Goal: Task Accomplishment & Management: Manage account settings

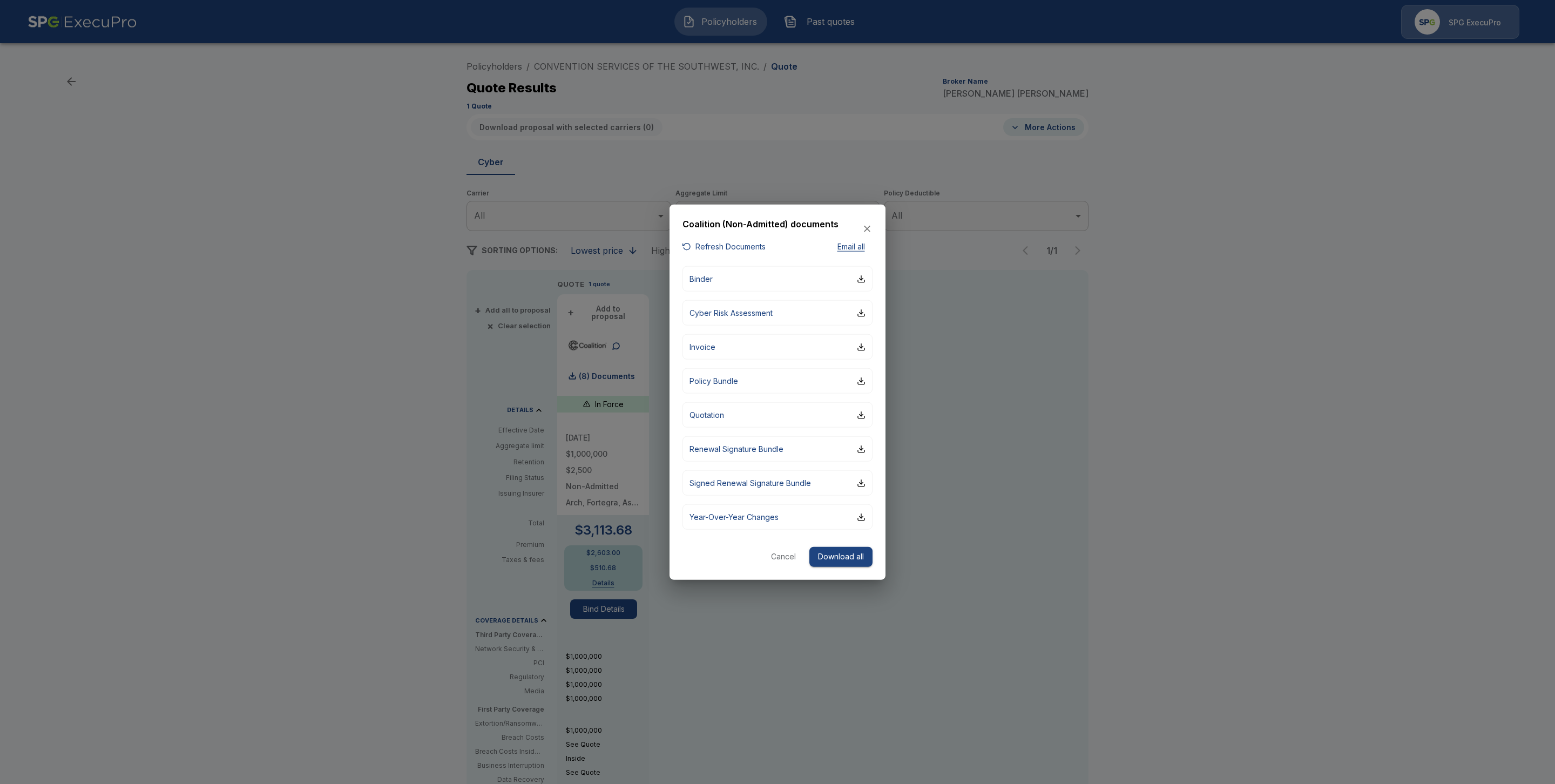
click at [782, 556] on button "Cancel" at bounding box center [783, 556] width 34 height 20
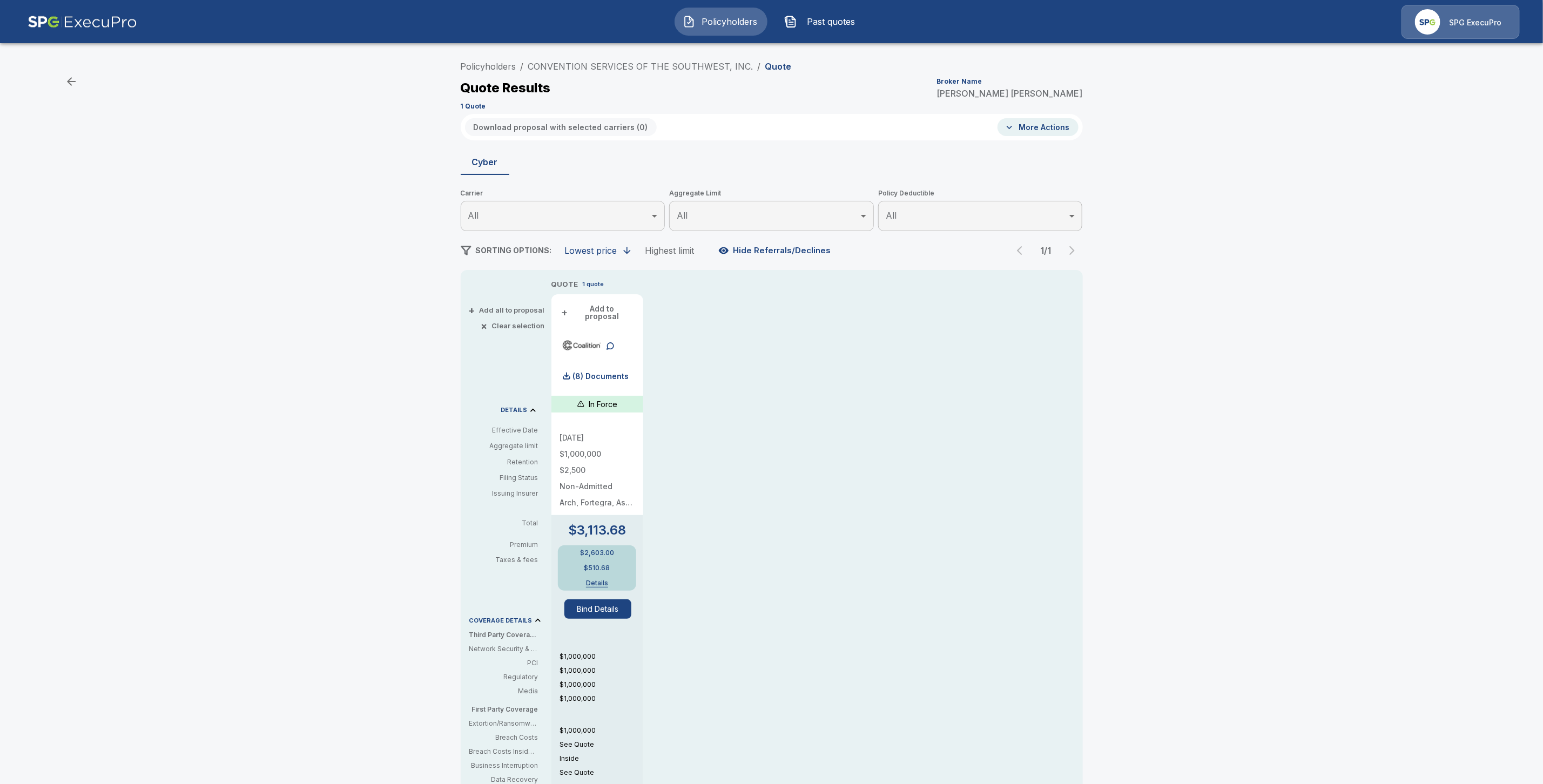
click at [484, 76] on div "Policyholders / CONVENTION SERVICES OF THE SOUTHWEST, INC. / Quote Quote Result…" at bounding box center [772, 84] width 622 height 59
click at [480, 65] on link "Policyholders" at bounding box center [489, 66] width 56 height 11
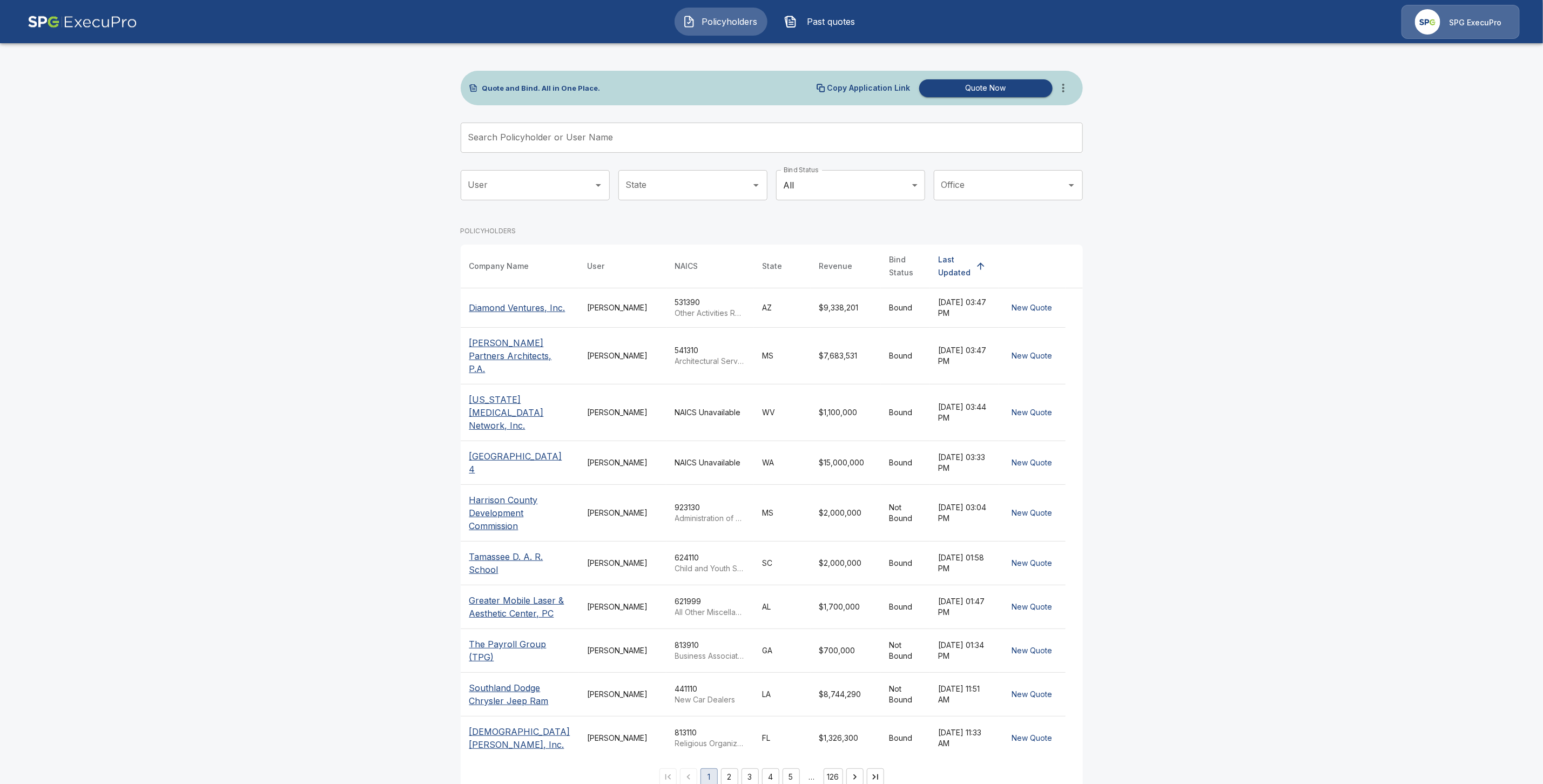
click at [518, 139] on input "Search Policyholder or User Name" at bounding box center [766, 138] width 611 height 30
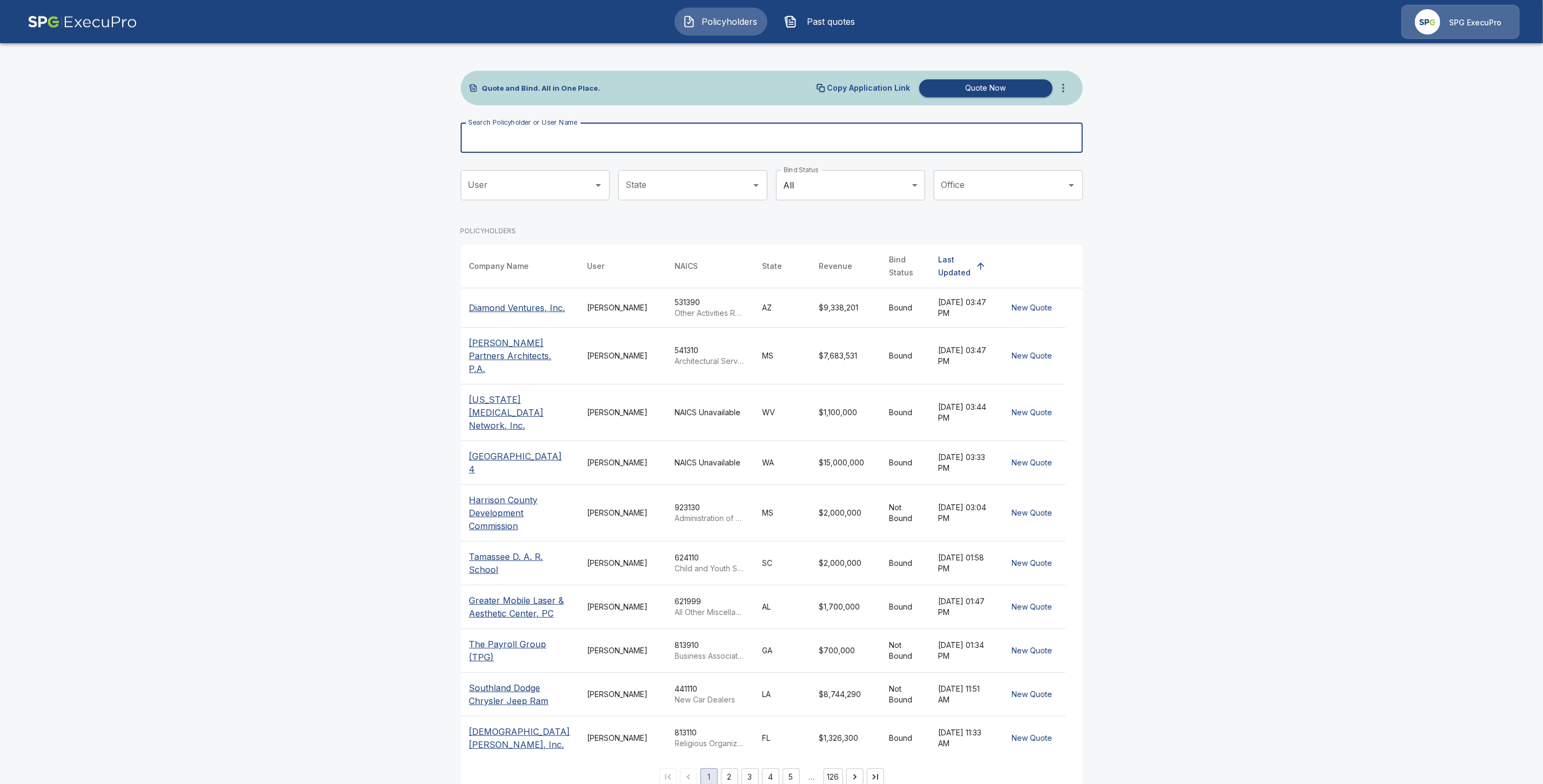
paste input "**********"
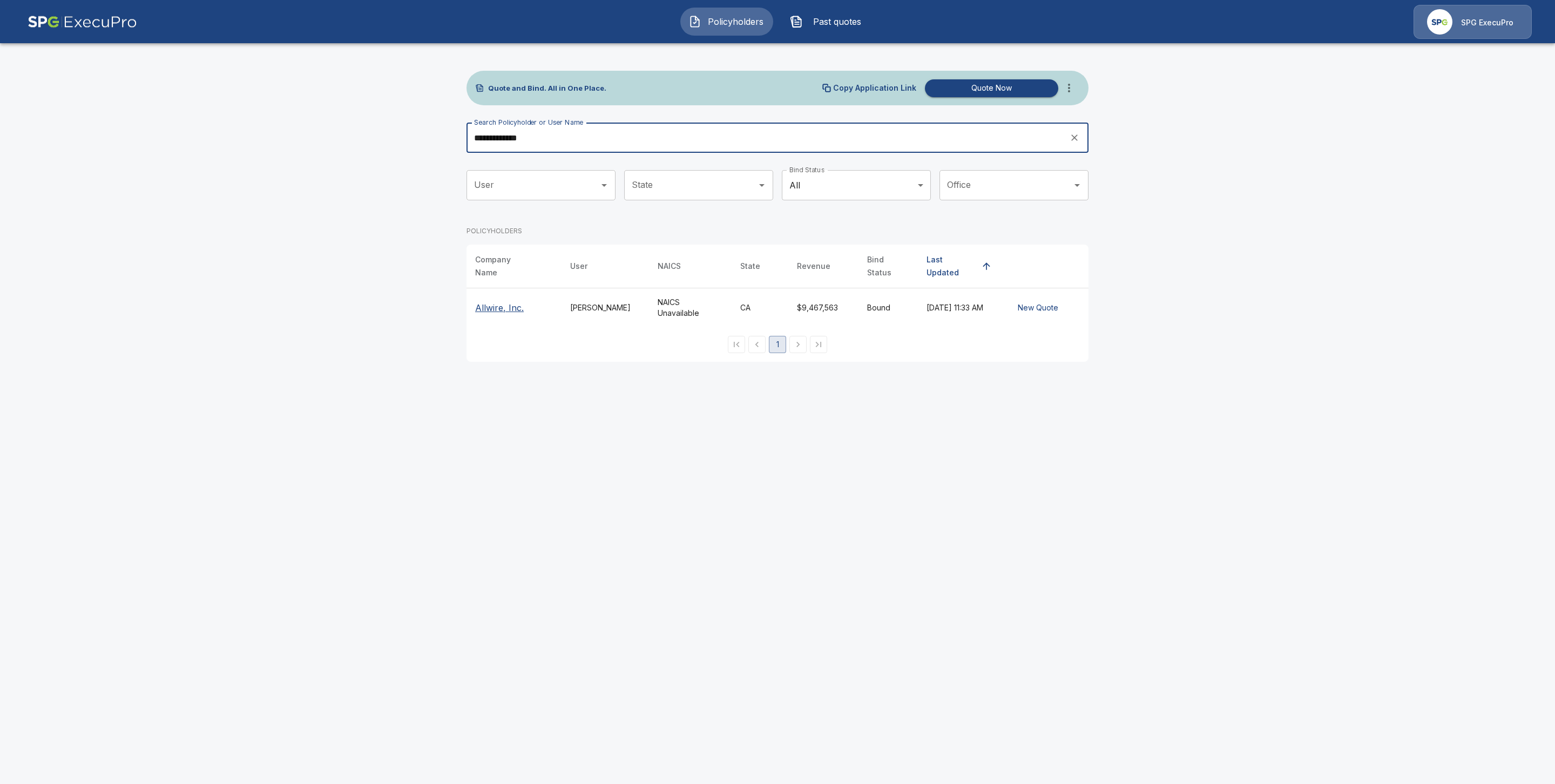
type input "**********"
click at [494, 301] on p "Allwire, Inc." at bounding box center [499, 307] width 48 height 13
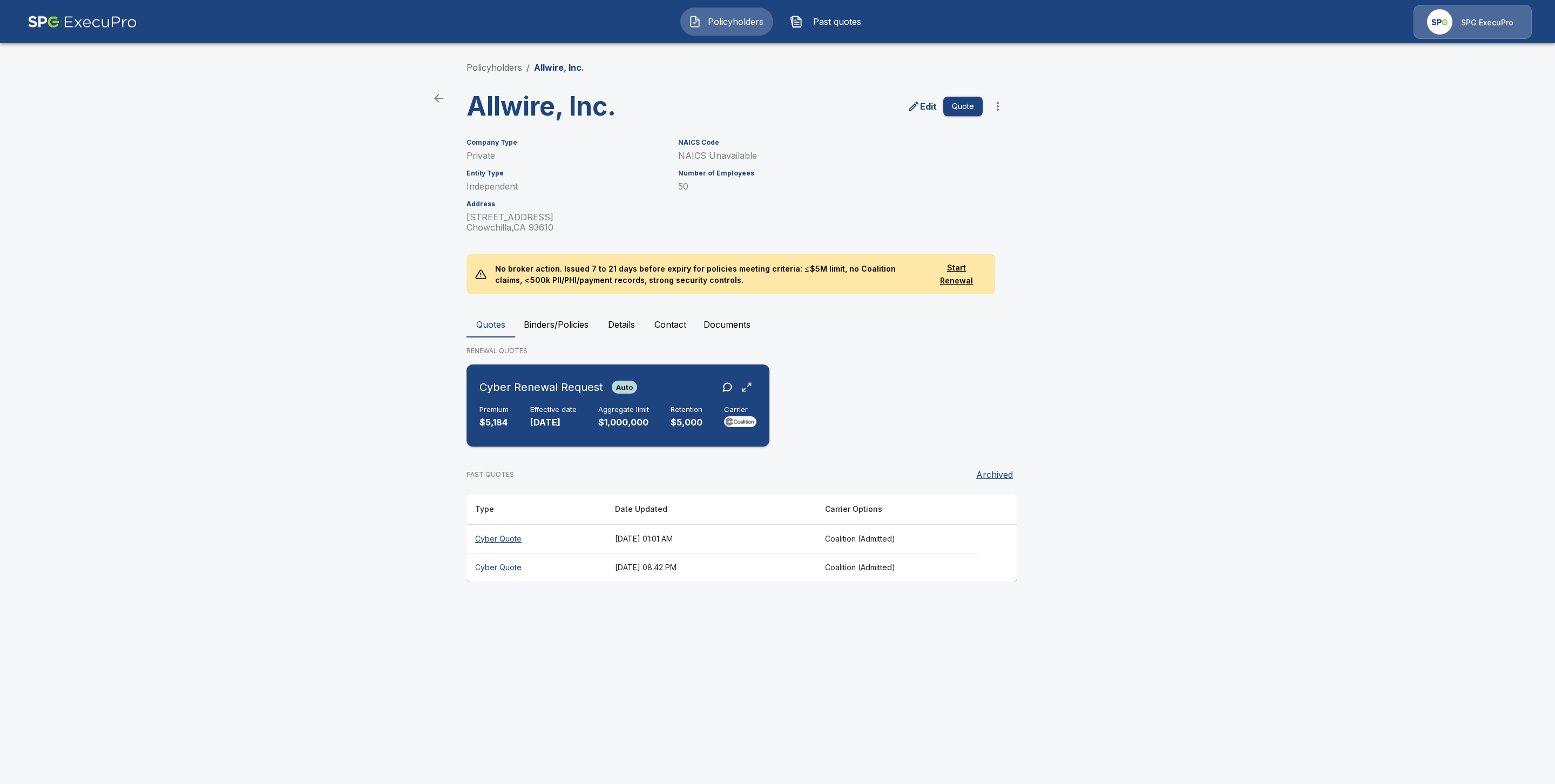
click at [530, 417] on p "12/31/2025" at bounding box center [553, 422] width 46 height 13
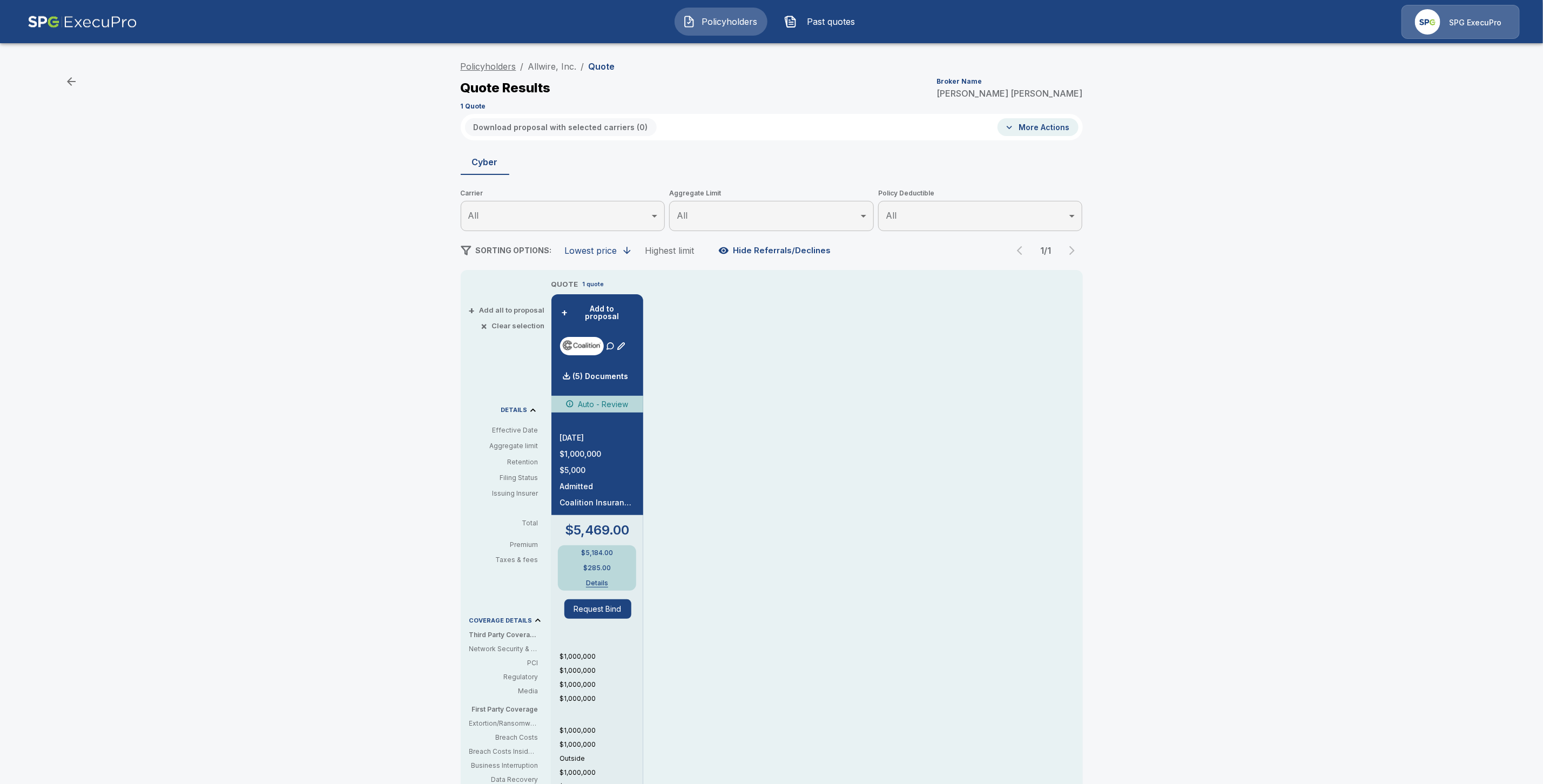
click at [484, 63] on link "Policyholders" at bounding box center [489, 66] width 56 height 11
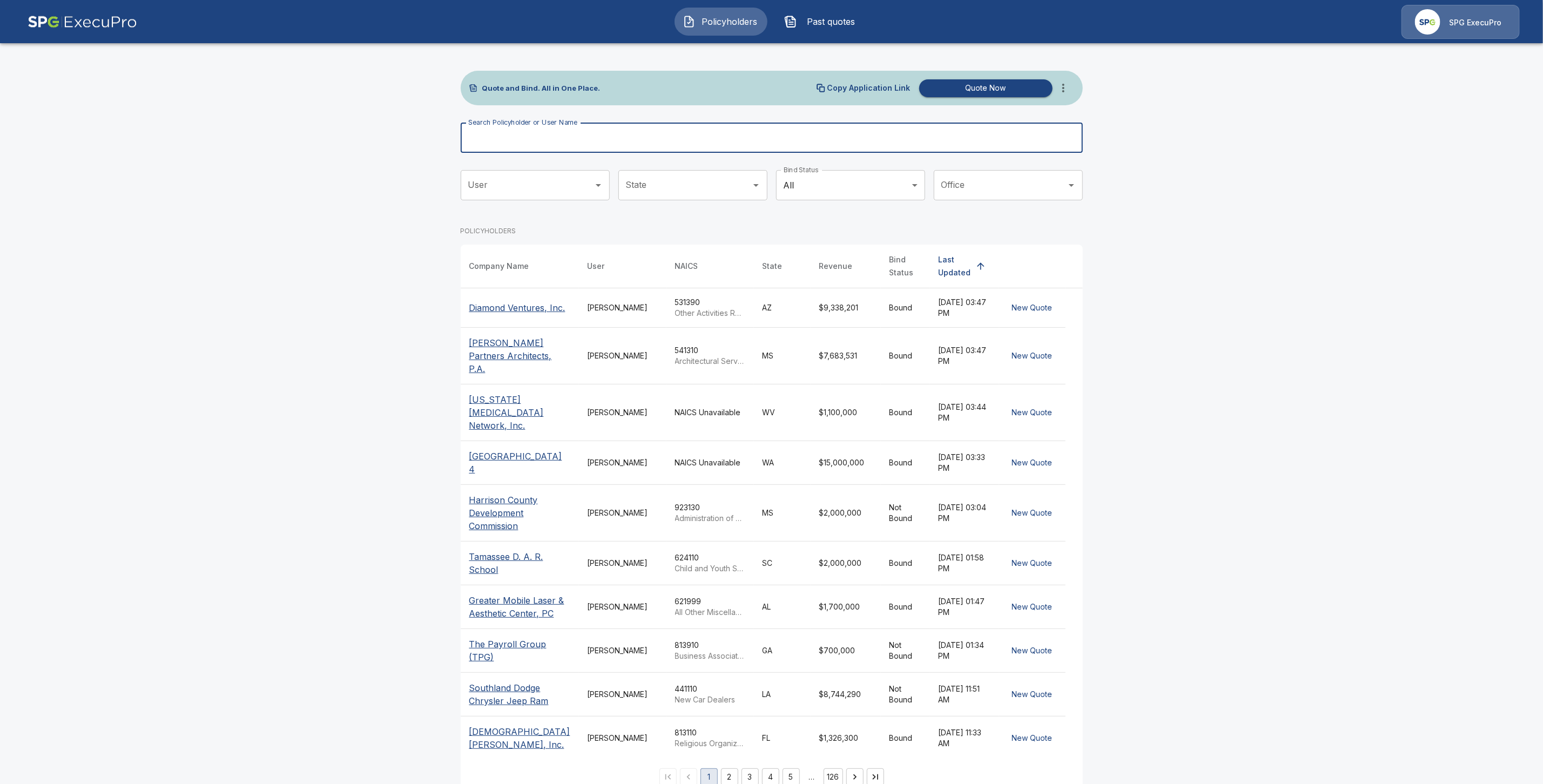
click at [501, 136] on input "Search Policyholder or User Name" at bounding box center [766, 138] width 611 height 30
paste input "**********"
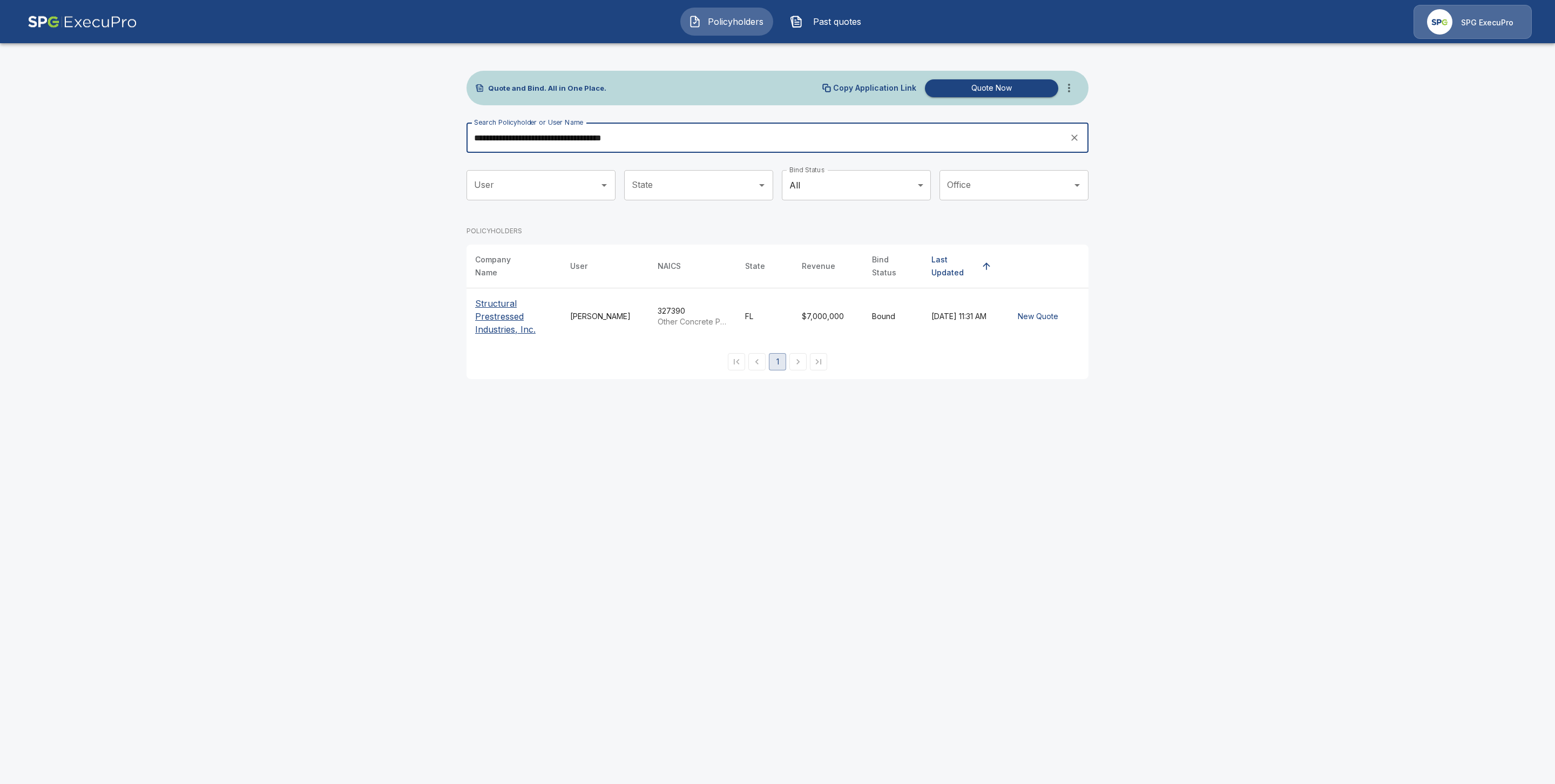
type input "**********"
click at [517, 323] on p "Structural Prestressed Industries, Inc." at bounding box center [514, 316] width 78 height 39
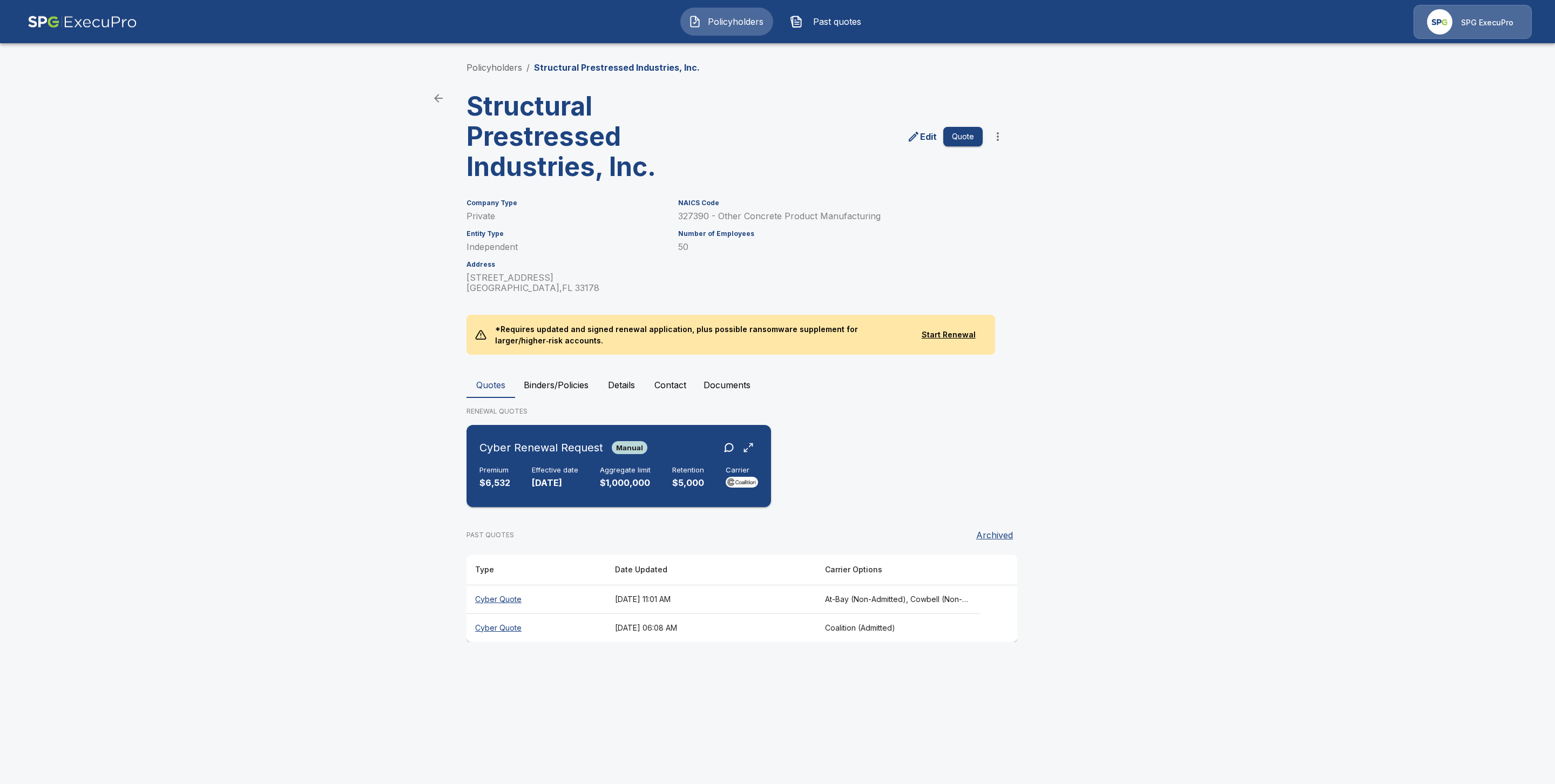
drag, startPoint x: 543, startPoint y: 467, endPoint x: 551, endPoint y: 468, distance: 8.1
click at [544, 466] on h6 "Effective date" at bounding box center [555, 470] width 46 height 8
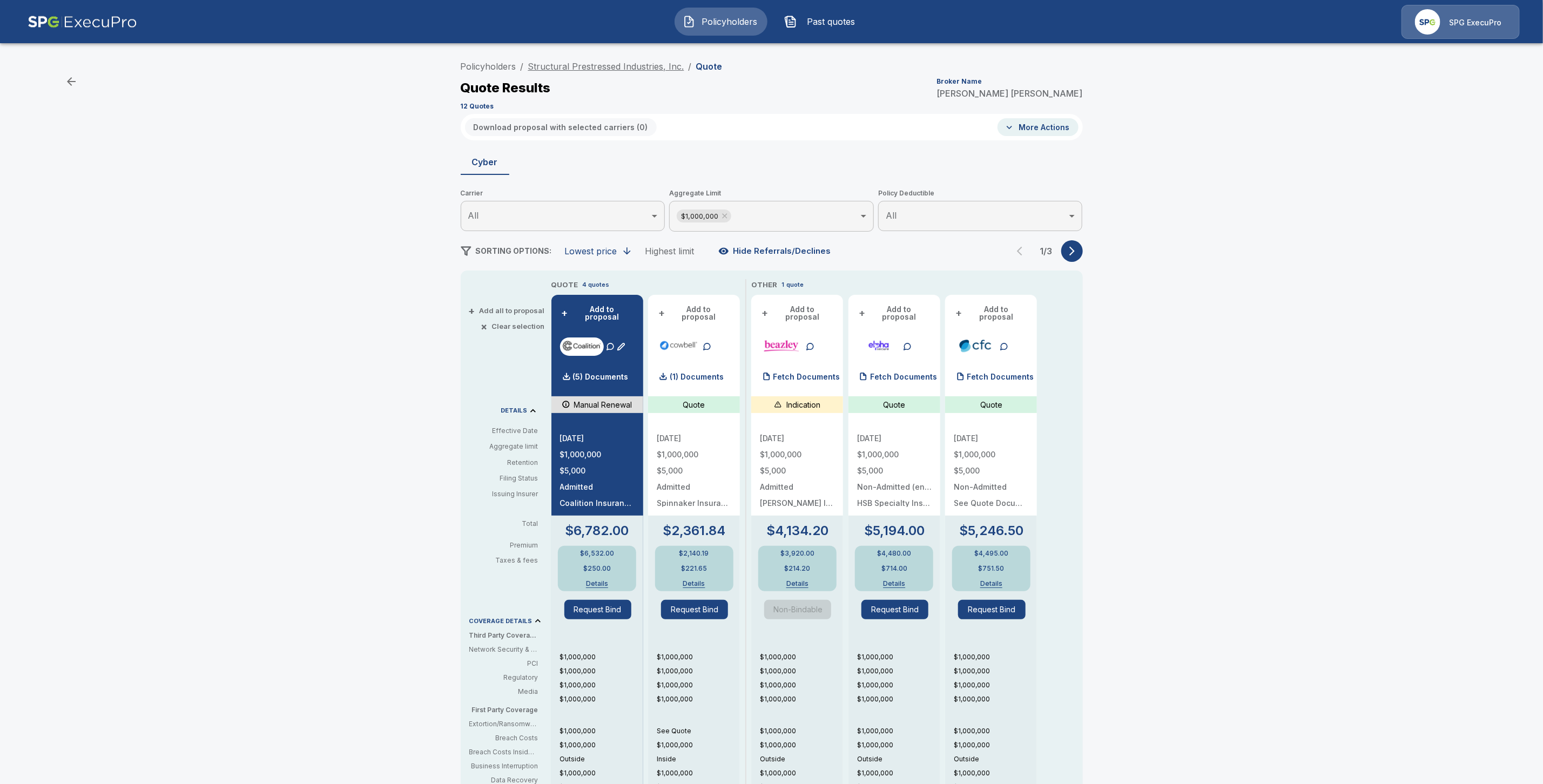
click at [589, 67] on link "Structural Prestressed Industries, Inc." at bounding box center [606, 66] width 156 height 11
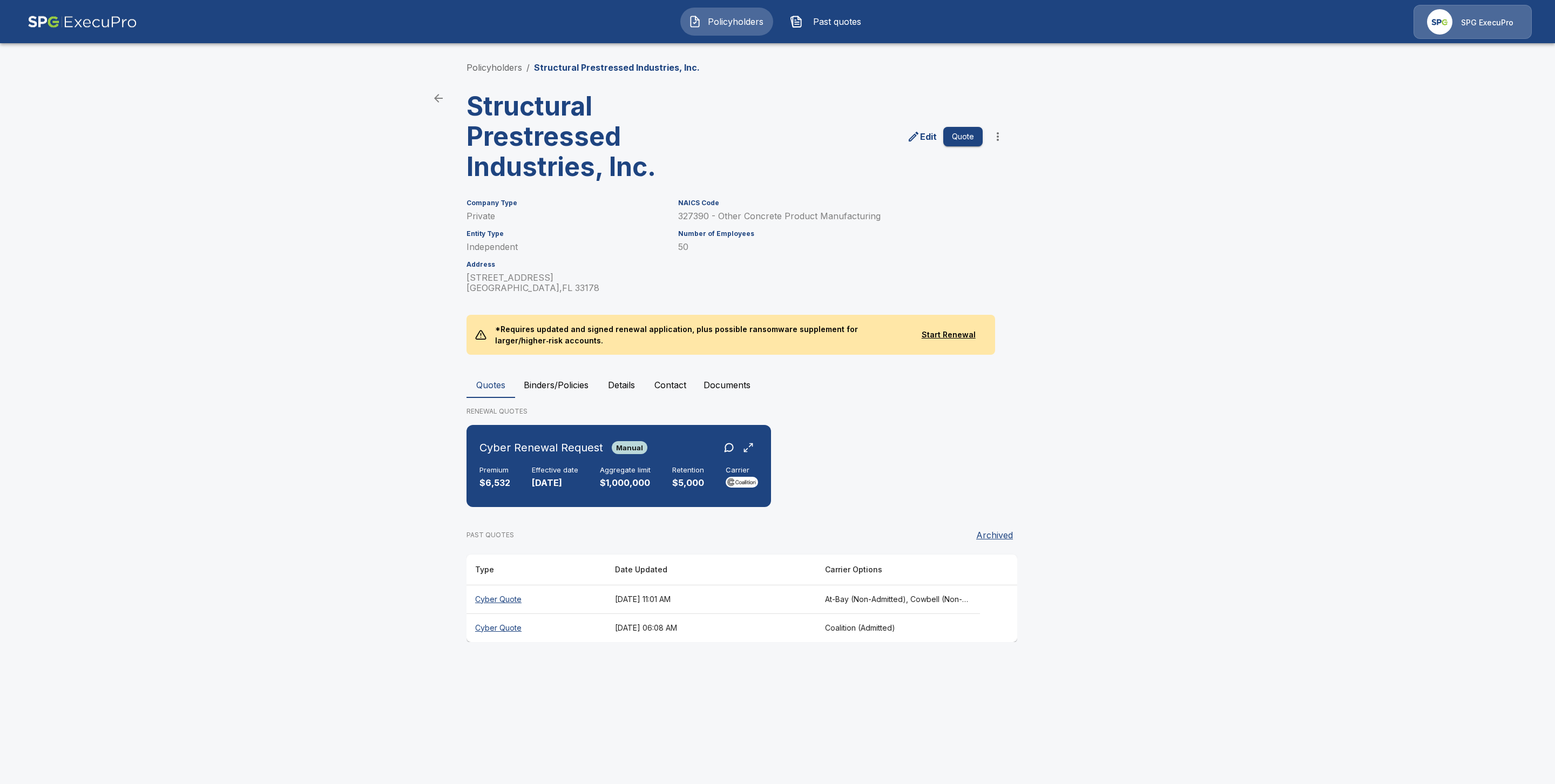
click at [572, 374] on button "Binders/Policies" at bounding box center [556, 384] width 82 height 26
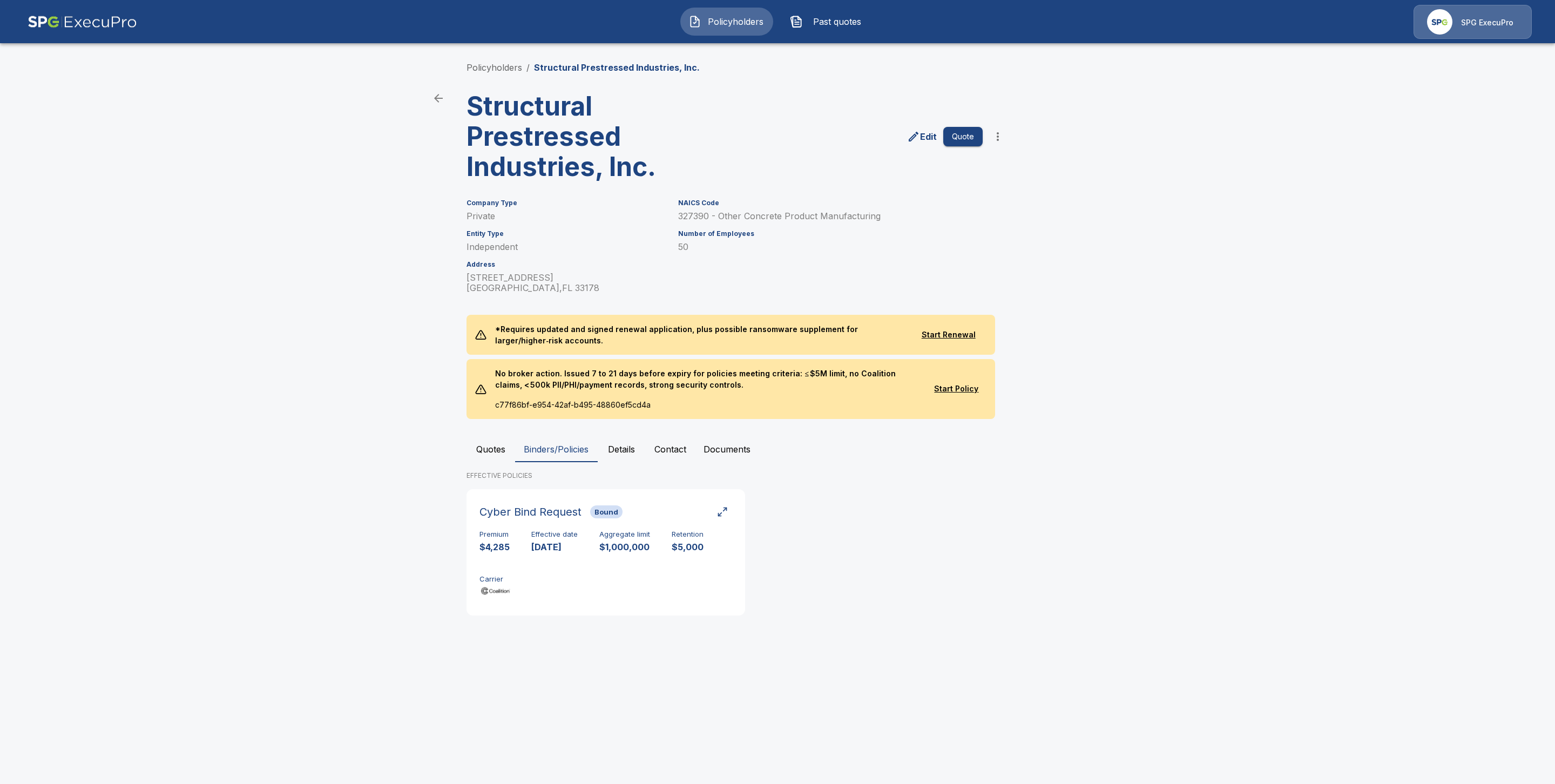
click at [484, 450] on button "Quotes" at bounding box center [491, 449] width 48 height 26
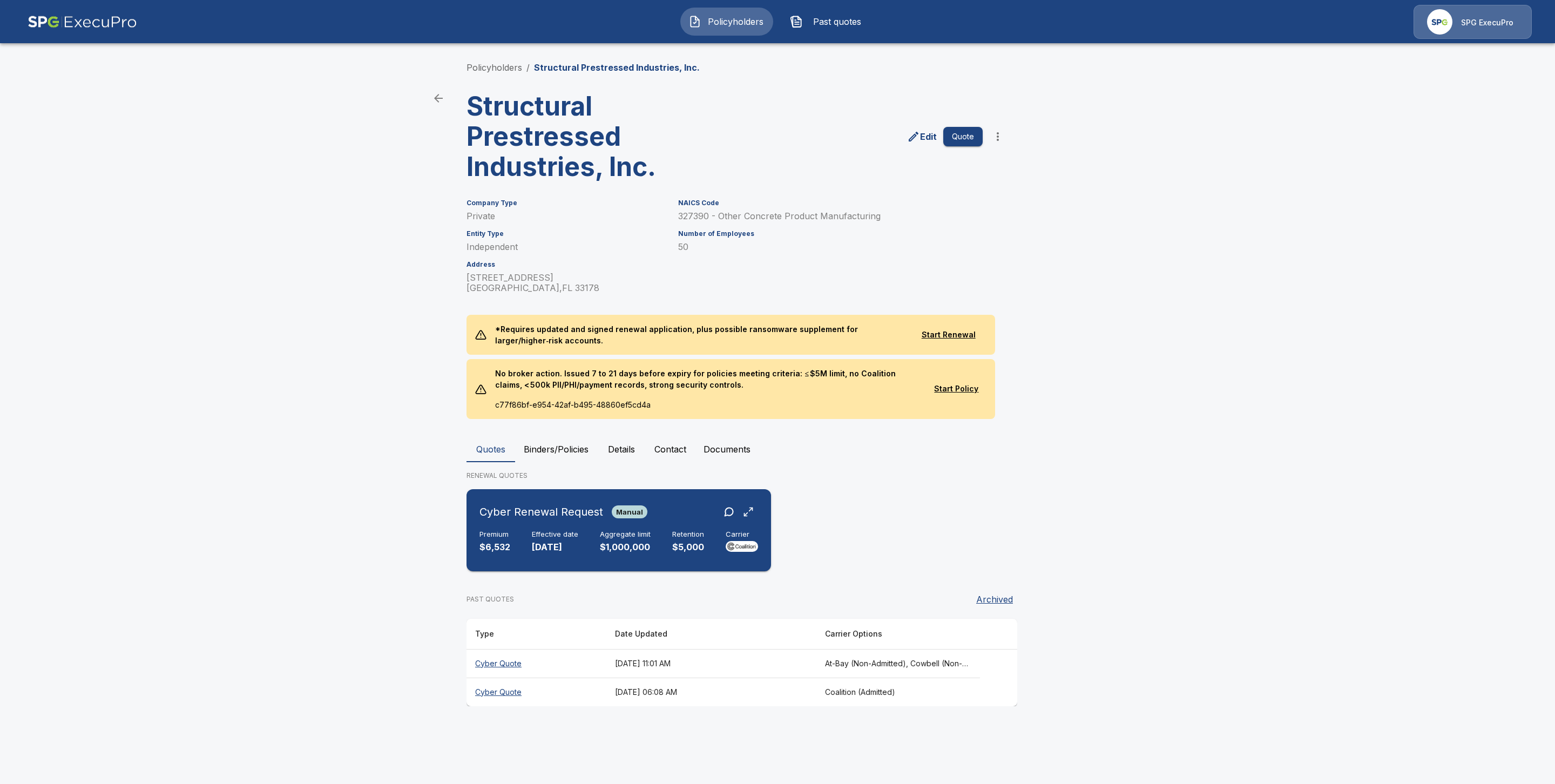
click at [539, 544] on p "10/31/2025" at bounding box center [555, 547] width 46 height 13
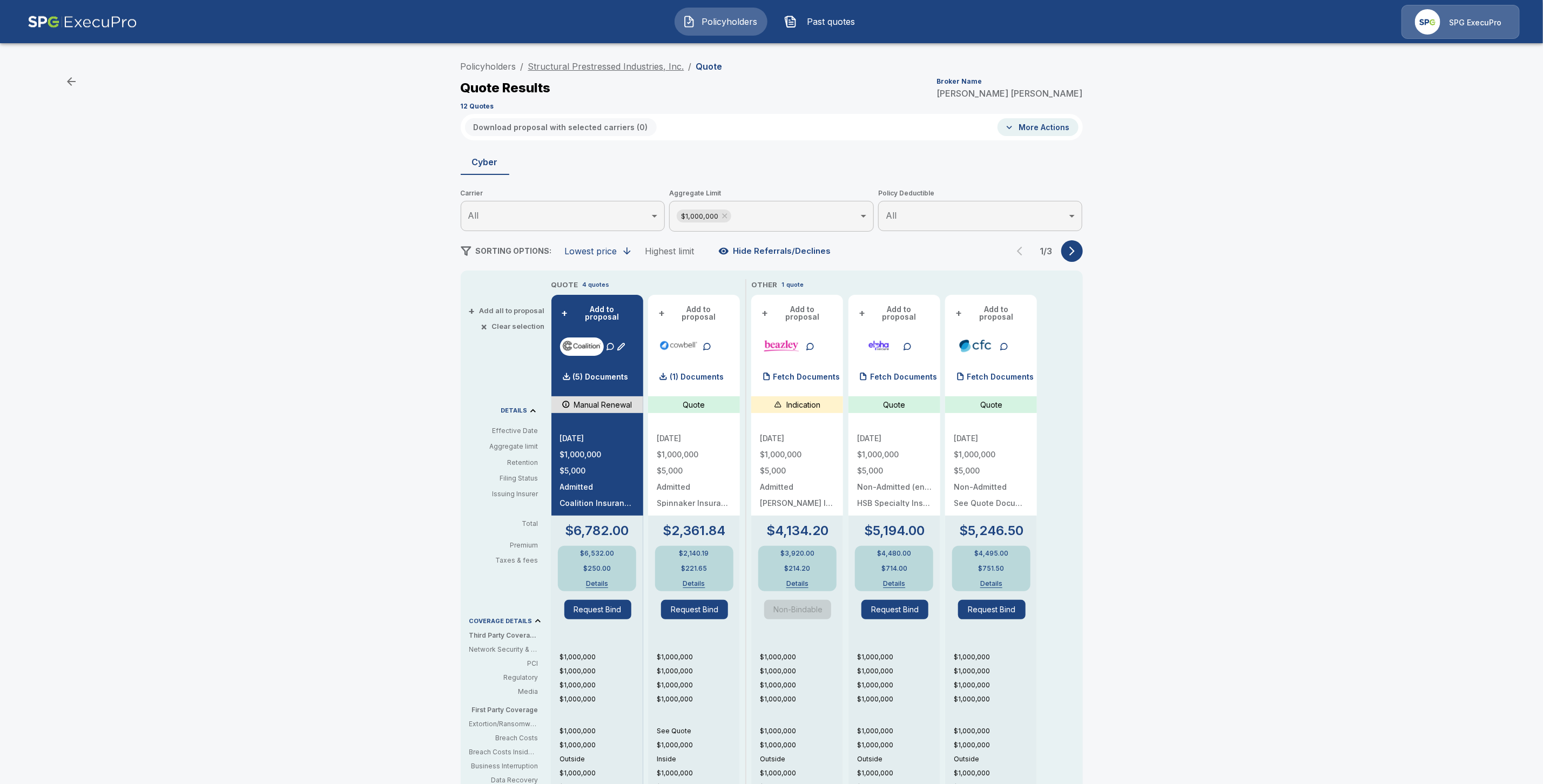
click at [566, 66] on link "Structural Prestressed Industries, Inc." at bounding box center [606, 66] width 156 height 11
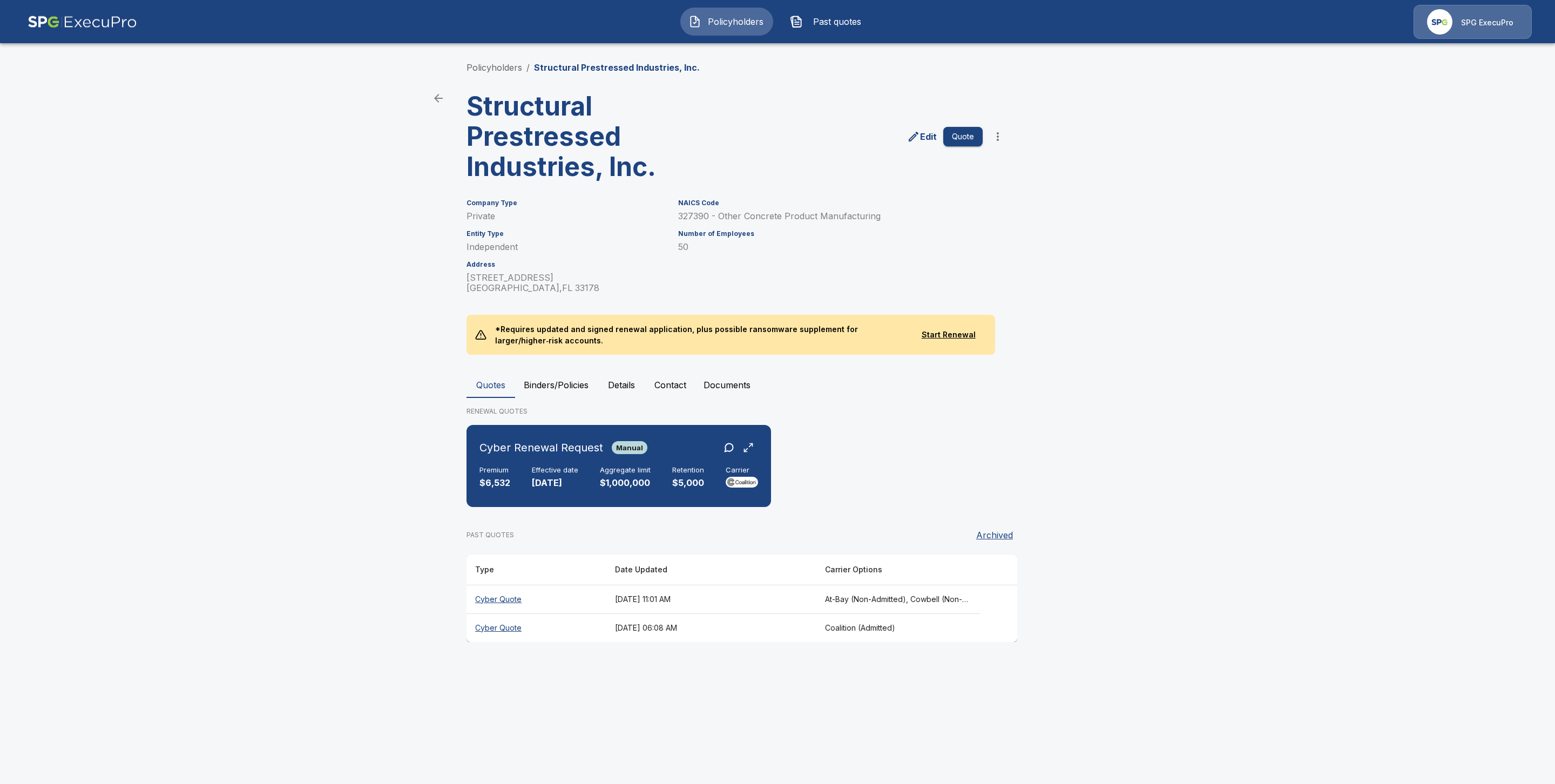
click at [503, 625] on th "Cyber Quote" at bounding box center [537, 627] width 140 height 28
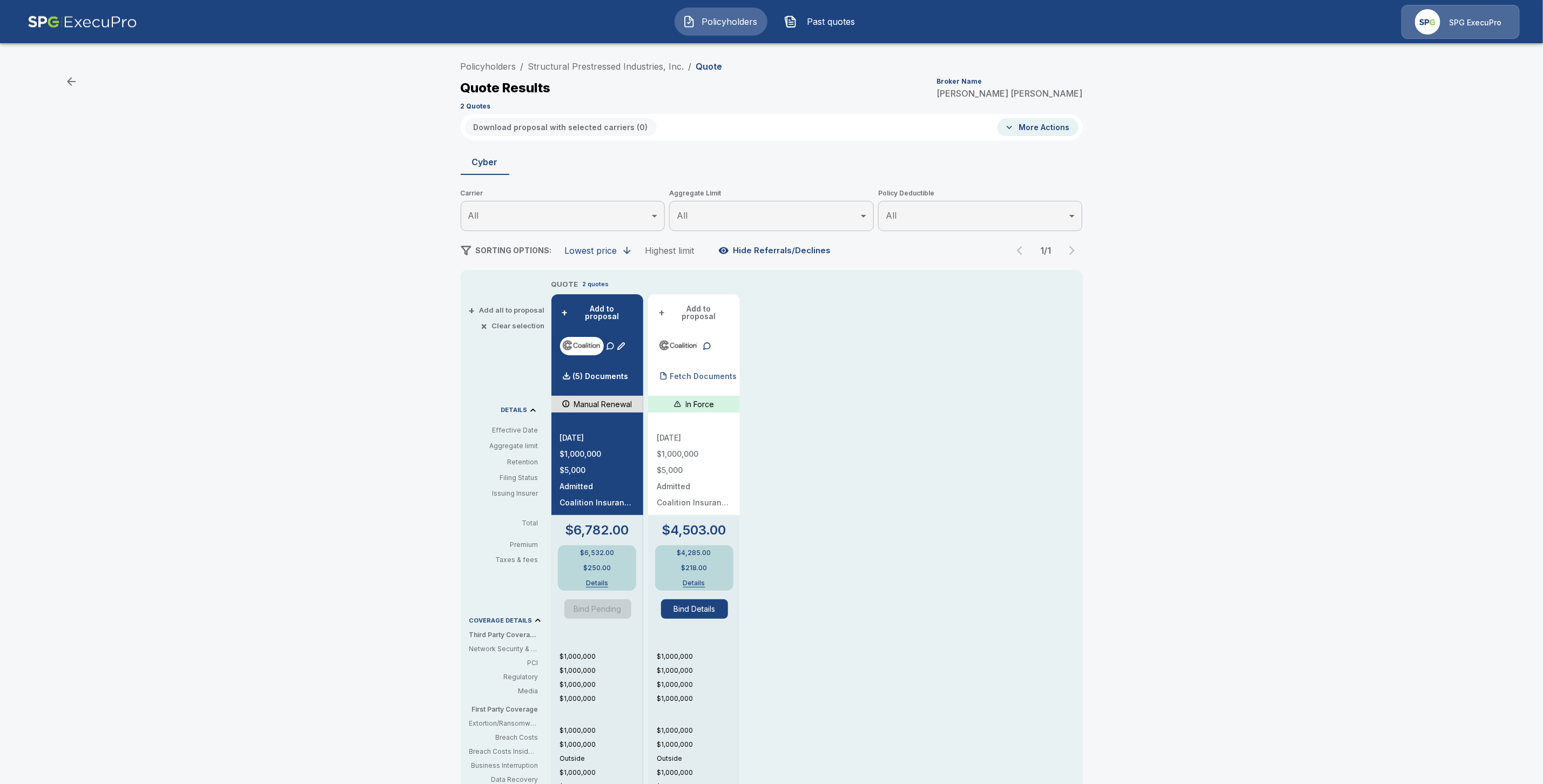
click at [716, 372] on p "Fetch Documents" at bounding box center [703, 376] width 67 height 8
click at [499, 69] on link "Policyholders" at bounding box center [489, 66] width 56 height 11
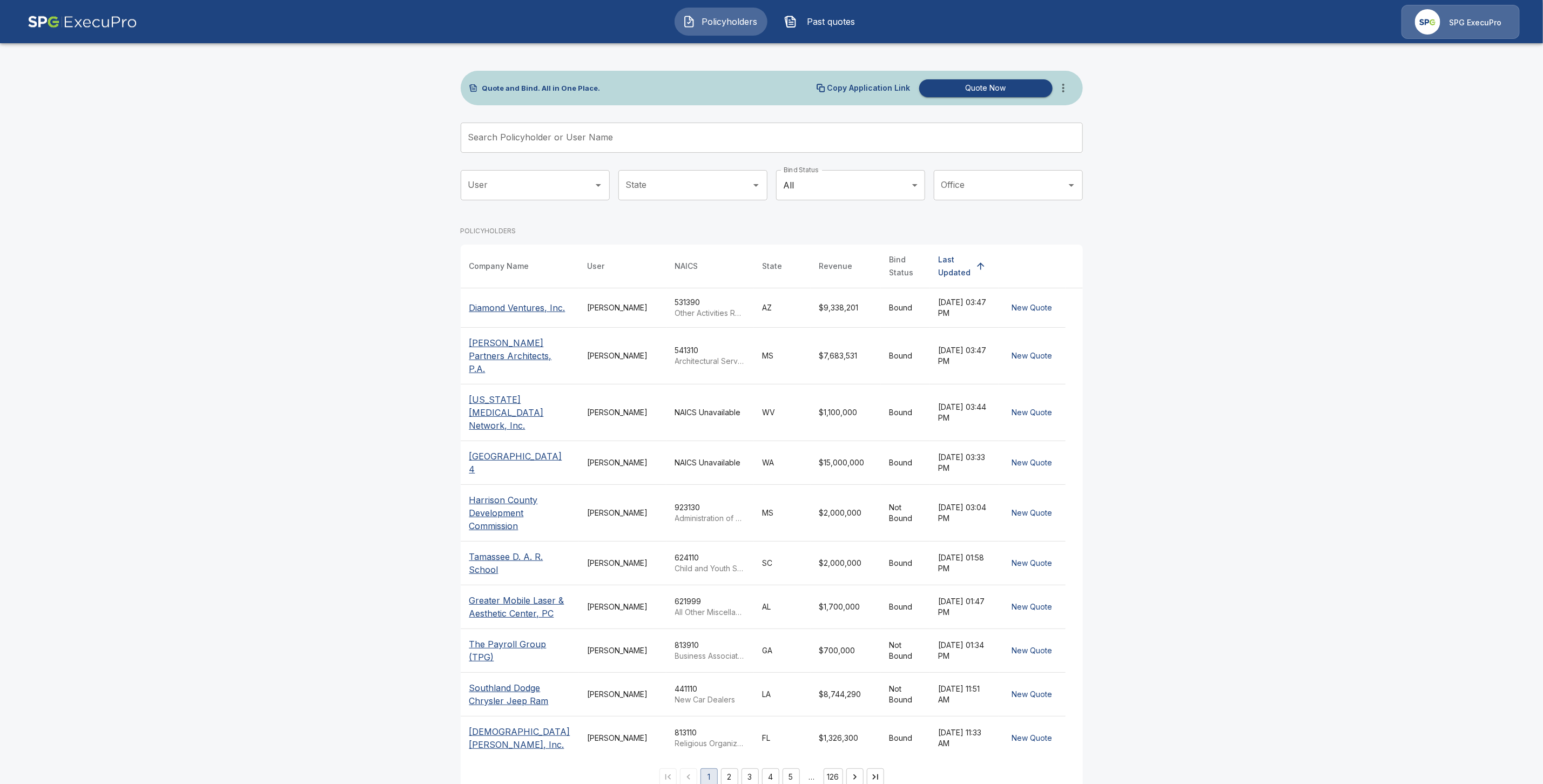
click at [550, 146] on input "Search Policyholder or User Name" at bounding box center [766, 138] width 611 height 30
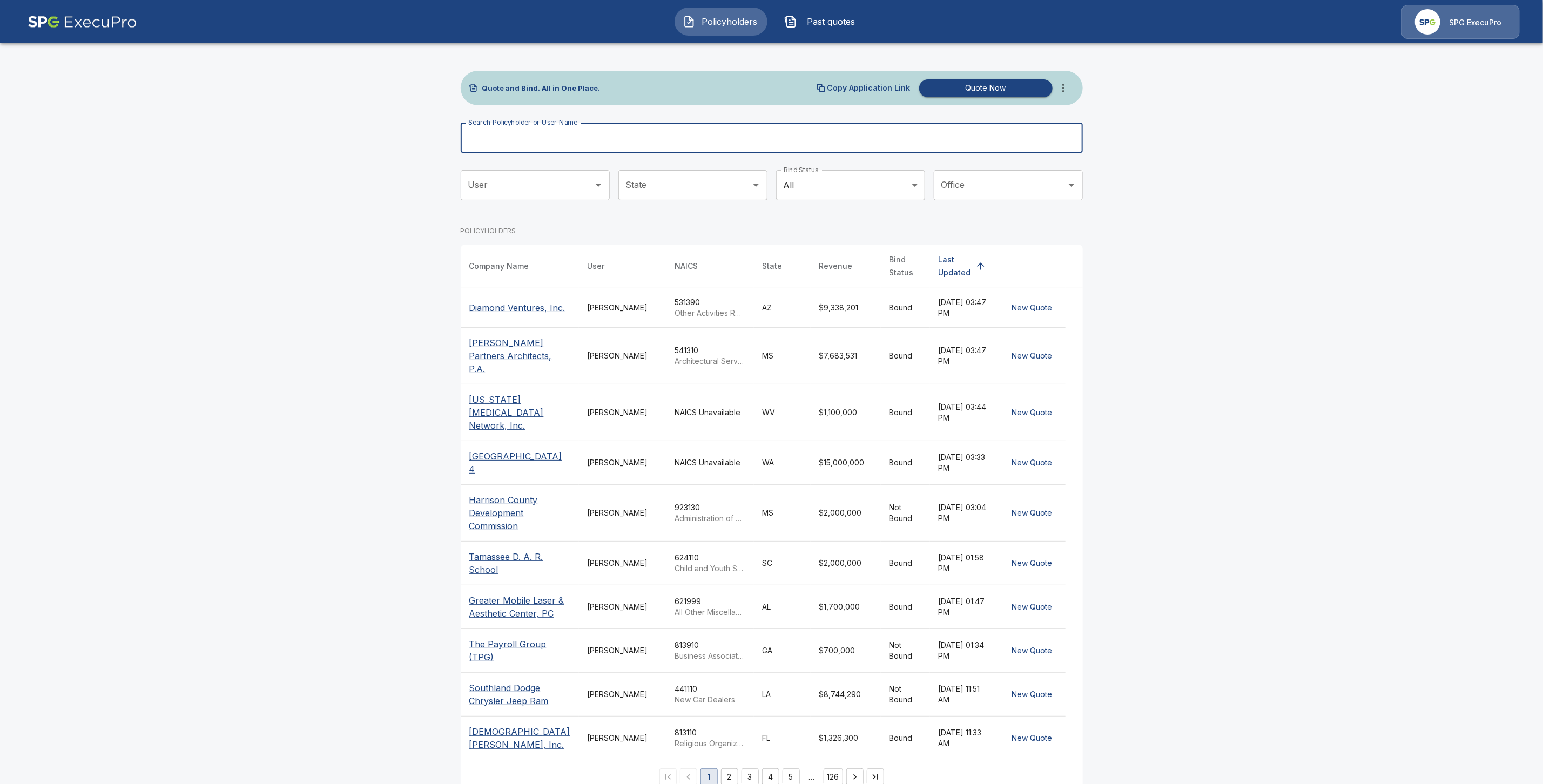
paste input "**********"
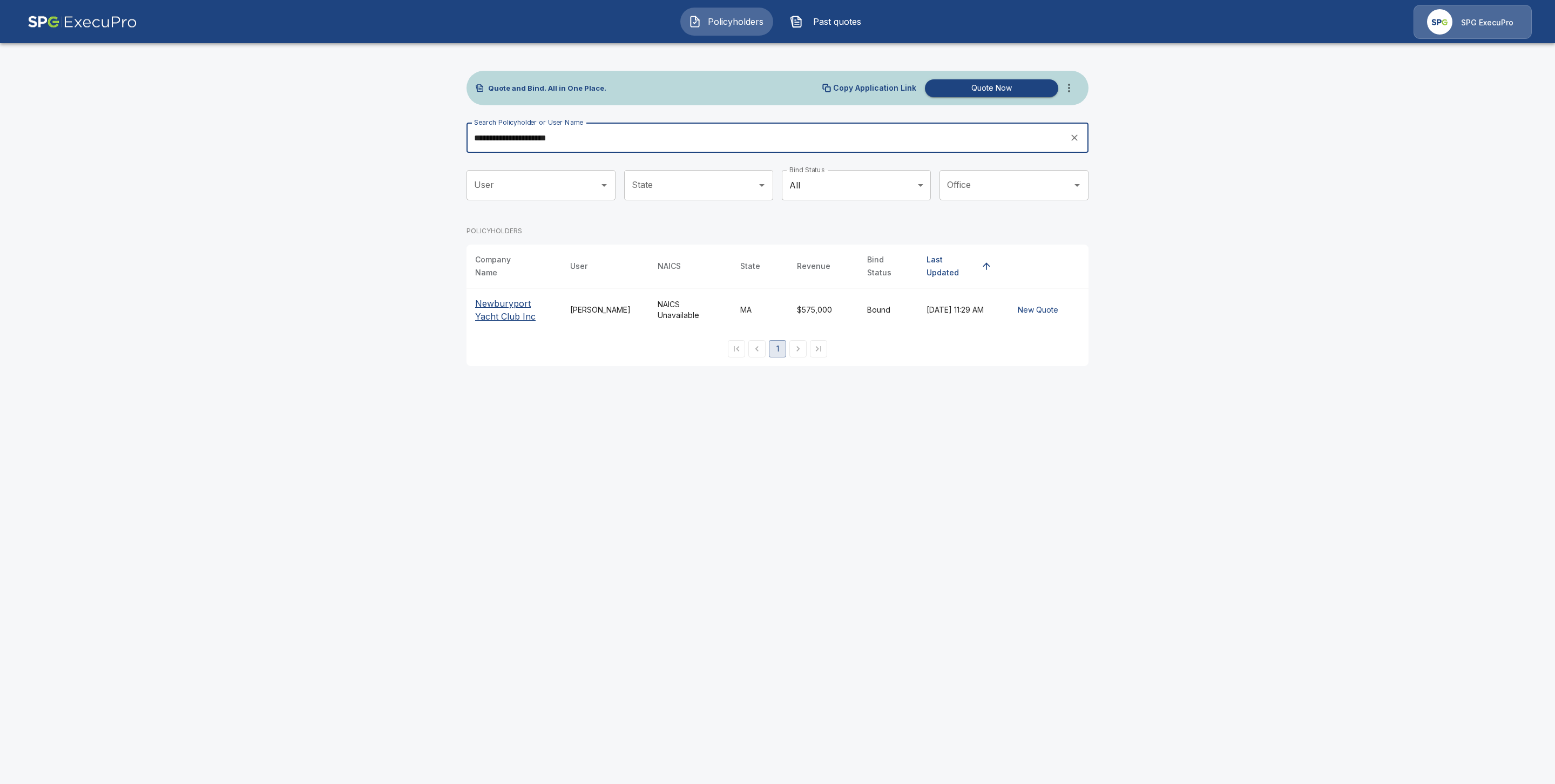
type input "**********"
click at [512, 309] on p "Newburyport Yacht Club Inc" at bounding box center [514, 310] width 78 height 26
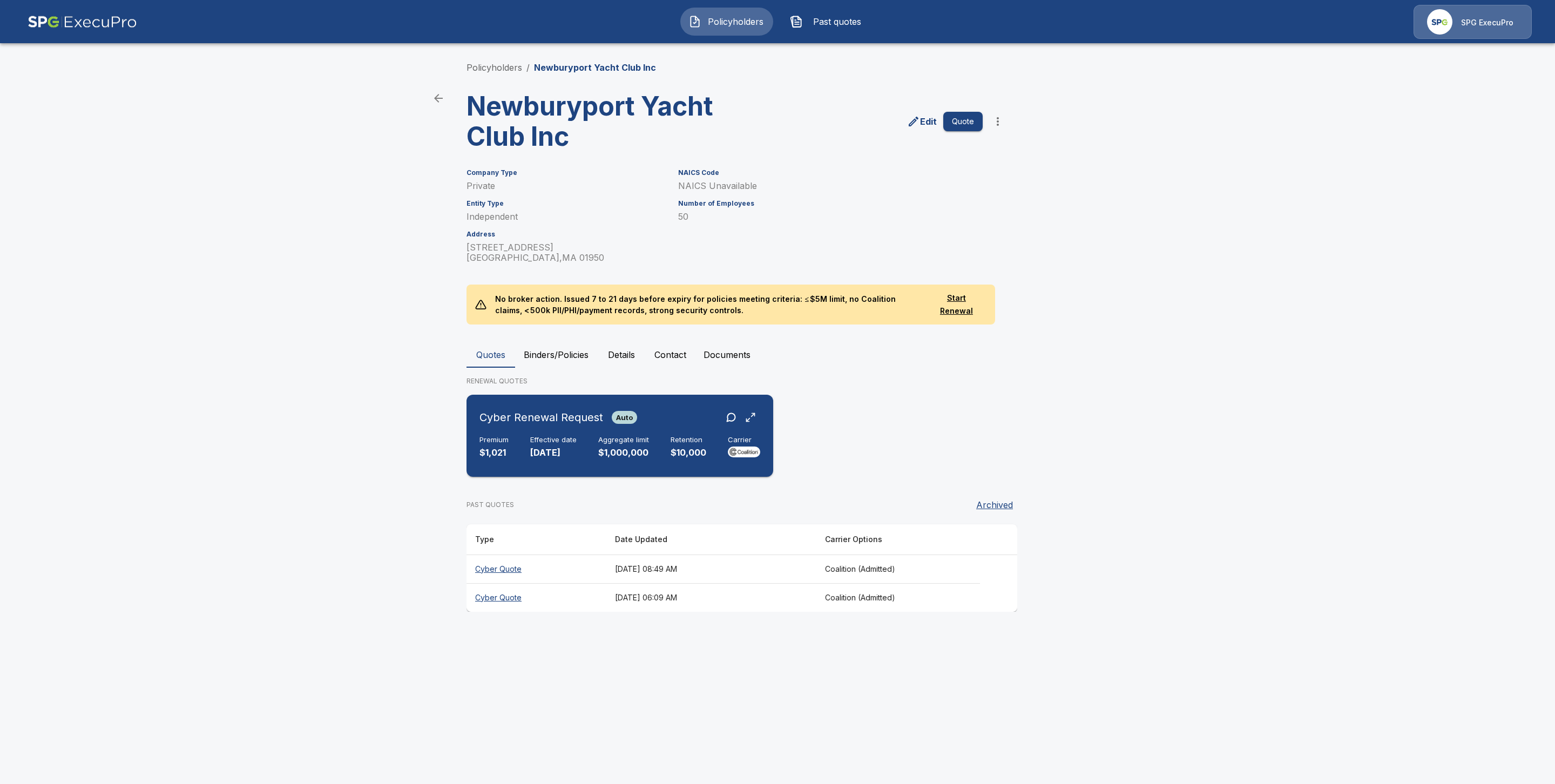
click at [532, 428] on div "Cyber Renewal Request Auto Premium $1,021 Effective date [DATE] Aggregate limit…" at bounding box center [620, 436] width 298 height 74
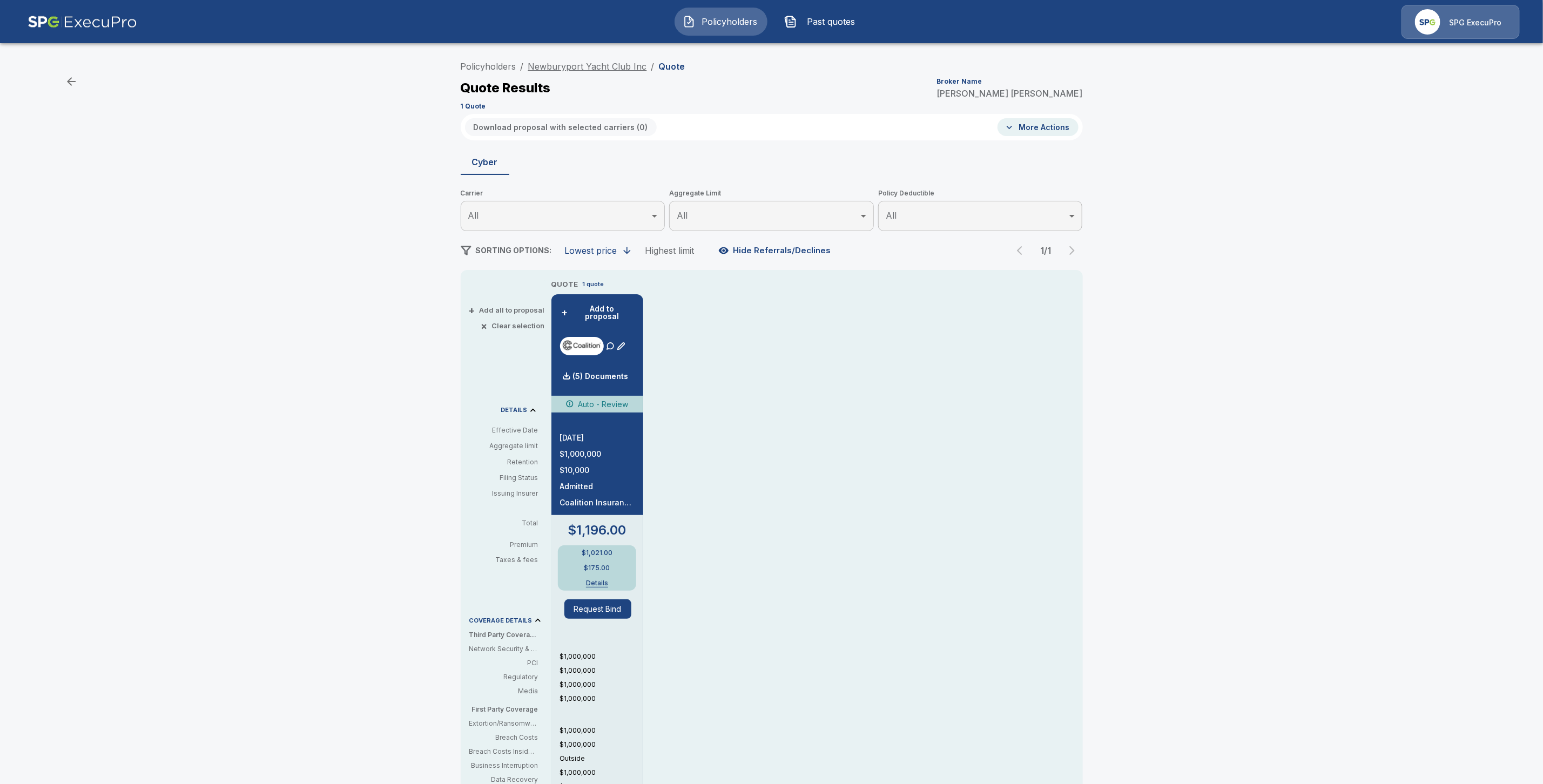
click at [595, 64] on link "Newburyport Yacht Club Inc" at bounding box center [588, 66] width 119 height 11
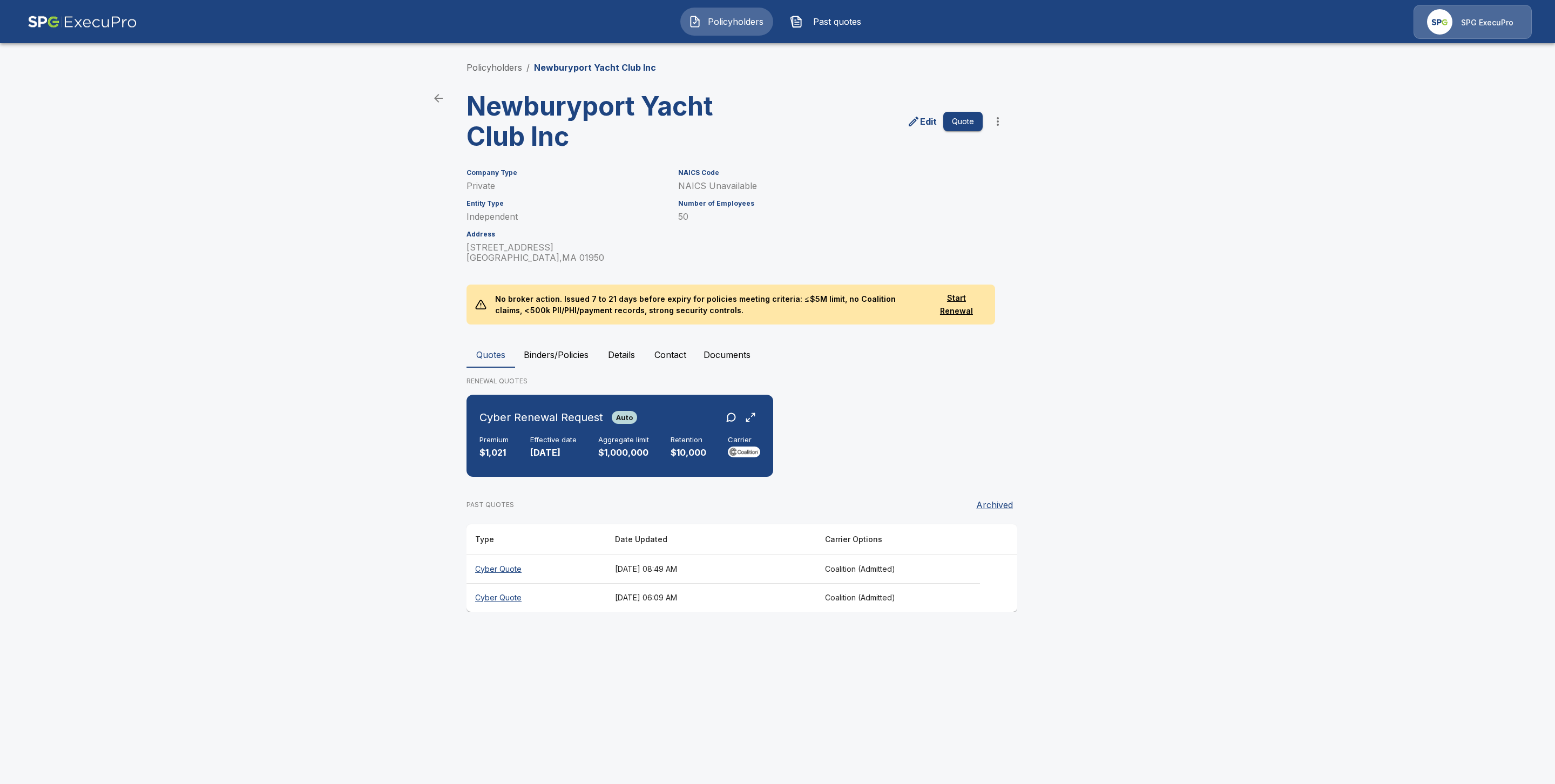
click at [561, 348] on button "Binders/Policies" at bounding box center [556, 354] width 82 height 26
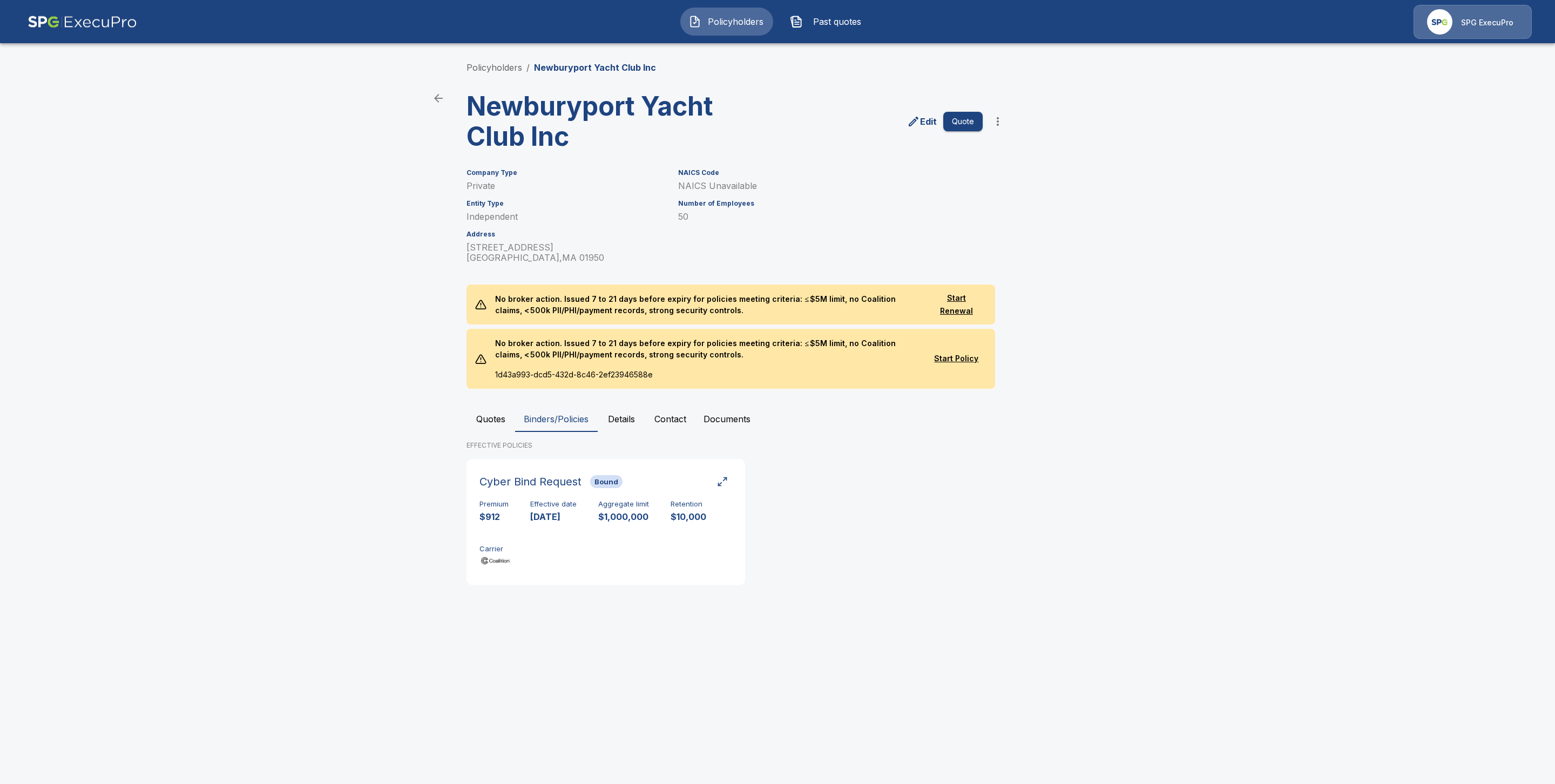
click at [497, 417] on button "Quotes" at bounding box center [491, 419] width 48 height 26
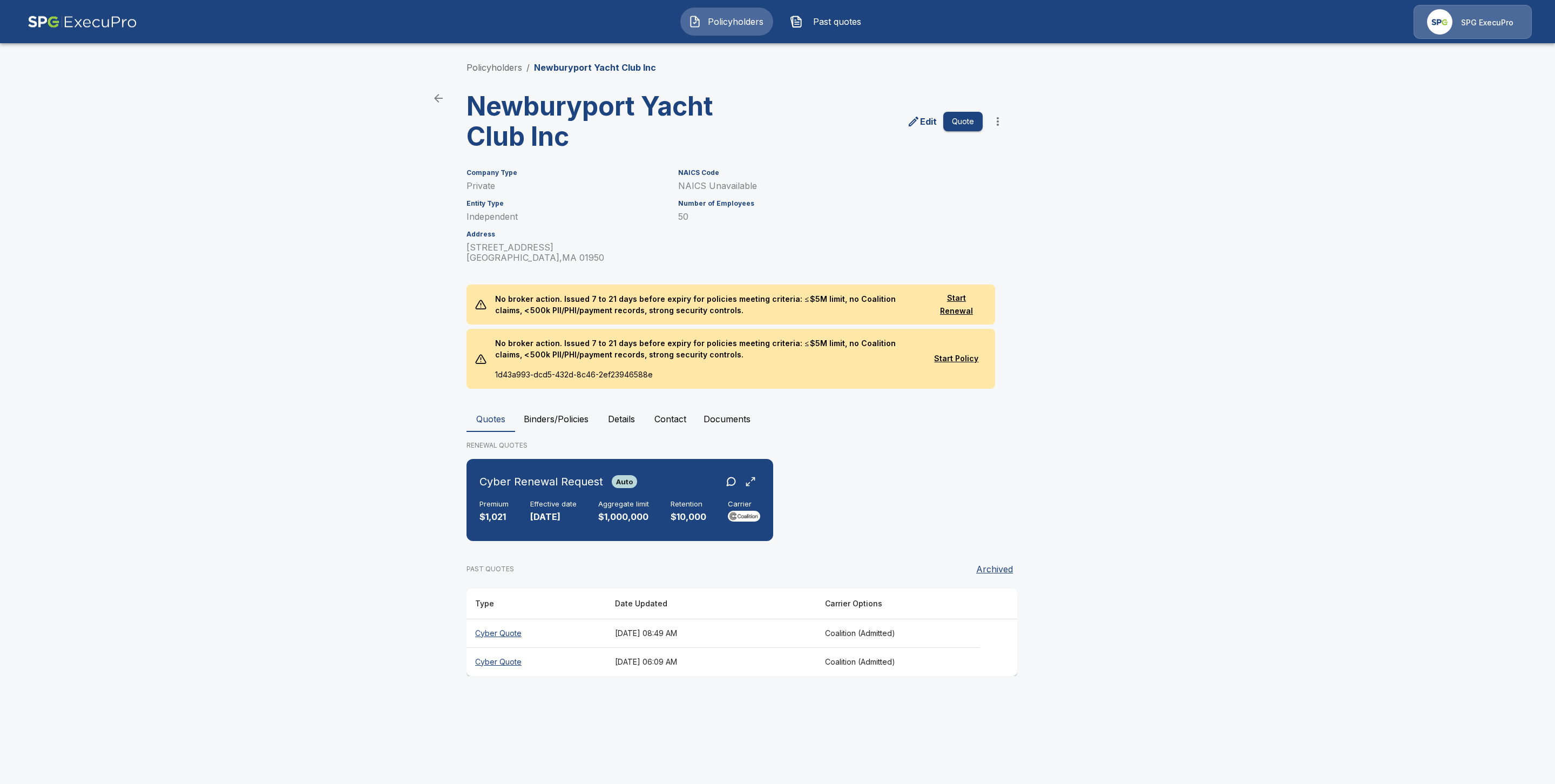
click at [515, 658] on th "Cyber Quote" at bounding box center [537, 661] width 140 height 28
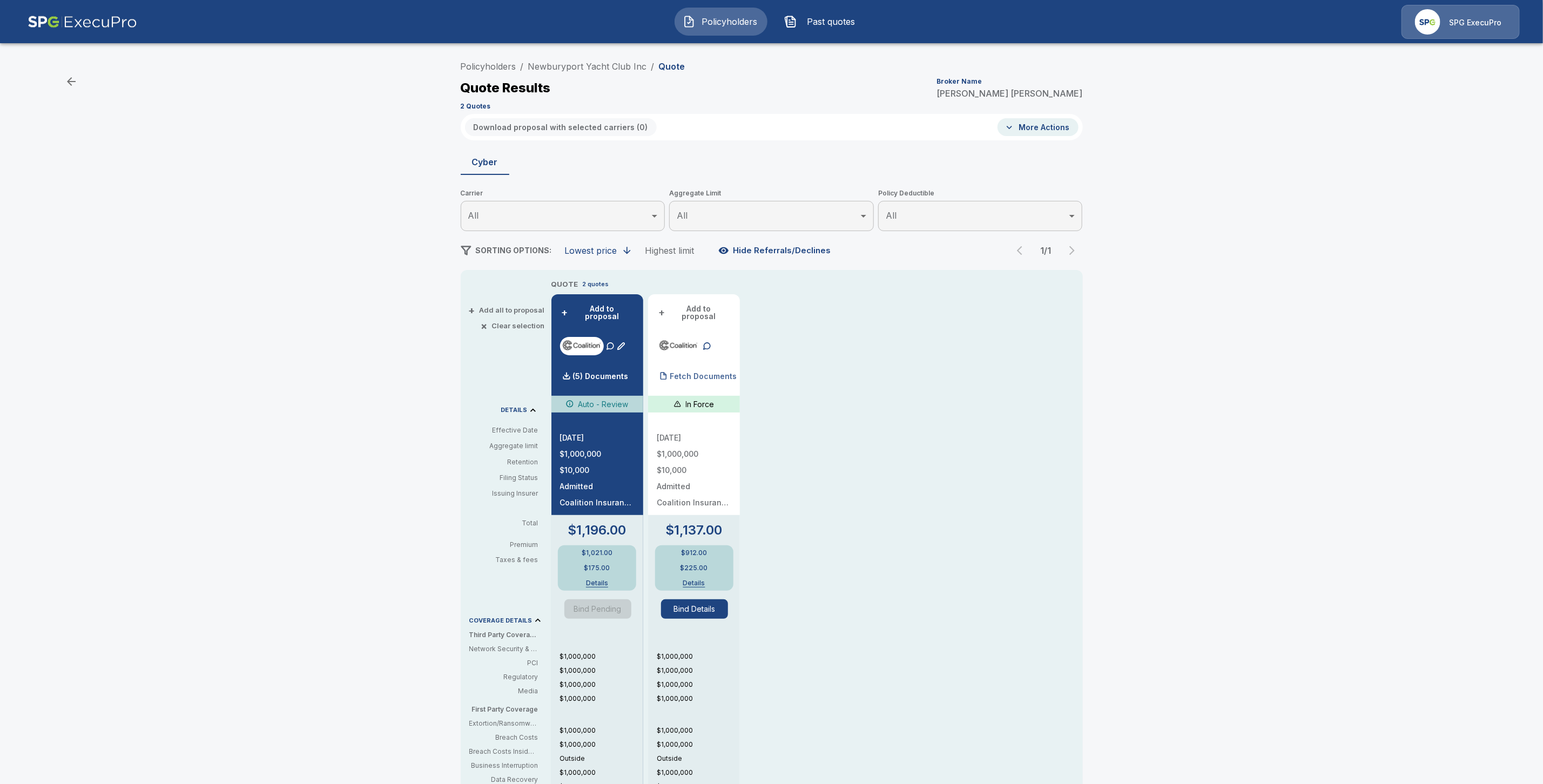
click at [705, 372] on p "Fetch Documents" at bounding box center [703, 376] width 67 height 8
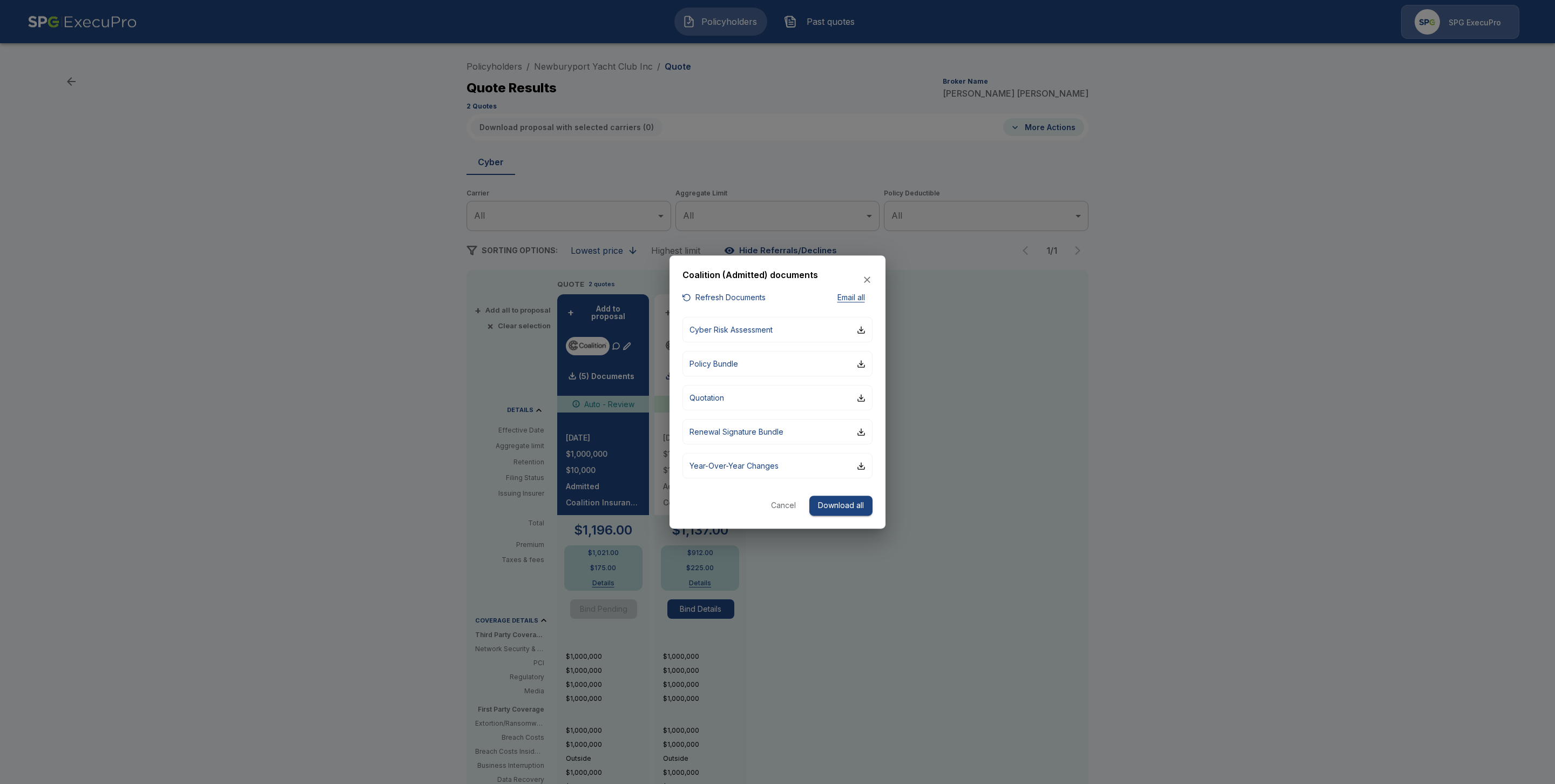
click at [785, 499] on button "Cancel" at bounding box center [783, 505] width 34 height 20
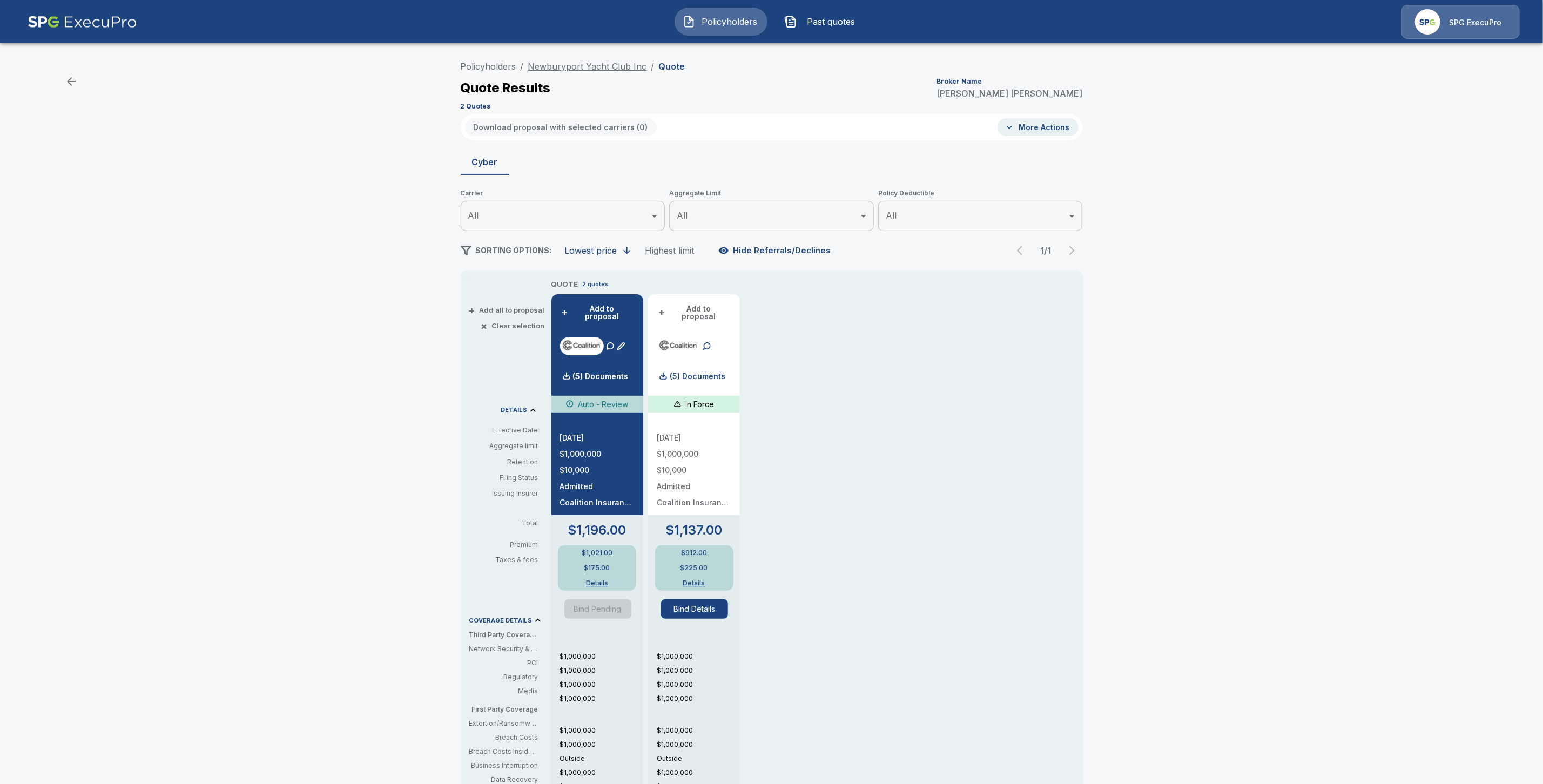
click at [562, 64] on link "Newburyport Yacht Club Inc" at bounding box center [588, 66] width 119 height 11
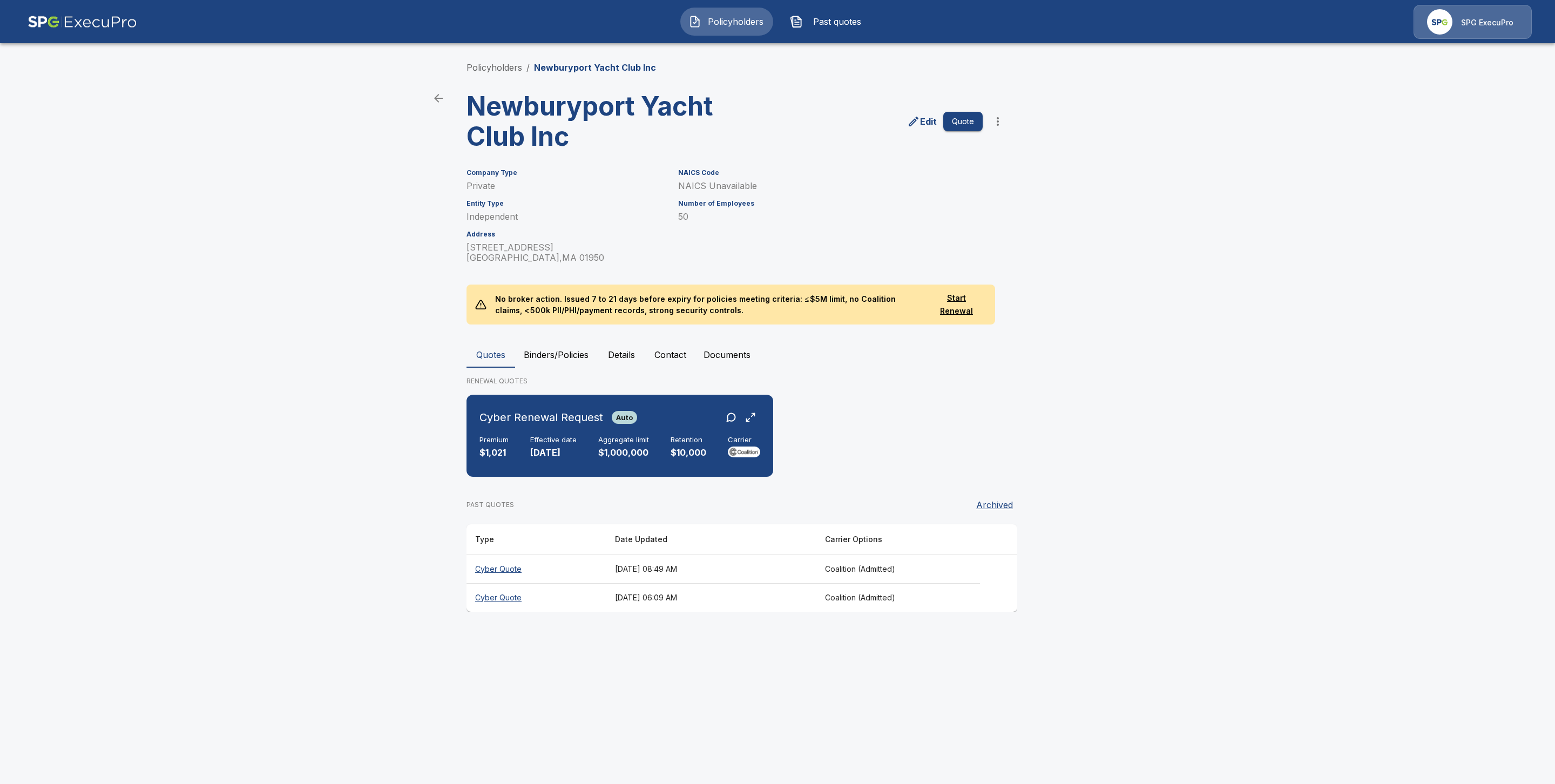
drag, startPoint x: 517, startPoint y: 435, endPoint x: 546, endPoint y: 512, distance: 82.3
click at [517, 435] on div "Cyber Renewal Request Auto Premium $1,021 Effective date [DATE] Aggregate limit…" at bounding box center [620, 436] width 298 height 74
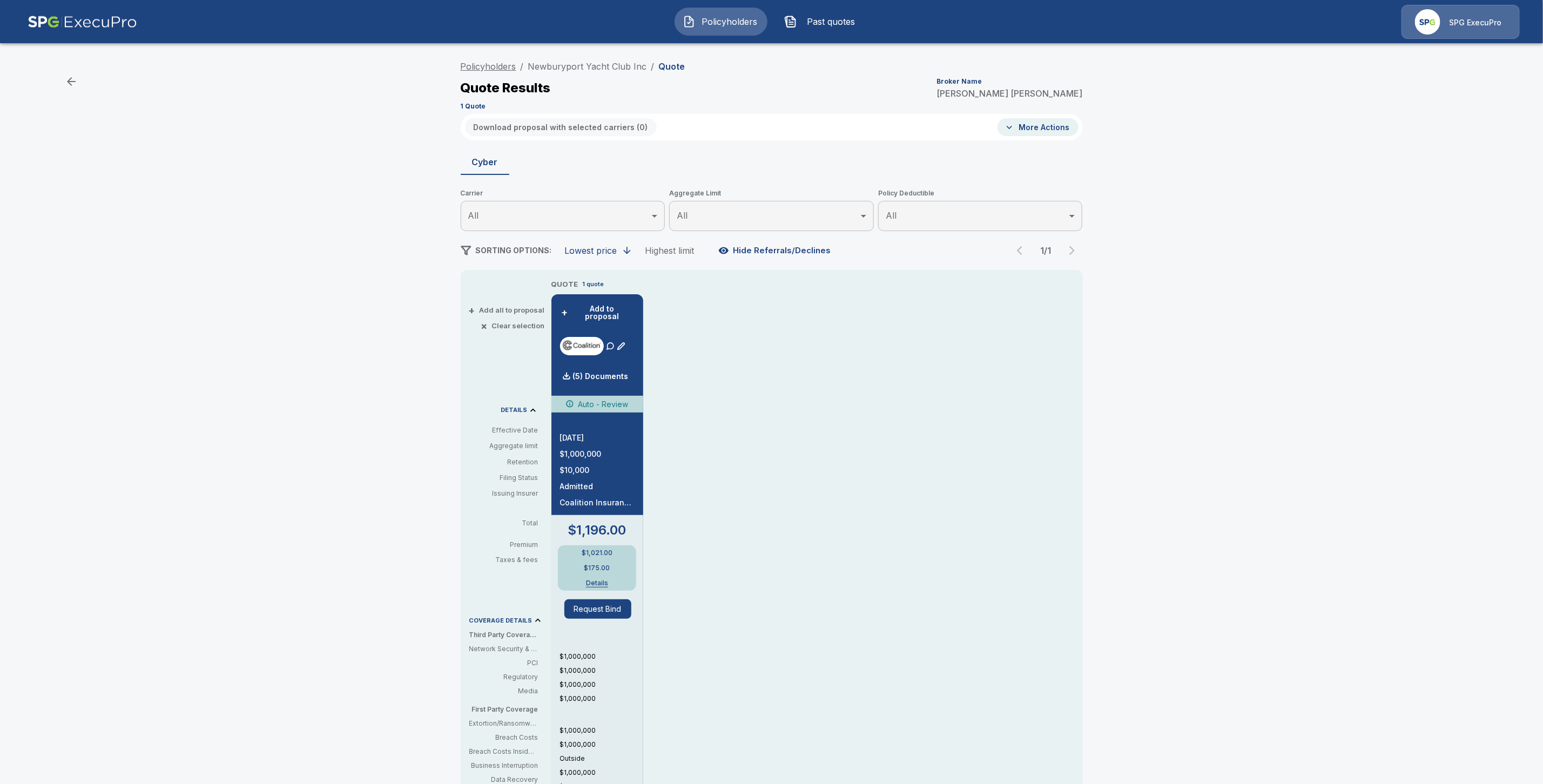
click at [486, 64] on link "Policyholders" at bounding box center [489, 66] width 56 height 11
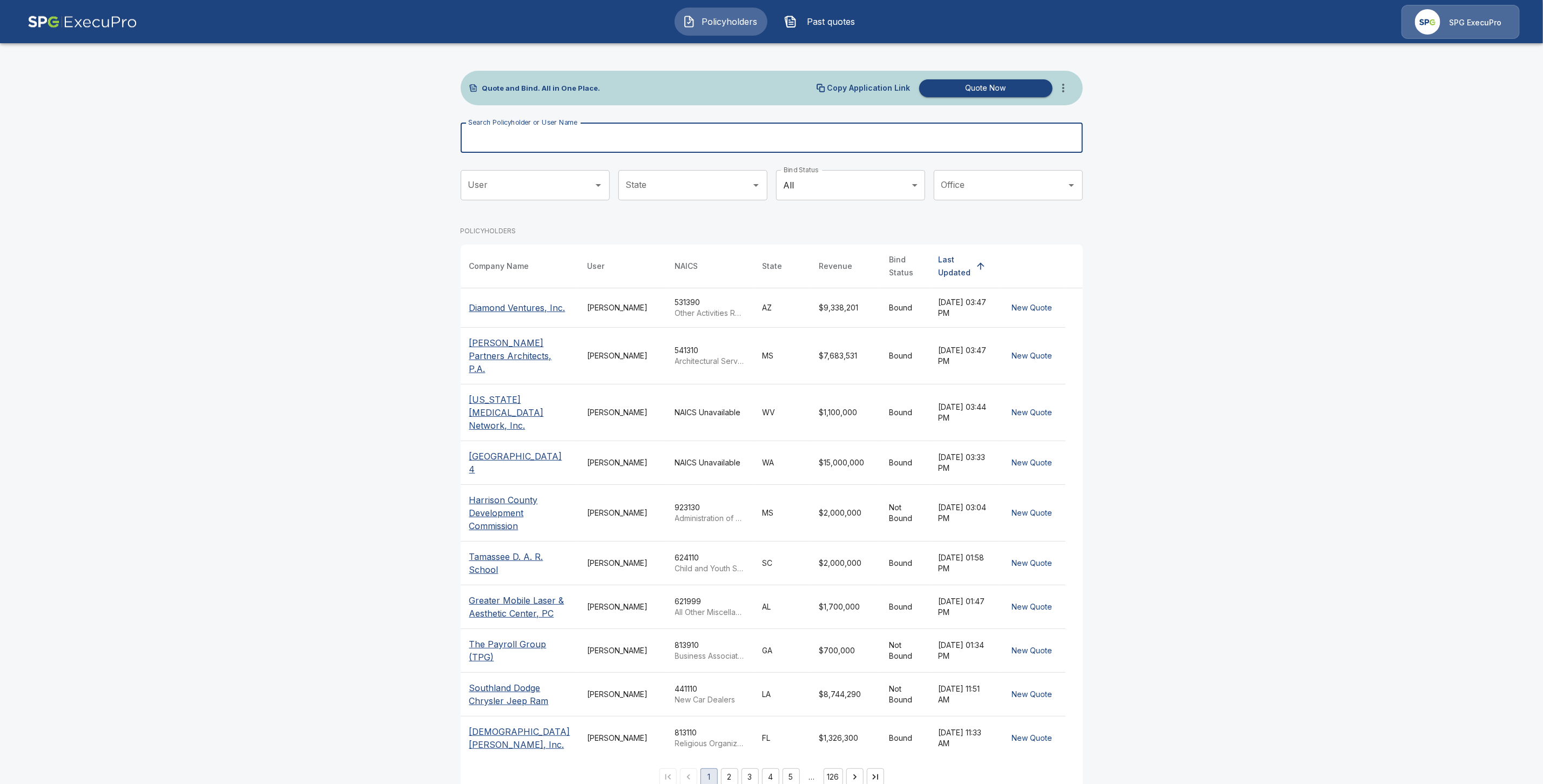
click at [498, 144] on input "Search Policyholder or User Name" at bounding box center [766, 138] width 611 height 30
paste input "**********"
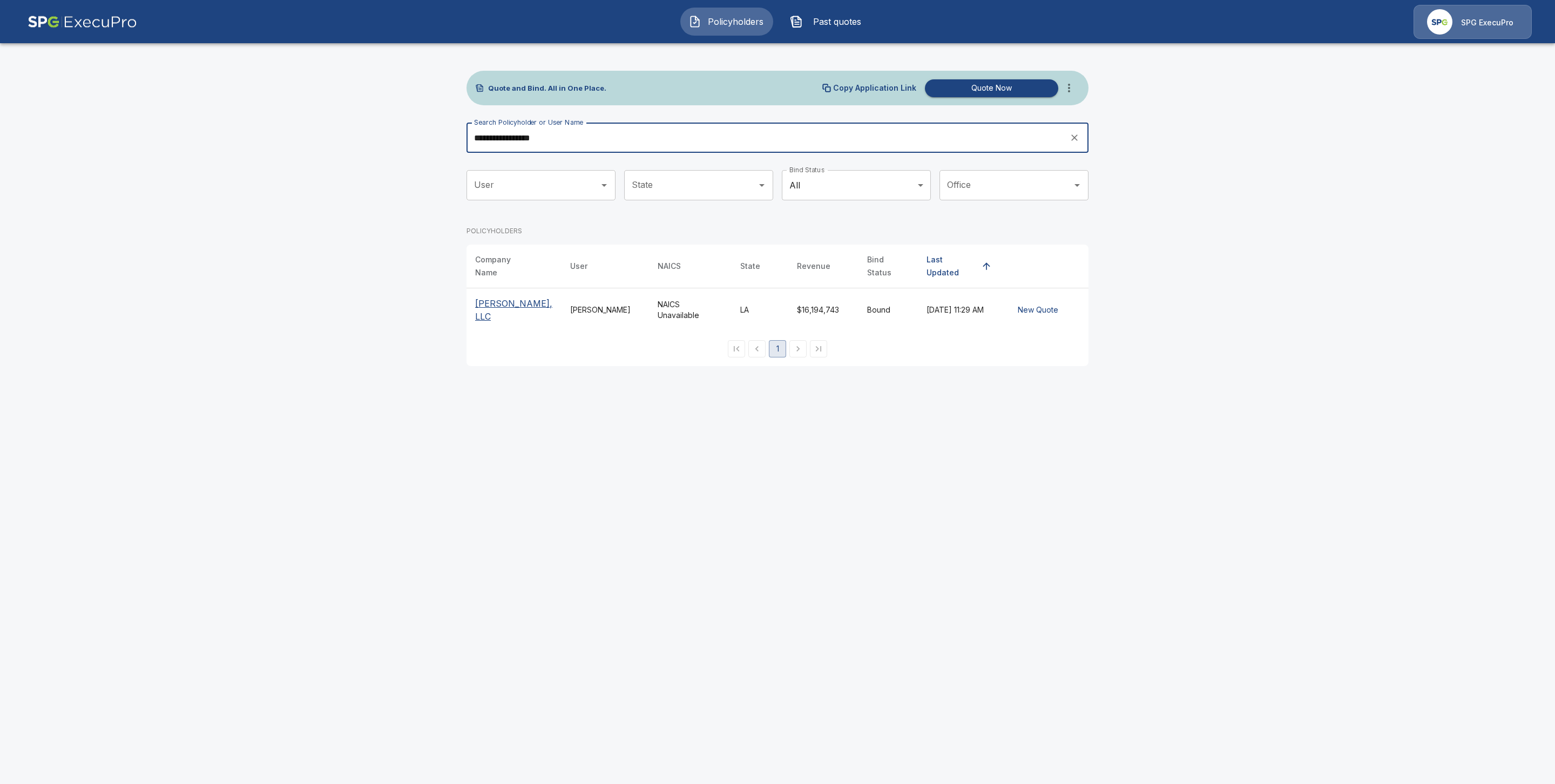
type input "**********"
drag, startPoint x: 512, startPoint y: 301, endPoint x: 538, endPoint y: 325, distance: 35.4
click at [512, 302] on p "L. S. Womack, LLC" at bounding box center [514, 310] width 78 height 26
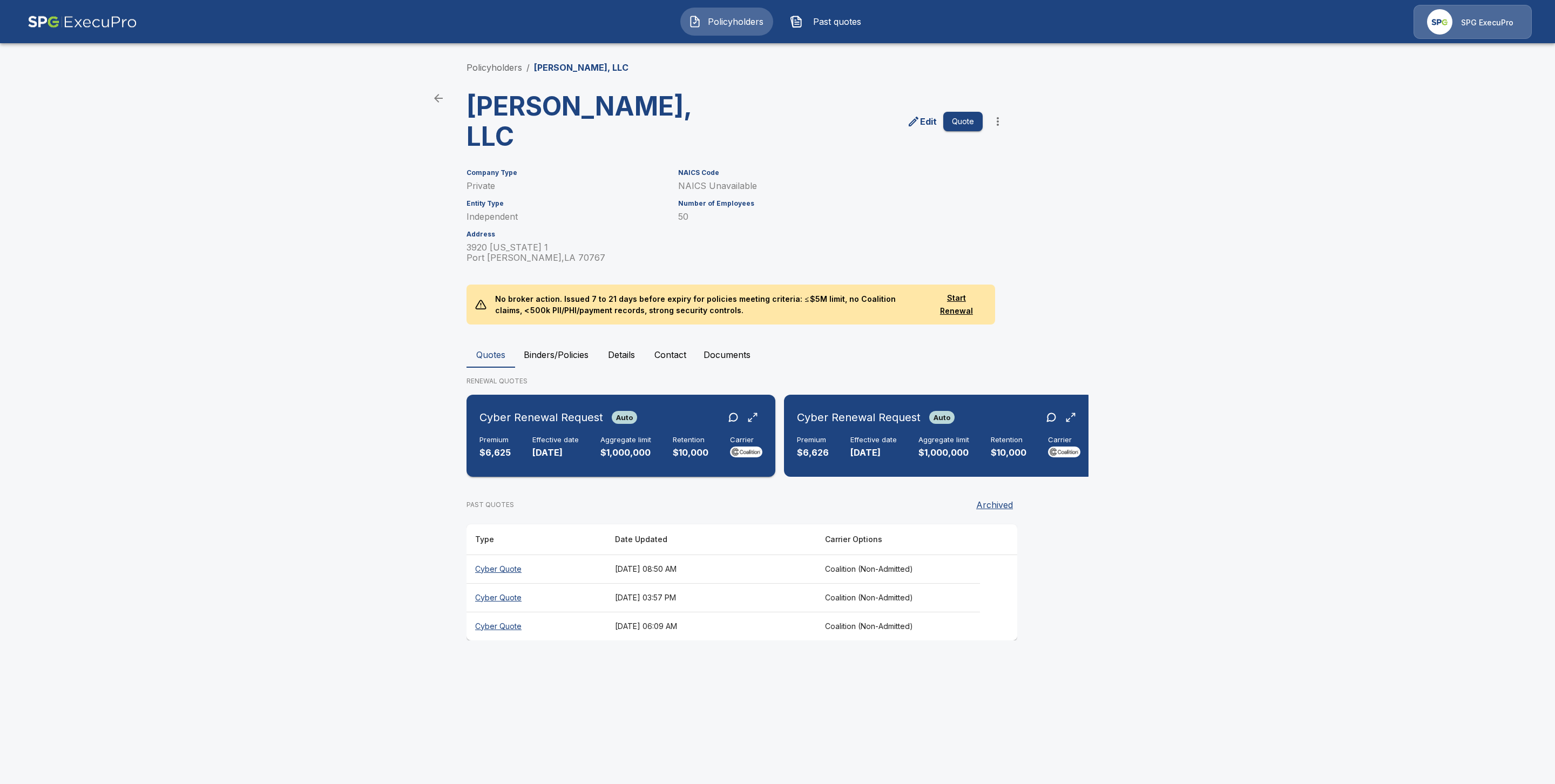
click at [516, 399] on div "Cyber Renewal Request Auto Premium $6,625 Effective date [DATE] Aggregate limit…" at bounding box center [621, 436] width 300 height 74
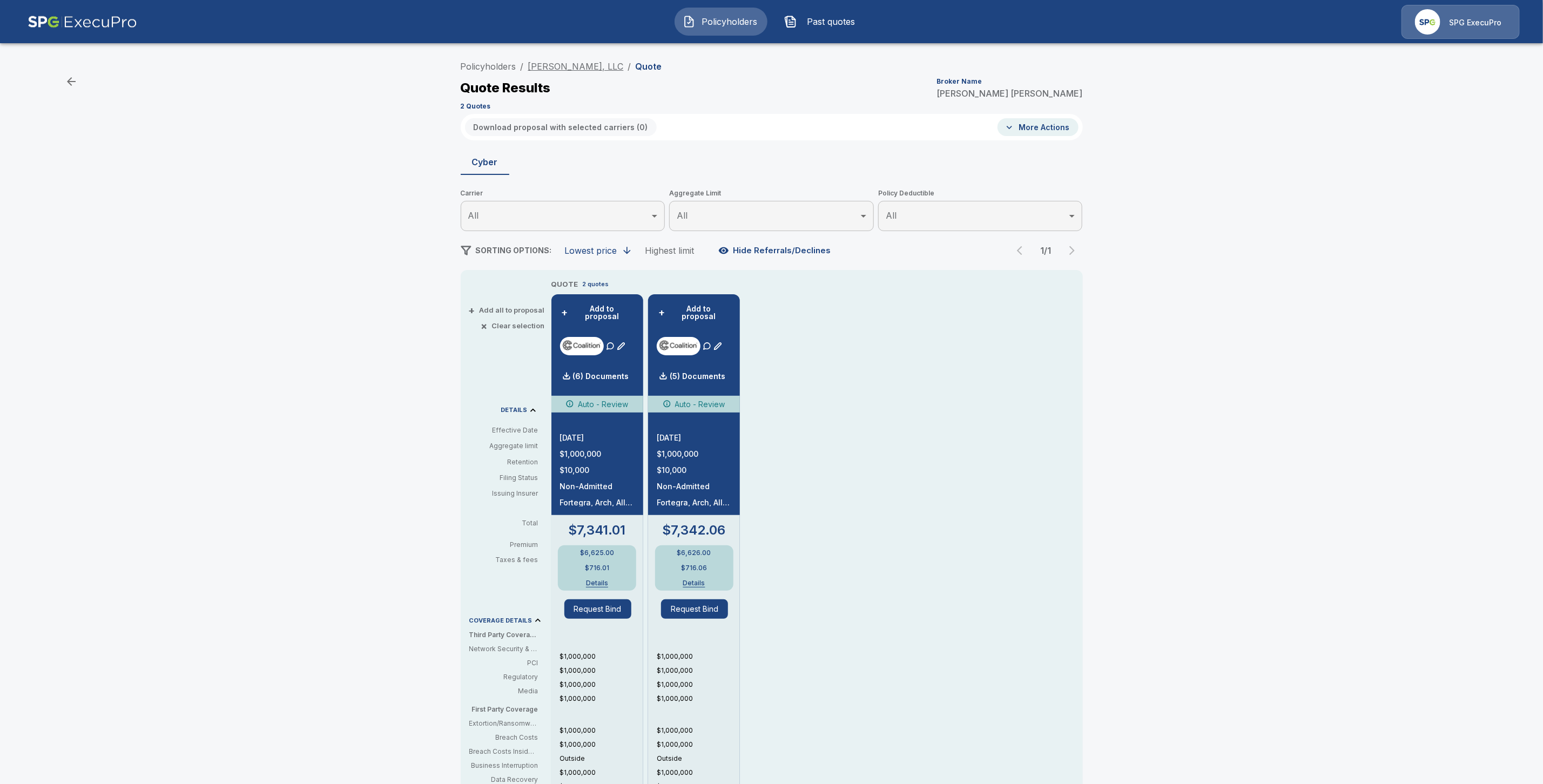
click at [581, 66] on link "[PERSON_NAME], LLC" at bounding box center [576, 66] width 95 height 11
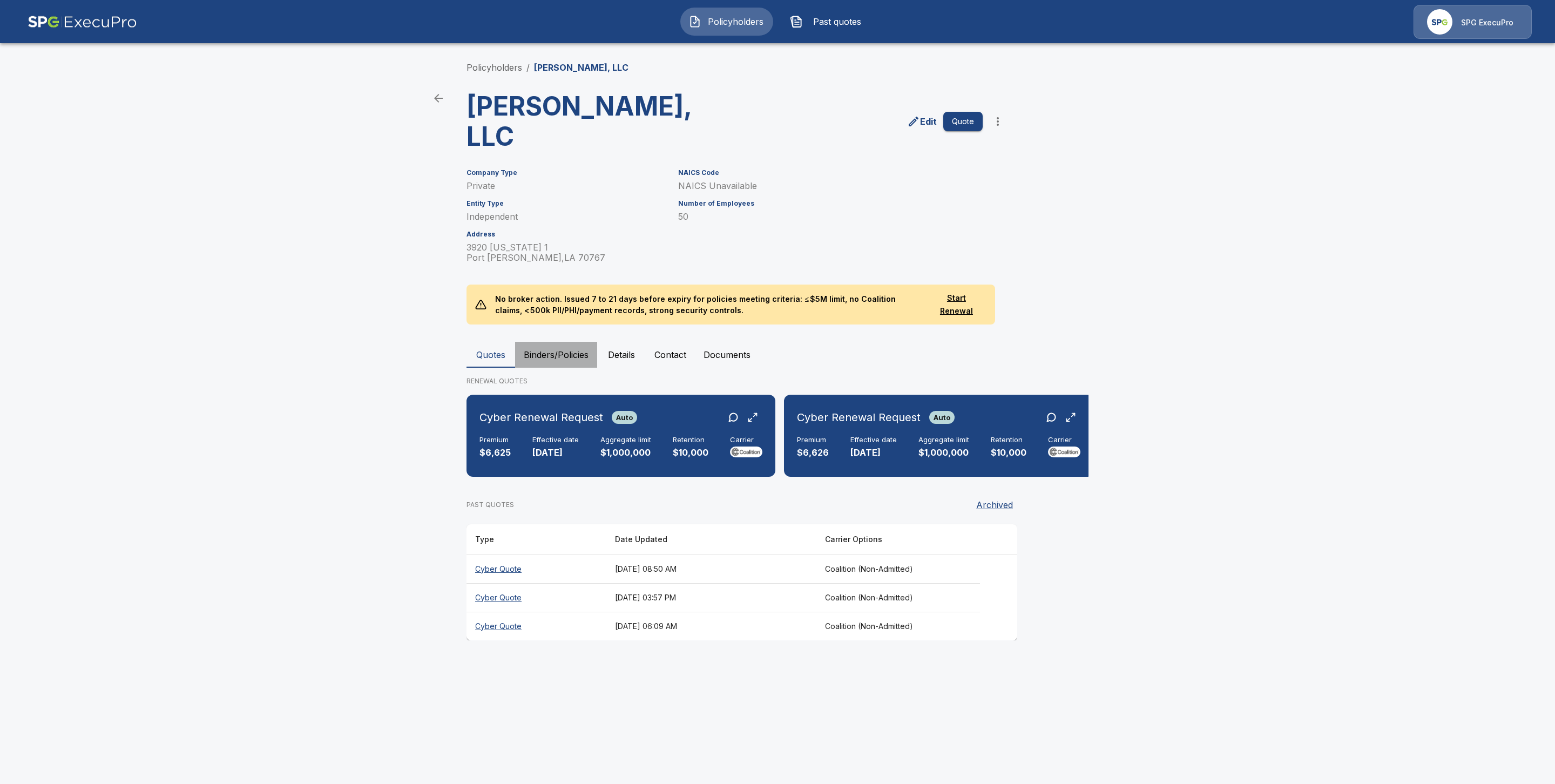
click at [558, 342] on button "Binders/Policies" at bounding box center [556, 354] width 82 height 26
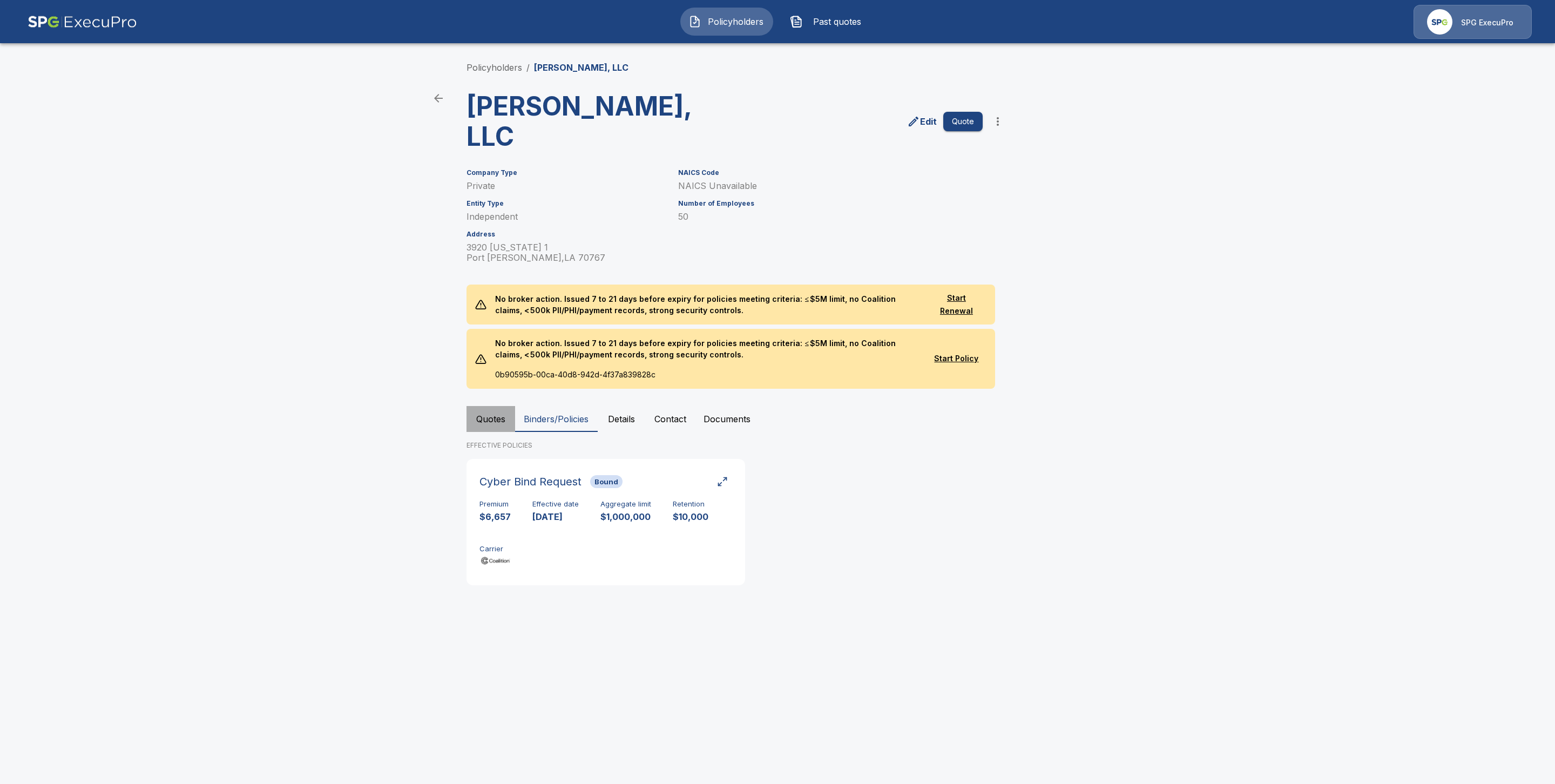
click at [485, 406] on button "Quotes" at bounding box center [491, 419] width 48 height 26
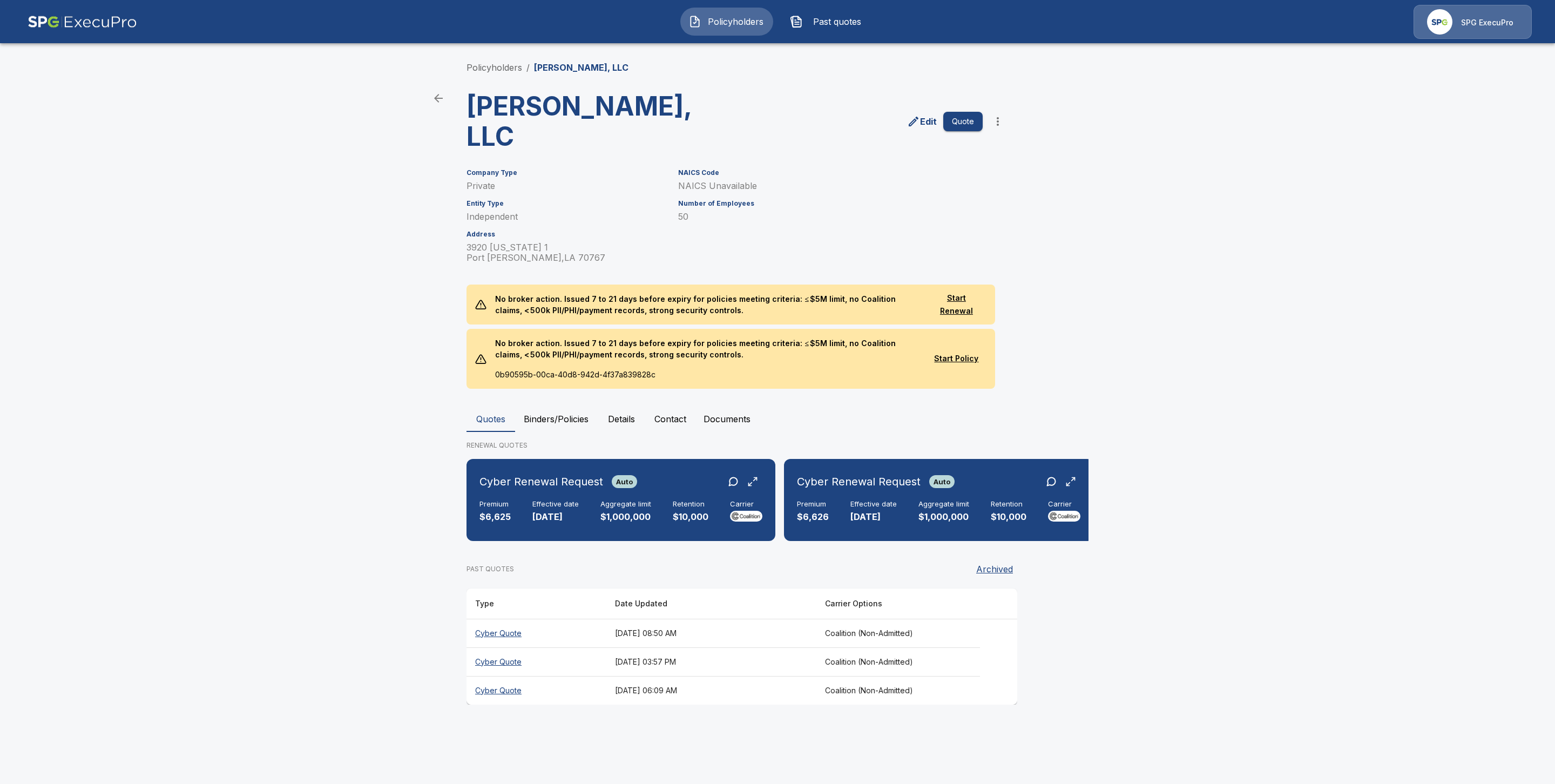
click at [496, 676] on th "Cyber Quote" at bounding box center [537, 690] width 140 height 28
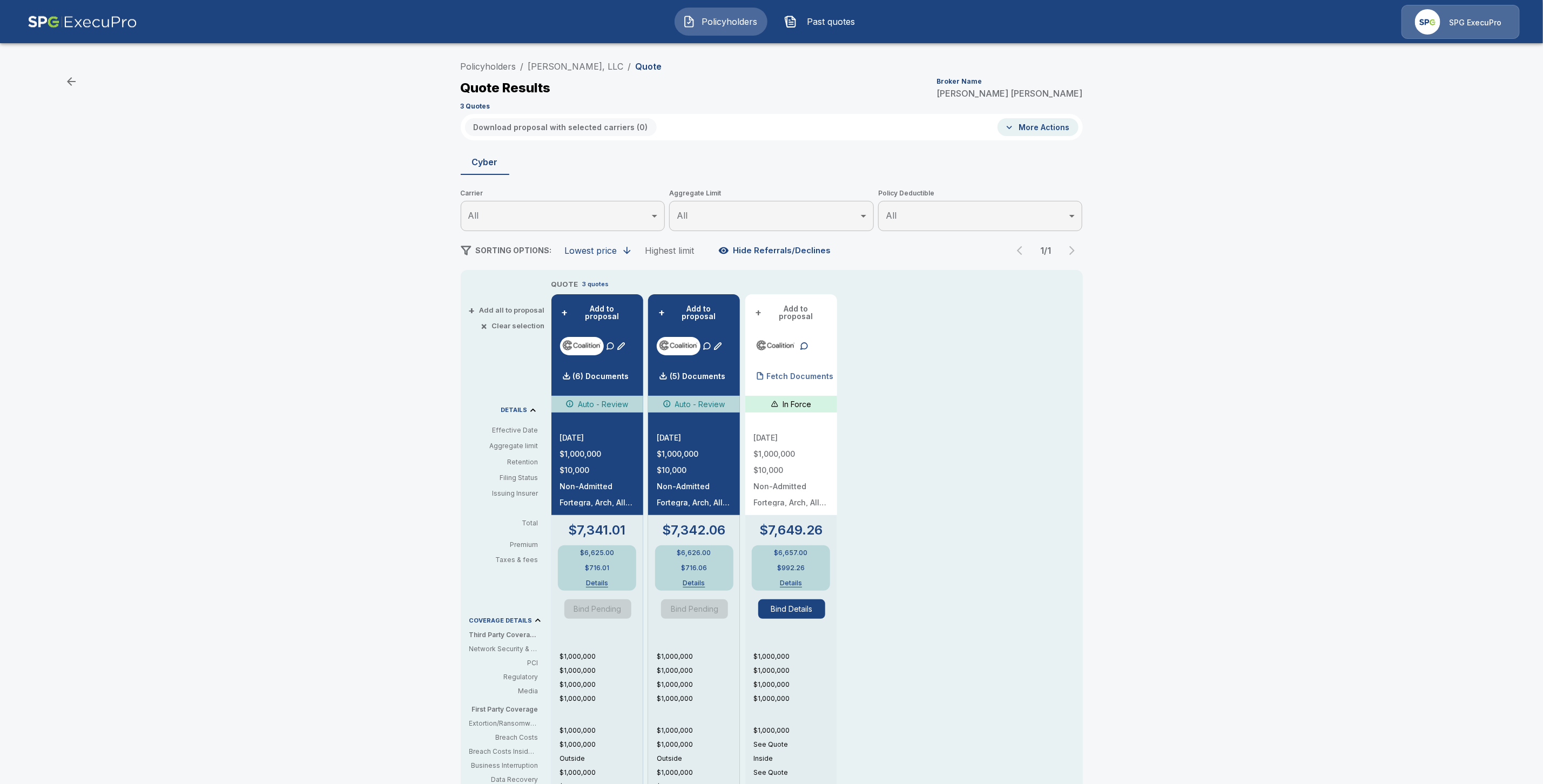
click at [792, 373] on div "Fetch Documents" at bounding box center [794, 377] width 80 height 22
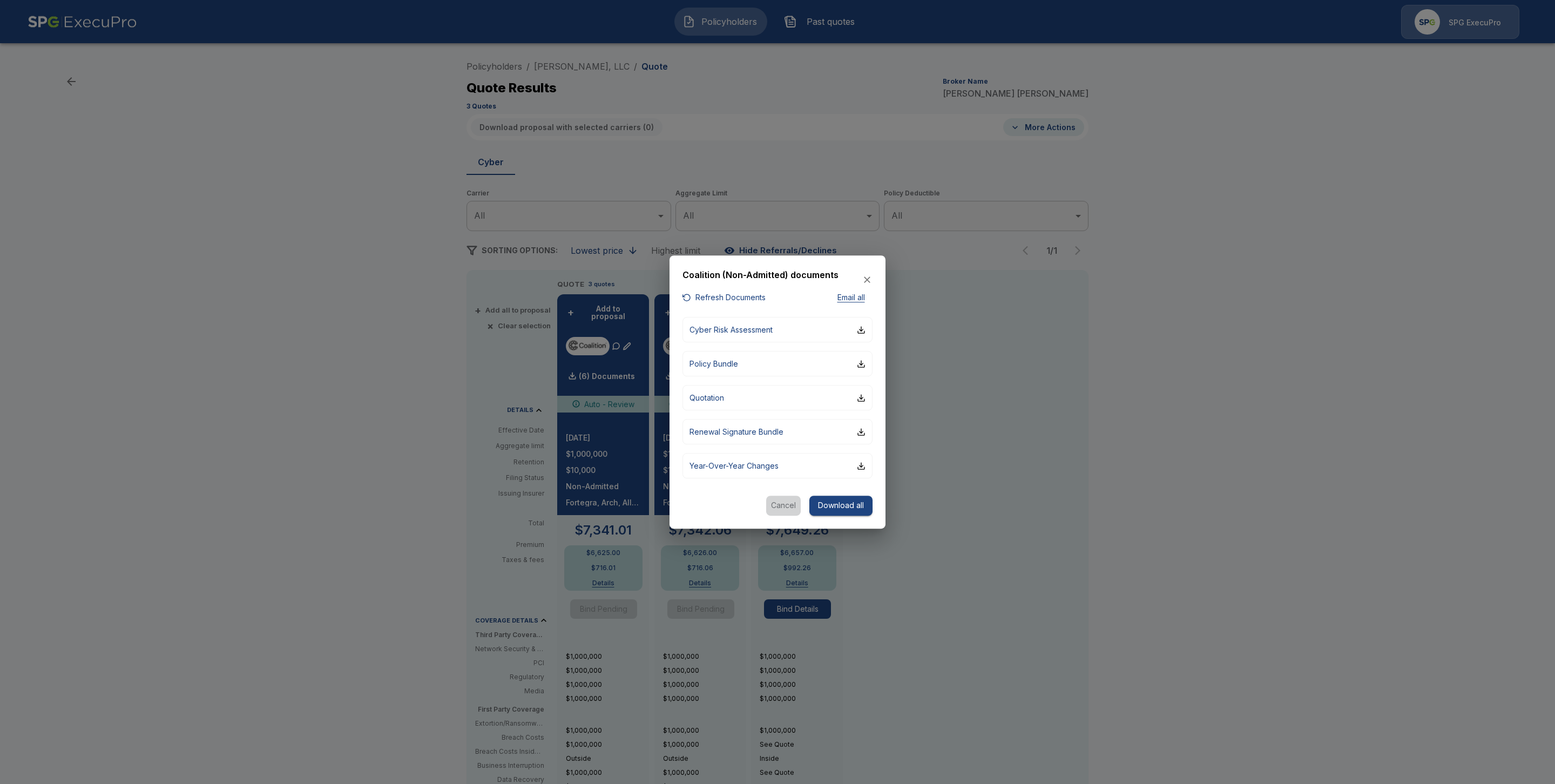
click at [781, 503] on button "Cancel" at bounding box center [783, 505] width 34 height 20
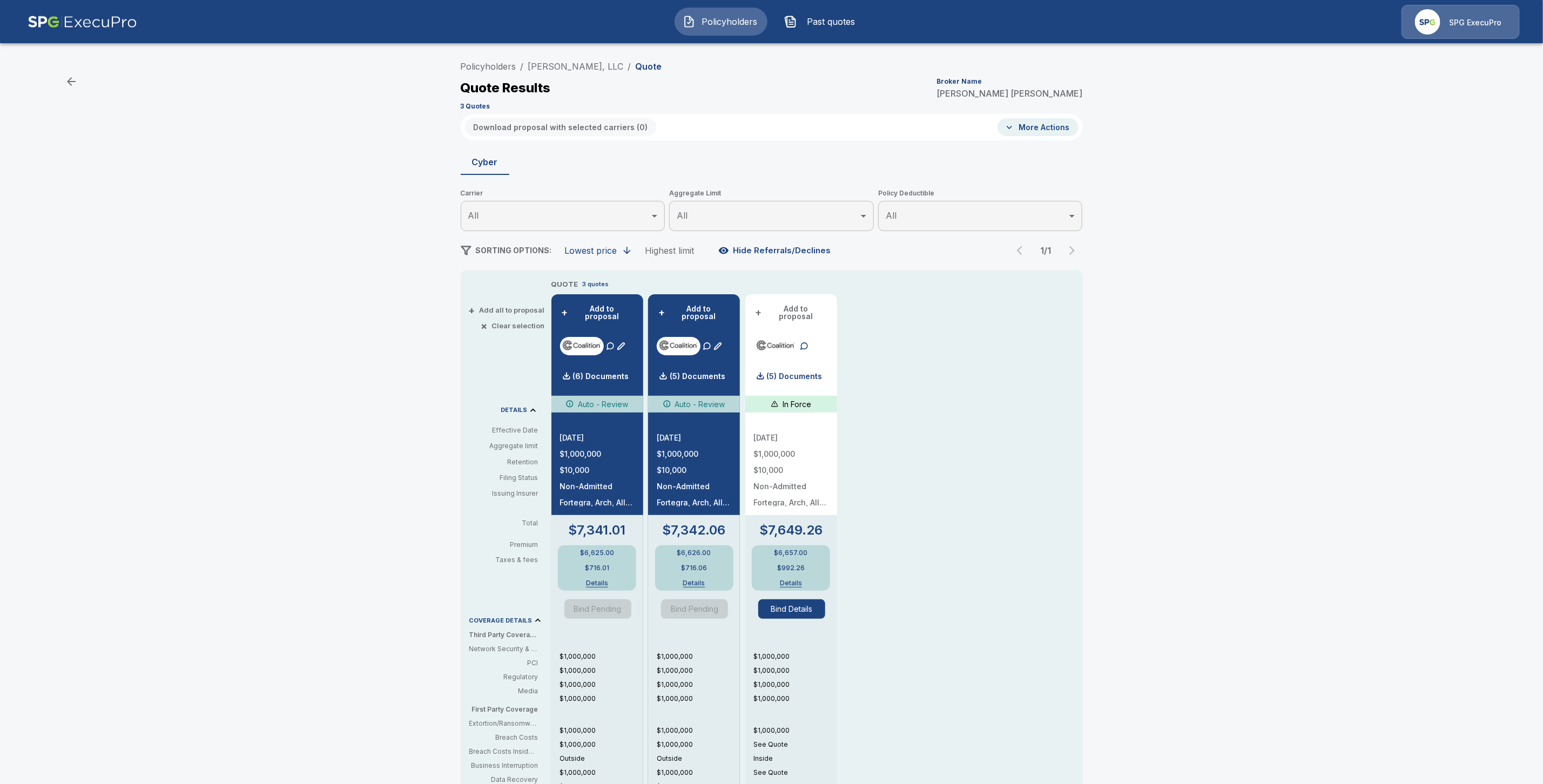
drag, startPoint x: 501, startPoint y: 63, endPoint x: 519, endPoint y: 107, distance: 47.5
click at [501, 63] on link "Policyholders" at bounding box center [489, 66] width 56 height 11
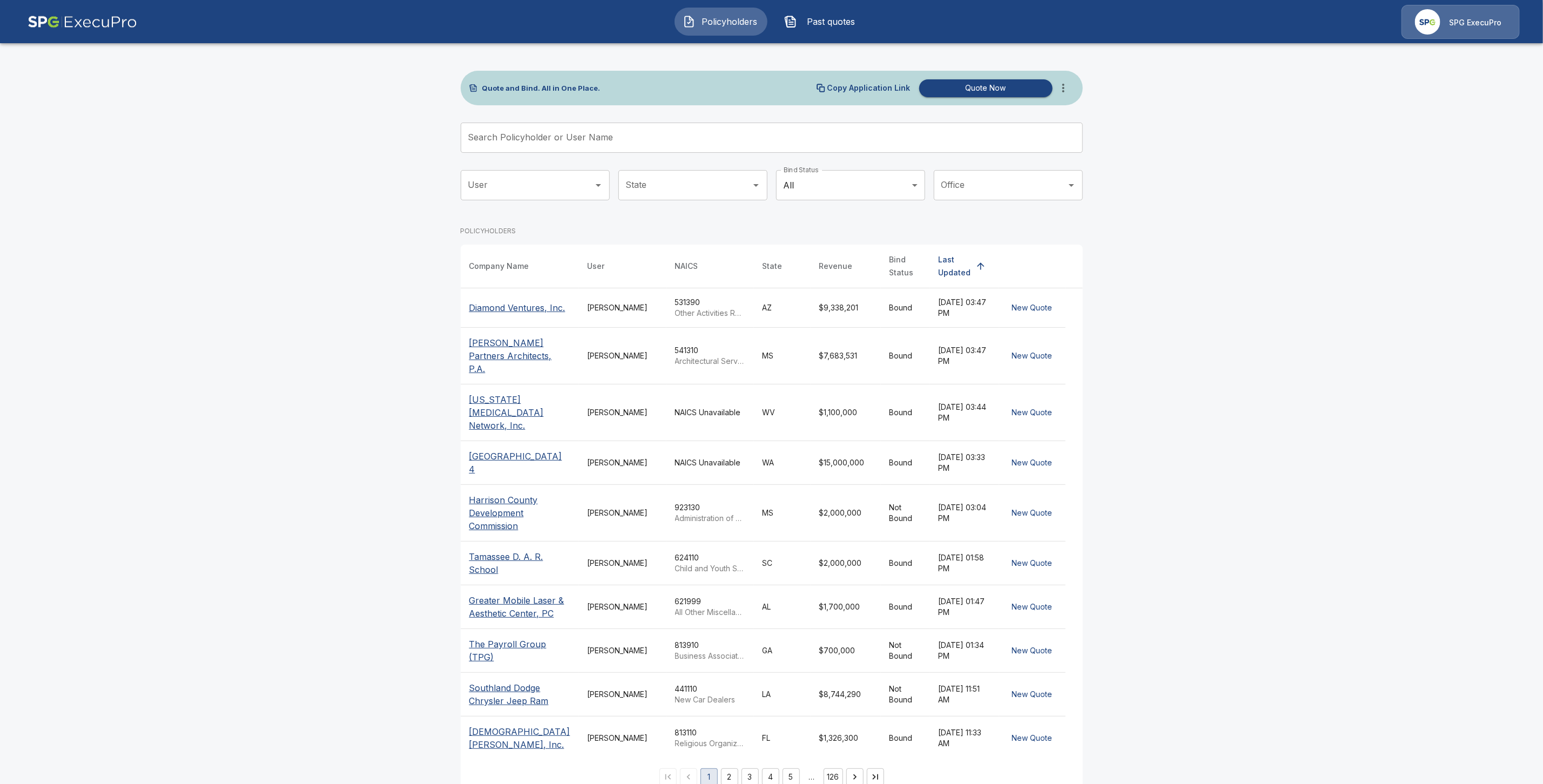
click at [525, 135] on div "Search Policyholder or User Name Search Policyholder or User Name" at bounding box center [772, 138] width 622 height 30
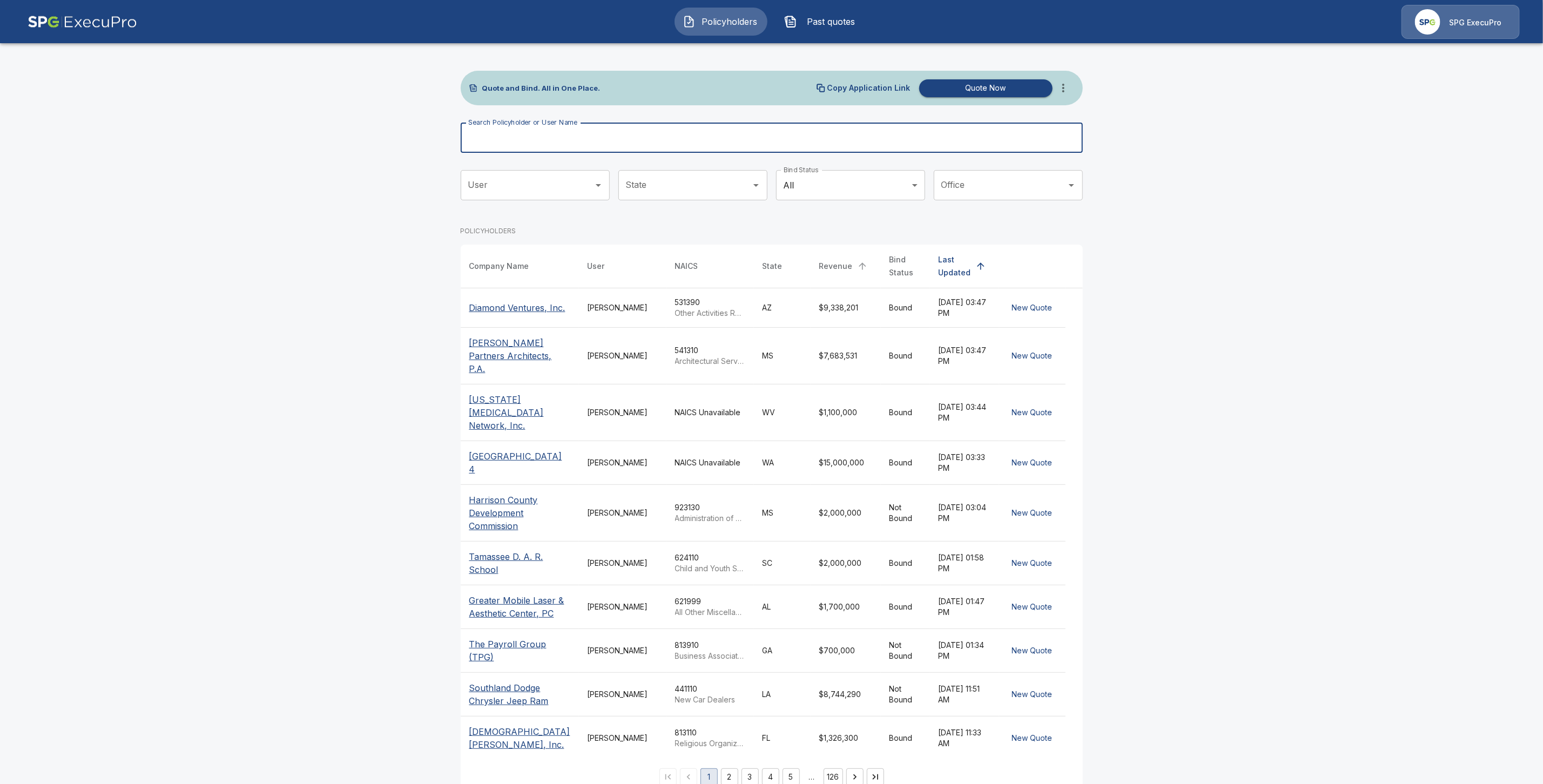
paste input "**********"
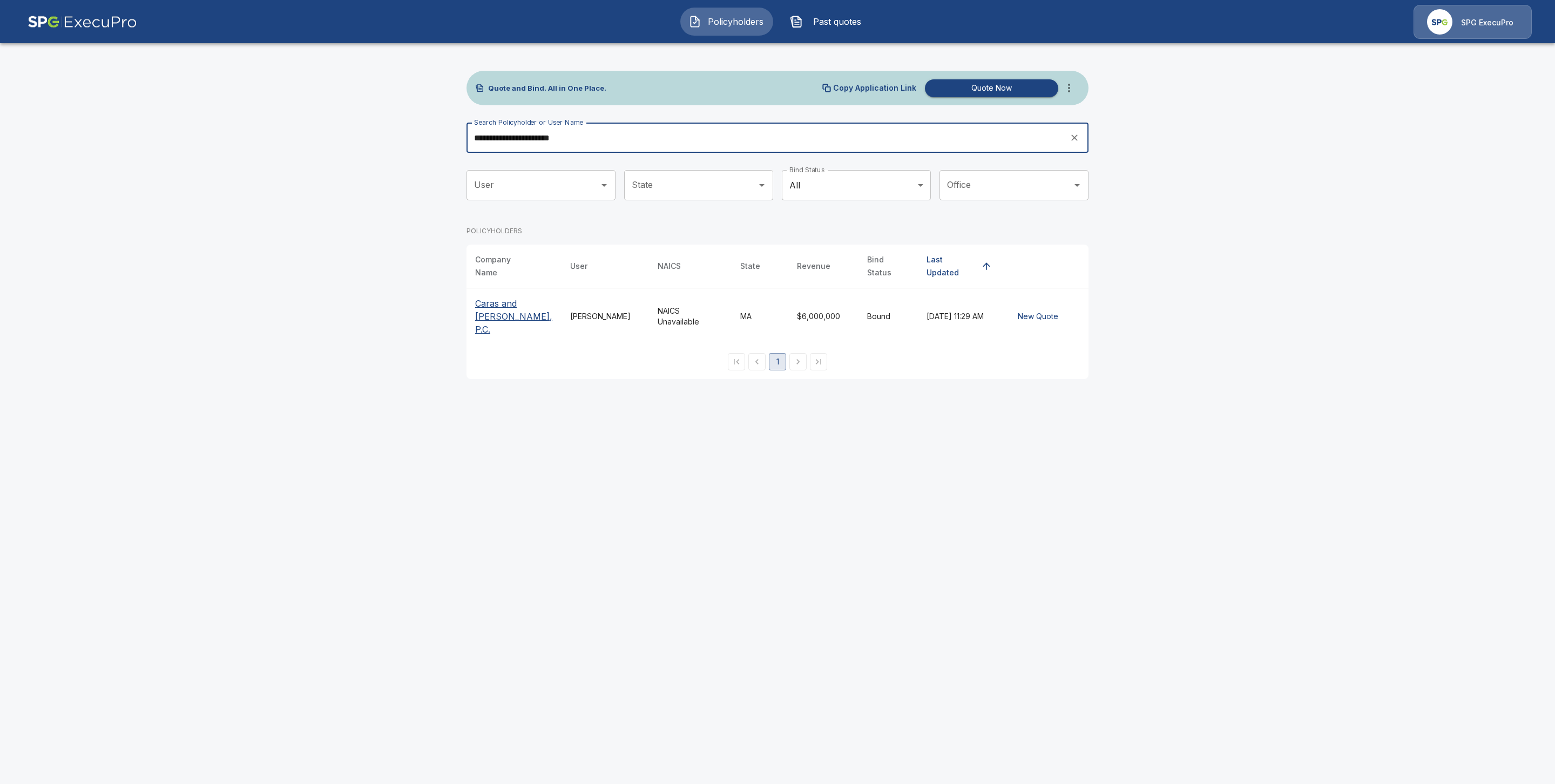
type input "**********"
drag, startPoint x: 497, startPoint y: 292, endPoint x: 523, endPoint y: 424, distance: 134.5
click at [497, 297] on p "Caras and Shulman, P.C." at bounding box center [514, 316] width 78 height 39
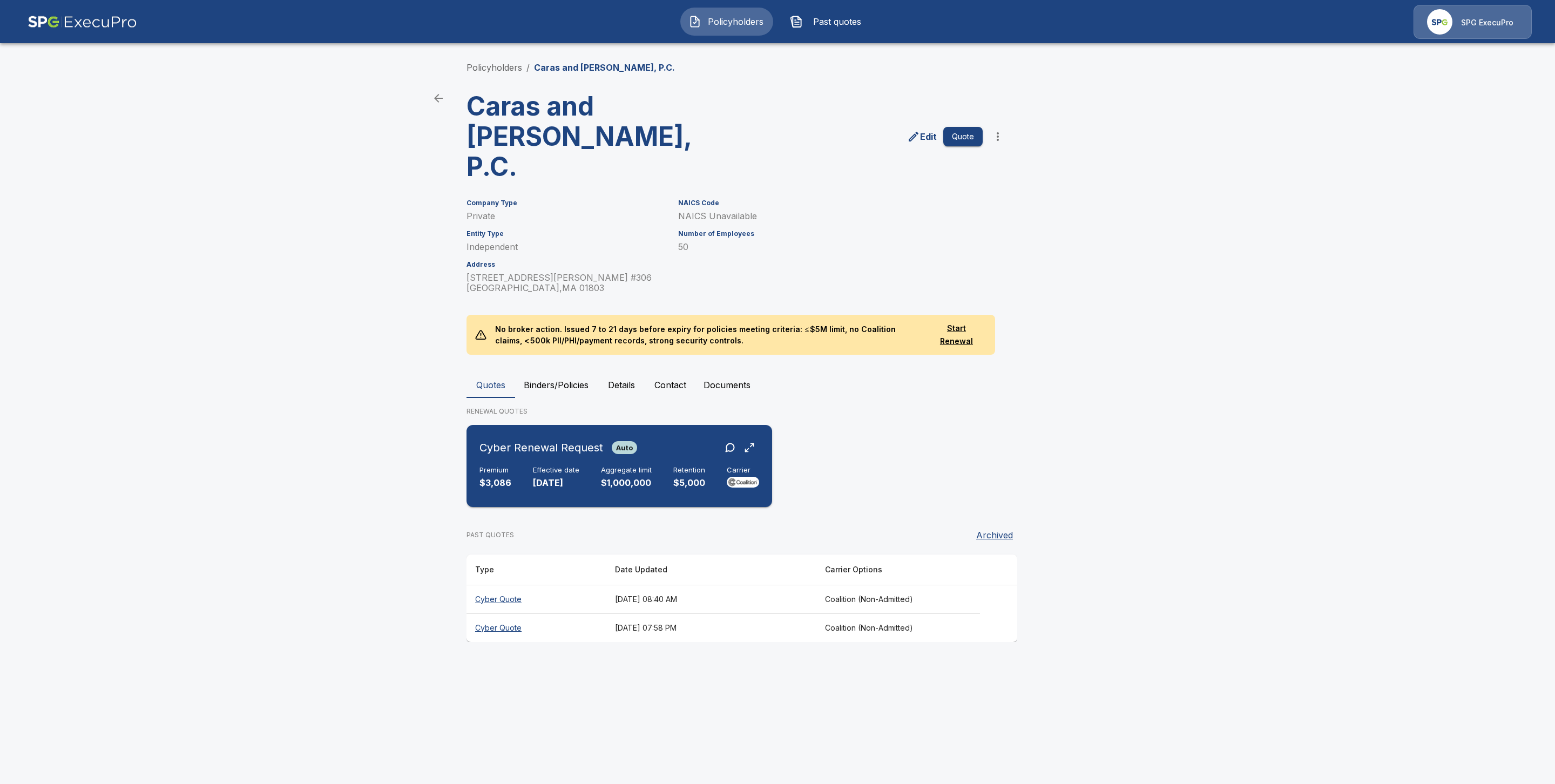
click at [527, 466] on div "Premium $3,086 Effective date 10/30/2025 Aggregate limit $1,000,000 Retention $…" at bounding box center [619, 477] width 279 height 24
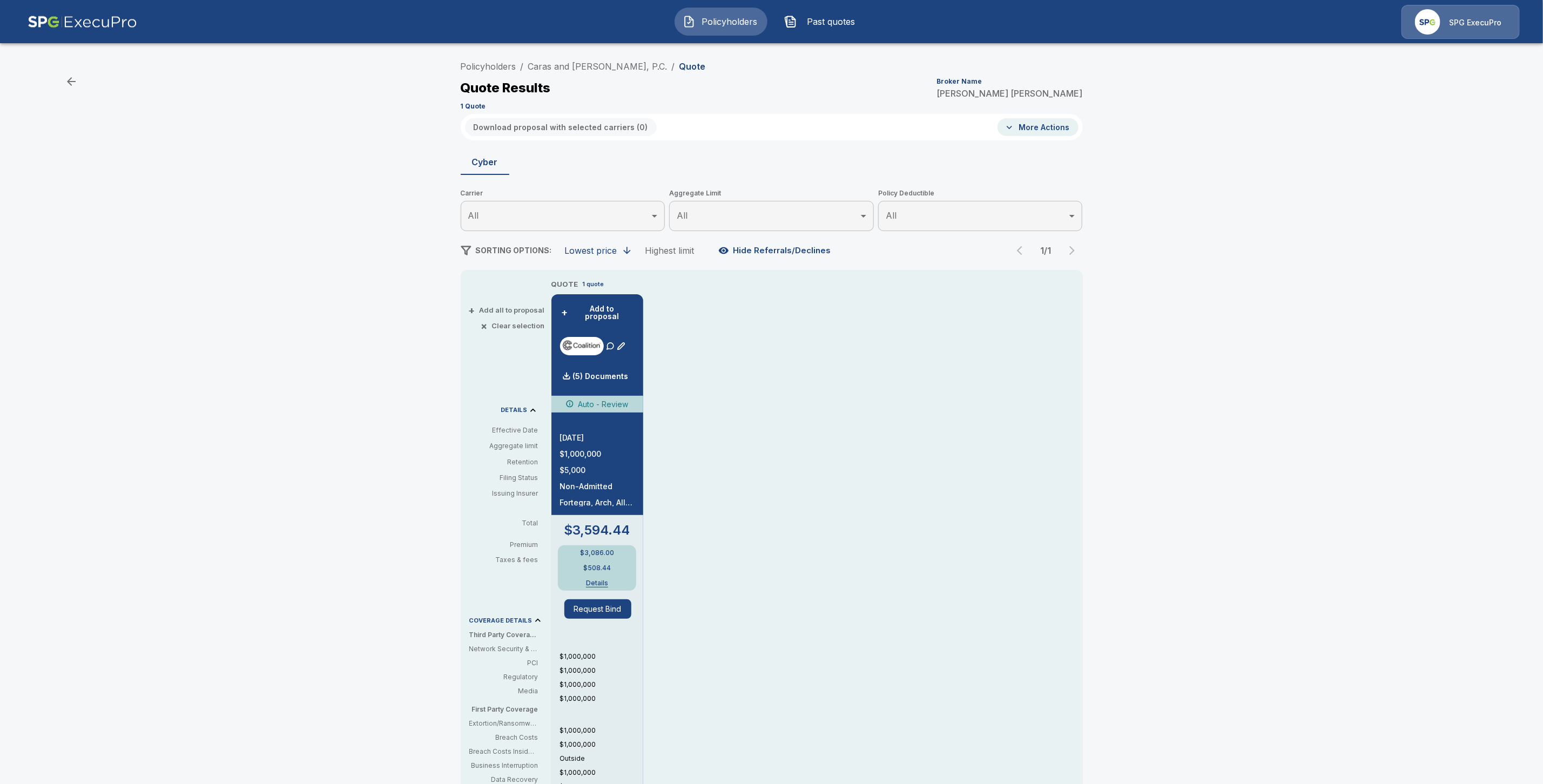
click at [560, 56] on div "Policyholders / Caras and Shulman, P.C. / Quote Quote Results Broker Name Trici…" at bounding box center [772, 84] width 622 height 59
click at [571, 68] on link "Caras and [PERSON_NAME], P.C." at bounding box center [598, 66] width 140 height 11
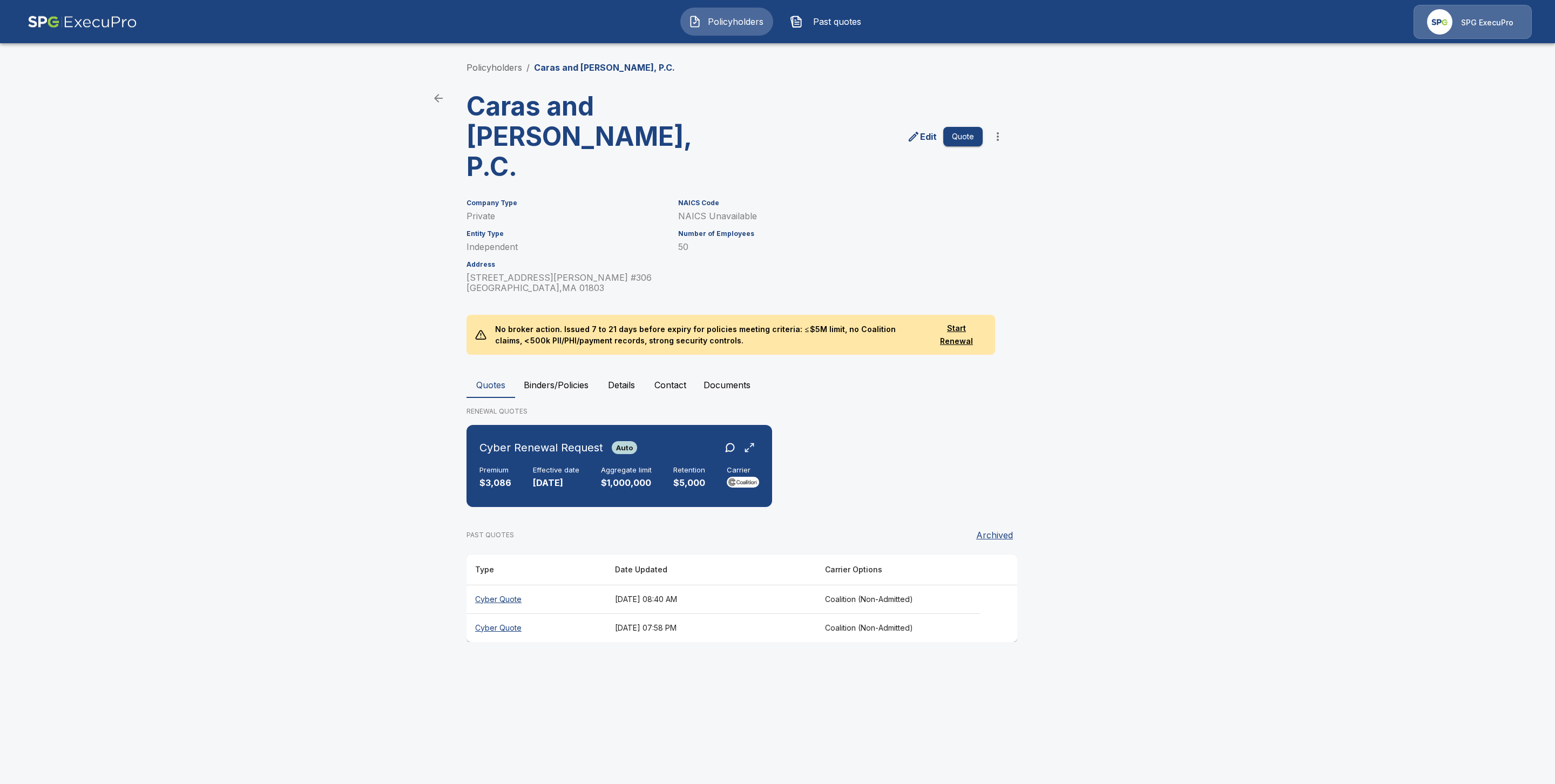
drag, startPoint x: 498, startPoint y: 600, endPoint x: 624, endPoint y: 640, distance: 132.2
click at [498, 613] on th "Cyber Quote" at bounding box center [537, 627] width 140 height 28
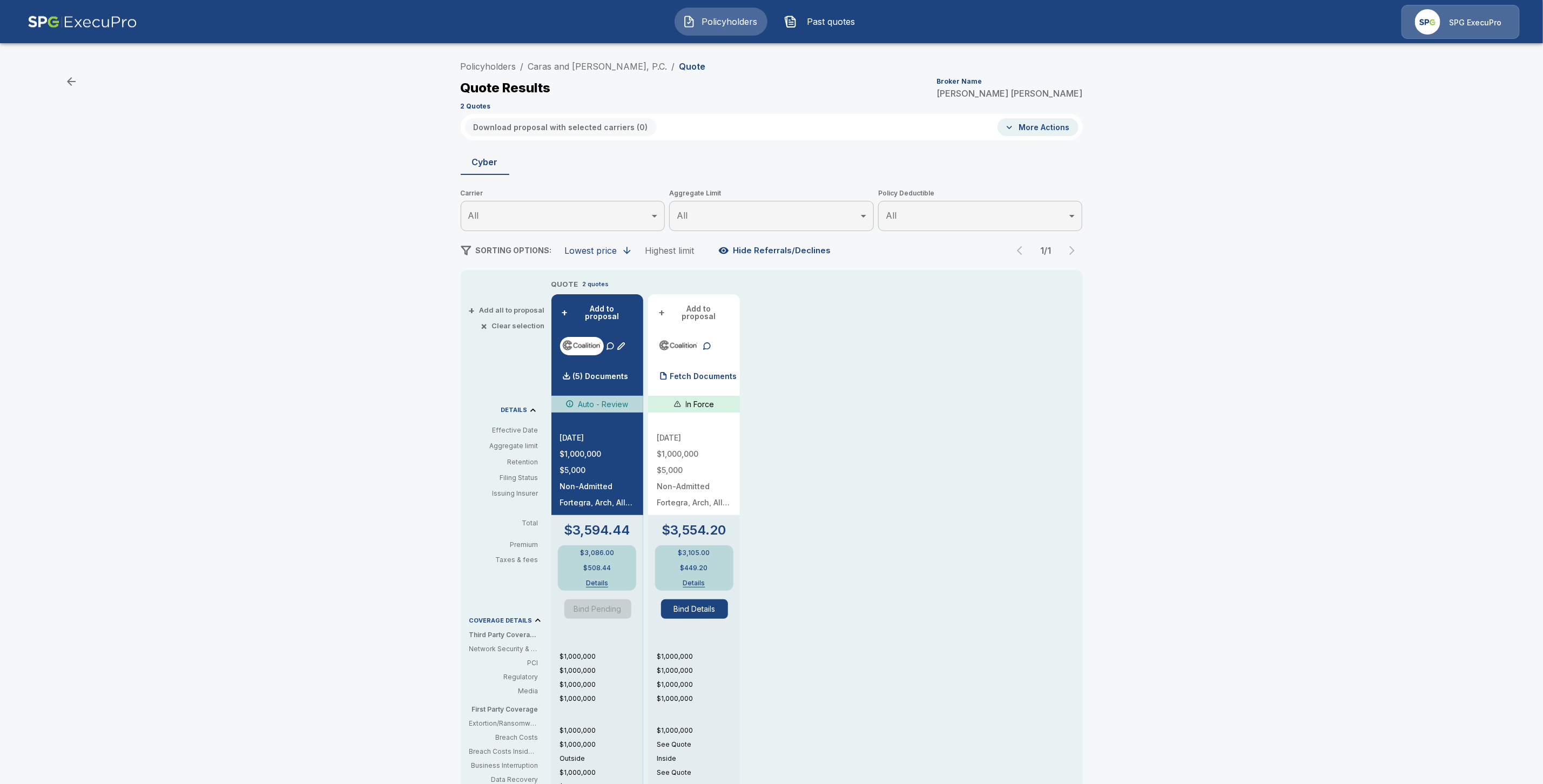
drag, startPoint x: 688, startPoint y: 371, endPoint x: 686, endPoint y: 397, distance: 26.1
click at [688, 372] on p "Fetch Documents" at bounding box center [703, 376] width 67 height 8
click at [562, 66] on link "Caras and [PERSON_NAME], P.C." at bounding box center [598, 66] width 140 height 11
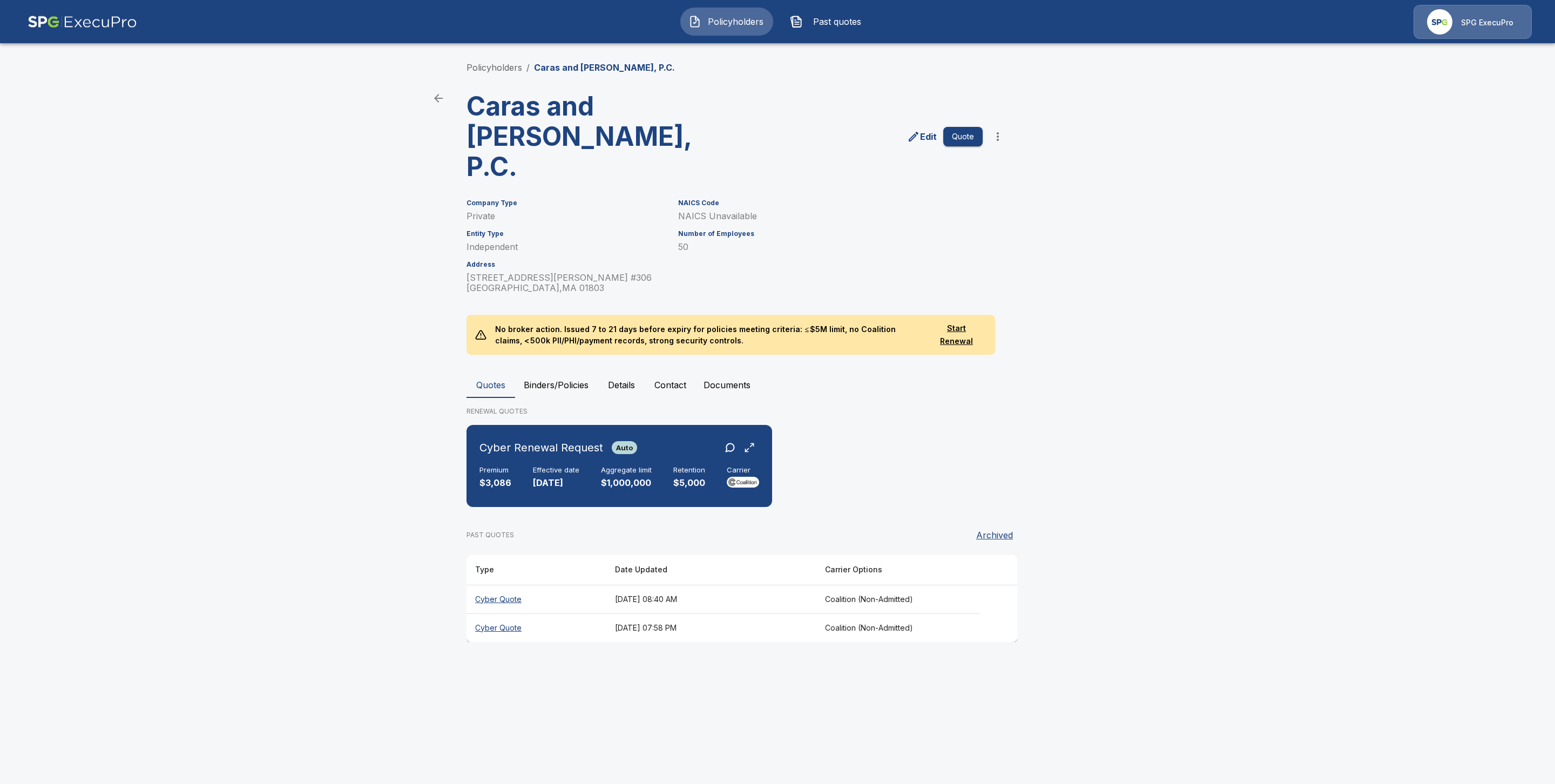
click at [493, 613] on th "Cyber Quote" at bounding box center [537, 627] width 140 height 28
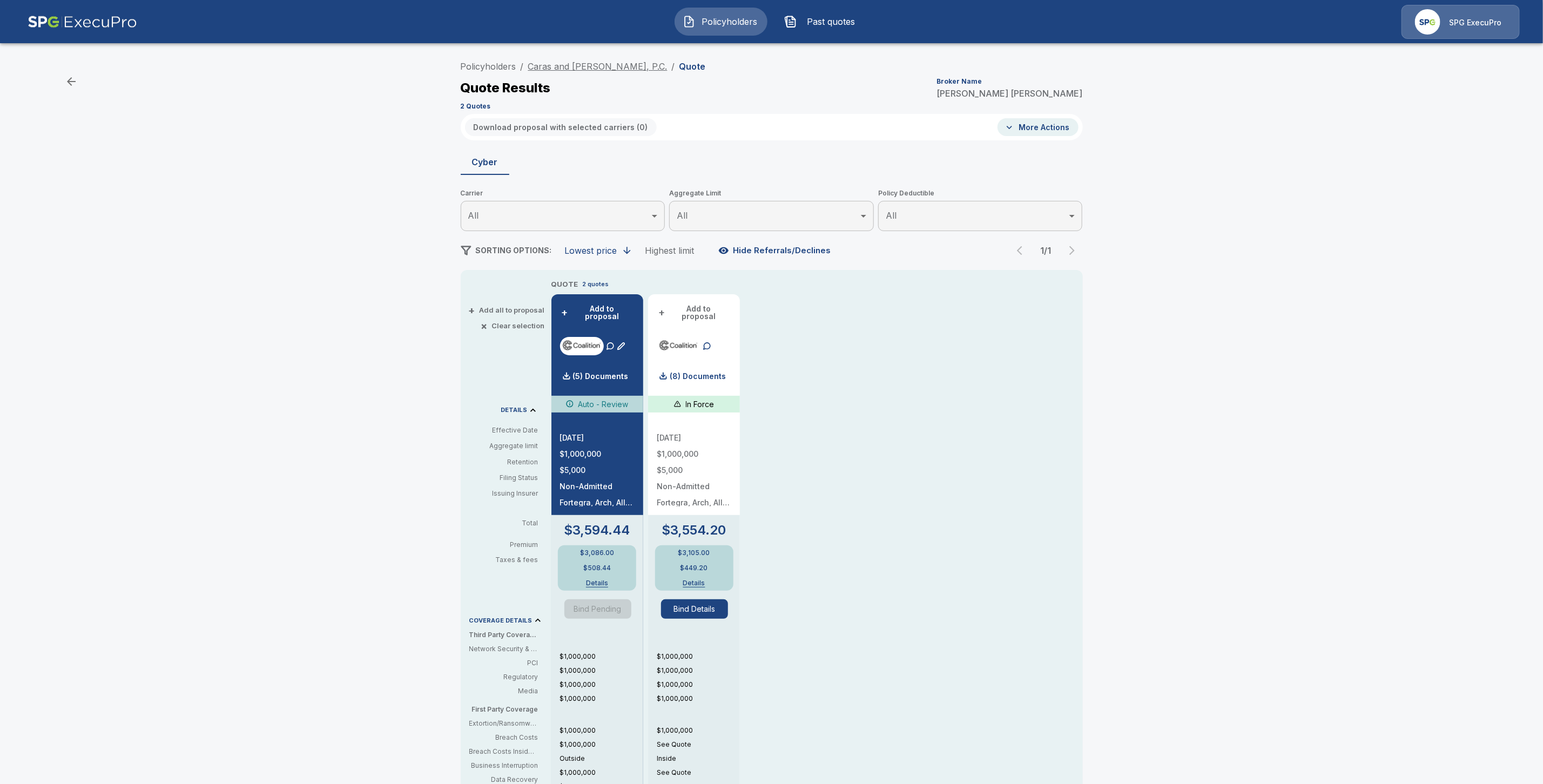
click at [583, 62] on link "Caras and [PERSON_NAME], P.C." at bounding box center [598, 66] width 140 height 11
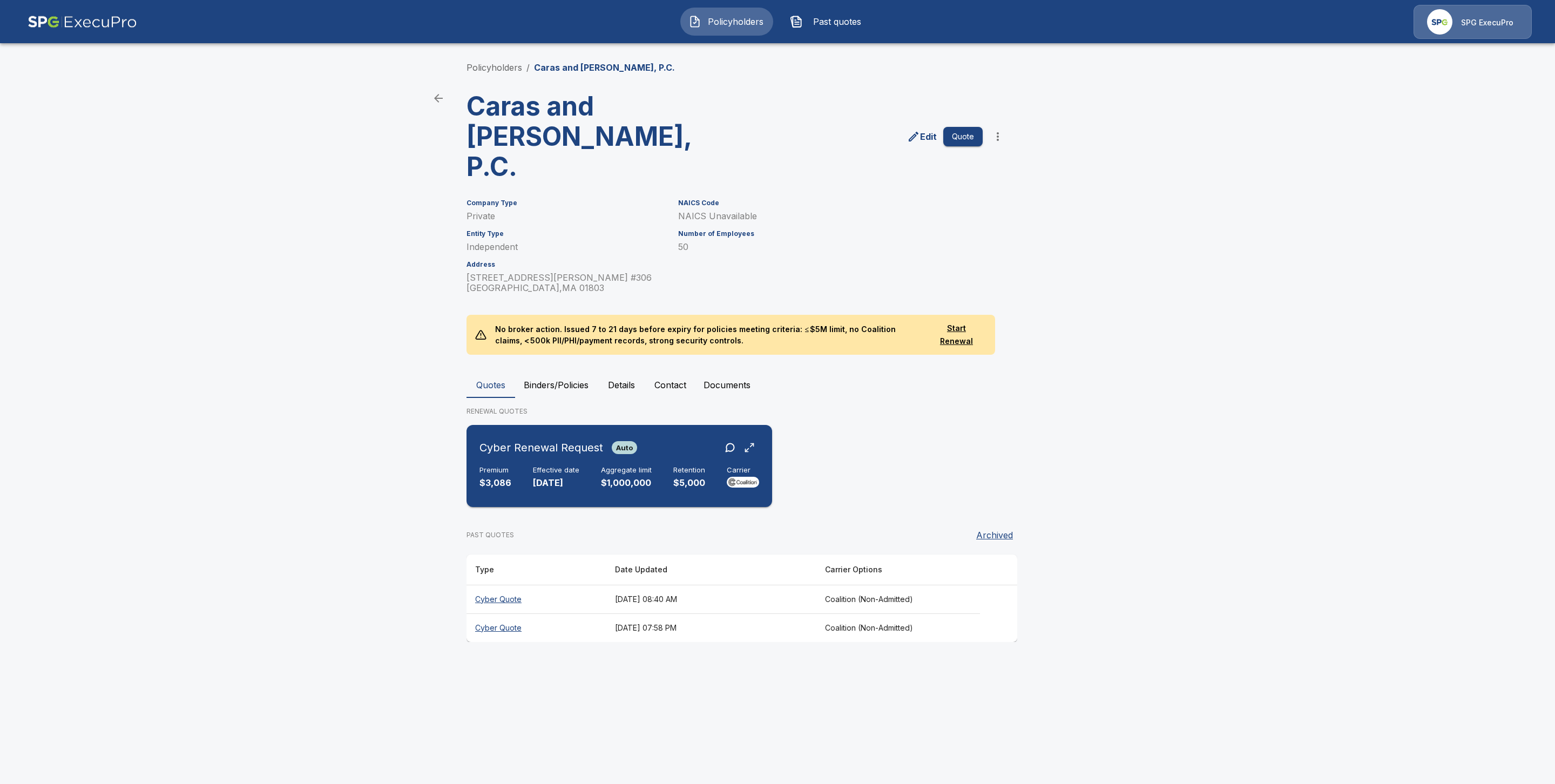
drag, startPoint x: 548, startPoint y: 439, endPoint x: 615, endPoint y: 463, distance: 71.2
click at [549, 466] on h6 "Effective date" at bounding box center [556, 470] width 46 height 8
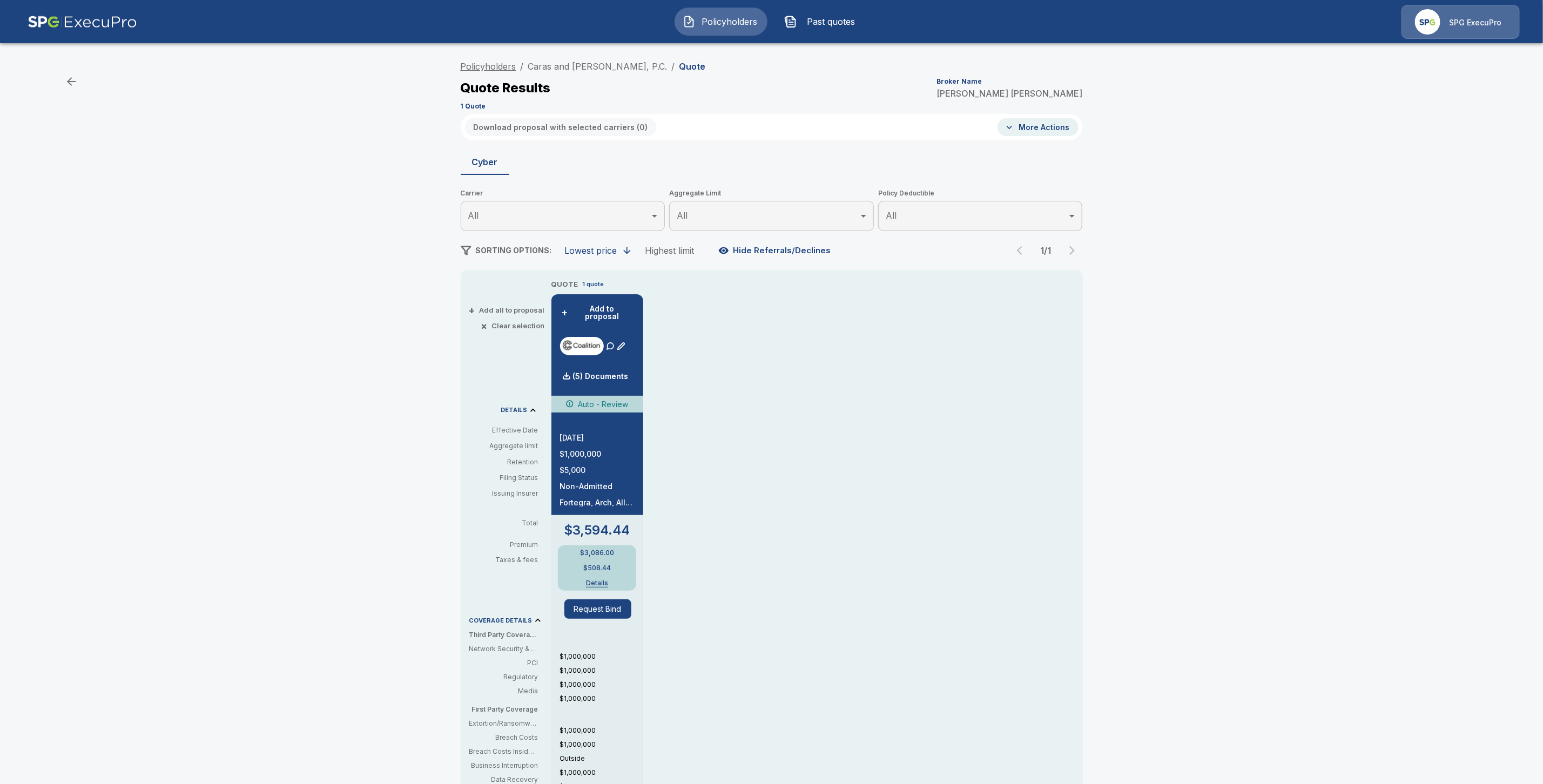
click at [500, 64] on link "Policyholders" at bounding box center [489, 66] width 56 height 11
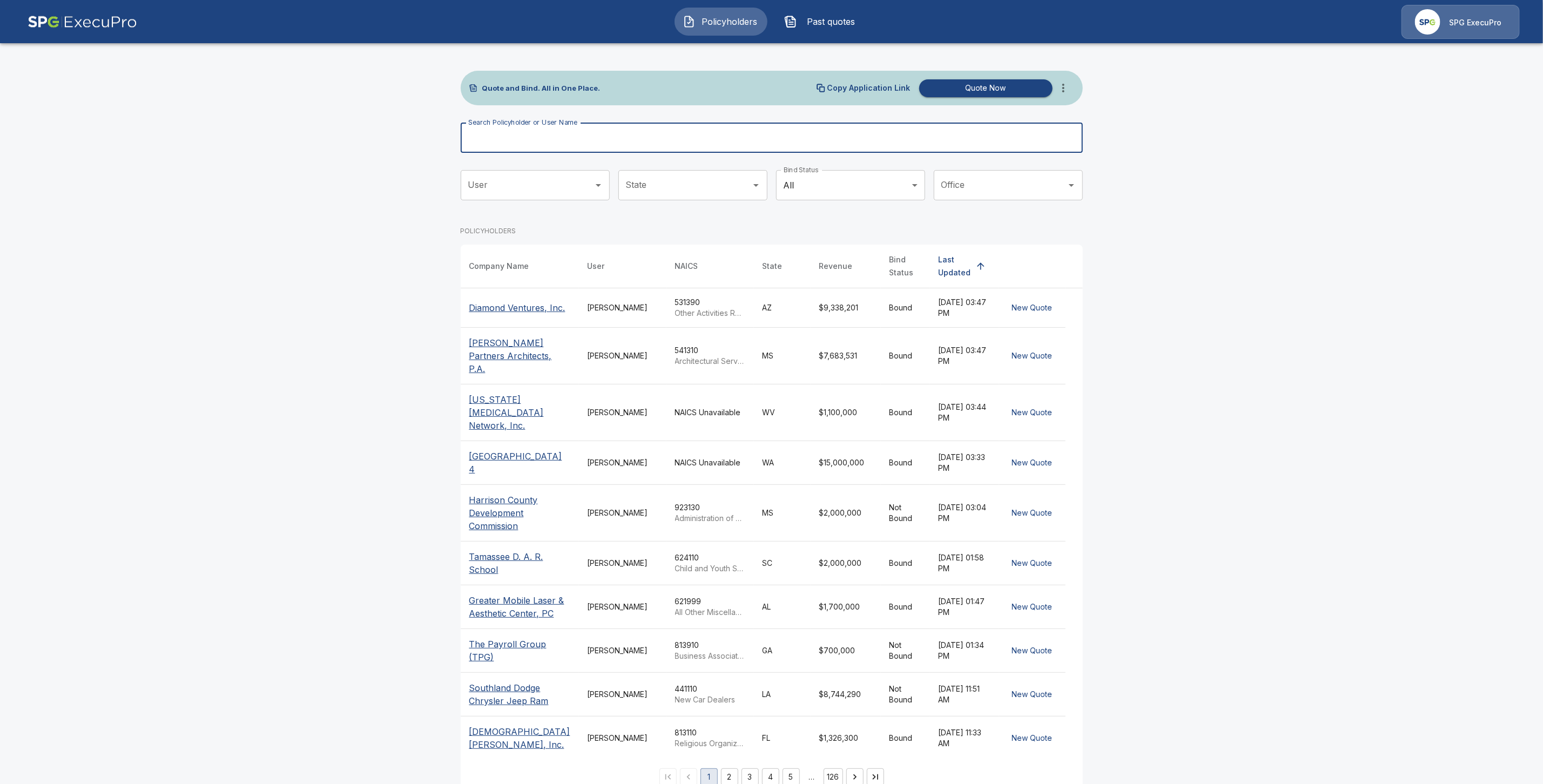
click at [532, 138] on input "Search Policyholder or User Name" at bounding box center [766, 138] width 611 height 30
paste input "**********"
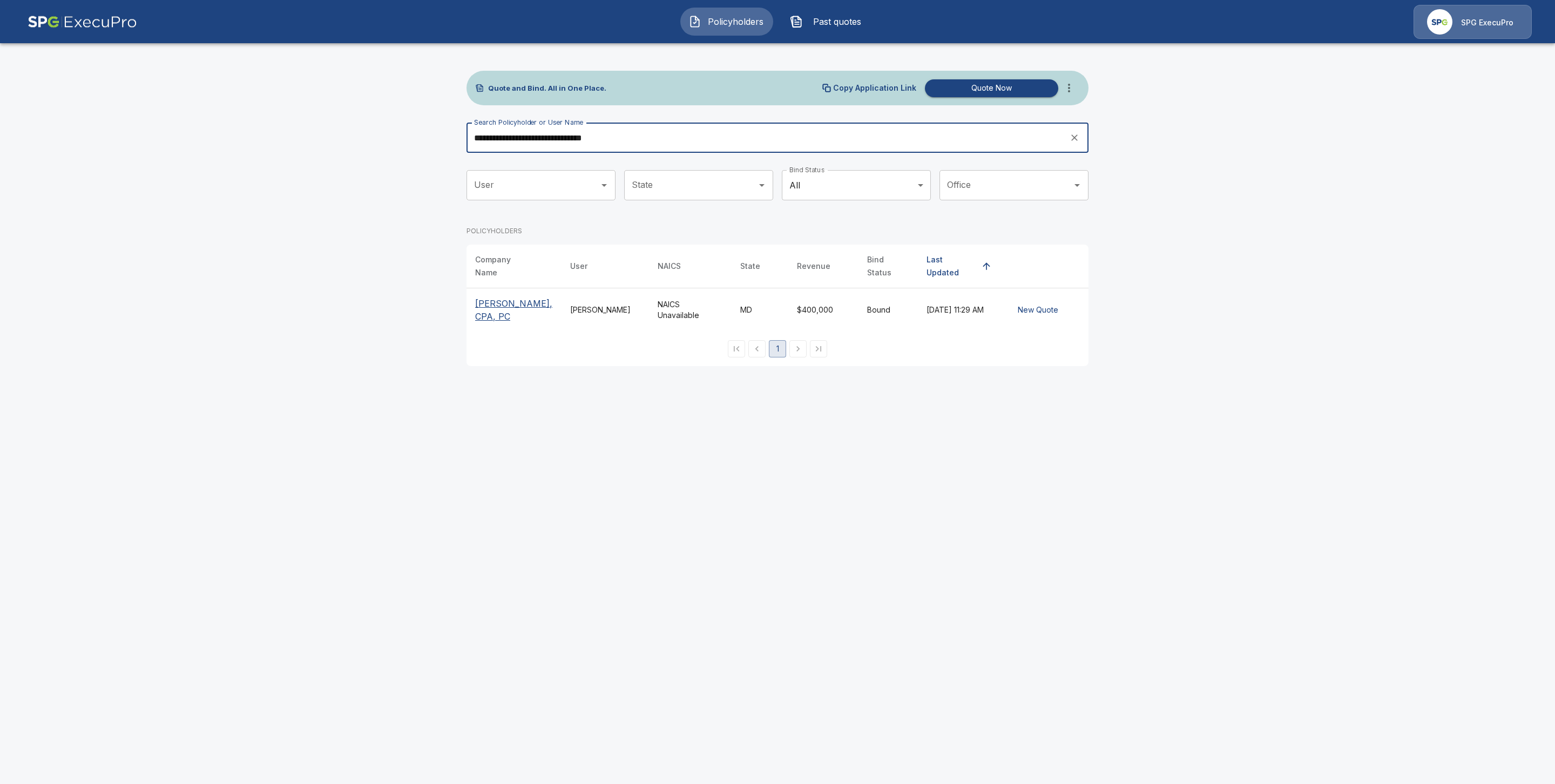
type input "**********"
click at [493, 301] on p "Benjamin J. Dychala, Jr., CPA, PC" at bounding box center [514, 310] width 78 height 26
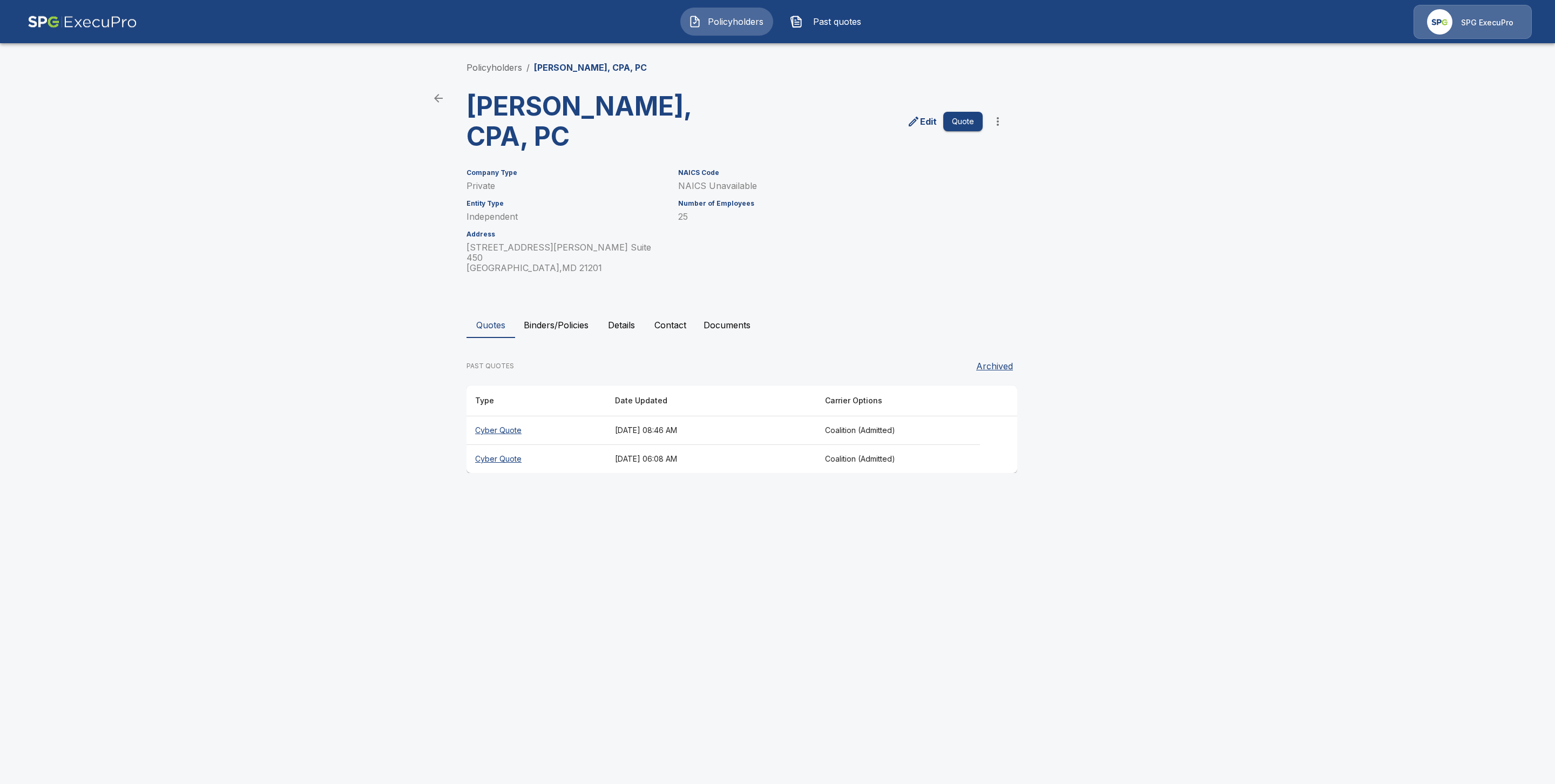
click at [558, 319] on button "Binders/Policies" at bounding box center [556, 325] width 82 height 26
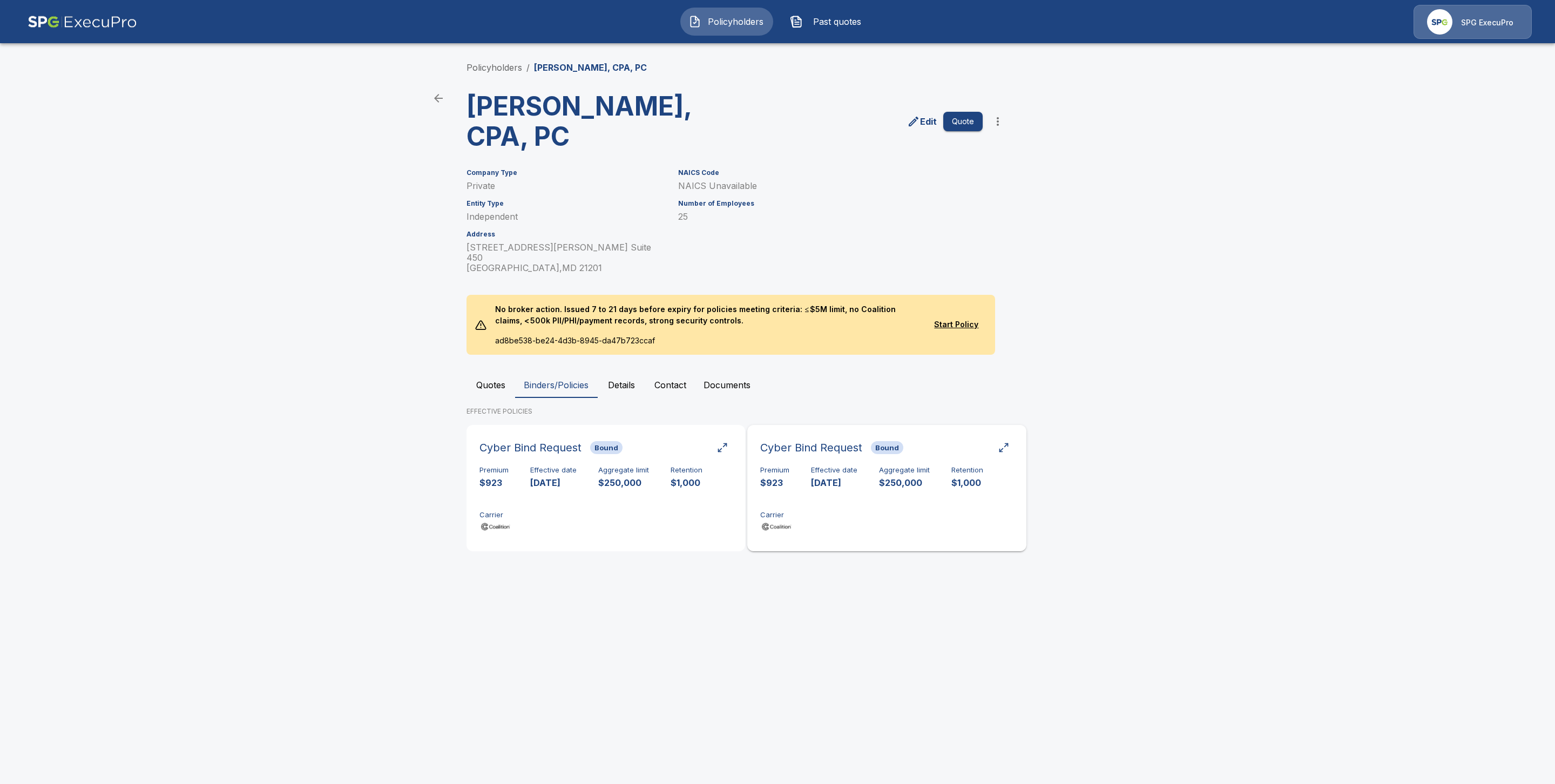
click at [848, 481] on div "Premium $923 Effective date 10/30/2024 Aggregate limit $250,000 Retention $1,00…" at bounding box center [886, 500] width 253 height 68
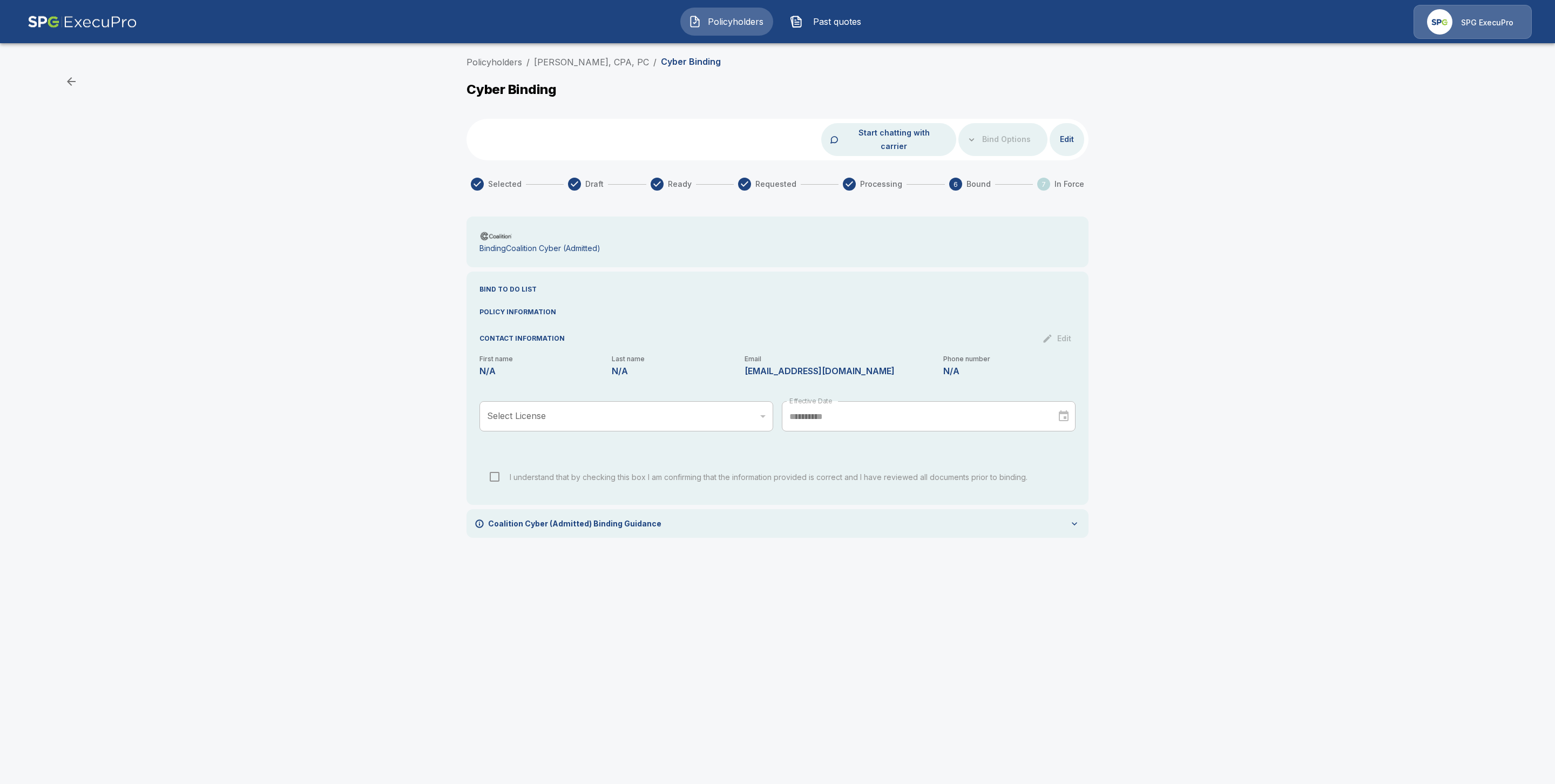
drag, startPoint x: 1079, startPoint y: 509, endPoint x: 1088, endPoint y: 514, distance: 10.3
click at [1079, 518] on icon at bounding box center [1074, 524] width 11 height 11
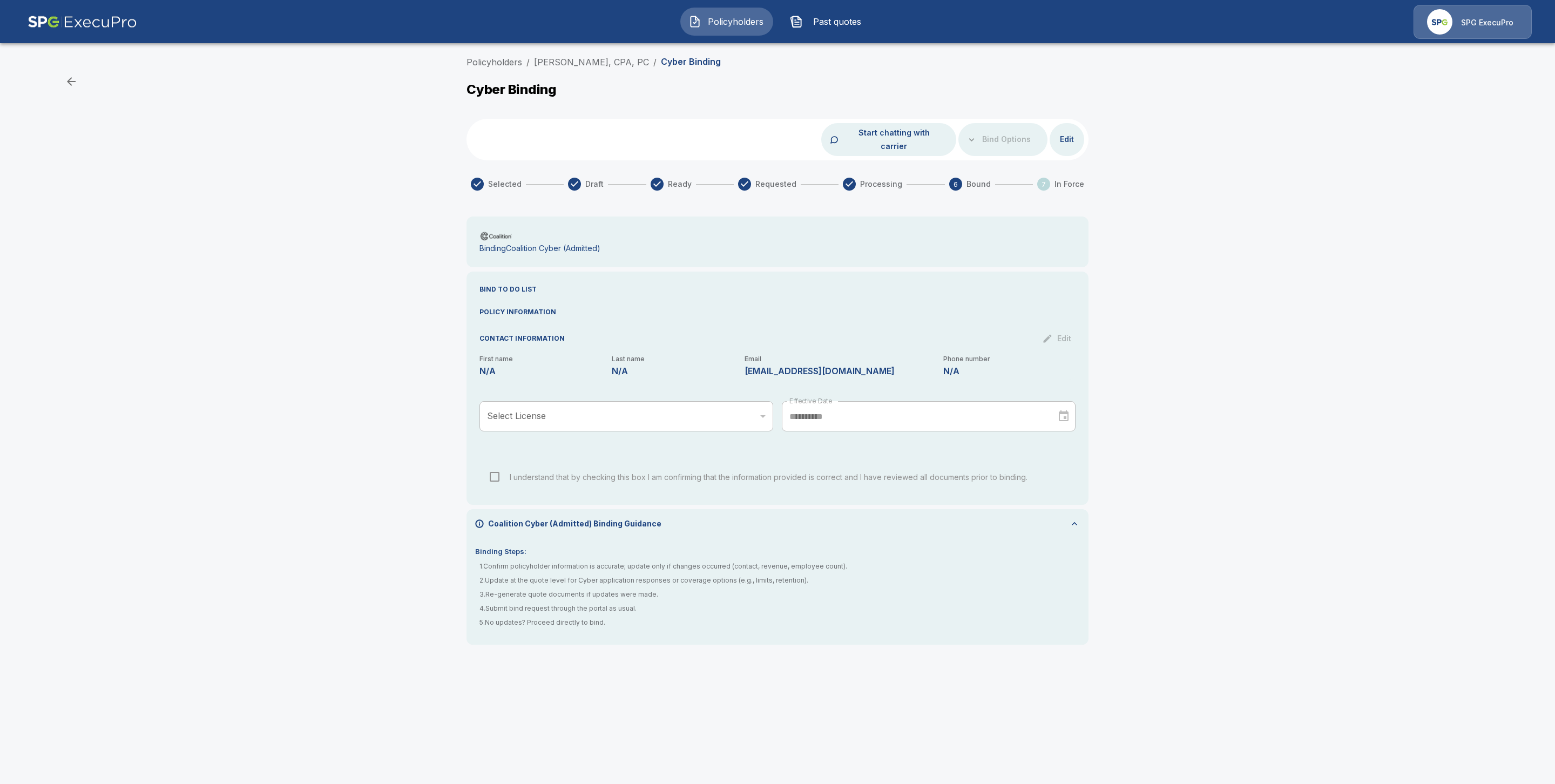
click at [494, 470] on div "I understand that by checking this box I am confirming that the information pro…" at bounding box center [778, 476] width 579 height 13
click at [1271, 491] on div "**********" at bounding box center [778, 354] width 1555 height 606
click at [505, 58] on link "Policyholders" at bounding box center [494, 62] width 56 height 11
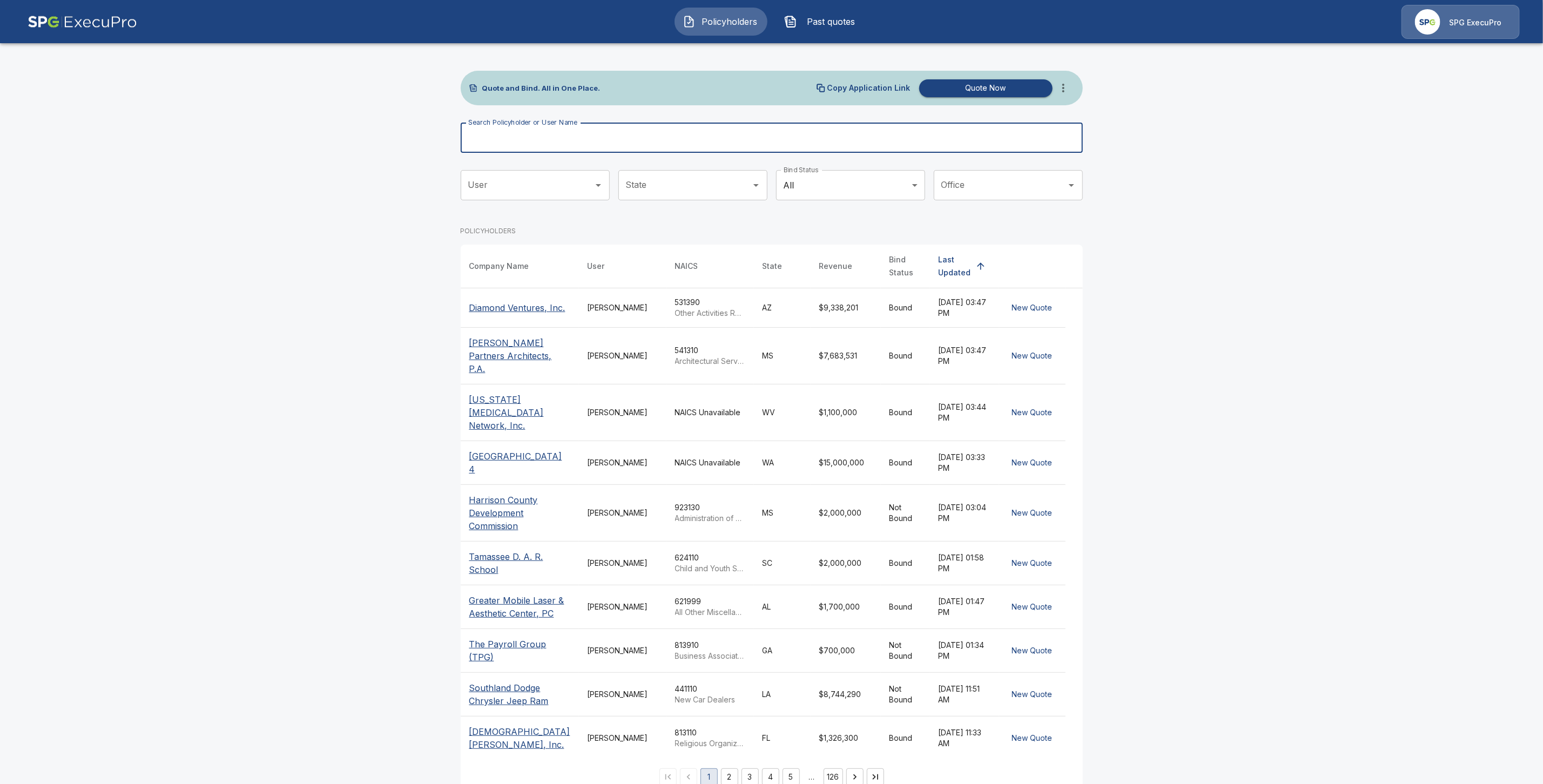
click at [506, 132] on div "Search Policyholder or User Name Search Policyholder or User Name" at bounding box center [772, 138] width 622 height 30
paste input "**********"
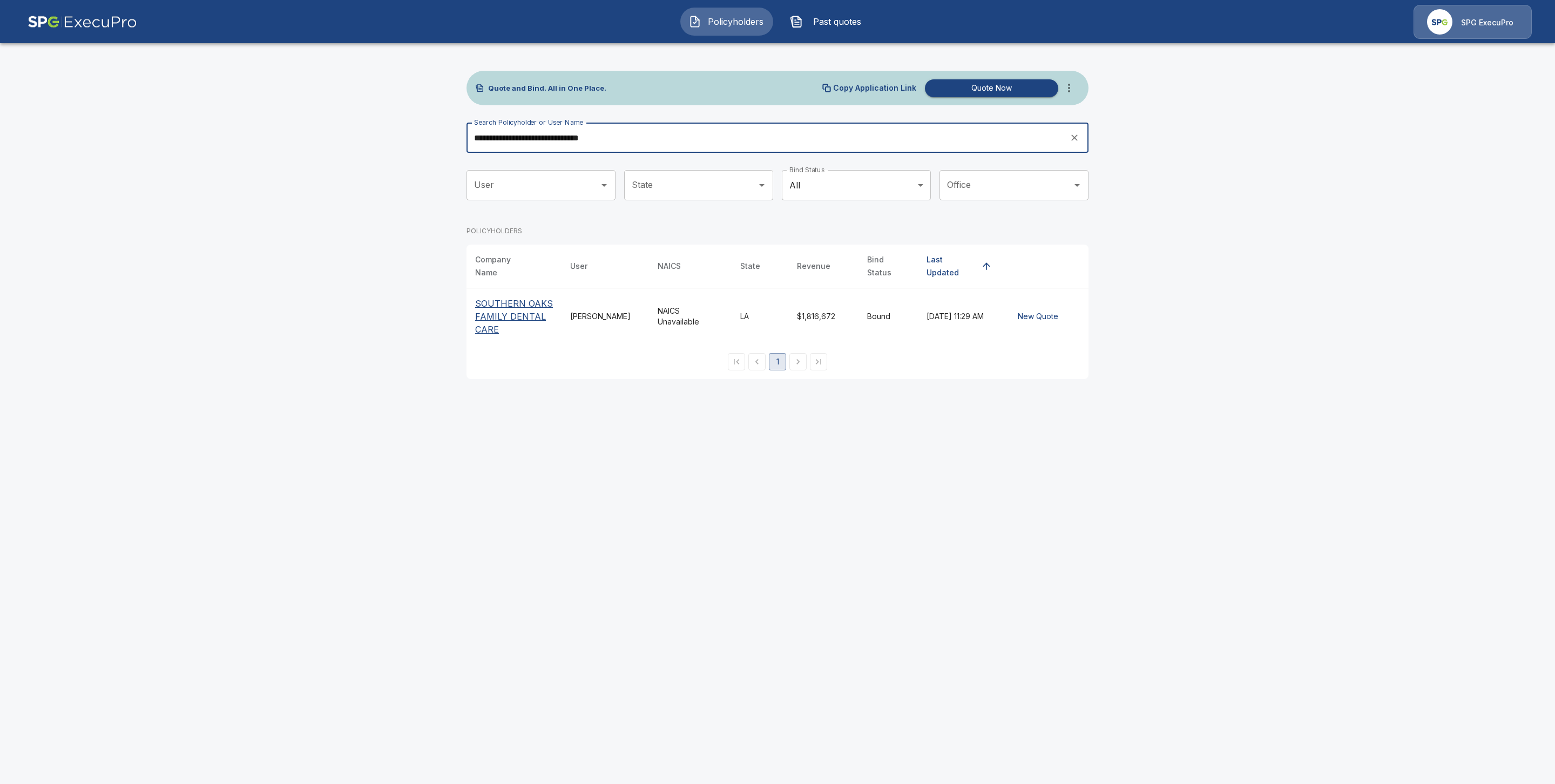
type input "**********"
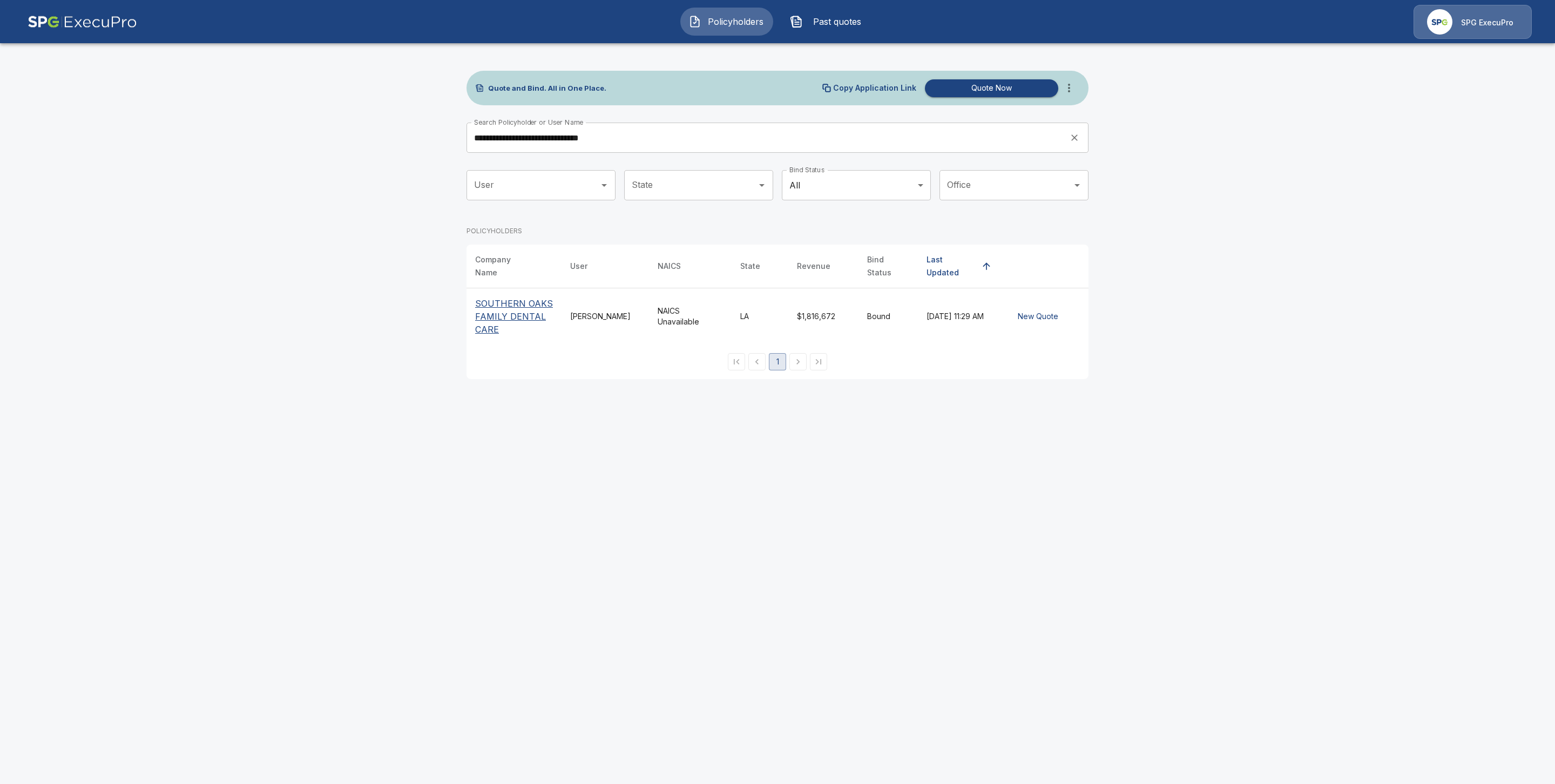
click at [479, 297] on p "SOUTHERN OAKS FAMILY DENTAL CARE" at bounding box center [514, 316] width 78 height 39
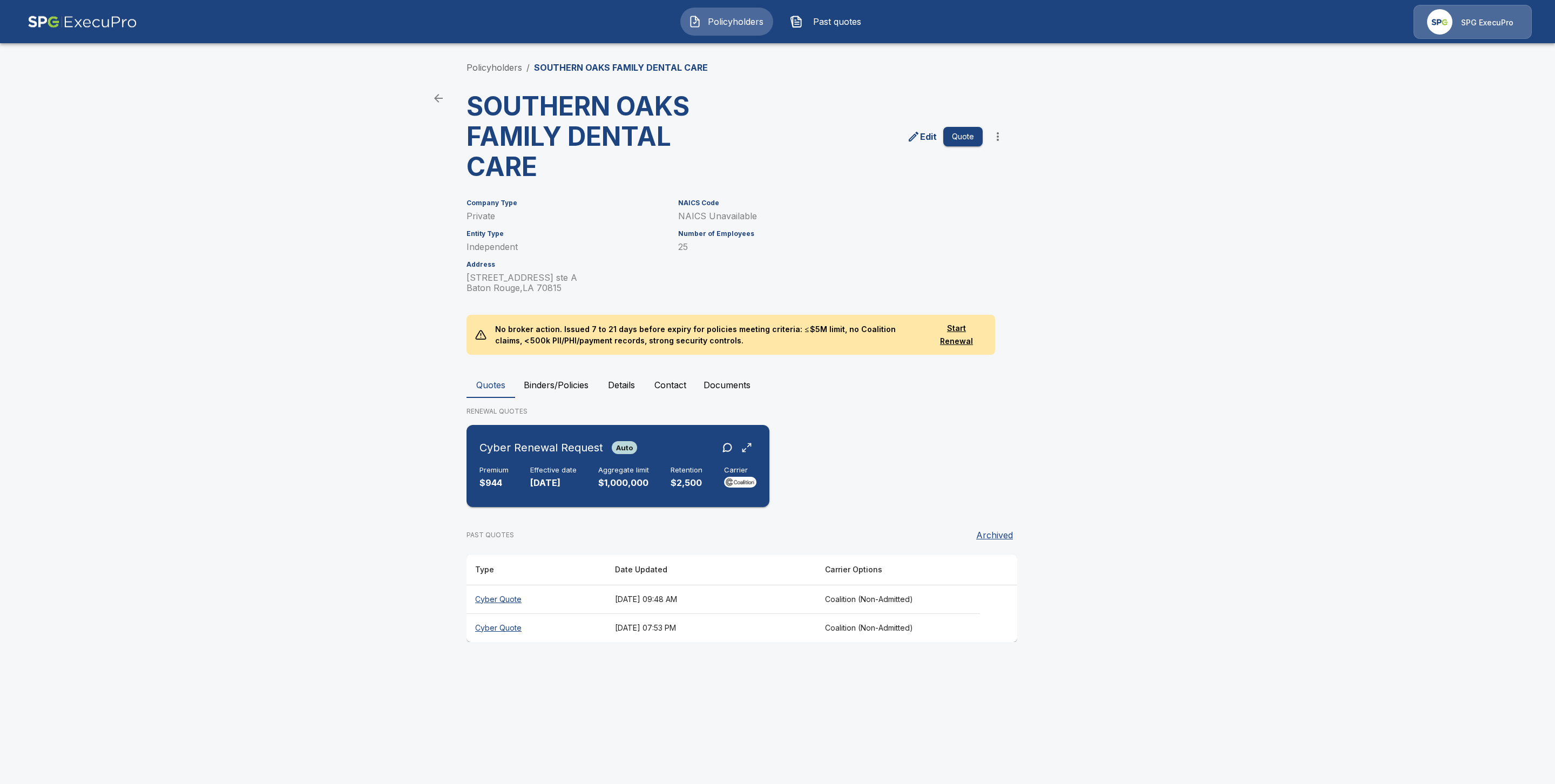
click at [514, 482] on div "Premium $944 Effective date 10/29/2025 Aggregate limit $1,000,000 Retention $2,…" at bounding box center [618, 477] width 277 height 24
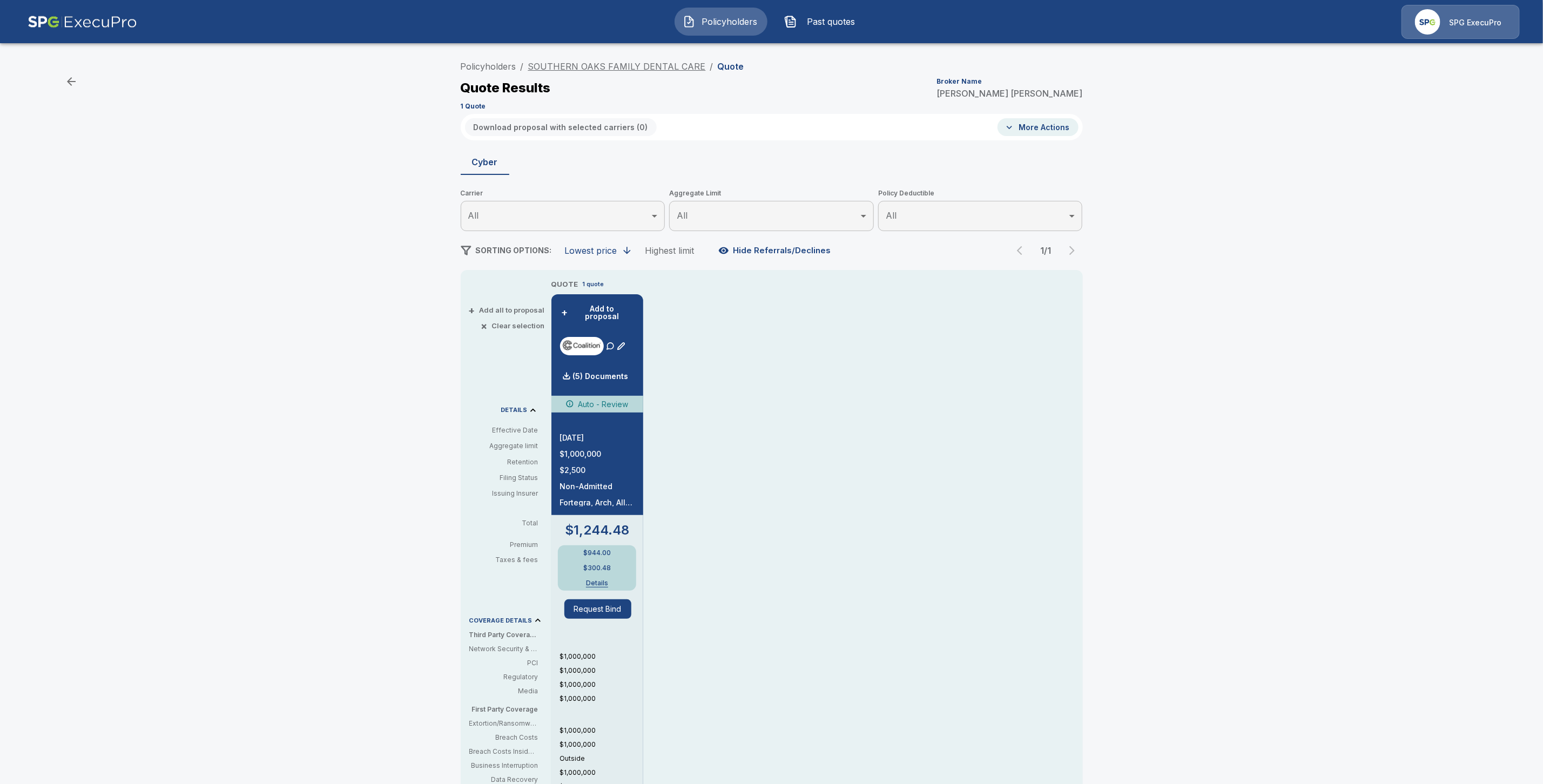
click at [598, 66] on link "SOUTHERN OAKS FAMILY DENTAL CARE" at bounding box center [617, 66] width 178 height 11
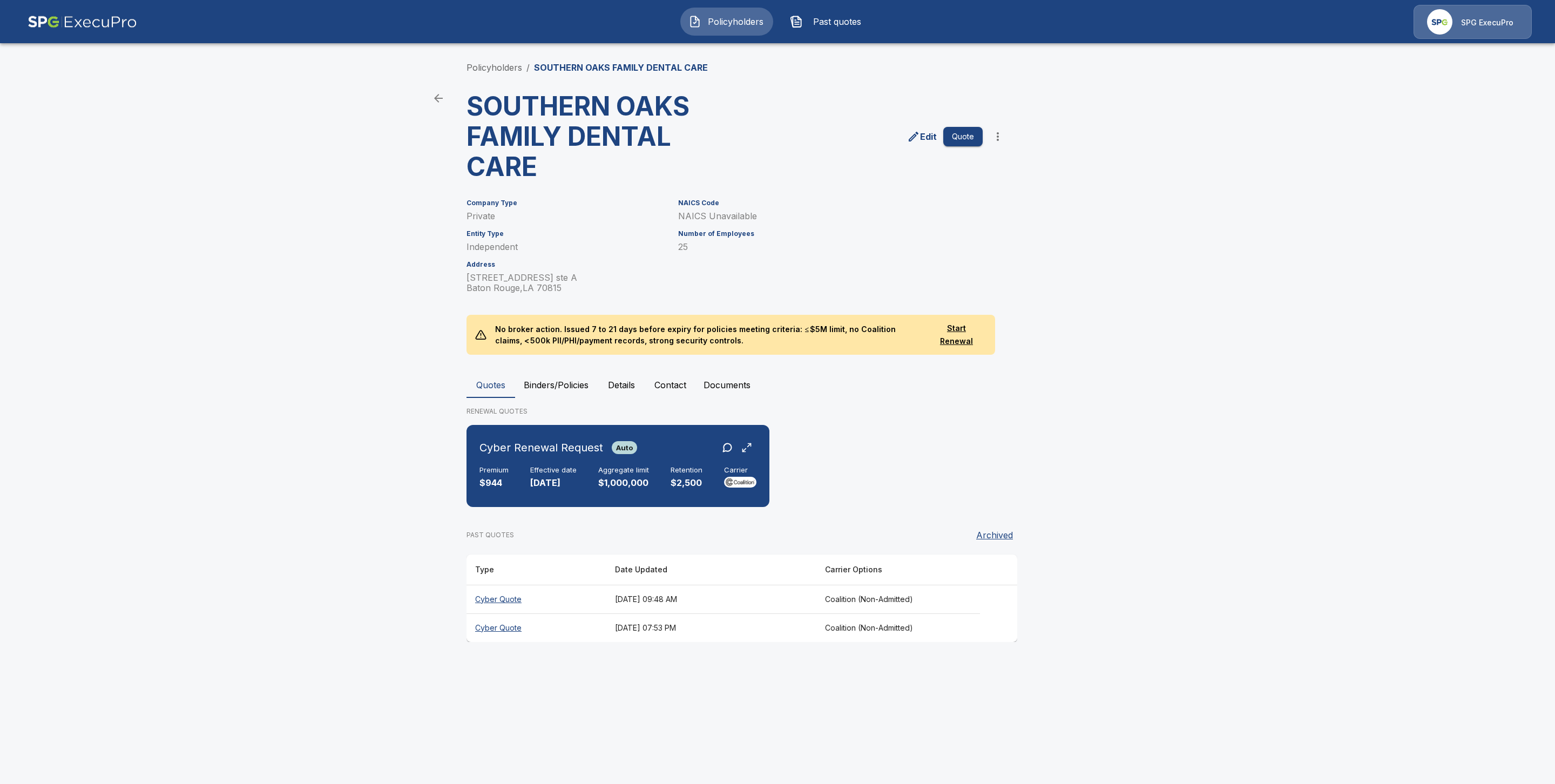
click at [493, 636] on th "Cyber Quote" at bounding box center [537, 627] width 140 height 28
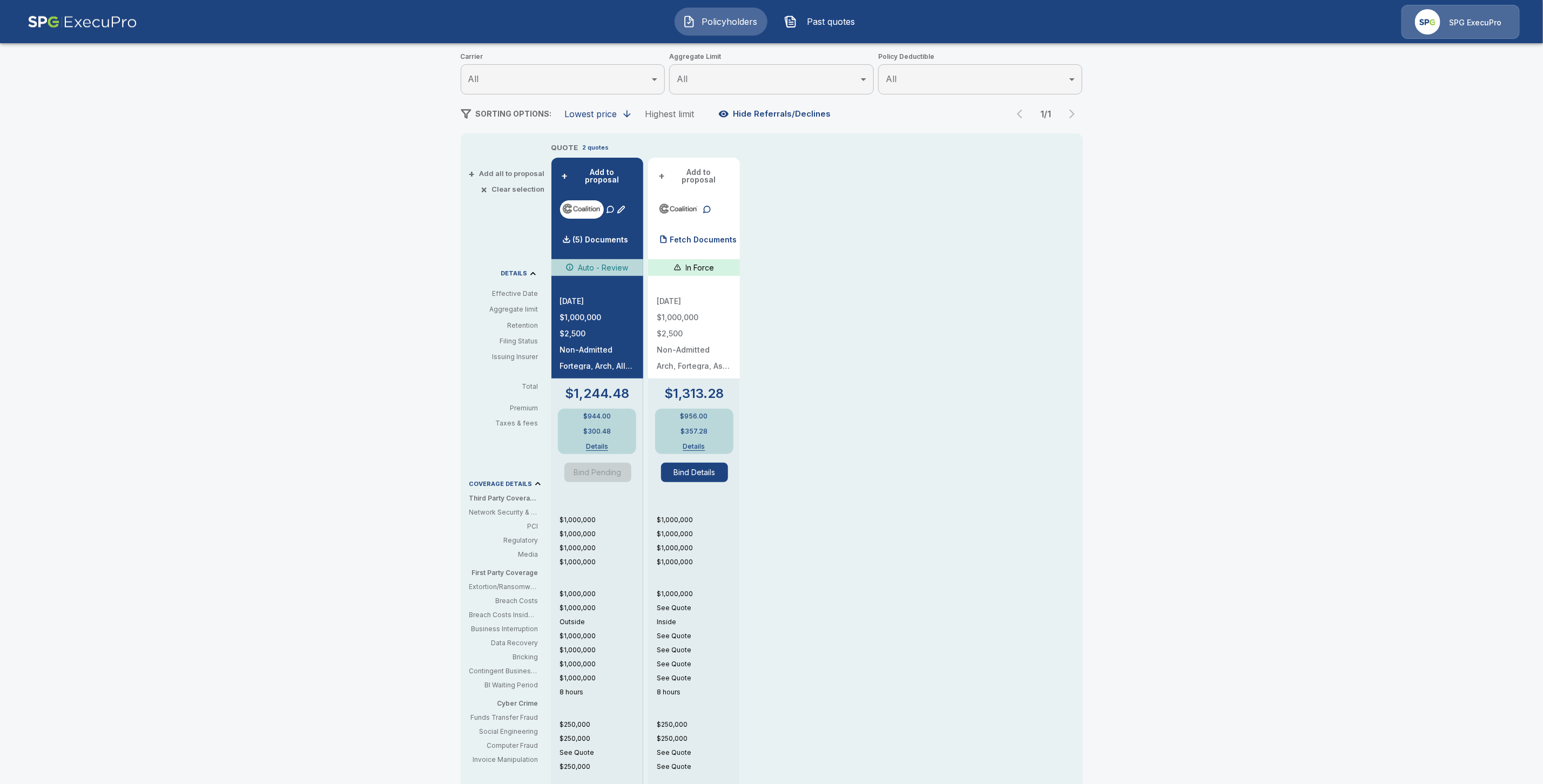
scroll to position [138, 0]
click at [696, 228] on div "Fetch Documents" at bounding box center [697, 238] width 80 height 22
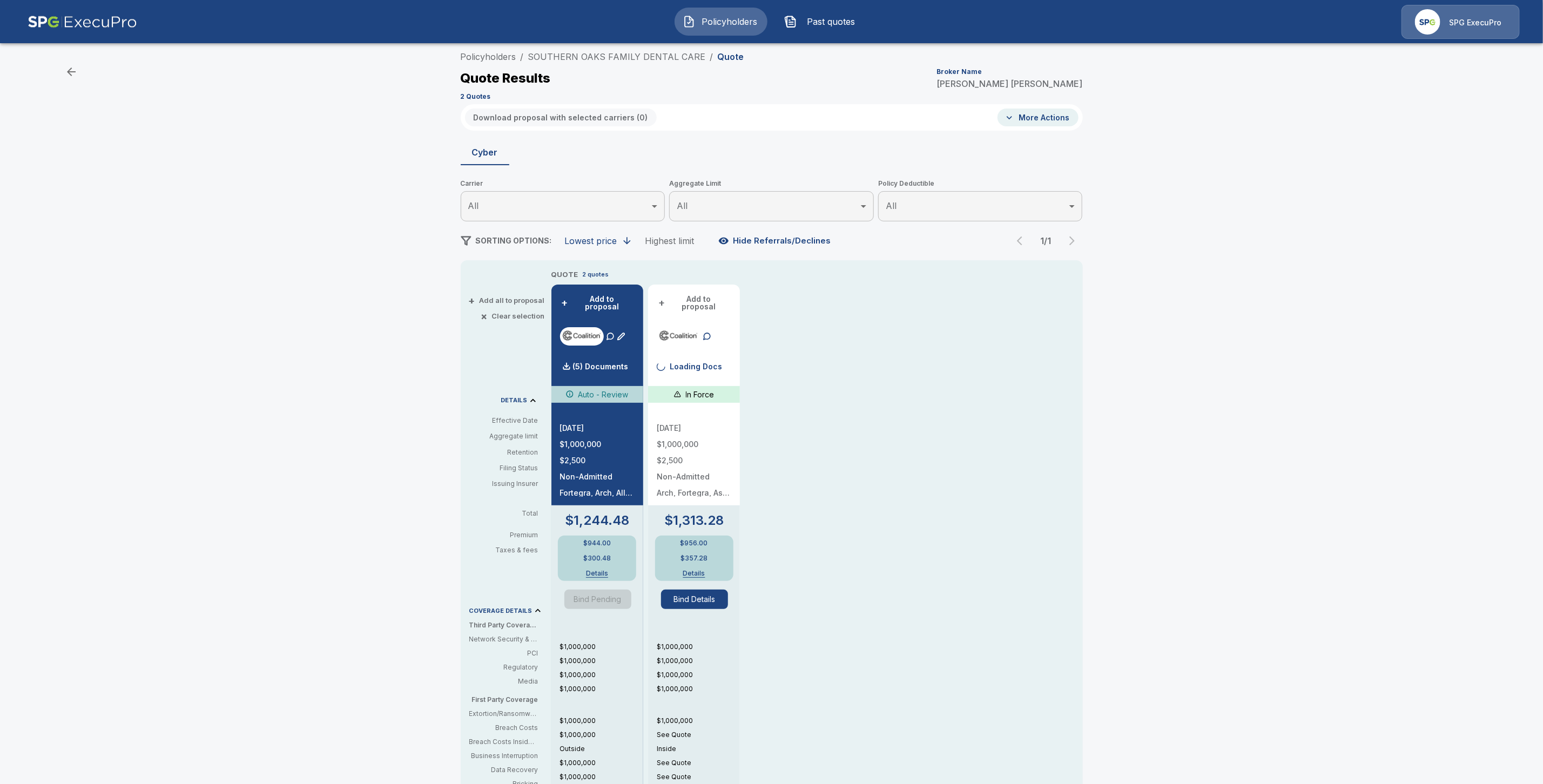
scroll to position [0, 0]
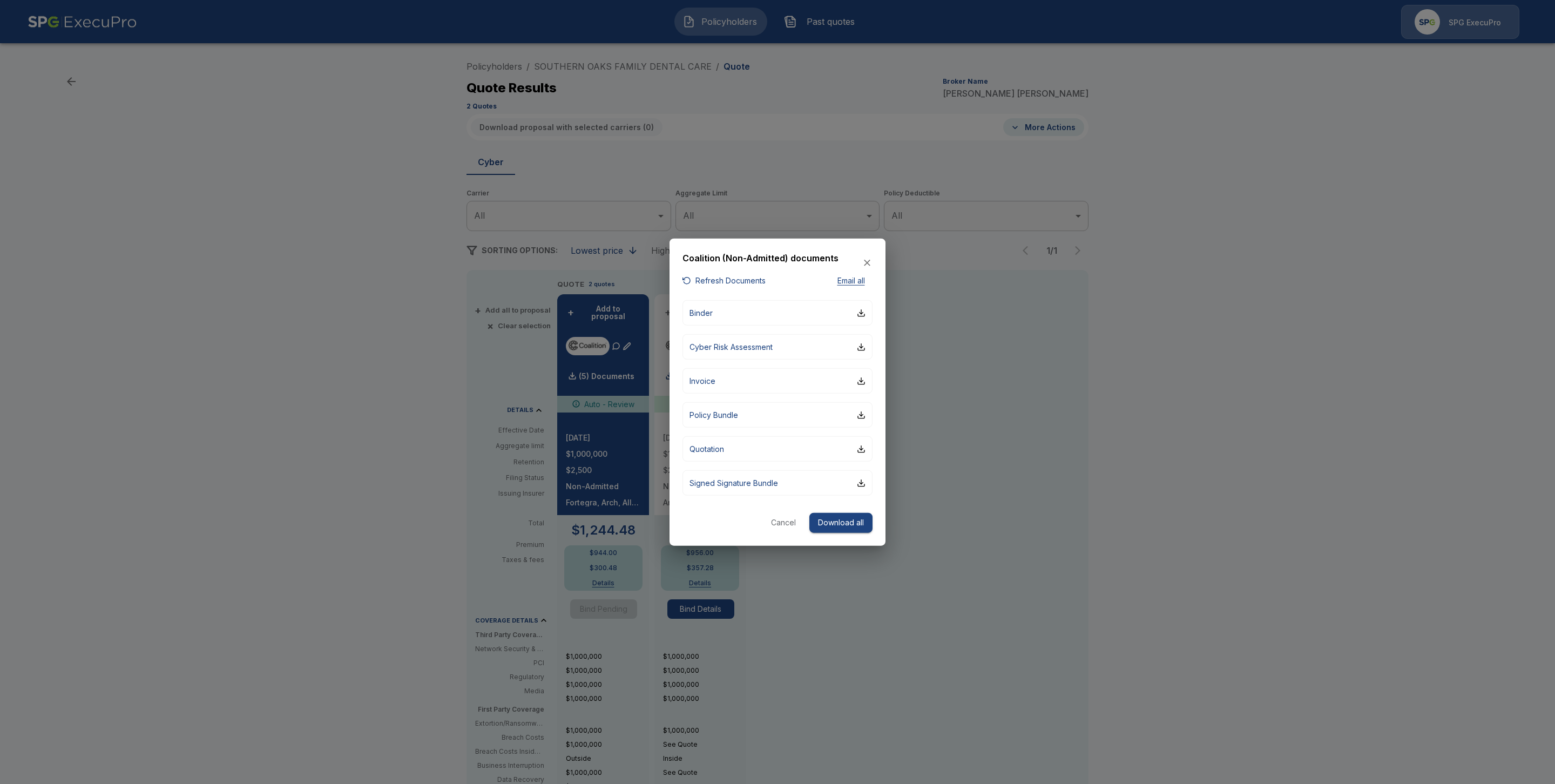
click at [781, 518] on button "Cancel" at bounding box center [783, 523] width 34 height 20
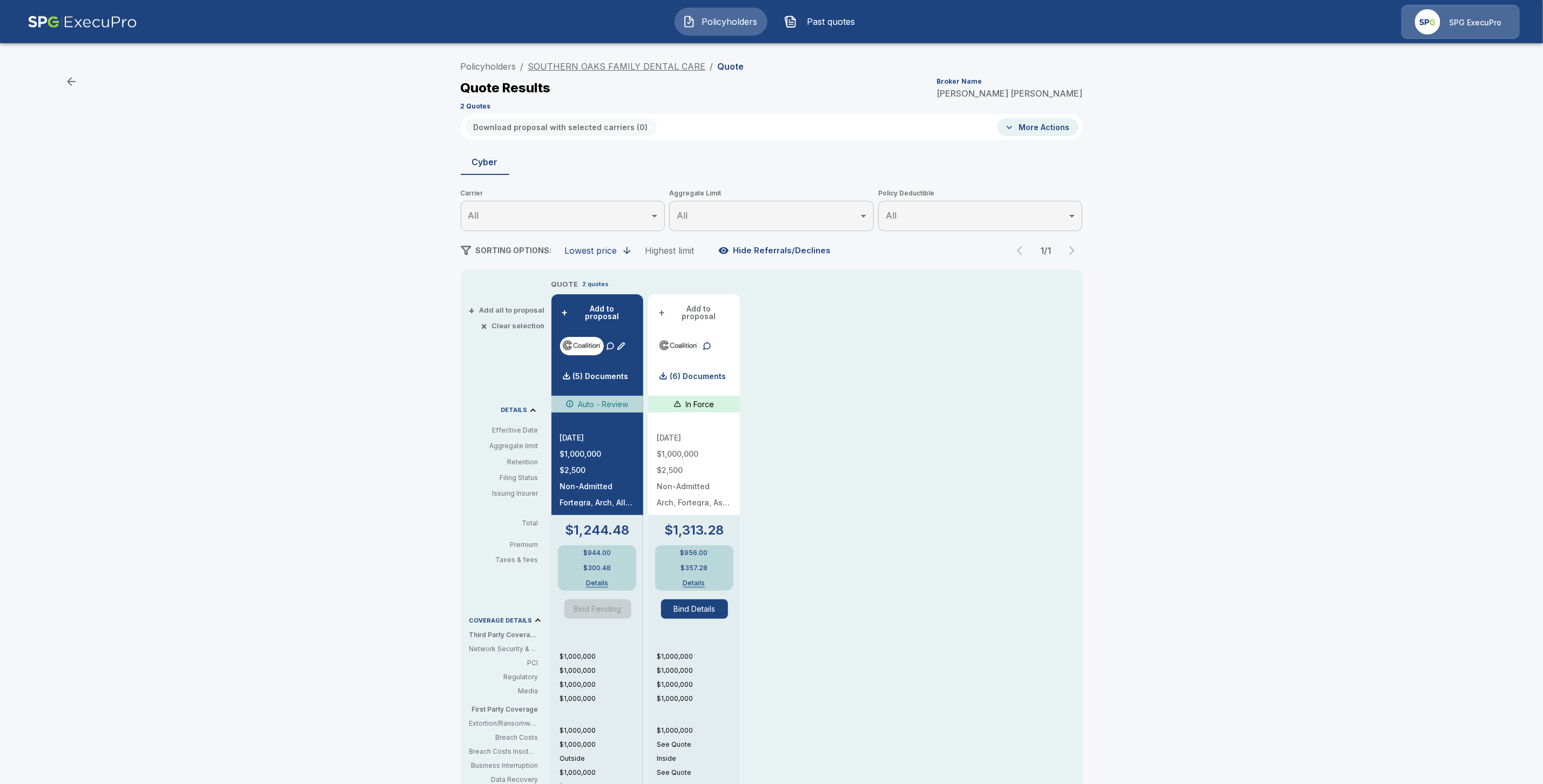
click at [627, 66] on link "SOUTHERN OAKS FAMILY DENTAL CARE" at bounding box center [617, 66] width 178 height 11
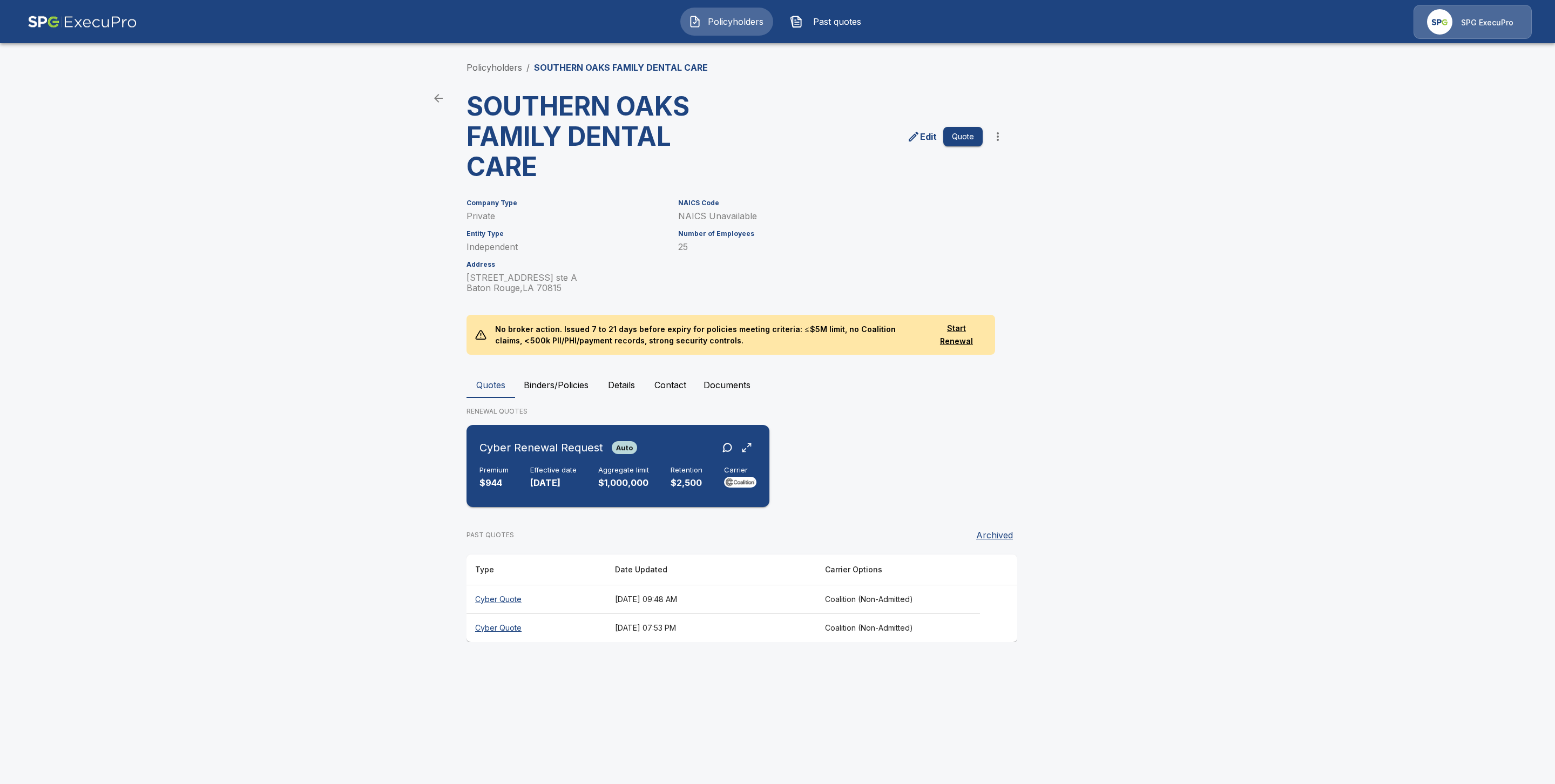
click at [555, 474] on h6 "Effective date" at bounding box center [553, 470] width 46 height 8
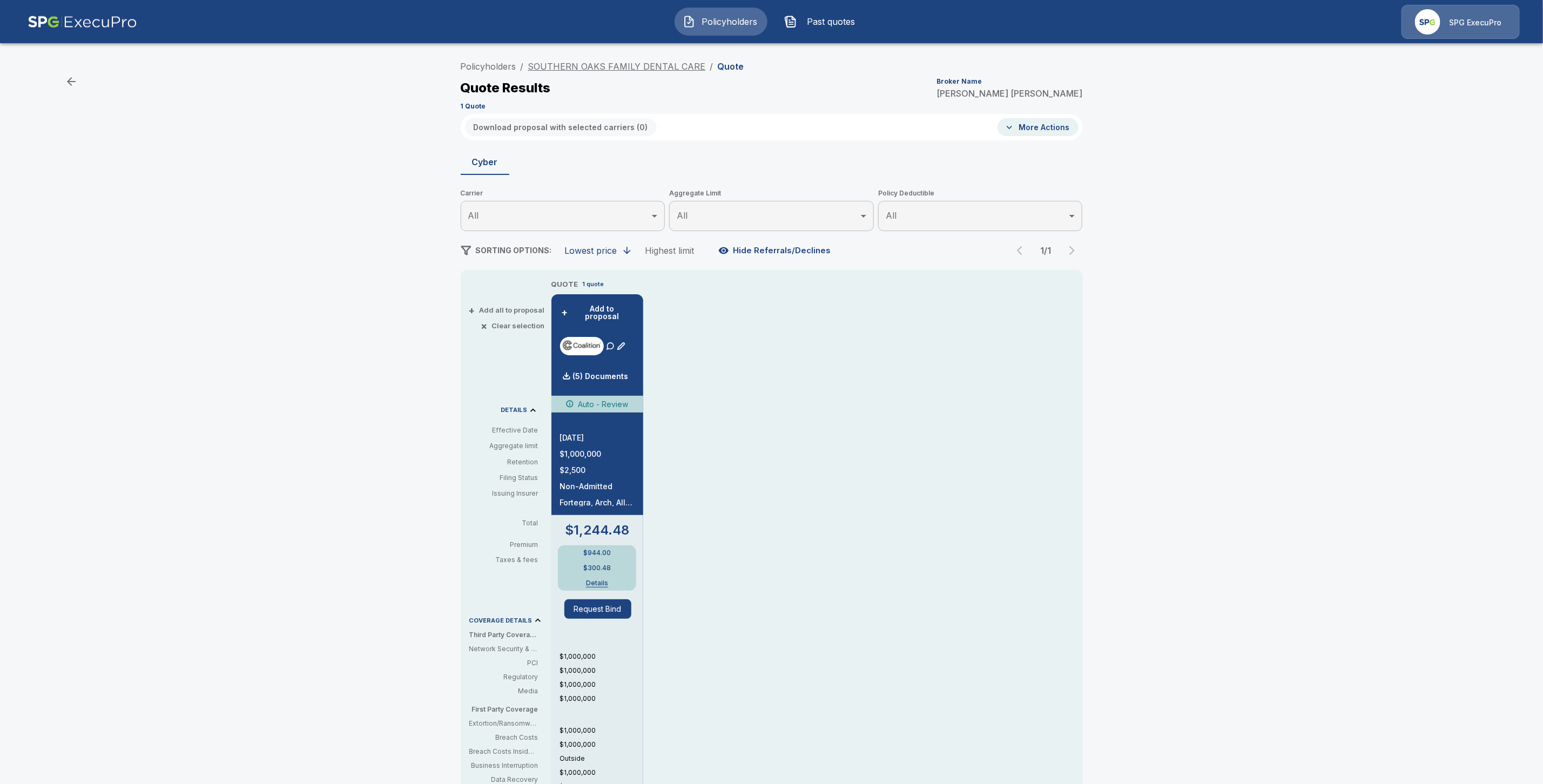
click at [591, 61] on link "SOUTHERN OAKS FAMILY DENTAL CARE" at bounding box center [617, 66] width 178 height 11
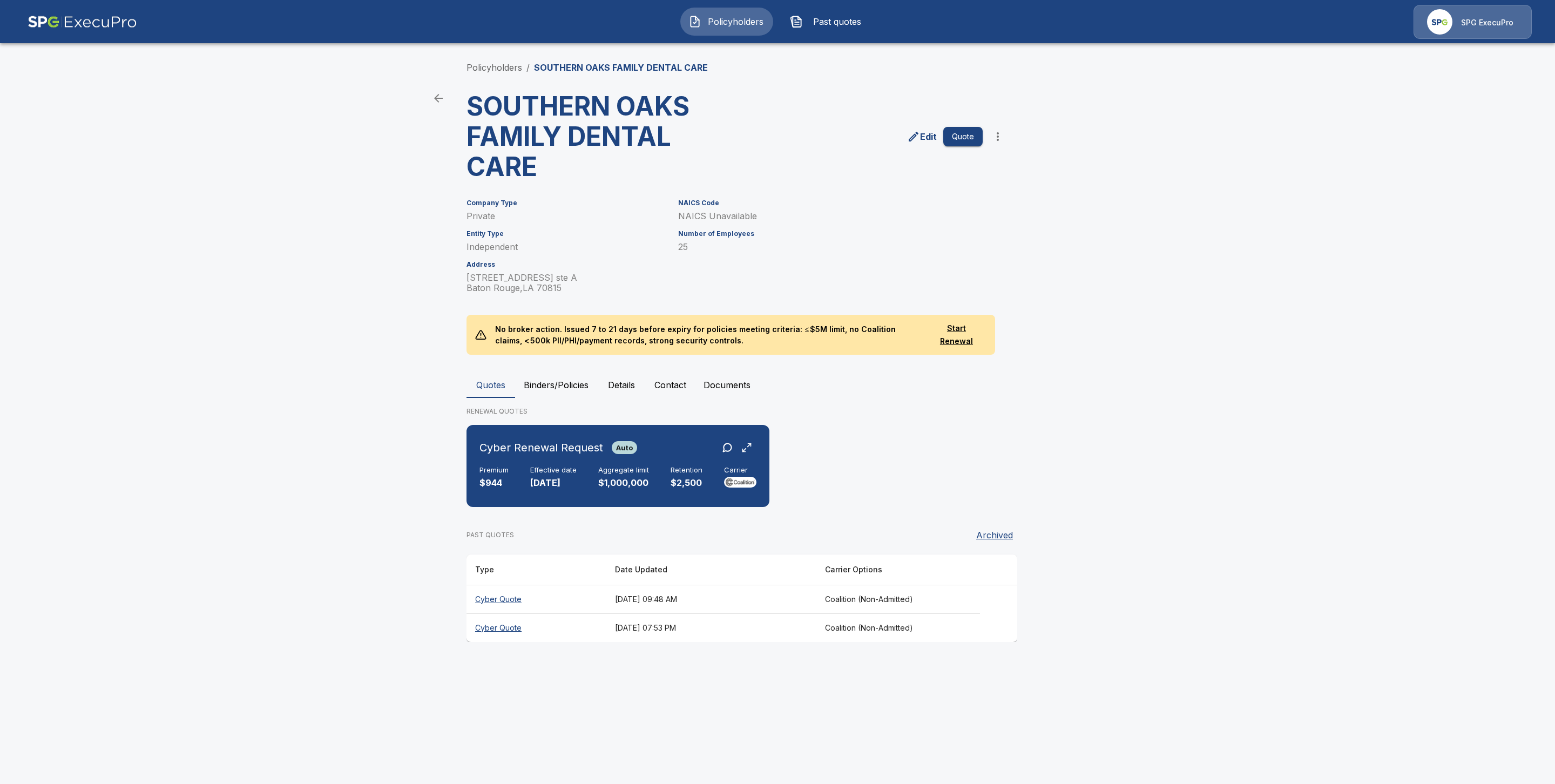
click at [542, 390] on button "Binders/Policies" at bounding box center [556, 384] width 82 height 26
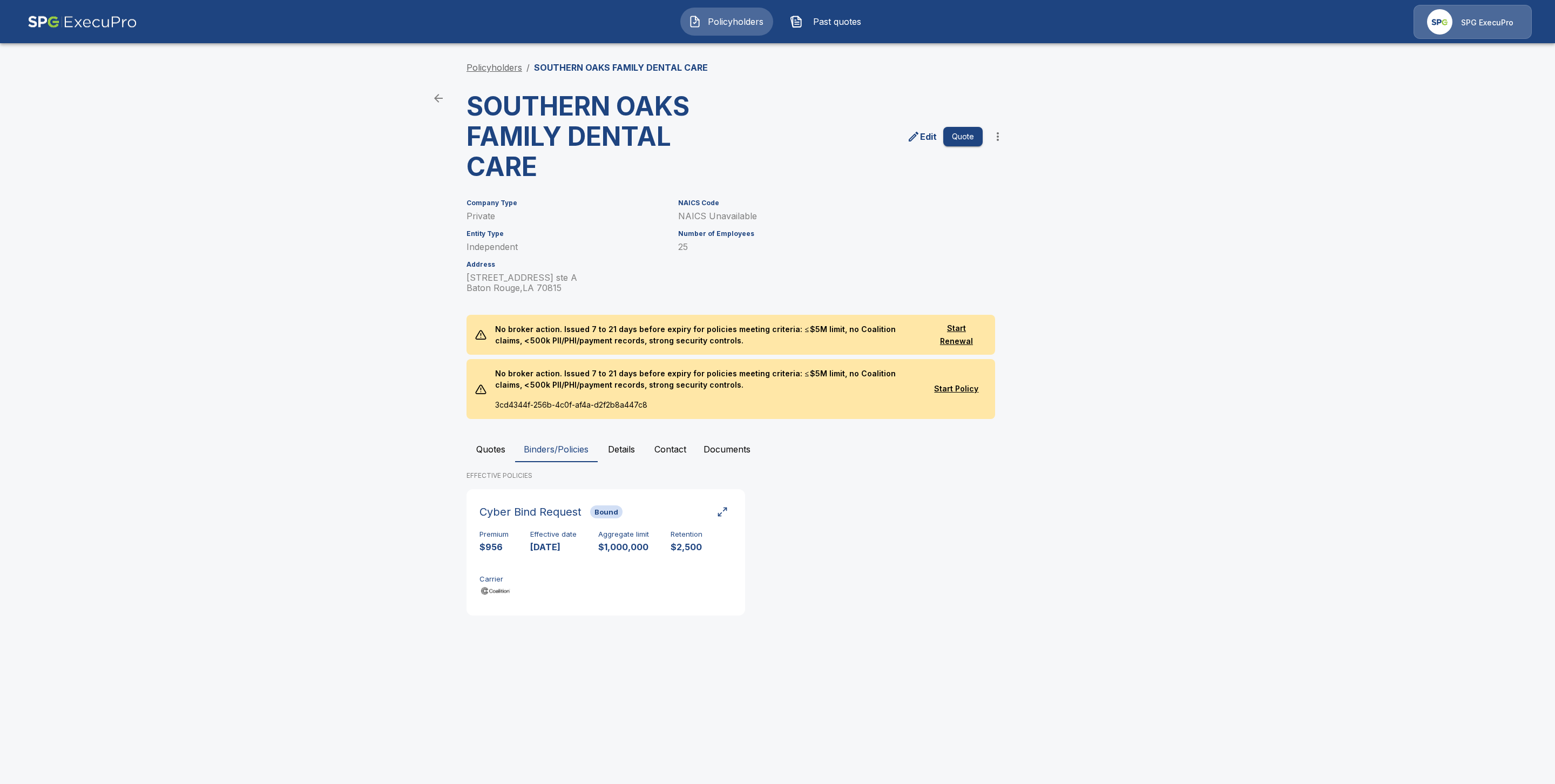
click at [490, 66] on link "Policyholders" at bounding box center [494, 68] width 56 height 11
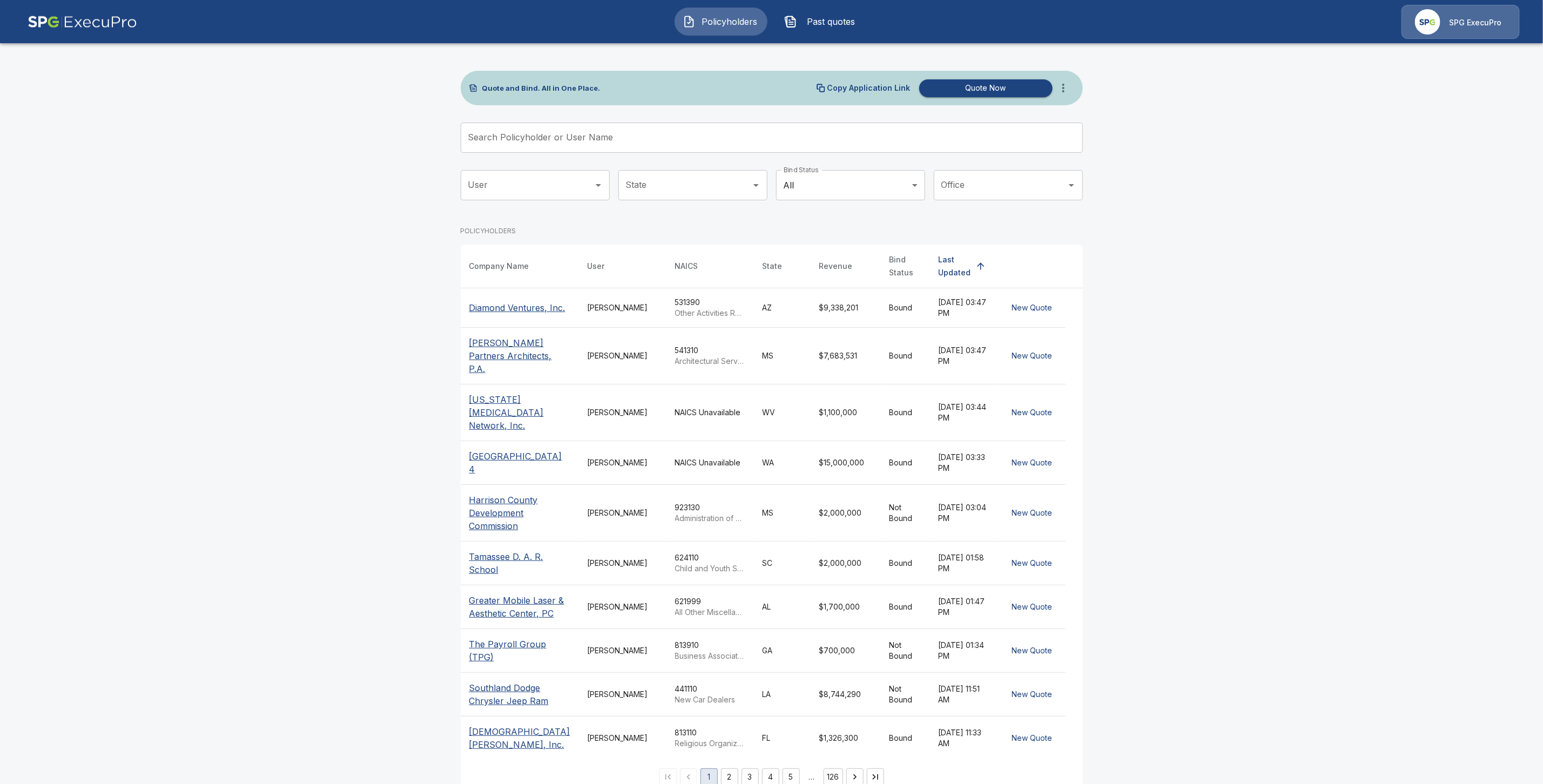
click at [498, 154] on div "Search Policyholder or User Name Search Policyholder or User Name" at bounding box center [772, 142] width 622 height 39
click at [490, 138] on input "Search Policyholder or User Name" at bounding box center [766, 138] width 611 height 30
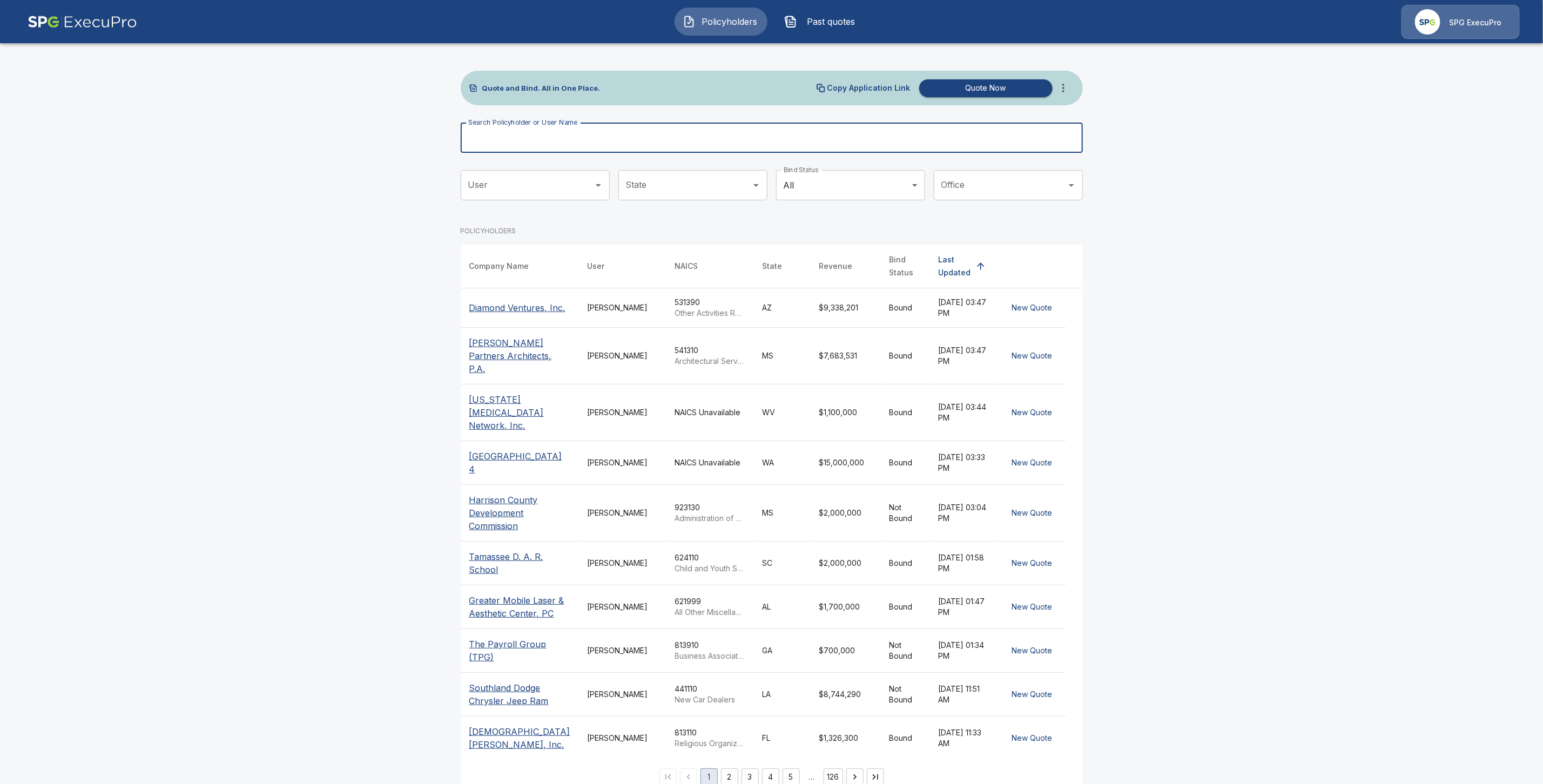
paste input "**********"
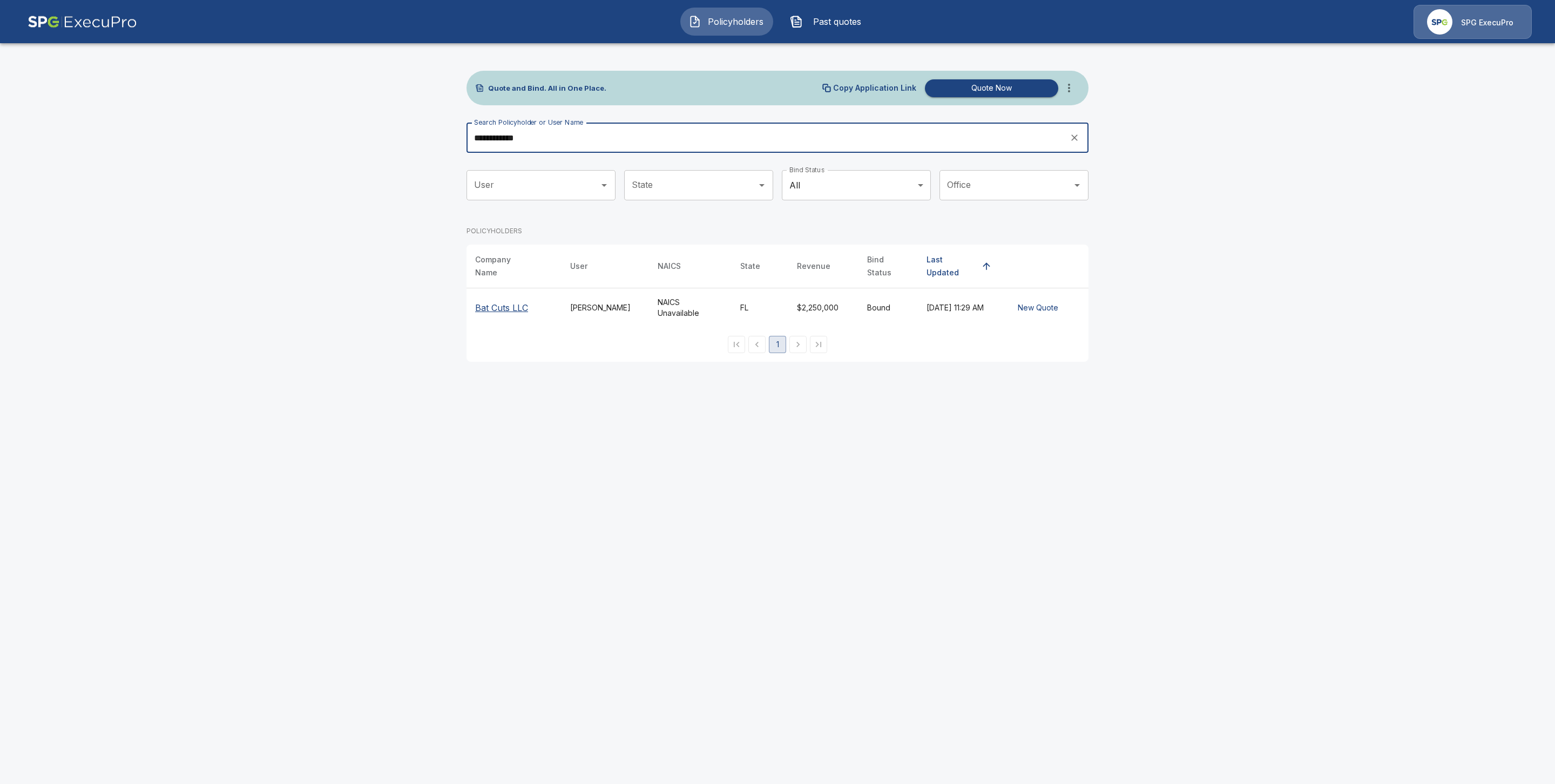
type input "**********"
click at [499, 301] on p "Bat Cuts LLC" at bounding box center [502, 307] width 53 height 13
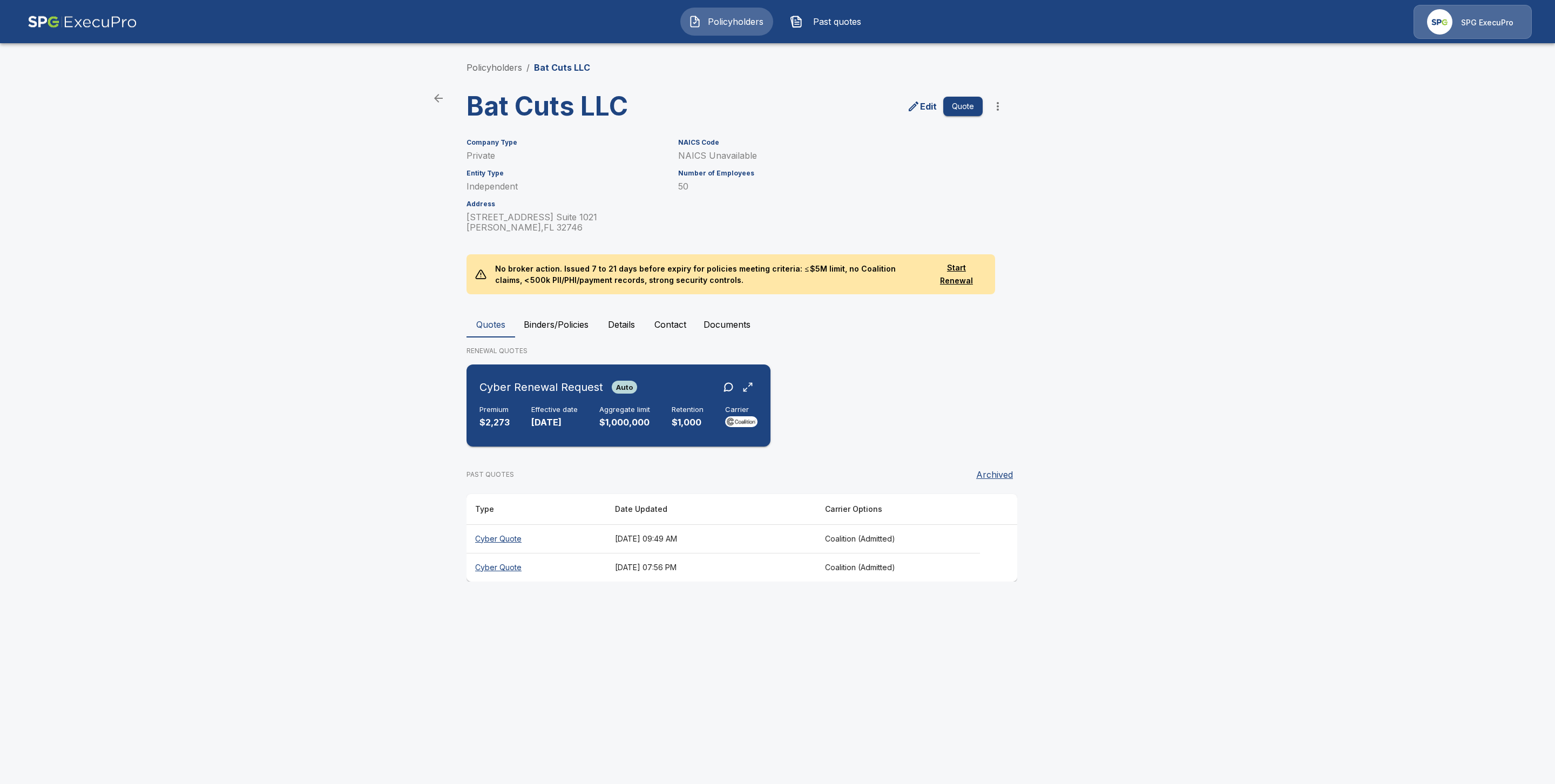
click at [509, 406] on div "Premium $2,273 Effective date [DATE] Aggregate limit $1,000,000 Retention $1,00…" at bounding box center [618, 417] width 278 height 24
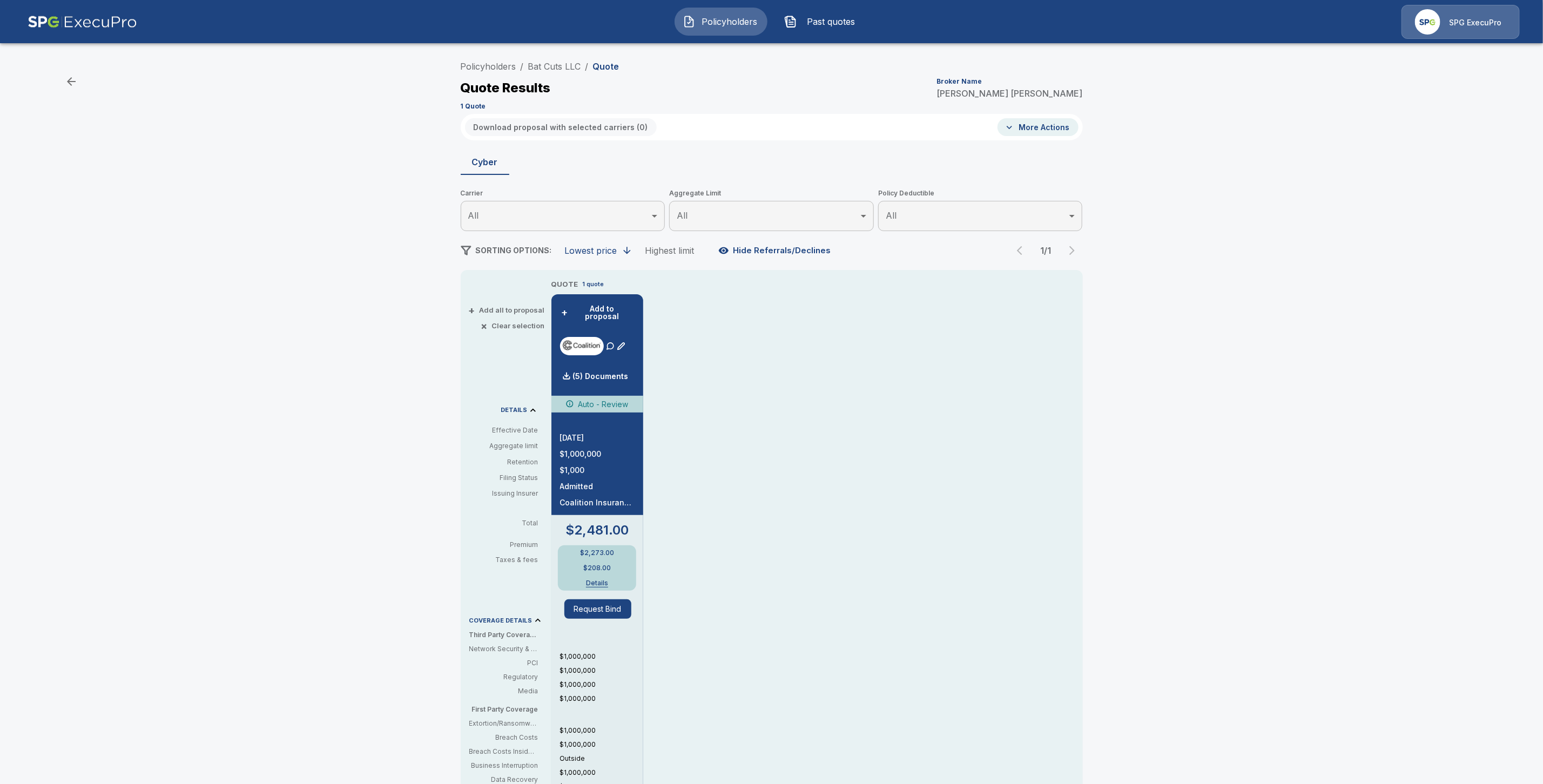
drag, startPoint x: 550, startPoint y: 67, endPoint x: 623, endPoint y: 182, distance: 136.2
click at [551, 67] on link "Bat Cuts LLC" at bounding box center [555, 66] width 53 height 11
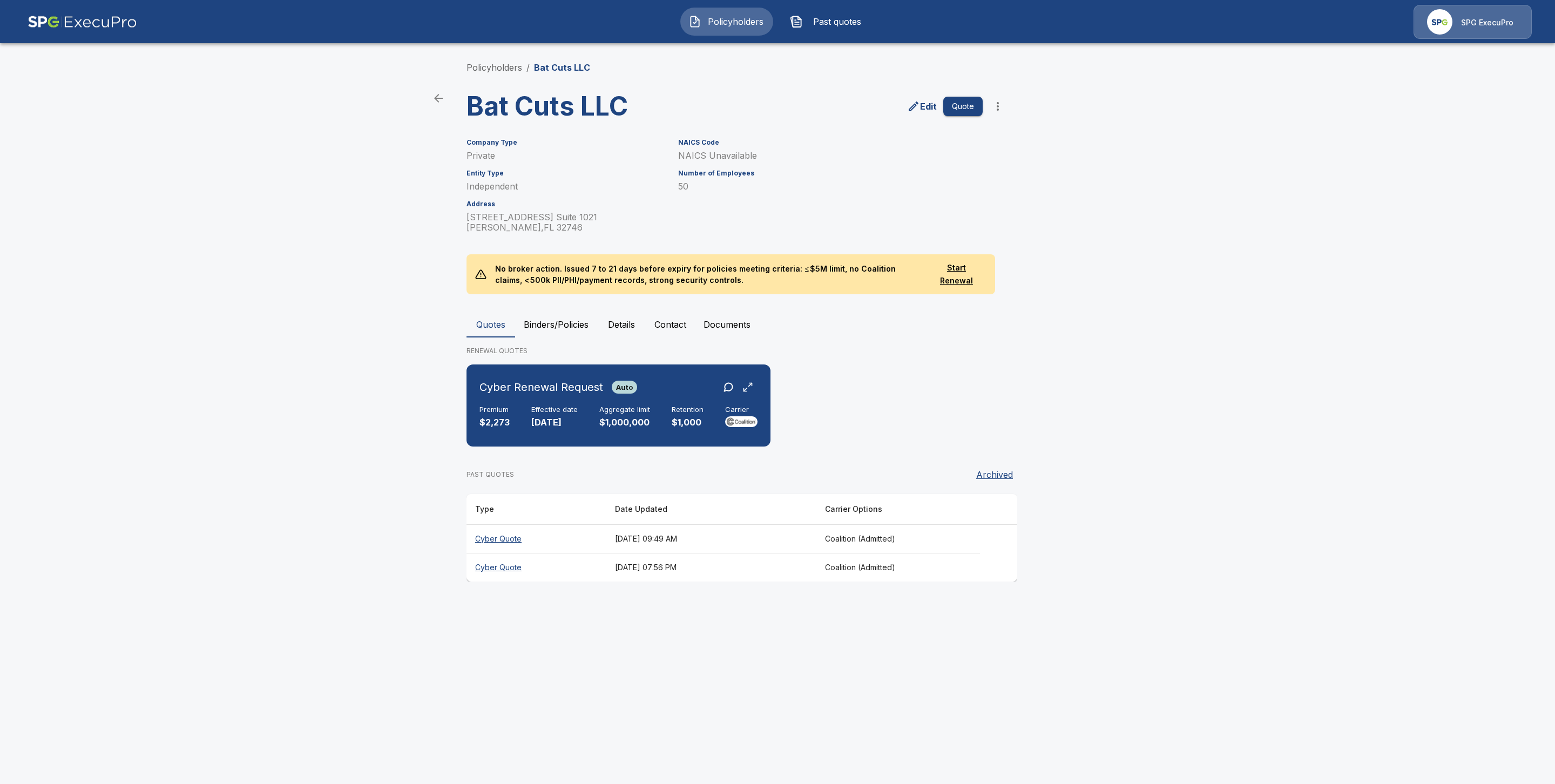
click at [494, 569] on th "Cyber Quote" at bounding box center [537, 567] width 140 height 28
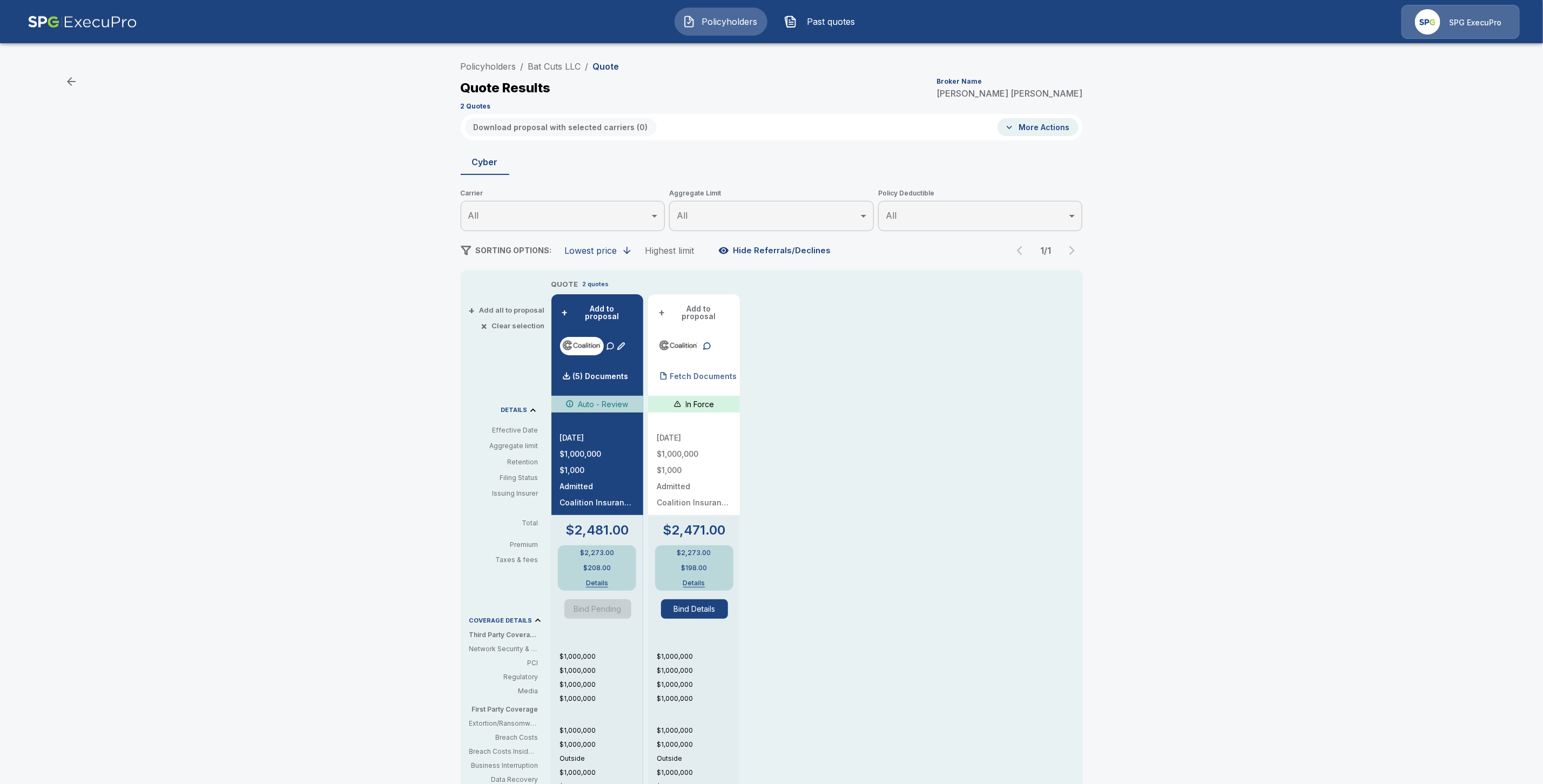
click at [689, 372] on p "Fetch Documents" at bounding box center [703, 376] width 67 height 8
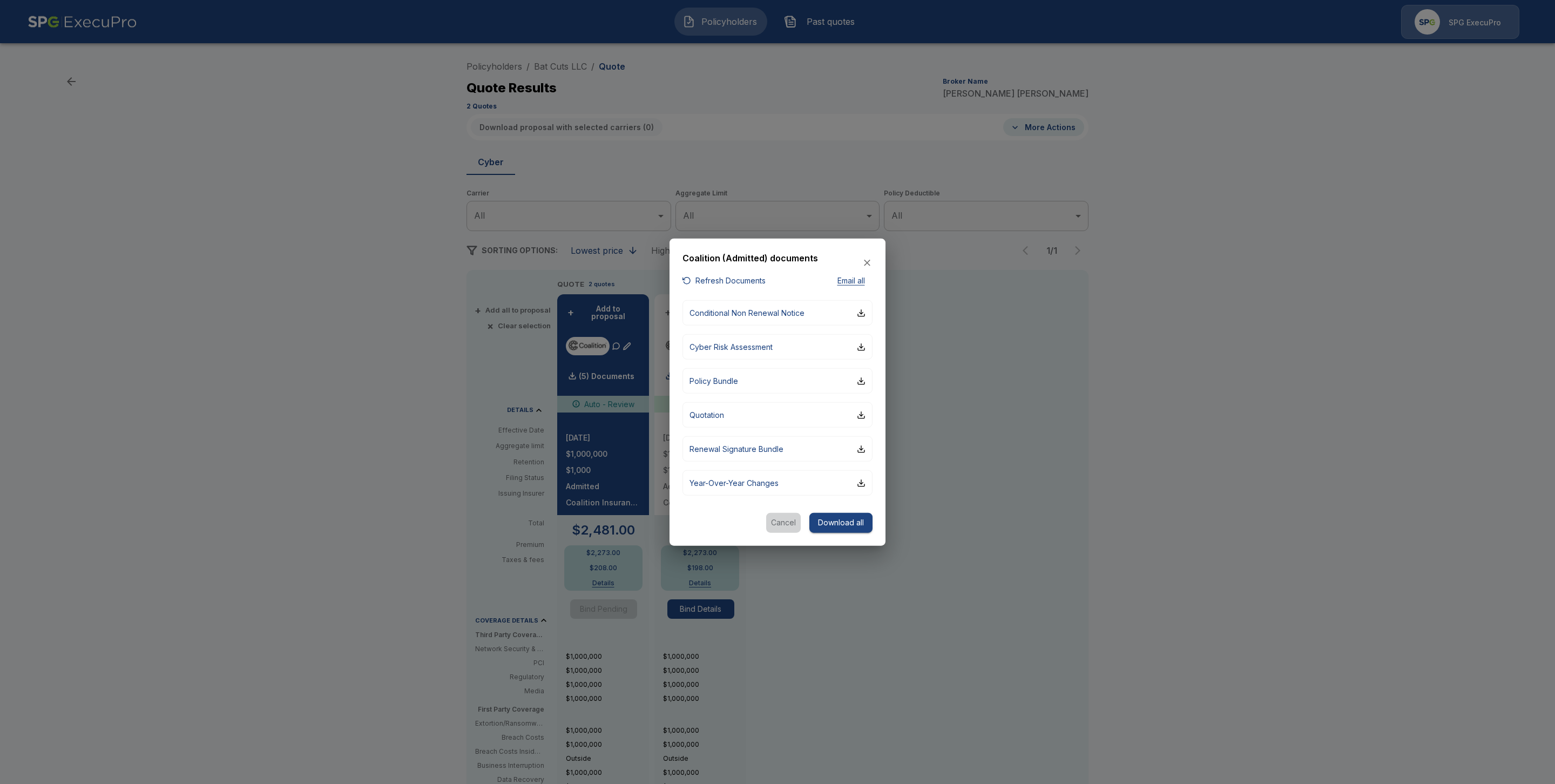
click at [772, 524] on button "Cancel" at bounding box center [783, 523] width 34 height 20
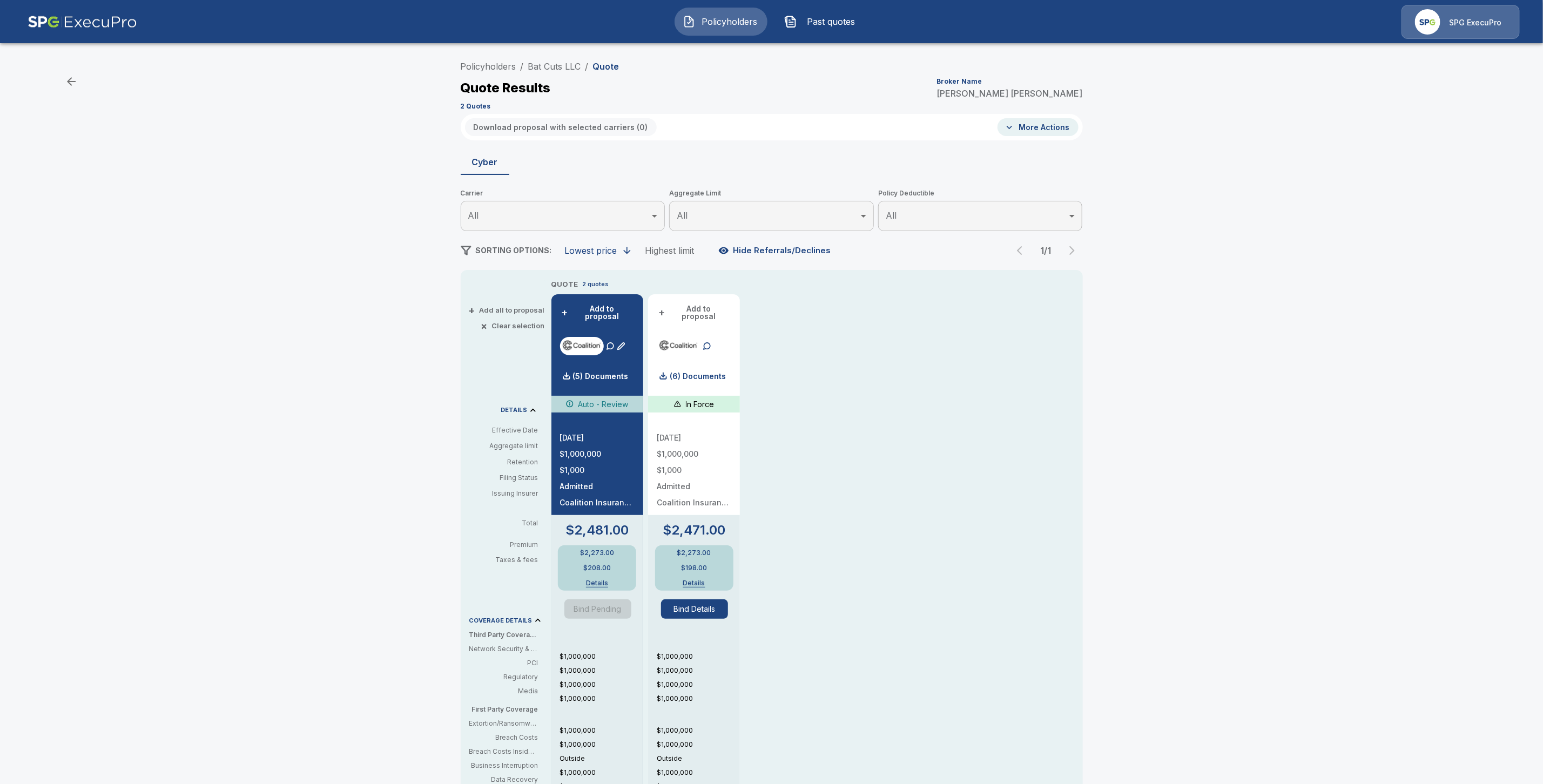
click at [566, 59] on div "Policyholders / Bat Cuts LLC / Quote Quote Results Broker Name Tricia Dietz 2 Q…" at bounding box center [772, 84] width 622 height 59
click at [567, 68] on link "Bat Cuts LLC" at bounding box center [555, 66] width 53 height 11
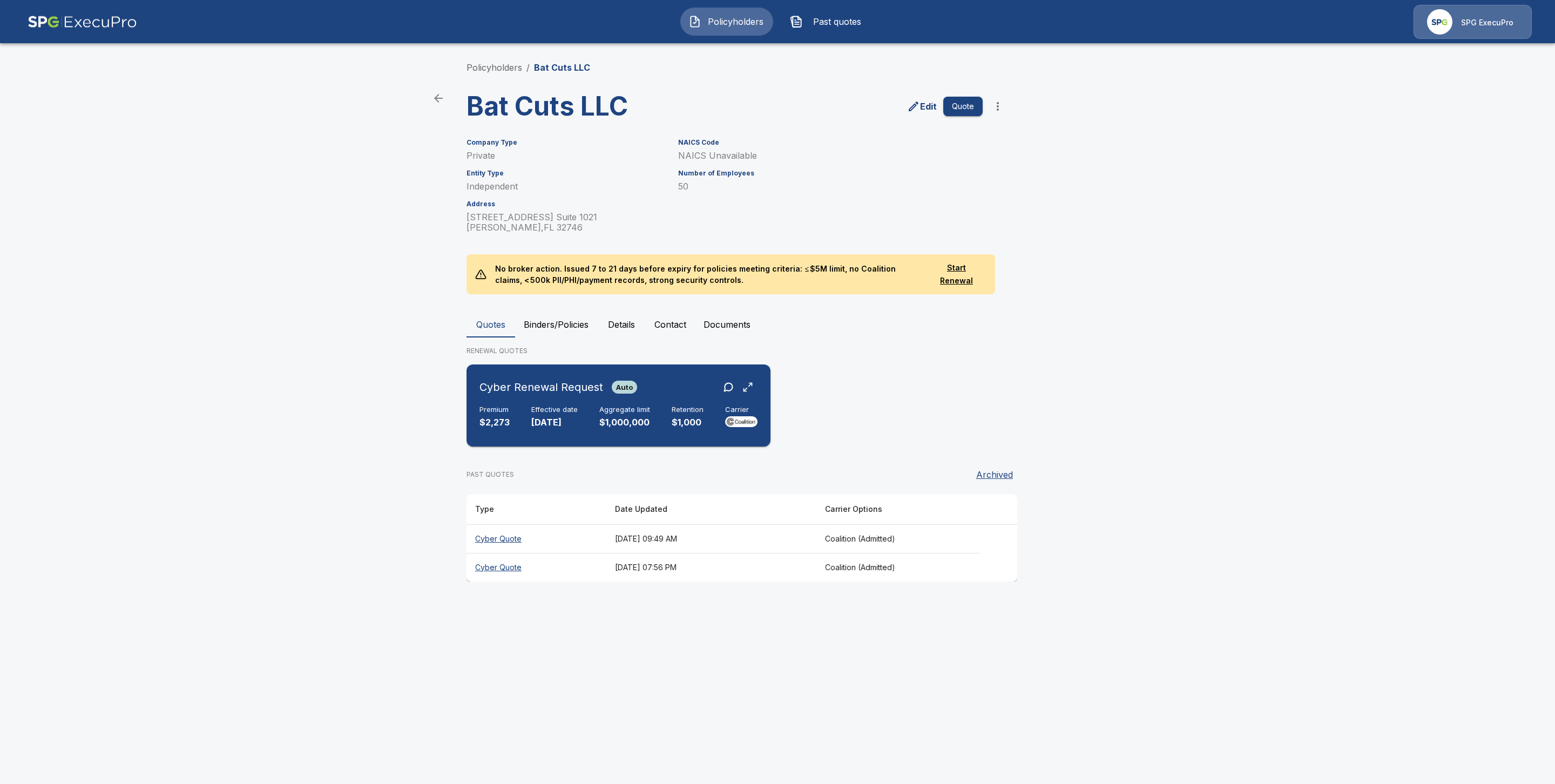
click at [517, 416] on div "Premium $2,273 Effective date [DATE] Aggregate limit $1,000,000 Retention $1,00…" at bounding box center [618, 417] width 278 height 24
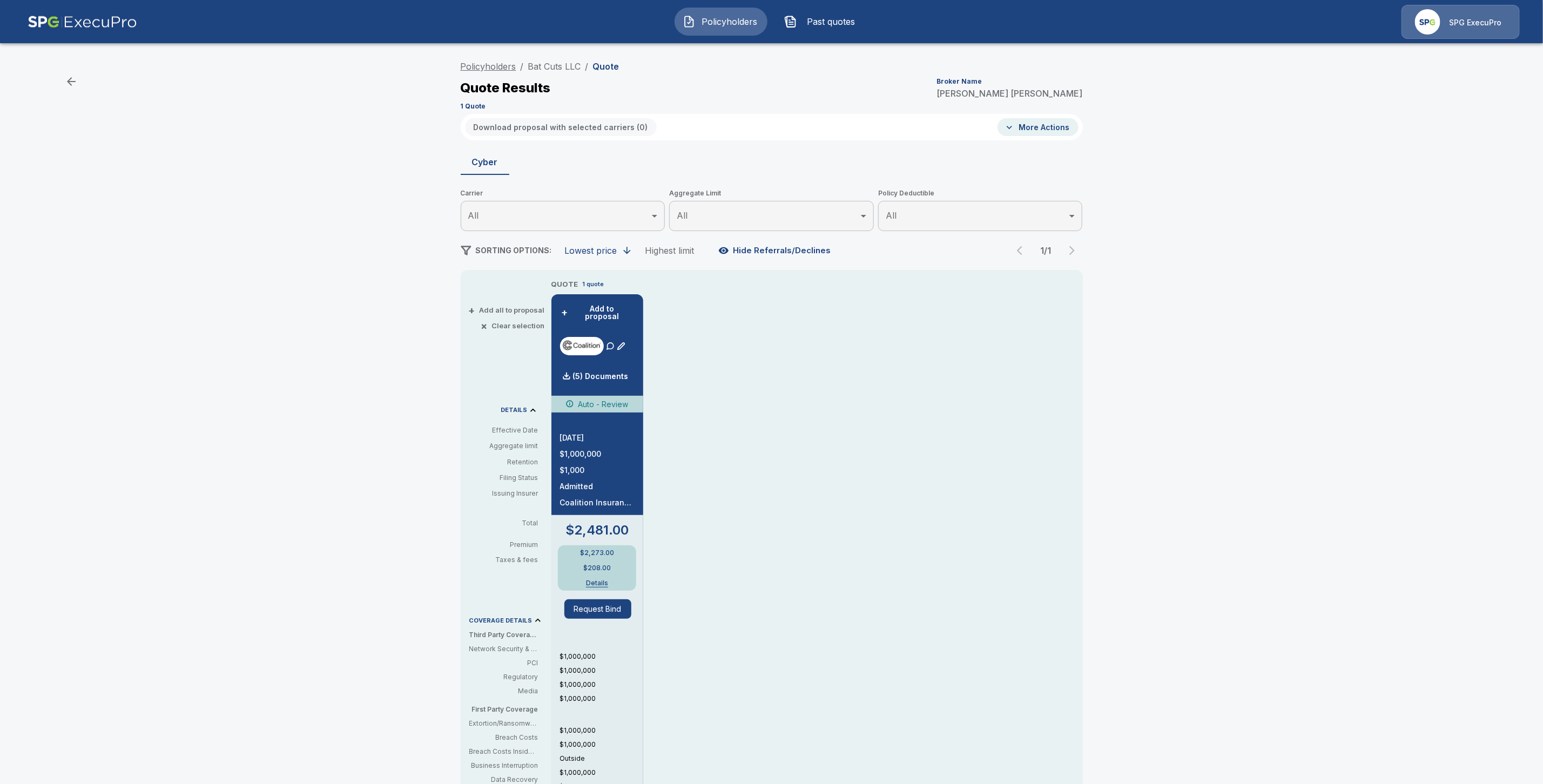
click at [509, 67] on link "Policyholders" at bounding box center [489, 66] width 56 height 11
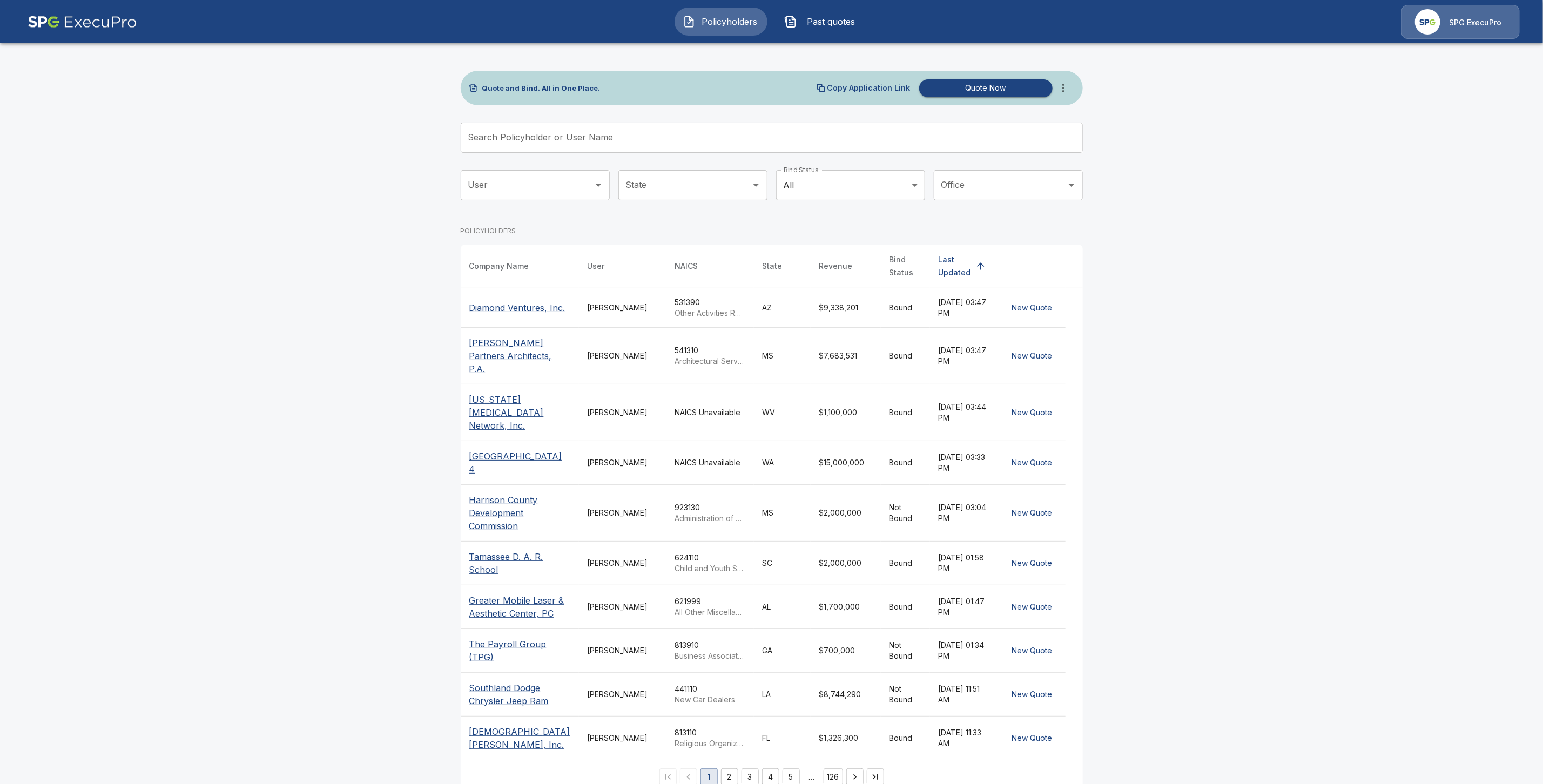
click at [504, 124] on div "Search Policyholder or User Name Search Policyholder or User Name" at bounding box center [772, 138] width 622 height 30
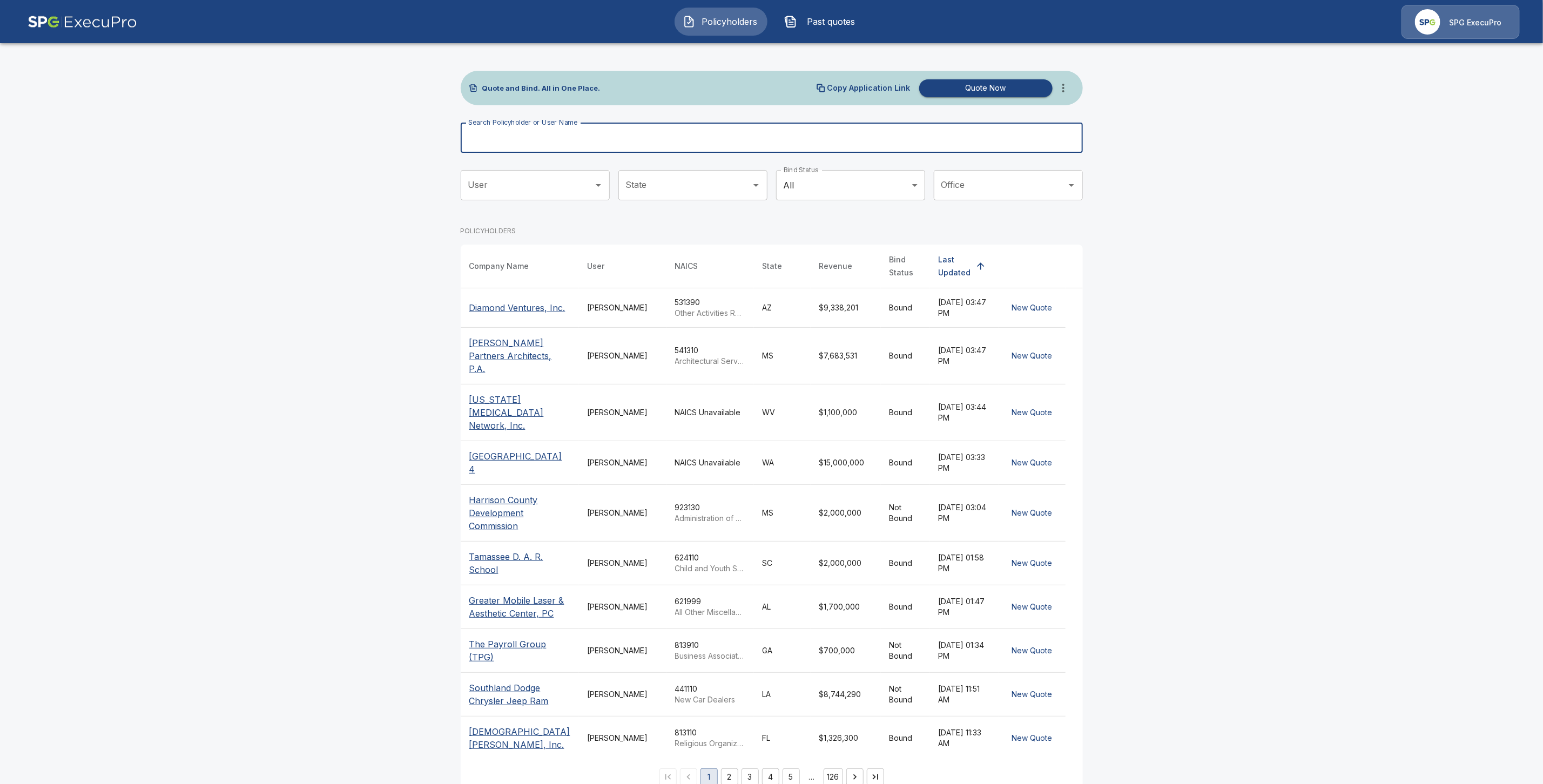
paste input "**********"
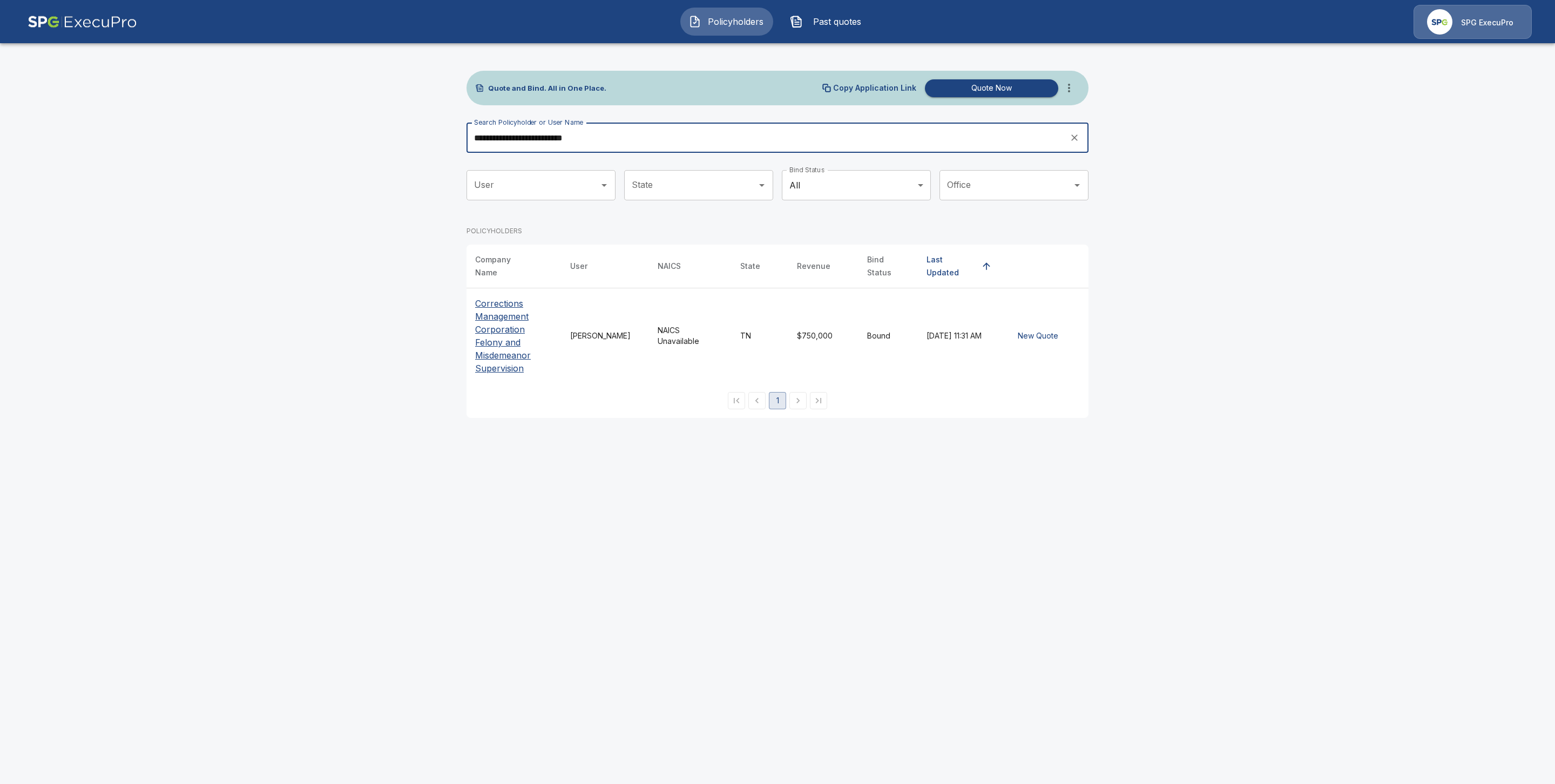
type input "**********"
click at [499, 310] on p "Corrections Management Corporation Felony and Misdemeanor Supervision" at bounding box center [514, 336] width 78 height 78
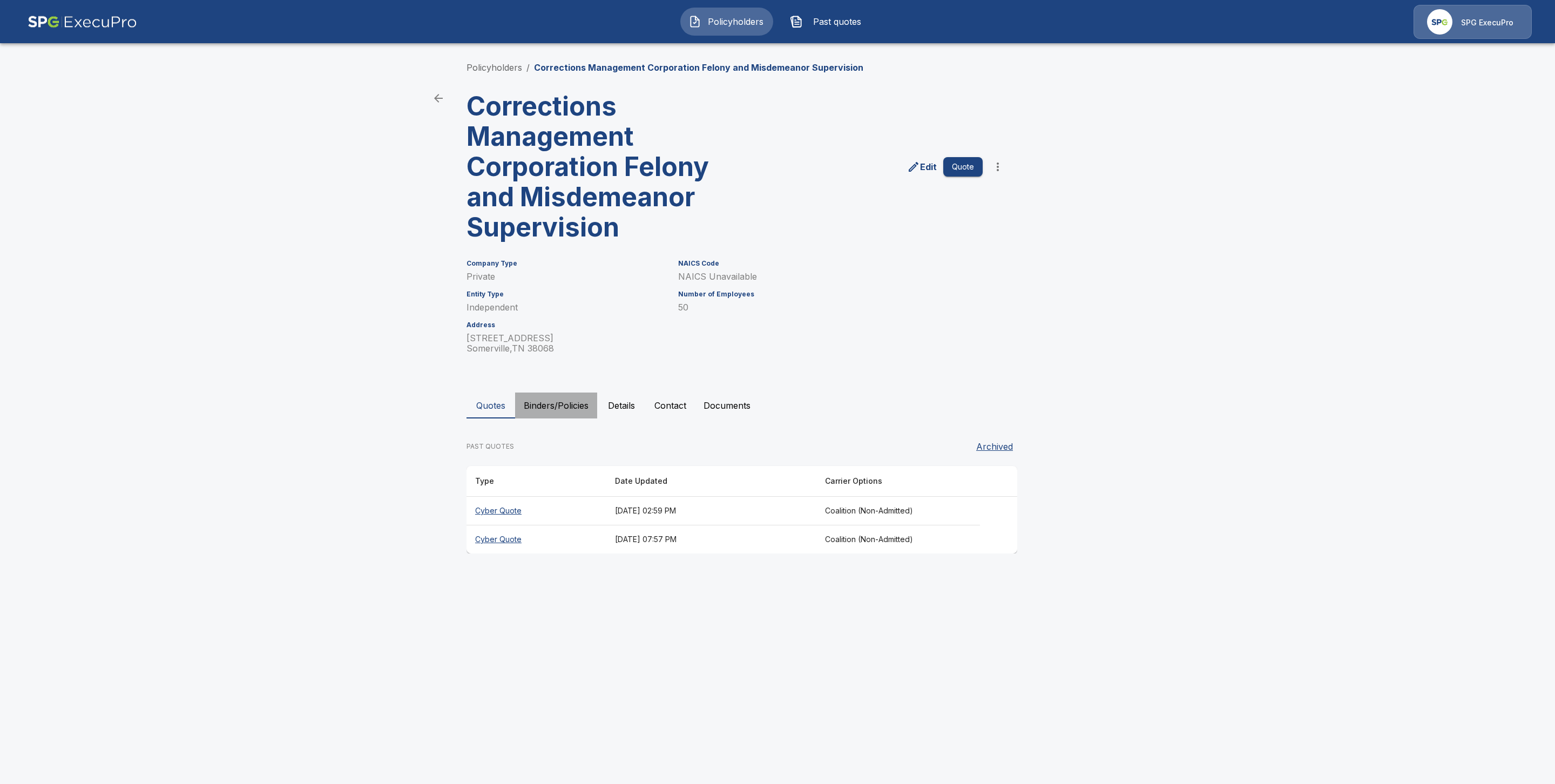
click at [533, 407] on button "Binders/Policies" at bounding box center [556, 405] width 82 height 26
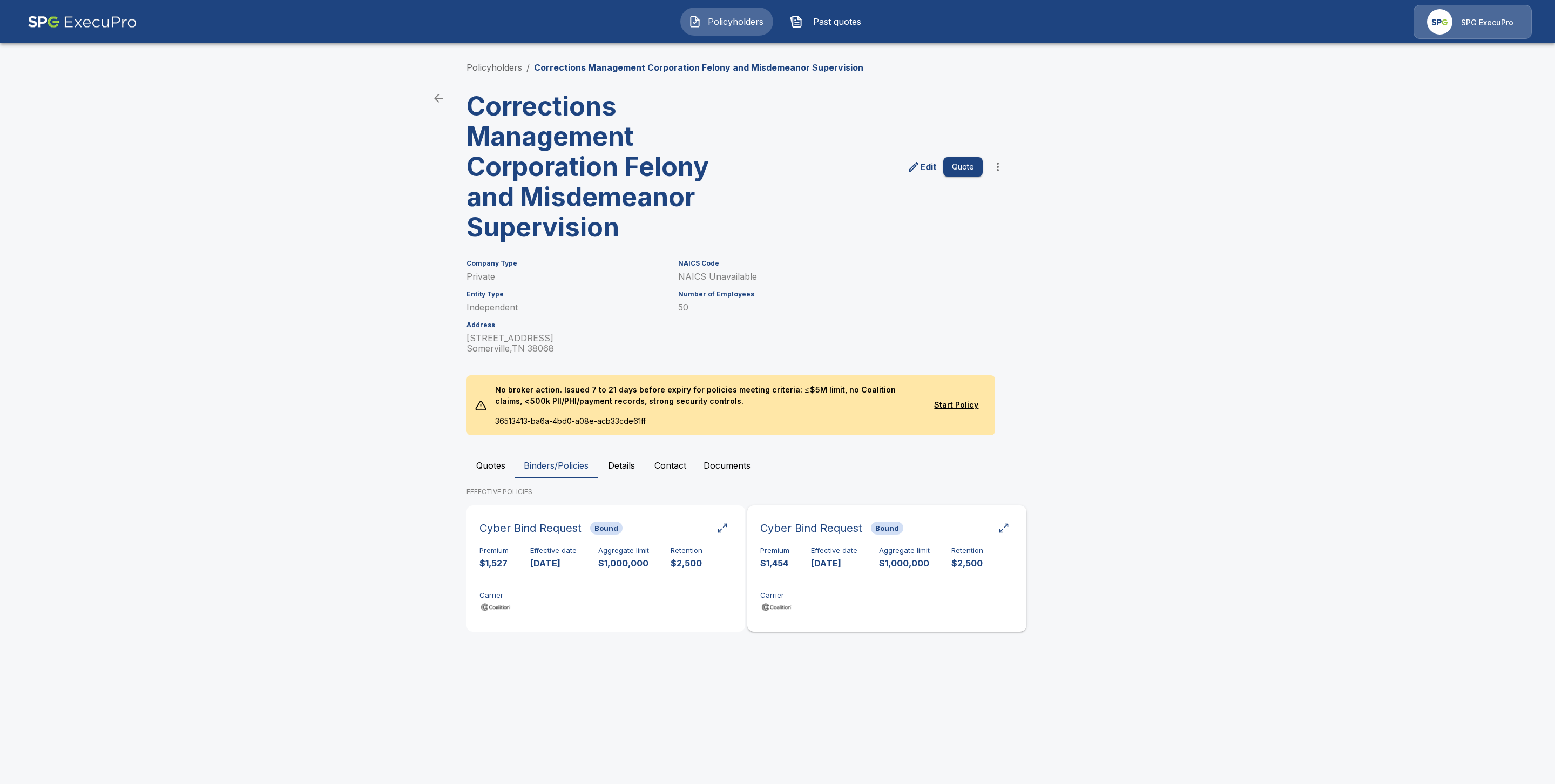
drag, startPoint x: 819, startPoint y: 552, endPoint x: 834, endPoint y: 567, distance: 21.2
click at [819, 552] on h6 "Effective date" at bounding box center [834, 550] width 46 height 8
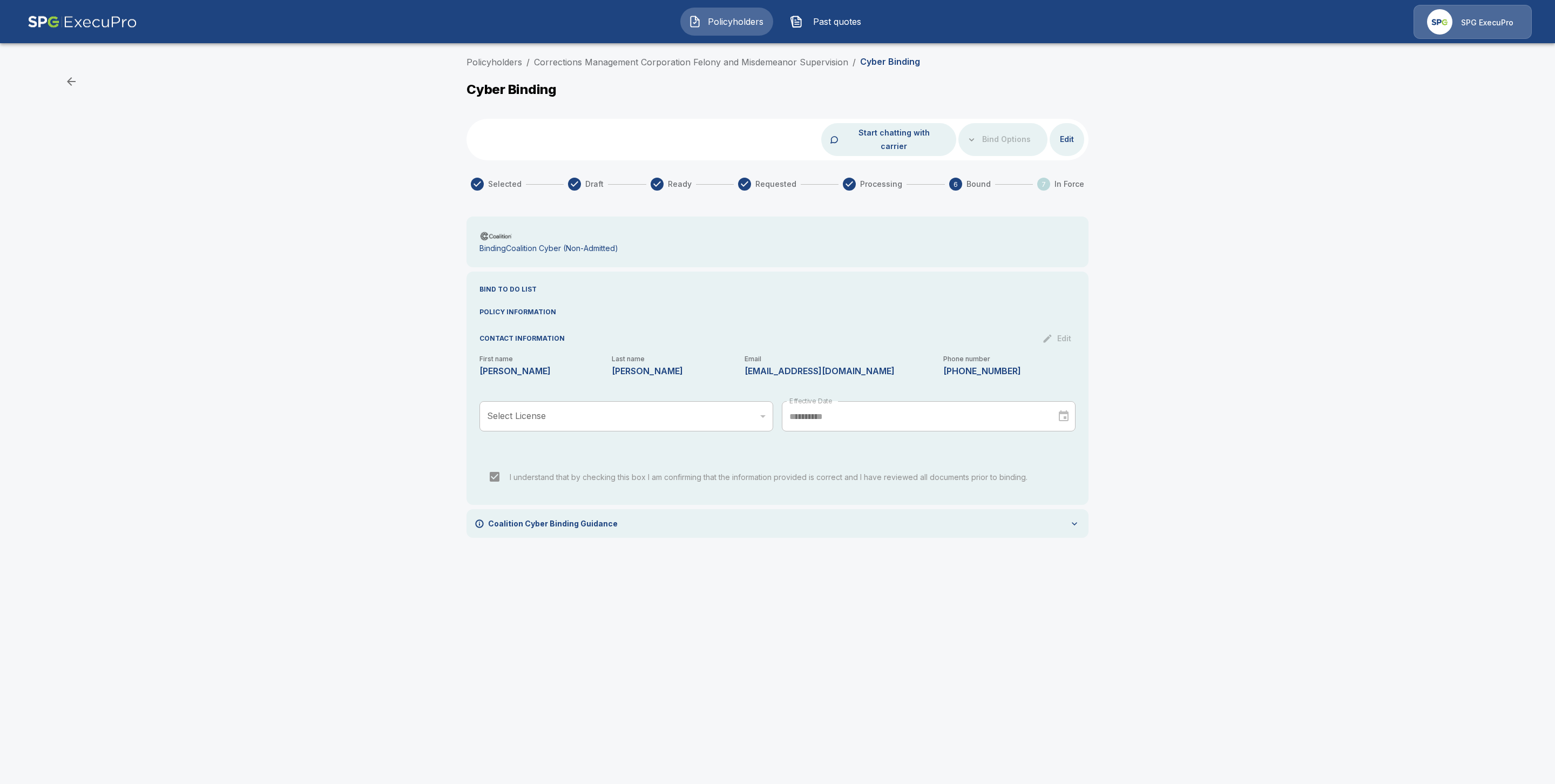
click at [943, 509] on div "Coalition Cyber Binding Guidance" at bounding box center [778, 523] width 622 height 28
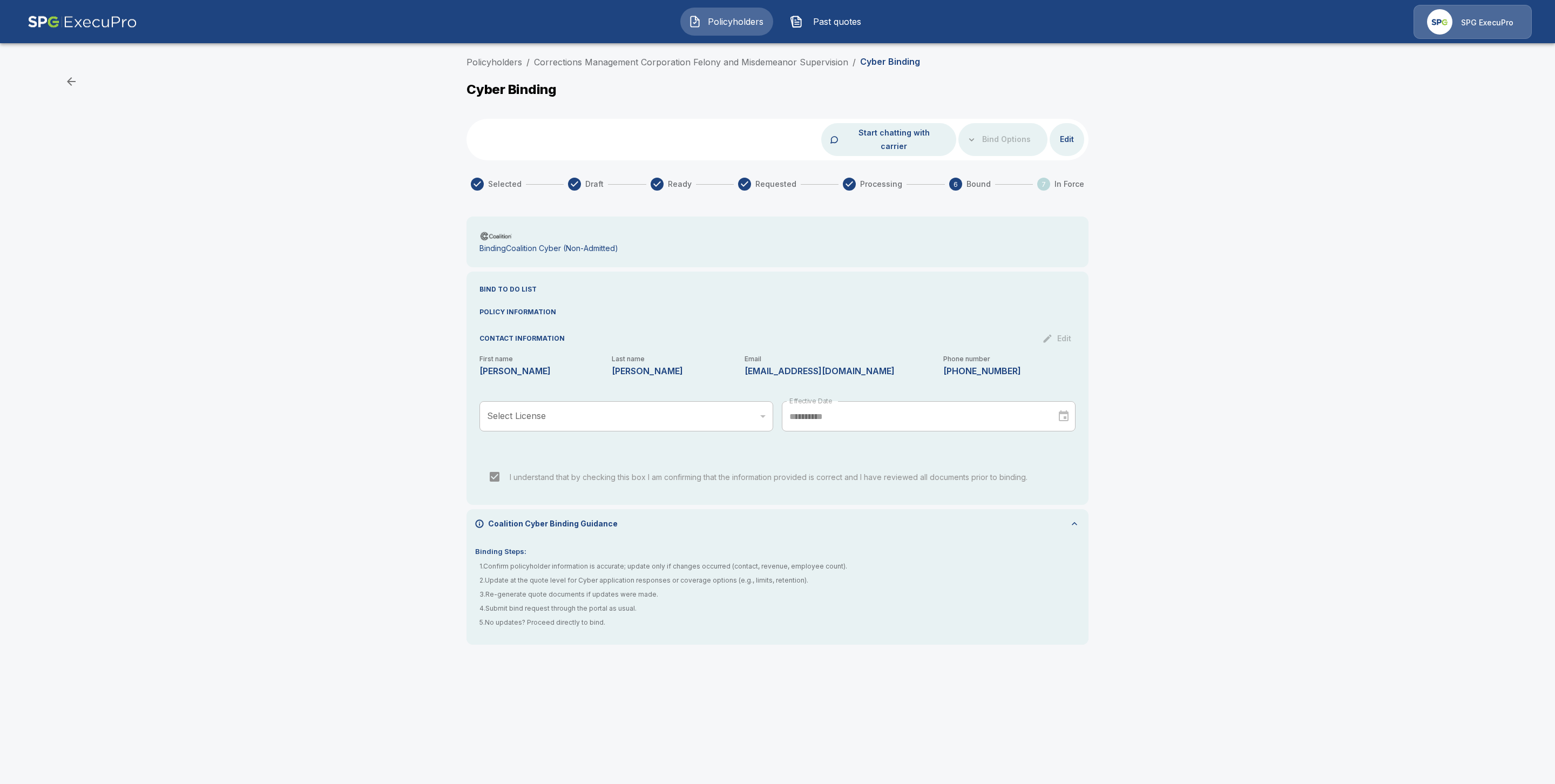
click at [952, 538] on div "Binding Steps: 1 . Confirm policyholder information is accurate; update only if…" at bounding box center [778, 591] width 622 height 107
click at [616, 247] on div "Binding Coalition Cyber (Non-Admitted)" at bounding box center [778, 242] width 622 height 51
click at [594, 244] on p "Binding Coalition Cyber (Non-Admitted)" at bounding box center [549, 248] width 139 height 9
click at [585, 64] on link "Corrections Management Corporation Felony and Misdemeanor Supervision" at bounding box center [691, 62] width 315 height 11
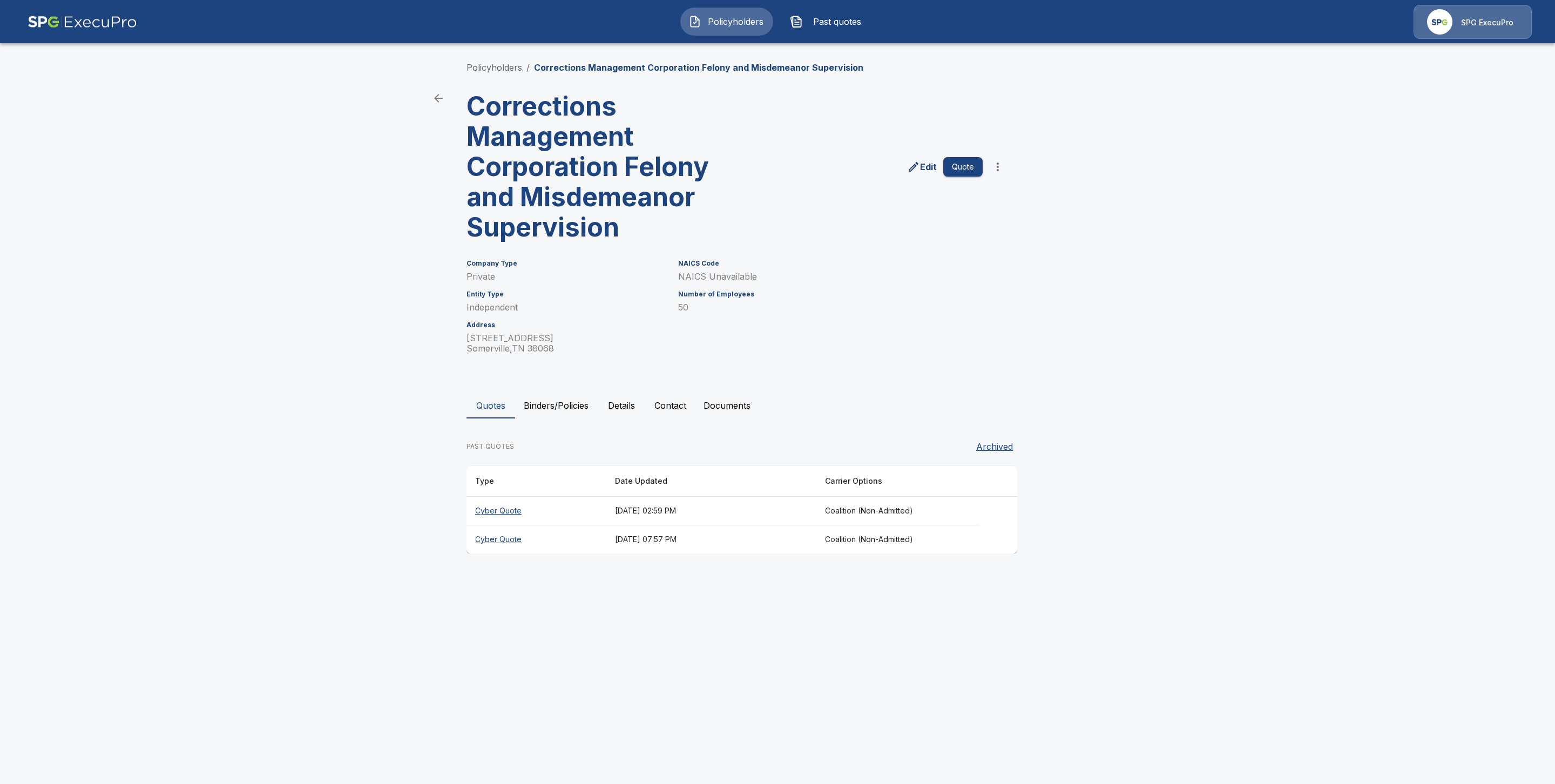
drag, startPoint x: 479, startPoint y: 508, endPoint x: 552, endPoint y: 535, distance: 77.8
click at [479, 508] on th "Cyber Quote" at bounding box center [537, 511] width 140 height 28
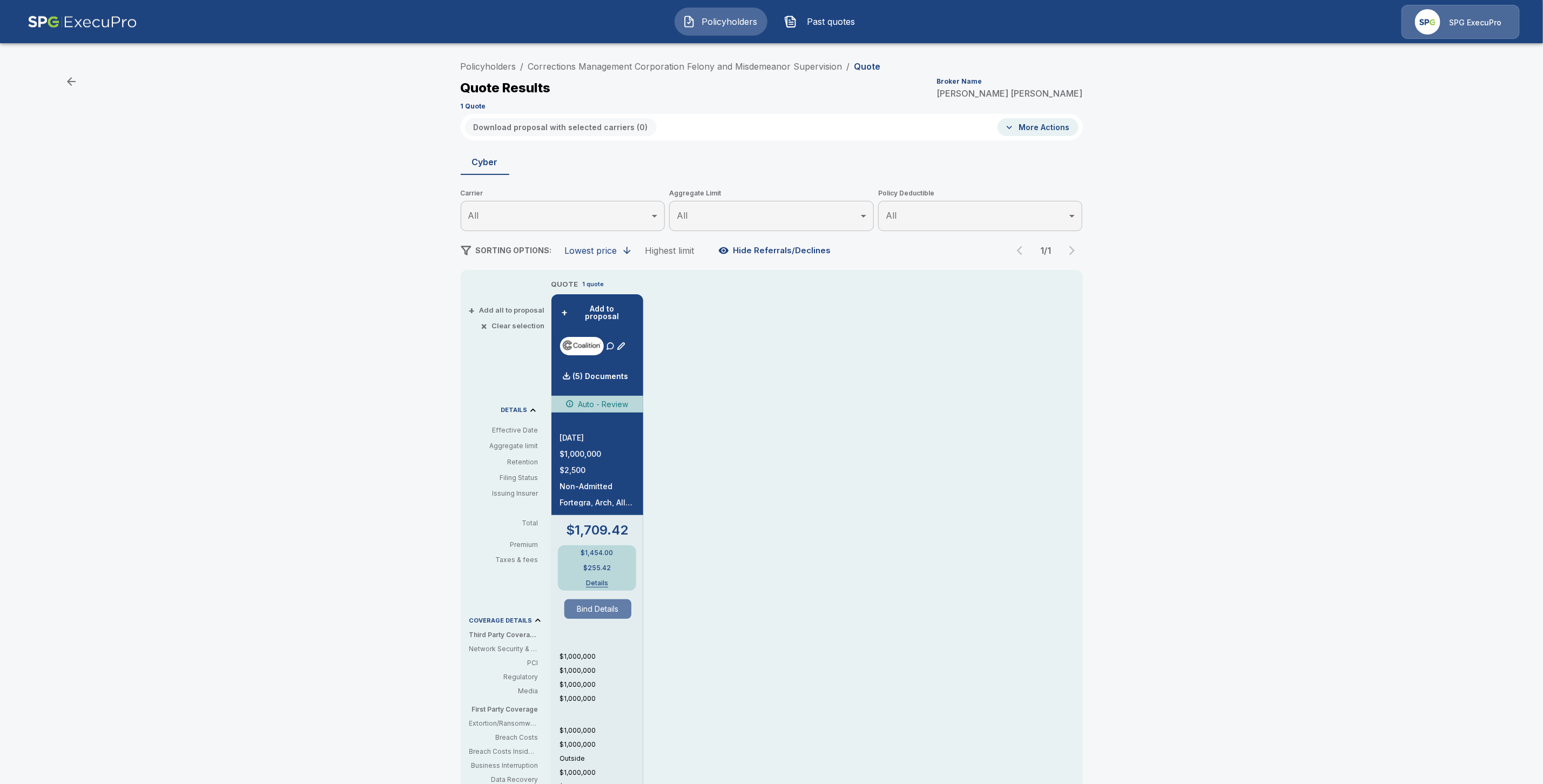
click at [602, 602] on button "Bind Details" at bounding box center [598, 609] width 67 height 19
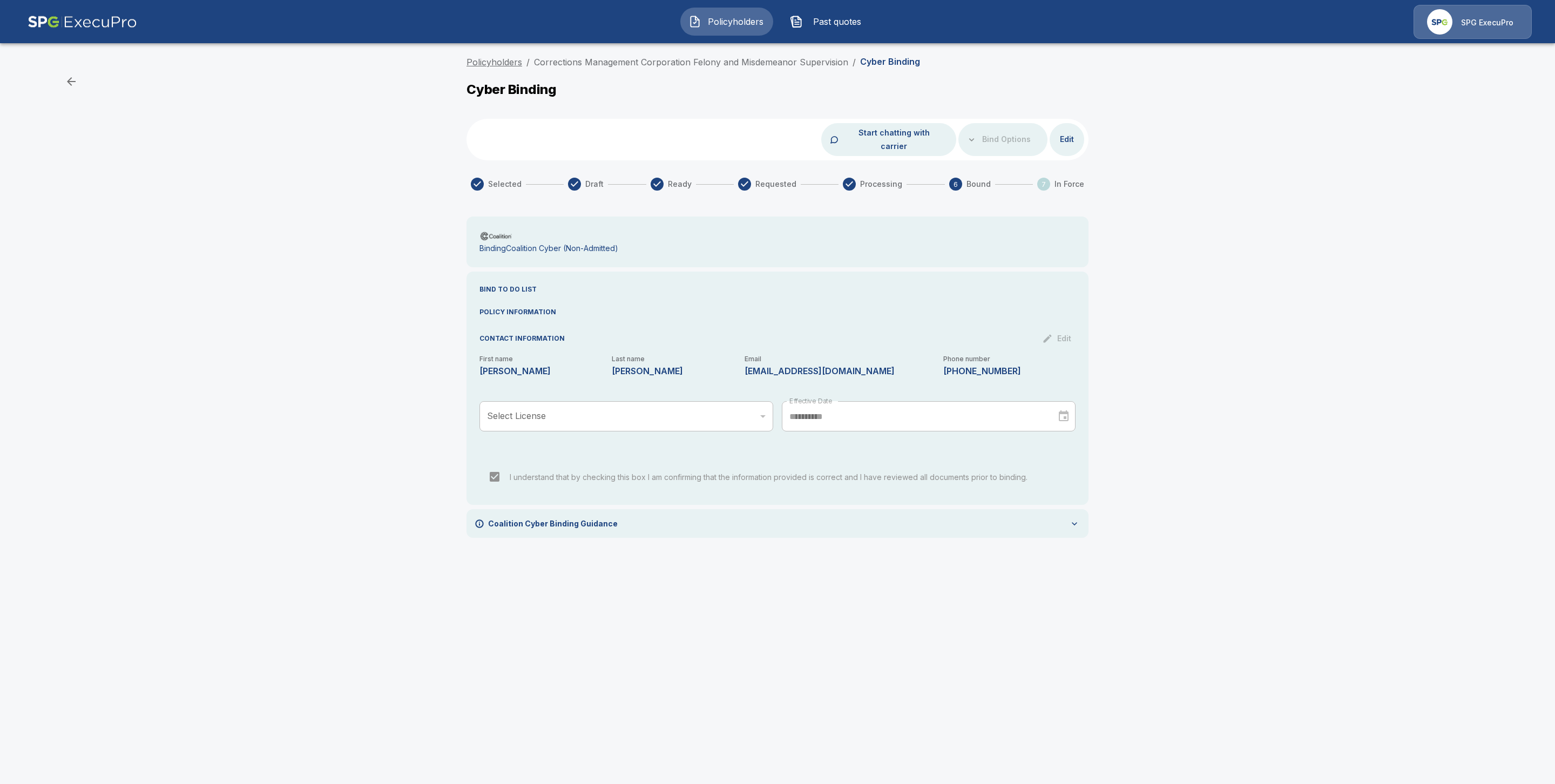
click at [506, 59] on link "Policyholders" at bounding box center [494, 62] width 56 height 11
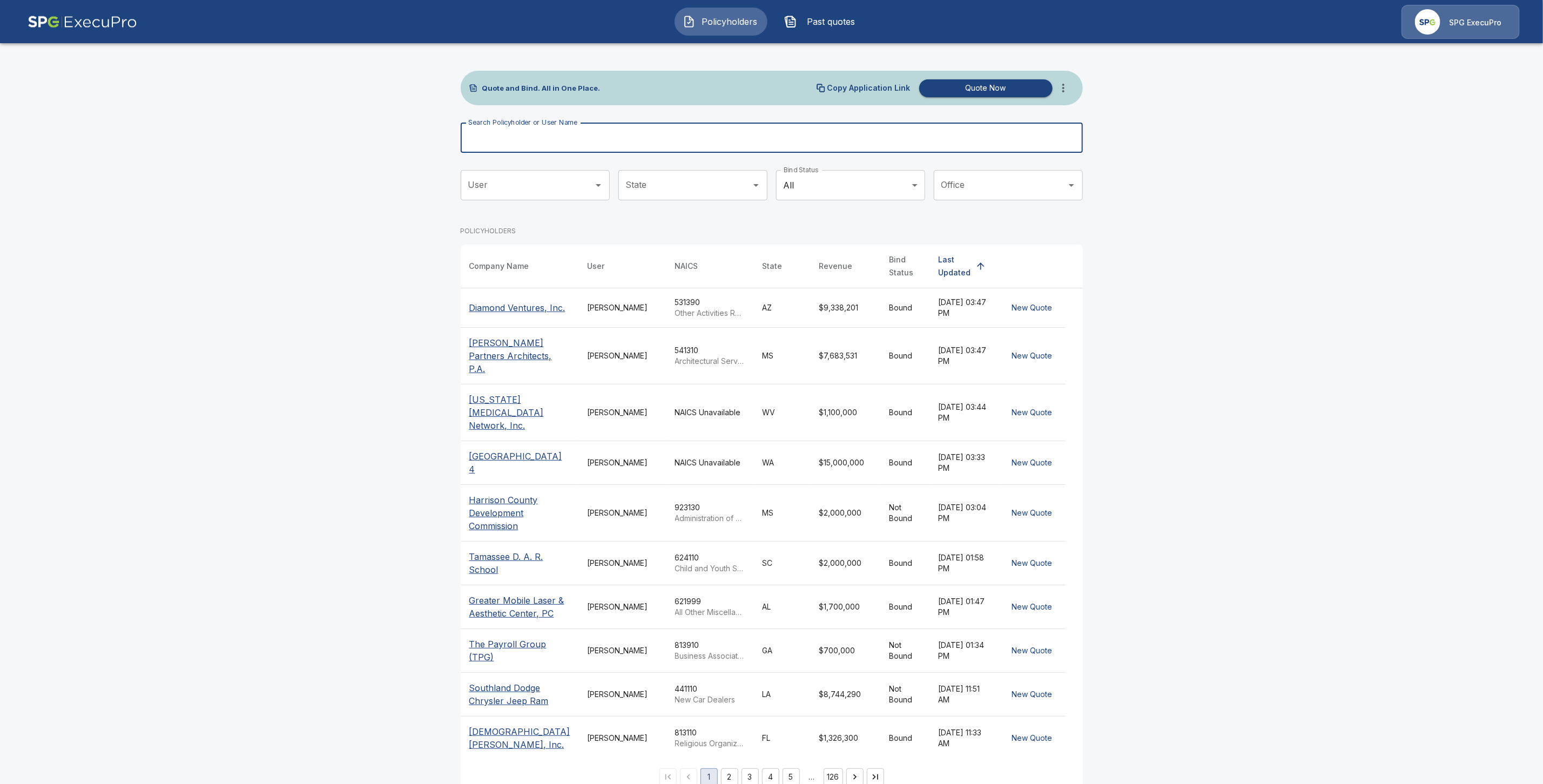
click at [483, 127] on div "Search Policyholder or User Name Search Policyholder or User Name" at bounding box center [772, 138] width 622 height 30
paste input "**********"
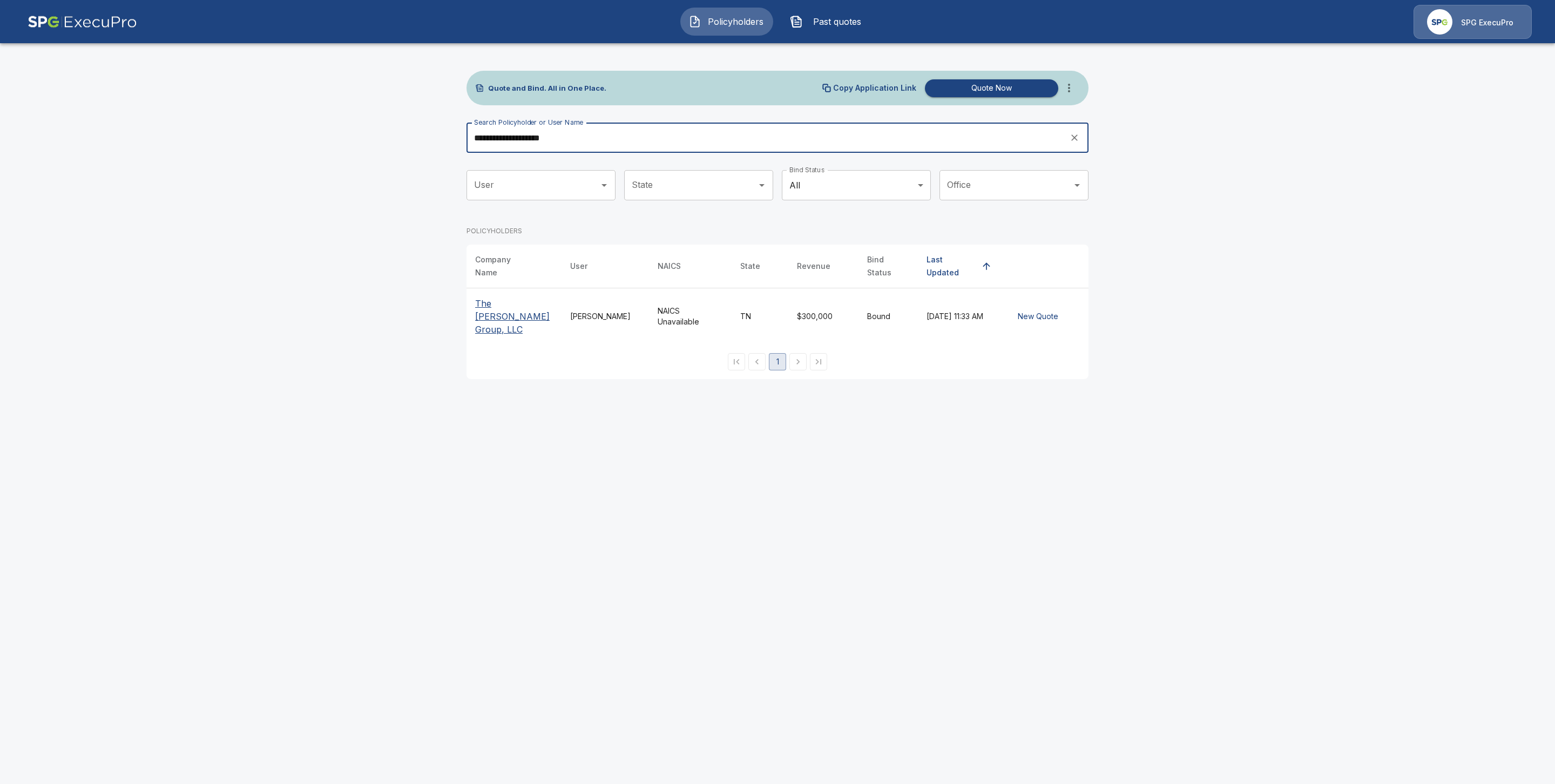
type input "**********"
click at [495, 300] on p "The [PERSON_NAME] Group, LLC" at bounding box center [514, 316] width 78 height 39
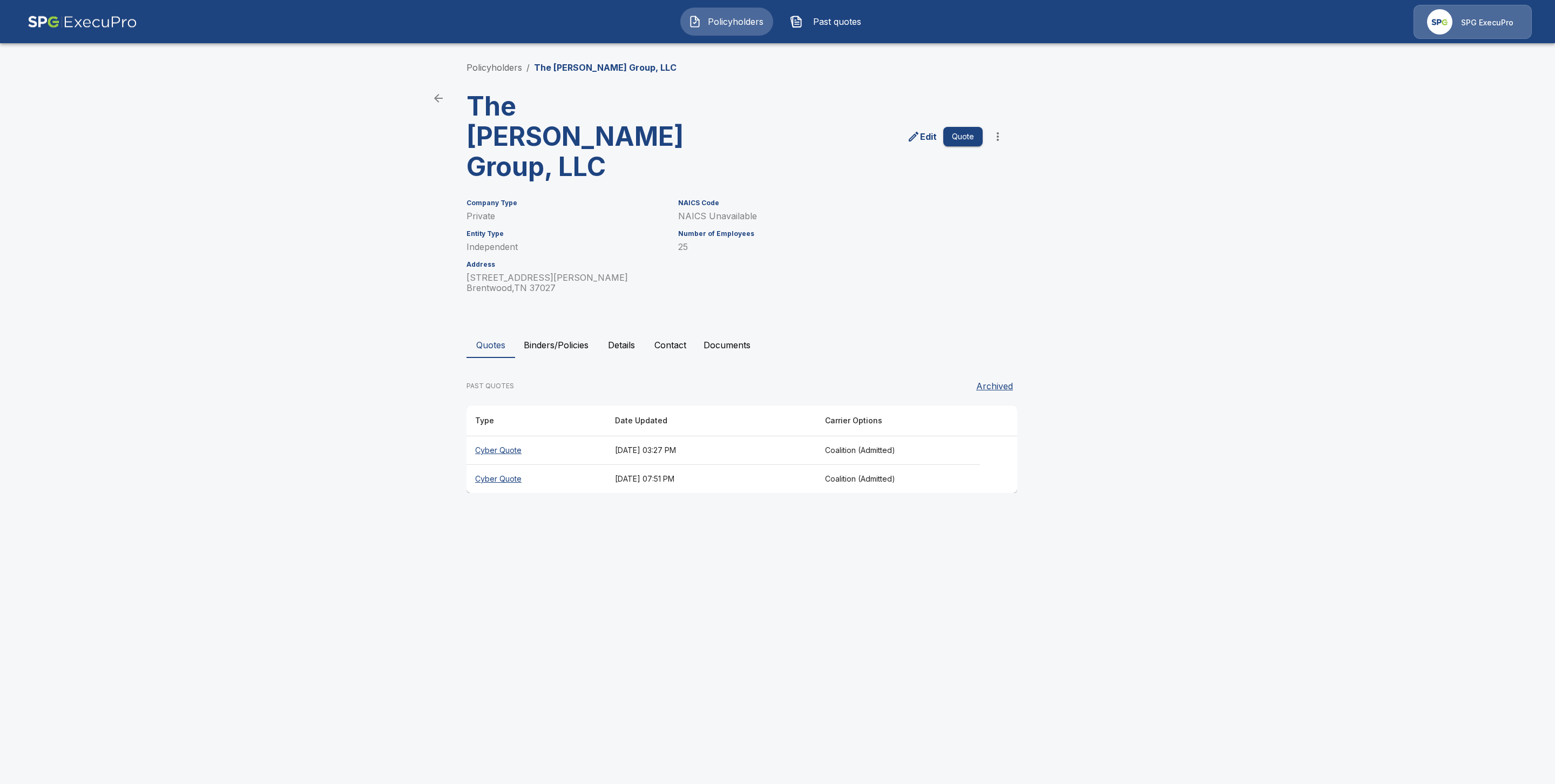
click at [553, 332] on button "Binders/Policies" at bounding box center [556, 345] width 82 height 26
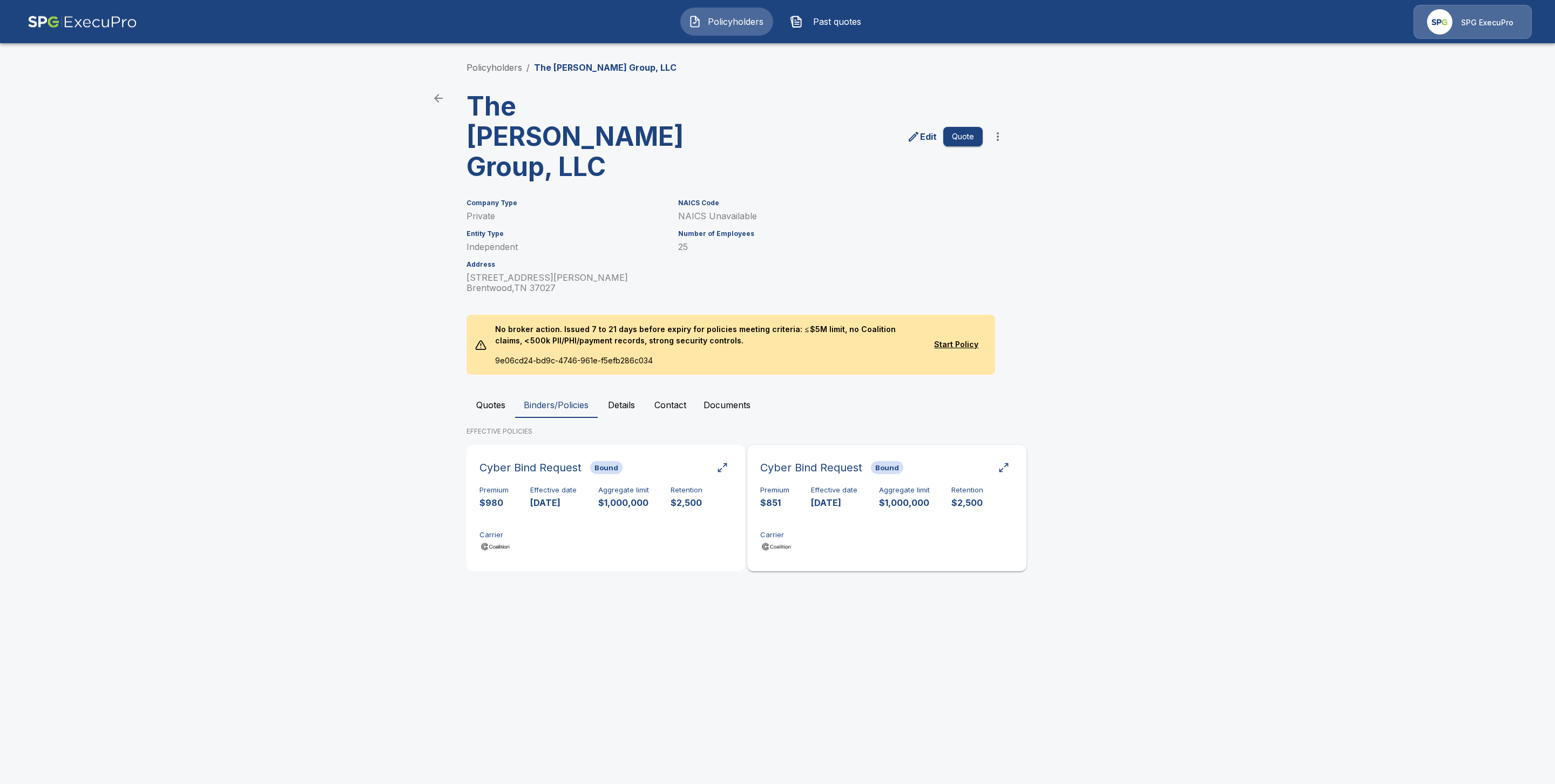
click at [832, 486] on div "Premium $851 Effective date 10/26/2025 Aggregate limit $1,000,000 Retention $2,…" at bounding box center [886, 520] width 253 height 68
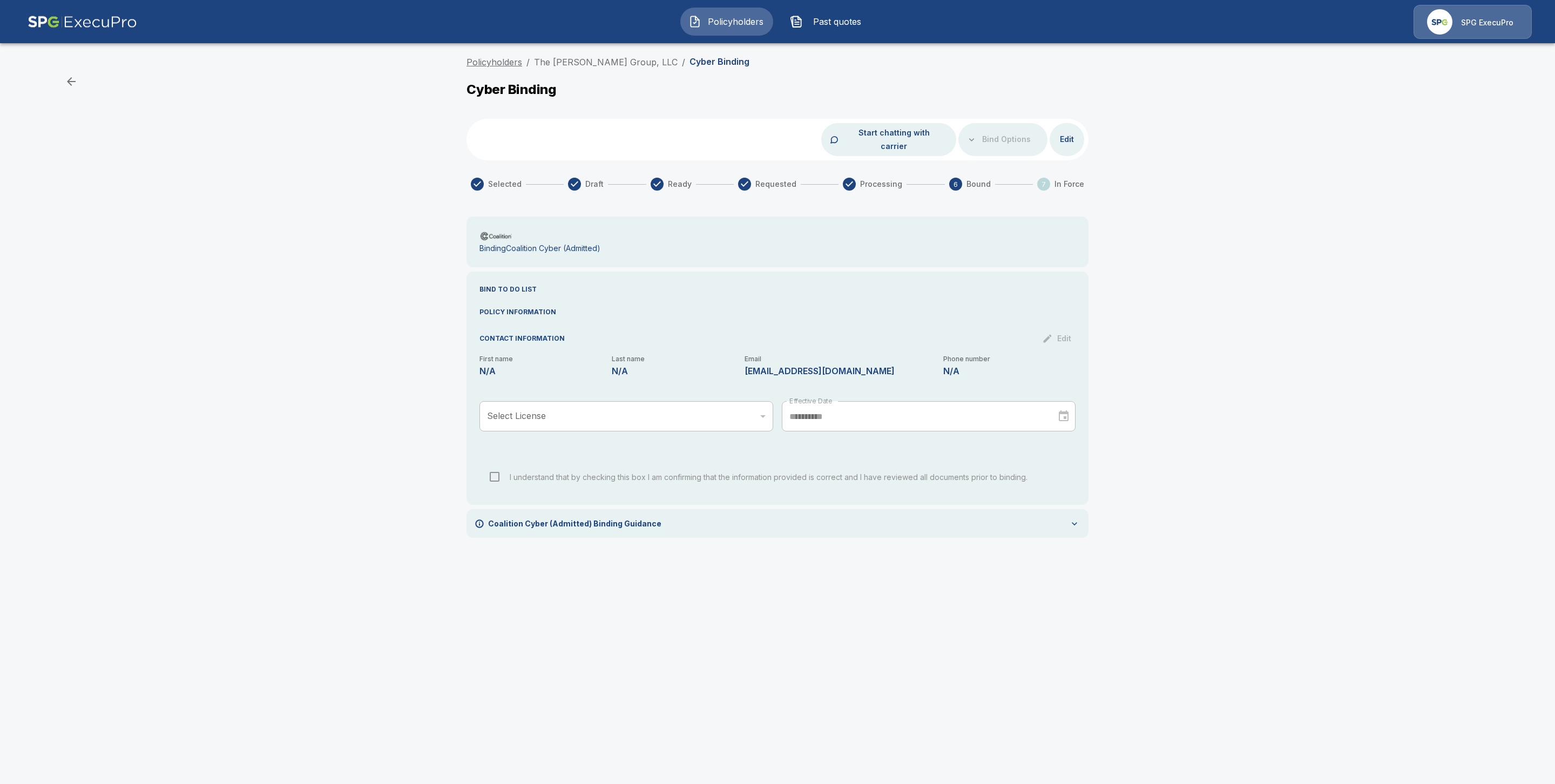
click at [510, 58] on link "Policyholders" at bounding box center [494, 62] width 56 height 11
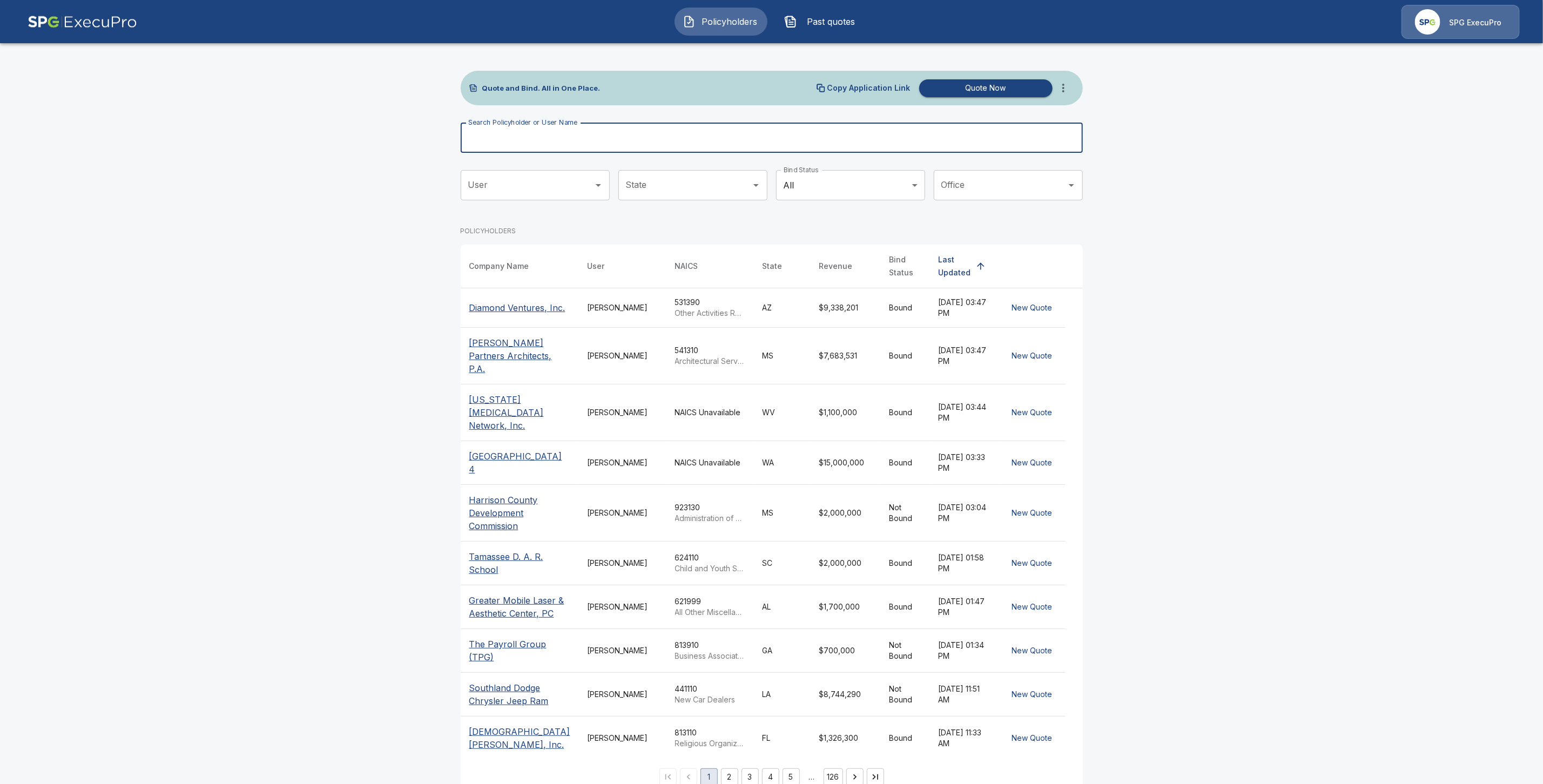
click at [525, 141] on input "Search Policyholder or User Name" at bounding box center [766, 138] width 611 height 30
paste input "**********"
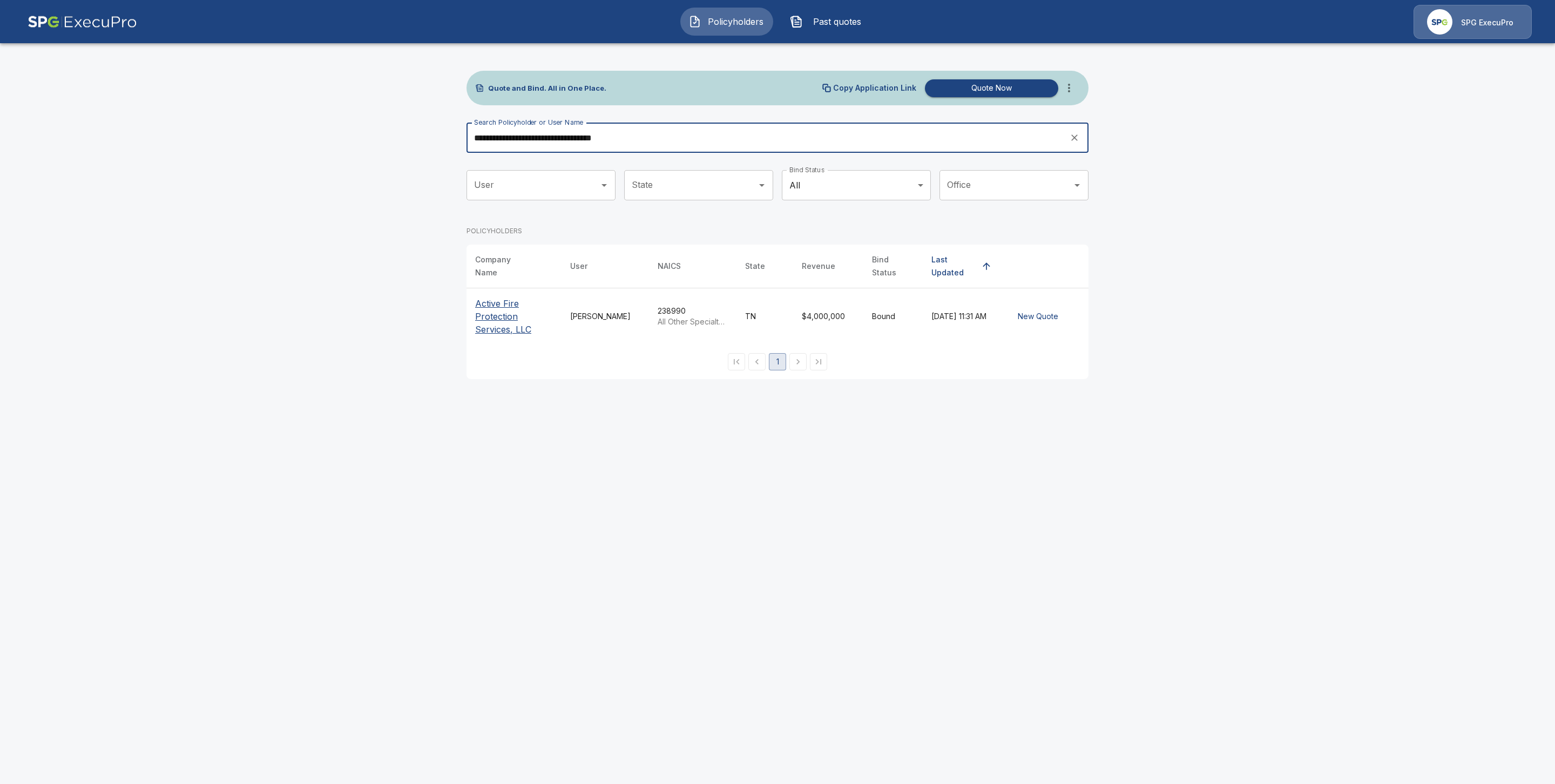
type input "**********"
click at [508, 304] on p "Active Fire Protection Services, LLC" at bounding box center [514, 316] width 78 height 39
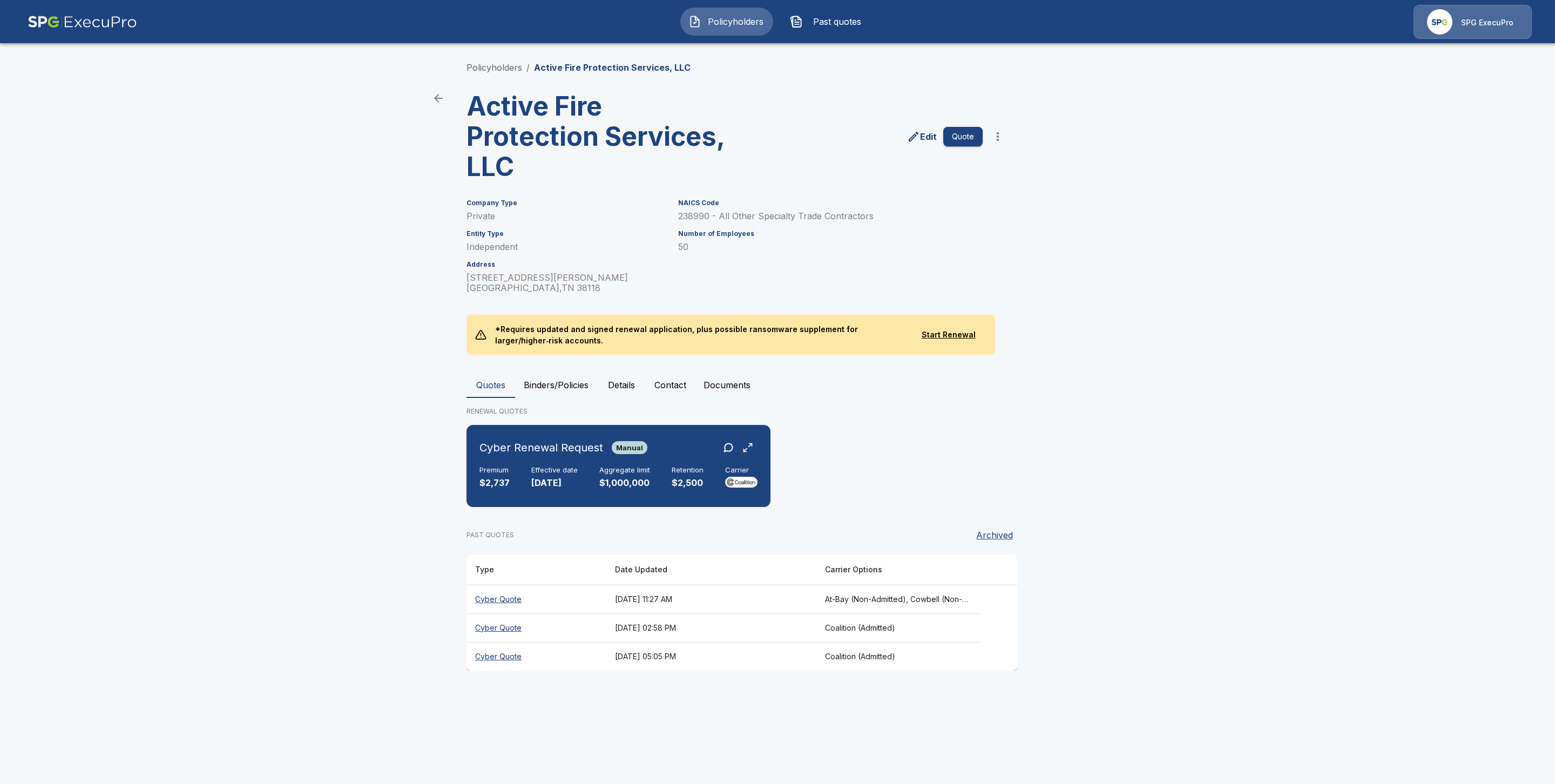
click at [557, 383] on button "Binders/Policies" at bounding box center [556, 384] width 82 height 26
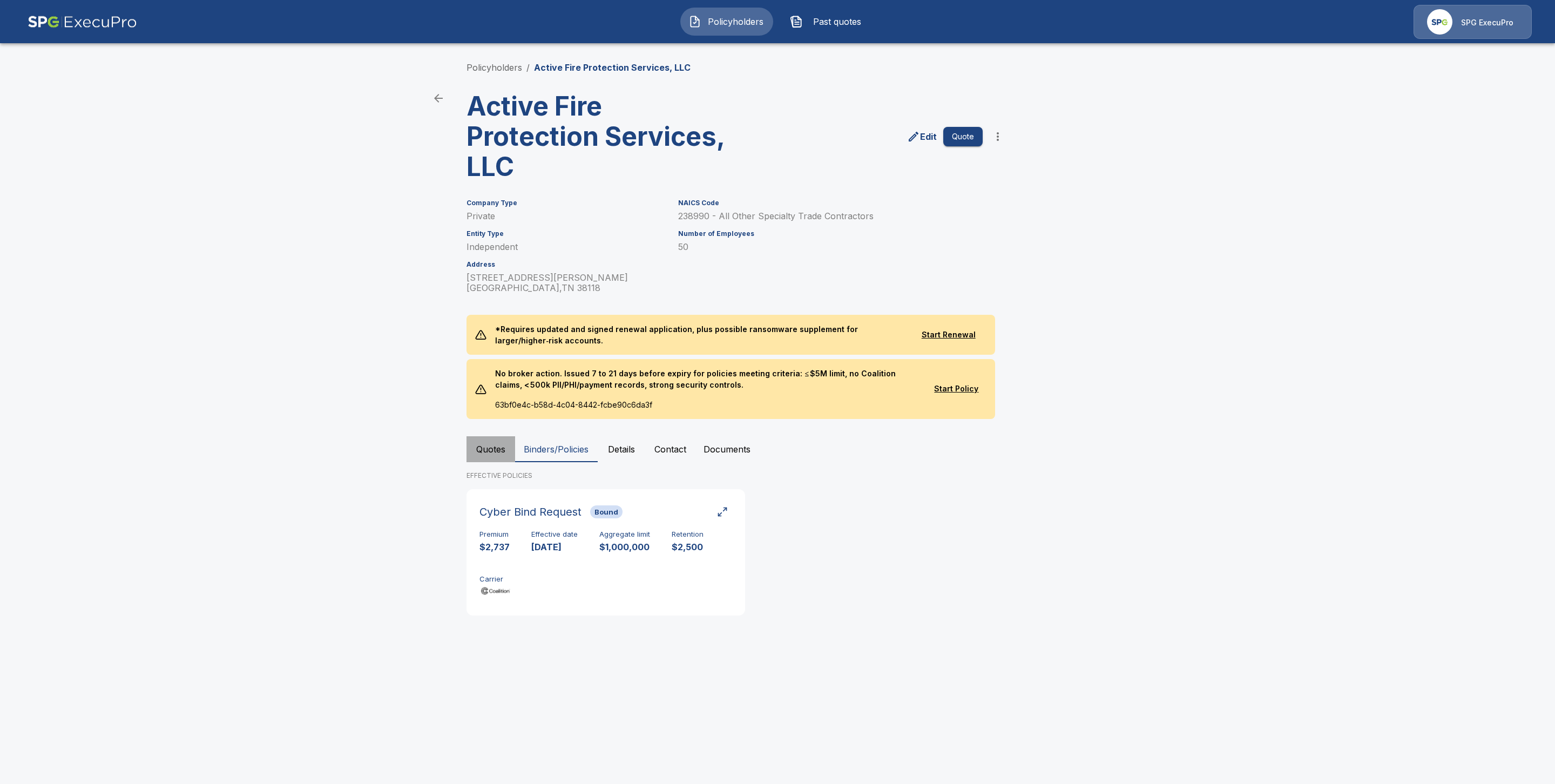
click at [483, 444] on button "Quotes" at bounding box center [491, 449] width 48 height 26
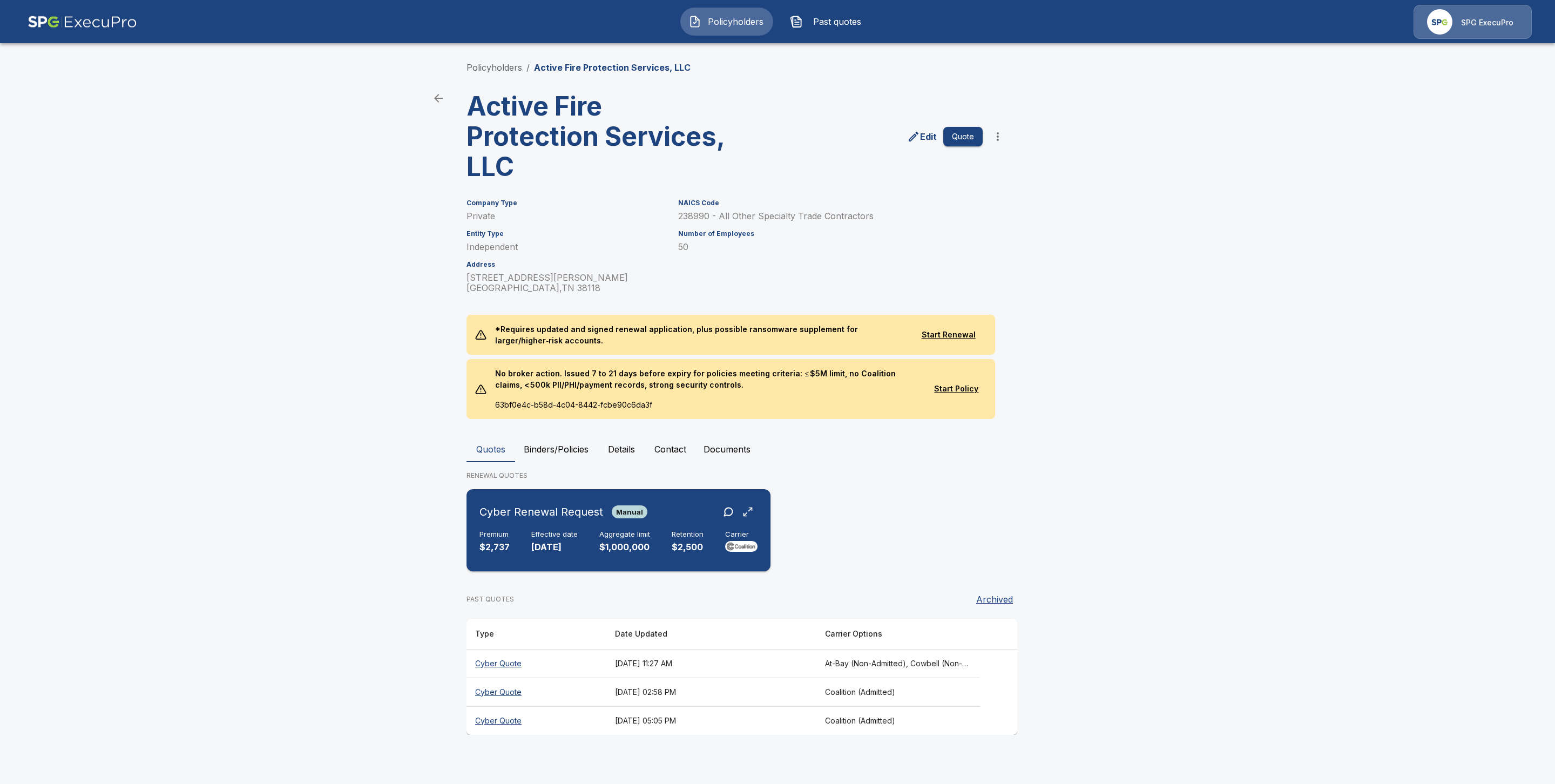
click at [544, 519] on h6 "Cyber Renewal Request" at bounding box center [541, 512] width 124 height 18
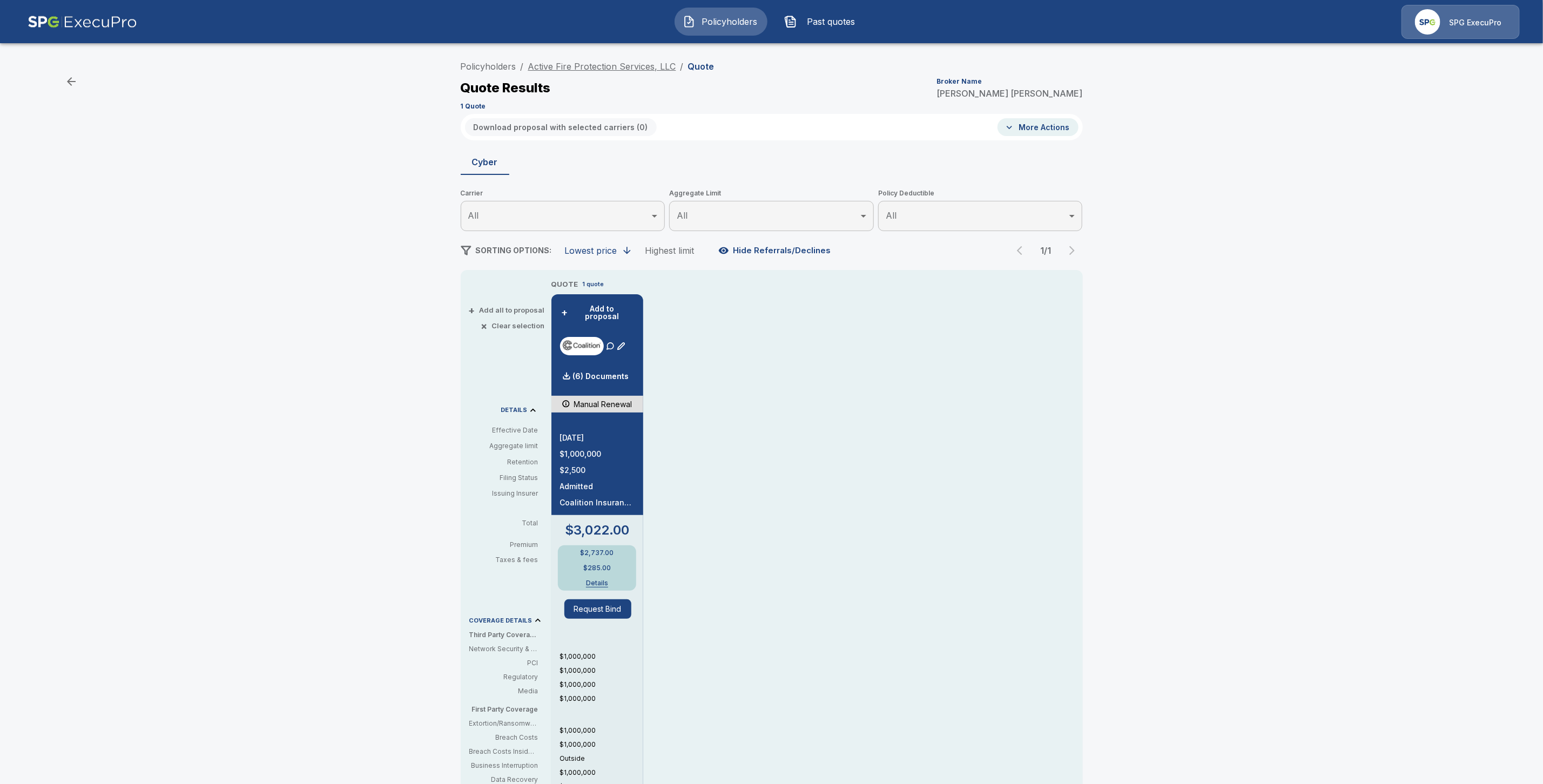
click at [552, 65] on link "Active Fire Protection Services, LLC" at bounding box center [602, 66] width 148 height 11
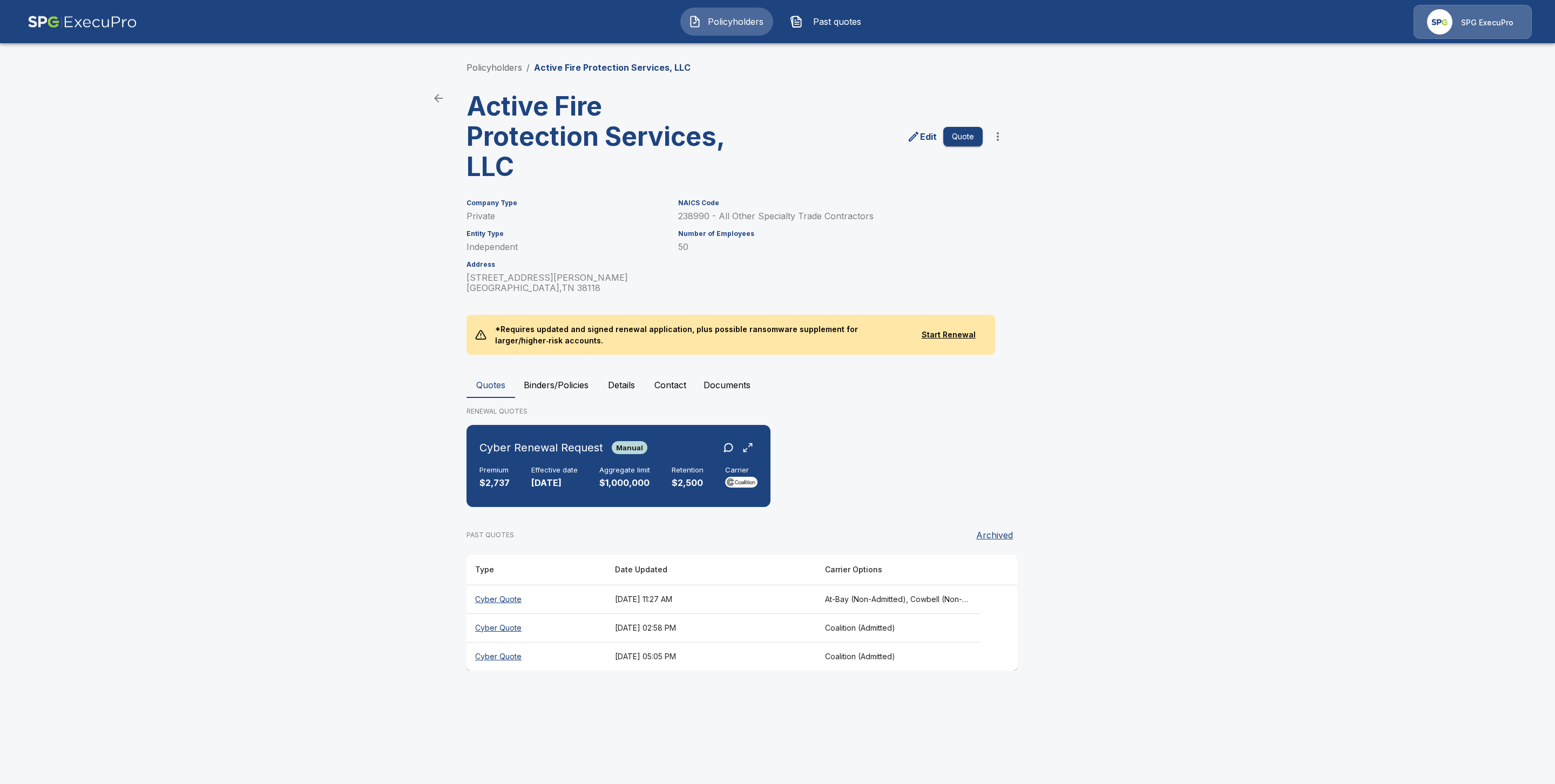
click at [499, 661] on th "Cyber Quote" at bounding box center [537, 655] width 140 height 28
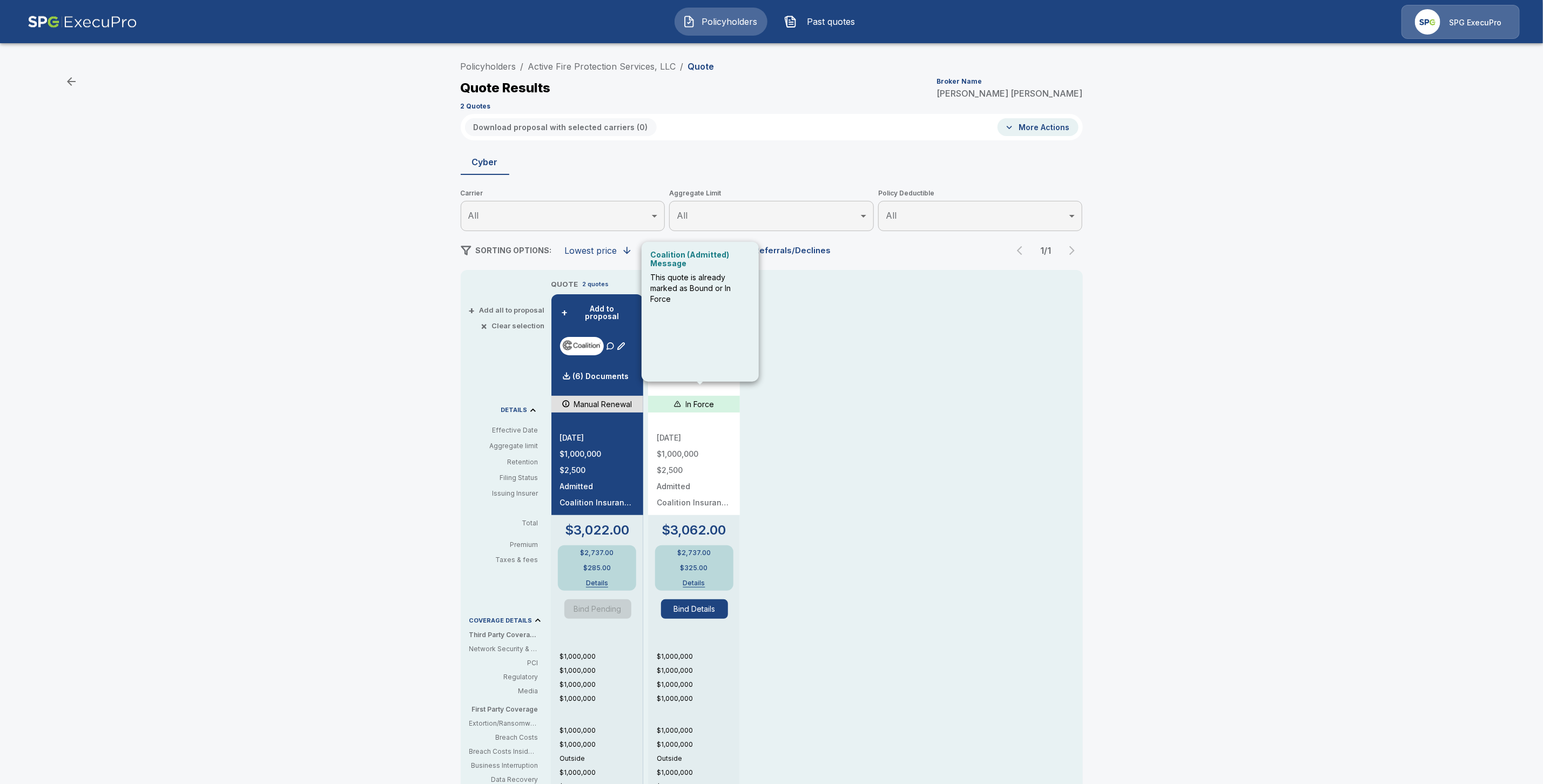
click at [688, 371] on div "Coalition (Admitted) Message This quote is already marked as Bound or In Force" at bounding box center [701, 312] width 117 height 140
click at [724, 372] on p "Fetch Documents" at bounding box center [703, 376] width 67 height 8
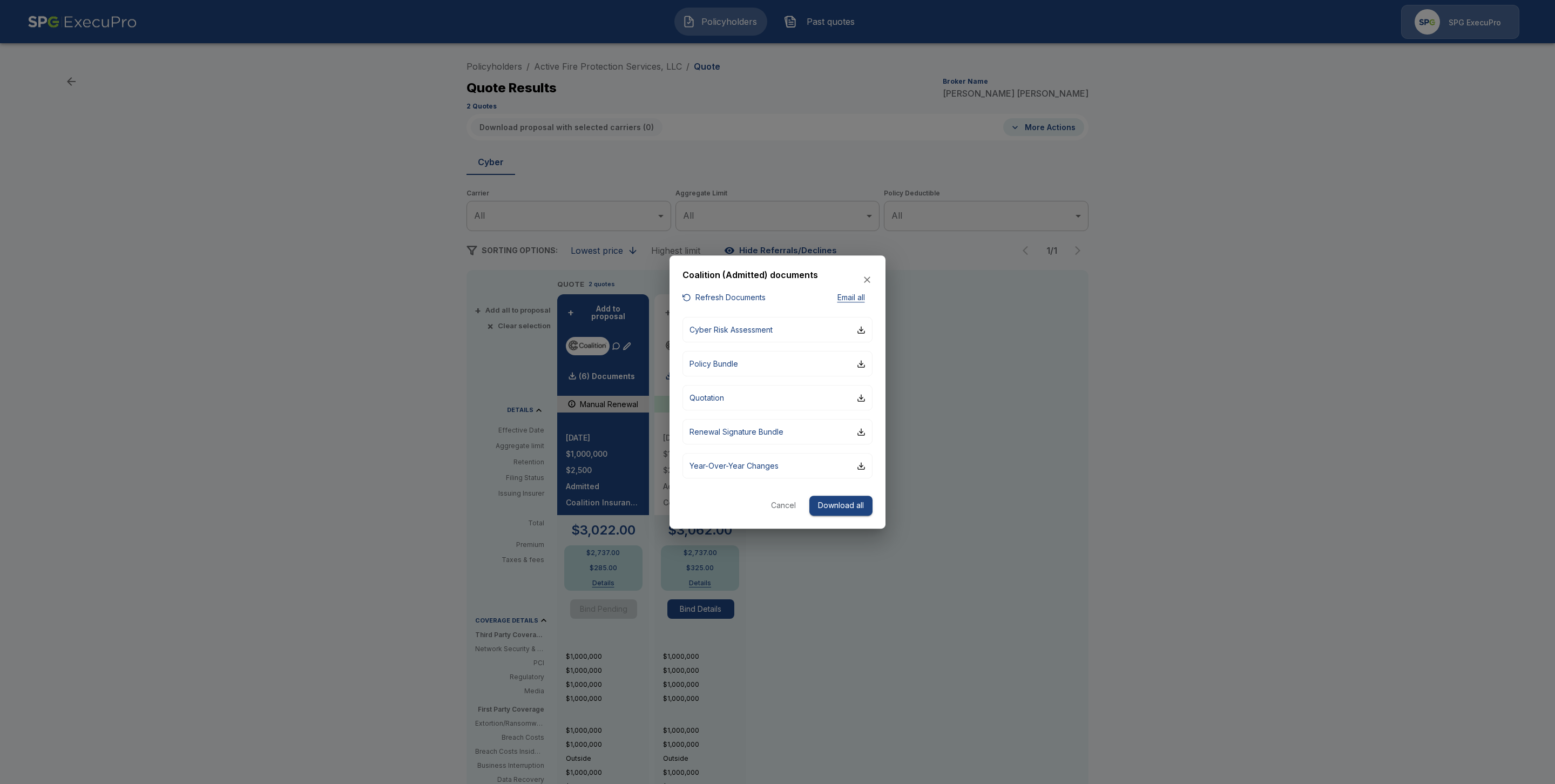
click at [786, 502] on button "Cancel" at bounding box center [783, 505] width 34 height 20
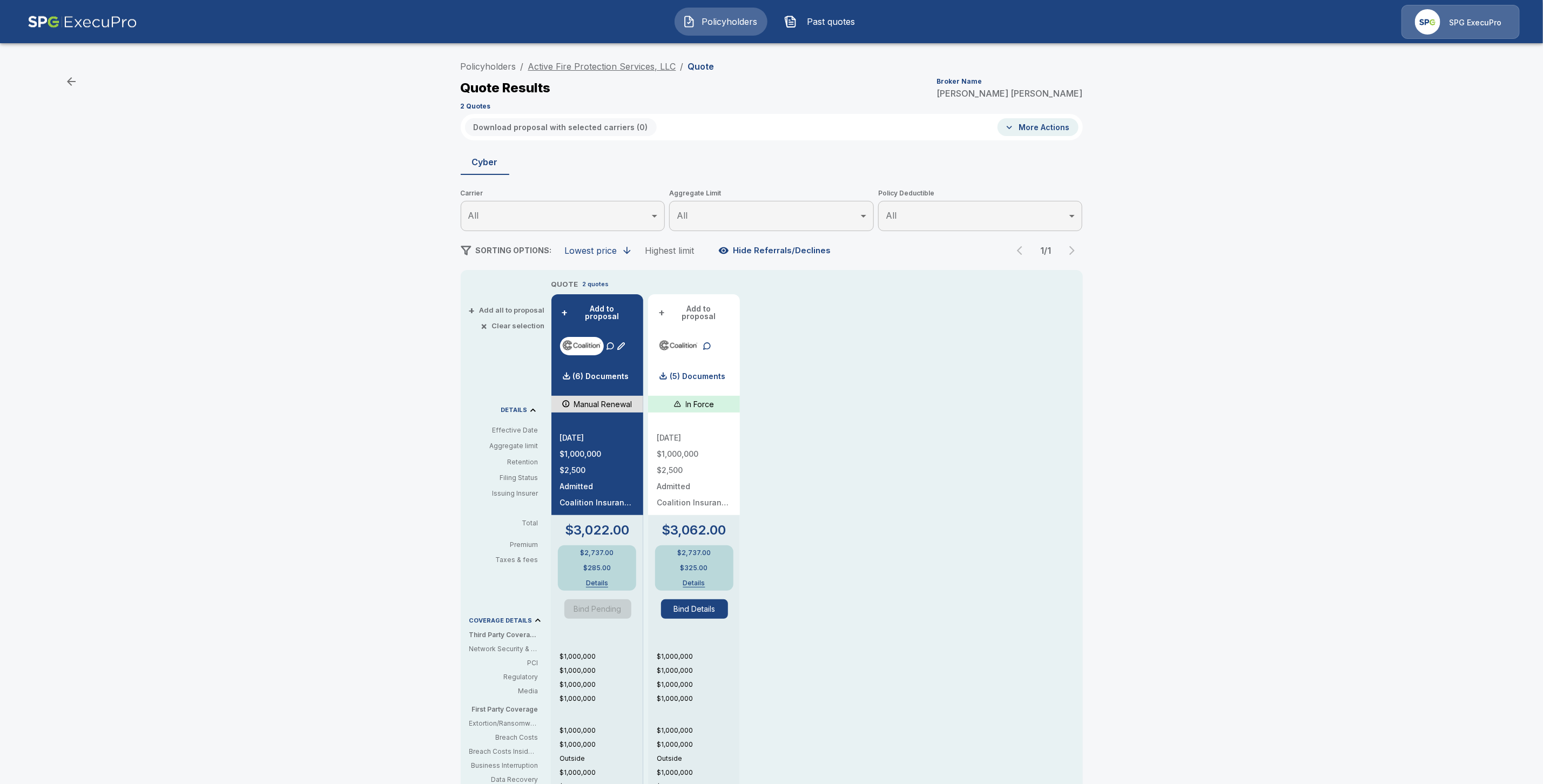
click at [597, 67] on link "Active Fire Protection Services, LLC" at bounding box center [602, 66] width 148 height 11
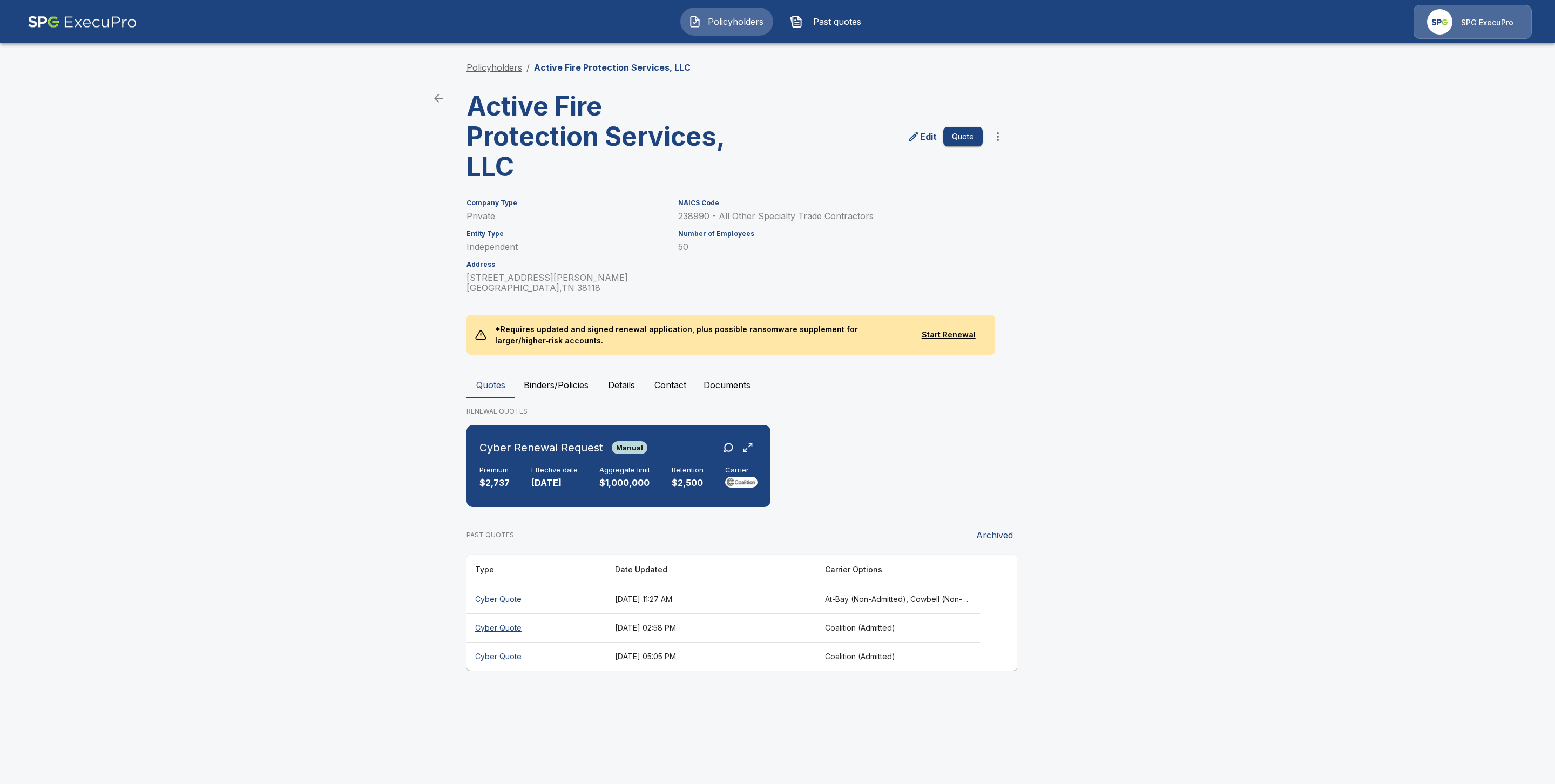
click at [494, 65] on link "Policyholders" at bounding box center [494, 68] width 56 height 11
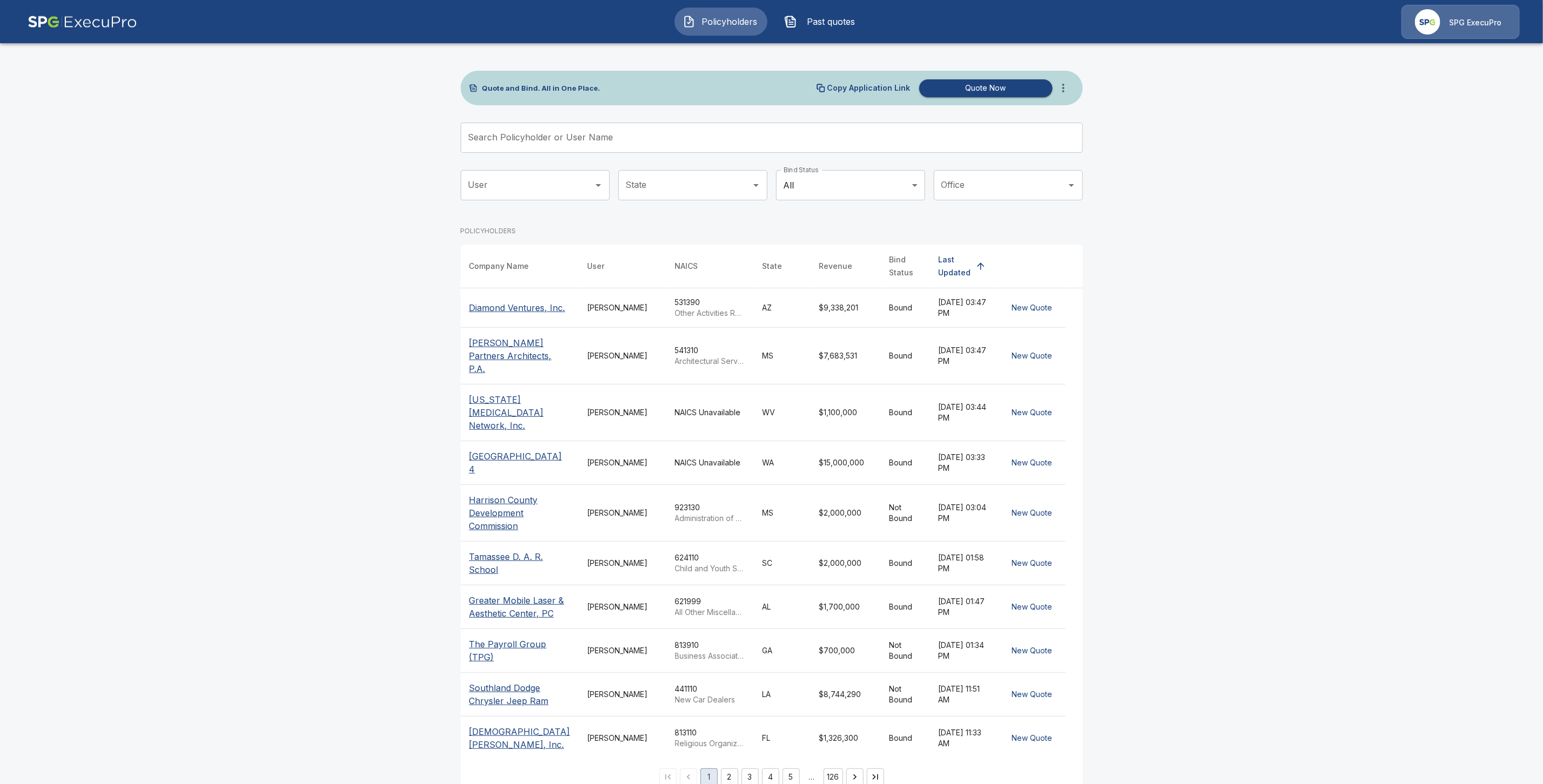
click at [501, 140] on input "Search Policyholder or User Name" at bounding box center [766, 138] width 611 height 30
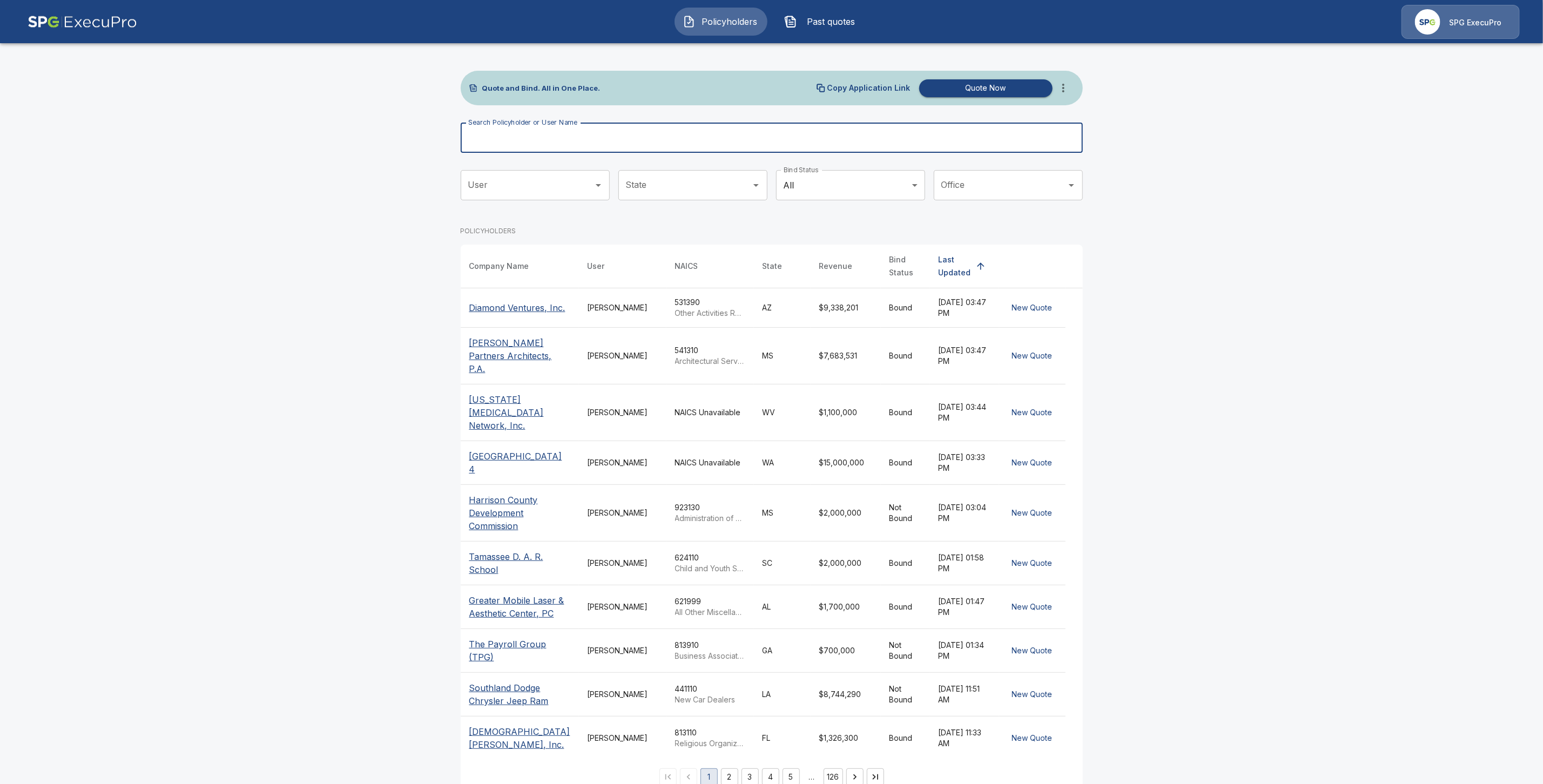
paste input "**********"
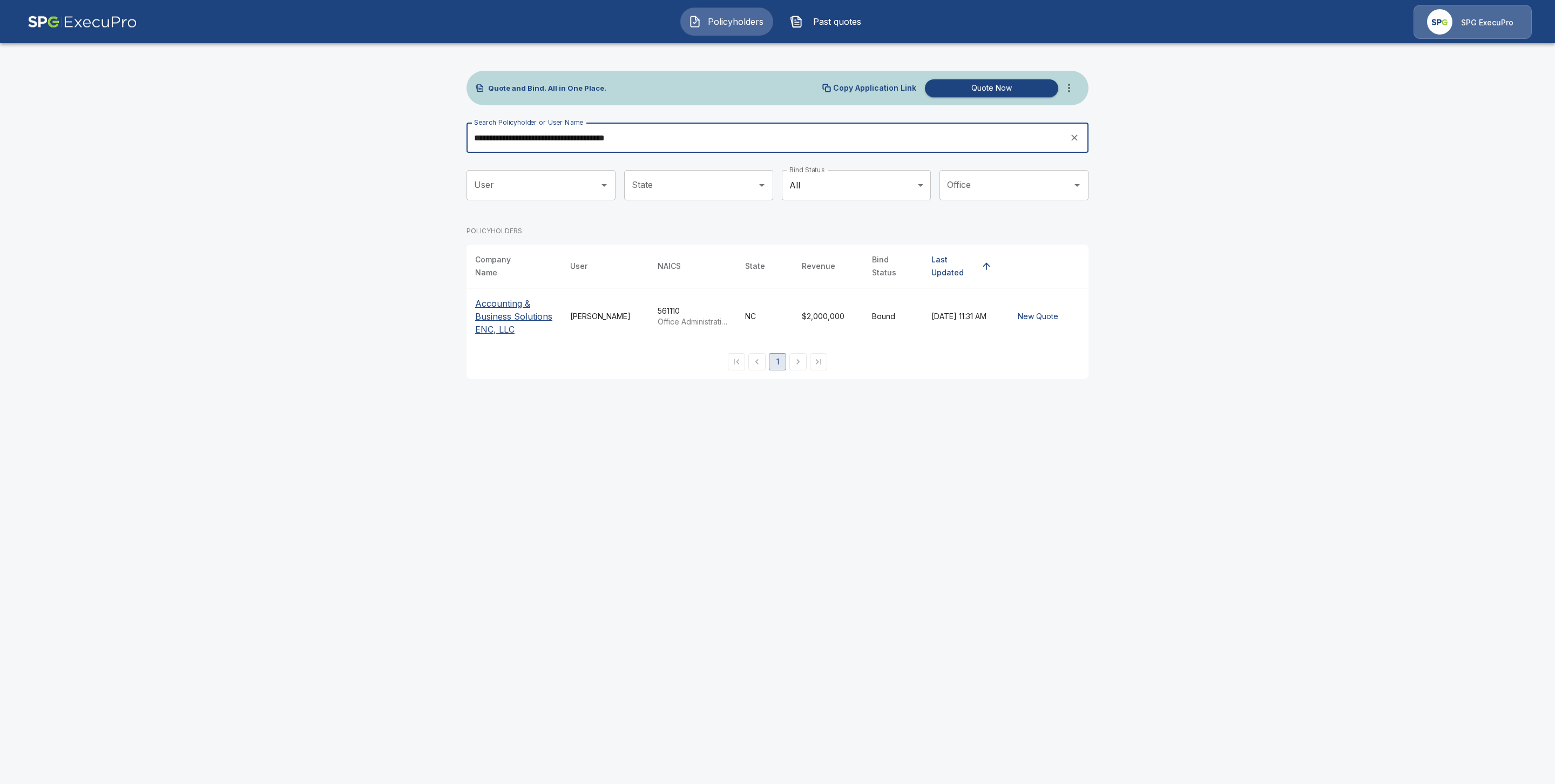
type input "**********"
click at [502, 308] on p "Accounting & Business Solutions ENC, LLC" at bounding box center [514, 316] width 78 height 39
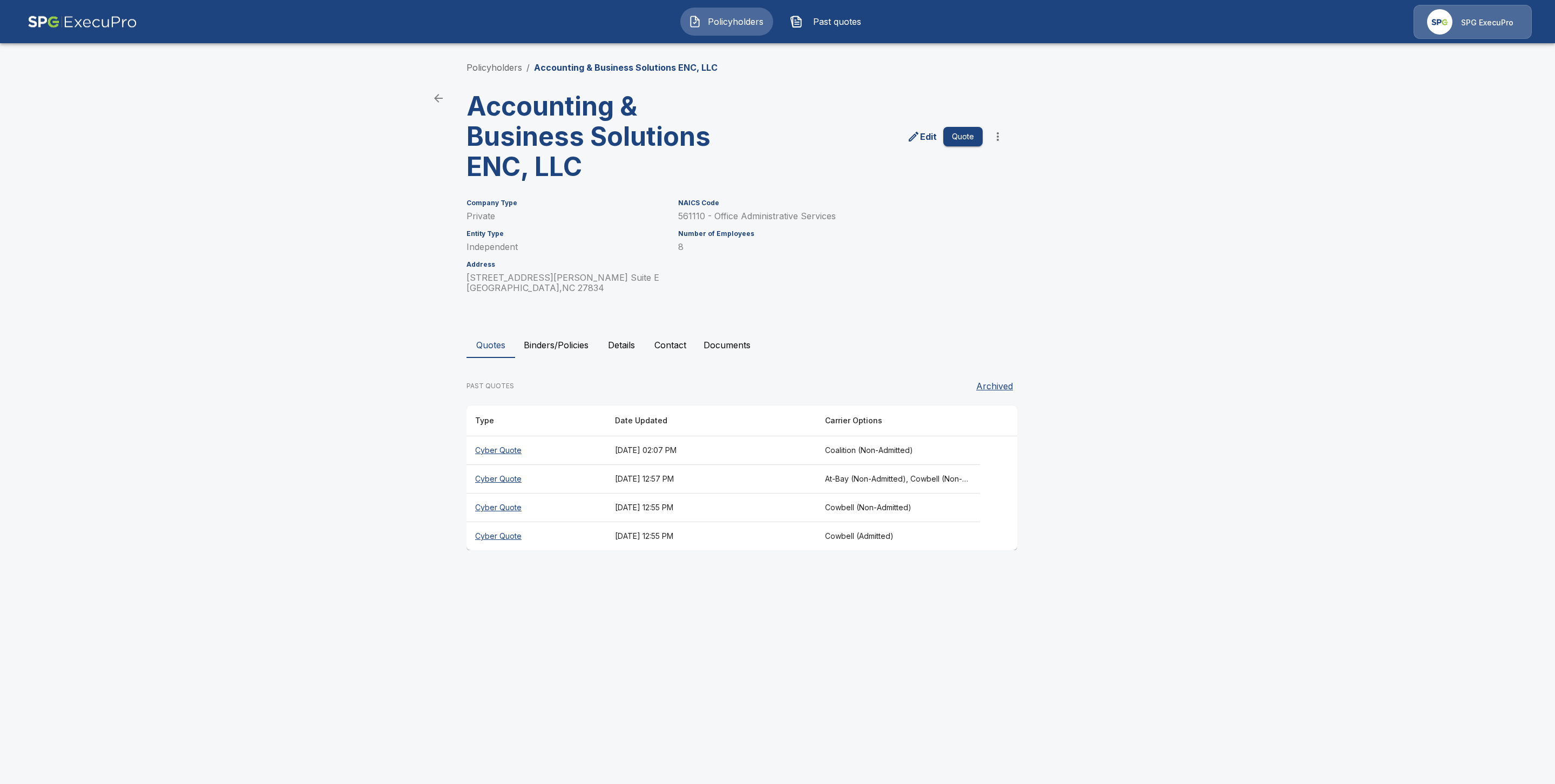
click at [579, 345] on button "Binders/Policies" at bounding box center [556, 345] width 82 height 26
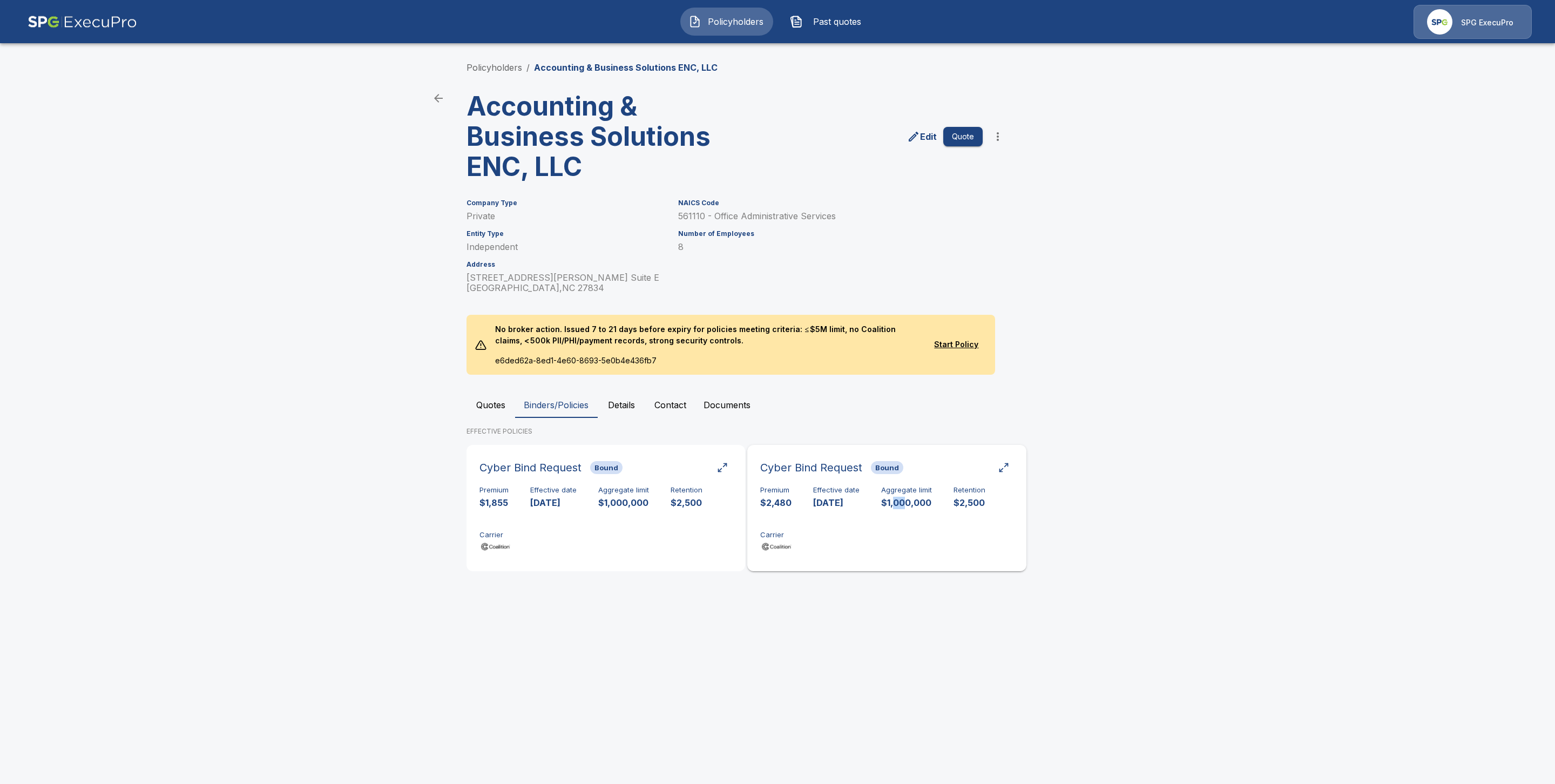
click at [909, 504] on p "$1,000,000" at bounding box center [907, 503] width 51 height 13
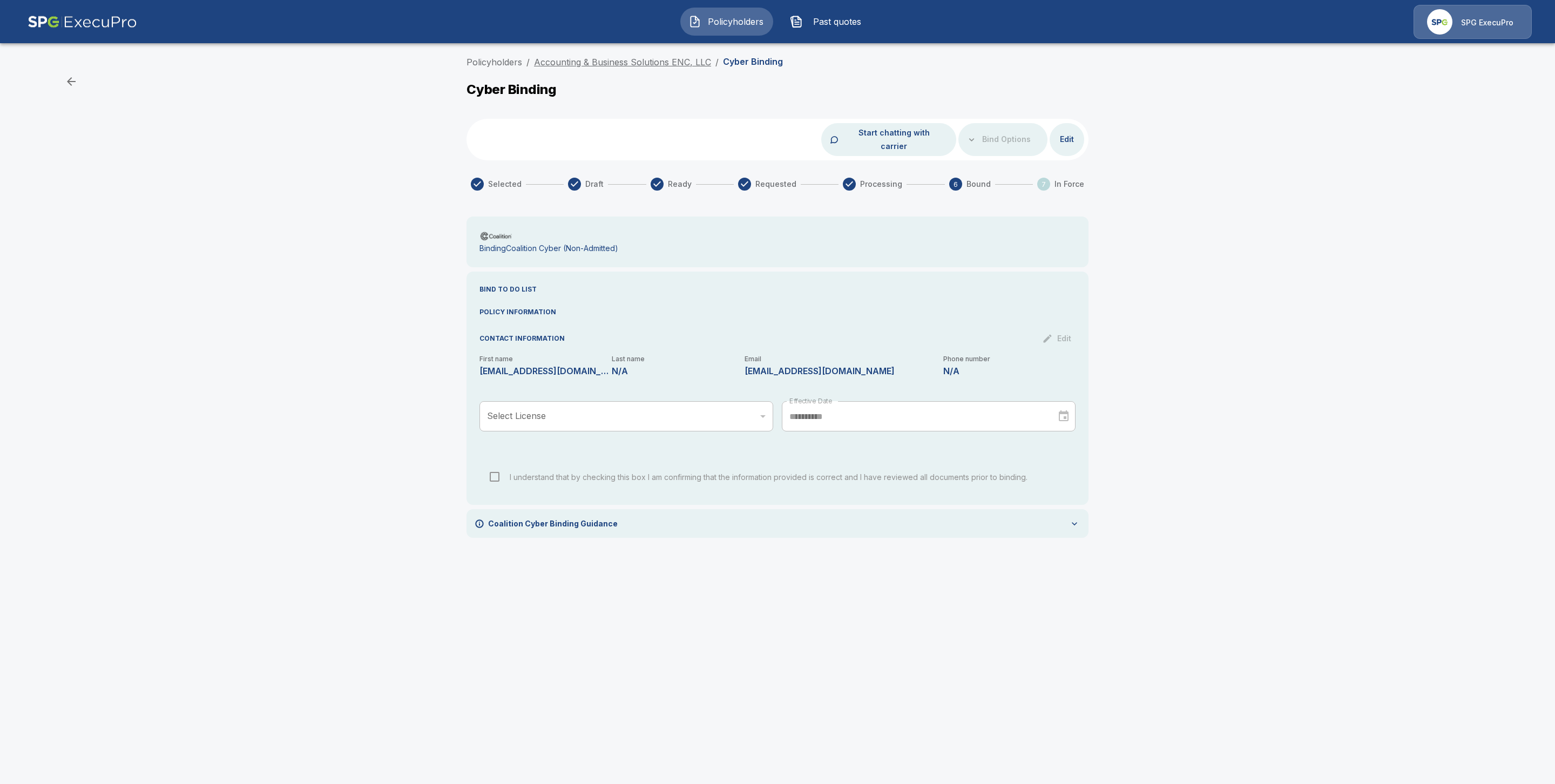
click at [585, 62] on link "Accounting & Business Solutions ENC, LLC" at bounding box center [622, 62] width 177 height 11
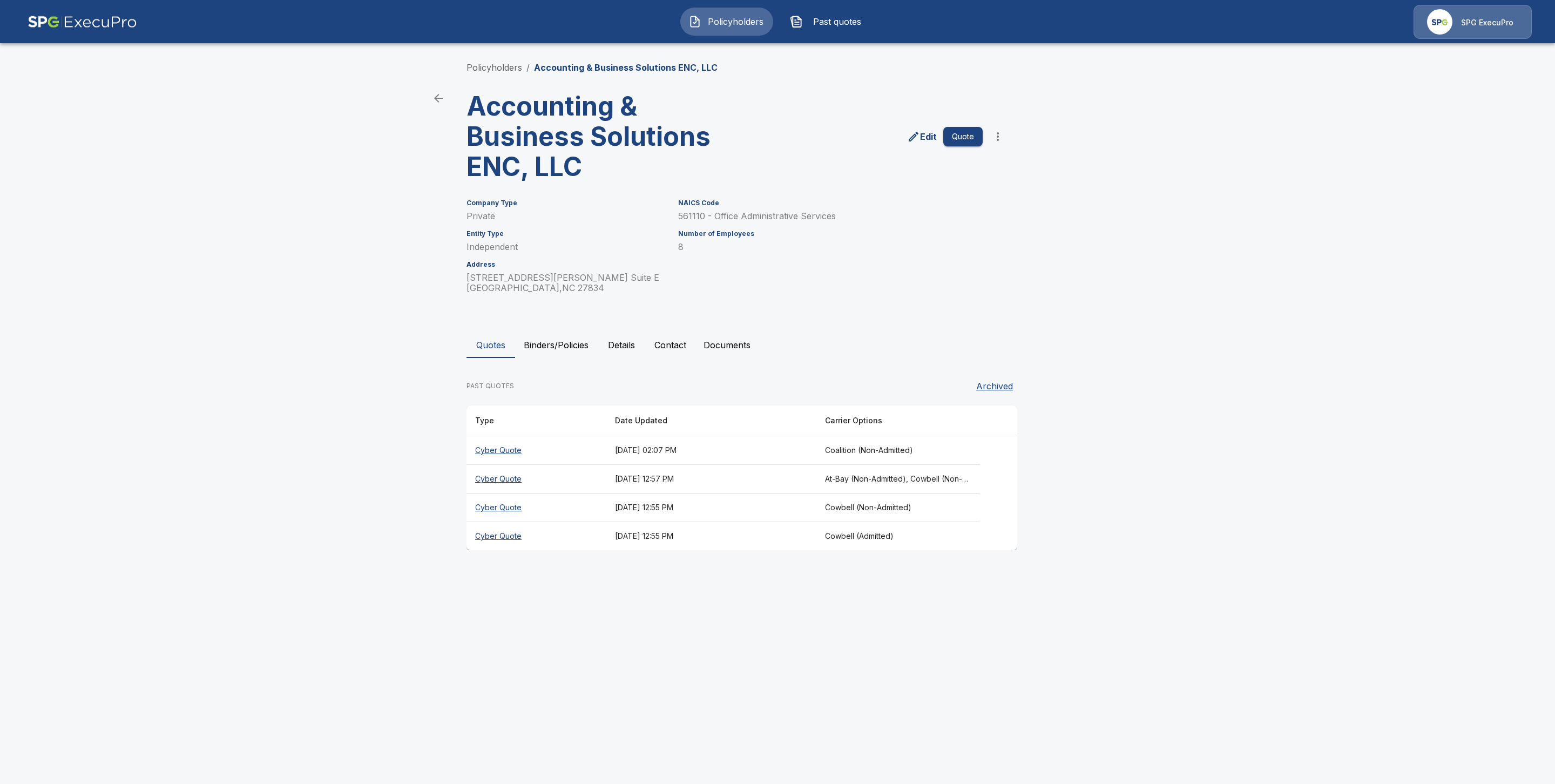
click at [570, 345] on button "Binders/Policies" at bounding box center [556, 345] width 82 height 26
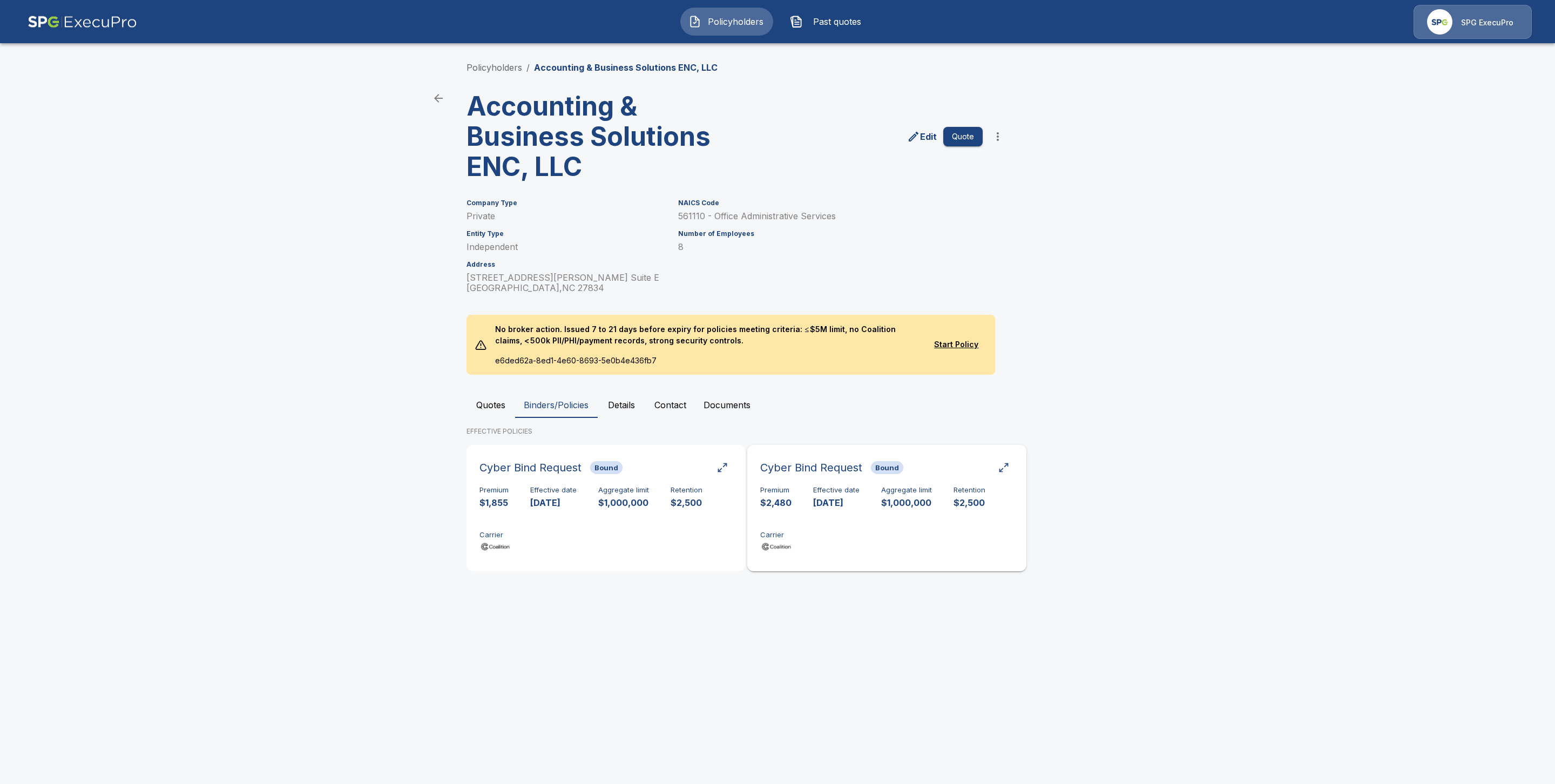
click at [824, 526] on div "Premium $2,480 Effective date 10/25/2024 Aggregate limit $1,000,000 Retention $…" at bounding box center [886, 520] width 253 height 68
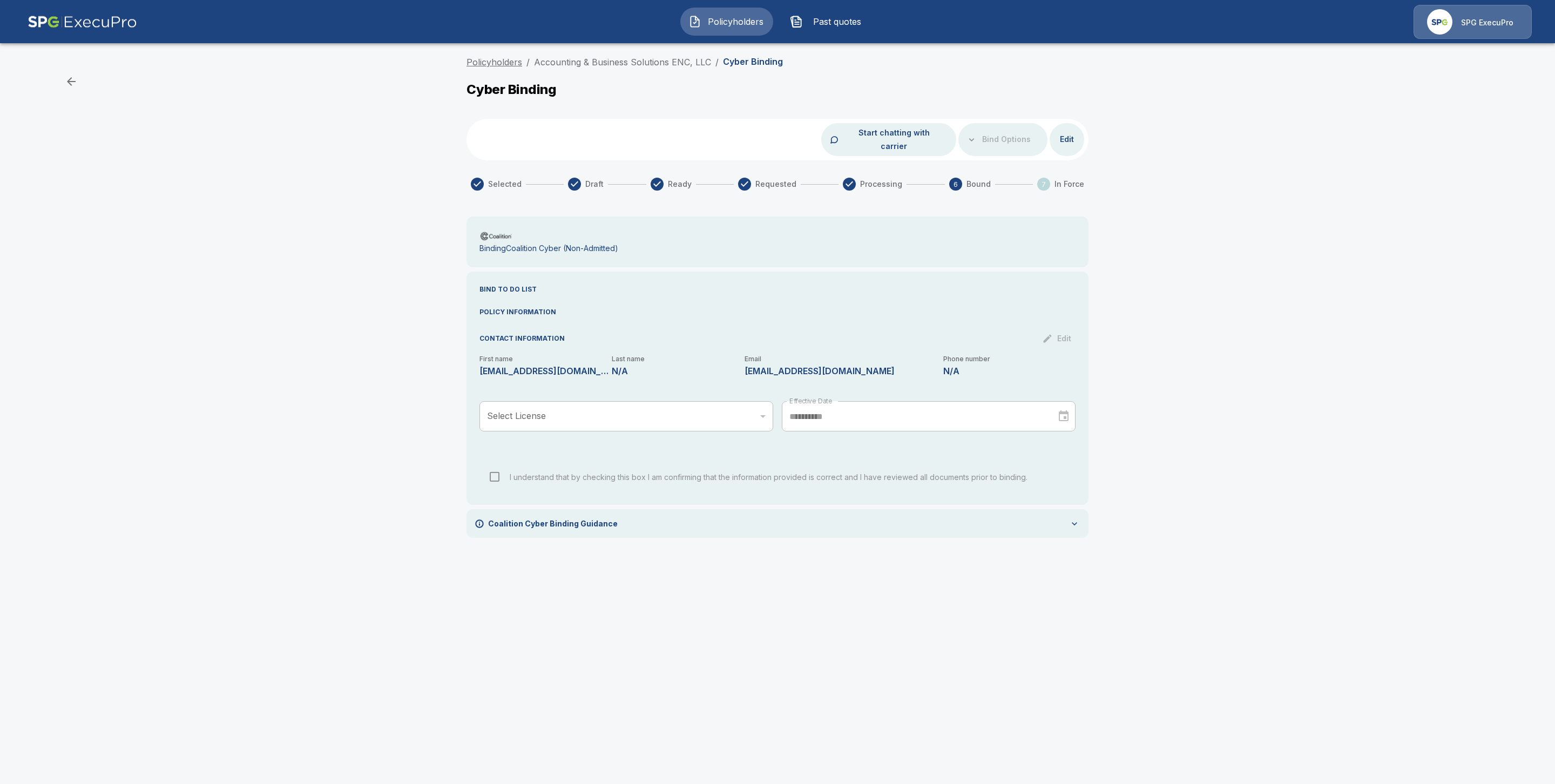
click at [481, 60] on link "Policyholders" at bounding box center [494, 62] width 56 height 11
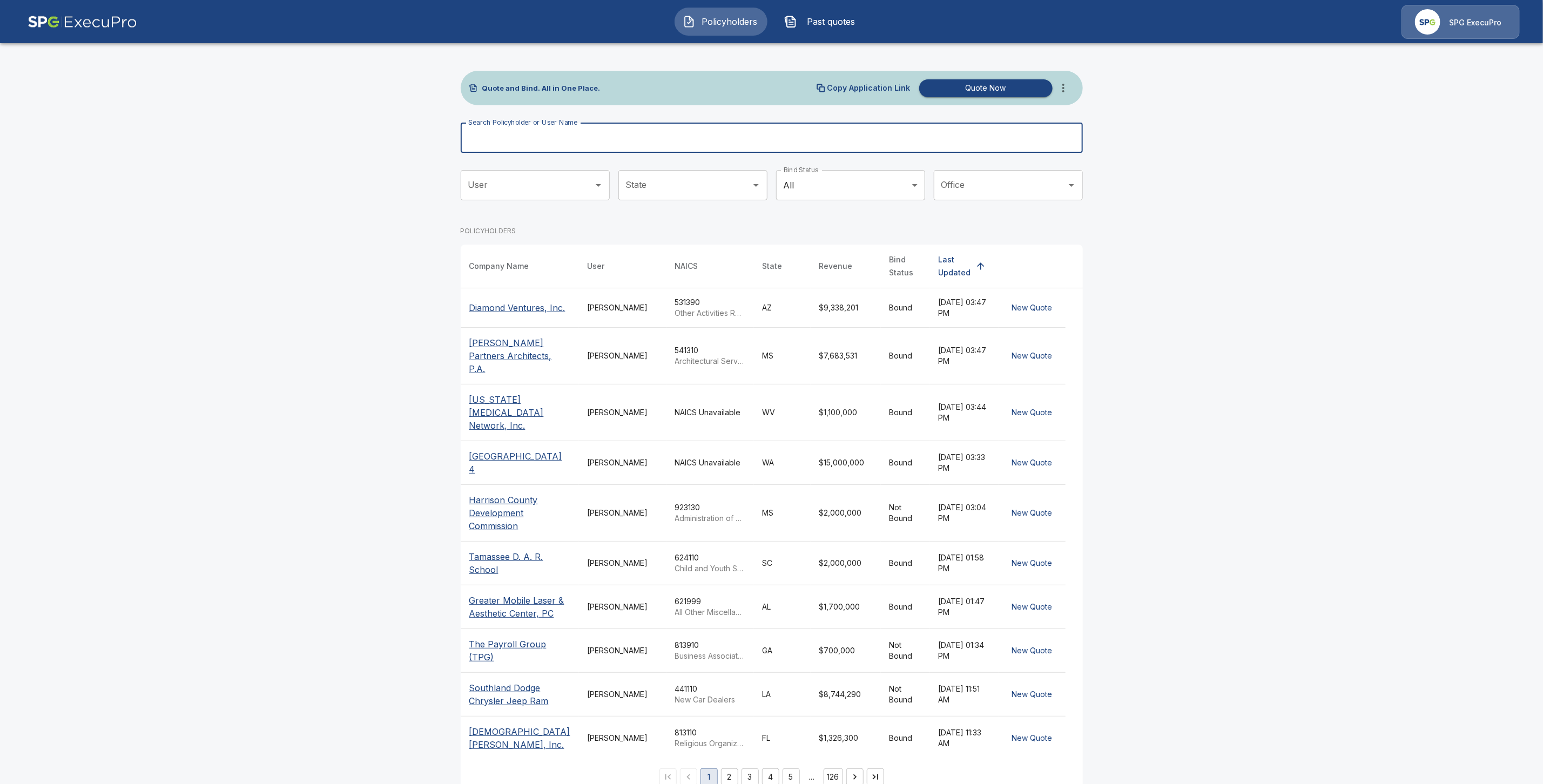
click at [504, 150] on input "Search Policyholder or User Name" at bounding box center [766, 138] width 611 height 30
paste input "**********"
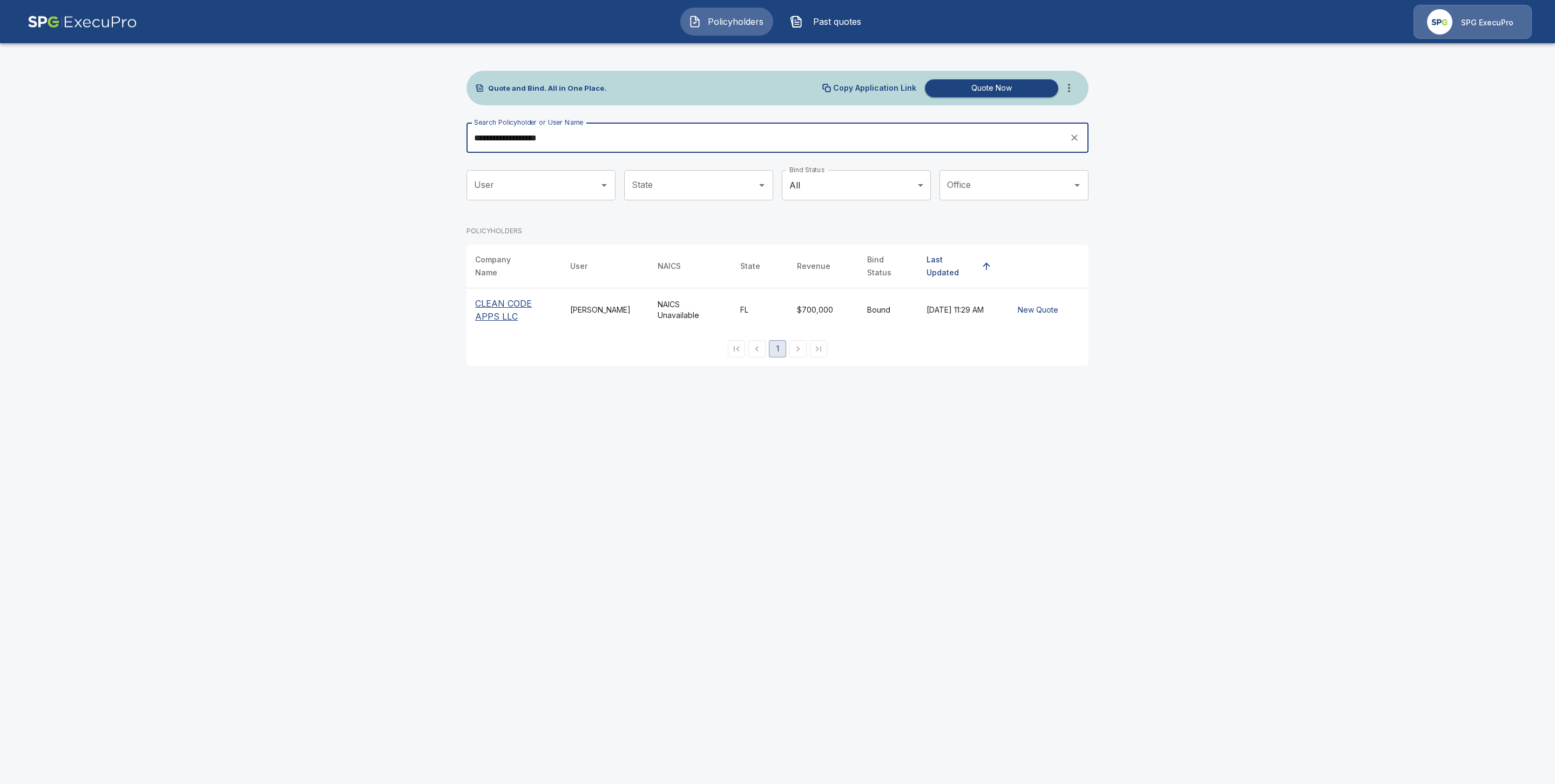
type input "**********"
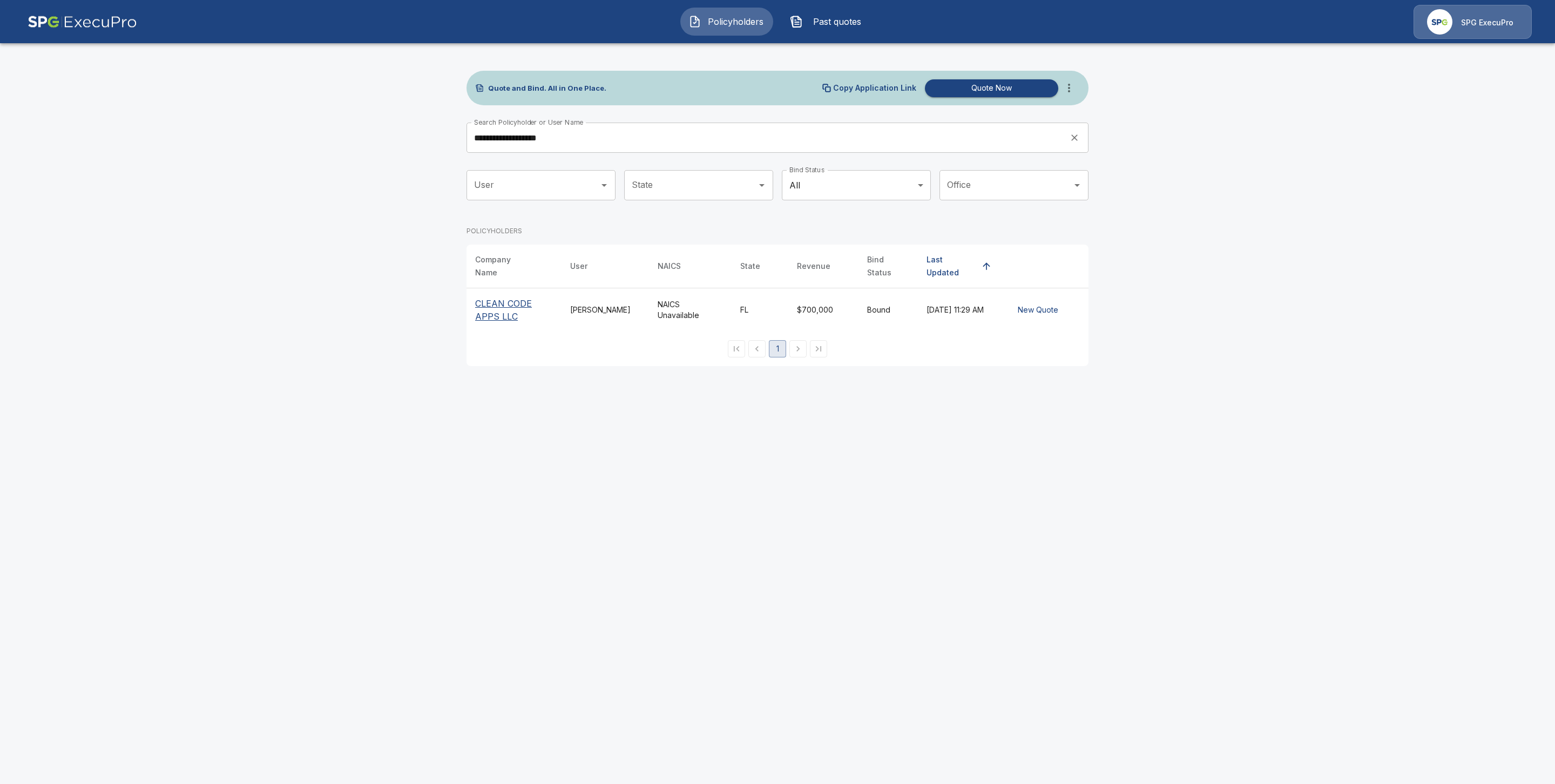
click at [487, 306] on p "CLEAN CODE APPS LLC" at bounding box center [514, 310] width 78 height 26
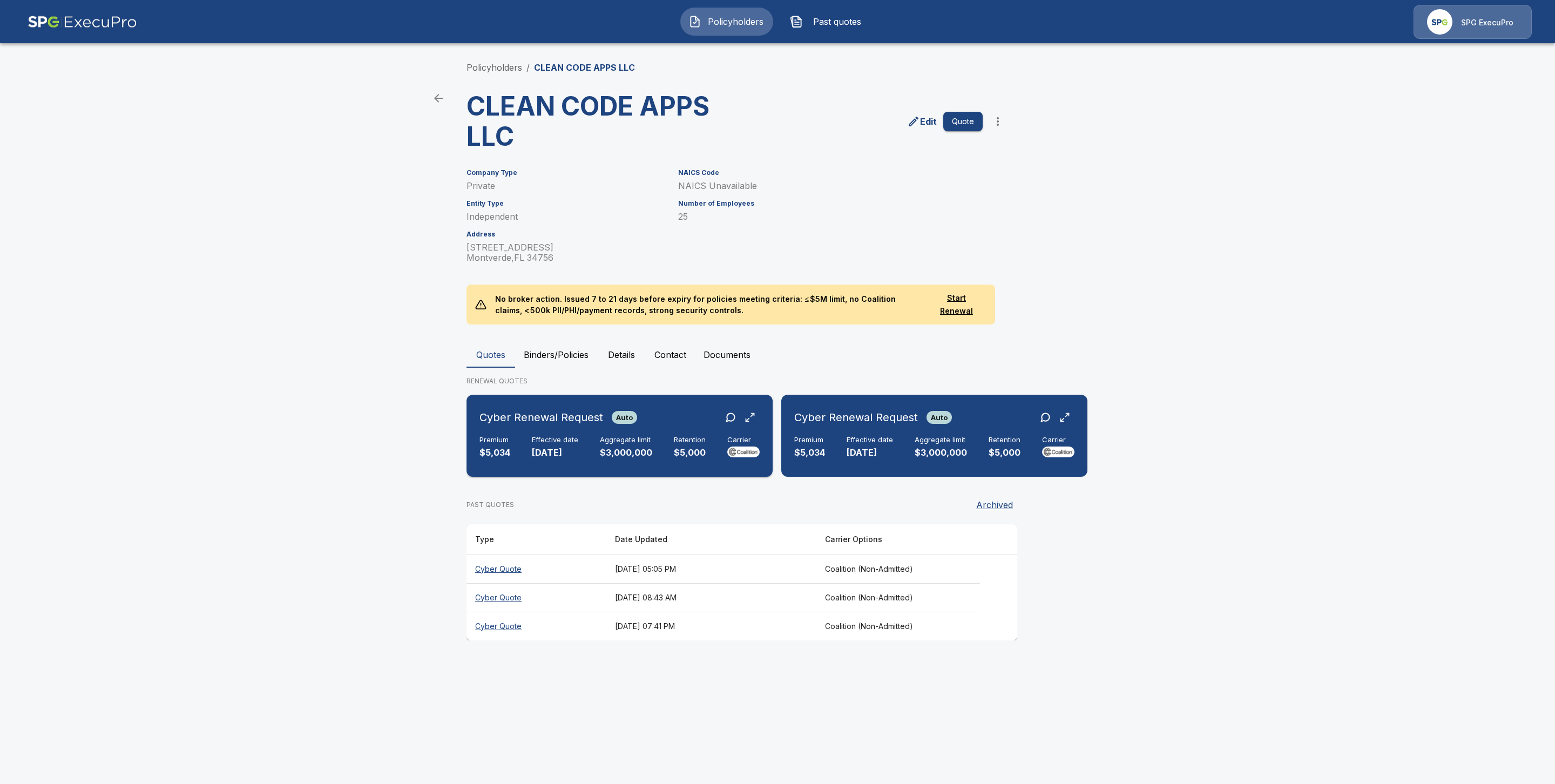
click at [534, 439] on h6 "Effective date" at bounding box center [555, 440] width 46 height 8
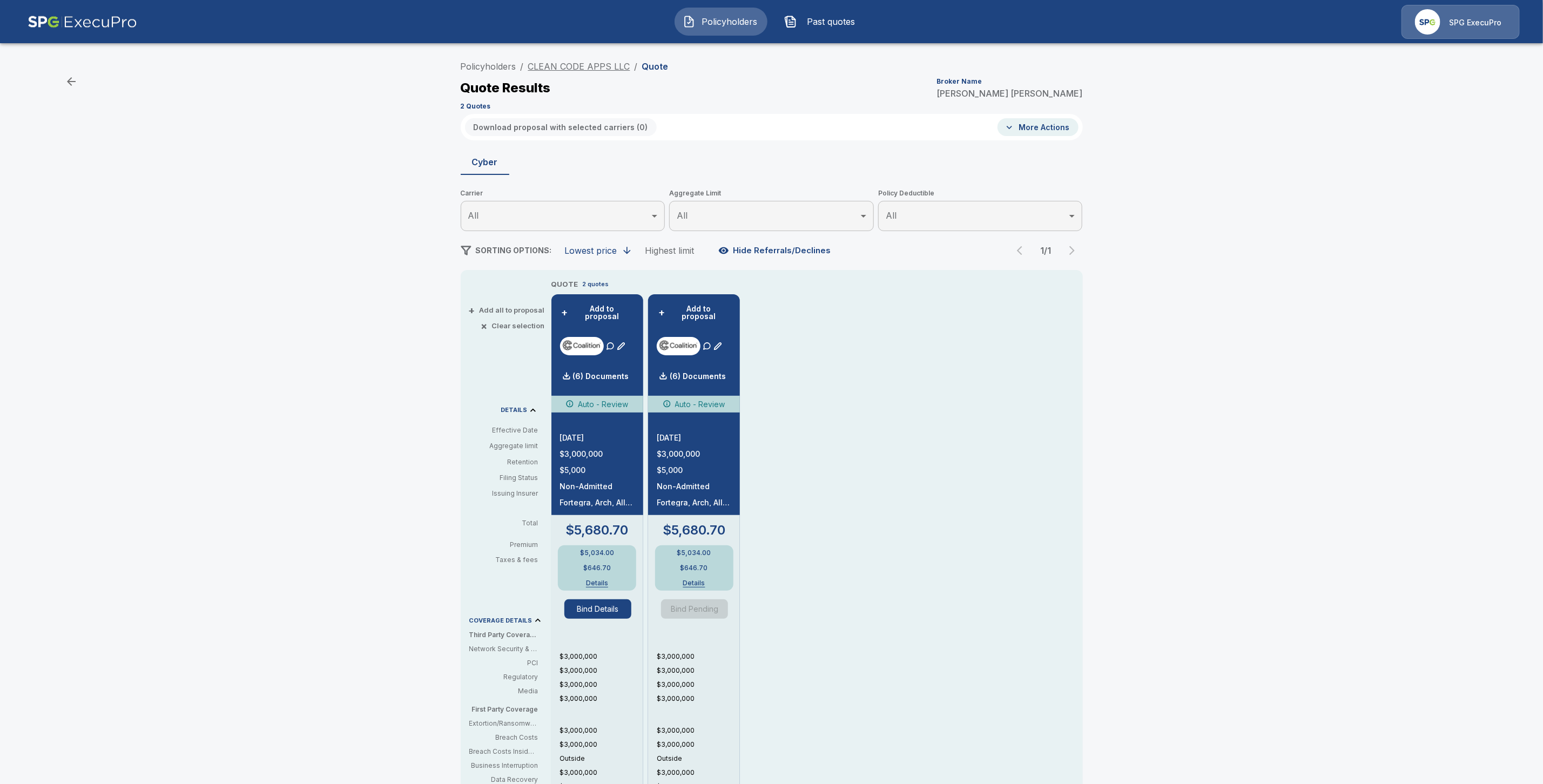
click at [576, 62] on link "CLEAN CODE APPS LLC" at bounding box center [579, 66] width 102 height 11
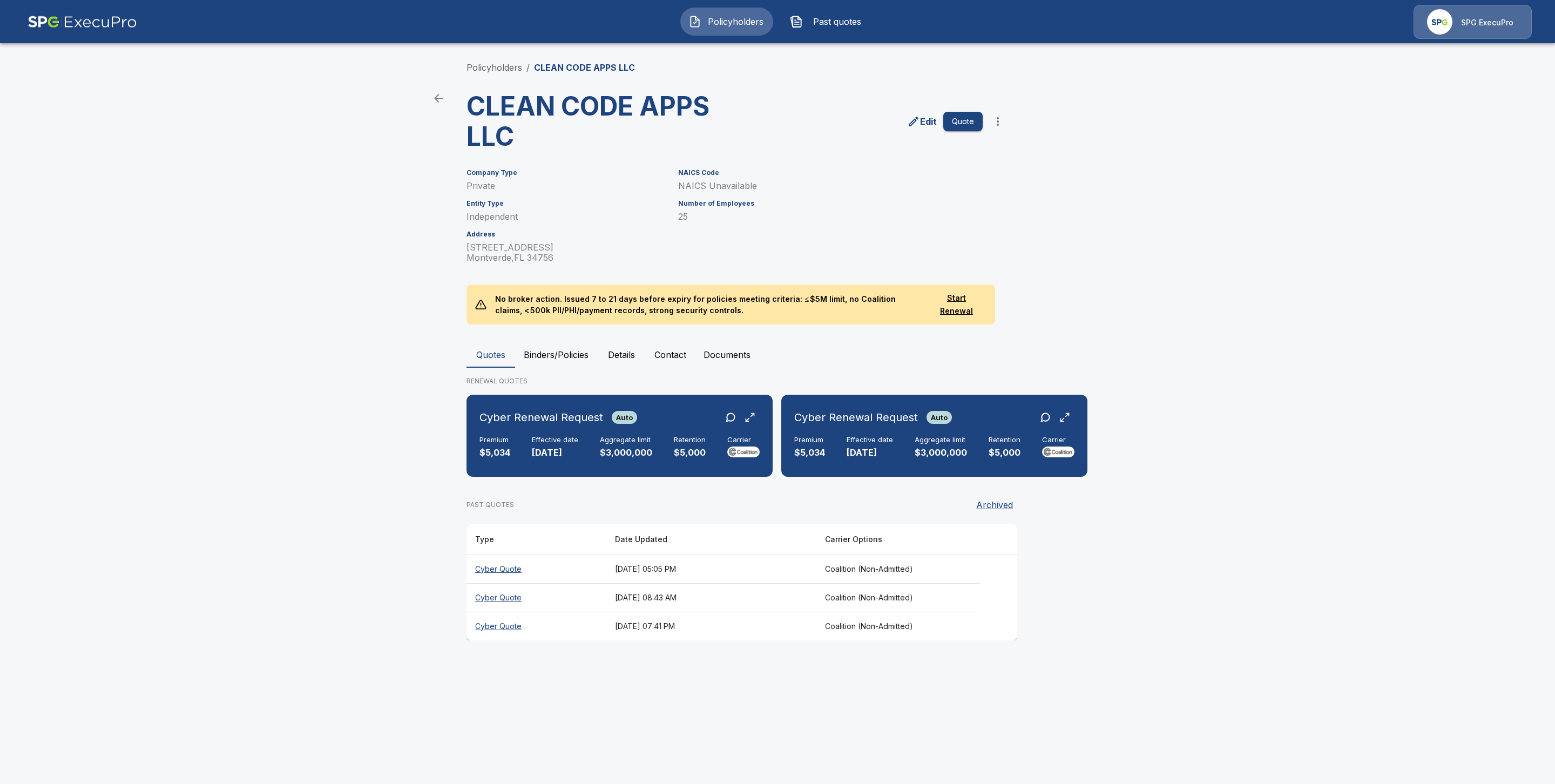
drag, startPoint x: 500, startPoint y: 636, endPoint x: 616, endPoint y: 642, distance: 116.2
click at [500, 637] on th "Cyber Quote" at bounding box center [537, 625] width 140 height 28
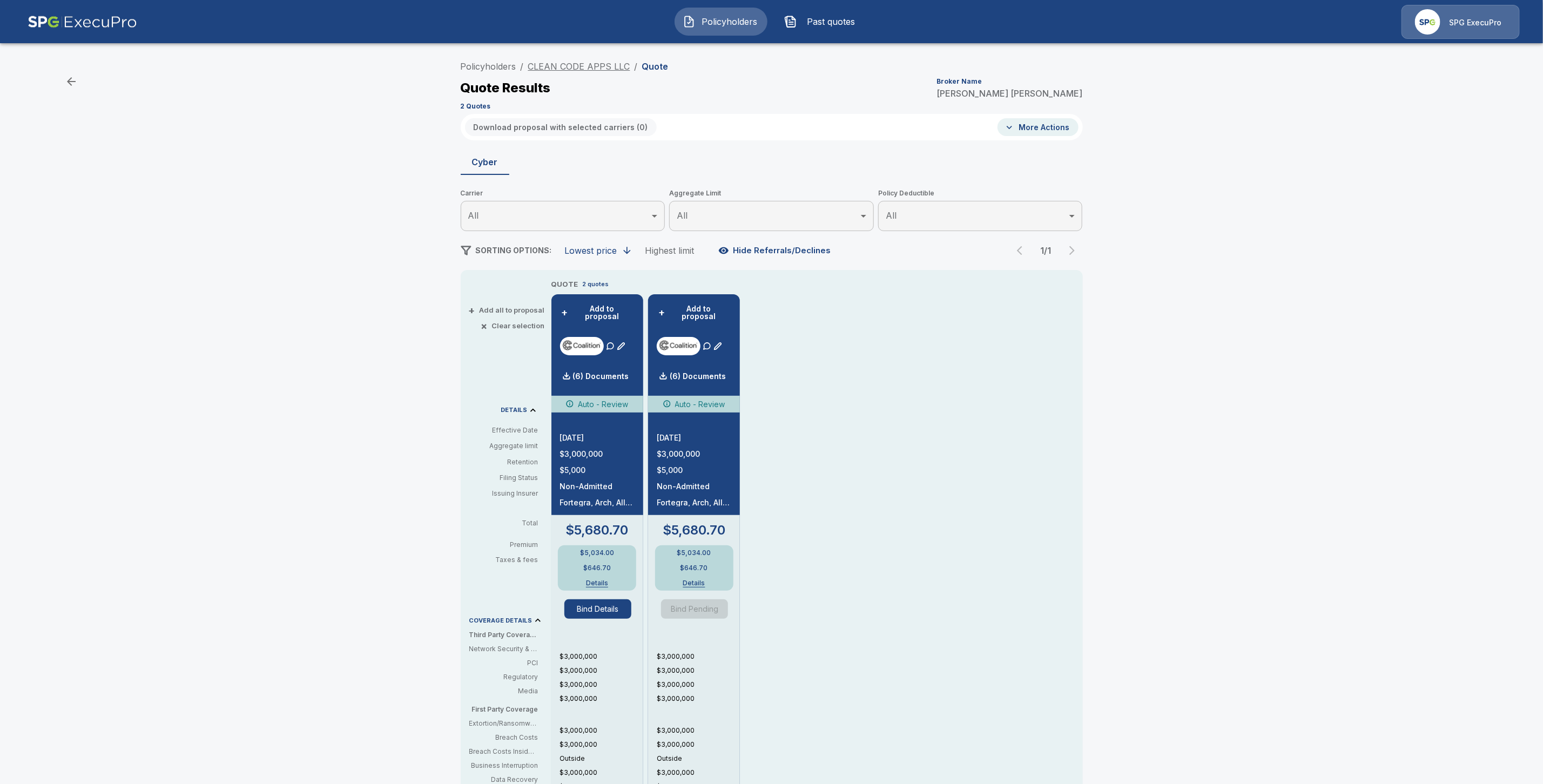
click at [569, 64] on link "CLEAN CODE APPS LLC" at bounding box center [579, 66] width 102 height 11
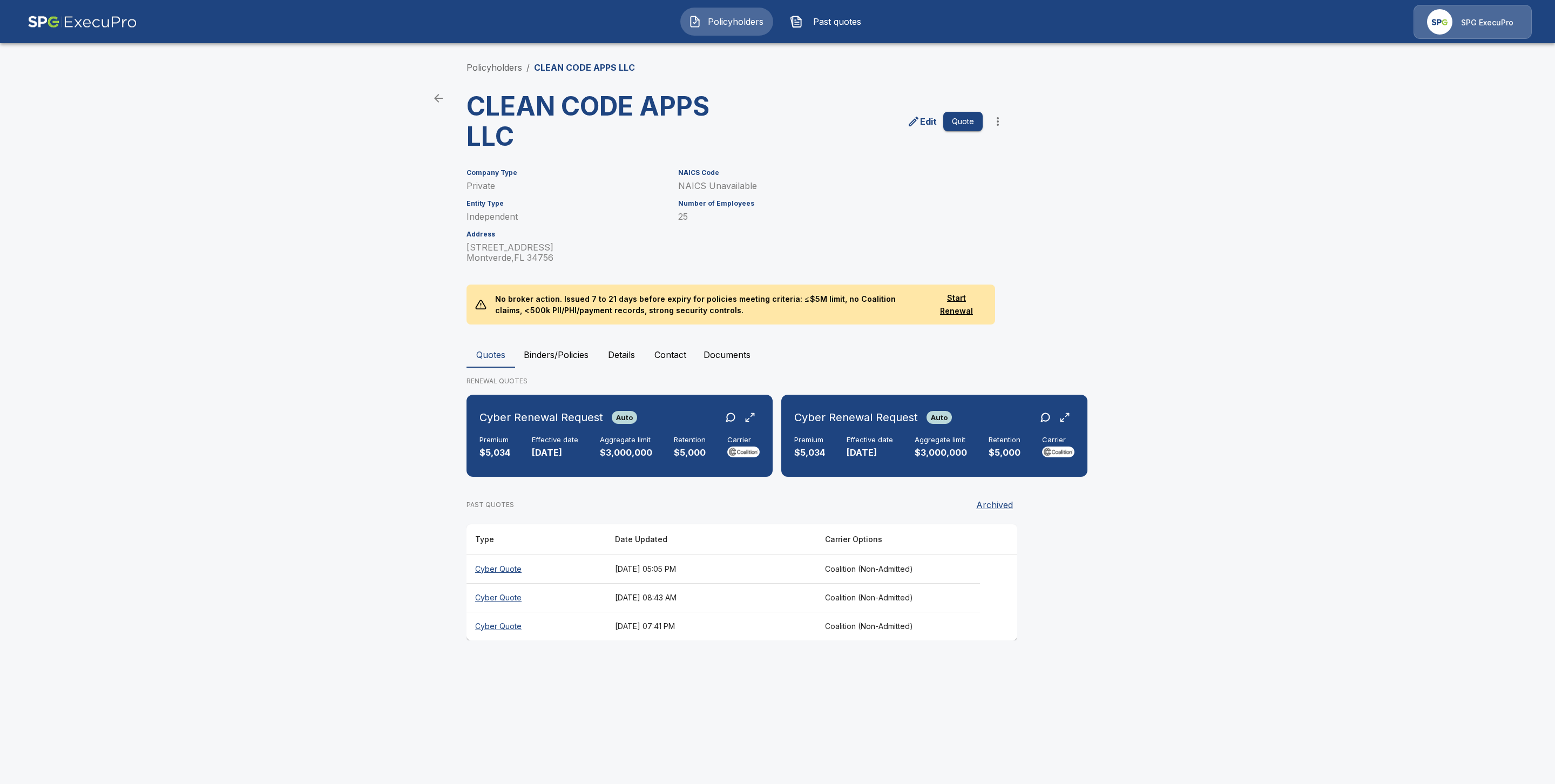
click at [502, 610] on th "Cyber Quote" at bounding box center [537, 597] width 140 height 28
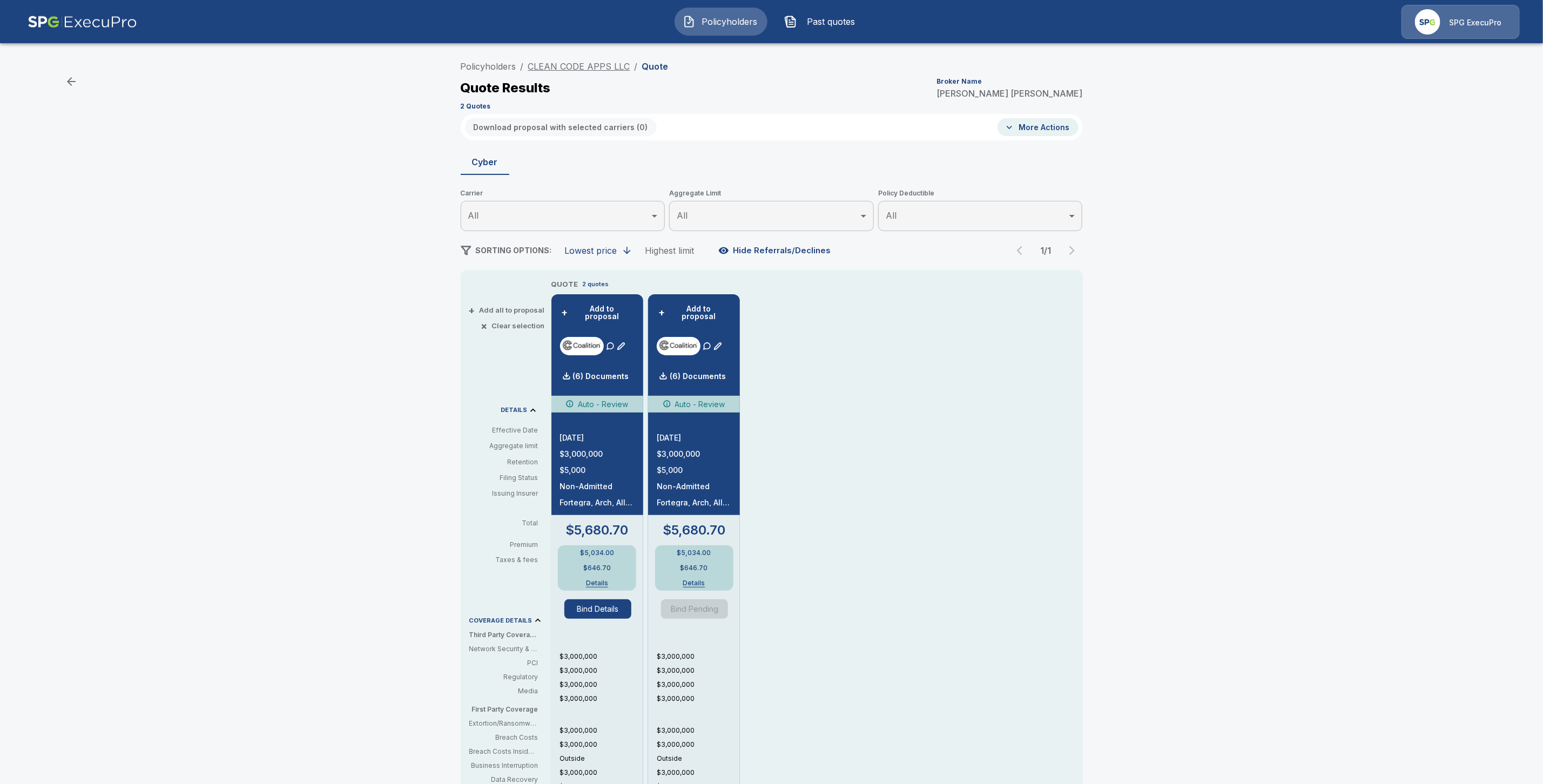
click at [551, 63] on link "CLEAN CODE APPS LLC" at bounding box center [579, 66] width 102 height 11
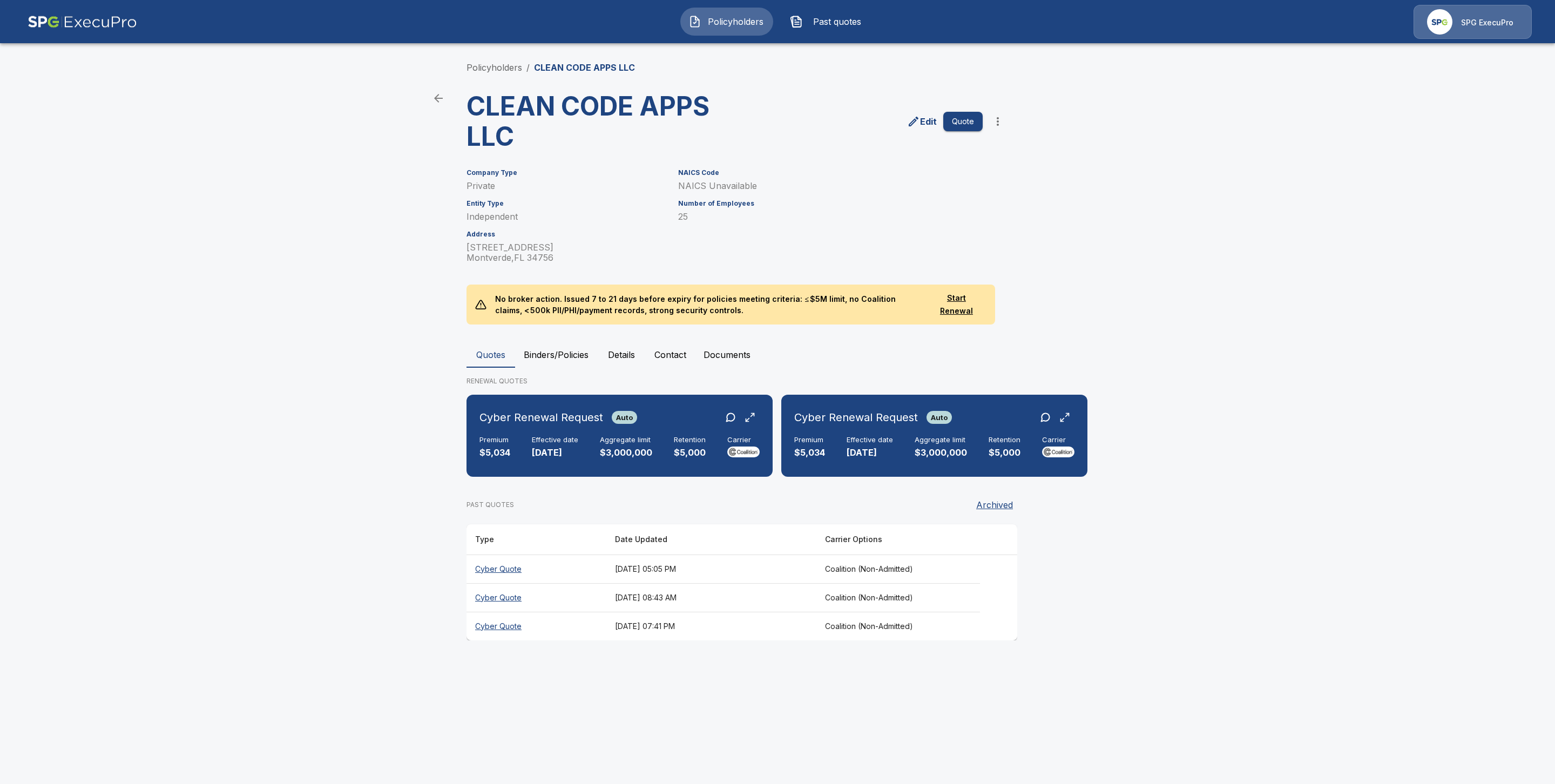
click at [545, 345] on button "Binders/Policies" at bounding box center [556, 354] width 82 height 26
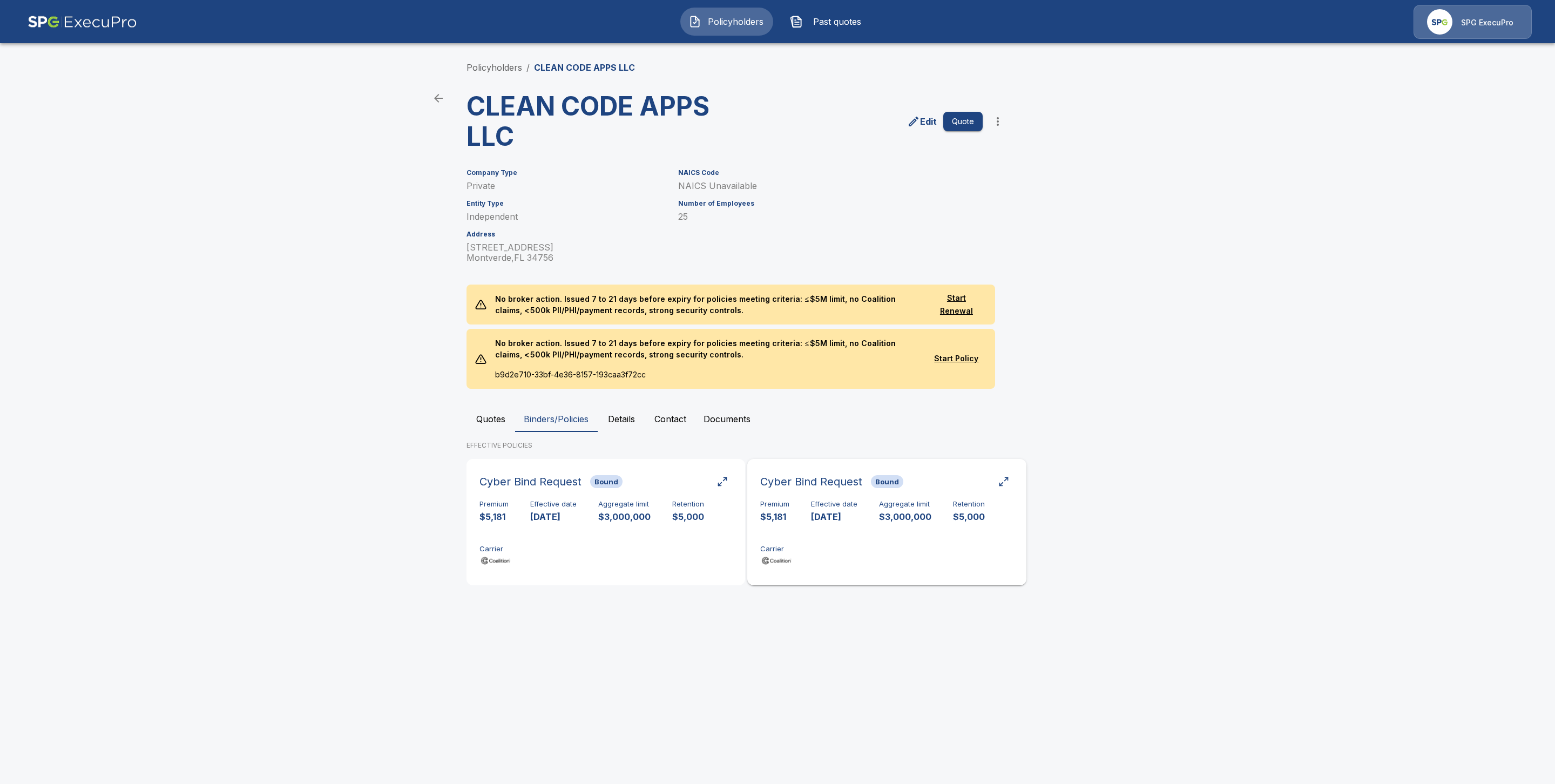
click at [888, 543] on div "Premium $5,181 Effective date 10/24/2024 Aggregate limit $3,000,000 Retention $…" at bounding box center [886, 534] width 253 height 68
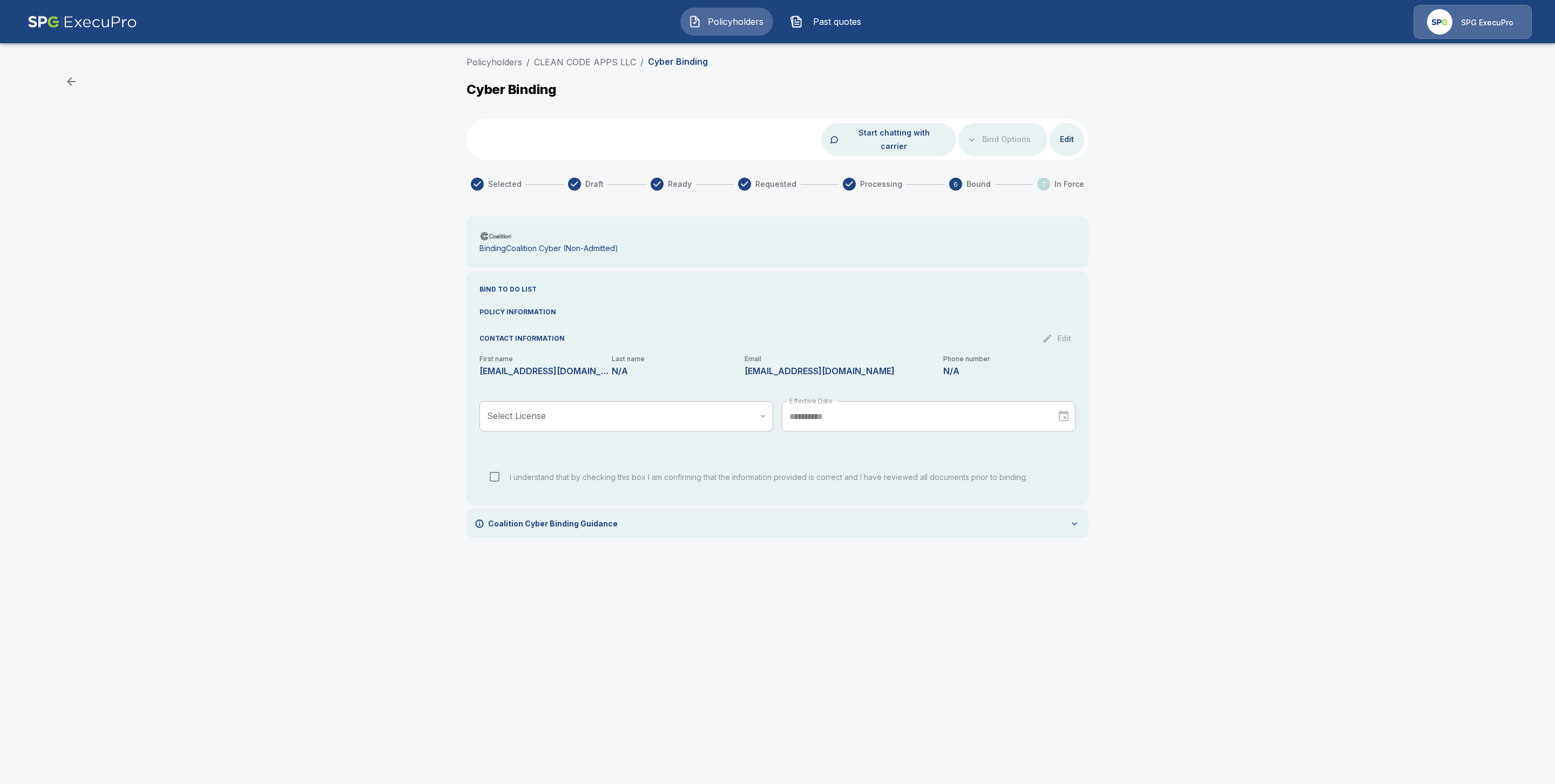
click at [583, 56] on li "CLEAN CODE APPS LLC" at bounding box center [585, 62] width 102 height 13
click at [583, 62] on link "CLEAN CODE APPS LLC" at bounding box center [585, 62] width 102 height 11
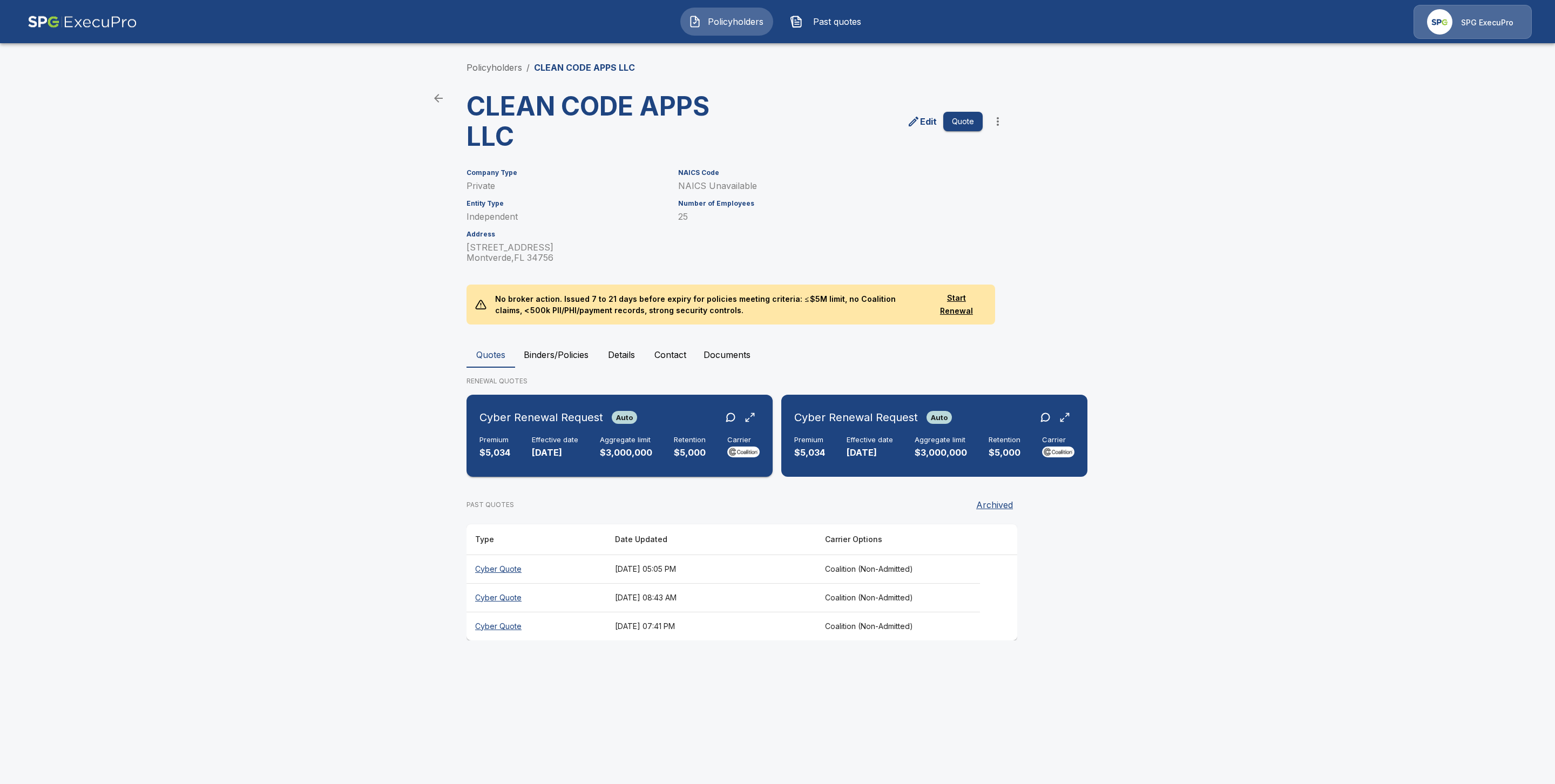
click at [595, 443] on div "Premium $5,034 Effective date 10/24/2025 Aggregate limit $3,000,000 Retention $…" at bounding box center [619, 447] width 280 height 24
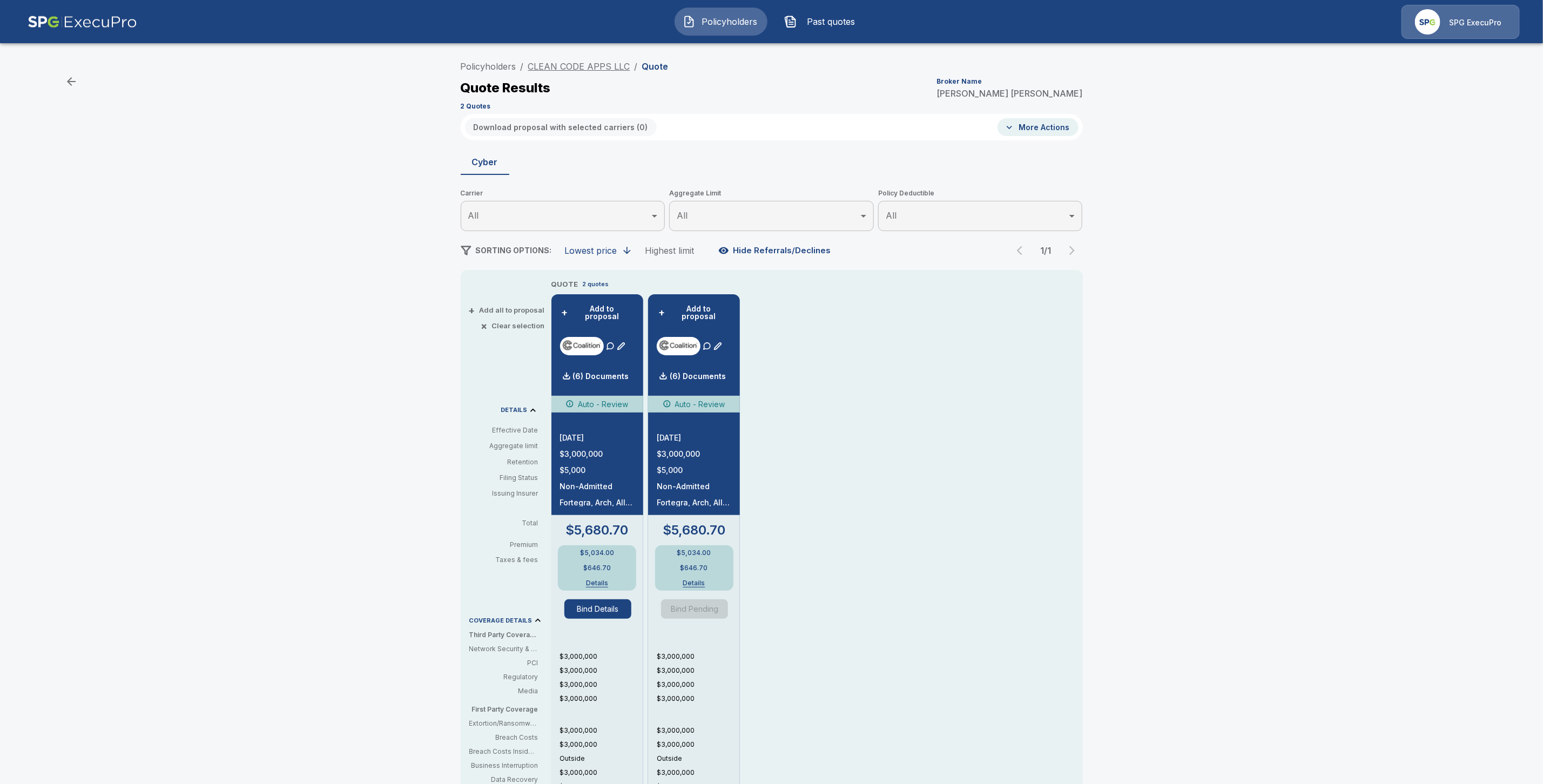
click at [585, 69] on link "CLEAN CODE APPS LLC" at bounding box center [579, 66] width 102 height 11
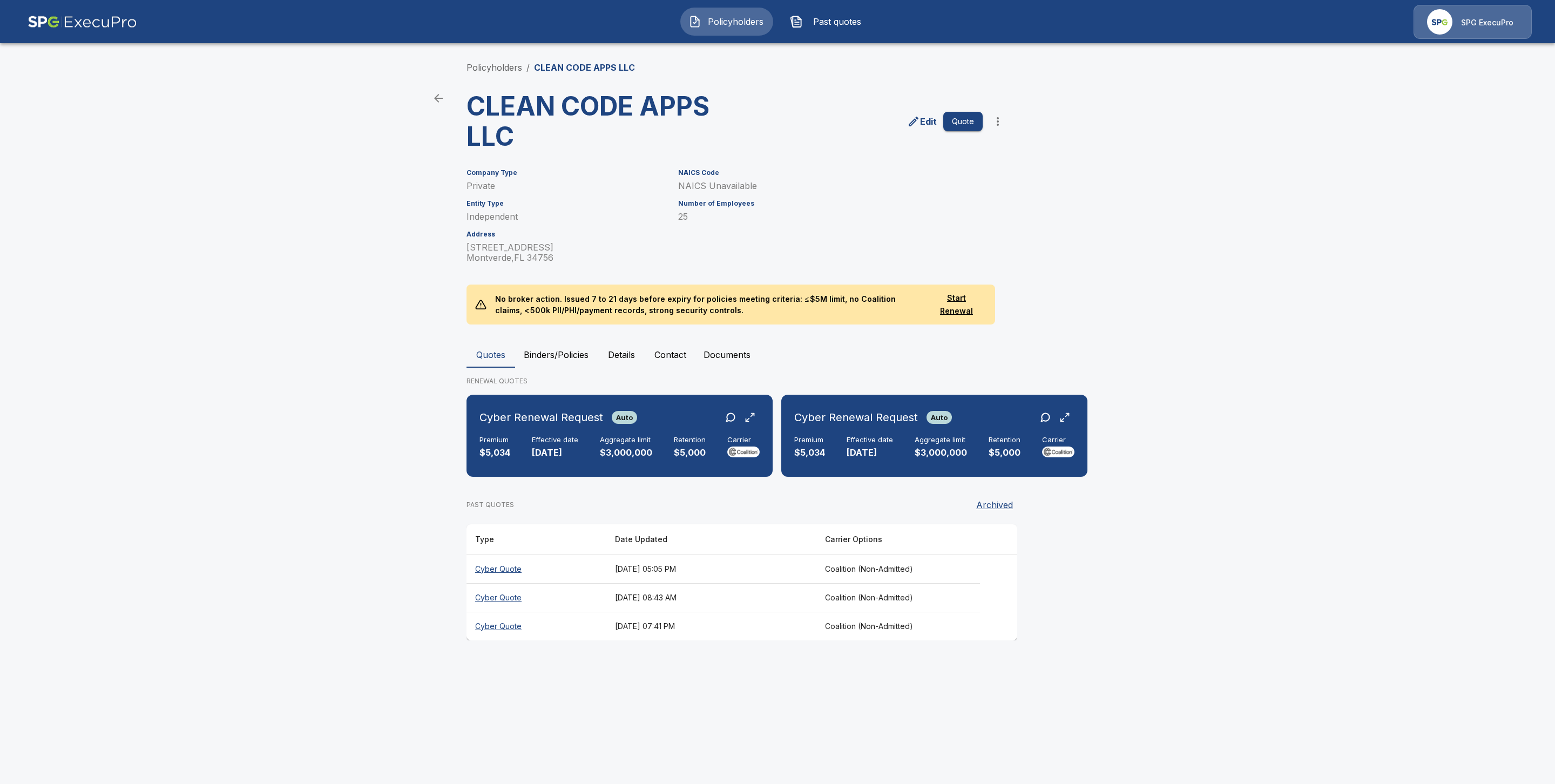
click at [478, 61] on li "Policyholders" at bounding box center [494, 67] width 56 height 13
click at [485, 69] on link "Policyholders" at bounding box center [494, 68] width 56 height 11
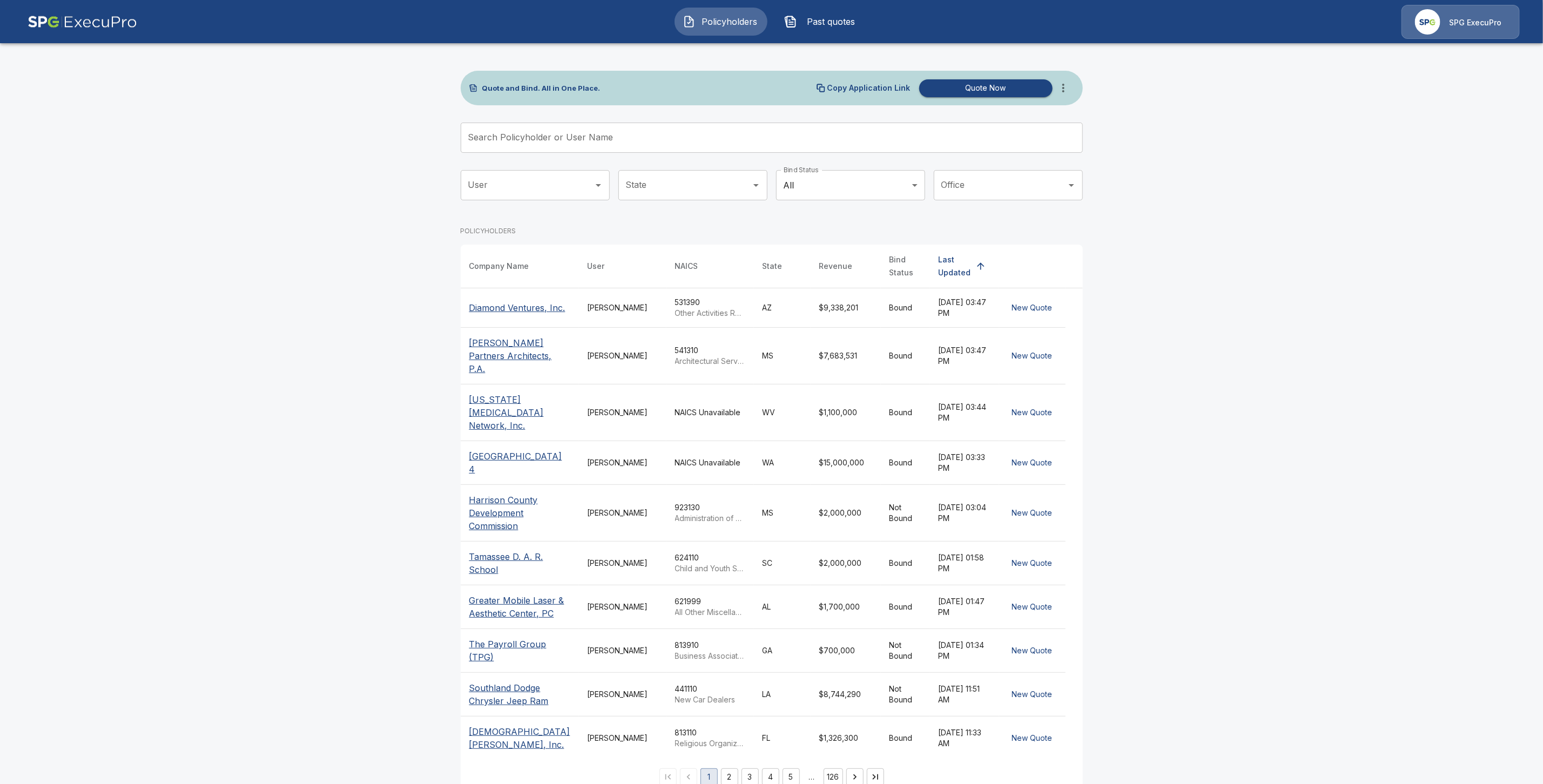
drag, startPoint x: 506, startPoint y: 132, endPoint x: 513, endPoint y: 143, distance: 13.0
click at [506, 132] on input "Search Policyholder or User Name" at bounding box center [766, 138] width 611 height 30
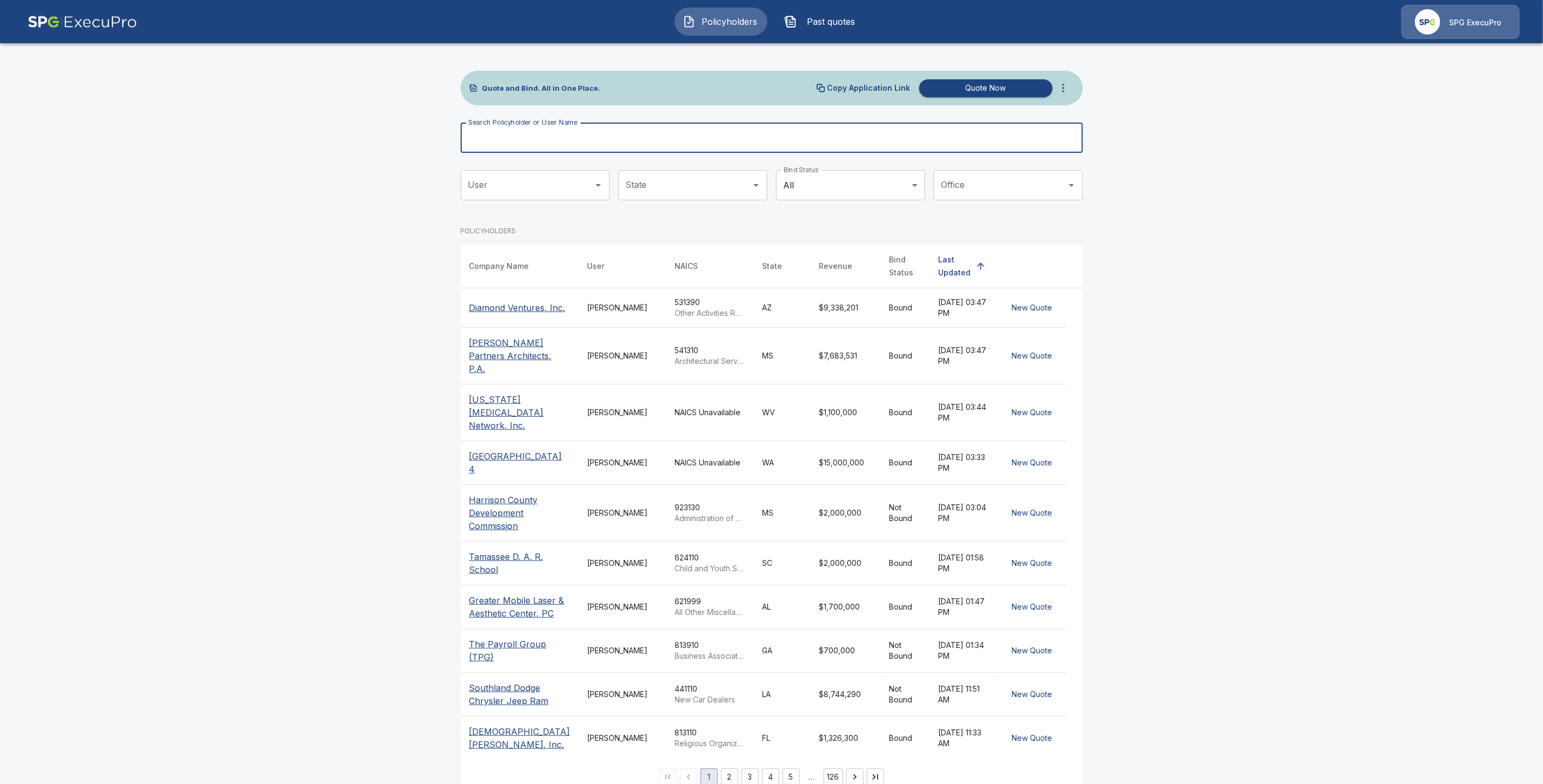
paste input "**********"
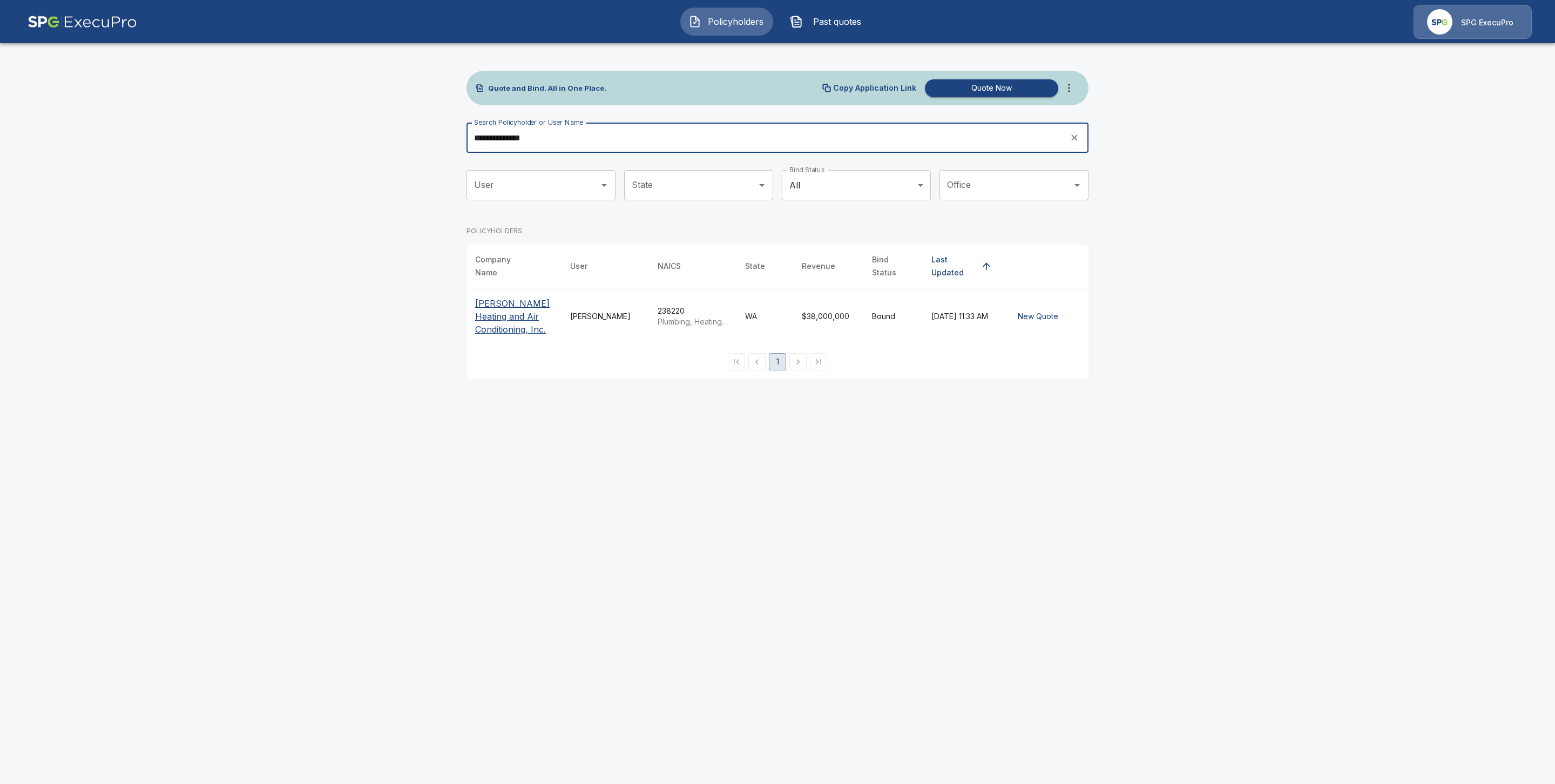
type input "**********"
click at [485, 313] on p "[PERSON_NAME] Heating and Air Conditioning, Inc." at bounding box center [514, 316] width 78 height 39
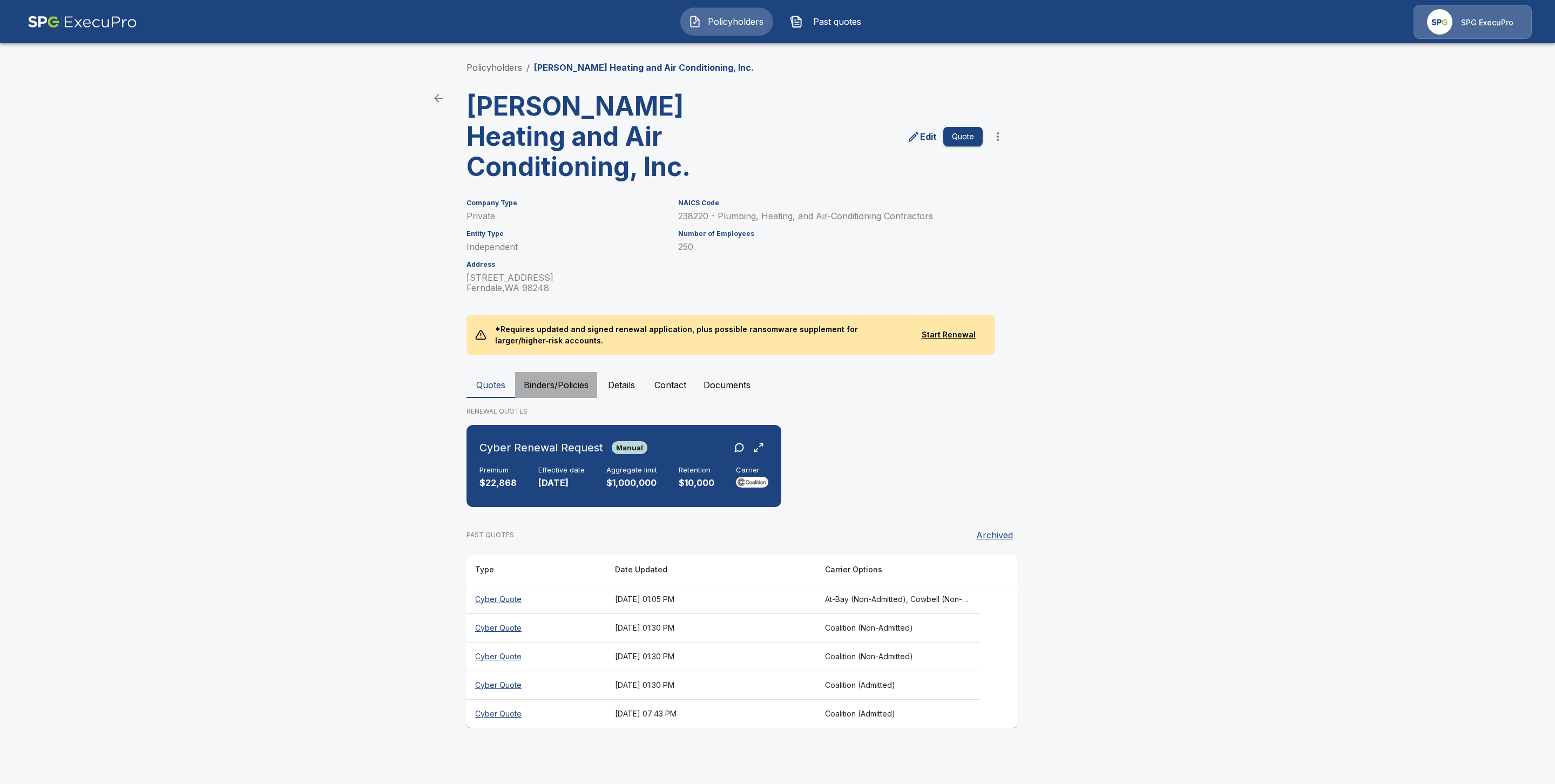
click at [554, 384] on button "Binders/Policies" at bounding box center [556, 384] width 82 height 26
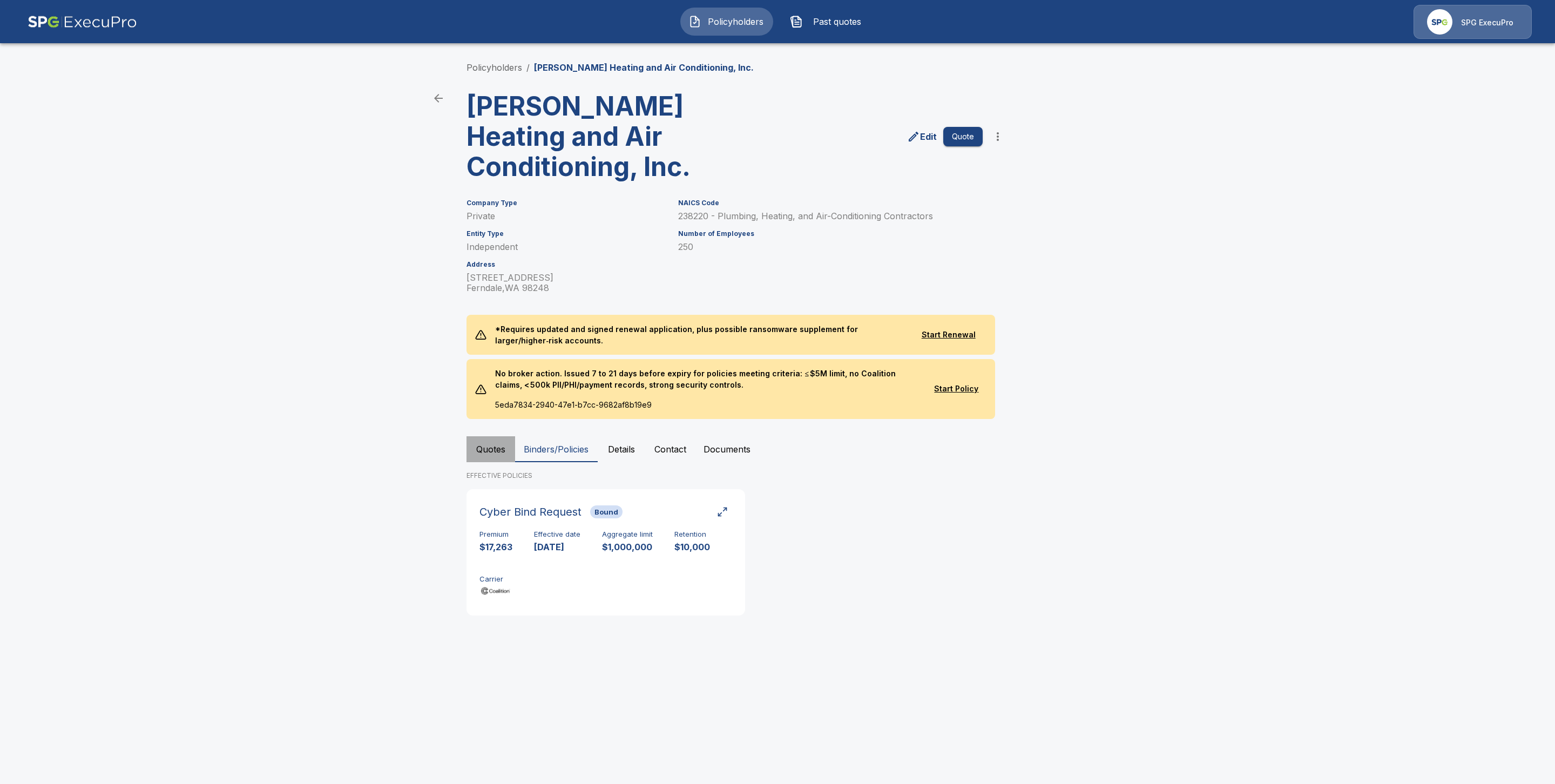
click at [484, 450] on button "Quotes" at bounding box center [491, 449] width 48 height 26
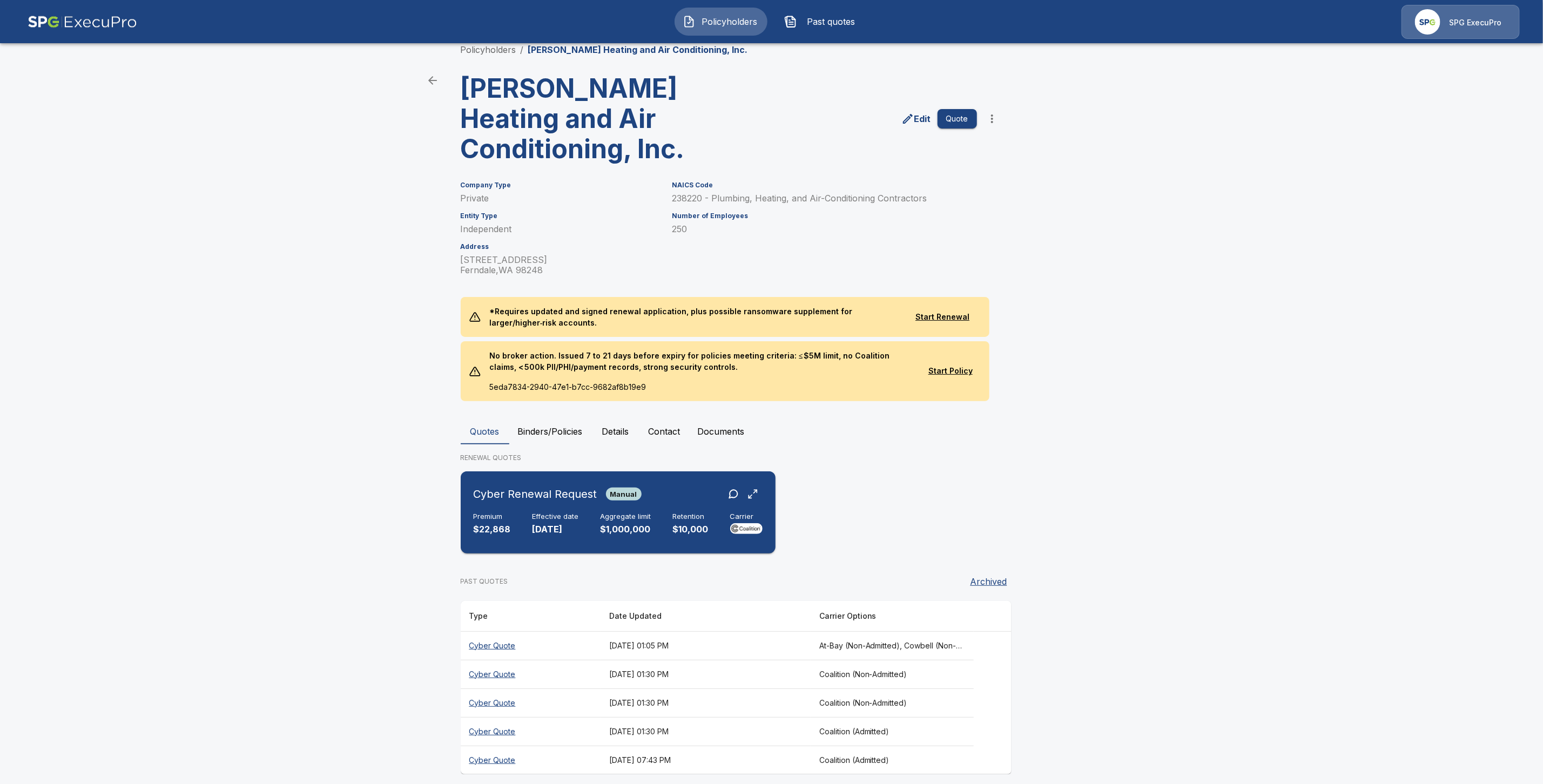
scroll to position [28, 0]
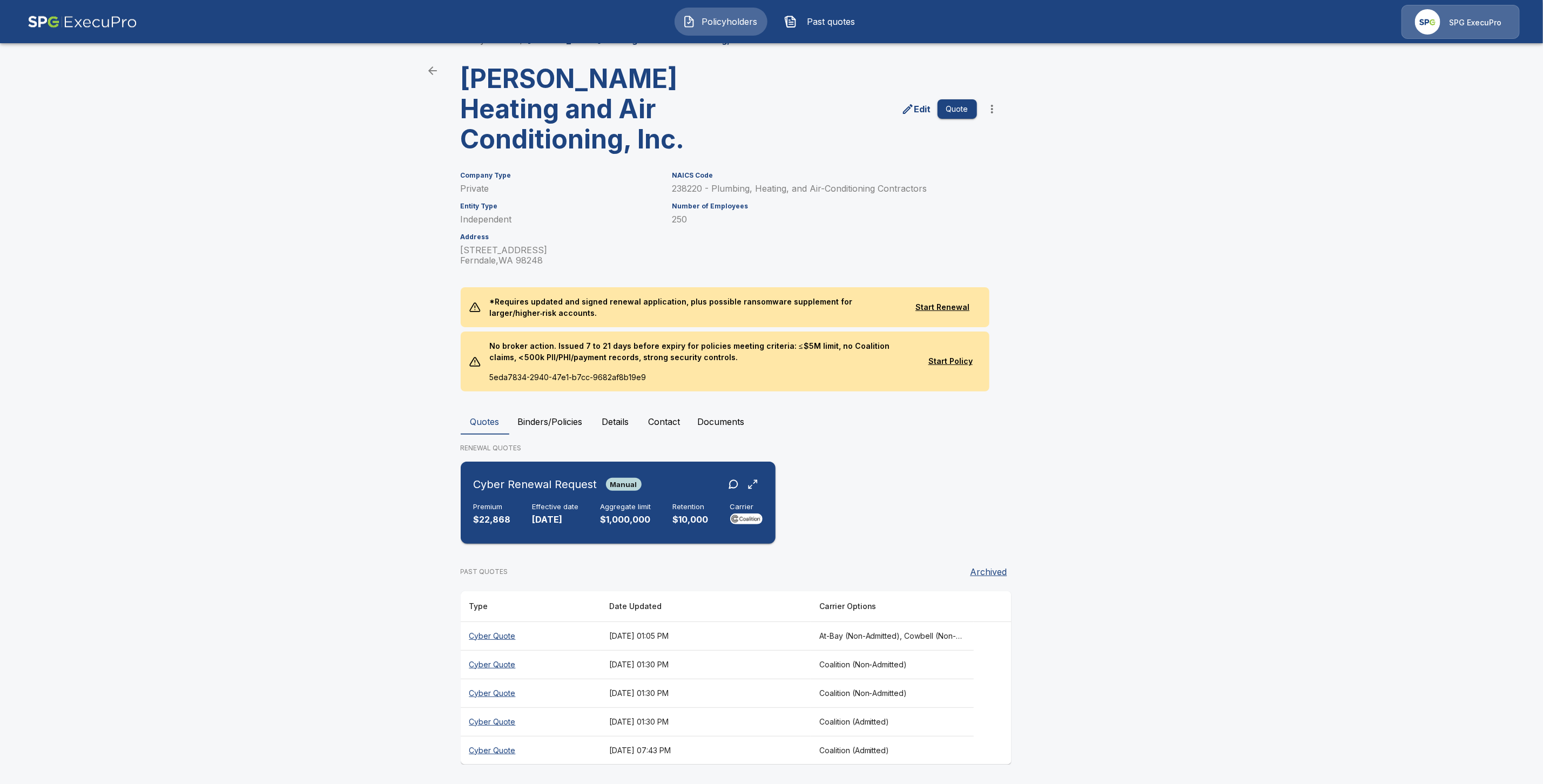
drag, startPoint x: 576, startPoint y: 520, endPoint x: 583, endPoint y: 529, distance: 11.4
click at [576, 520] on p "[DATE]" at bounding box center [556, 520] width 47 height 13
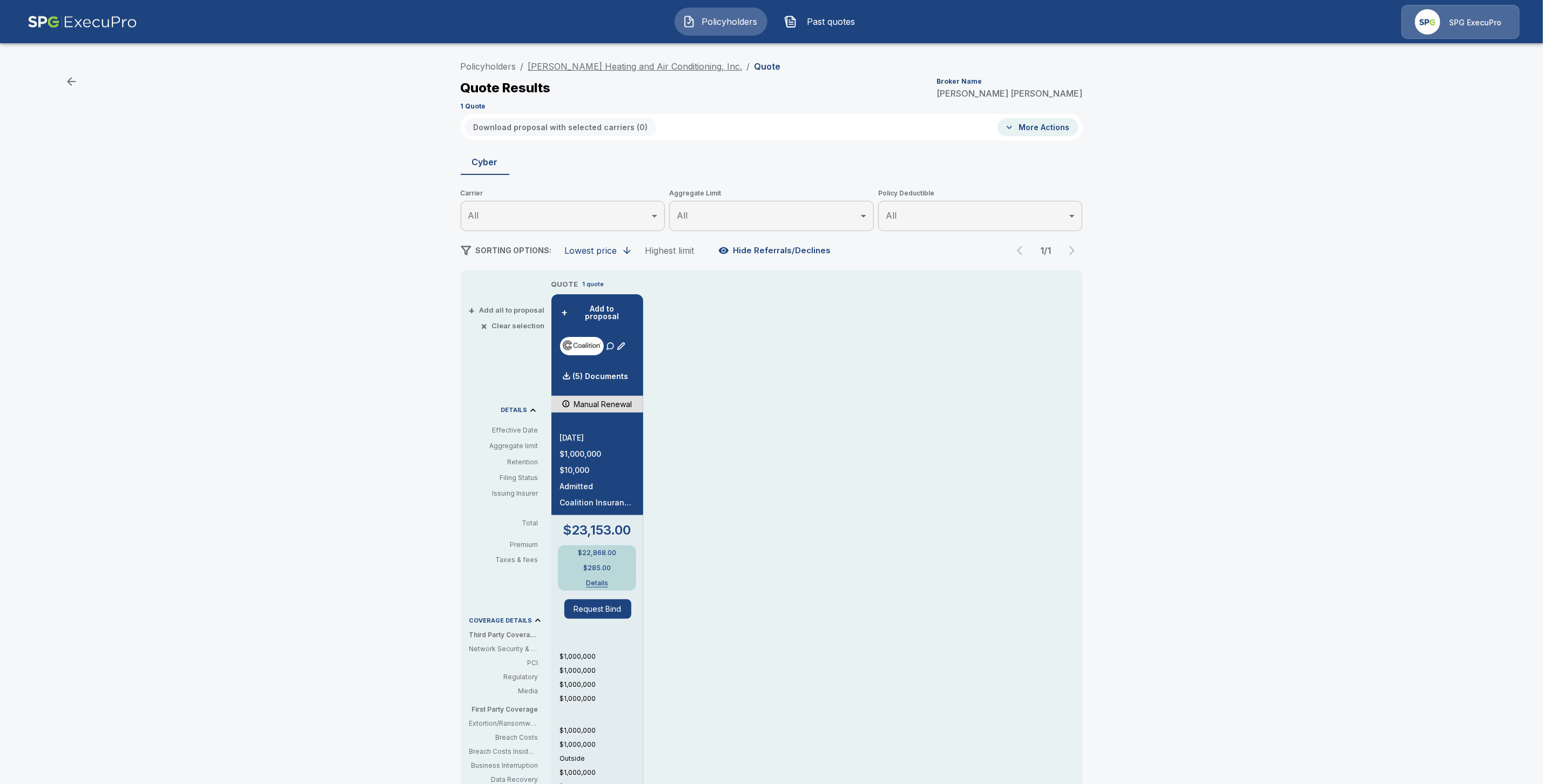
click at [579, 66] on link "Barron Heating and Air Conditioning, Inc." at bounding box center [635, 66] width 214 height 11
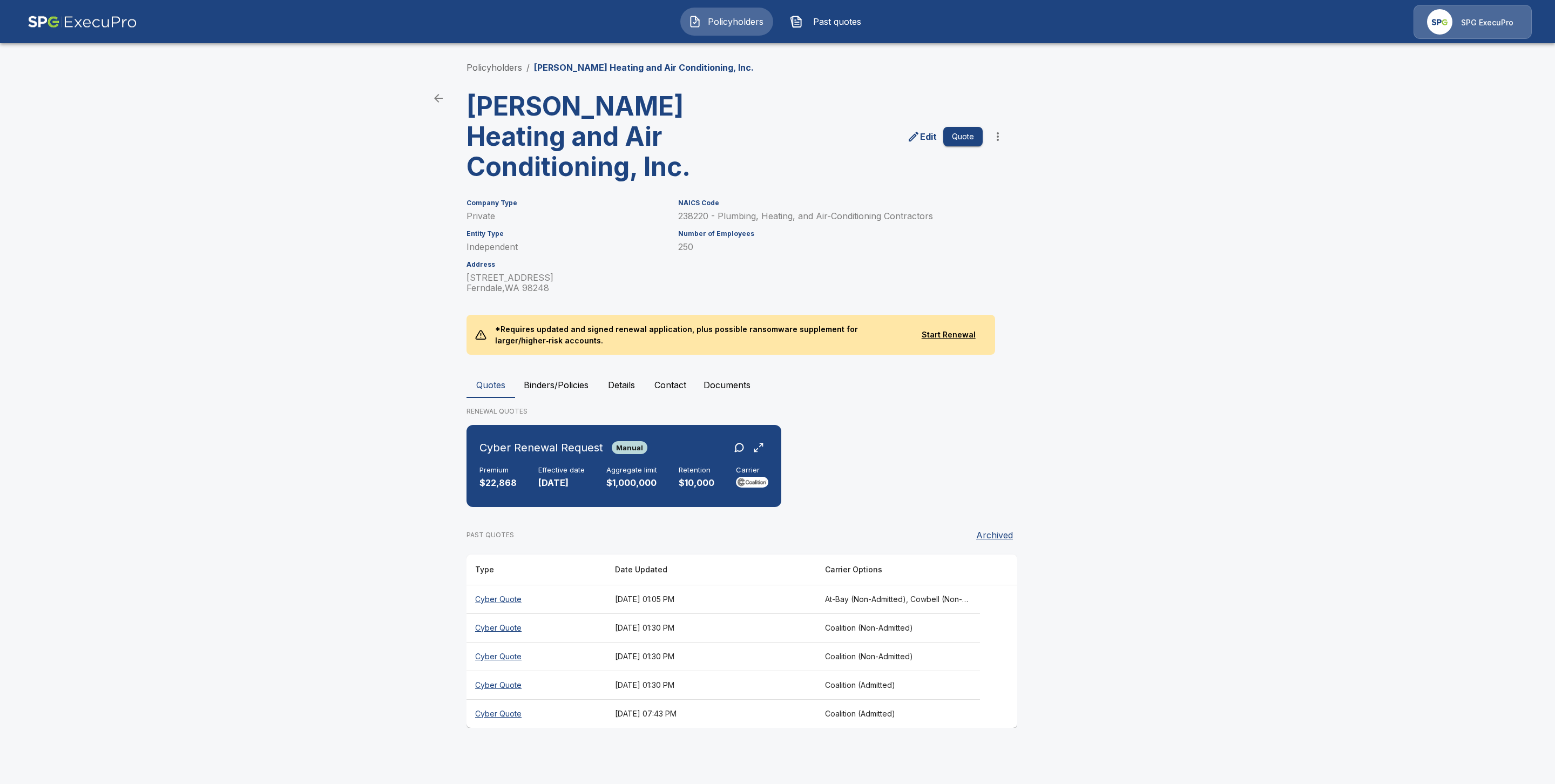
click at [493, 712] on th "Cyber Quote" at bounding box center [537, 713] width 140 height 28
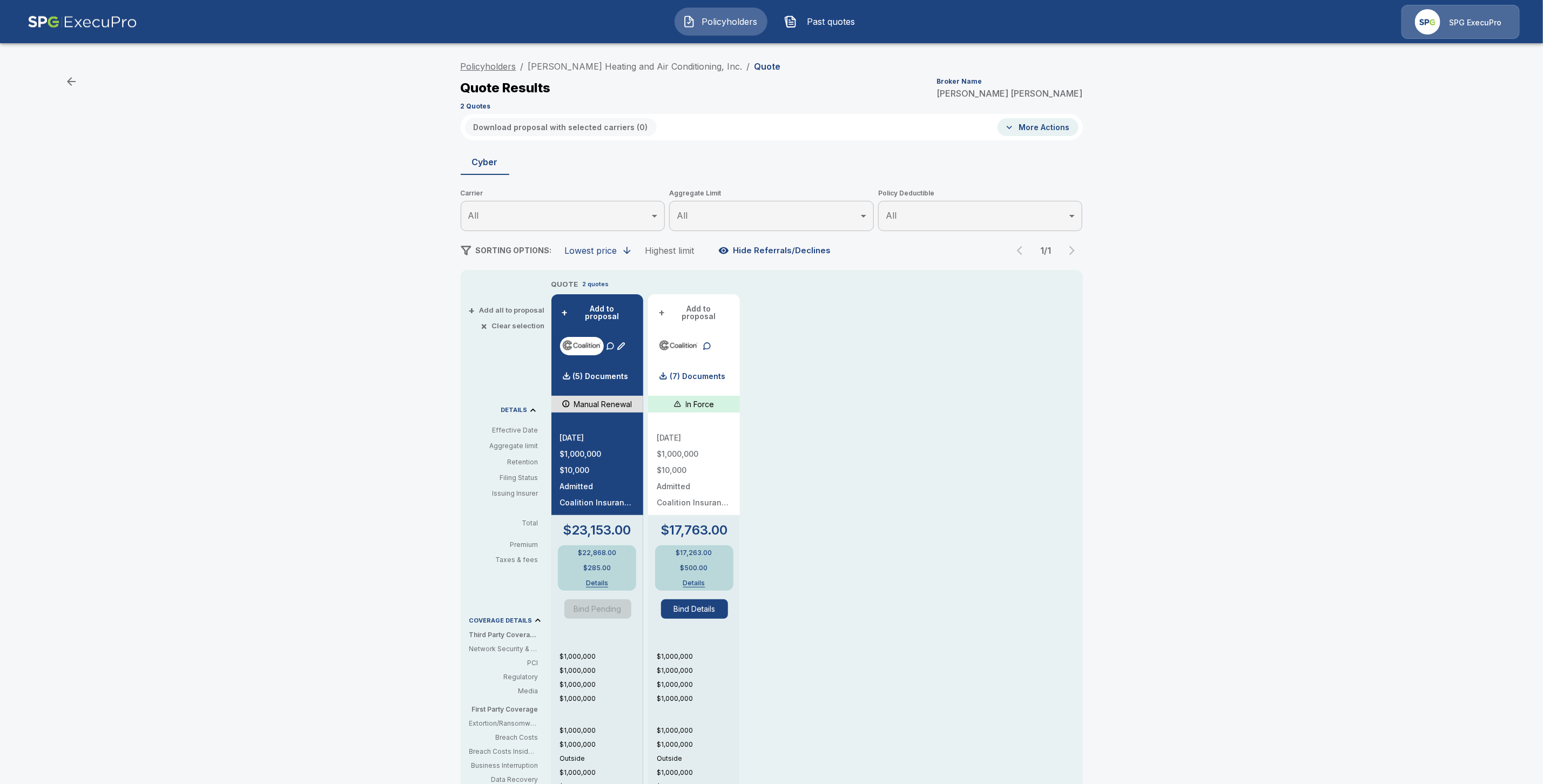
click at [516, 65] on link "Policyholders" at bounding box center [489, 66] width 56 height 11
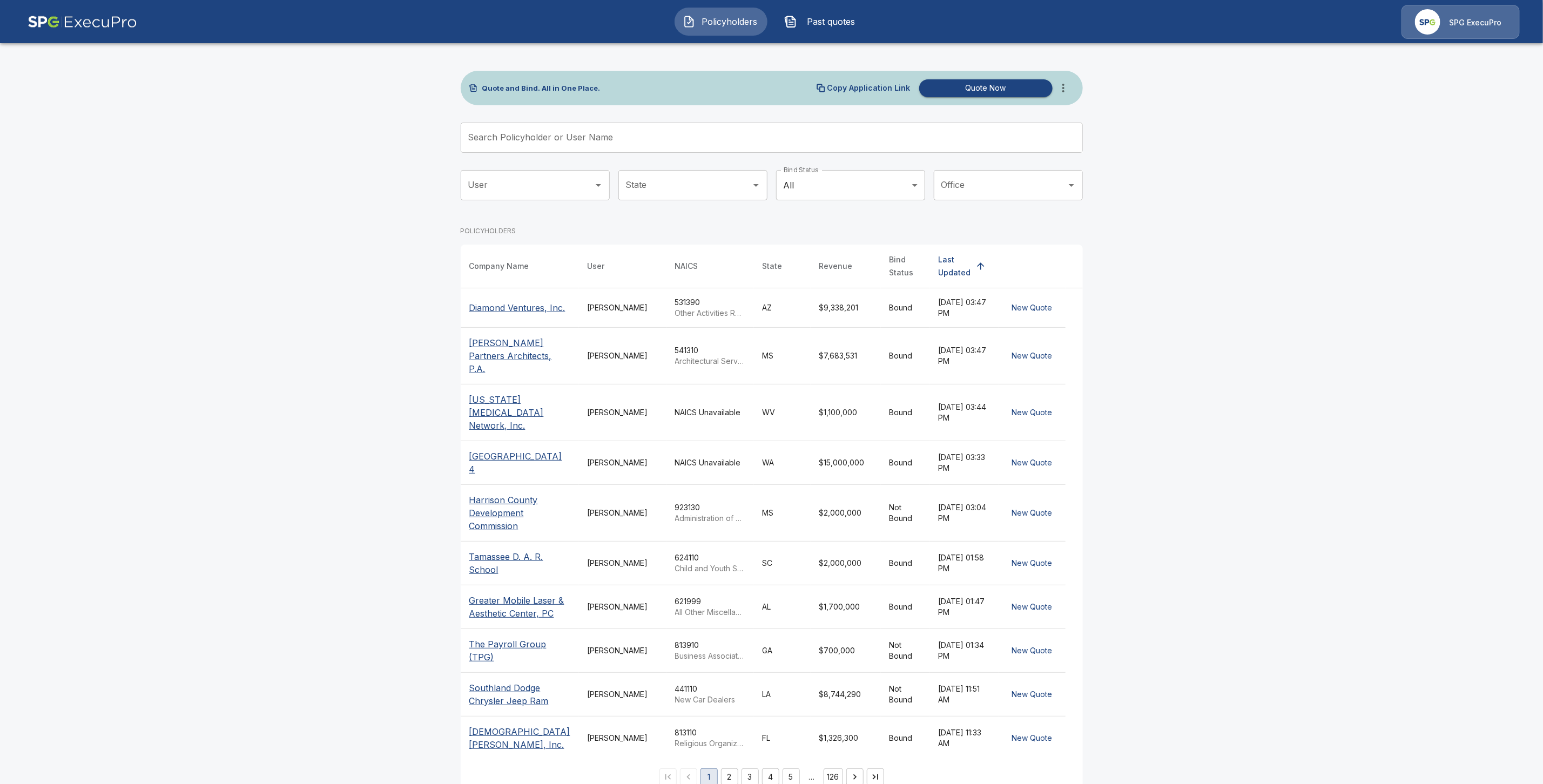
click at [550, 135] on input "Search Policyholder or User Name" at bounding box center [766, 138] width 611 height 30
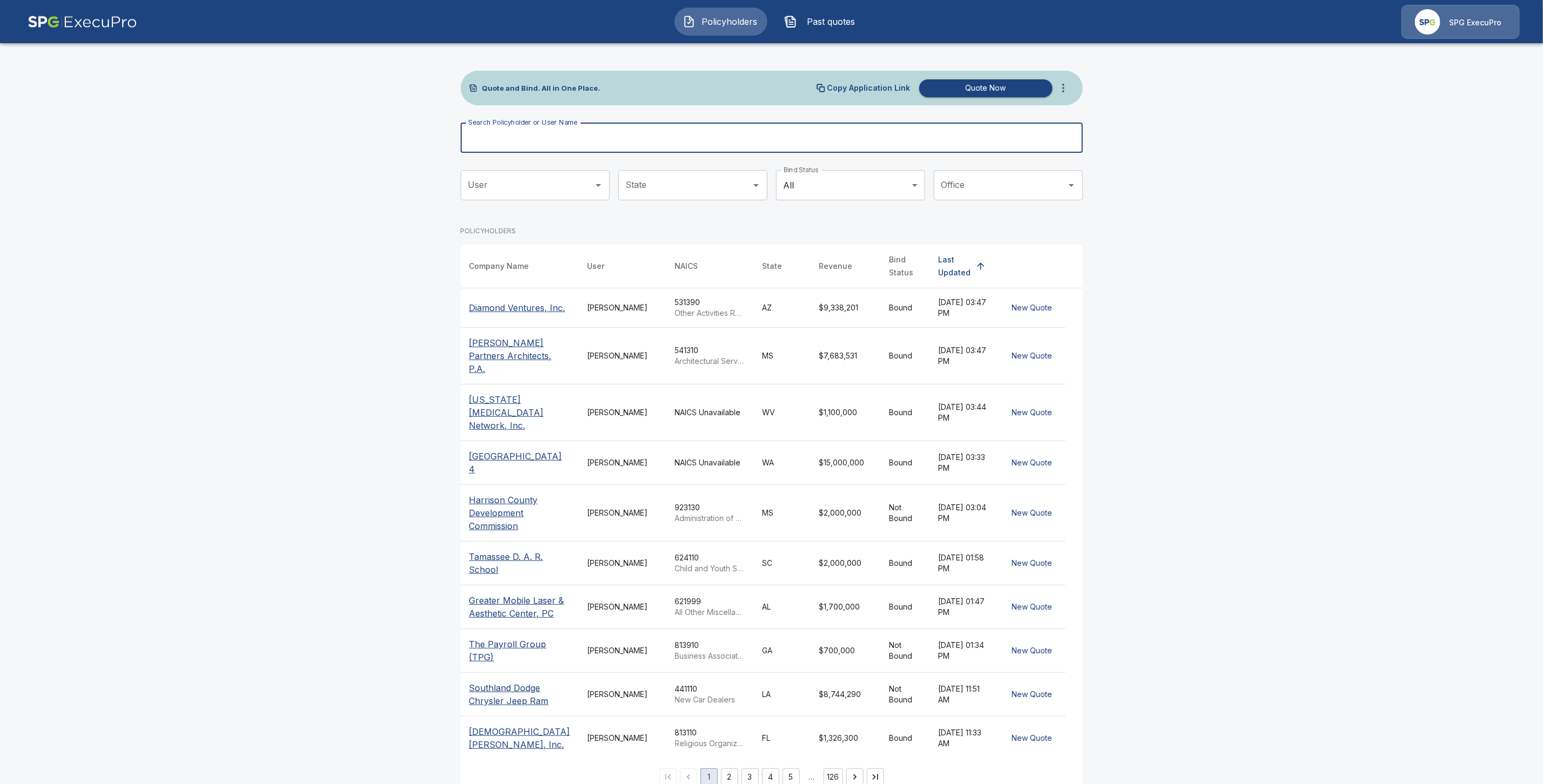
paste input "**********"
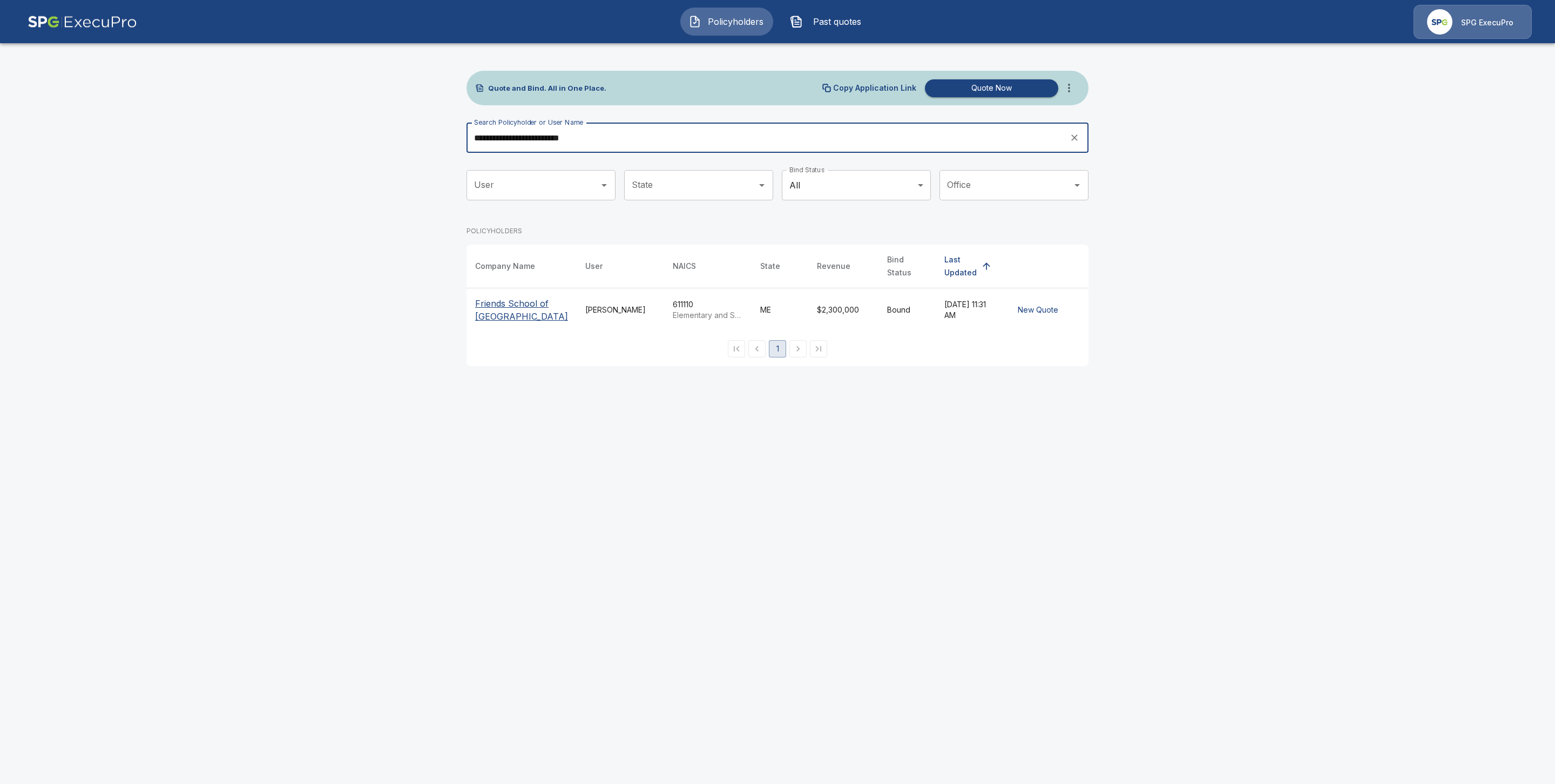
type input "**********"
click at [504, 297] on p "Friends School of [GEOGRAPHIC_DATA]" at bounding box center [522, 310] width 93 height 26
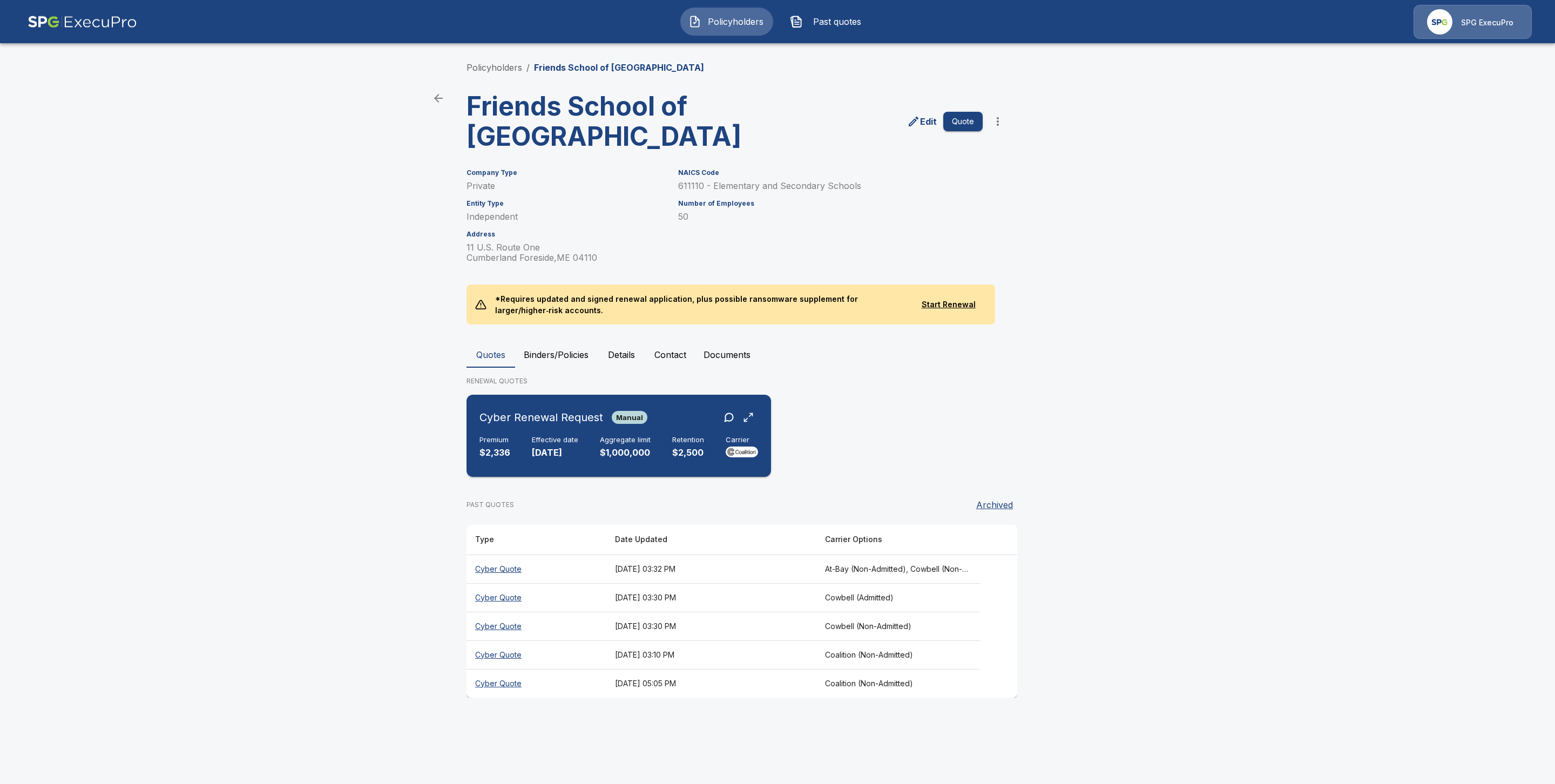
click at [520, 438] on div "Premium $2,336 Effective date [DATE] Aggregate limit $1,000,000 Retention $2,50…" at bounding box center [619, 447] width 279 height 24
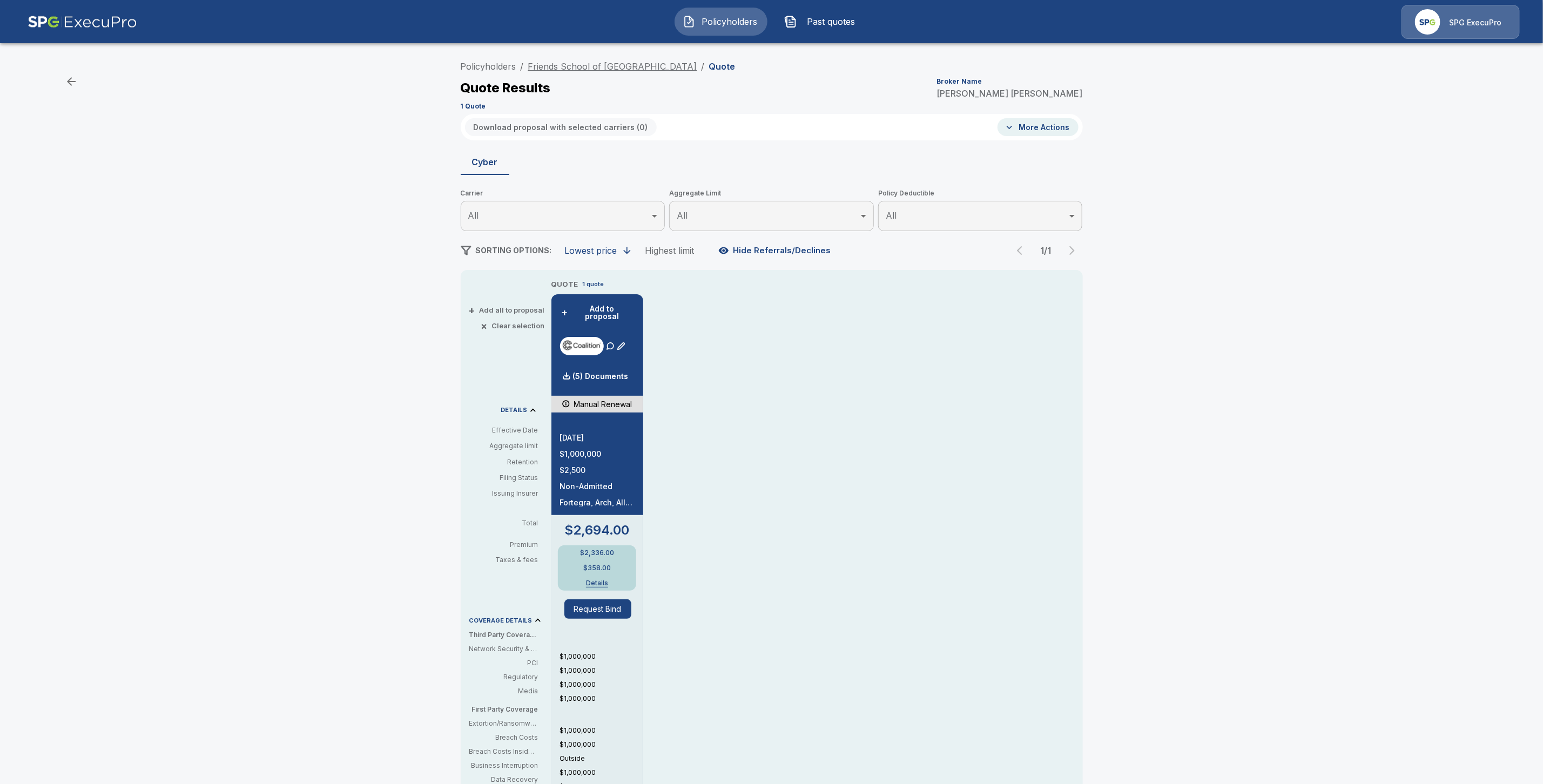
click at [600, 68] on link "Friends School of [GEOGRAPHIC_DATA]" at bounding box center [613, 66] width 169 height 11
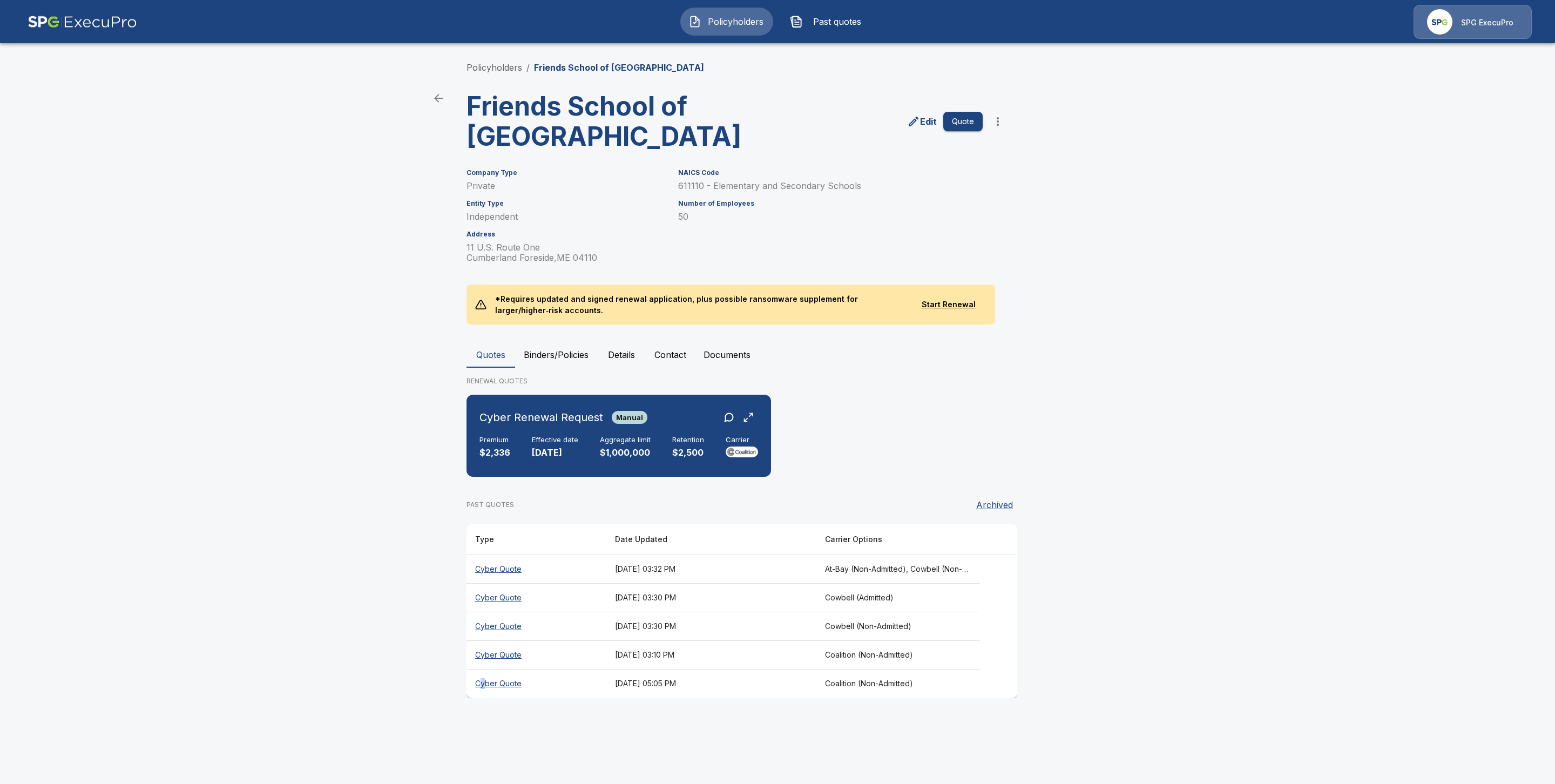
drag, startPoint x: 482, startPoint y: 681, endPoint x: 490, endPoint y: 683, distance: 8.2
click at [483, 681] on th "Cyber Quote" at bounding box center [537, 683] width 140 height 28
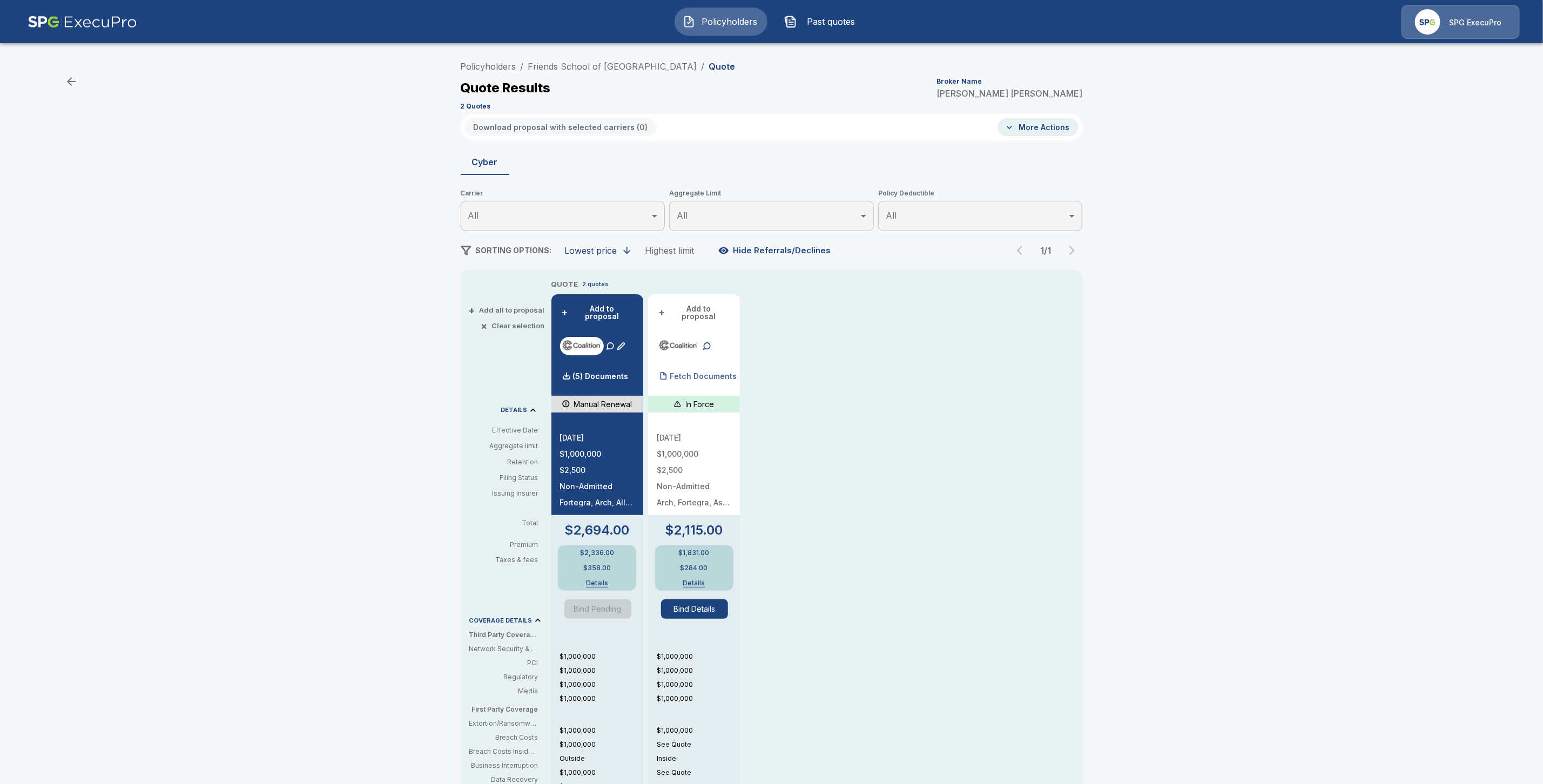
click at [713, 372] on p "Fetch Documents" at bounding box center [703, 376] width 67 height 8
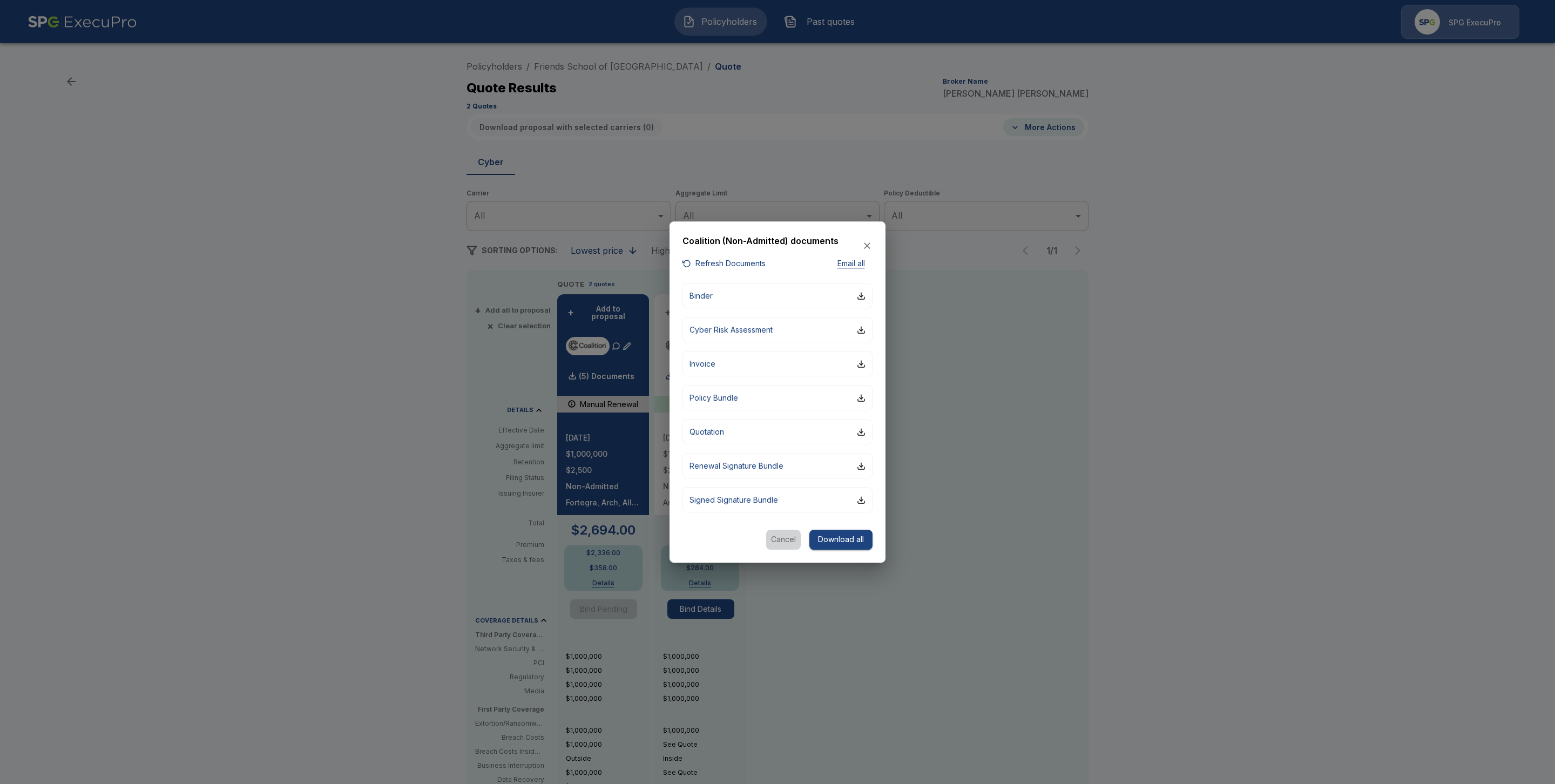
drag, startPoint x: 780, startPoint y: 538, endPoint x: 678, endPoint y: 318, distance: 242.5
click at [779, 535] on button "Cancel" at bounding box center [783, 539] width 34 height 20
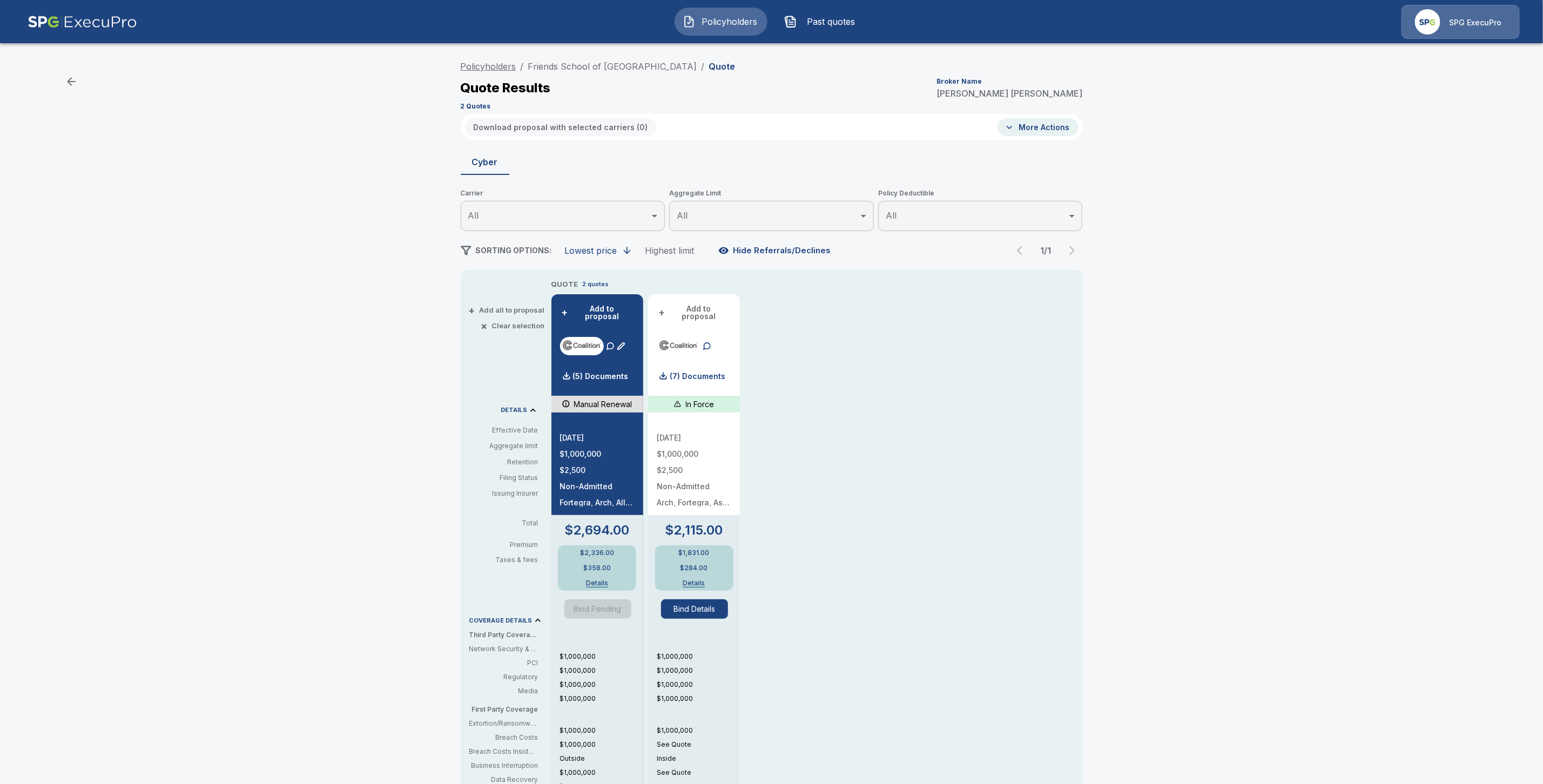
click at [473, 64] on link "Policyholders" at bounding box center [489, 66] width 56 height 11
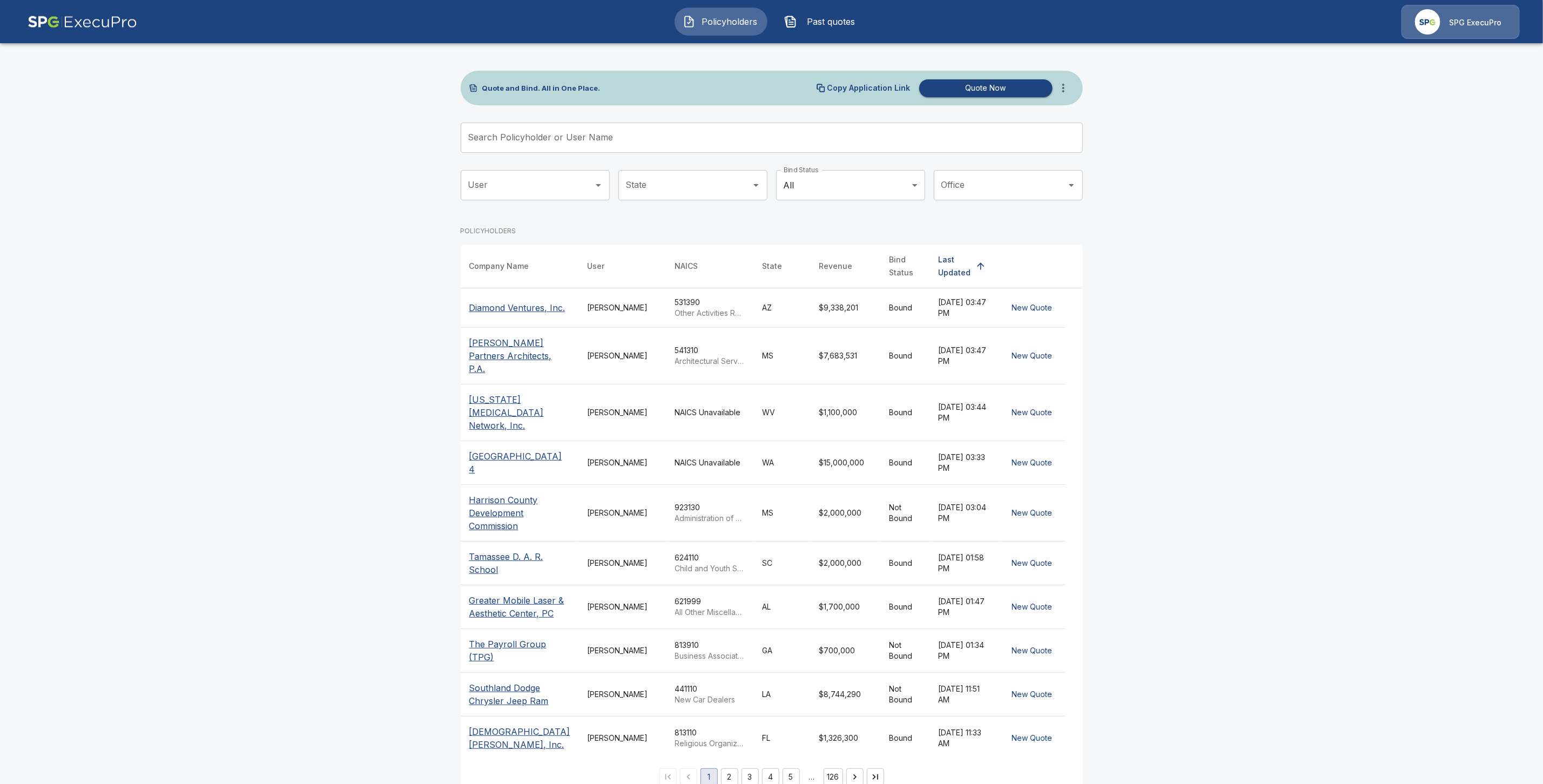
click at [529, 141] on input "Search Policyholder or User Name" at bounding box center [766, 138] width 611 height 30
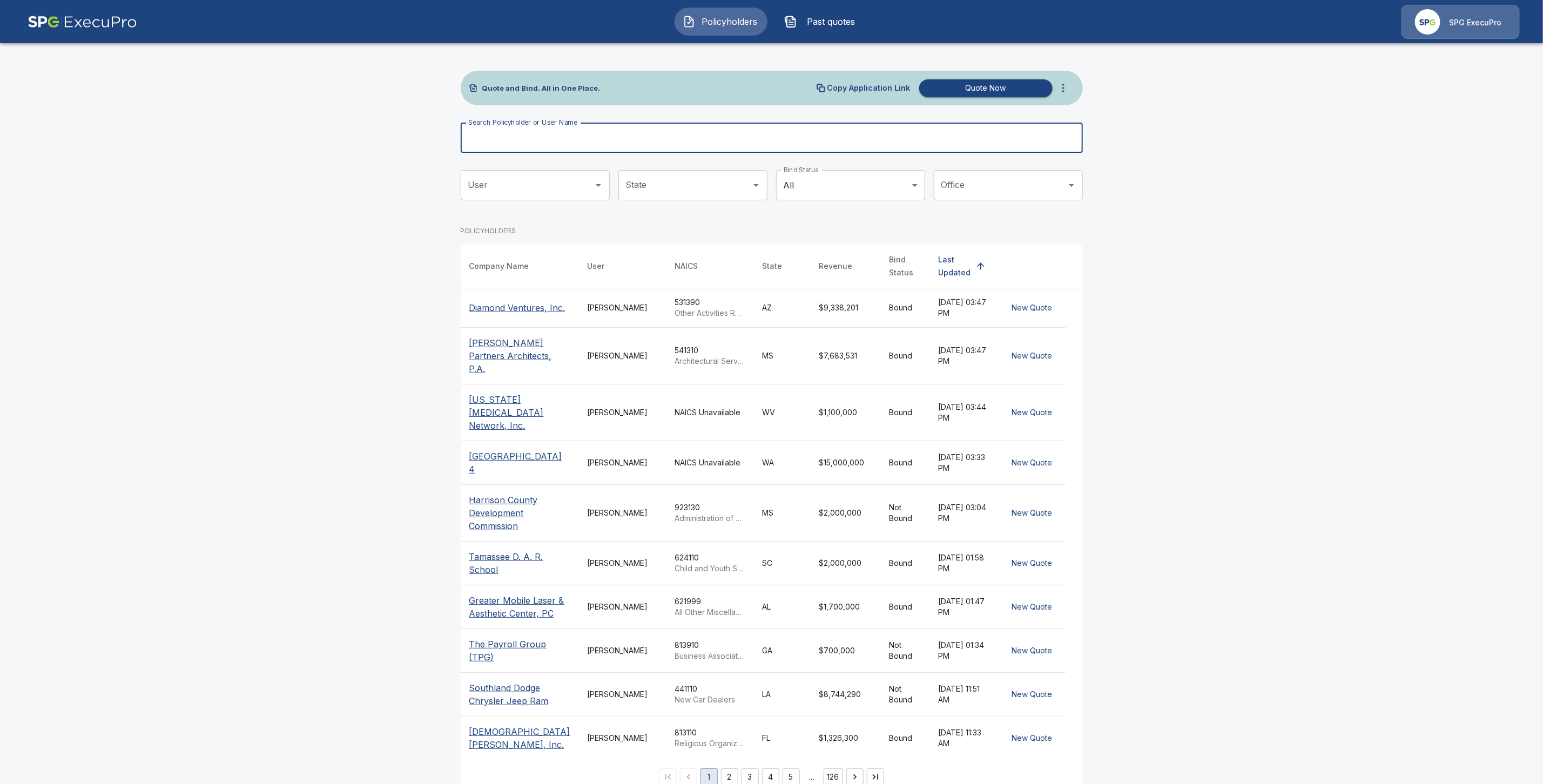
paste input "**********"
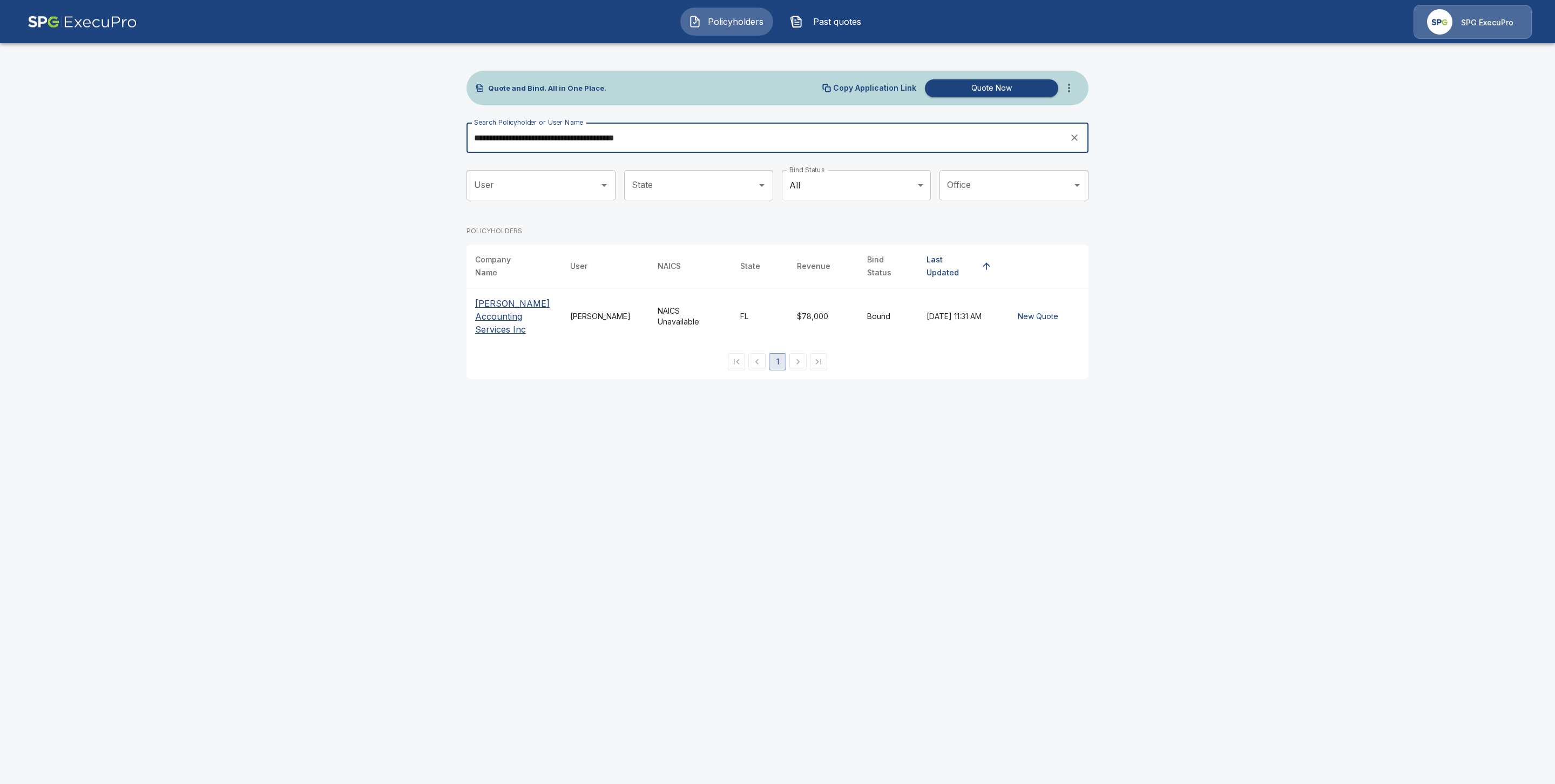
type input "**********"
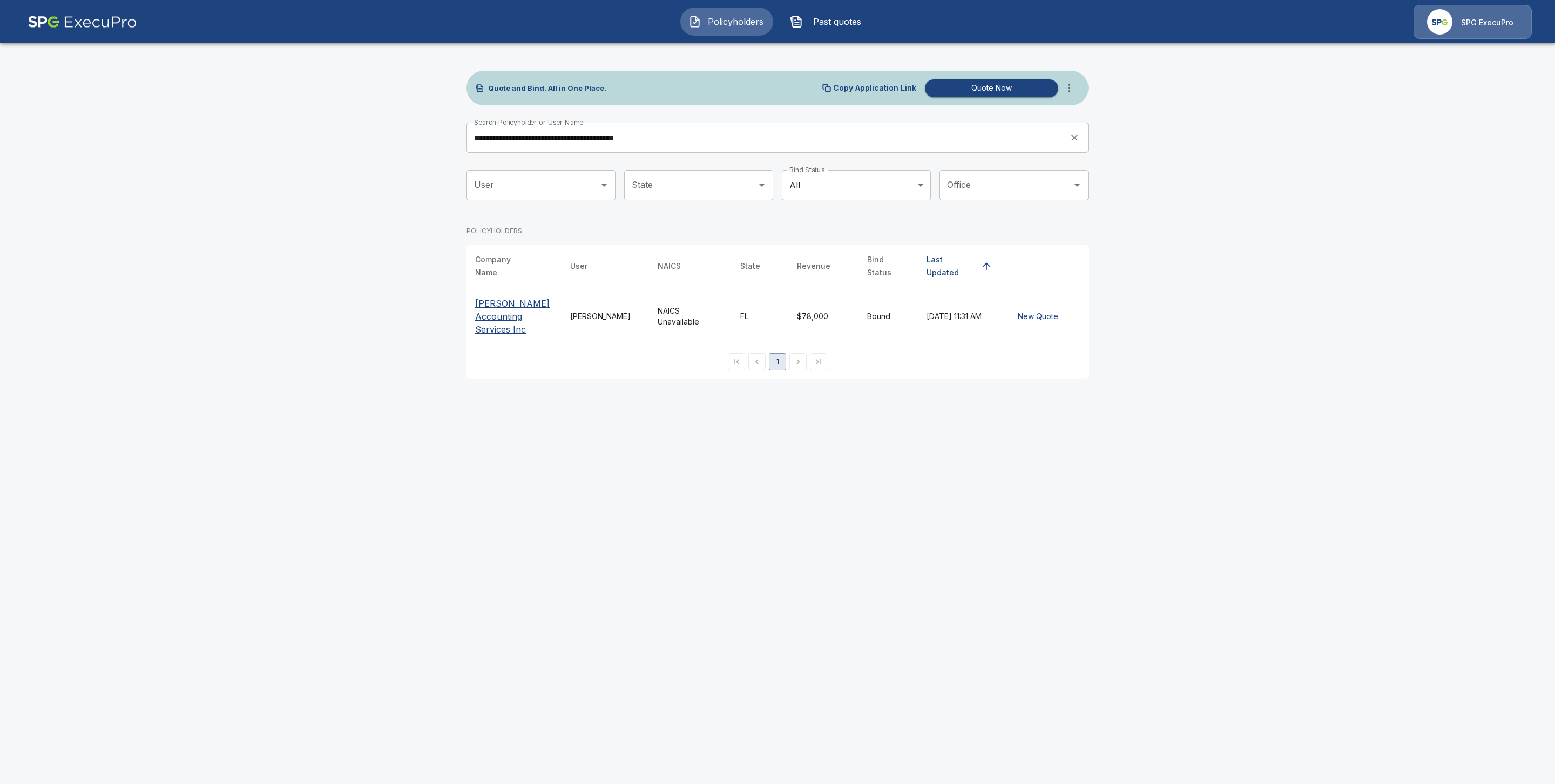
drag, startPoint x: 504, startPoint y: 319, endPoint x: 532, endPoint y: 371, distance: 59.1
click at [504, 323] on p "[PERSON_NAME] Accounting Services Inc" at bounding box center [514, 316] width 78 height 39
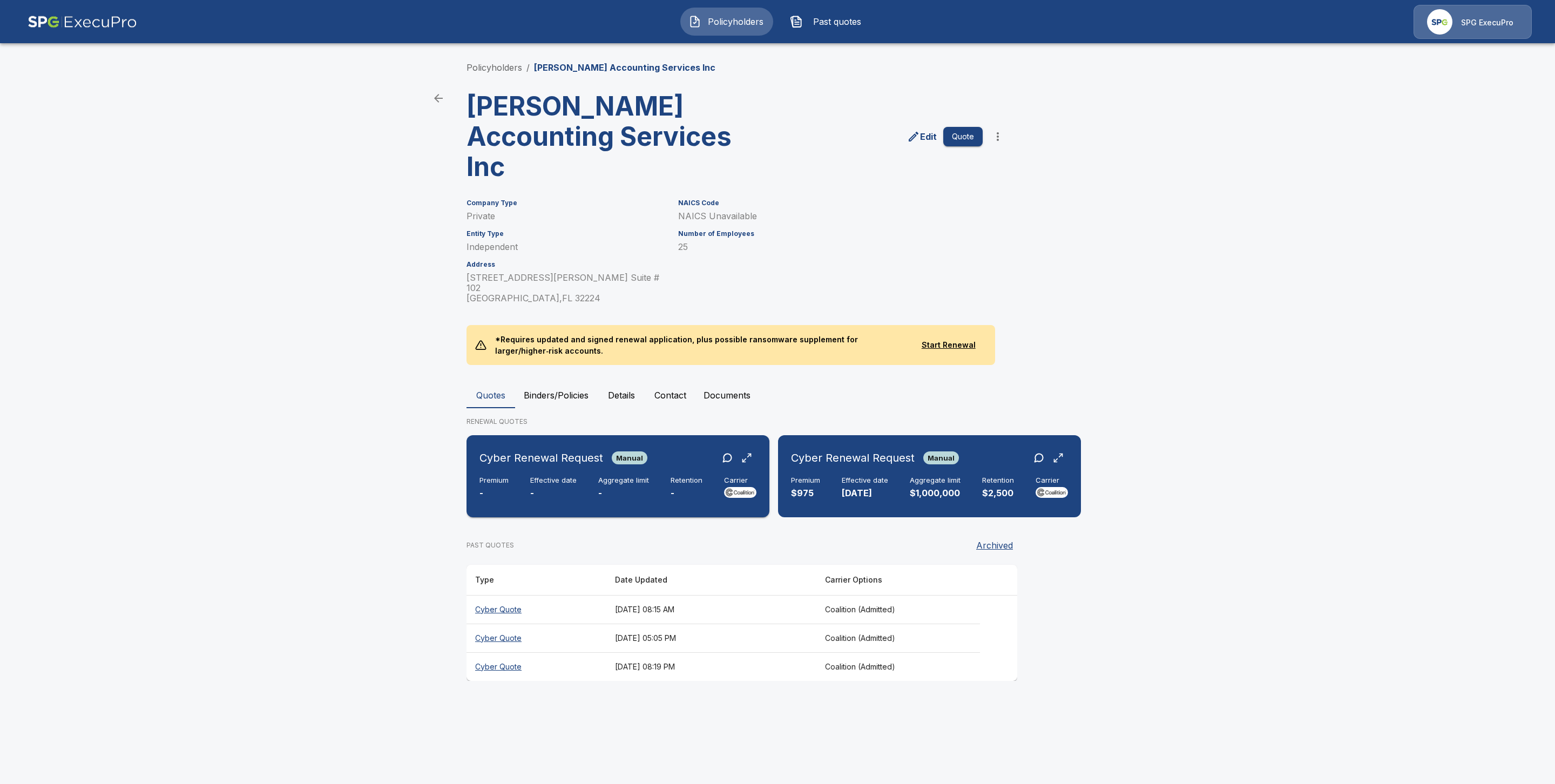
click at [630, 478] on div "Aggregate limit -" at bounding box center [624, 488] width 51 height 24
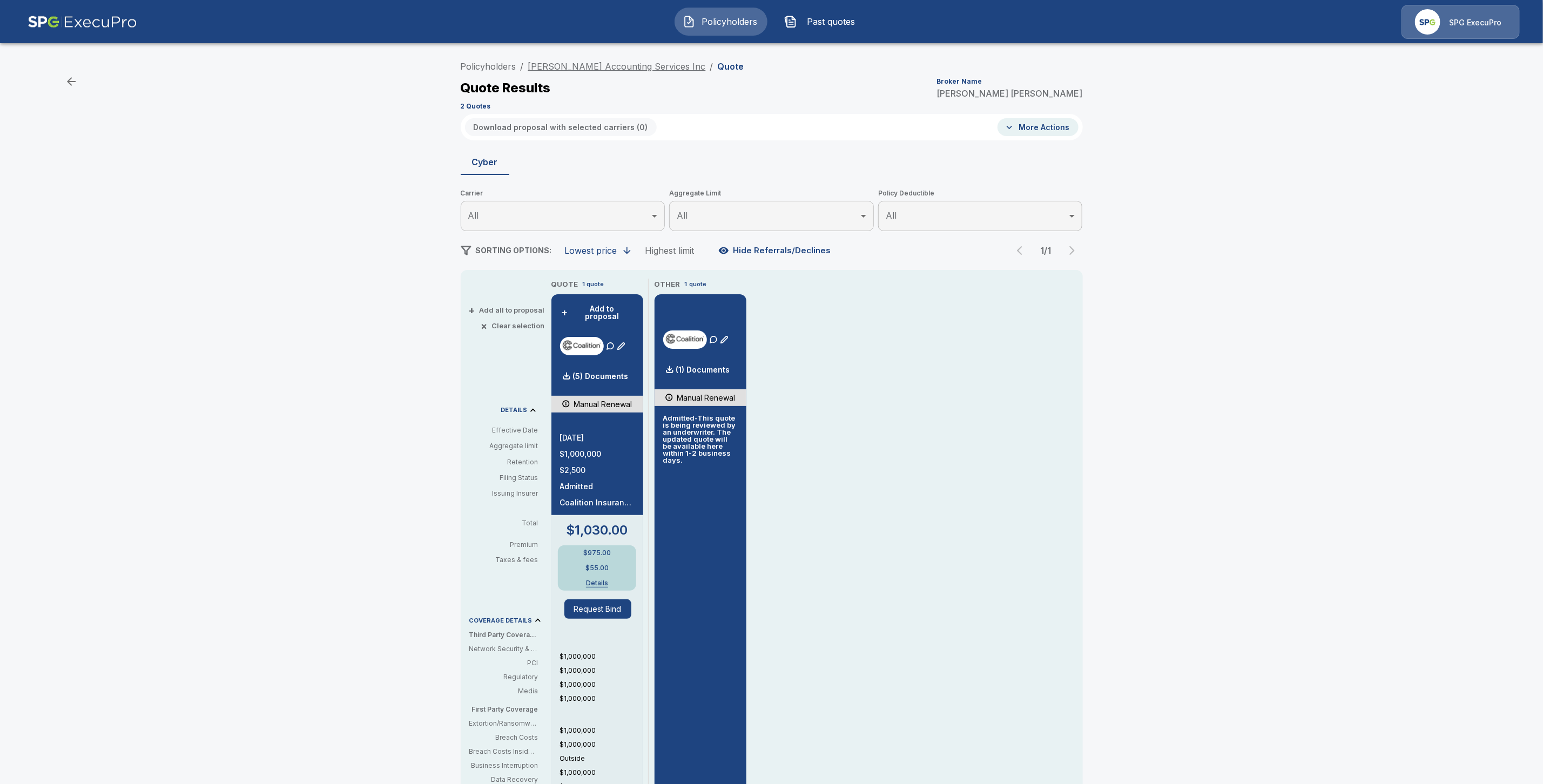
click at [600, 65] on link "[PERSON_NAME] Accounting Services Inc" at bounding box center [617, 66] width 178 height 11
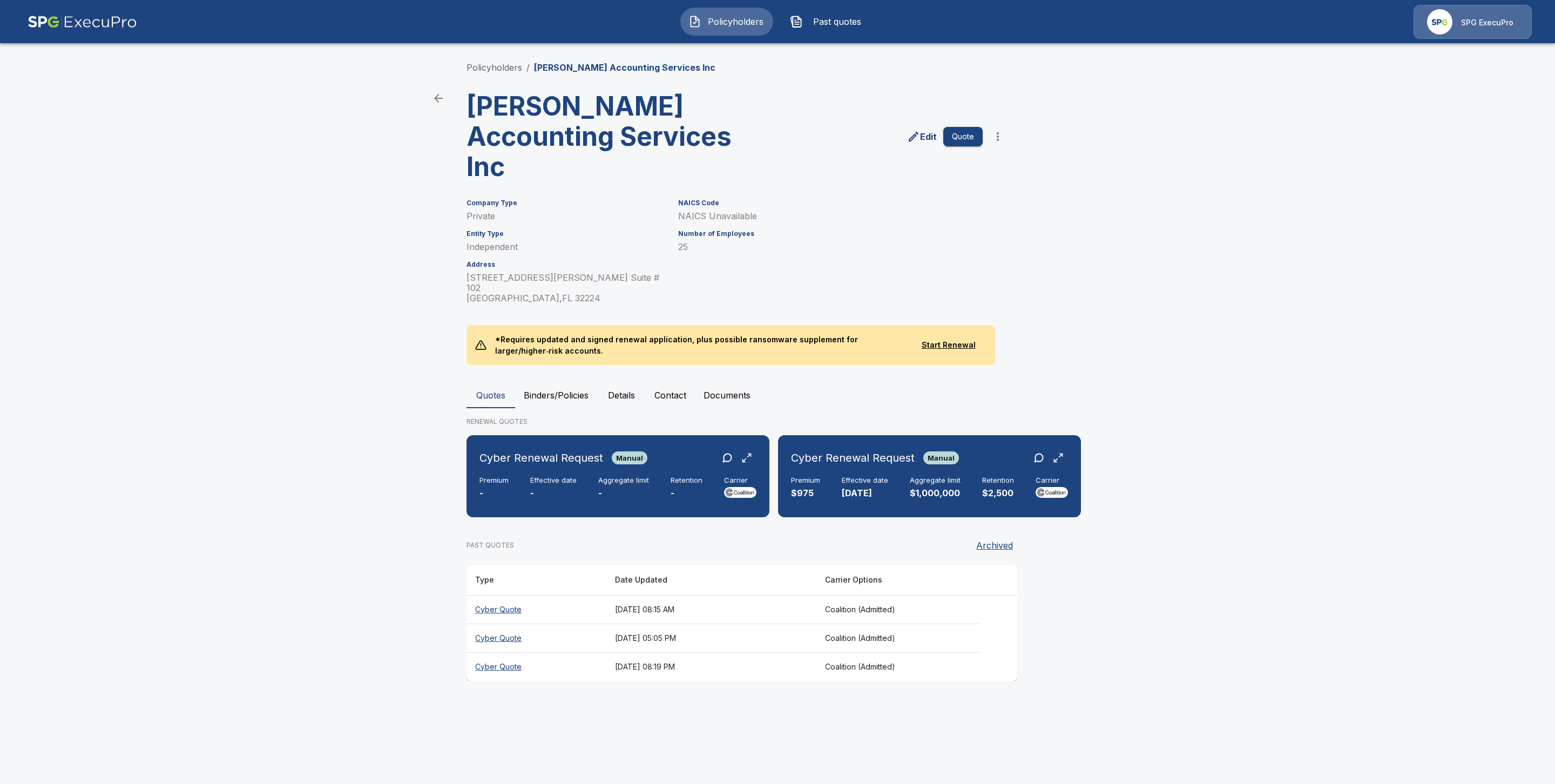
click at [508, 652] on th "Cyber Quote" at bounding box center [537, 666] width 140 height 28
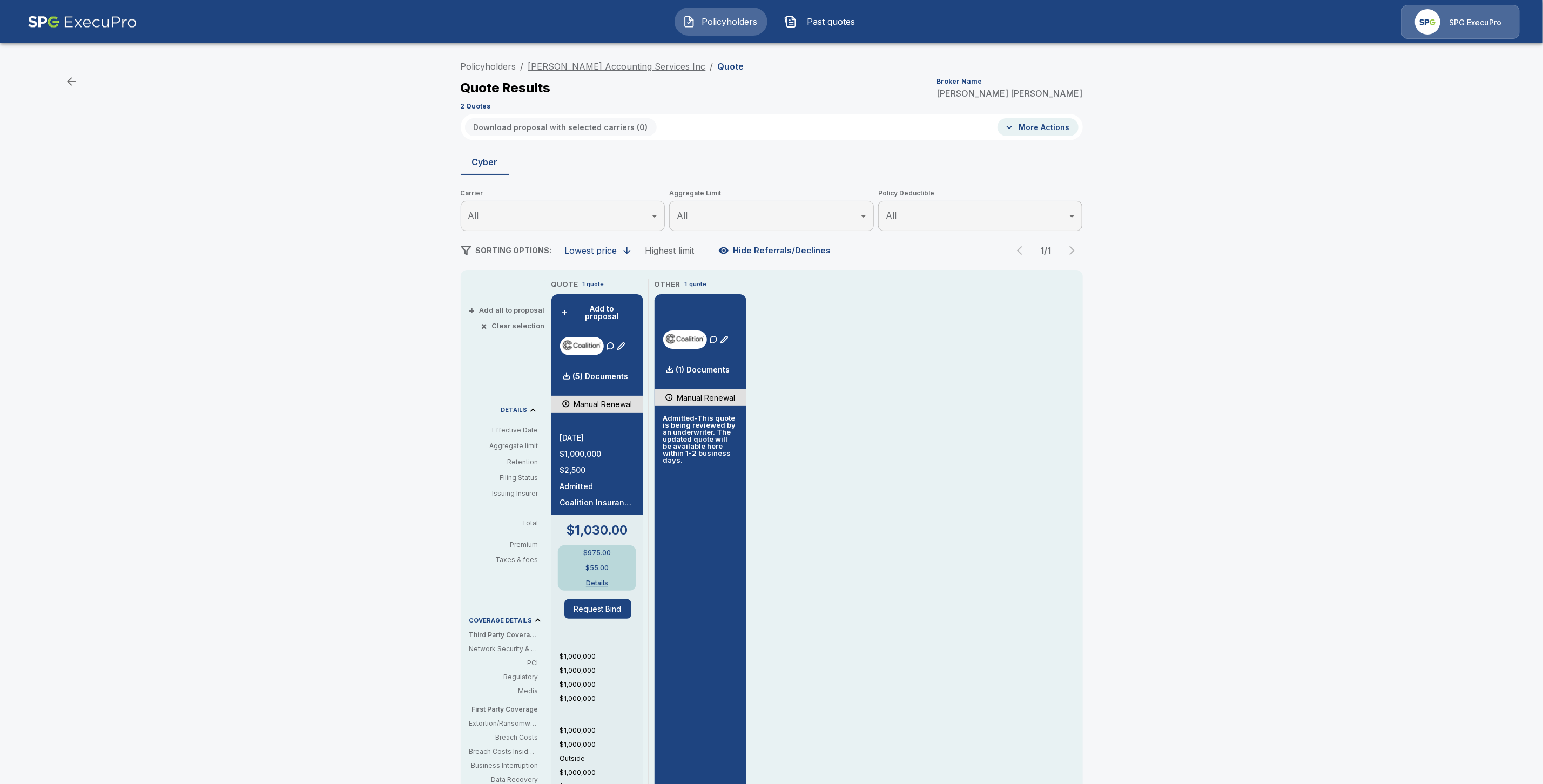
click at [620, 68] on link "[PERSON_NAME] Accounting Services Inc" at bounding box center [617, 66] width 178 height 11
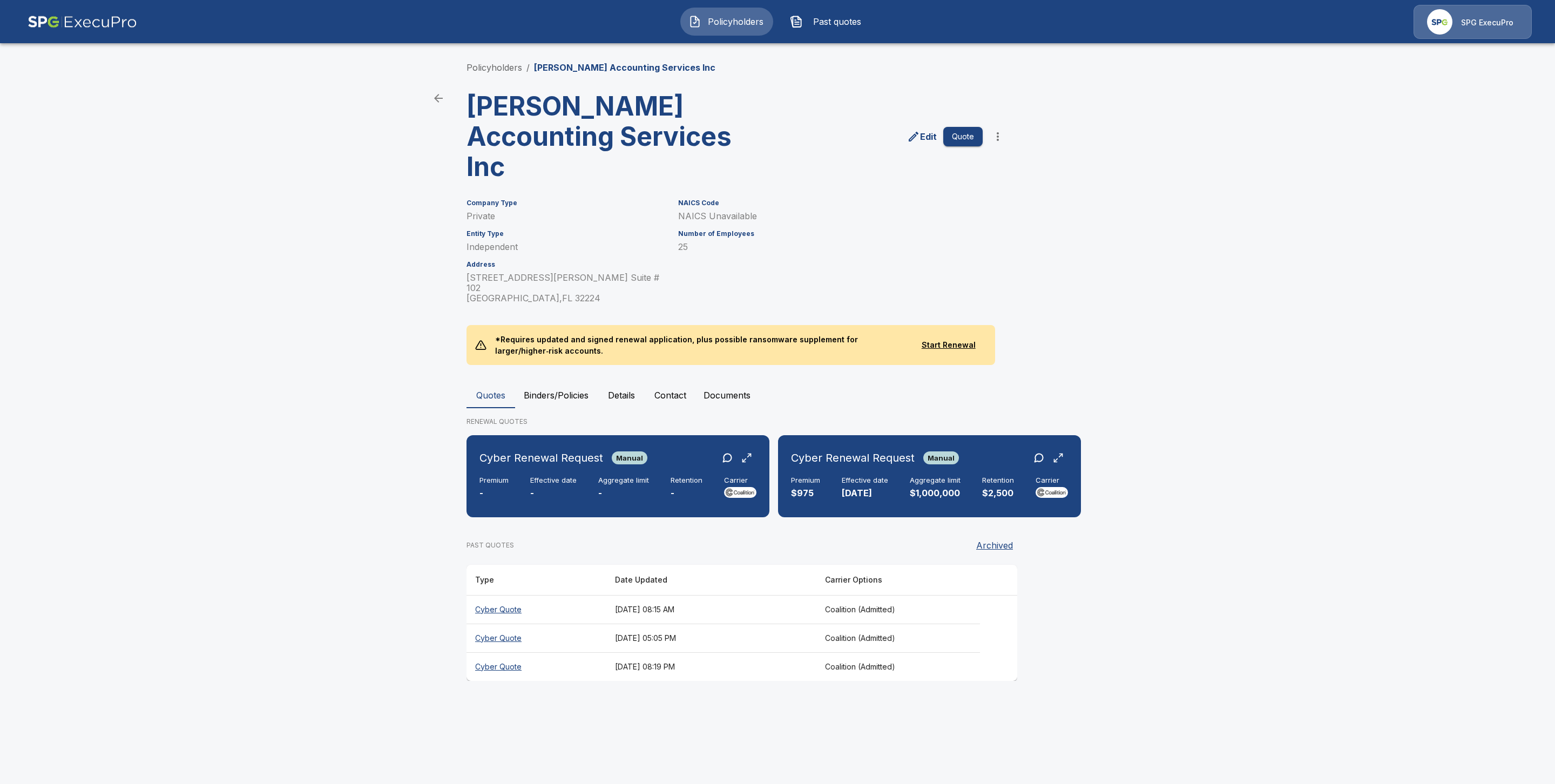
click at [504, 629] on th "Cyber Quote" at bounding box center [537, 637] width 140 height 28
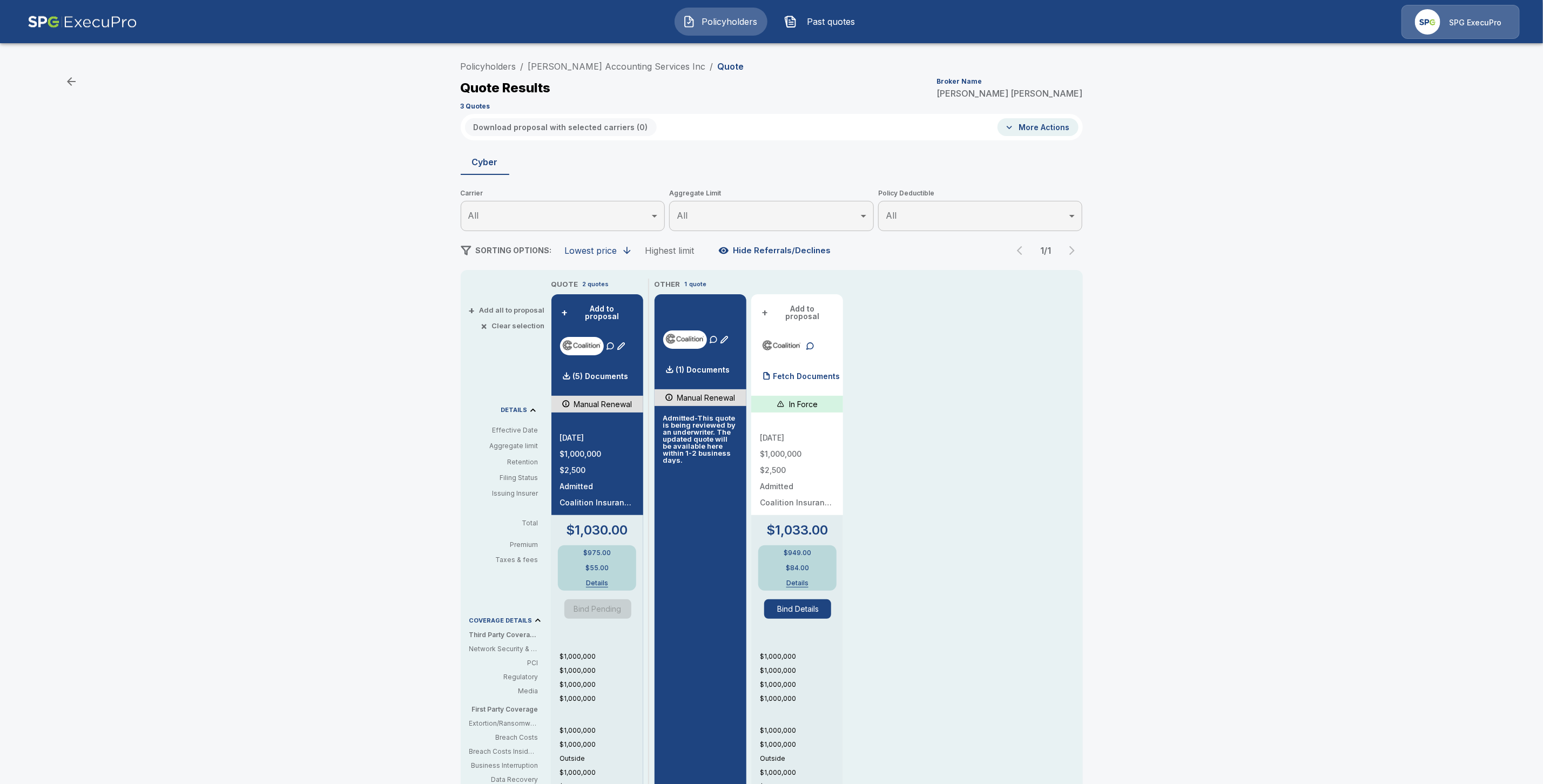
drag, startPoint x: 837, startPoint y: 369, endPoint x: 847, endPoint y: 378, distance: 13.5
click at [838, 372] on p "Fetch Documents" at bounding box center [806, 376] width 67 height 8
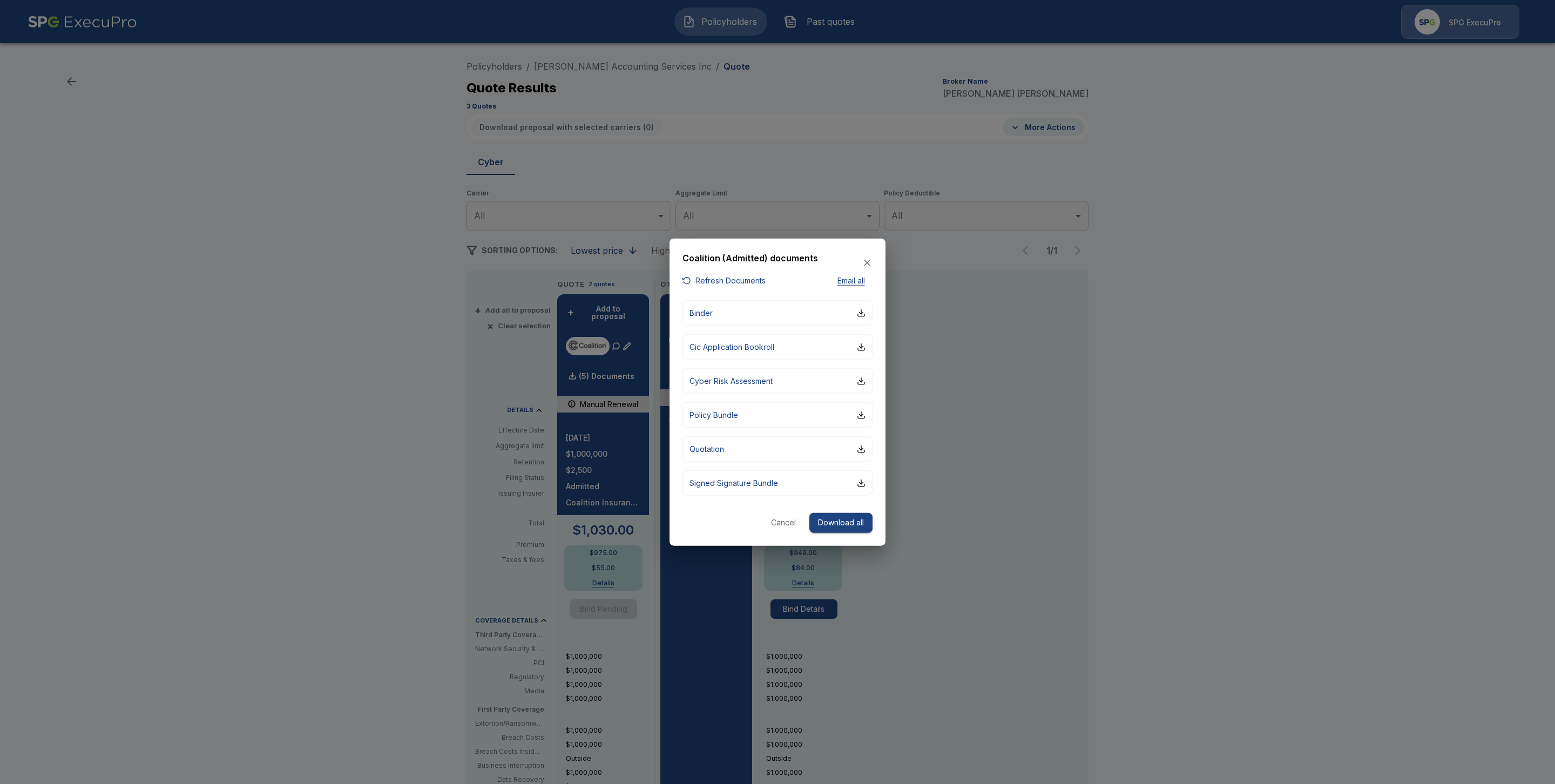
click at [715, 100] on div at bounding box center [778, 392] width 1555 height 784
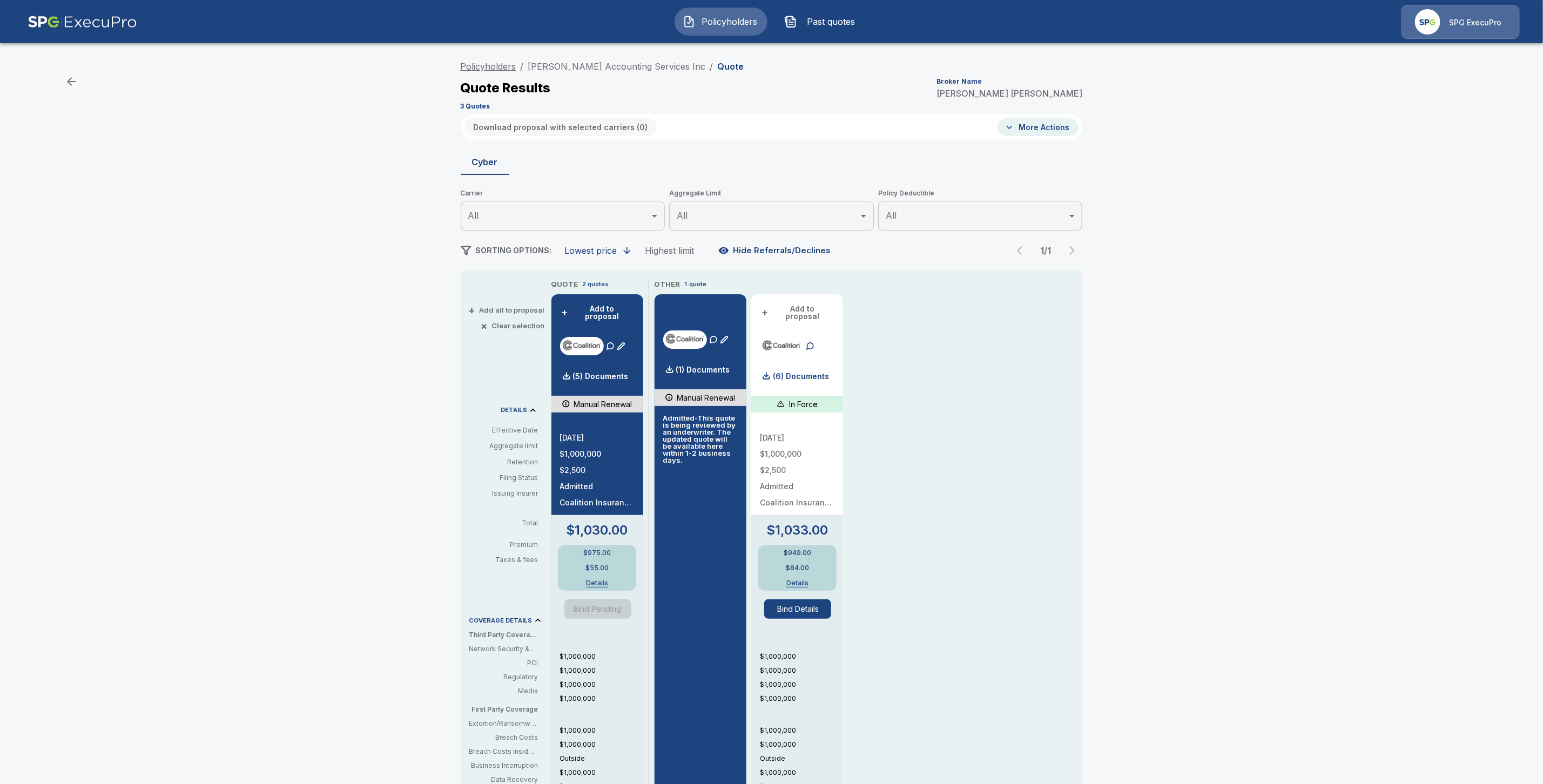
click at [496, 64] on link "Policyholders" at bounding box center [489, 66] width 56 height 11
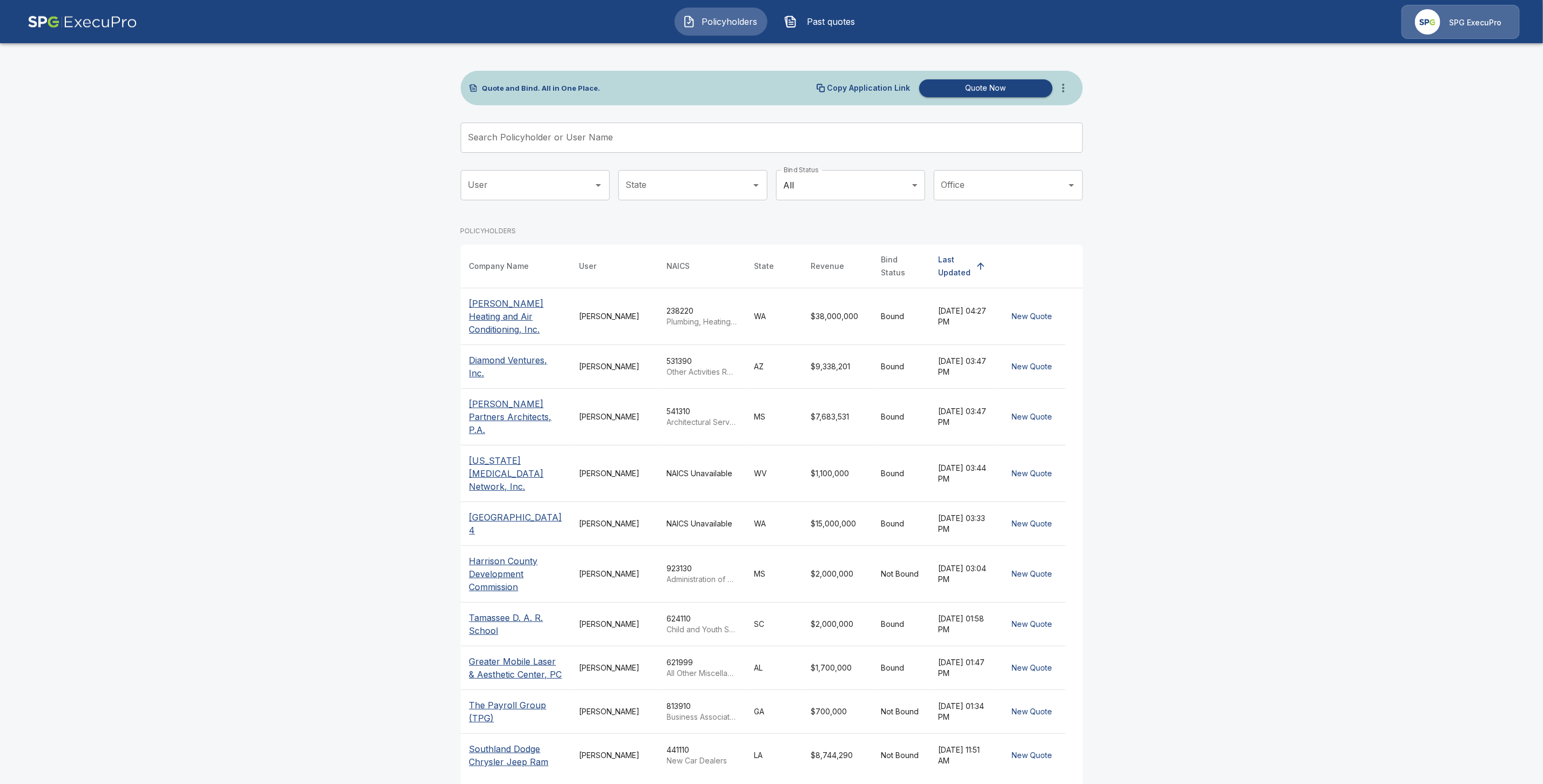
click at [549, 144] on input "Search Policyholder or User Name" at bounding box center [766, 138] width 611 height 30
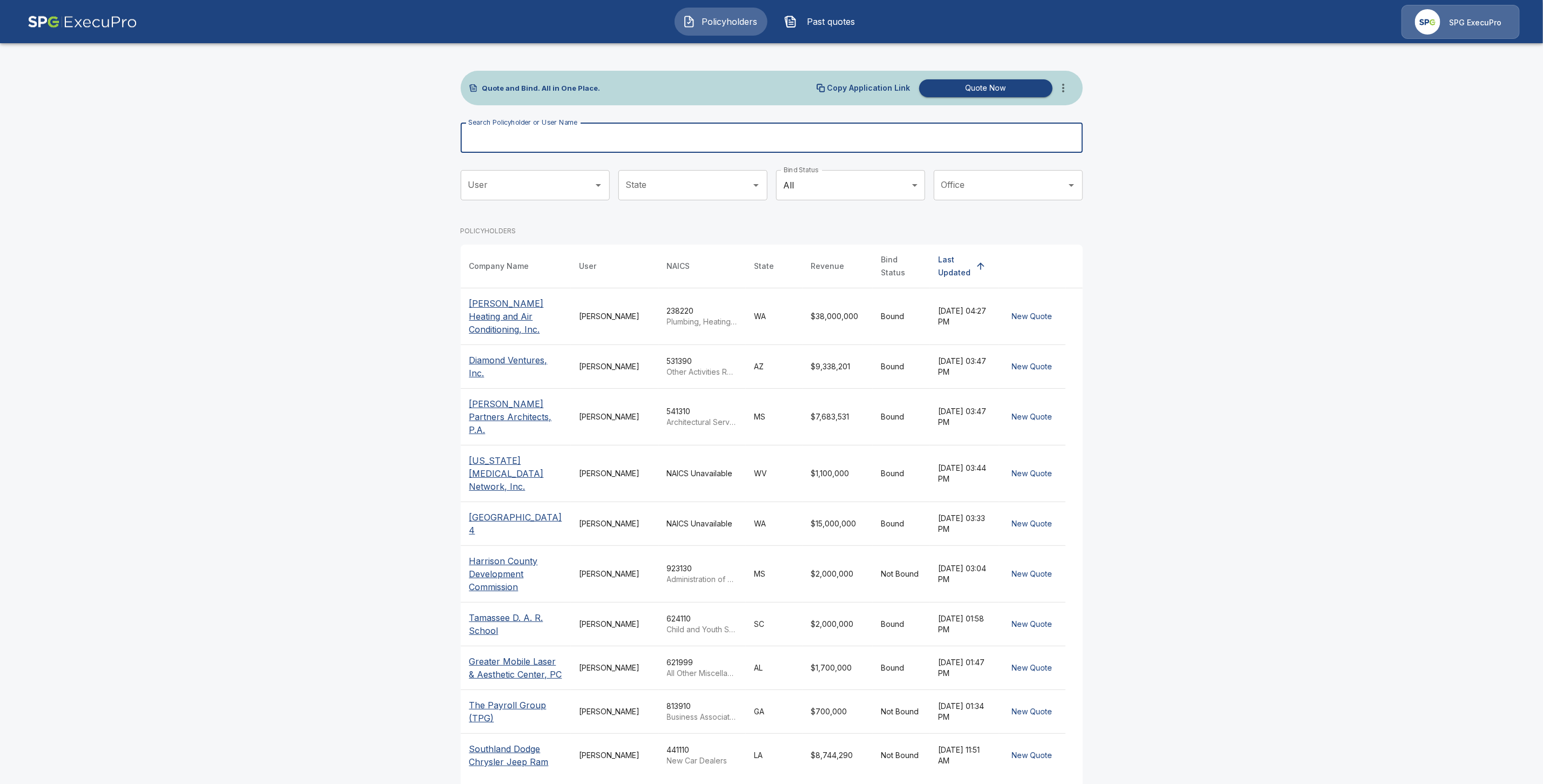
paste input "*********"
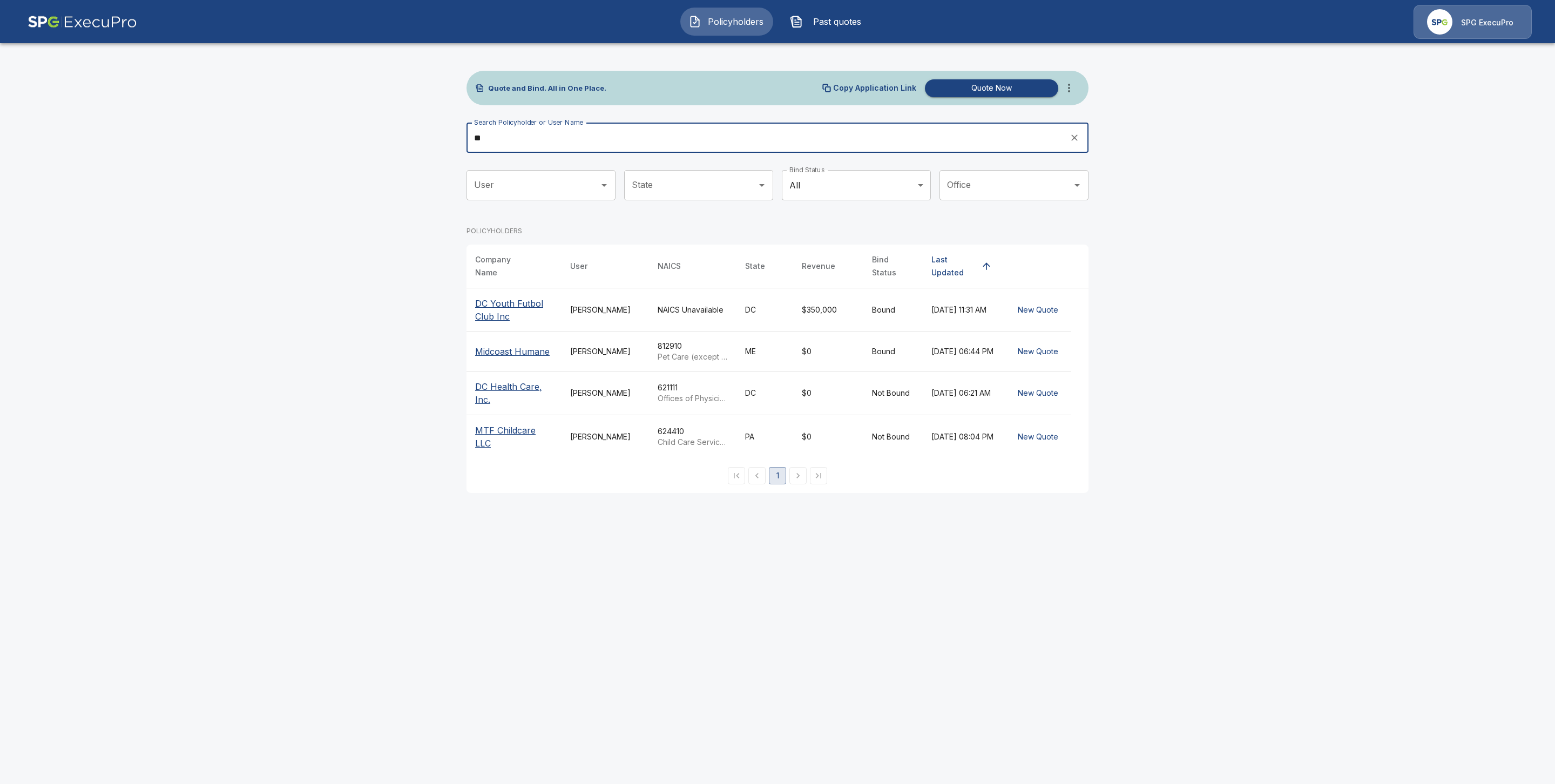
type input "*"
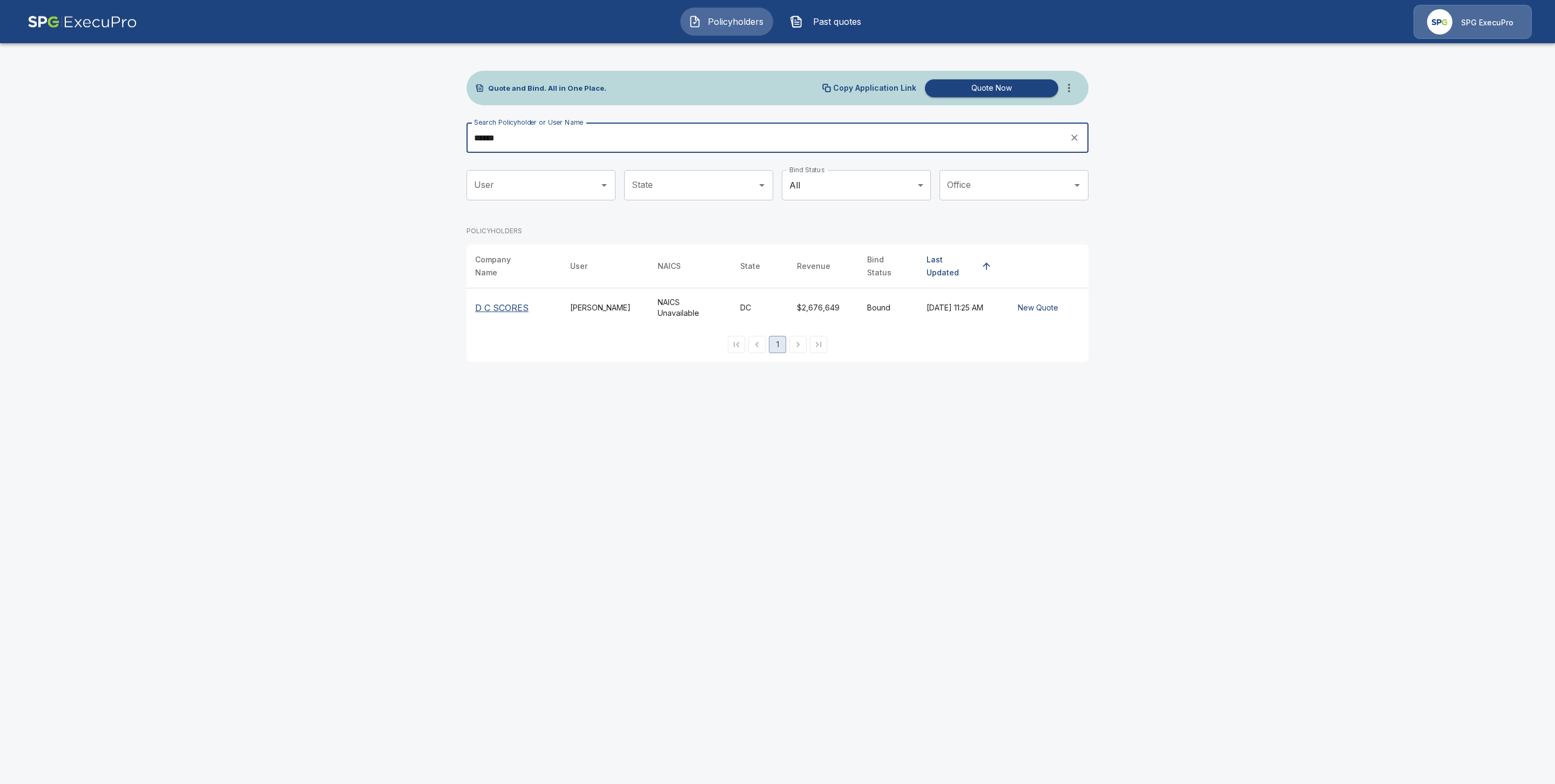
type input "******"
click at [484, 293] on th "D C SCORES" at bounding box center [514, 308] width 95 height 39
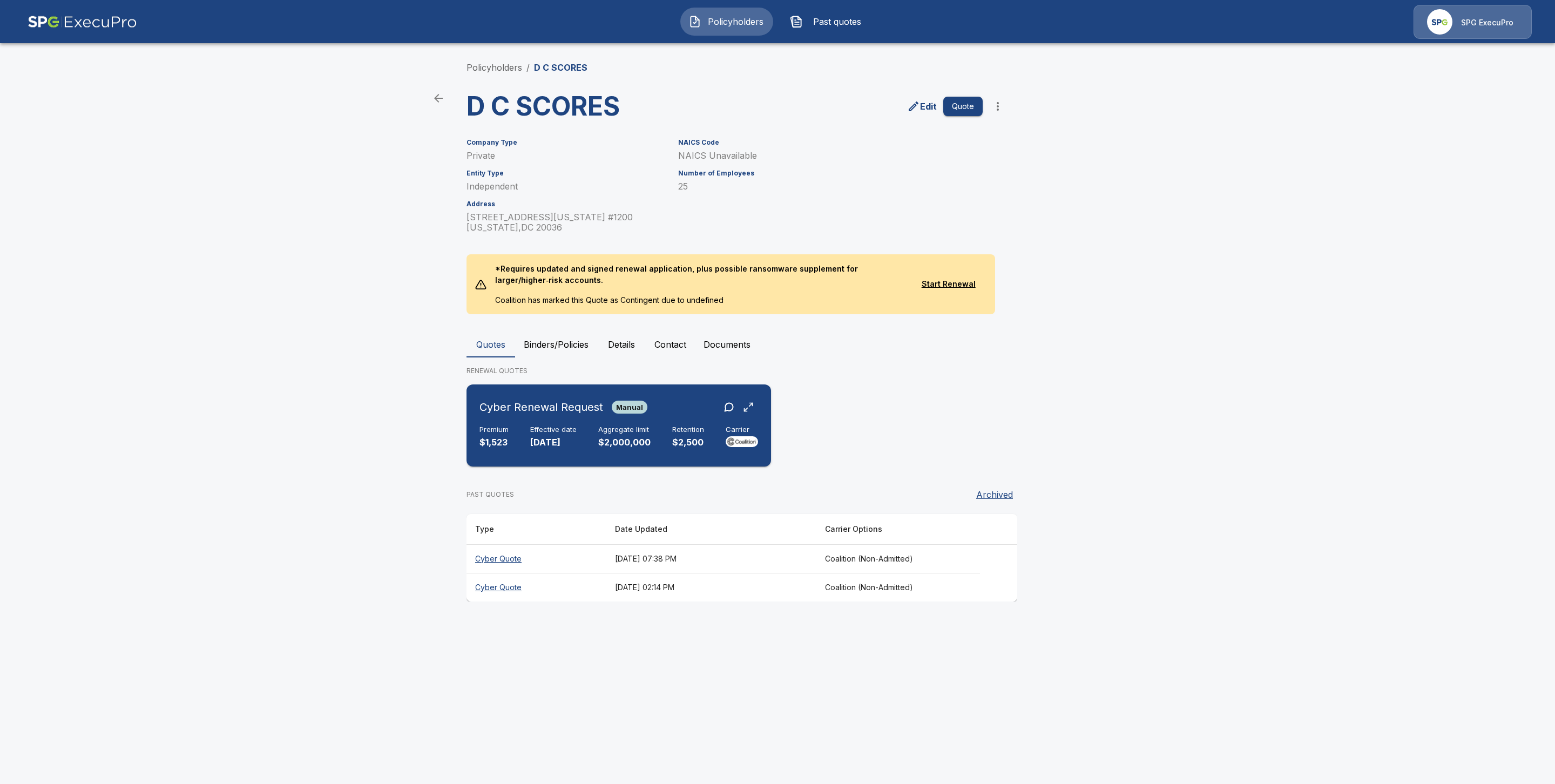
click at [530, 422] on div "Cyber Renewal Request Manual Premium $1,523 Effective date 10/21/2025 Aggregate…" at bounding box center [619, 425] width 296 height 74
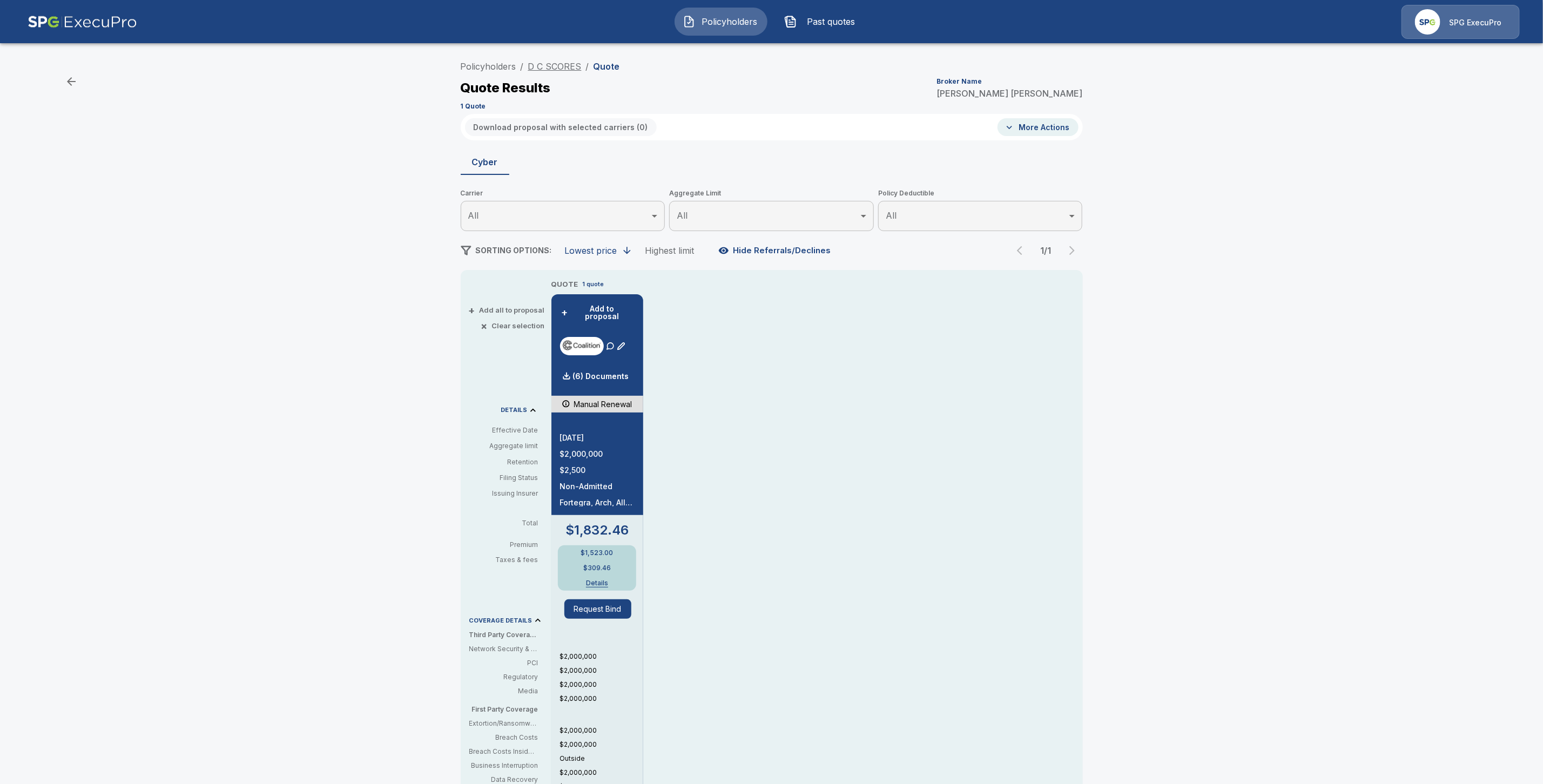
click at [564, 63] on link "D C SCORES" at bounding box center [555, 66] width 54 height 11
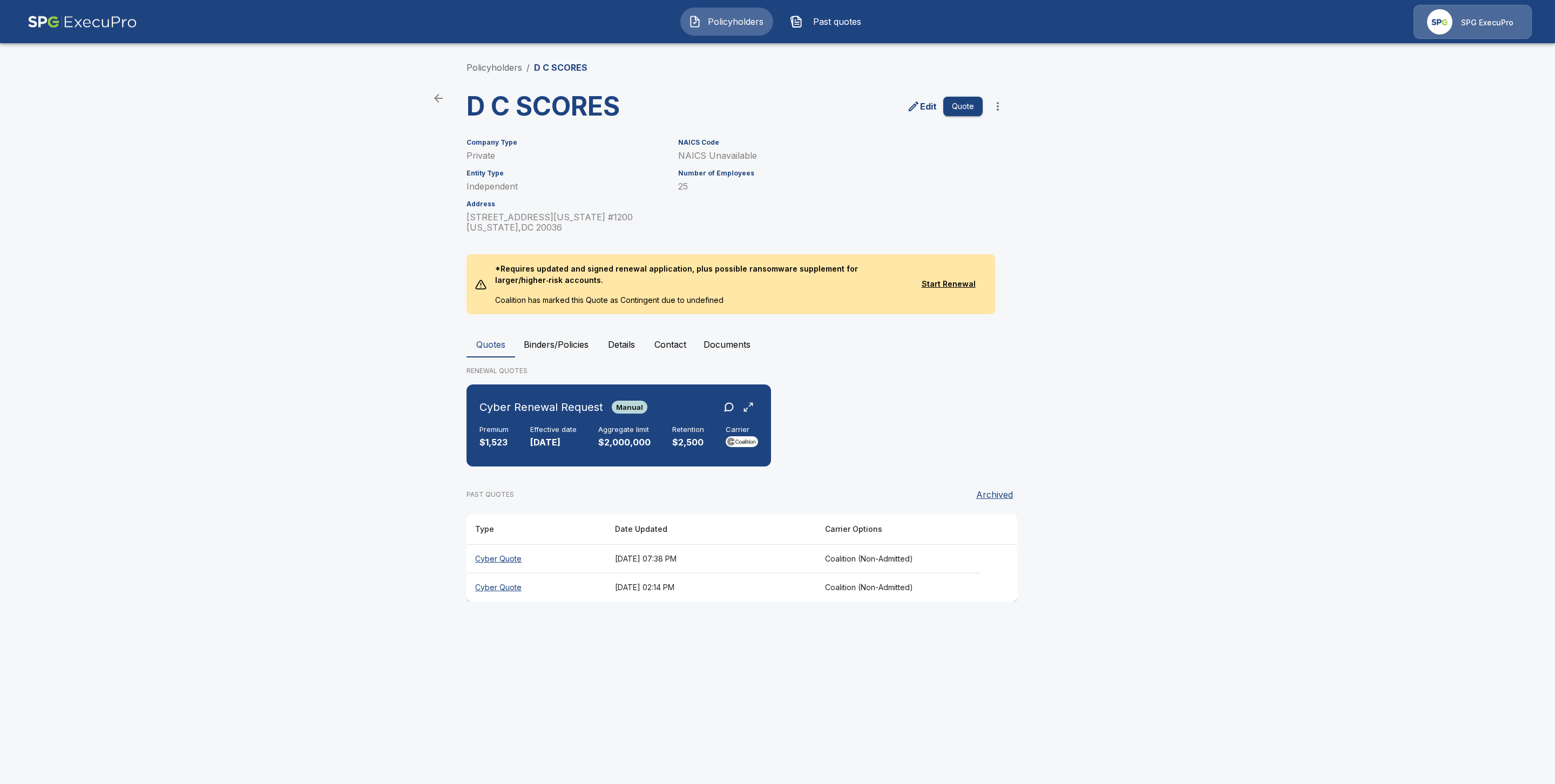
click at [494, 586] on th "Cyber Quote" at bounding box center [537, 587] width 140 height 28
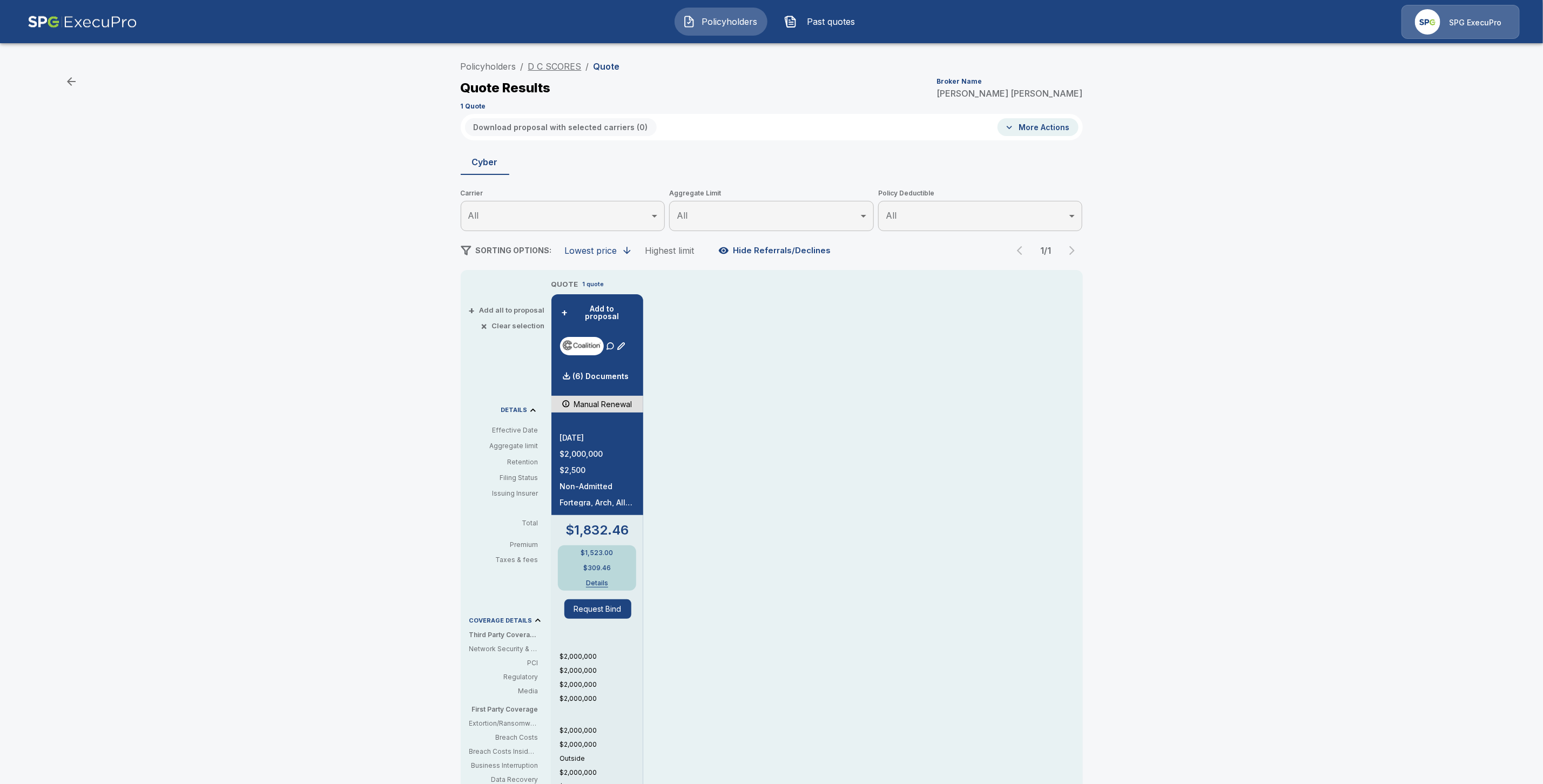
click at [553, 62] on link "D C SCORES" at bounding box center [555, 66] width 54 height 11
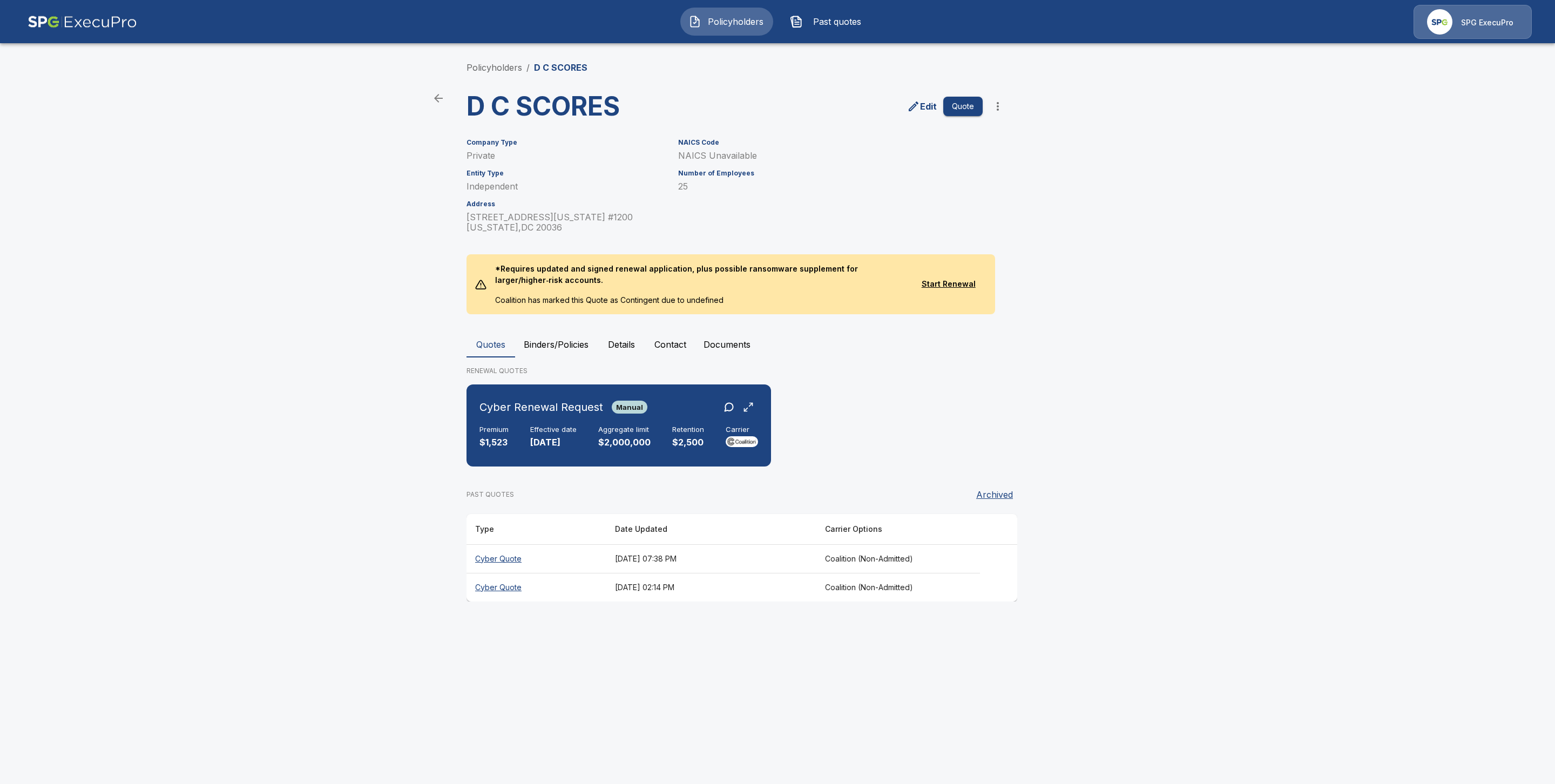
click at [499, 556] on th "Cyber Quote" at bounding box center [537, 558] width 140 height 28
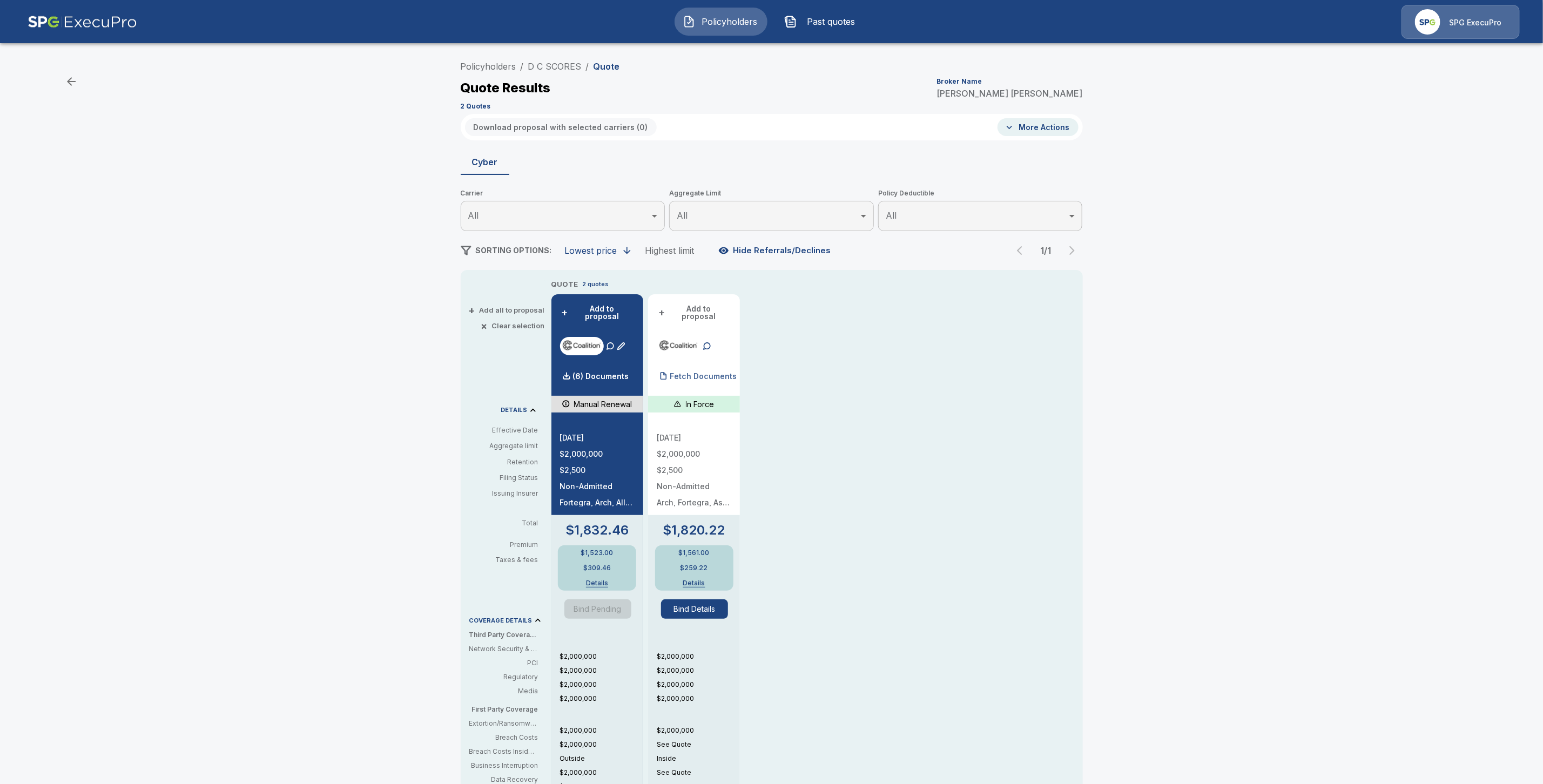
click at [709, 372] on p "Fetch Documents" at bounding box center [703, 376] width 67 height 8
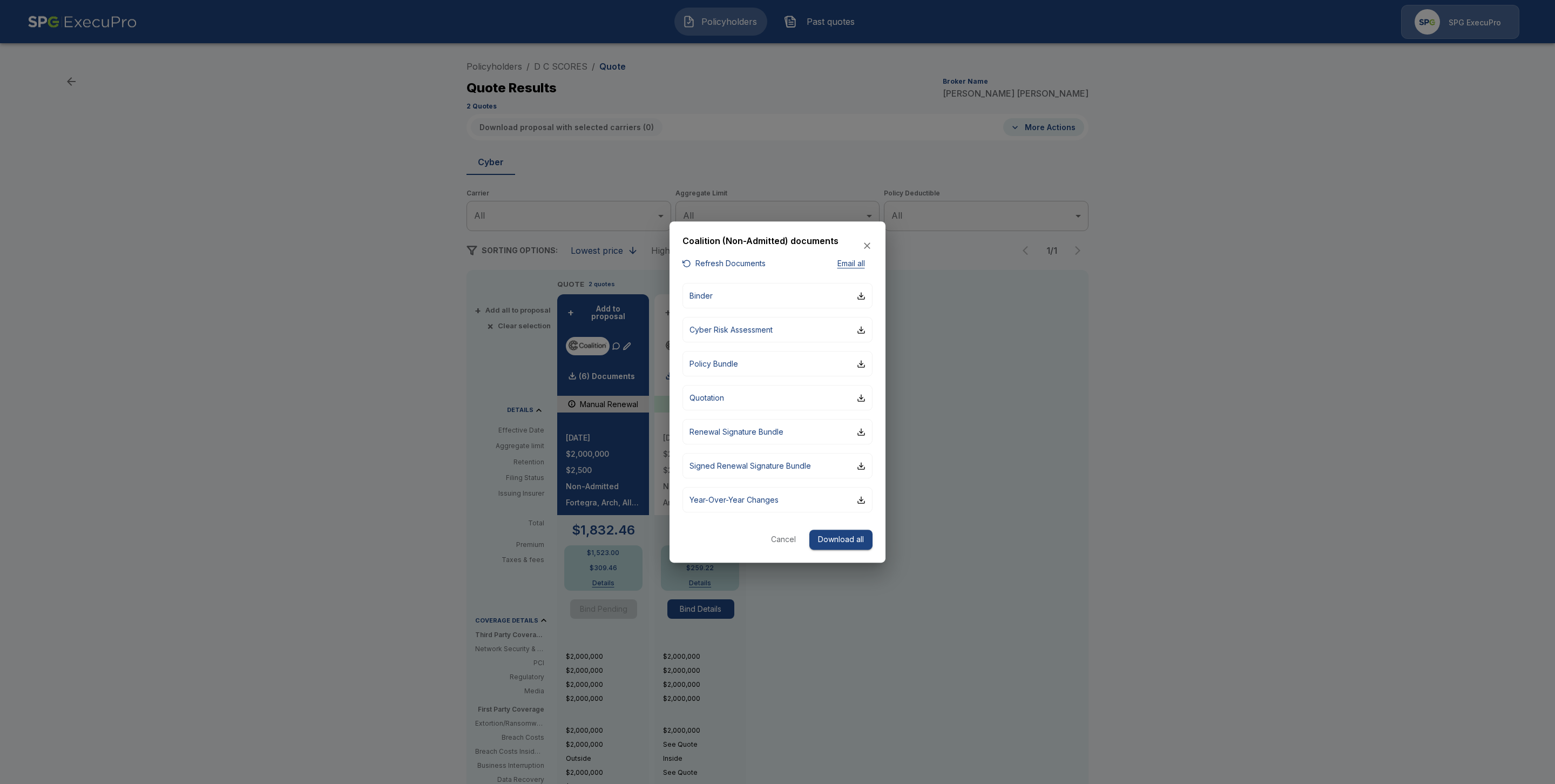
click at [427, 185] on div at bounding box center [778, 392] width 1555 height 784
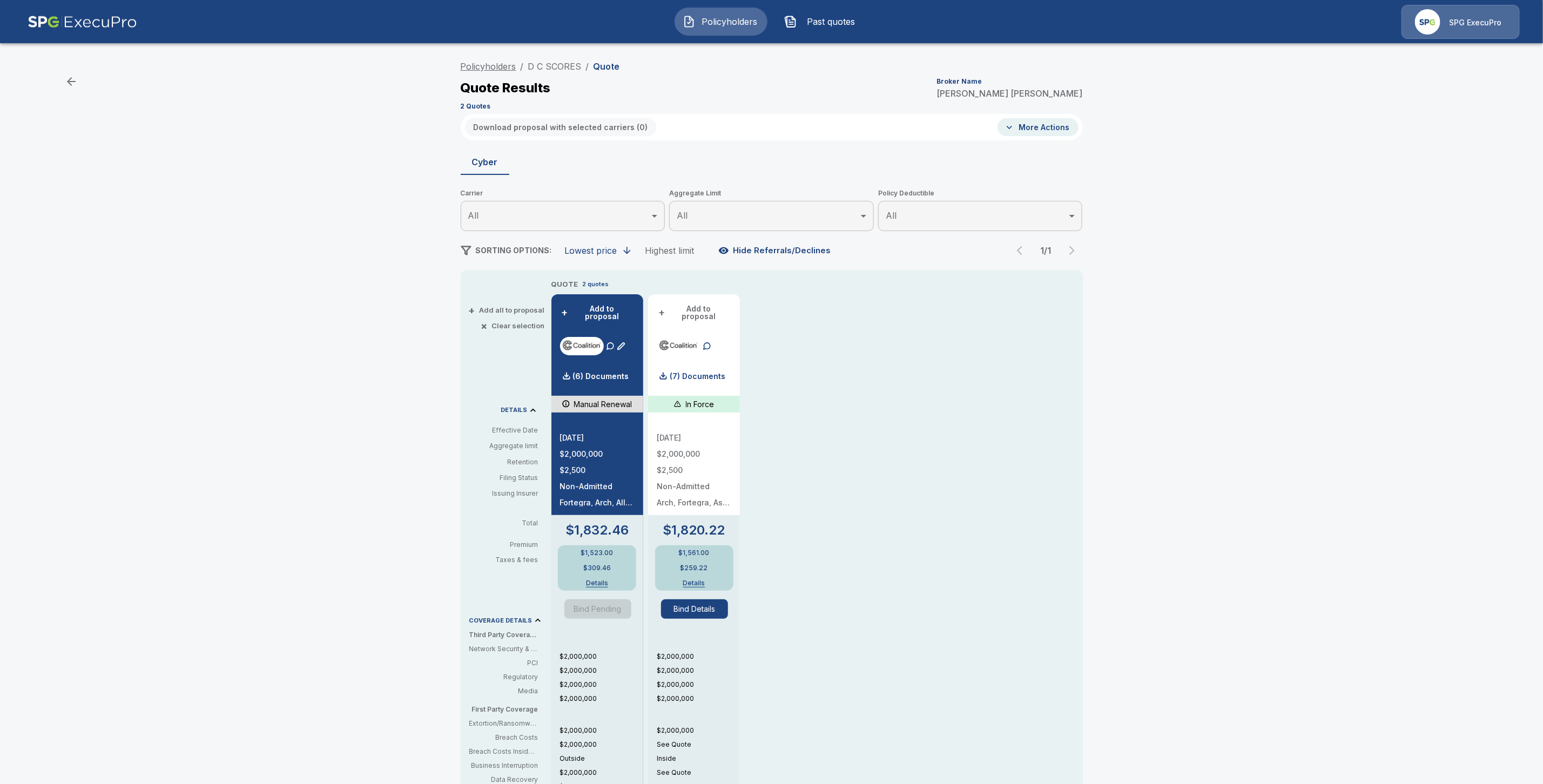
click at [494, 70] on link "Policyholders" at bounding box center [489, 66] width 56 height 11
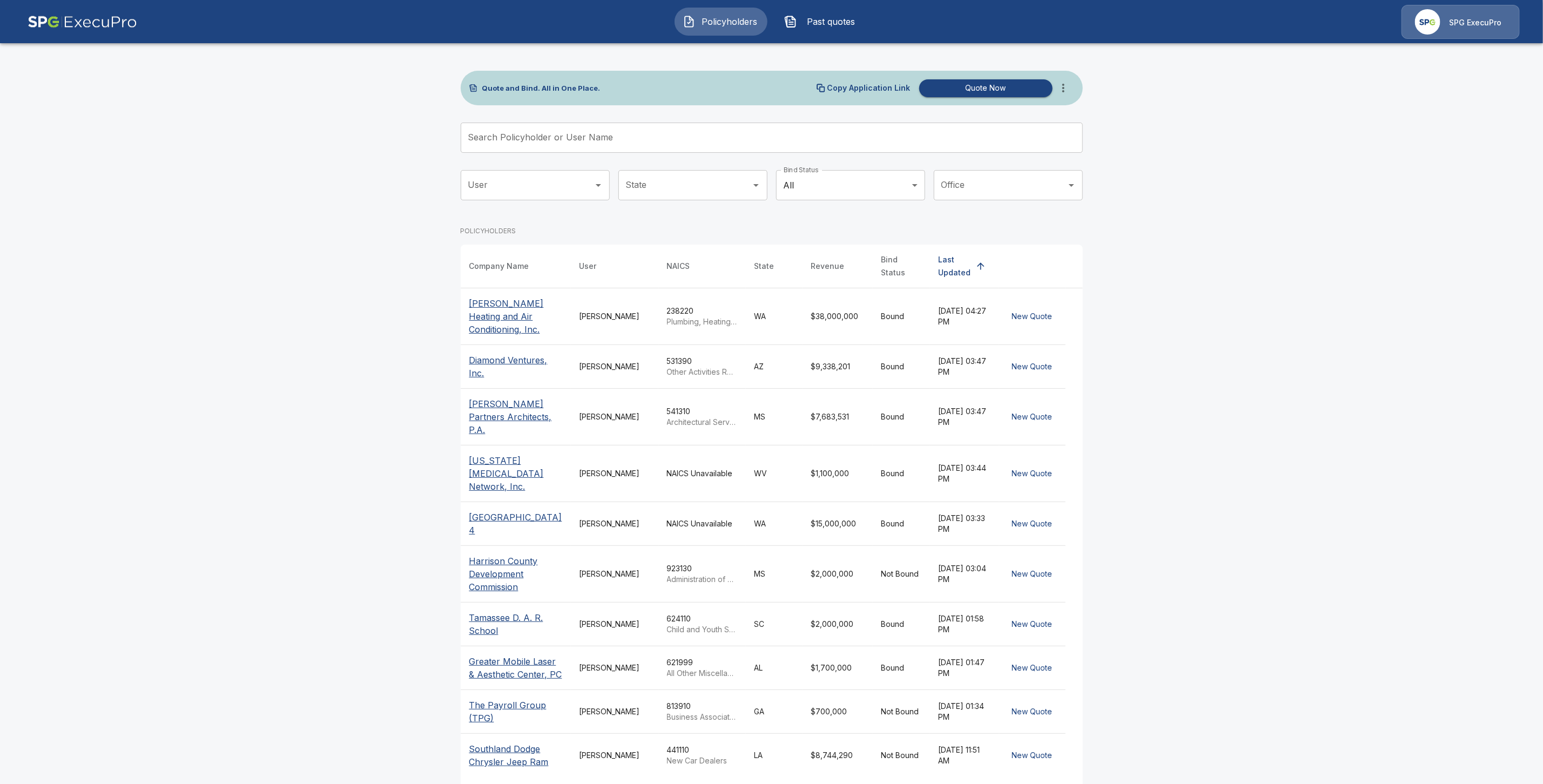
click at [513, 135] on input "Search Policyholder or User Name" at bounding box center [766, 138] width 611 height 30
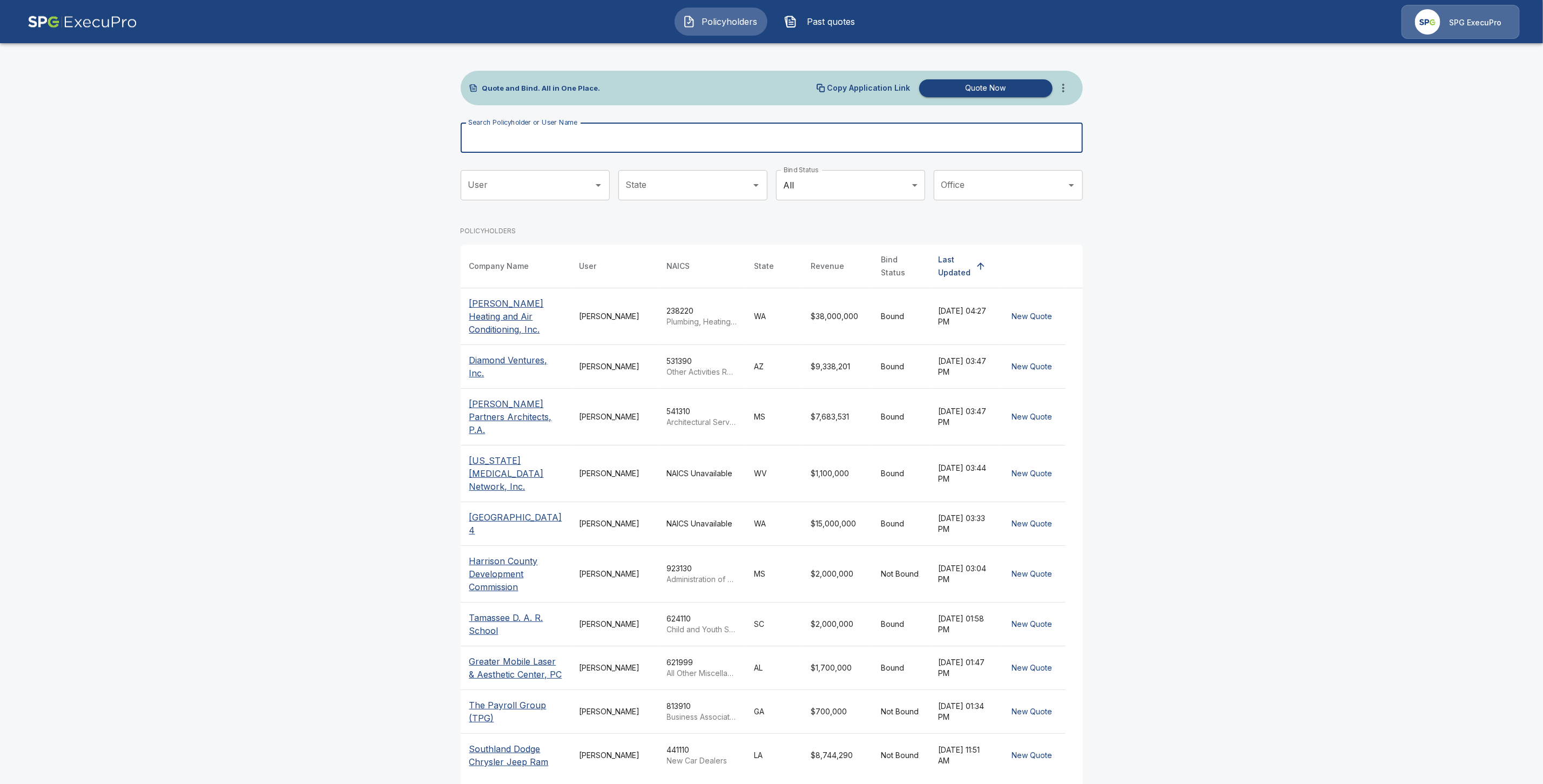
paste input "**********"
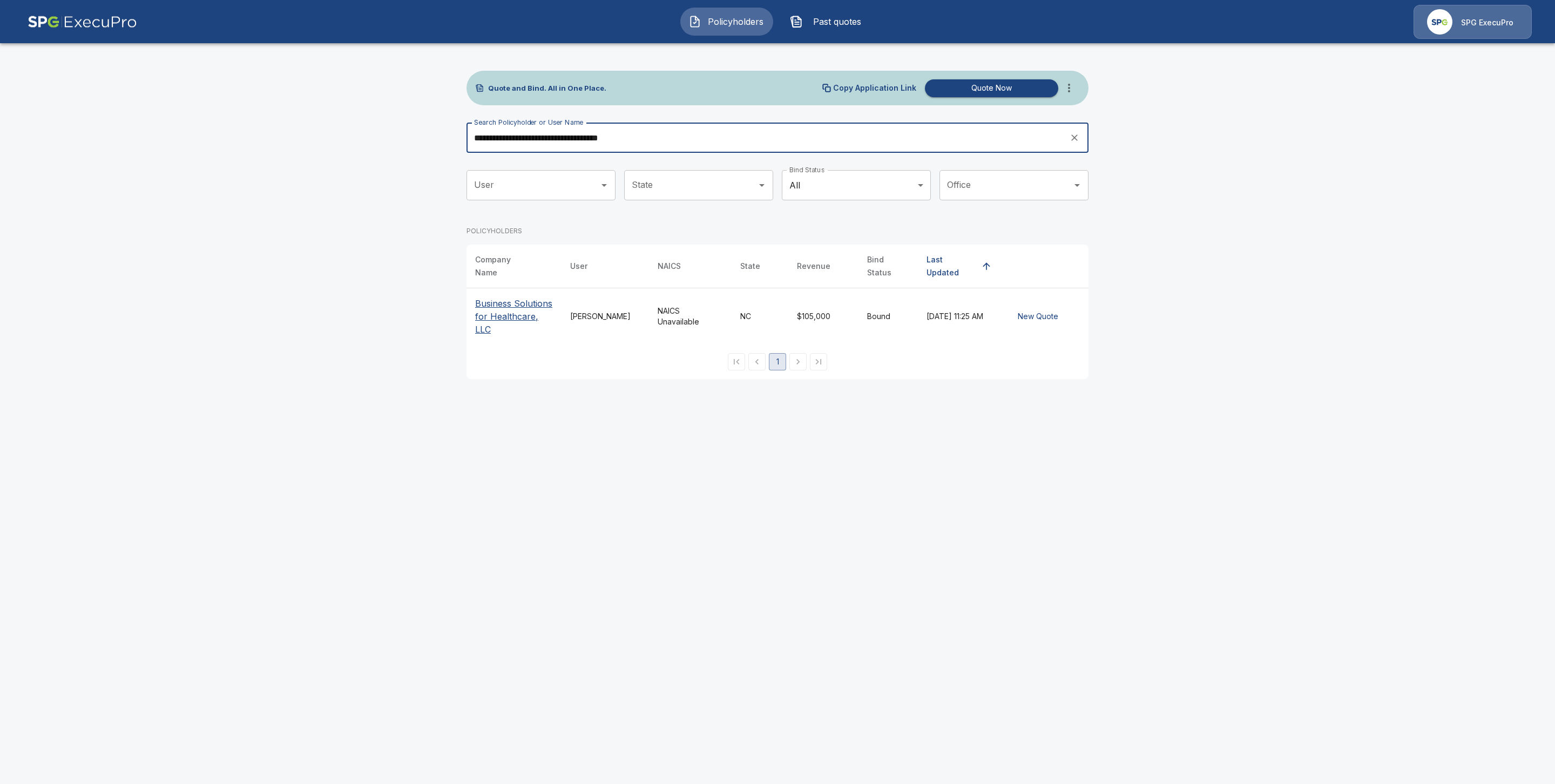
type input "**********"
click at [496, 315] on p "Business Solutions for Healthcare, LLC" at bounding box center [514, 316] width 78 height 39
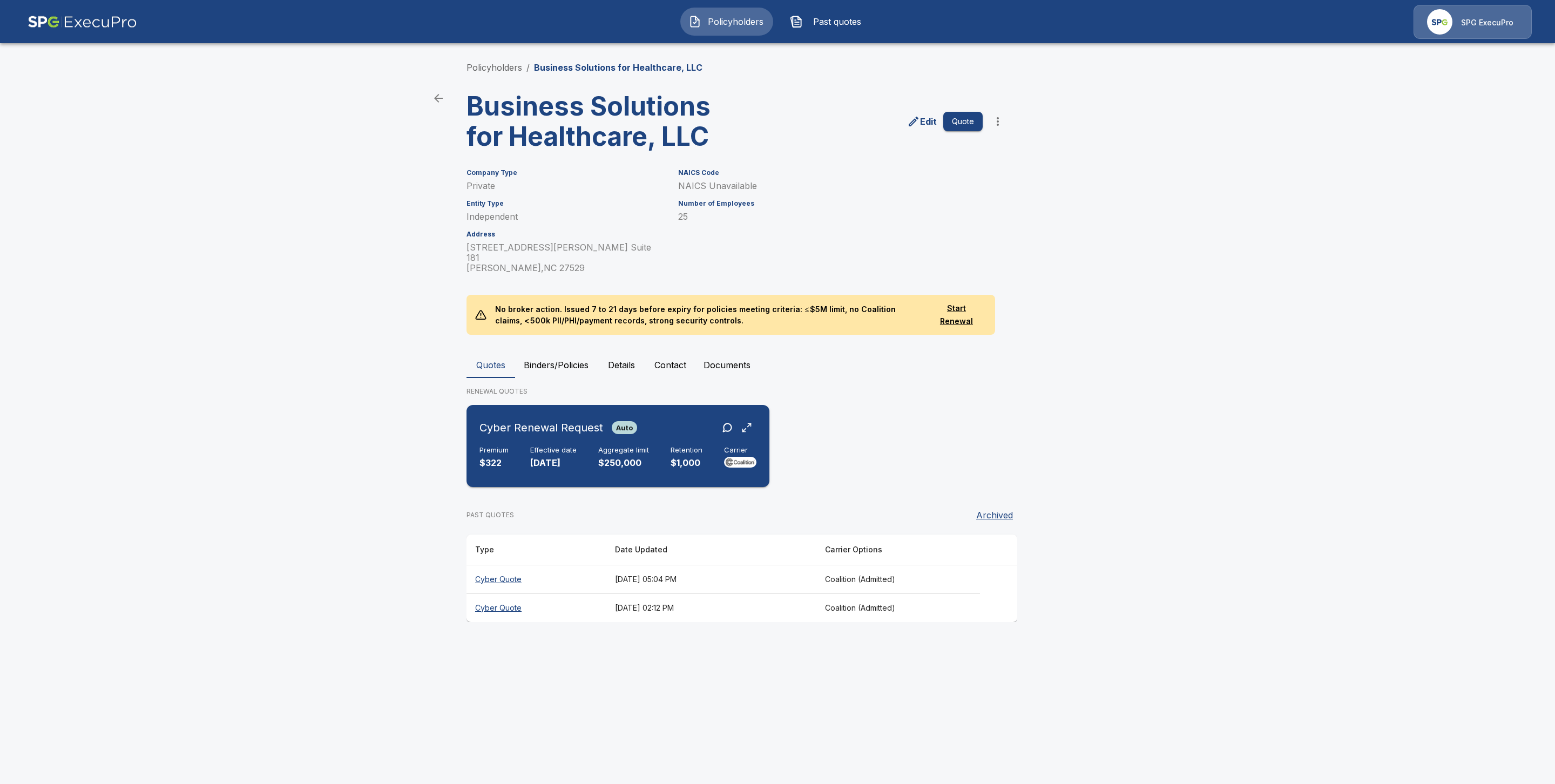
click at [544, 457] on p "[DATE]" at bounding box center [553, 463] width 46 height 13
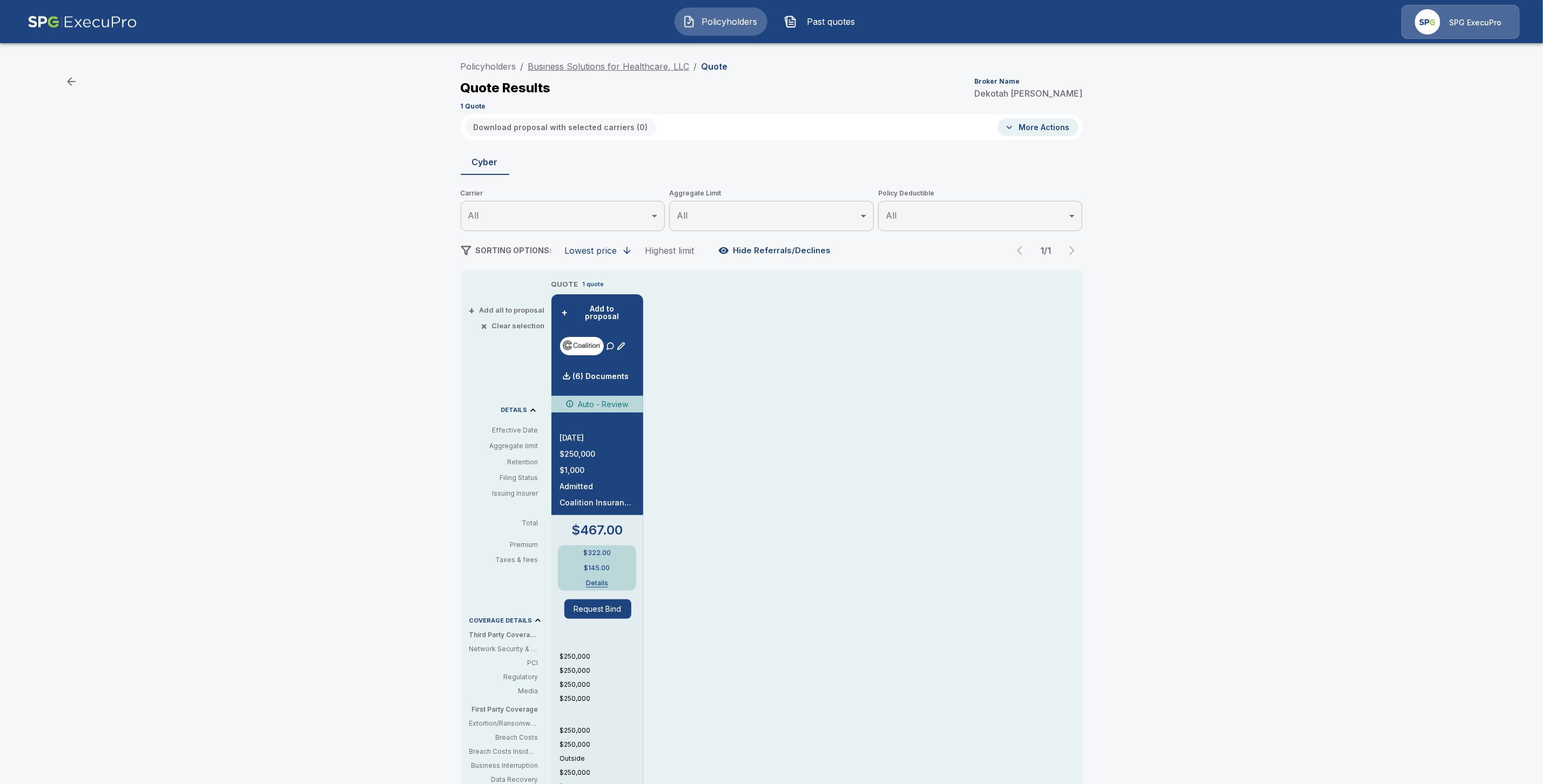
click at [589, 69] on link "Business Solutions for Healthcare, LLC" at bounding box center [609, 66] width 161 height 11
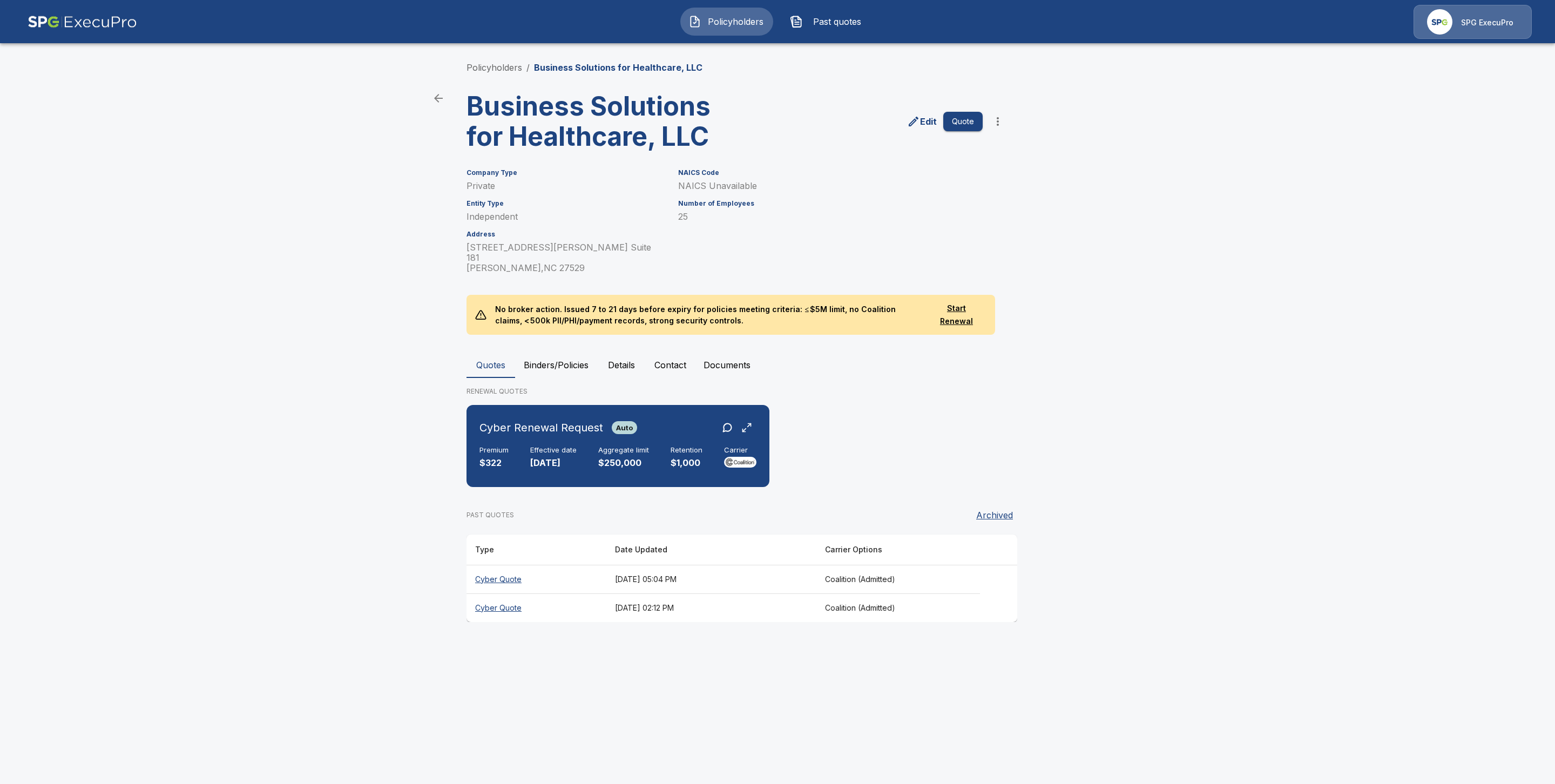
click at [499, 566] on th "Cyber Quote" at bounding box center [537, 579] width 140 height 28
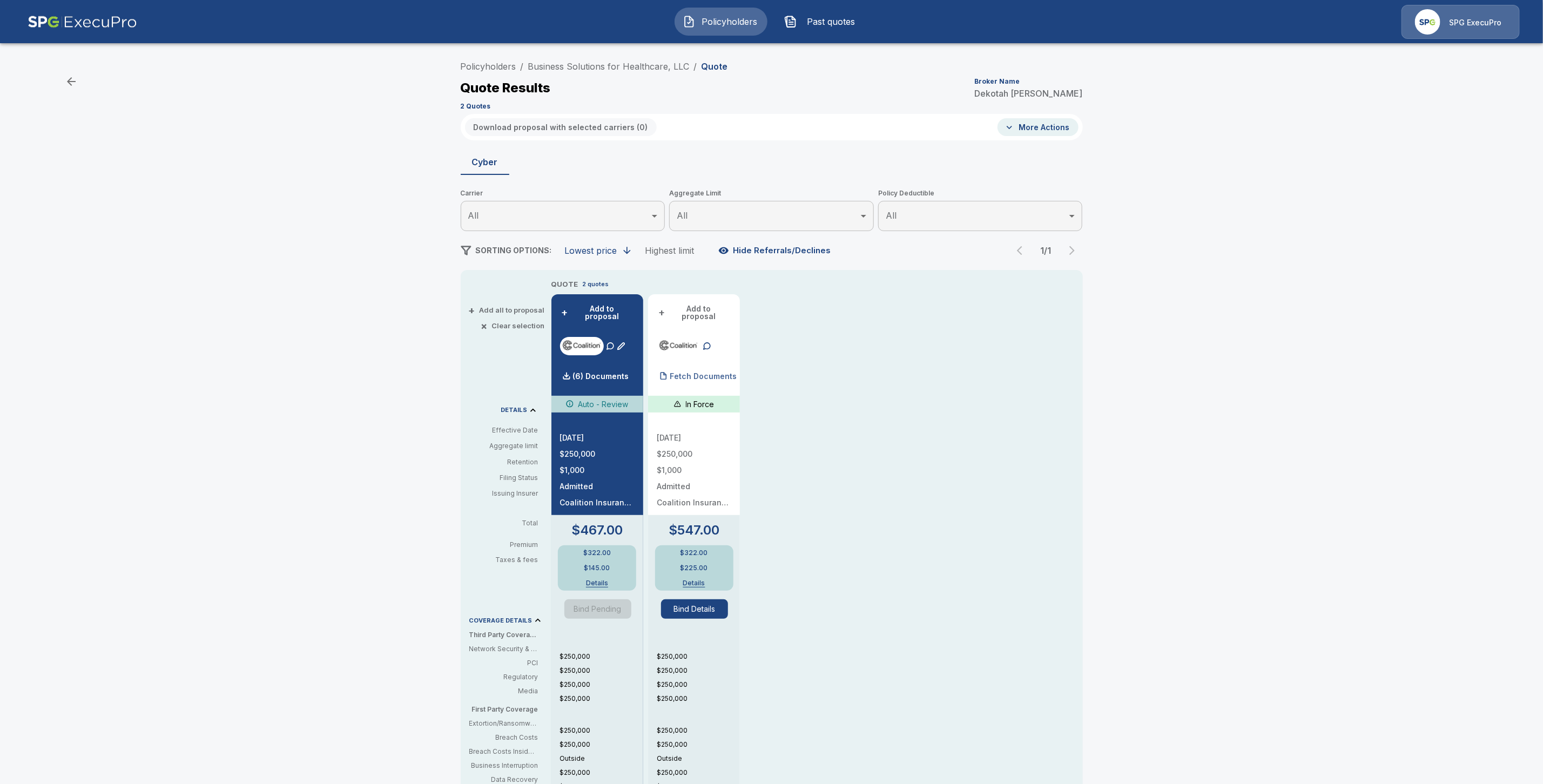
click at [711, 366] on div "Fetch Documents" at bounding box center [697, 377] width 80 height 22
click at [712, 372] on p "Fetch Documents" at bounding box center [703, 376] width 67 height 8
click at [505, 68] on link "Policyholders" at bounding box center [489, 66] width 56 height 11
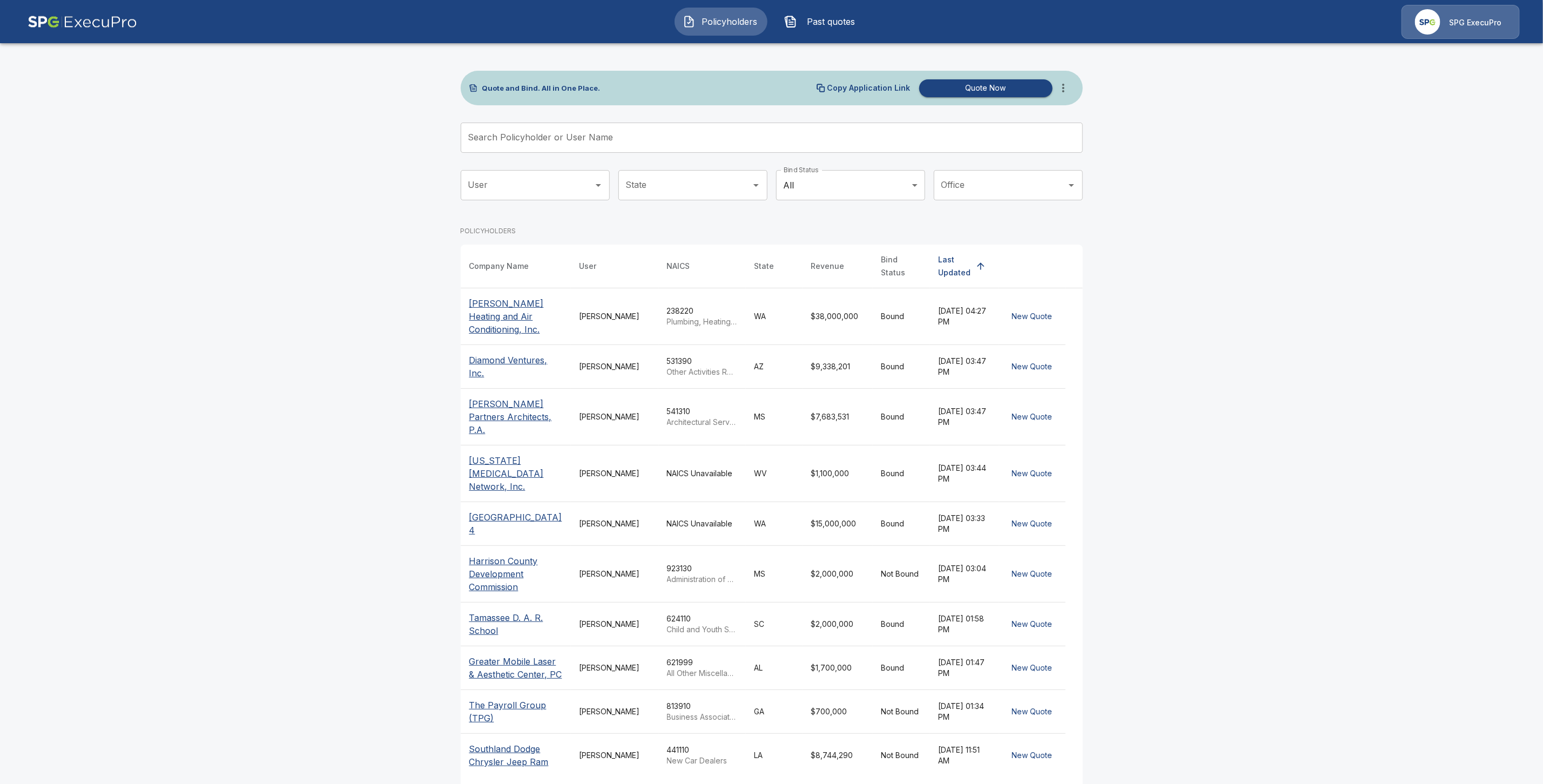
click at [533, 136] on input "Search Policyholder or User Name" at bounding box center [766, 138] width 611 height 30
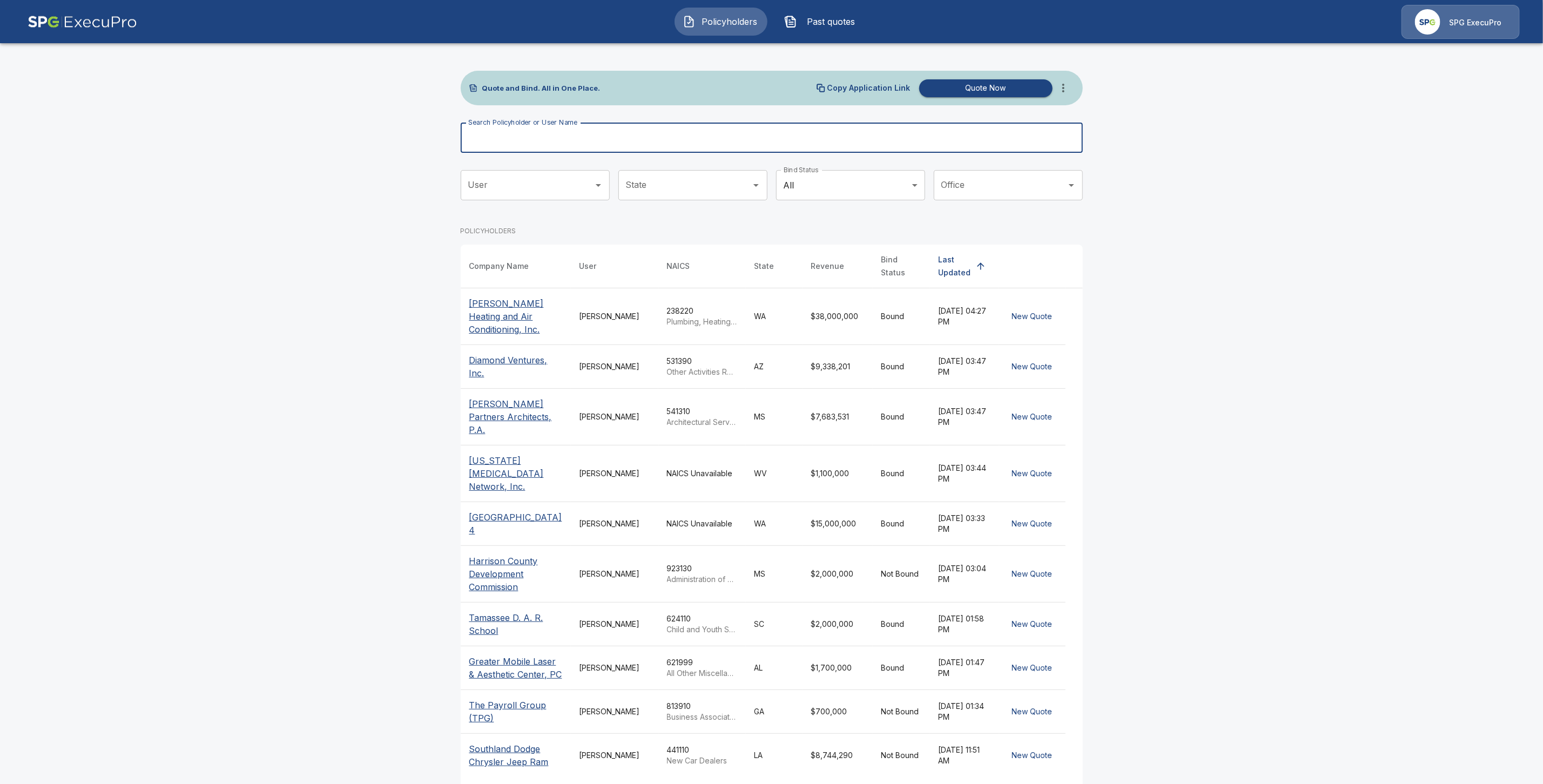
paste input "**********"
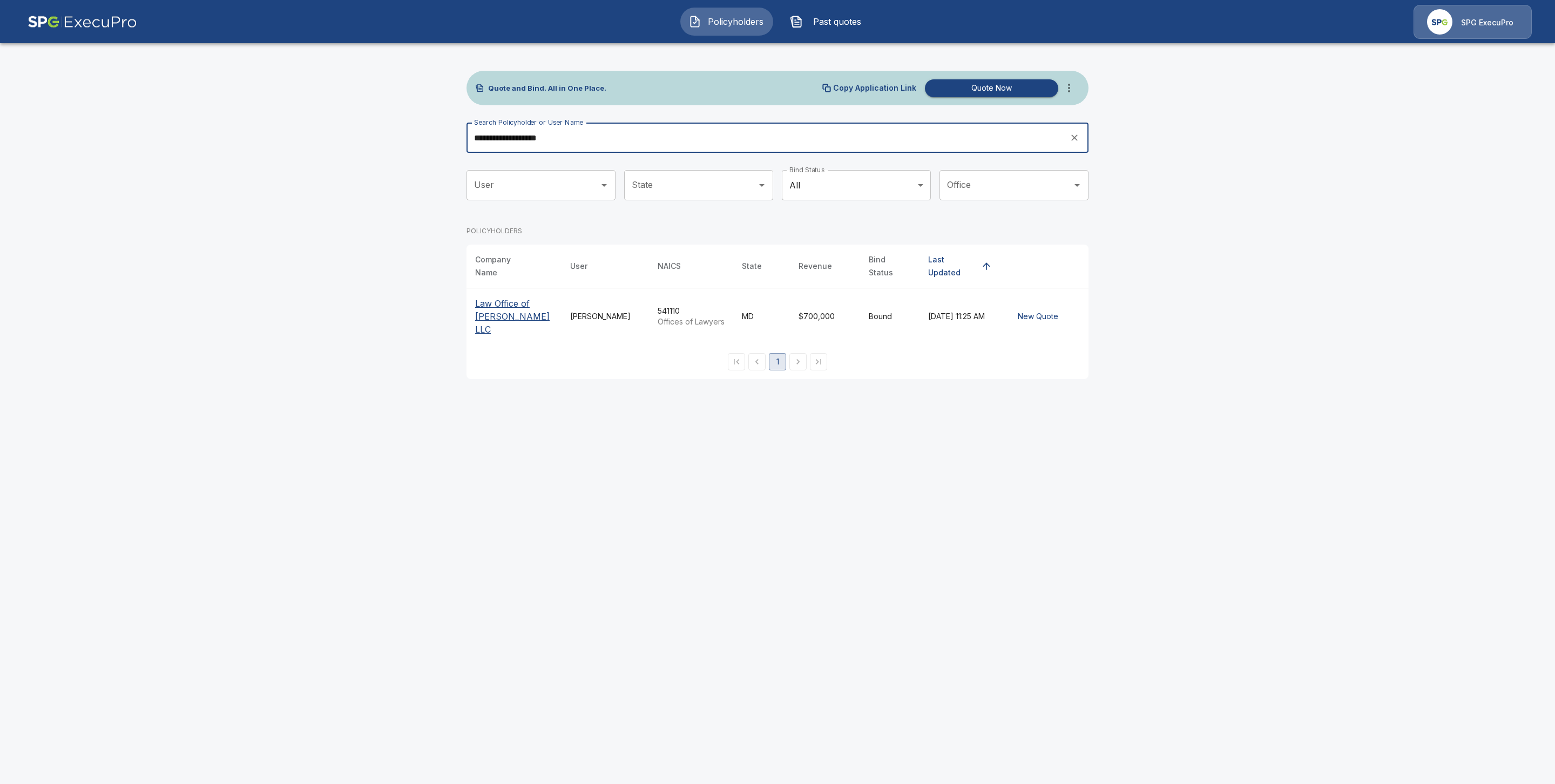
type input "**********"
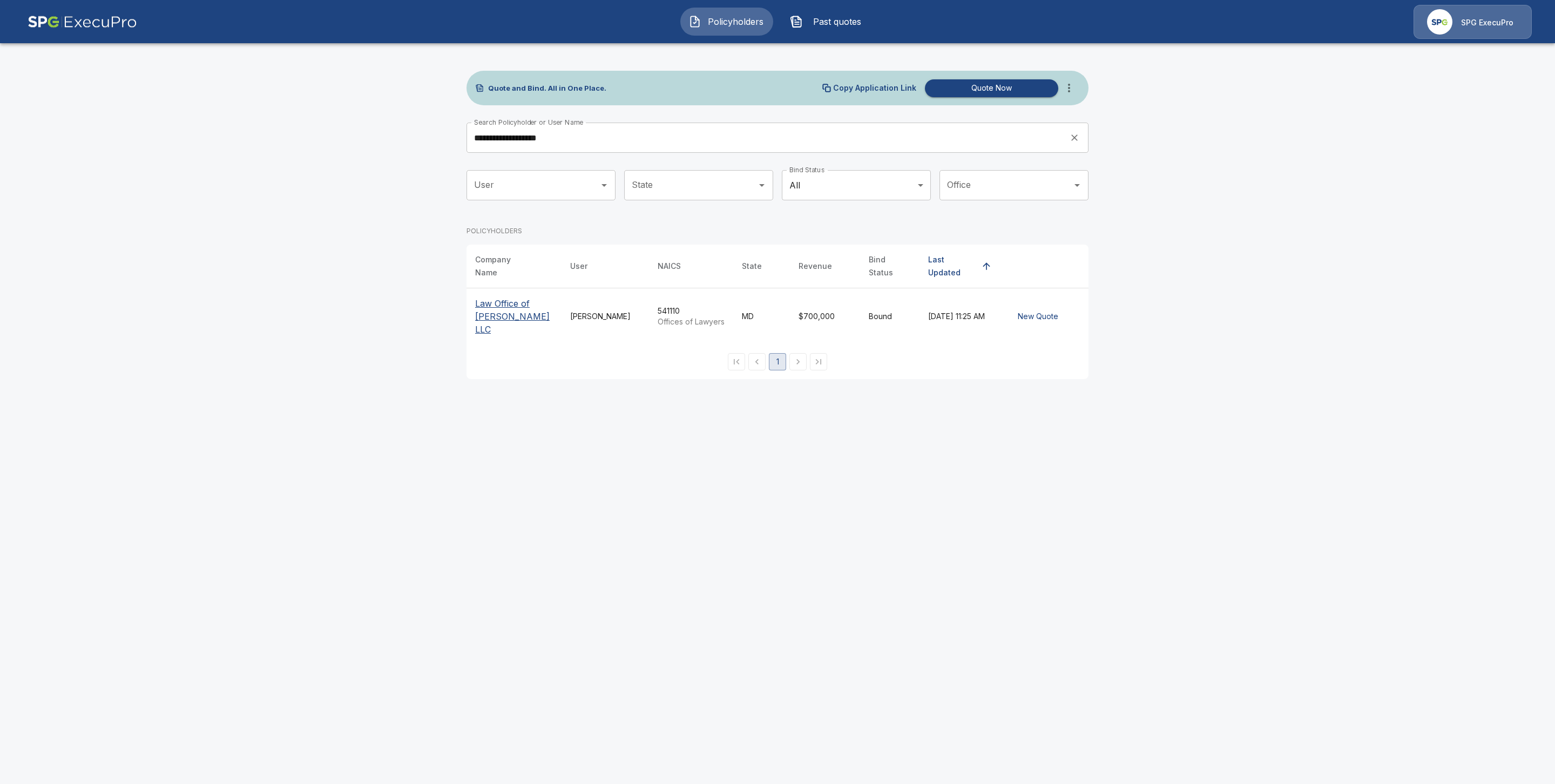
click at [509, 297] on p "Law Office of [PERSON_NAME] LLC" at bounding box center [514, 316] width 78 height 39
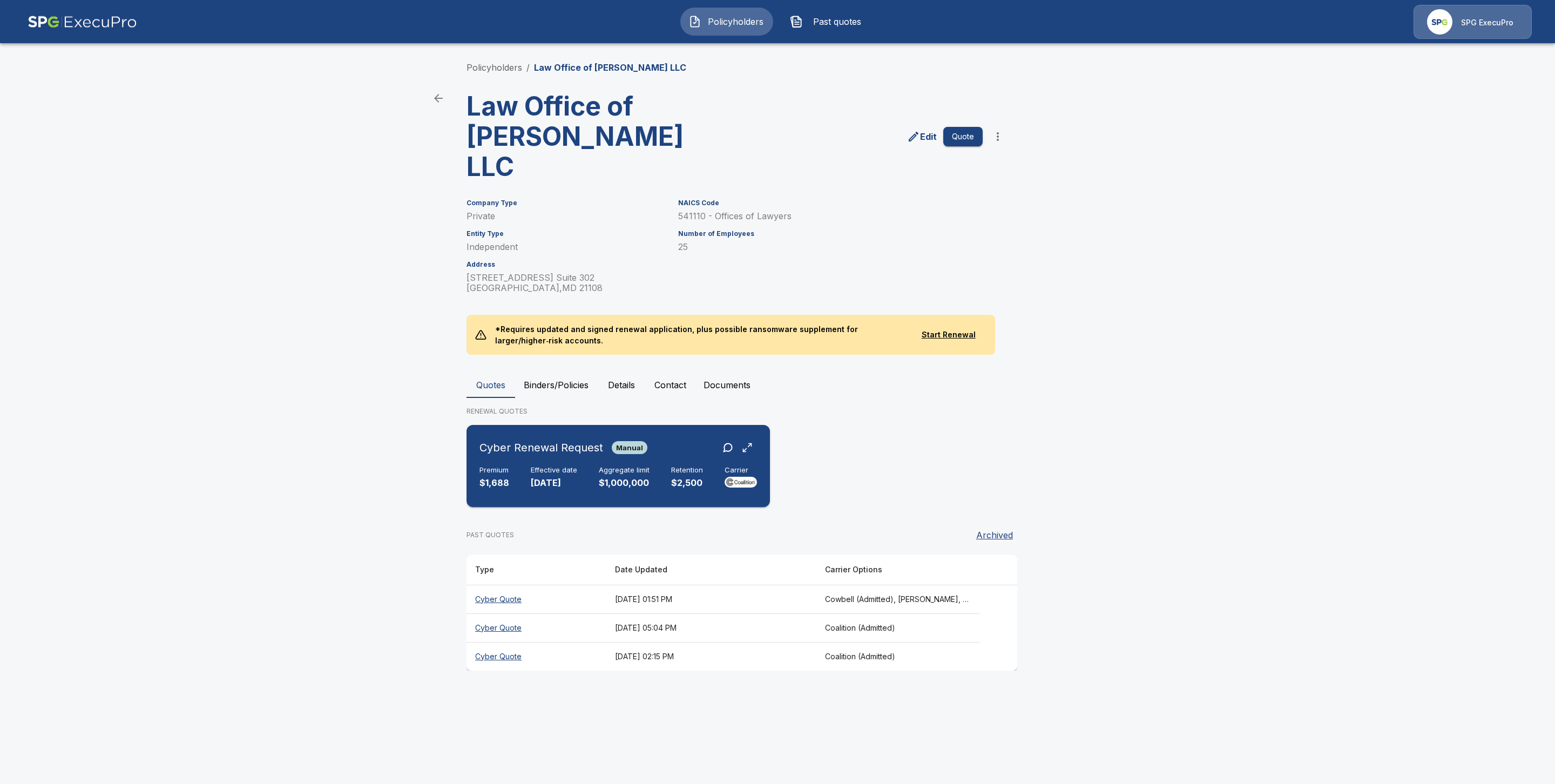
click at [524, 466] on div "Premium $1,688 Effective date [DATE] Aggregate limit $1,000,000 Retention $2,50…" at bounding box center [618, 477] width 278 height 24
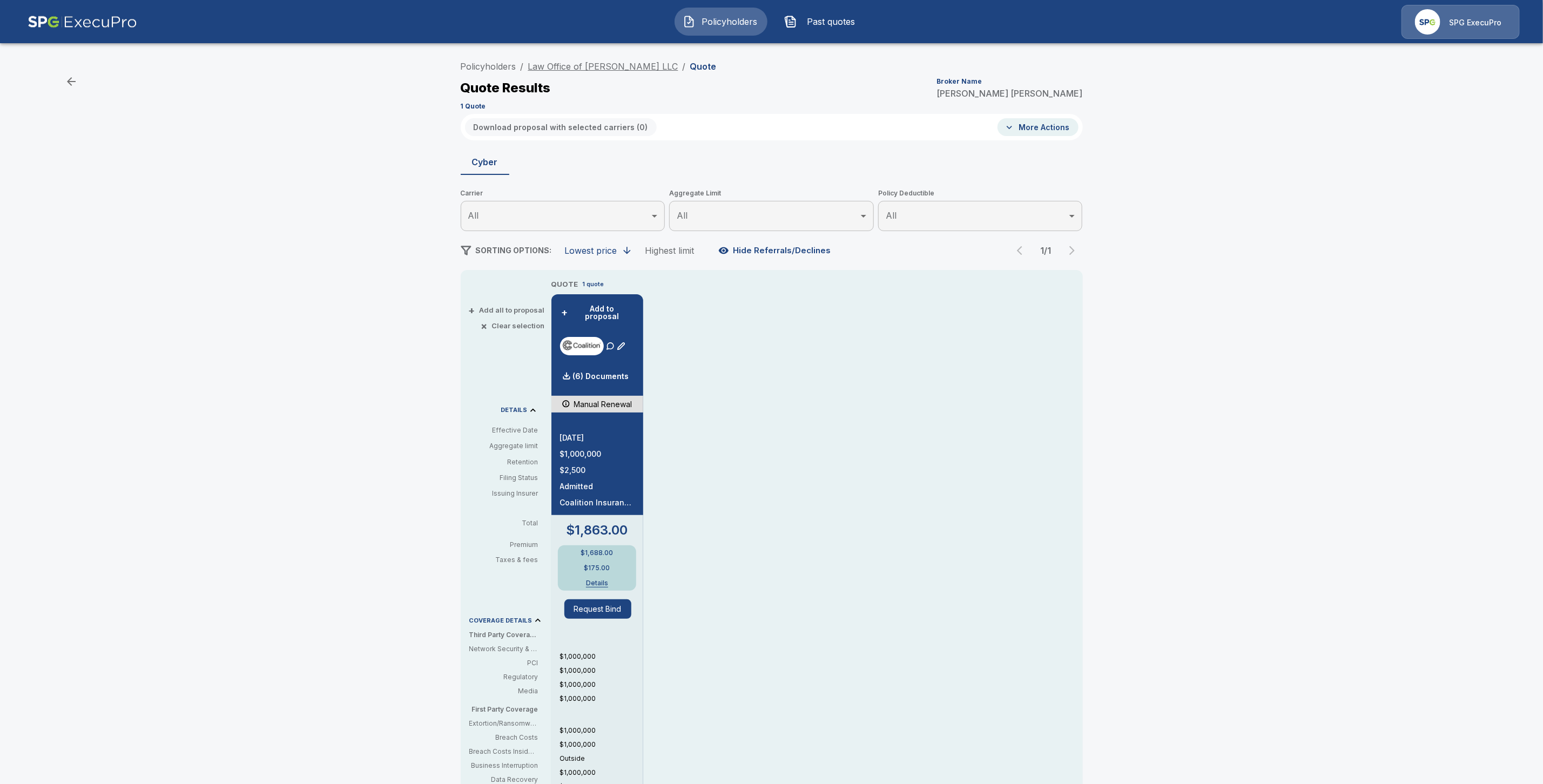
click at [571, 67] on link "Law Office of [PERSON_NAME] LLC" at bounding box center [603, 66] width 150 height 11
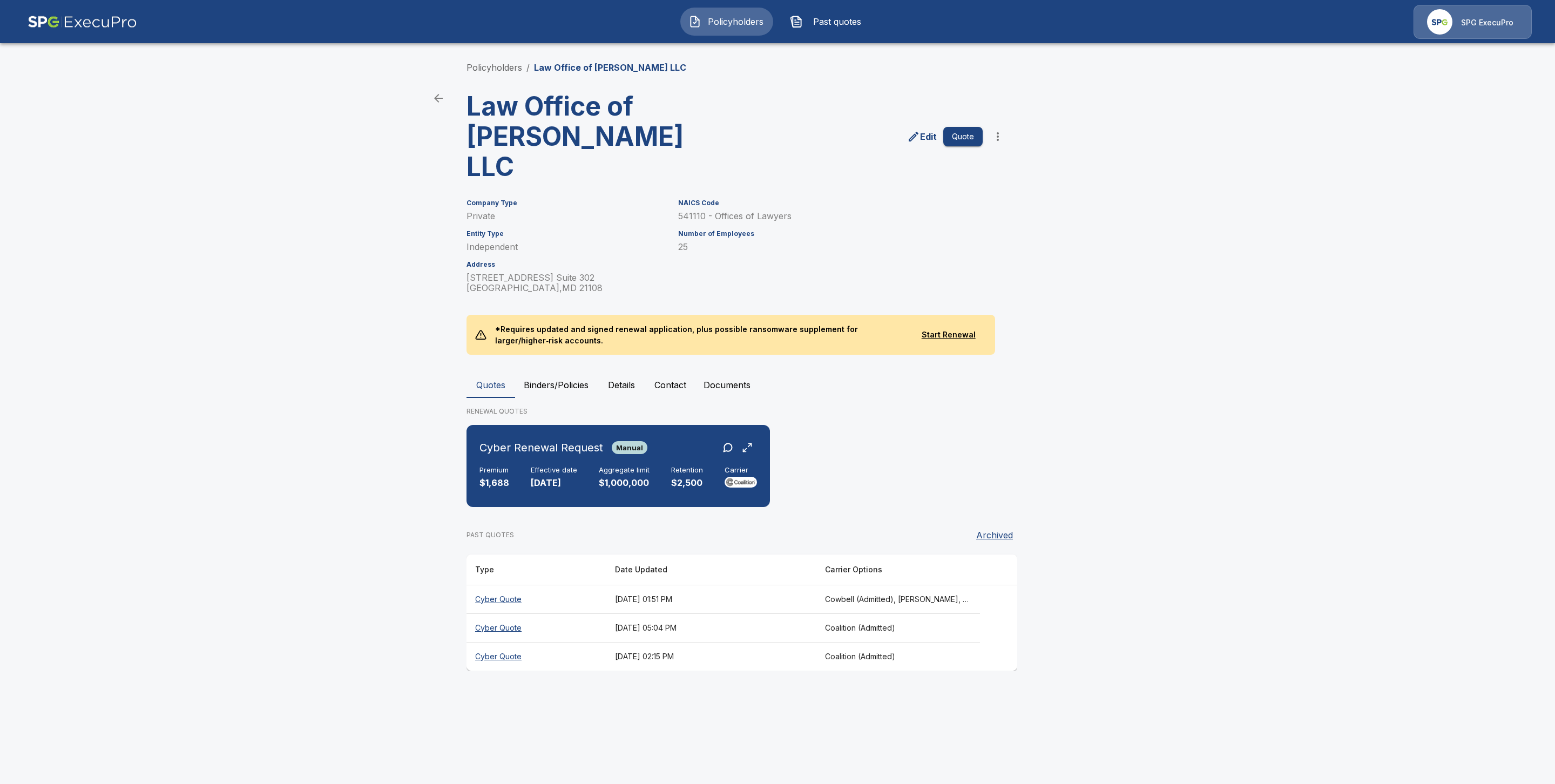
click at [516, 613] on th "Cyber Quote" at bounding box center [537, 627] width 140 height 28
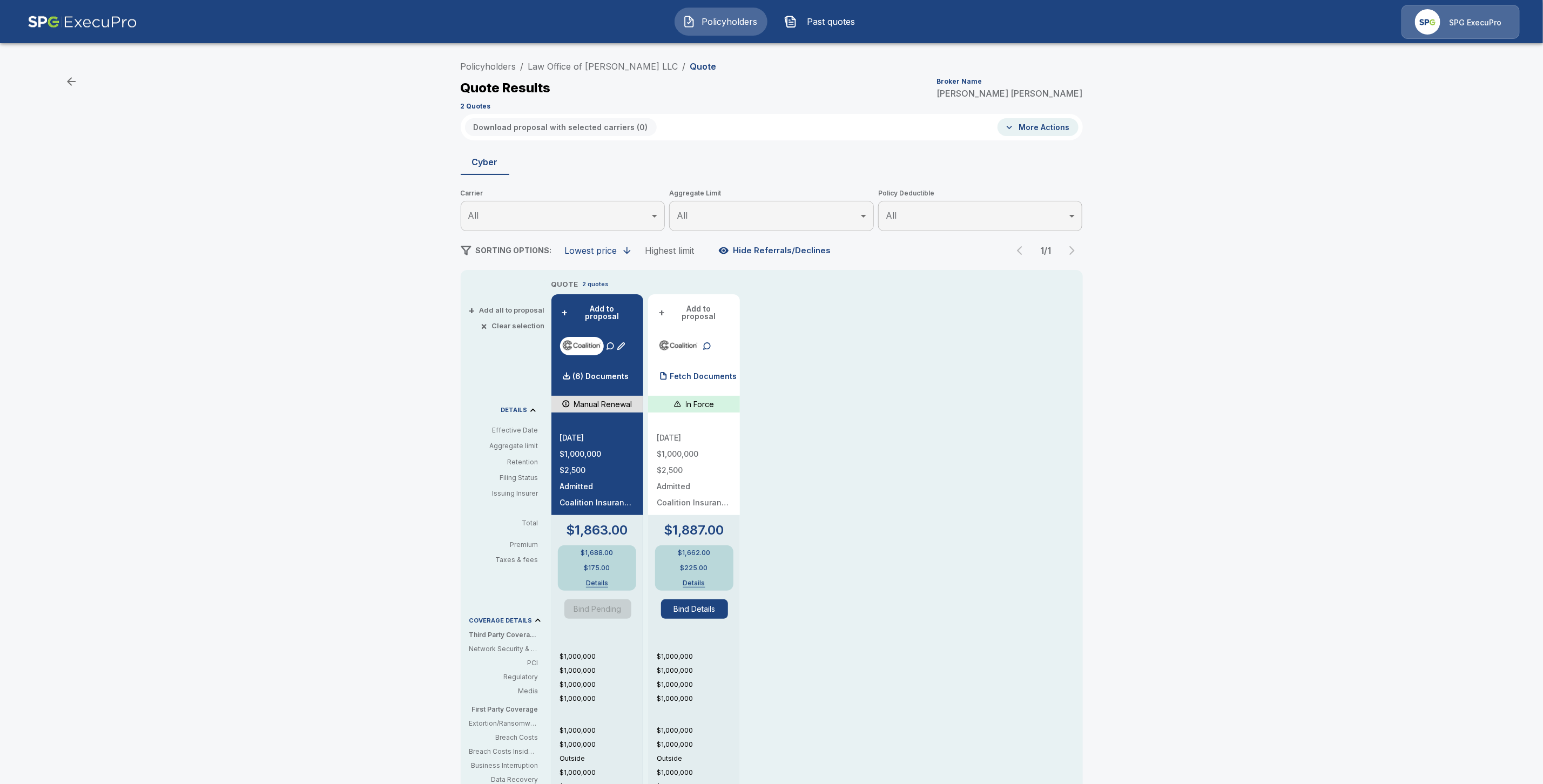
drag, startPoint x: 722, startPoint y: 365, endPoint x: 740, endPoint y: 371, distance: 19.0
click at [722, 366] on div "Fetch Documents" at bounding box center [697, 377] width 80 height 22
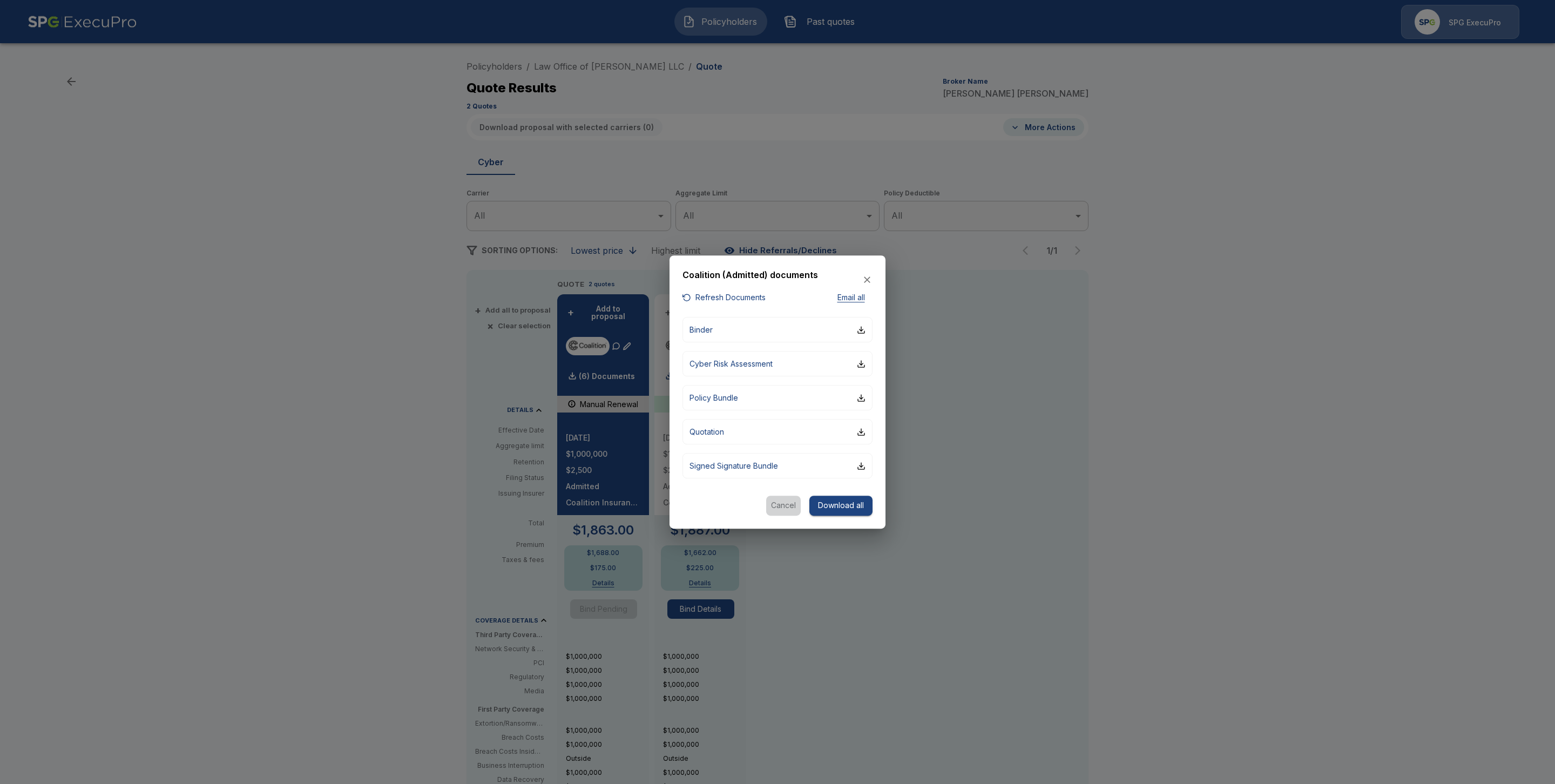
click at [768, 503] on button "Cancel" at bounding box center [783, 505] width 34 height 20
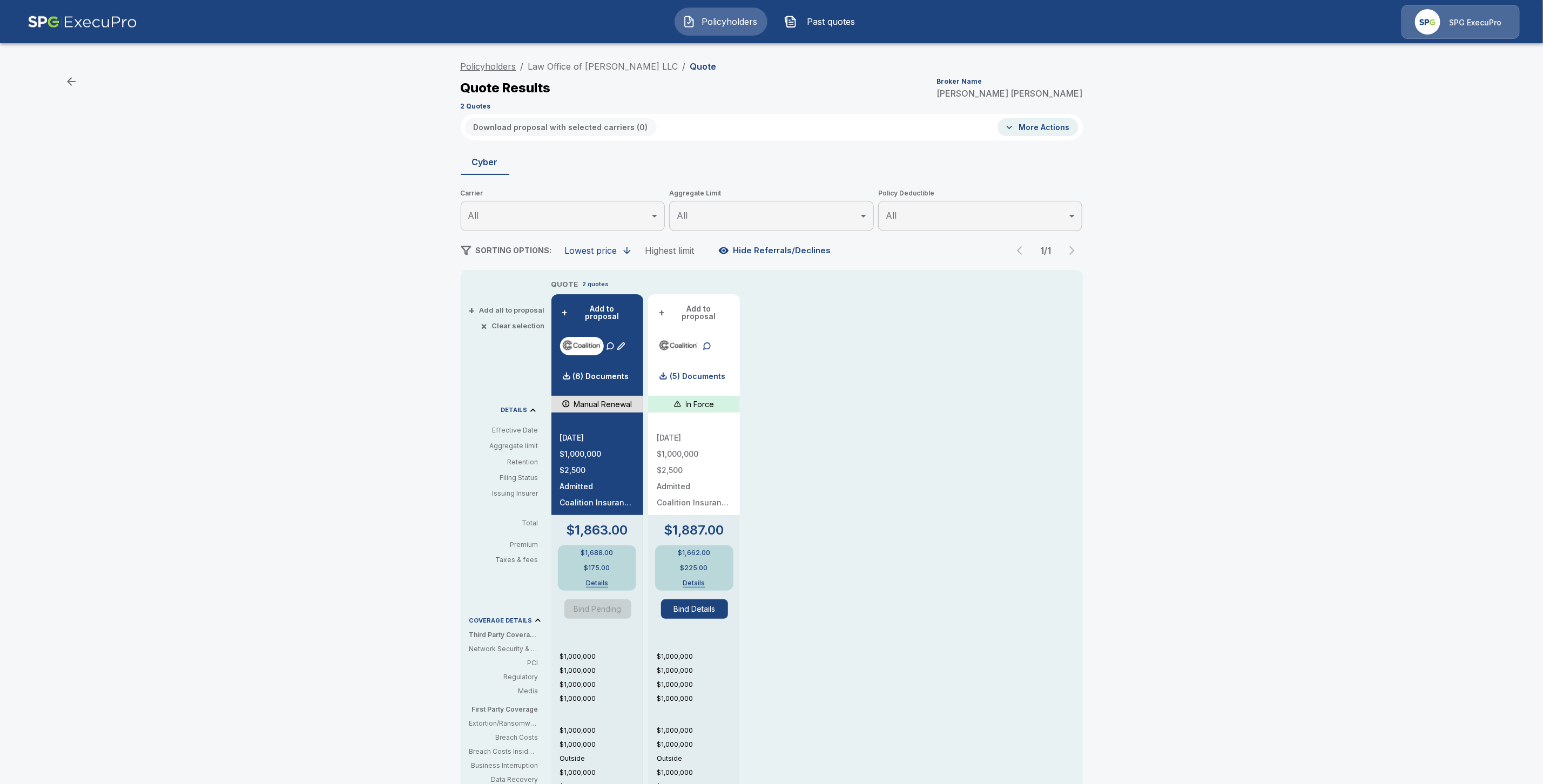
click at [503, 62] on link "Policyholders" at bounding box center [489, 66] width 56 height 11
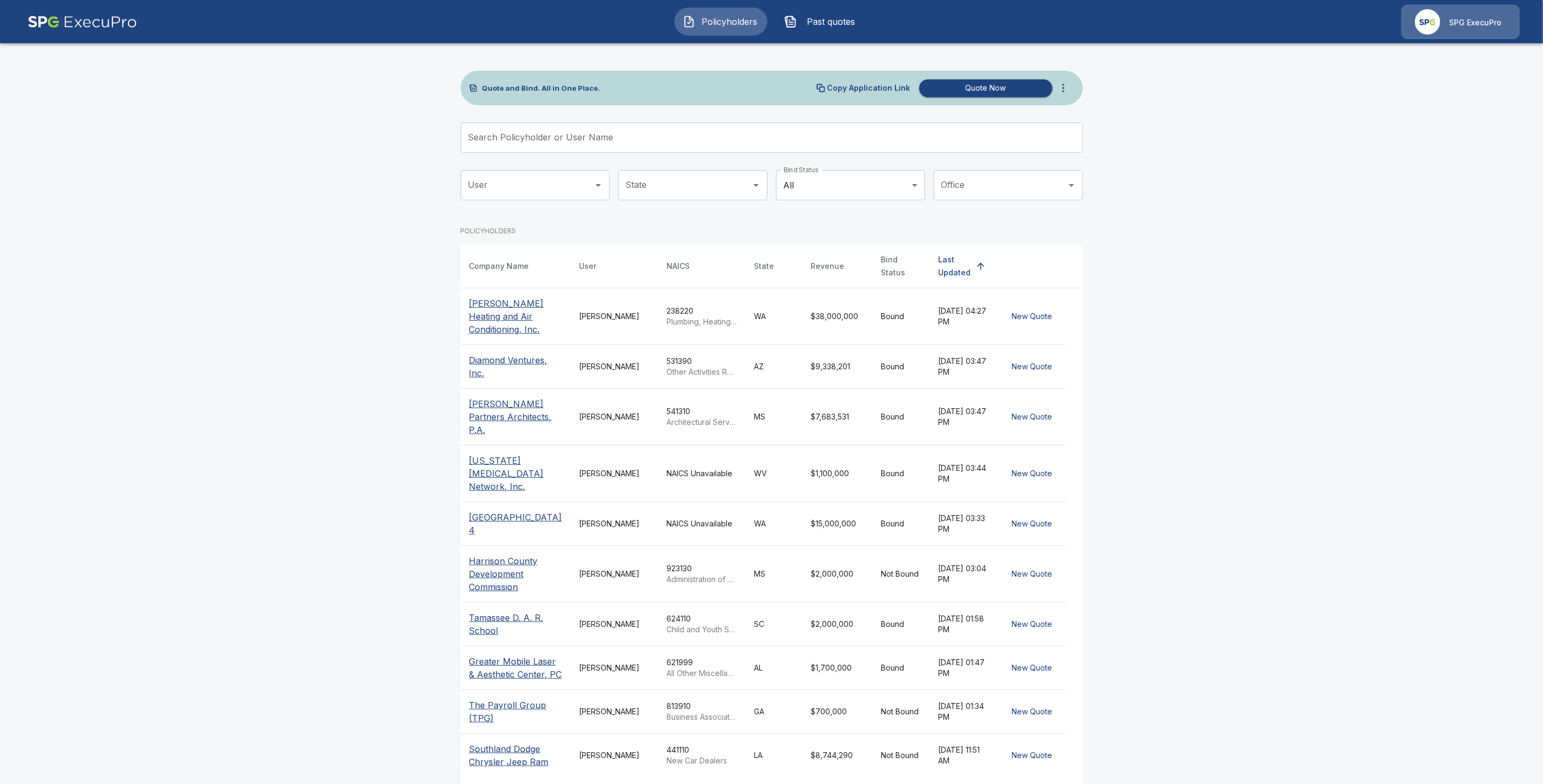
click at [492, 138] on input "Search Policyholder or User Name" at bounding box center [766, 138] width 611 height 30
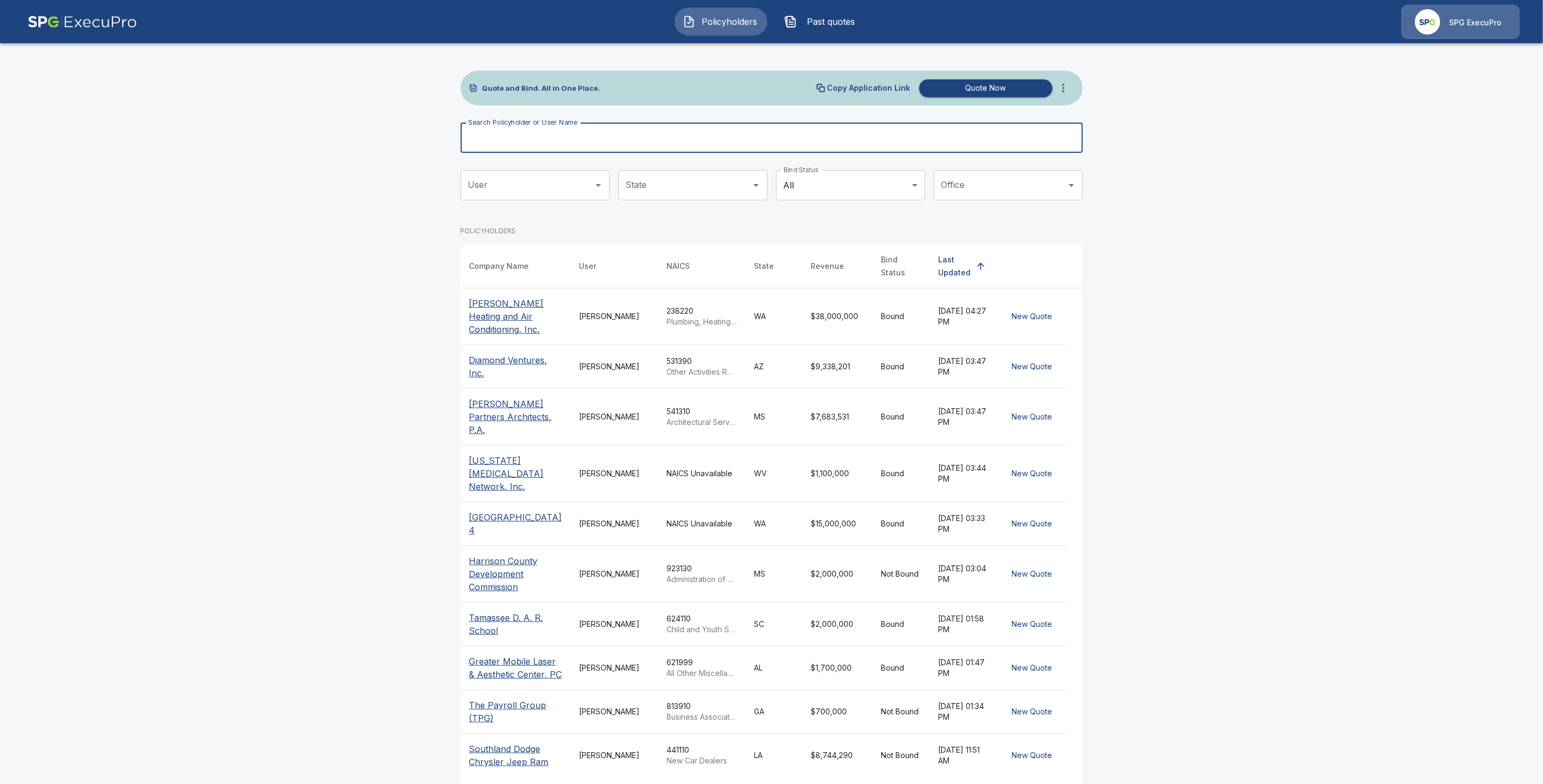
paste input "**********"
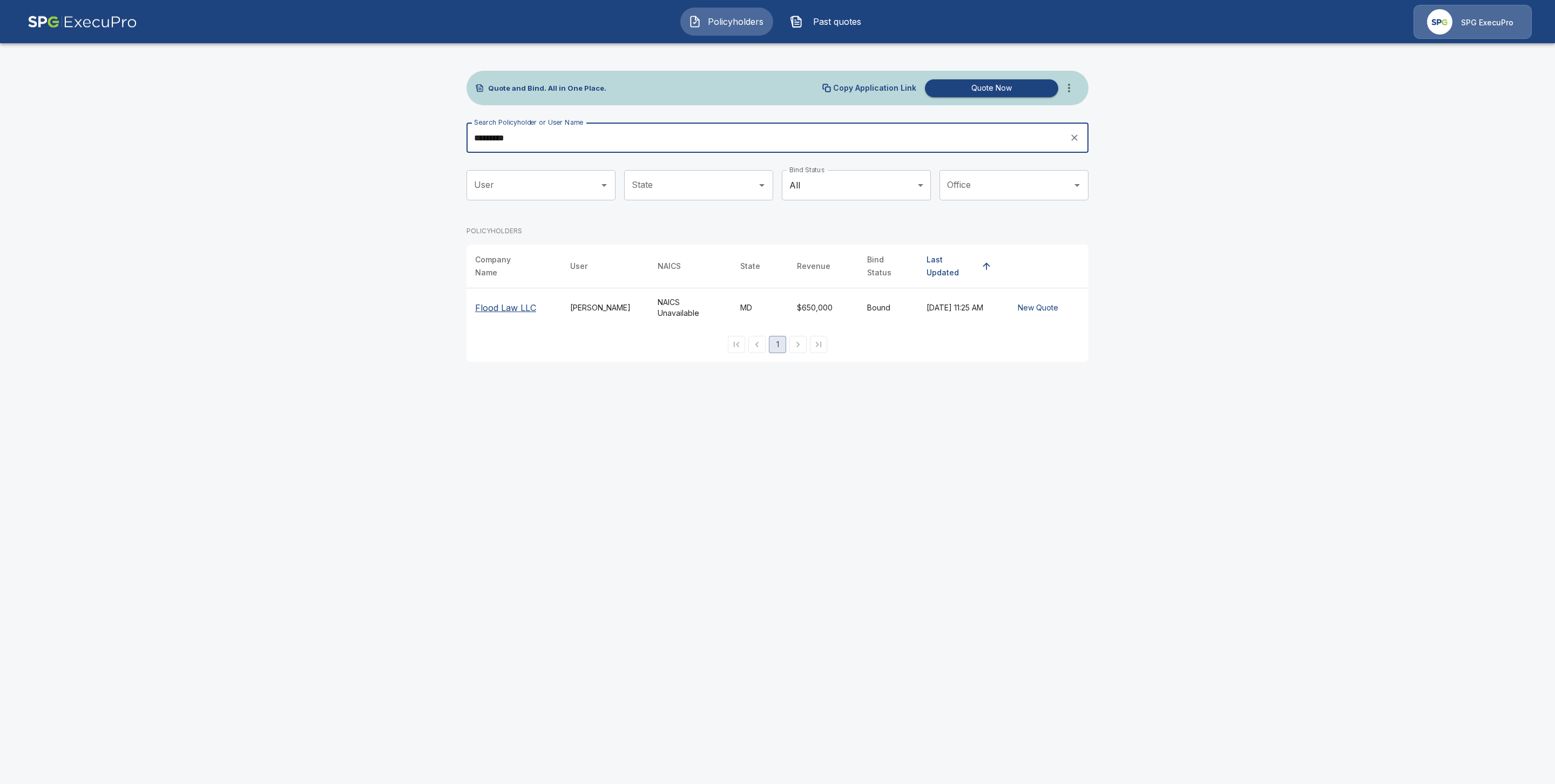
type input "*********"
click at [512, 301] on p "Flood Law LLC" at bounding box center [505, 307] width 61 height 13
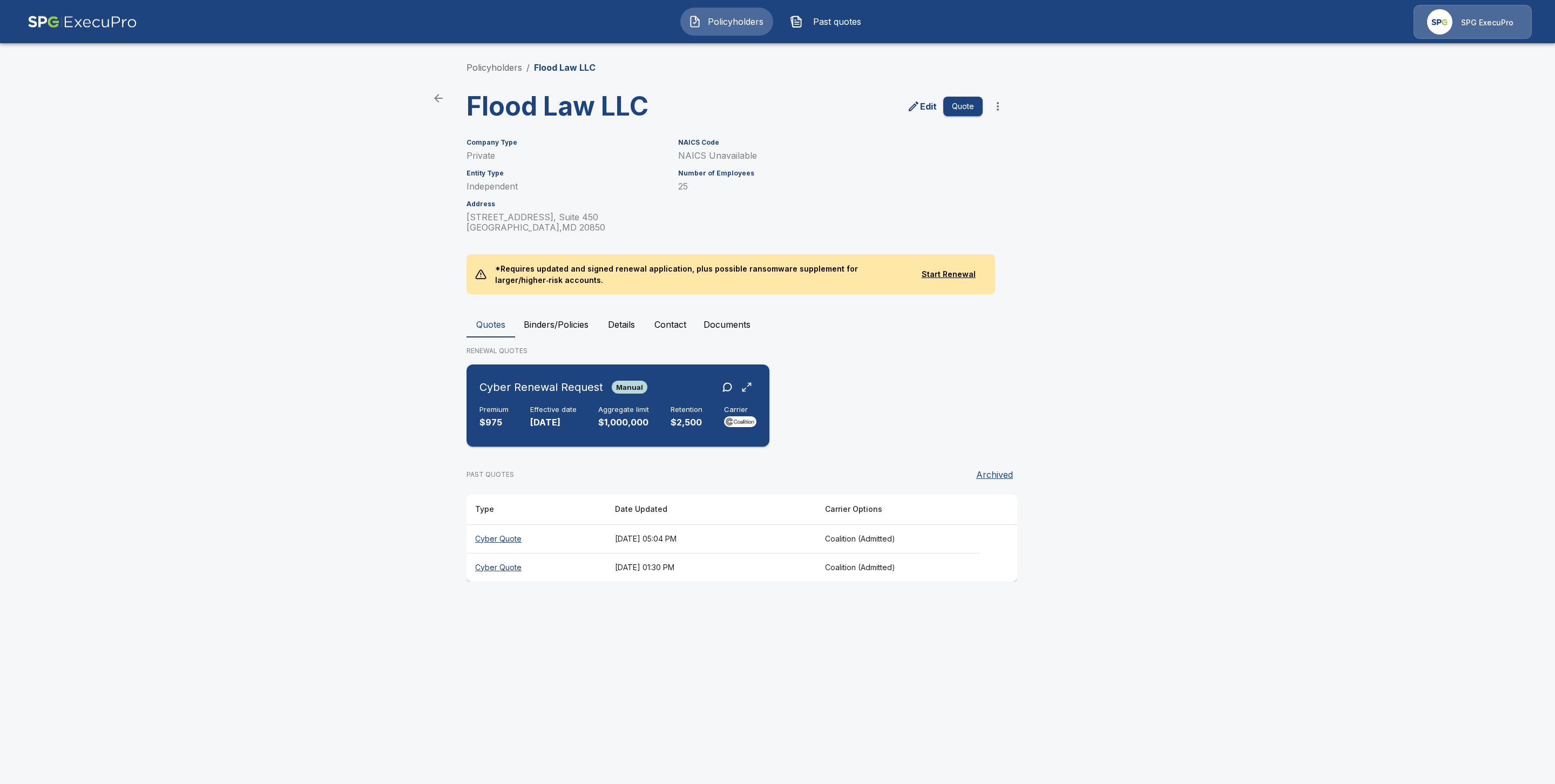
click at [532, 409] on h6 "Effective date" at bounding box center [553, 410] width 46 height 8
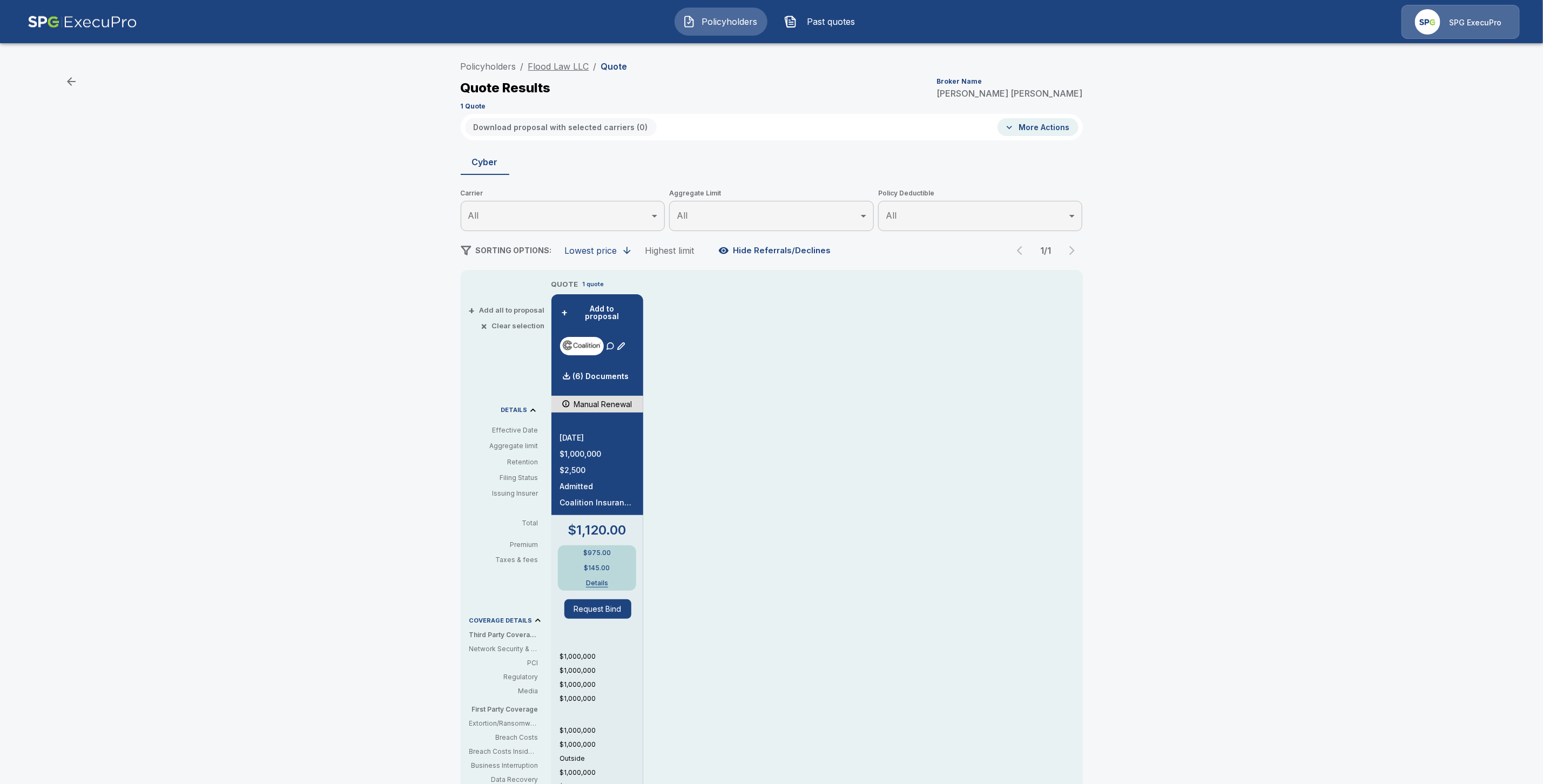
click at [548, 63] on link "Flood Law LLC" at bounding box center [559, 66] width 61 height 11
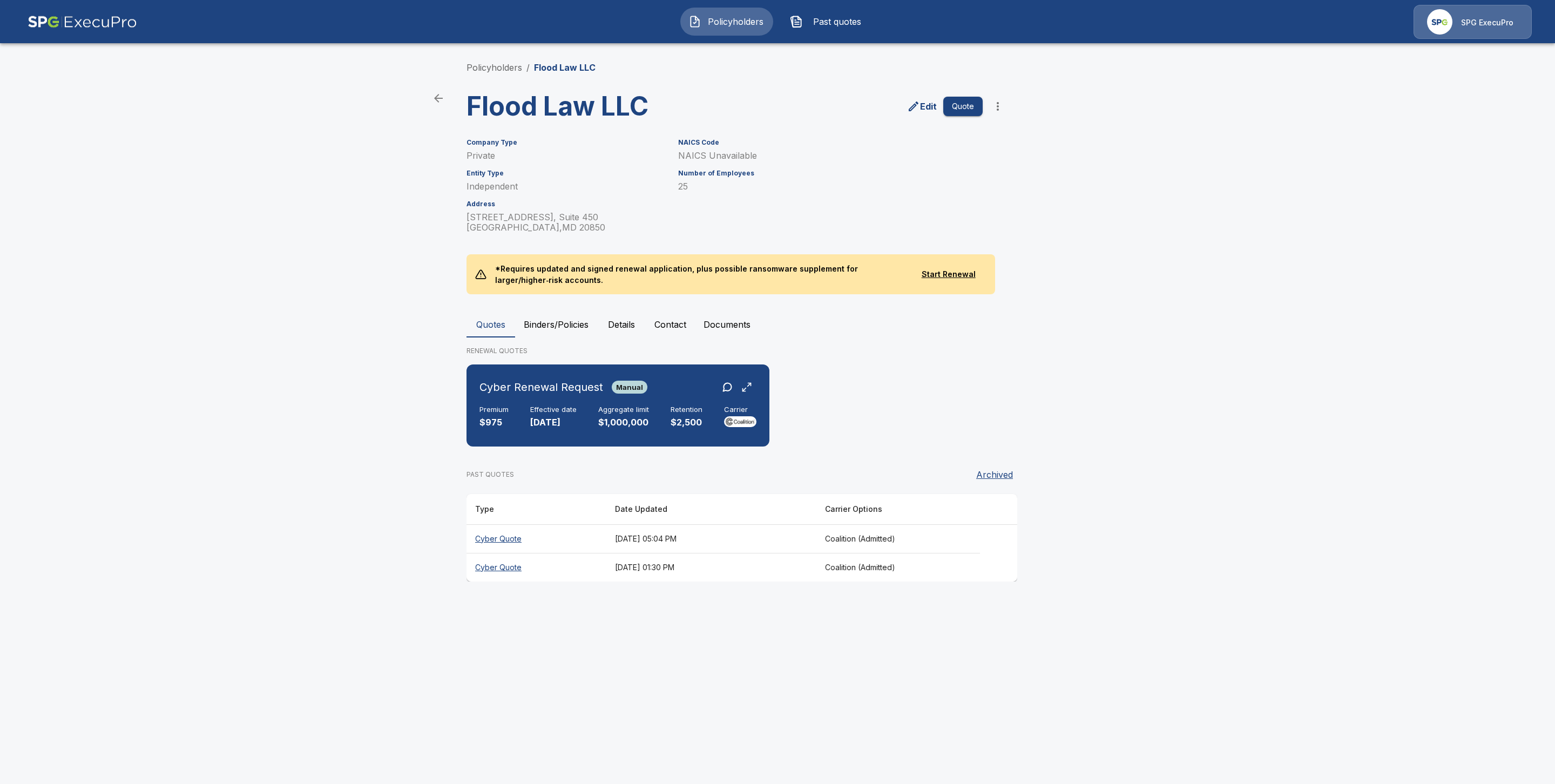
click at [500, 567] on th "Cyber Quote" at bounding box center [537, 567] width 140 height 28
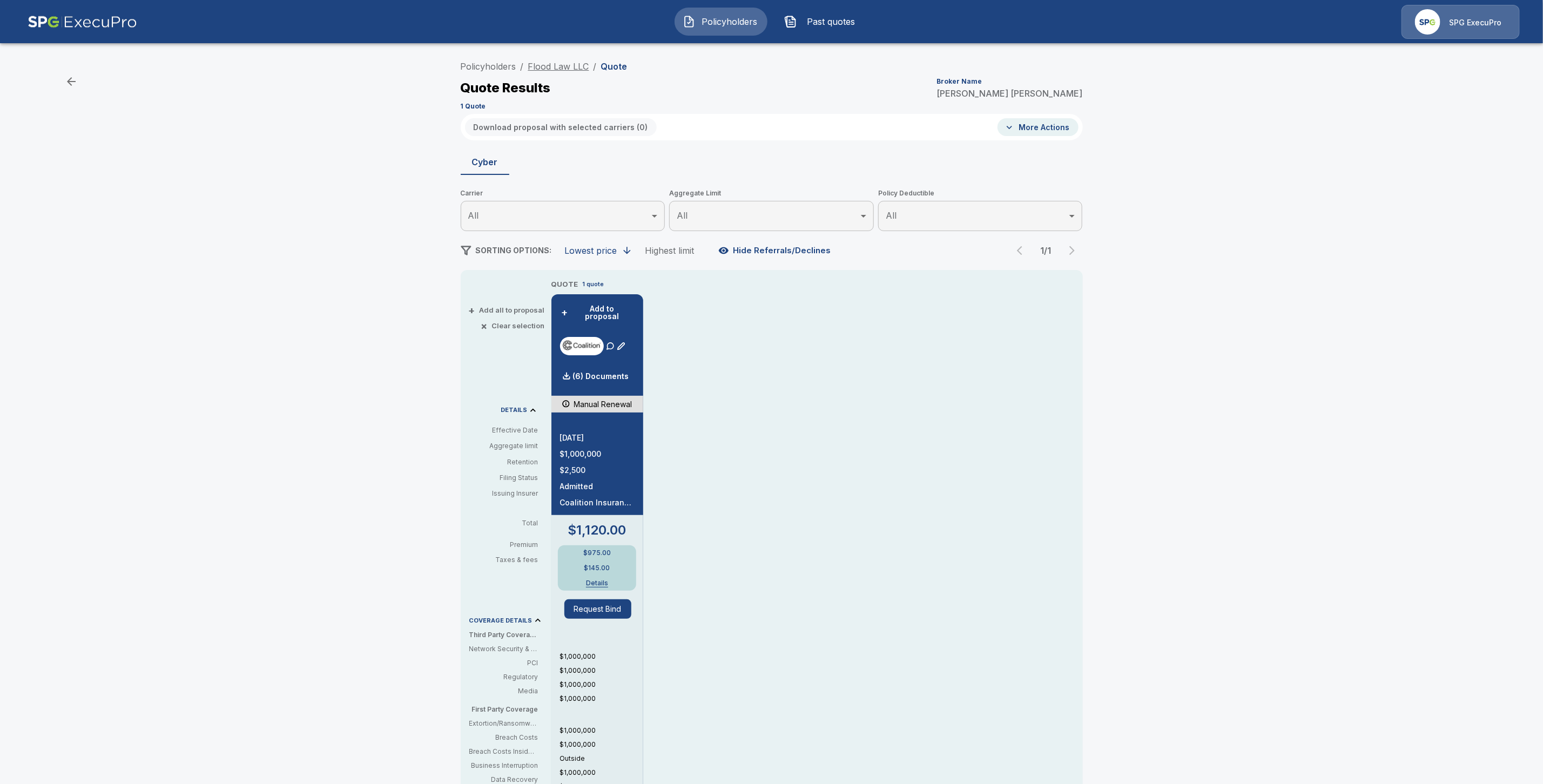
click at [557, 70] on link "Flood Law LLC" at bounding box center [559, 66] width 61 height 11
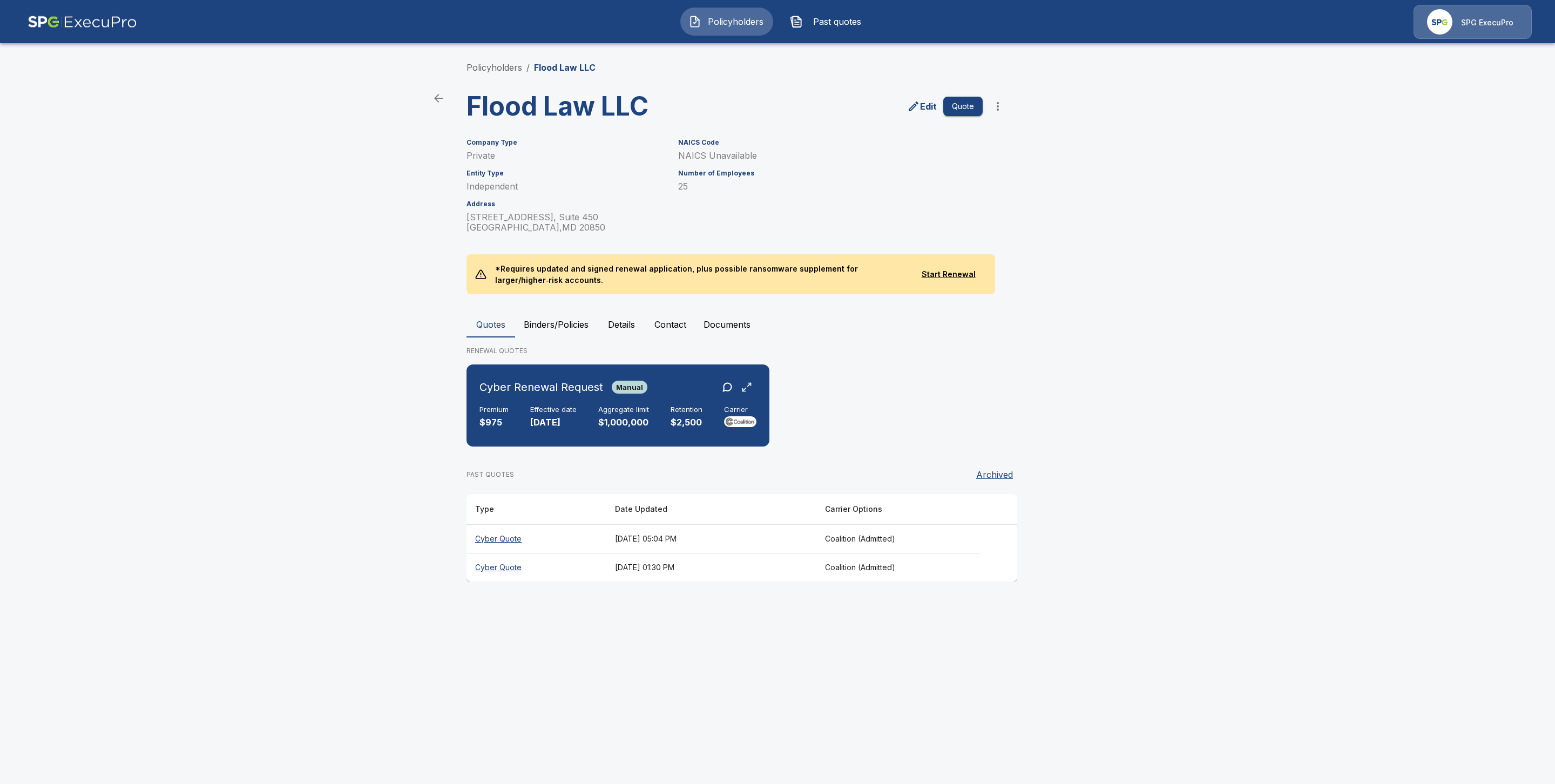
click at [502, 538] on th "Cyber Quote" at bounding box center [537, 538] width 140 height 28
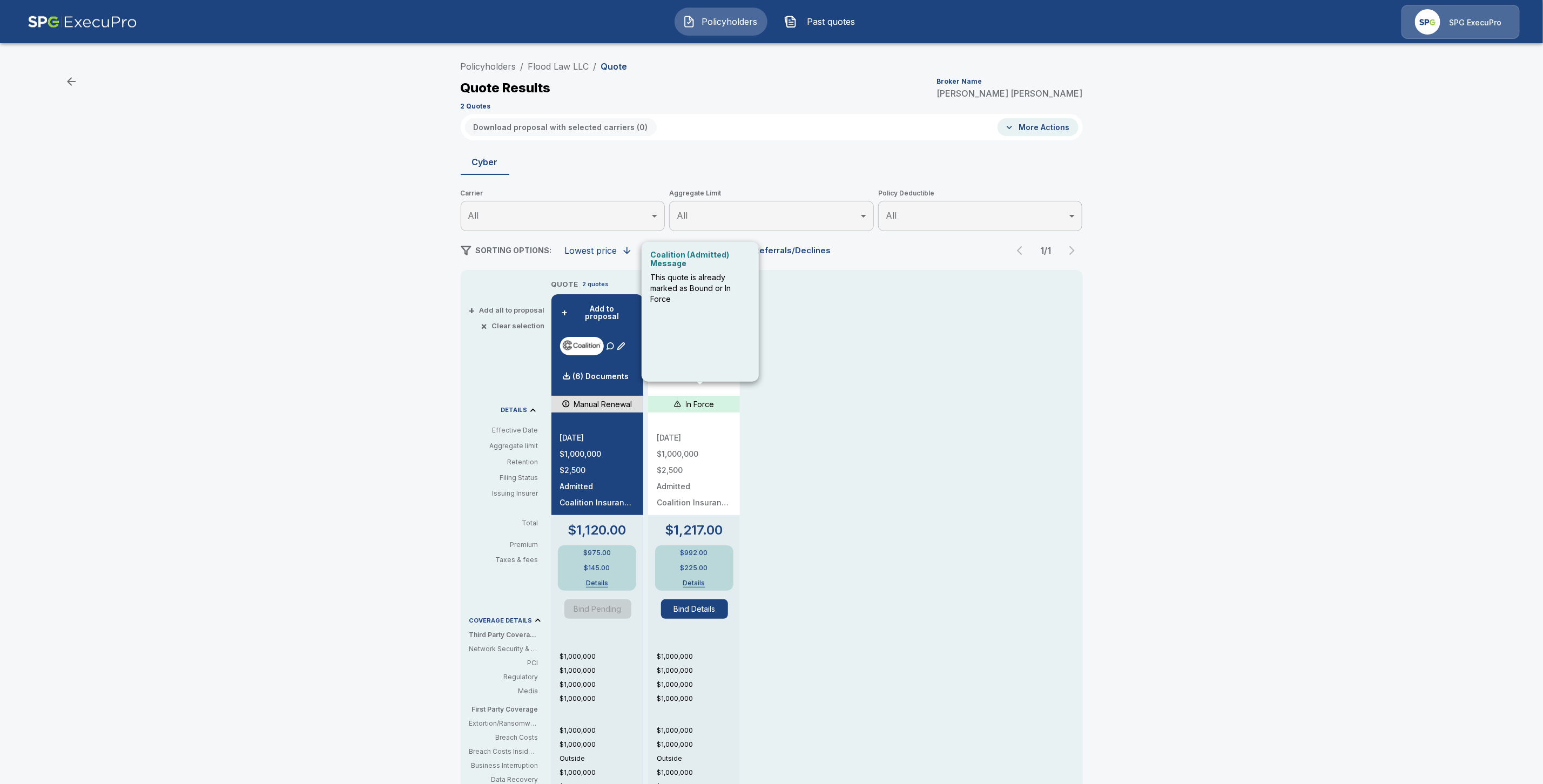
click at [693, 374] on div "Coalition (Admitted) Message This quote is already marked as Bound or In Force" at bounding box center [701, 312] width 117 height 140
click at [919, 383] on div "QUOTE 2 quotes + Add to proposal (6) Documents Manual Renewal 10/19/2025 $1,000…" at bounding box center [795, 605] width 489 height 652
click at [704, 366] on div "Fetch Documents" at bounding box center [697, 377] width 80 height 22
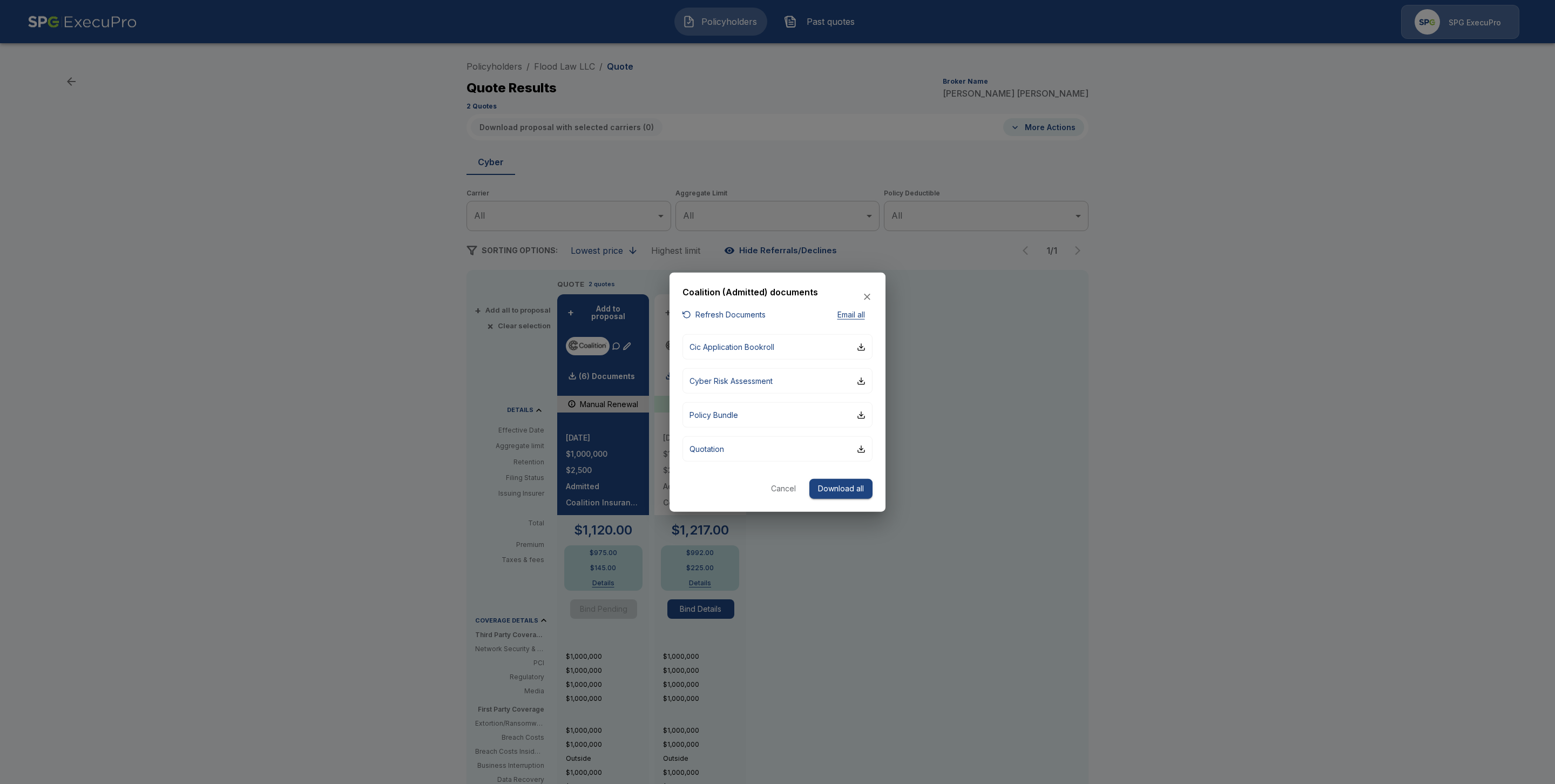
click at [784, 488] on button "Cancel" at bounding box center [783, 488] width 34 height 20
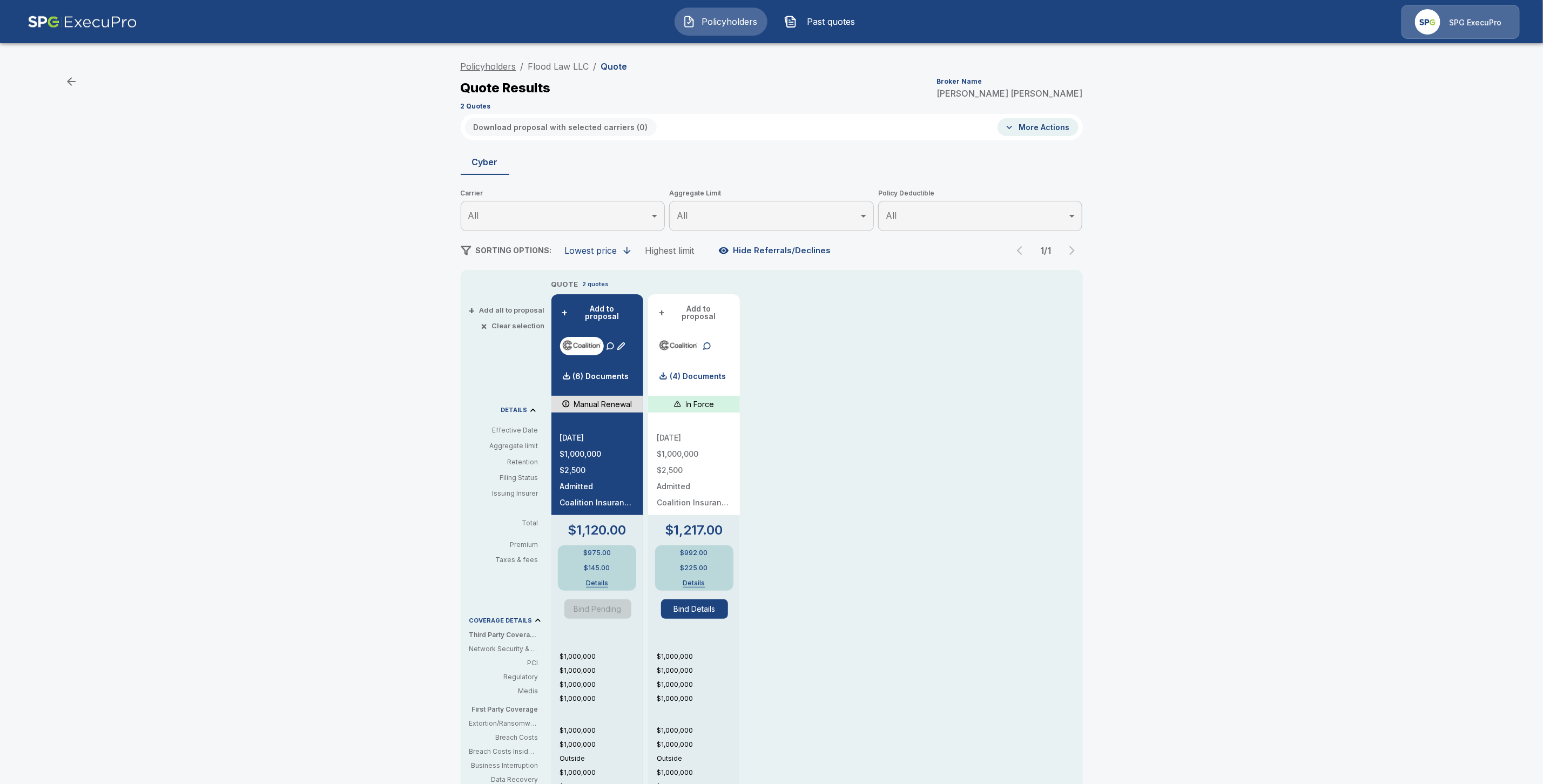
click at [507, 62] on link "Policyholders" at bounding box center [489, 66] width 56 height 11
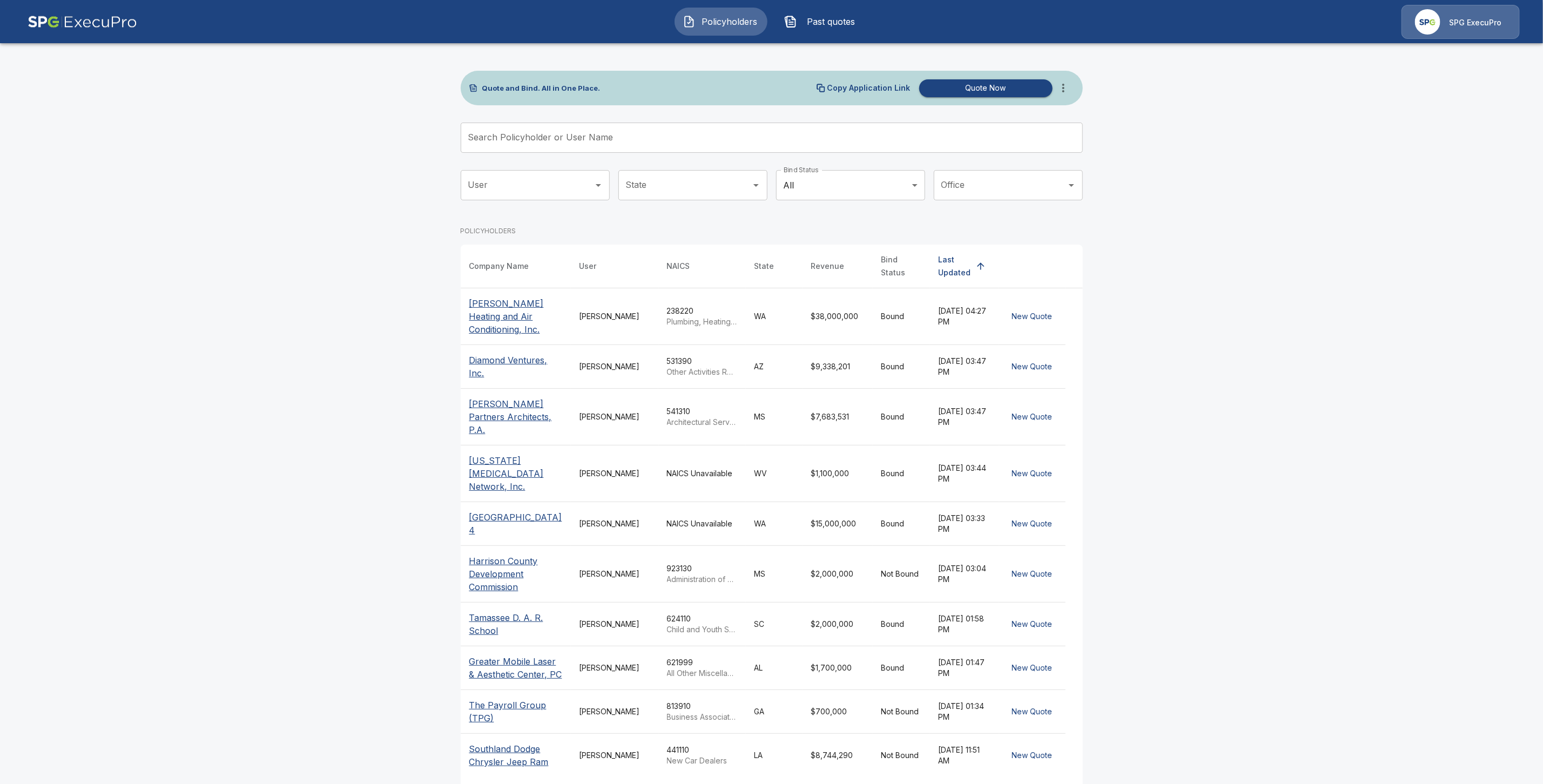
drag, startPoint x: 492, startPoint y: 141, endPoint x: 499, endPoint y: 148, distance: 9.9
click at [492, 141] on input "Search Policyholder or User Name" at bounding box center [766, 138] width 611 height 30
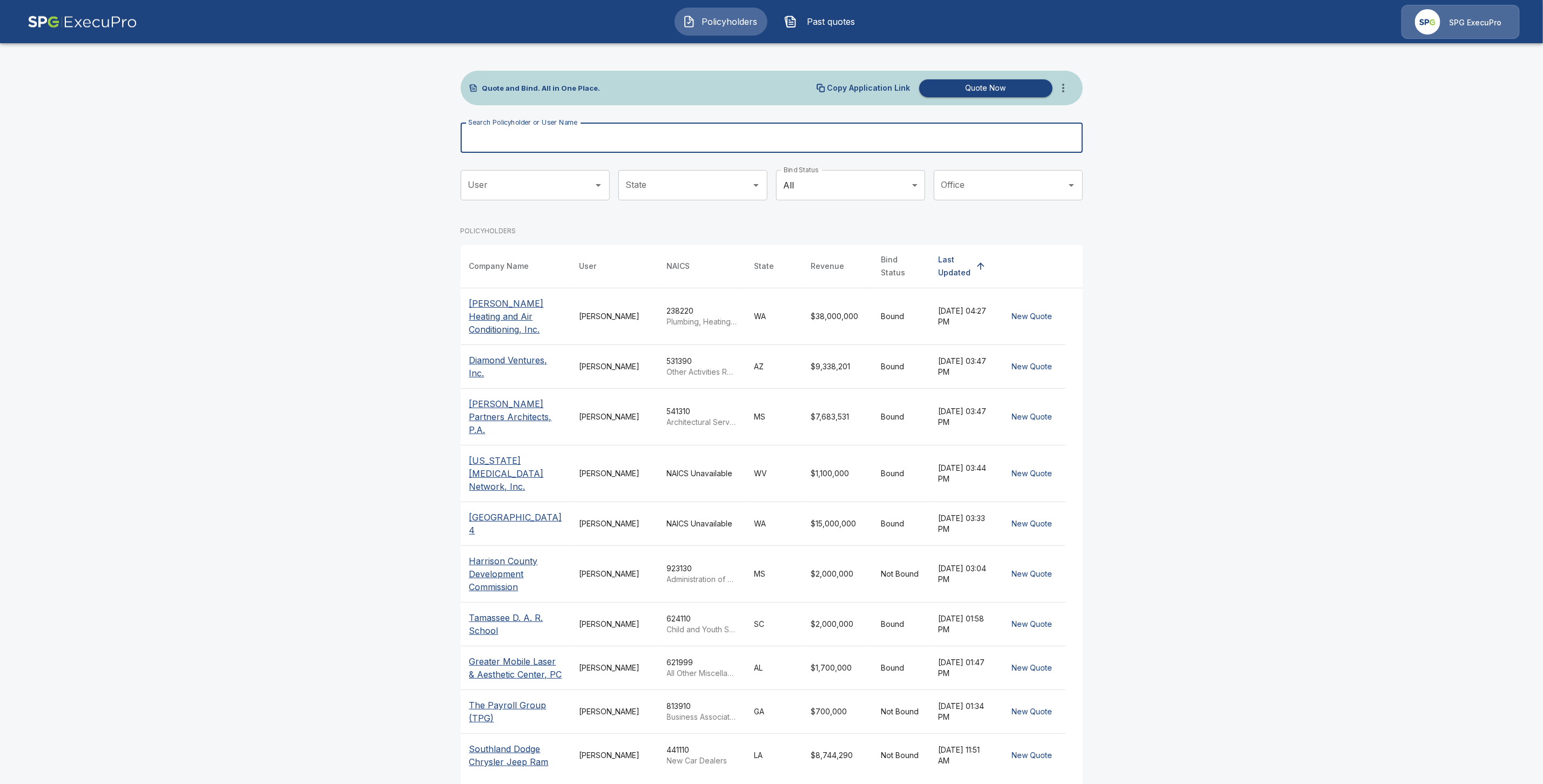
paste input "**********"
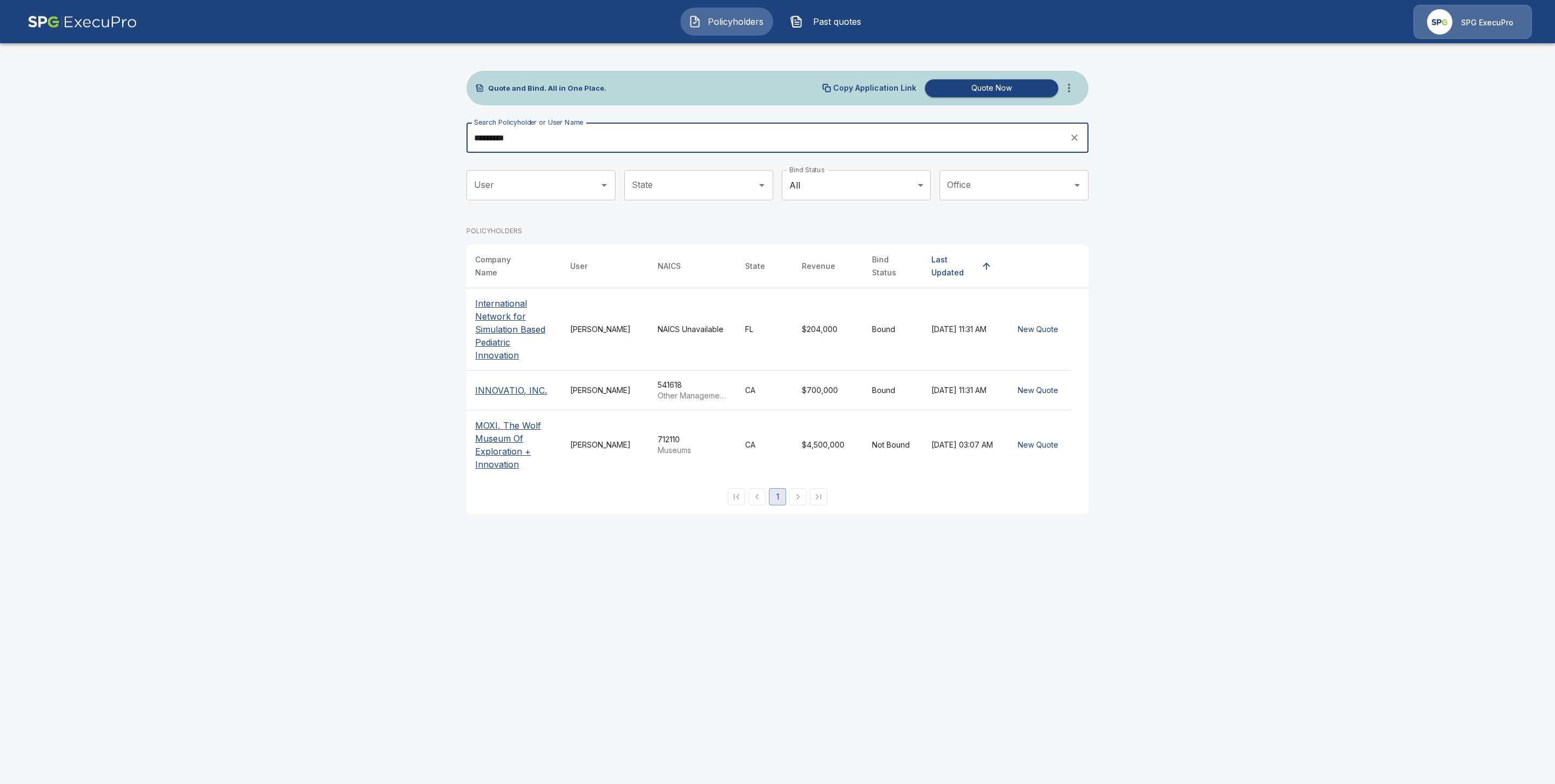
type input "*********"
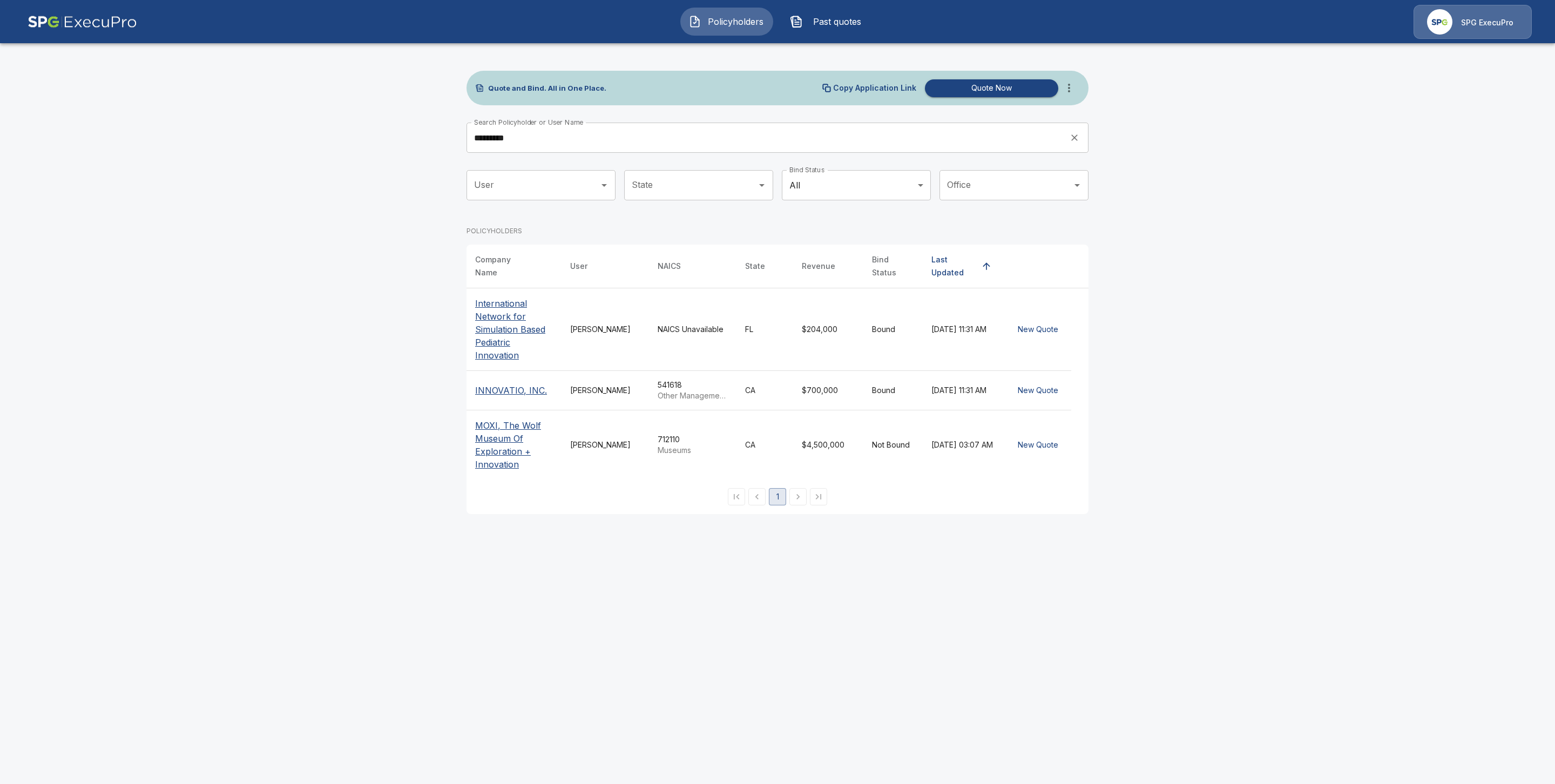
click at [535, 384] on p "INNOVATIO, INC." at bounding box center [511, 390] width 72 height 13
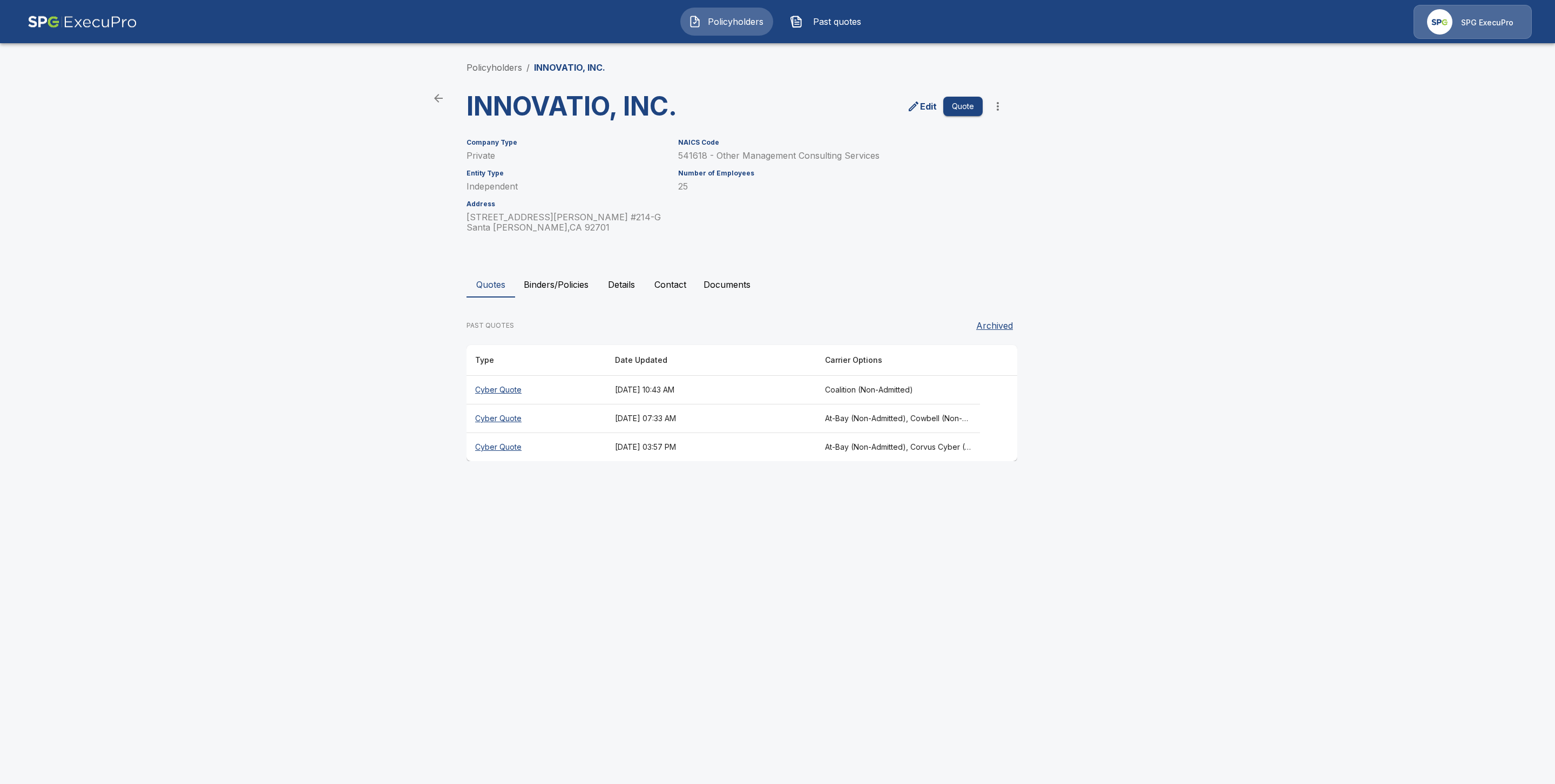
click at [565, 284] on button "Binders/Policies" at bounding box center [556, 284] width 82 height 26
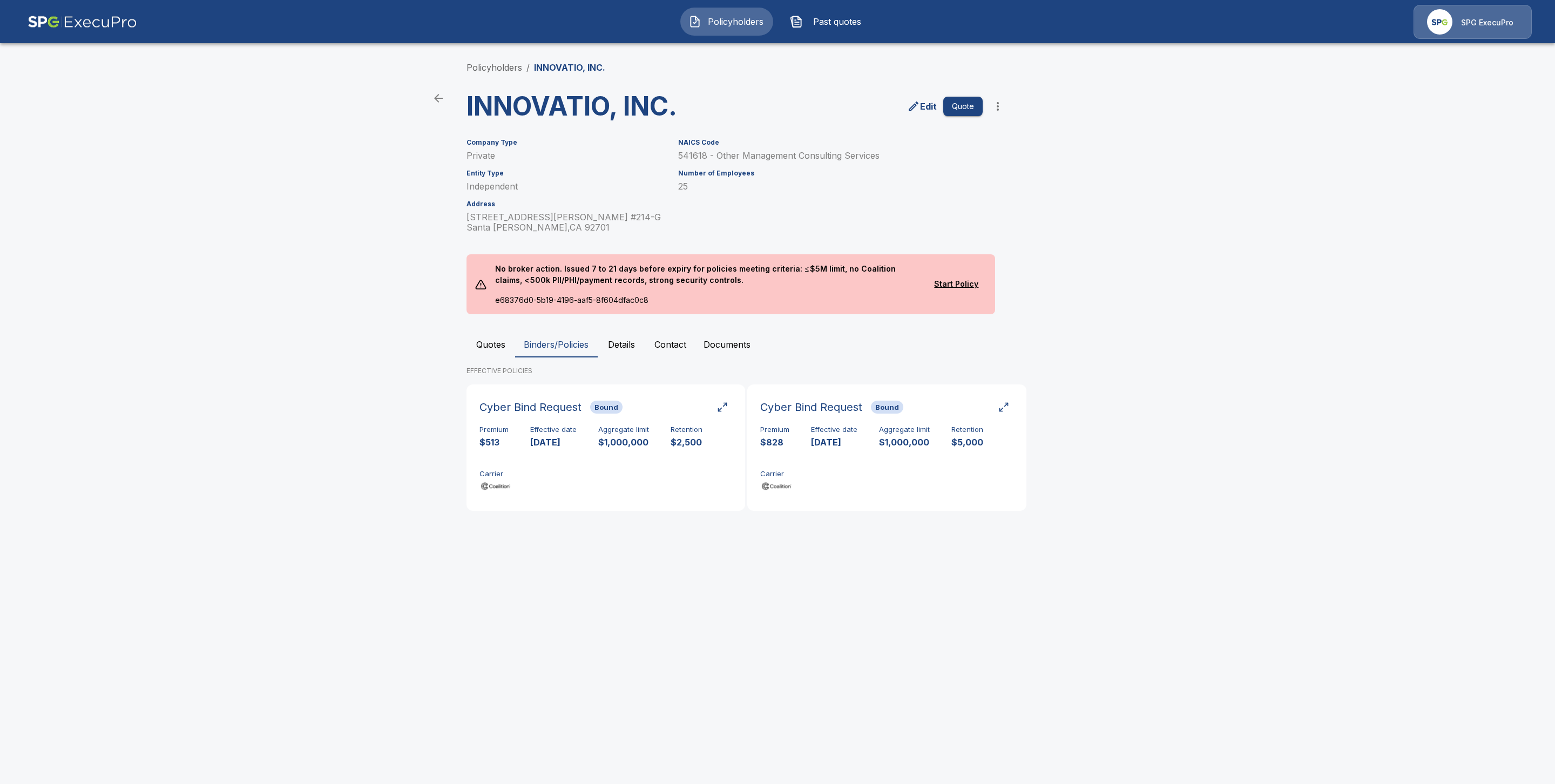
drag, startPoint x: 920, startPoint y: 465, endPoint x: 1044, endPoint y: 494, distance: 127.3
click at [924, 467] on div "Premium $828 Effective date [DATE] Aggregate limit $1,000,000 Retention $5,000 …" at bounding box center [886, 459] width 253 height 68
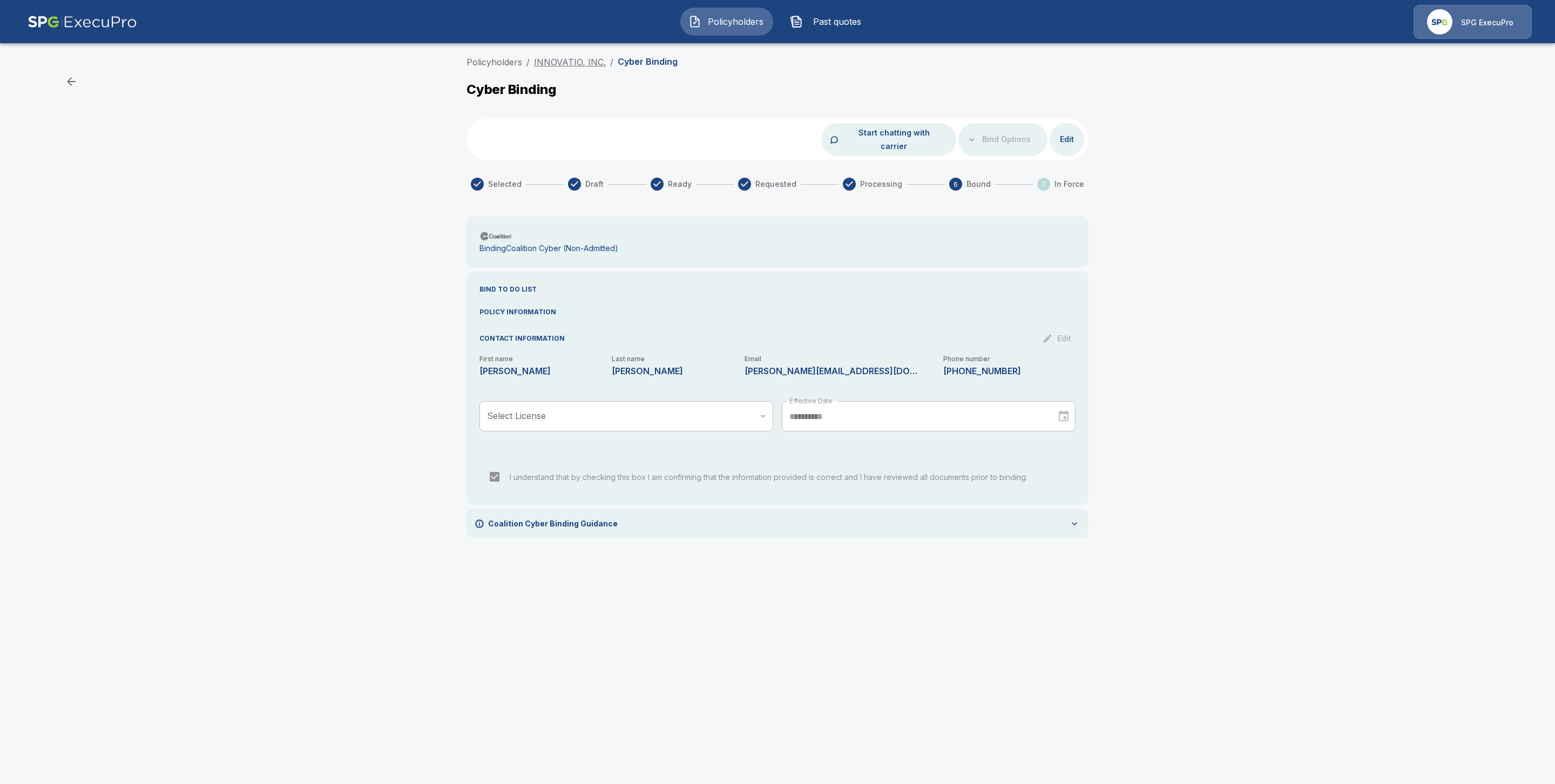
click at [566, 61] on link "INNOVATIO, INC." at bounding box center [570, 62] width 72 height 11
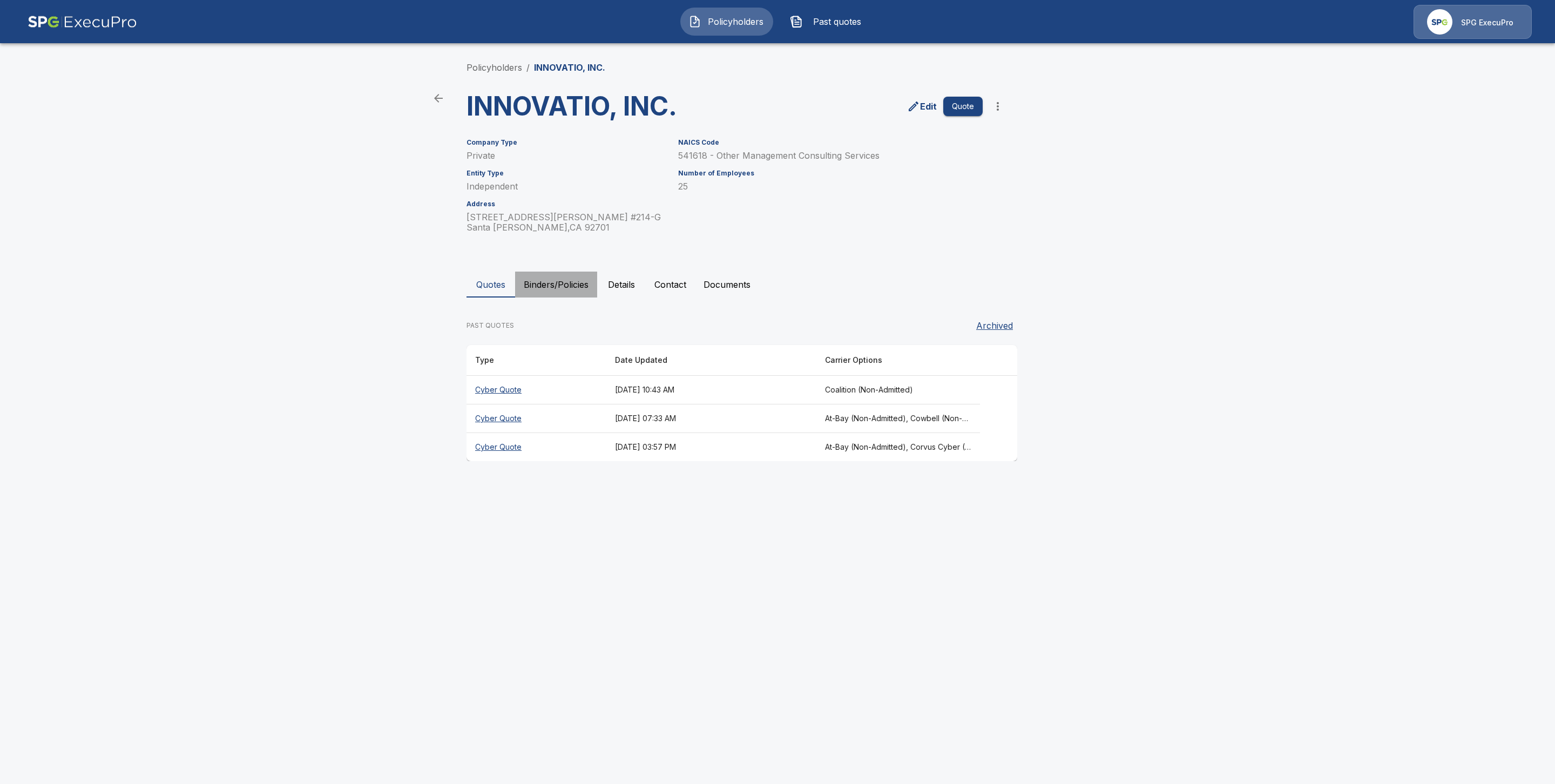
drag, startPoint x: 549, startPoint y: 278, endPoint x: 556, endPoint y: 298, distance: 21.2
click at [550, 284] on button "Binders/Policies" at bounding box center [556, 284] width 82 height 26
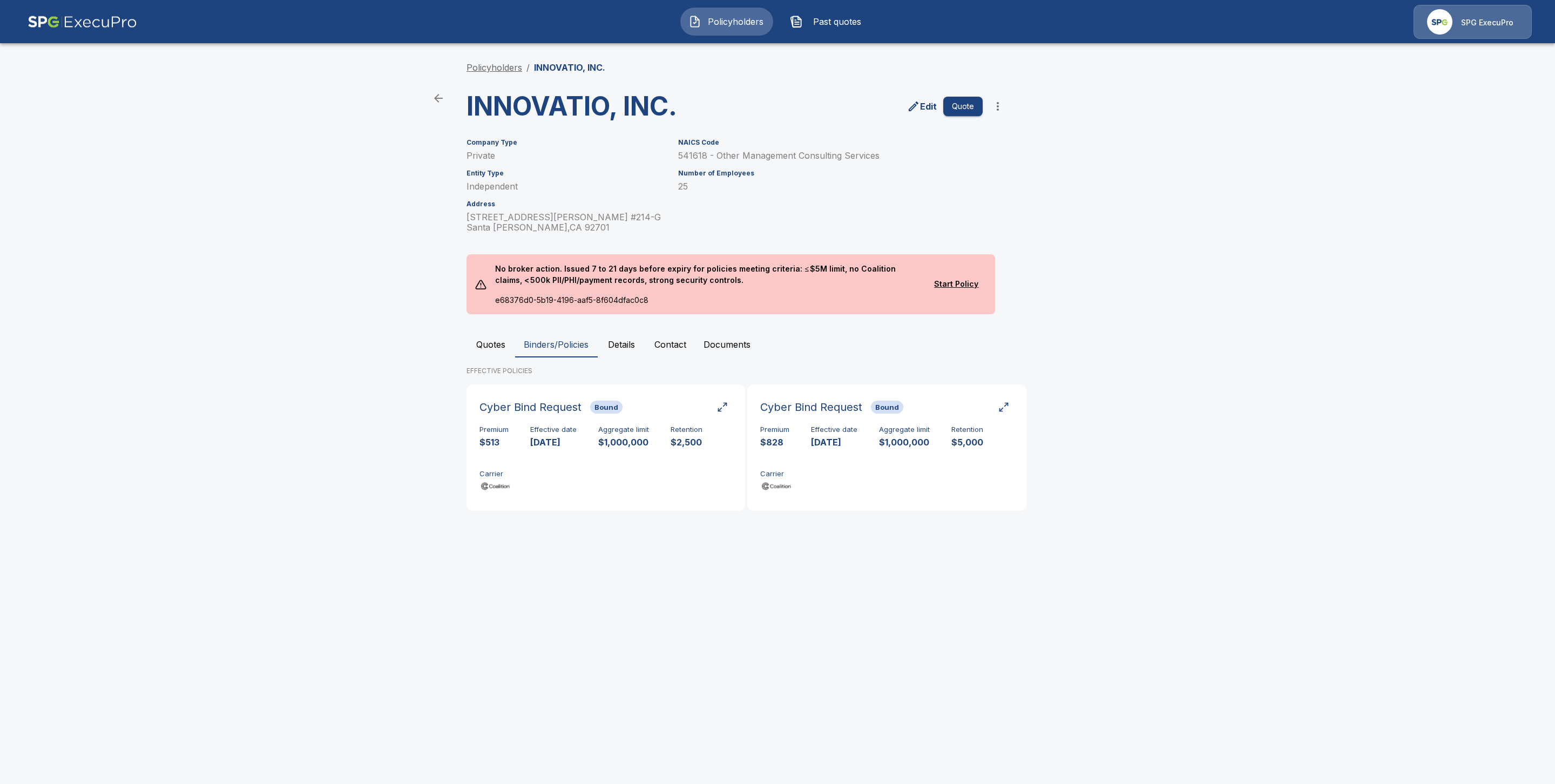
click at [482, 69] on link "Policyholders" at bounding box center [494, 68] width 56 height 11
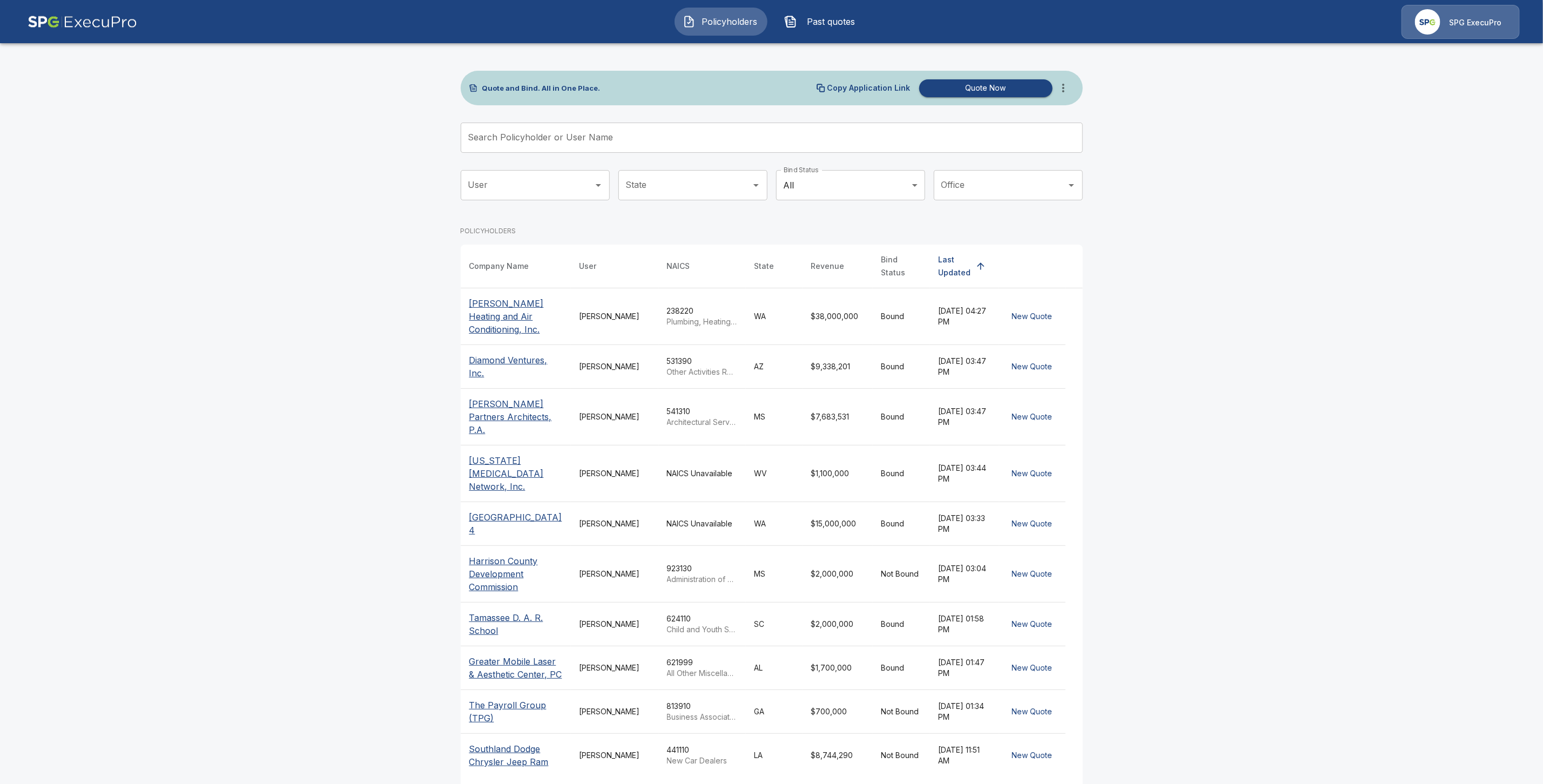
click at [499, 135] on input "Search Policyholder or User Name" at bounding box center [766, 138] width 611 height 30
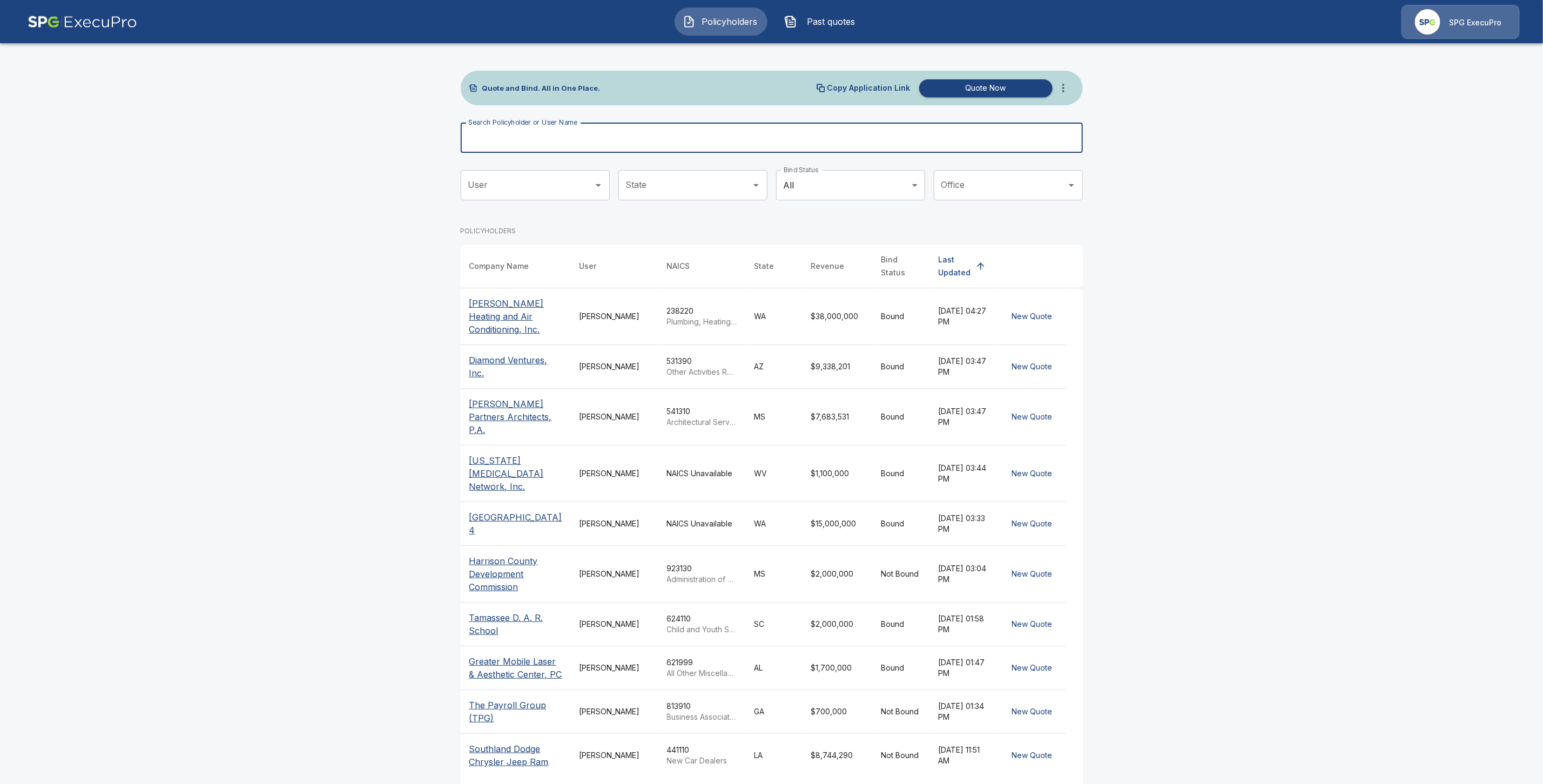
paste input "**********"
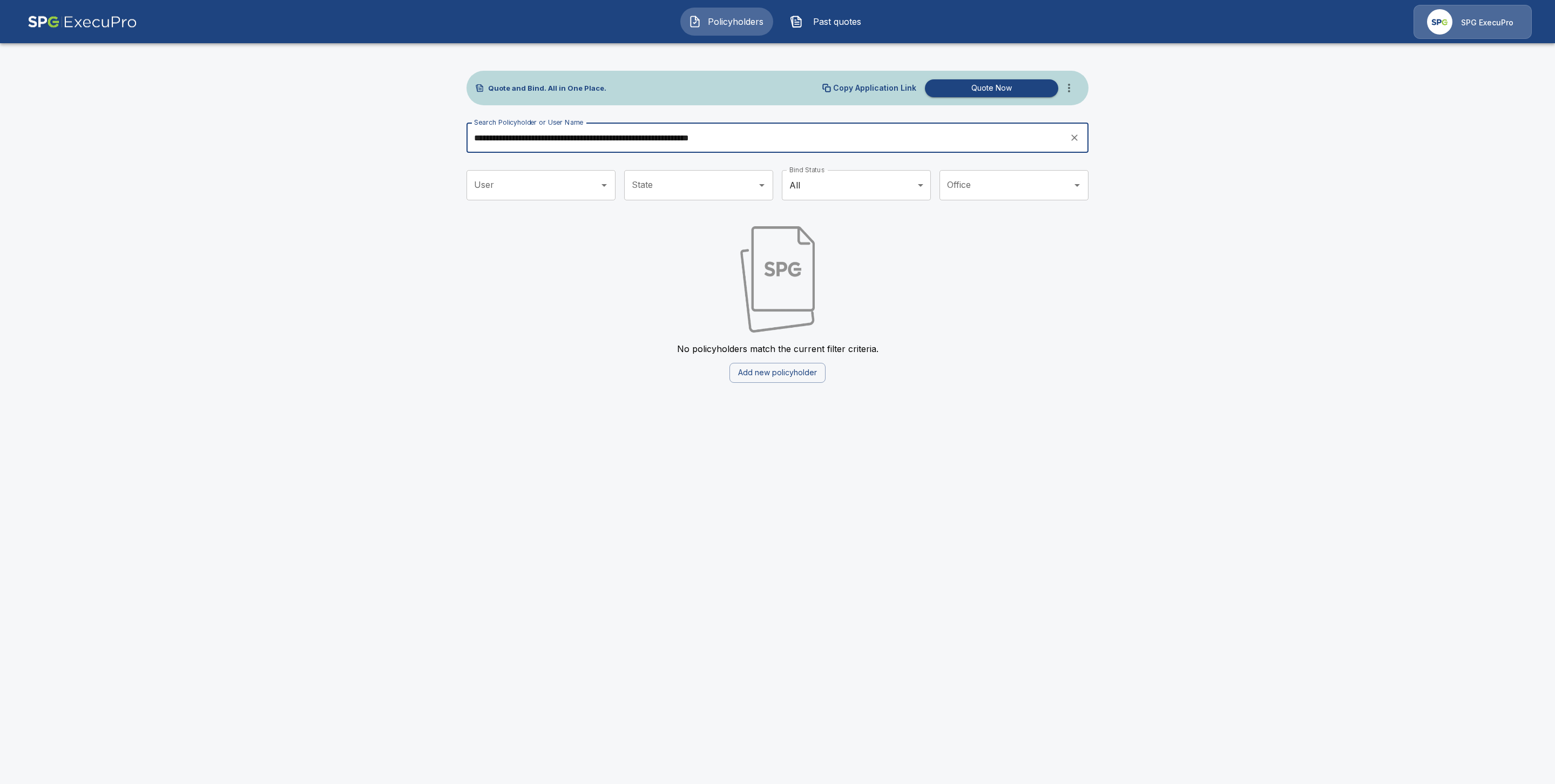
drag, startPoint x: 773, startPoint y: 150, endPoint x: 510, endPoint y: 138, distance: 263.3
click at [510, 138] on input "**********" at bounding box center [764, 138] width 596 height 30
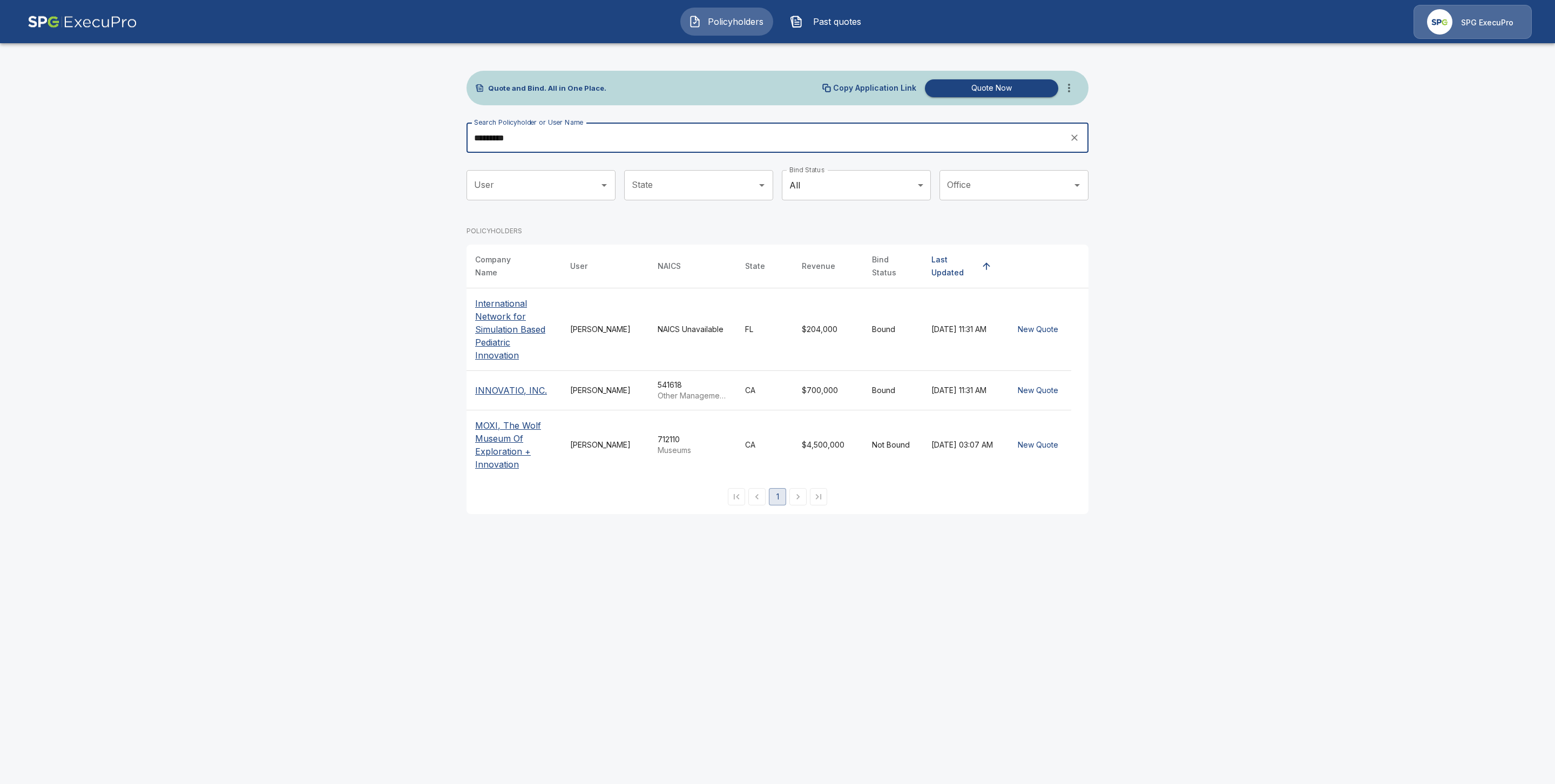
type input "*********"
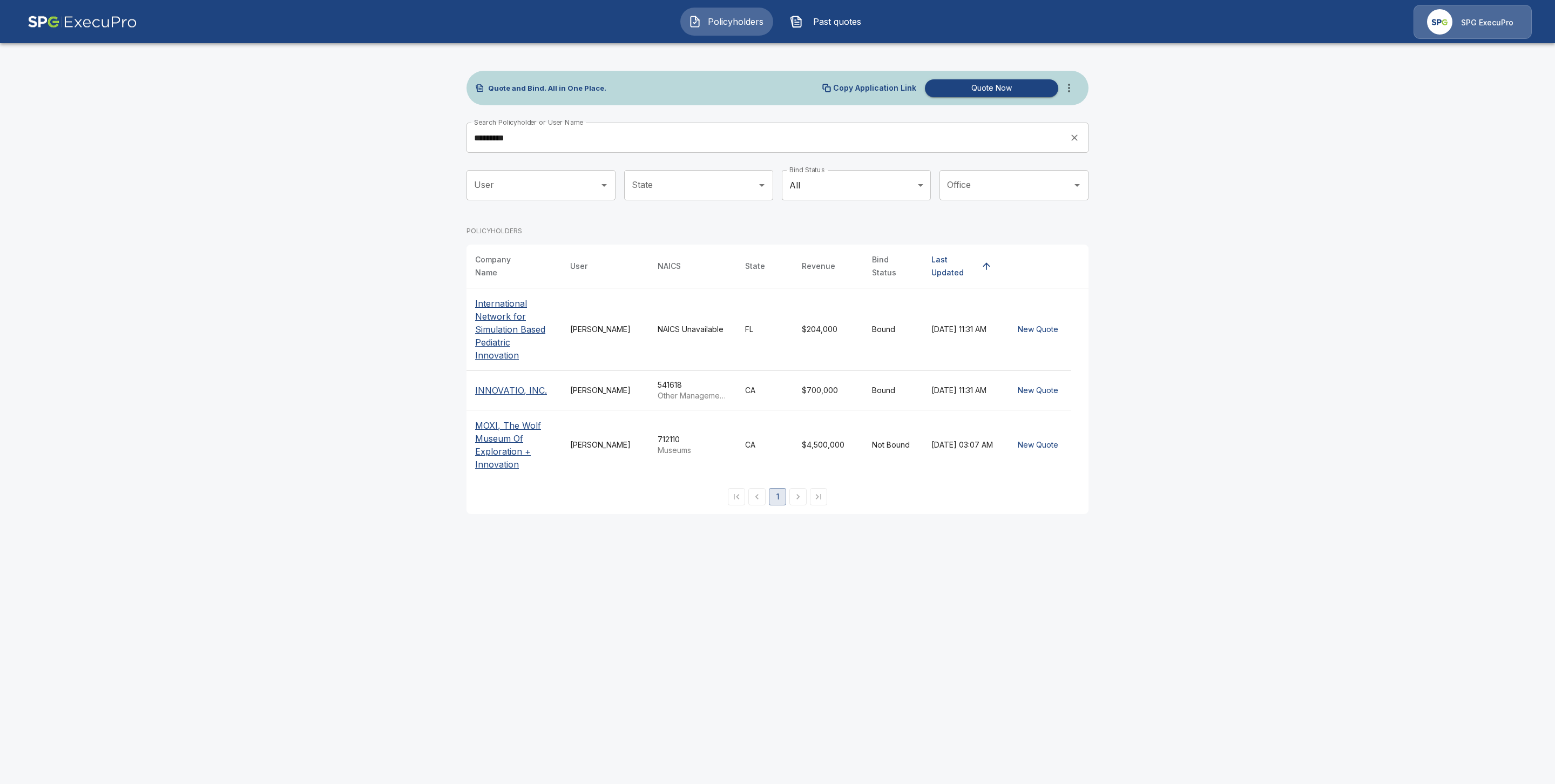
click at [504, 384] on p "INNOVATIO, INC." at bounding box center [511, 390] width 72 height 13
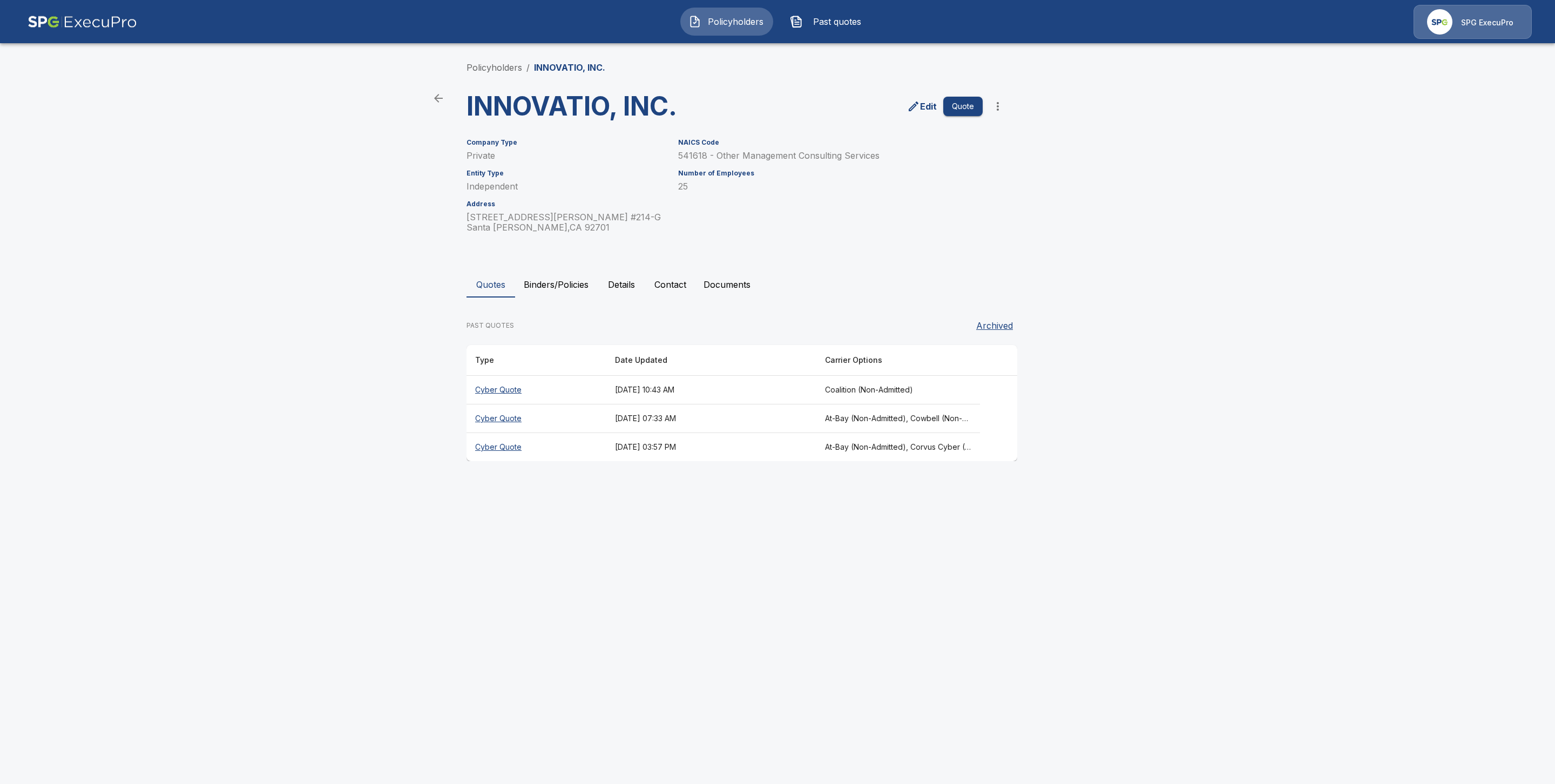
click at [555, 282] on button "Binders/Policies" at bounding box center [556, 284] width 82 height 26
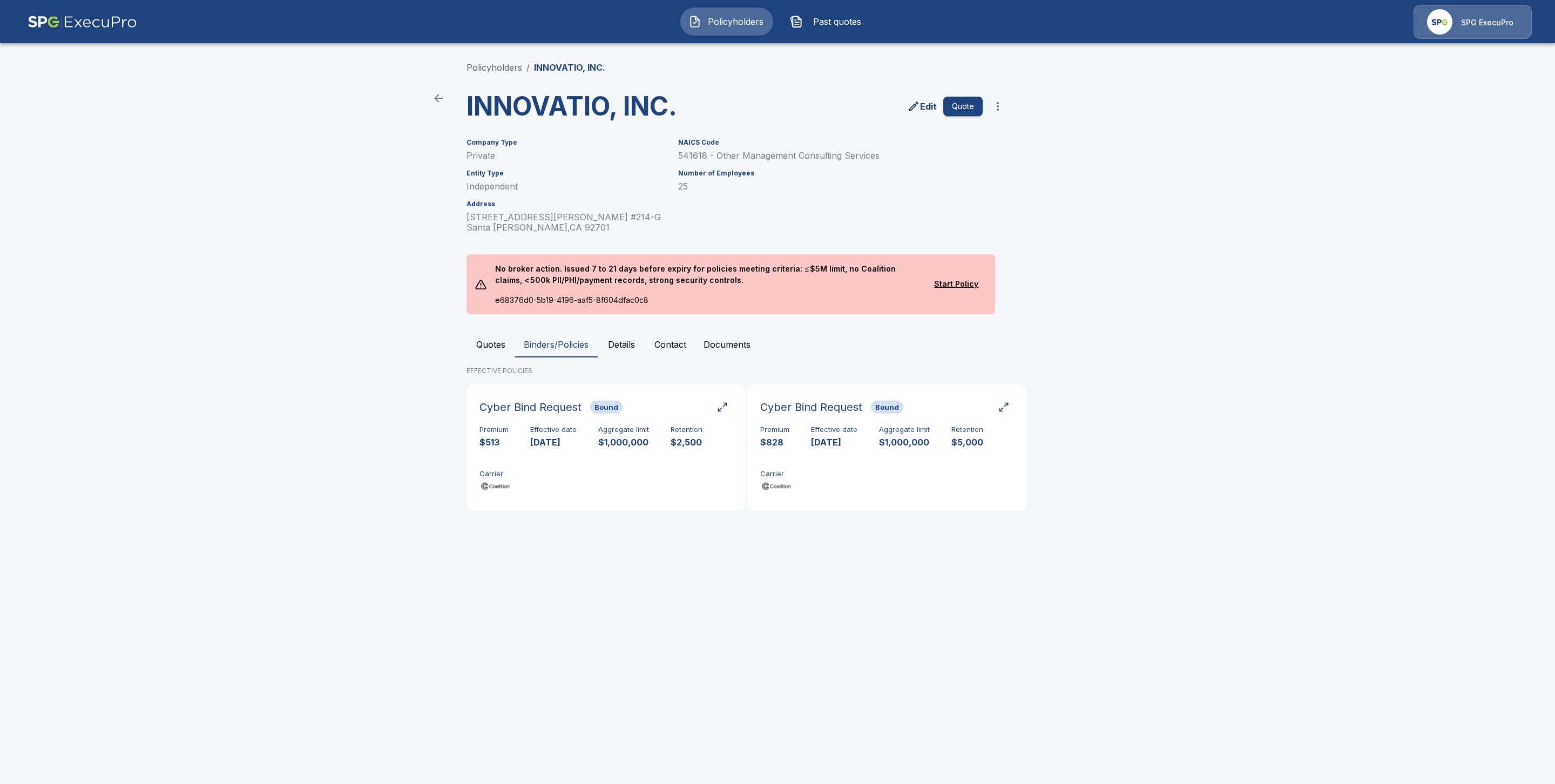
click at [501, 345] on button "Quotes" at bounding box center [491, 344] width 48 height 26
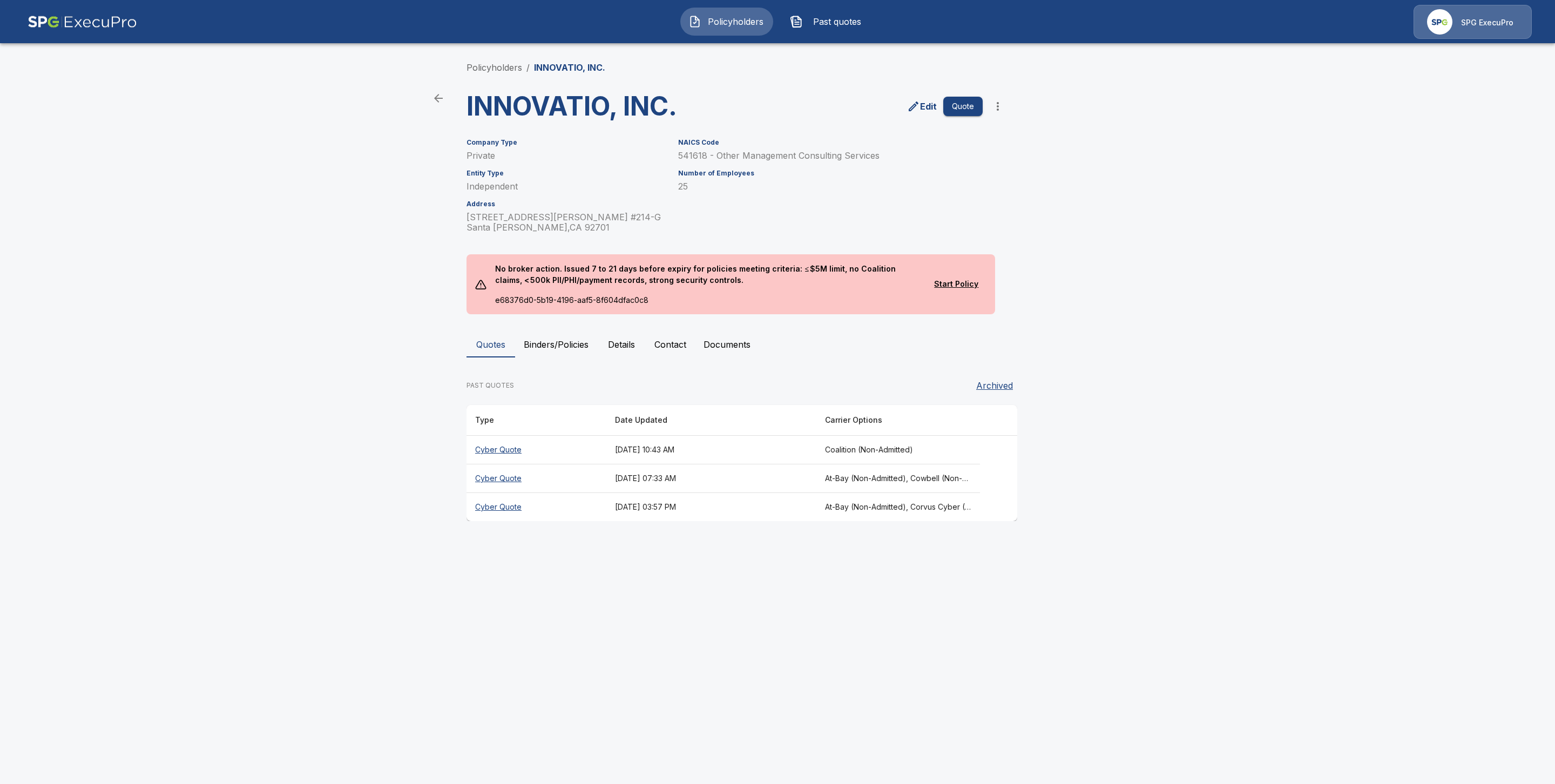
click at [503, 446] on th "Cyber Quote" at bounding box center [537, 450] width 140 height 28
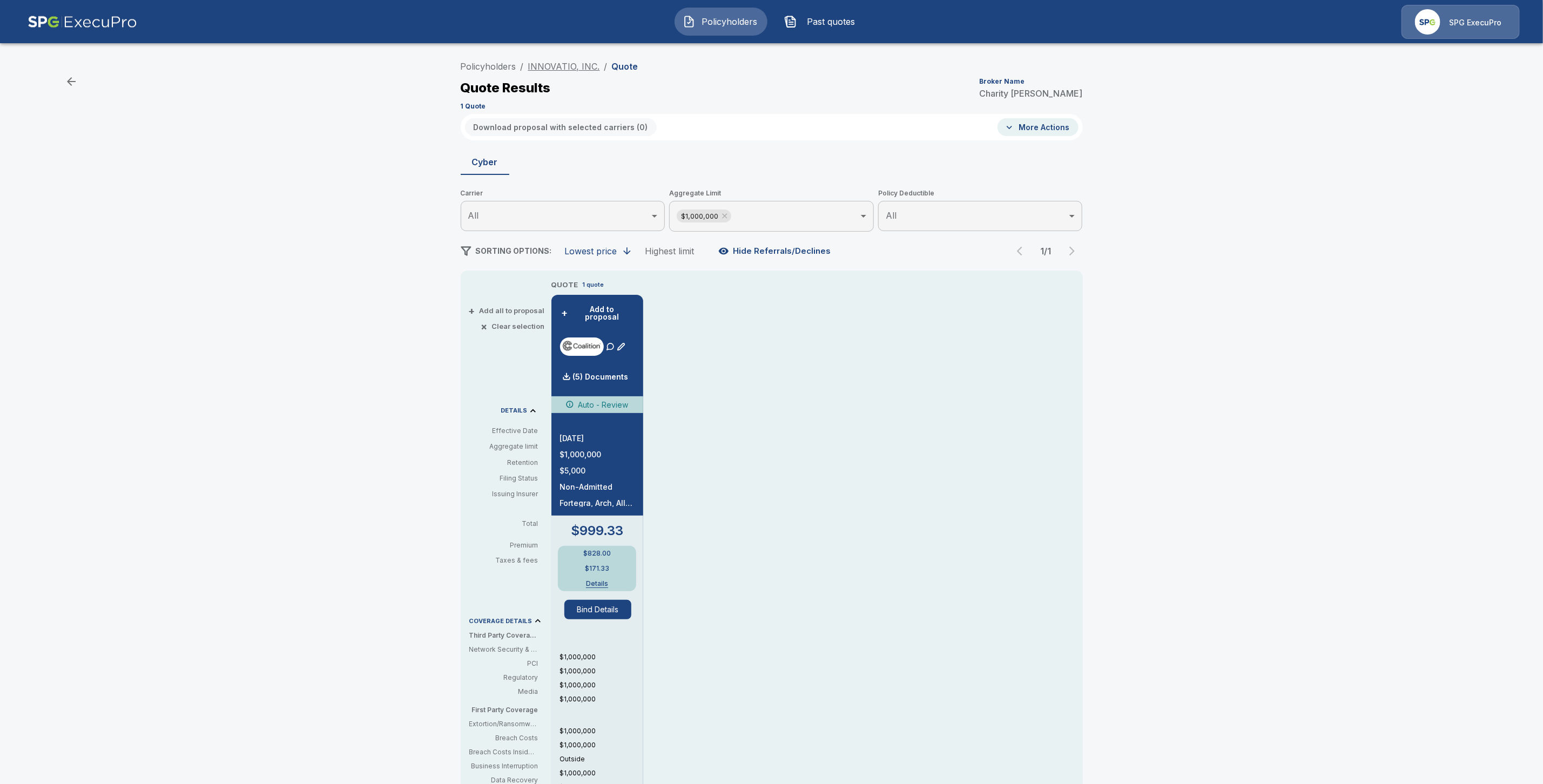
click at [565, 68] on link "INNOVATIO, INC." at bounding box center [564, 66] width 72 height 11
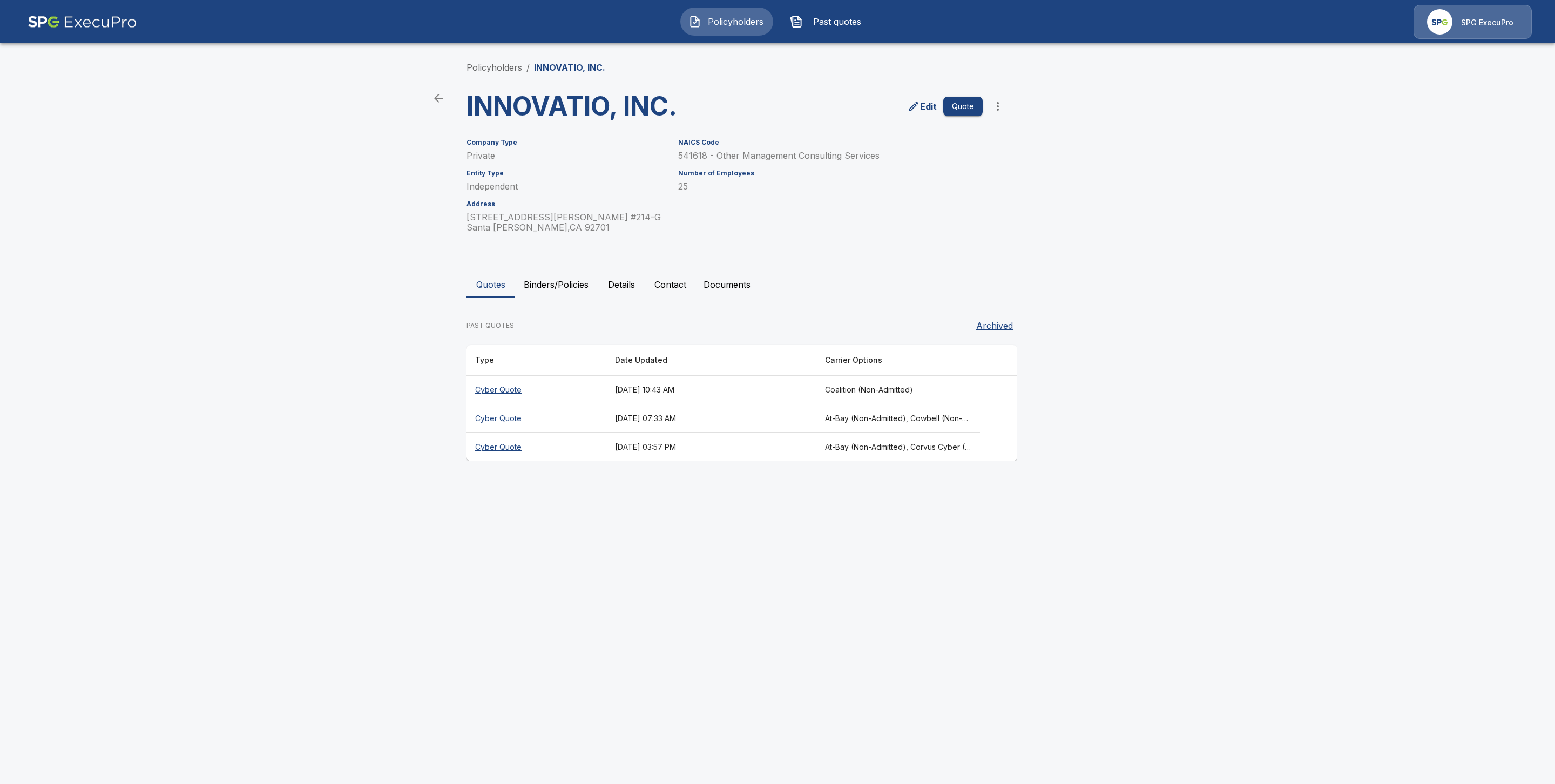
click at [497, 450] on th "Cyber Quote" at bounding box center [537, 447] width 140 height 28
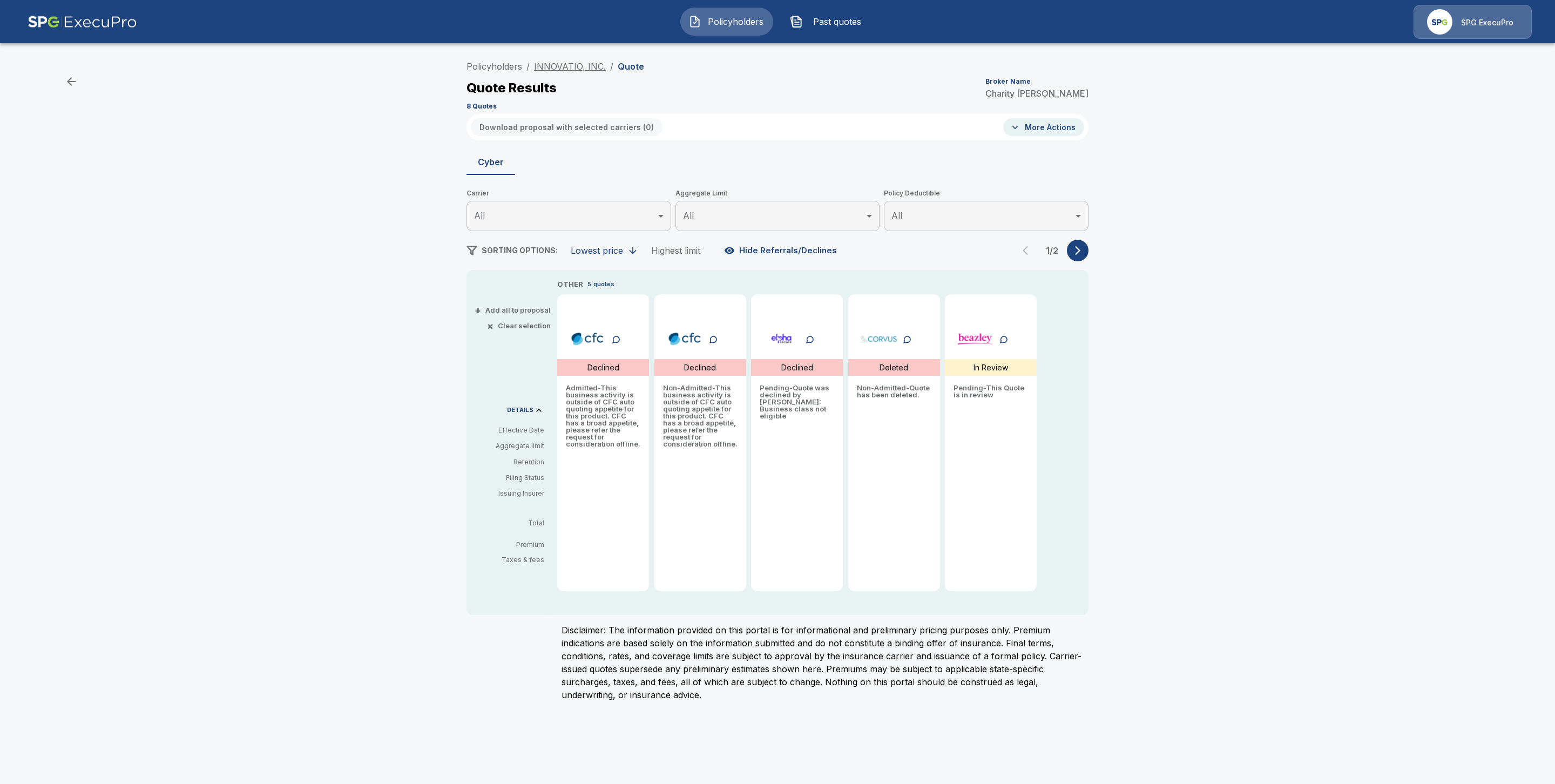
click at [563, 62] on link "INNOVATIO, INC." at bounding box center [570, 66] width 72 height 11
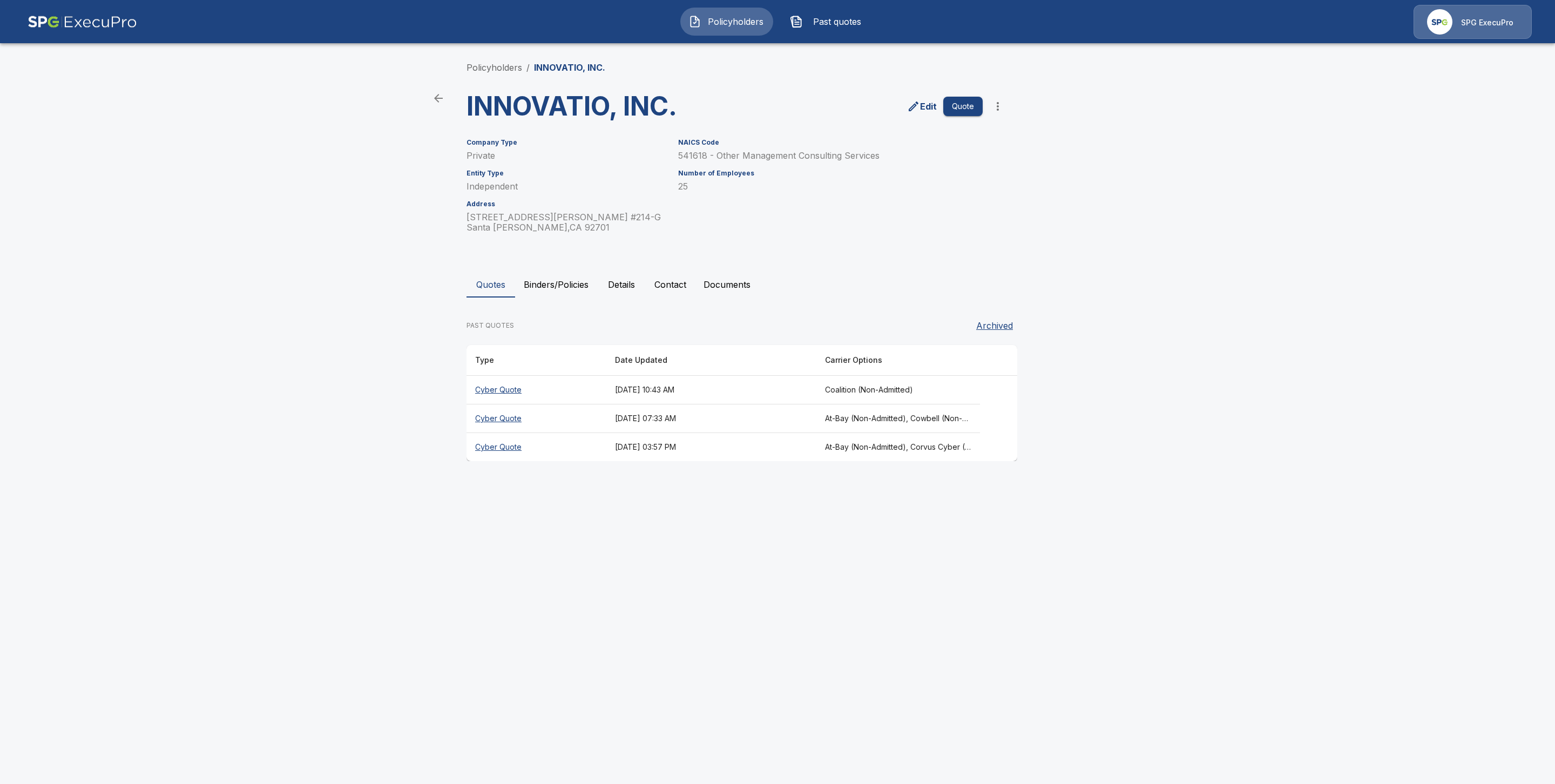
click at [506, 412] on th "Cyber Quote" at bounding box center [537, 418] width 140 height 28
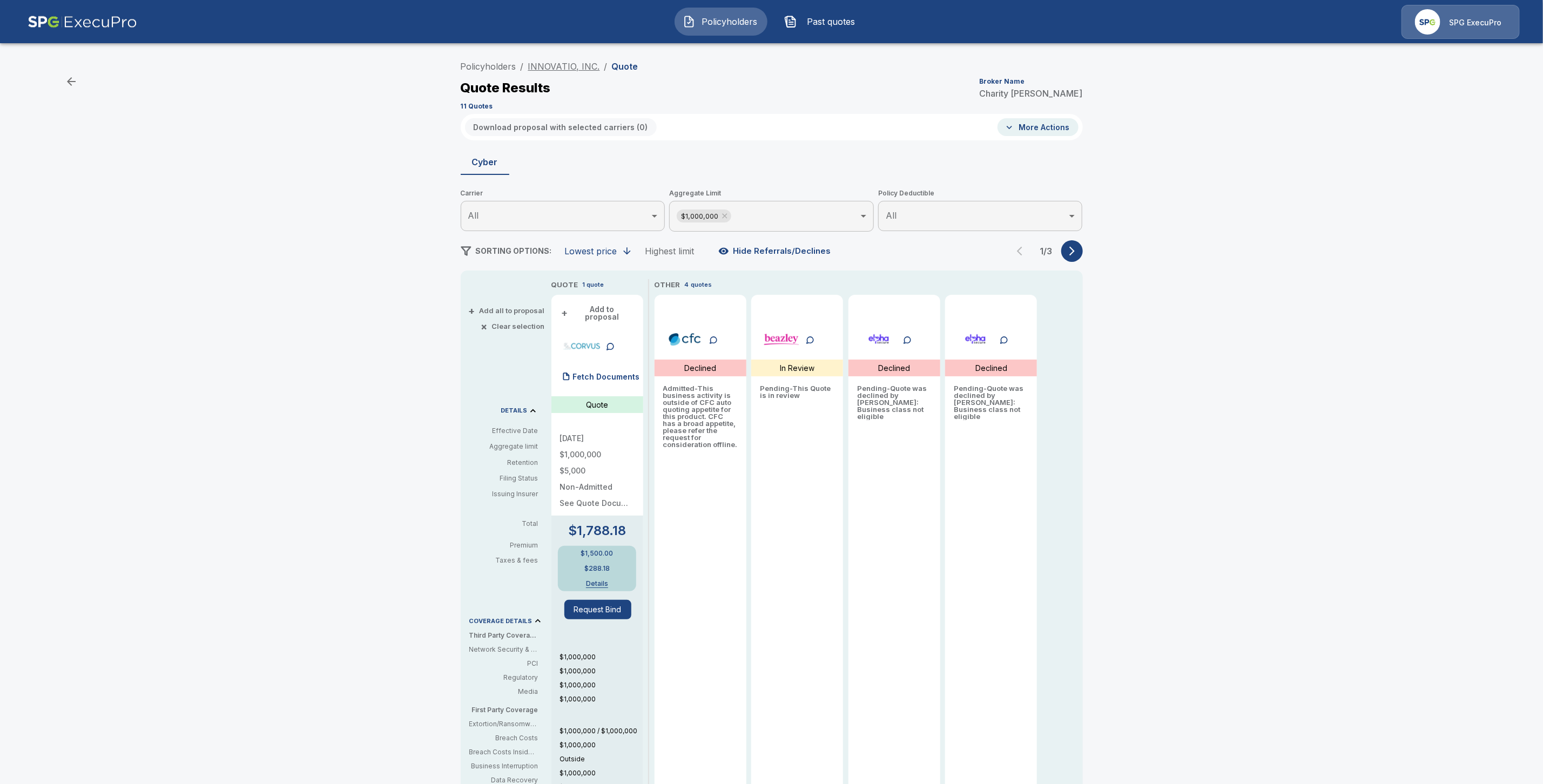
click at [571, 62] on link "INNOVATIO, INC." at bounding box center [564, 66] width 72 height 11
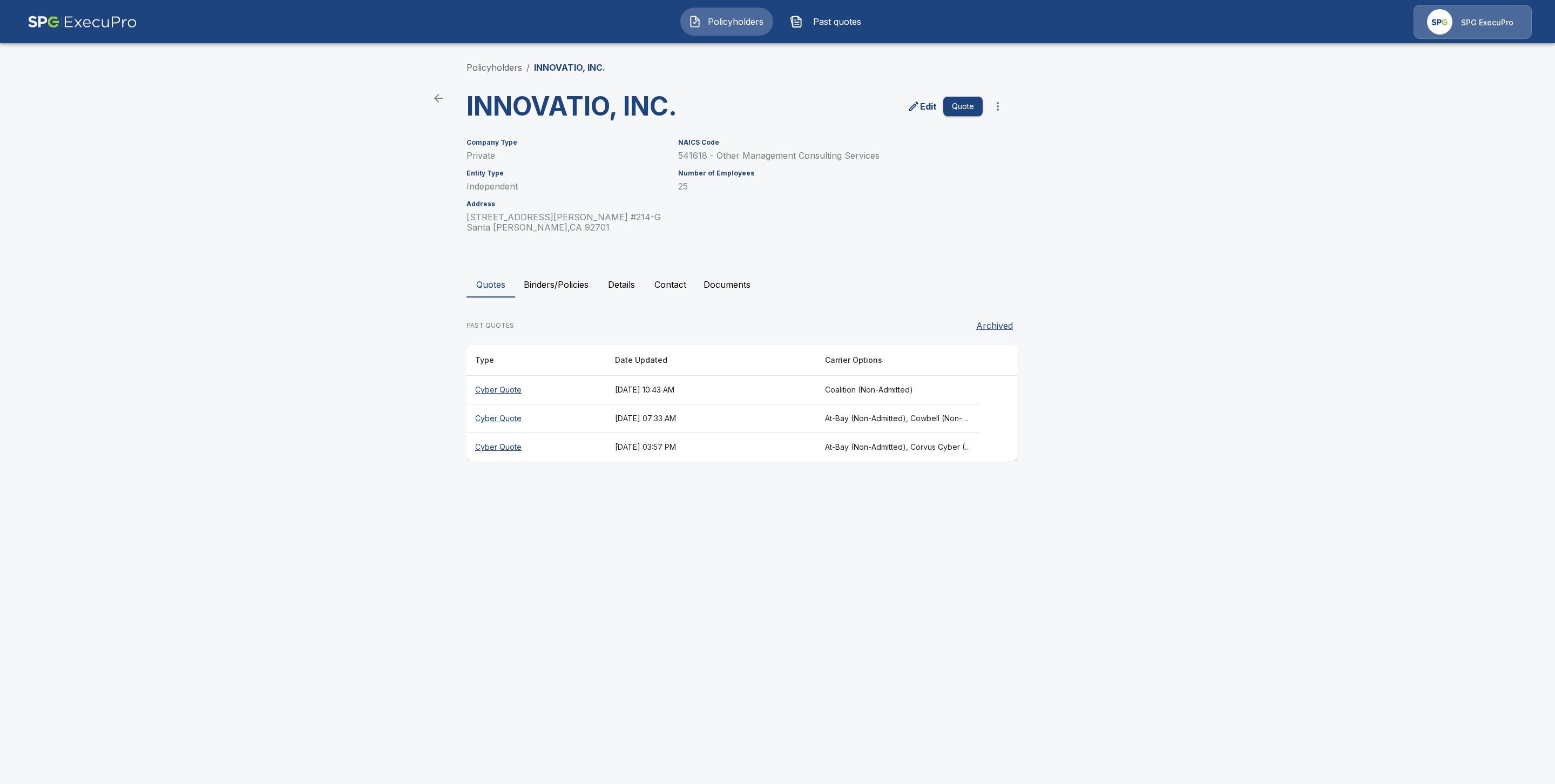
click at [503, 382] on th "Cyber Quote" at bounding box center [537, 390] width 140 height 28
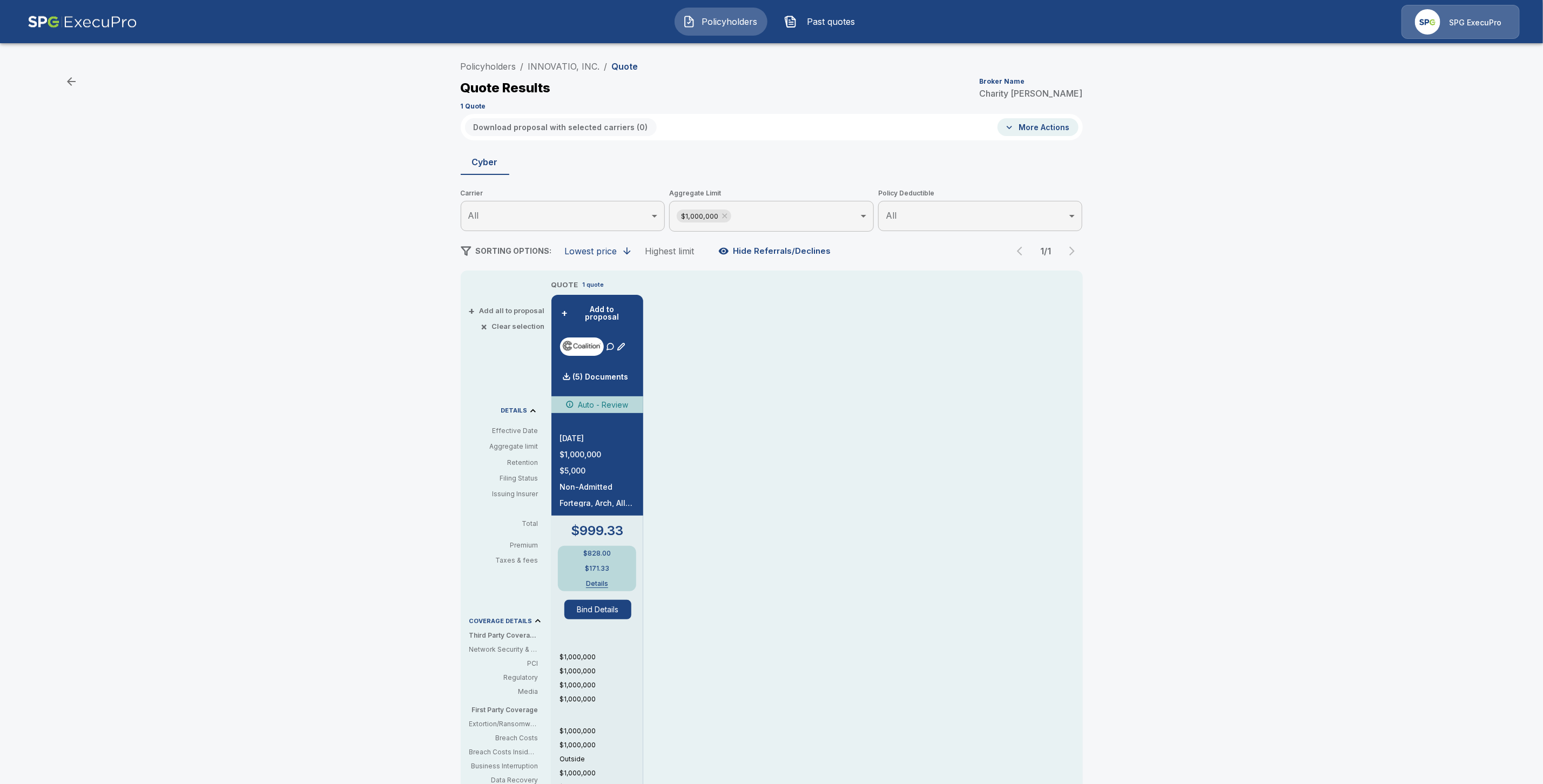
drag, startPoint x: 500, startPoint y: 68, endPoint x: 630, endPoint y: 152, distance: 154.8
click at [500, 68] on link "Policyholders" at bounding box center [489, 66] width 56 height 11
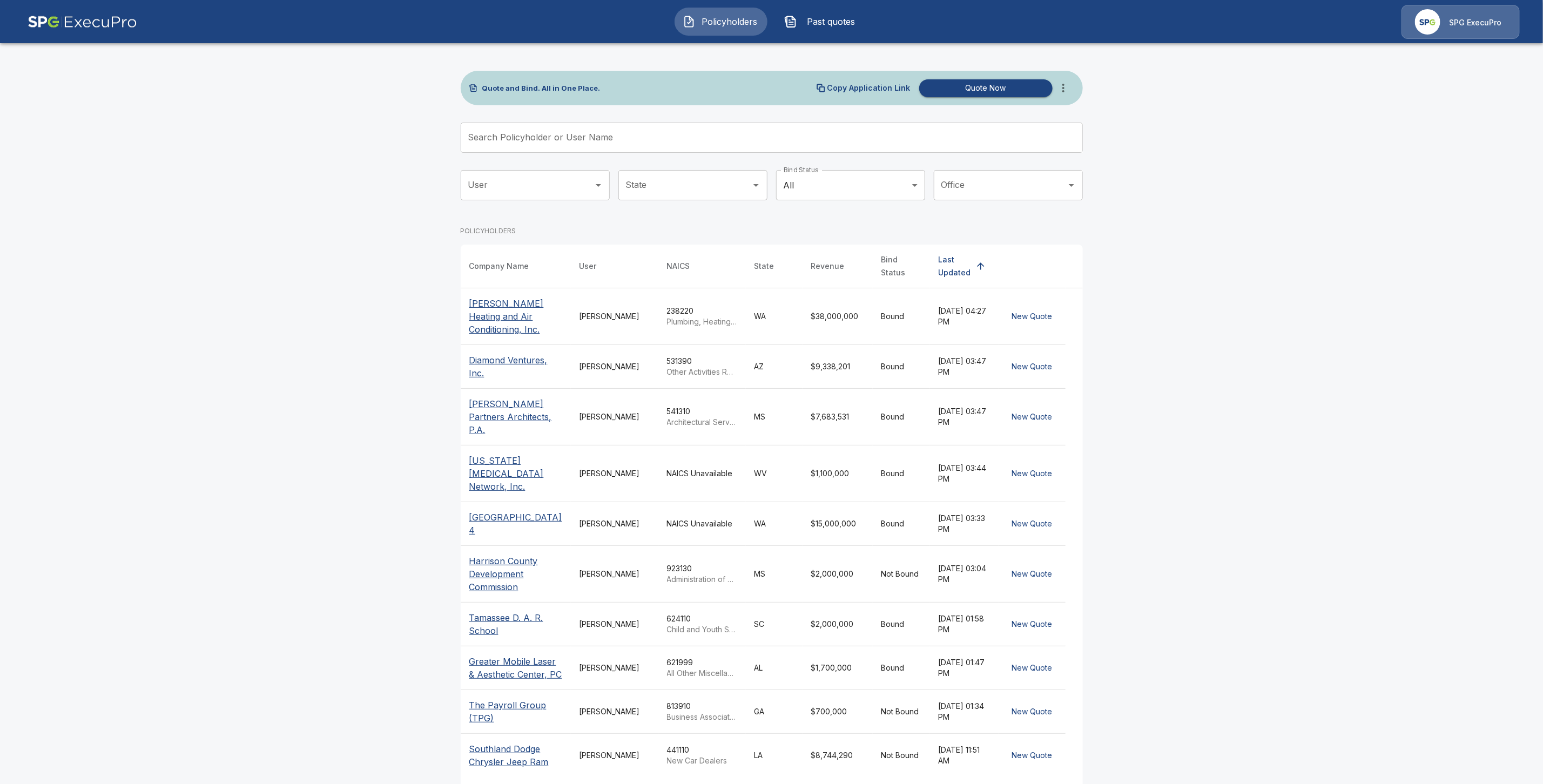
click at [524, 133] on input "Search Policyholder or User Name" at bounding box center [766, 138] width 611 height 30
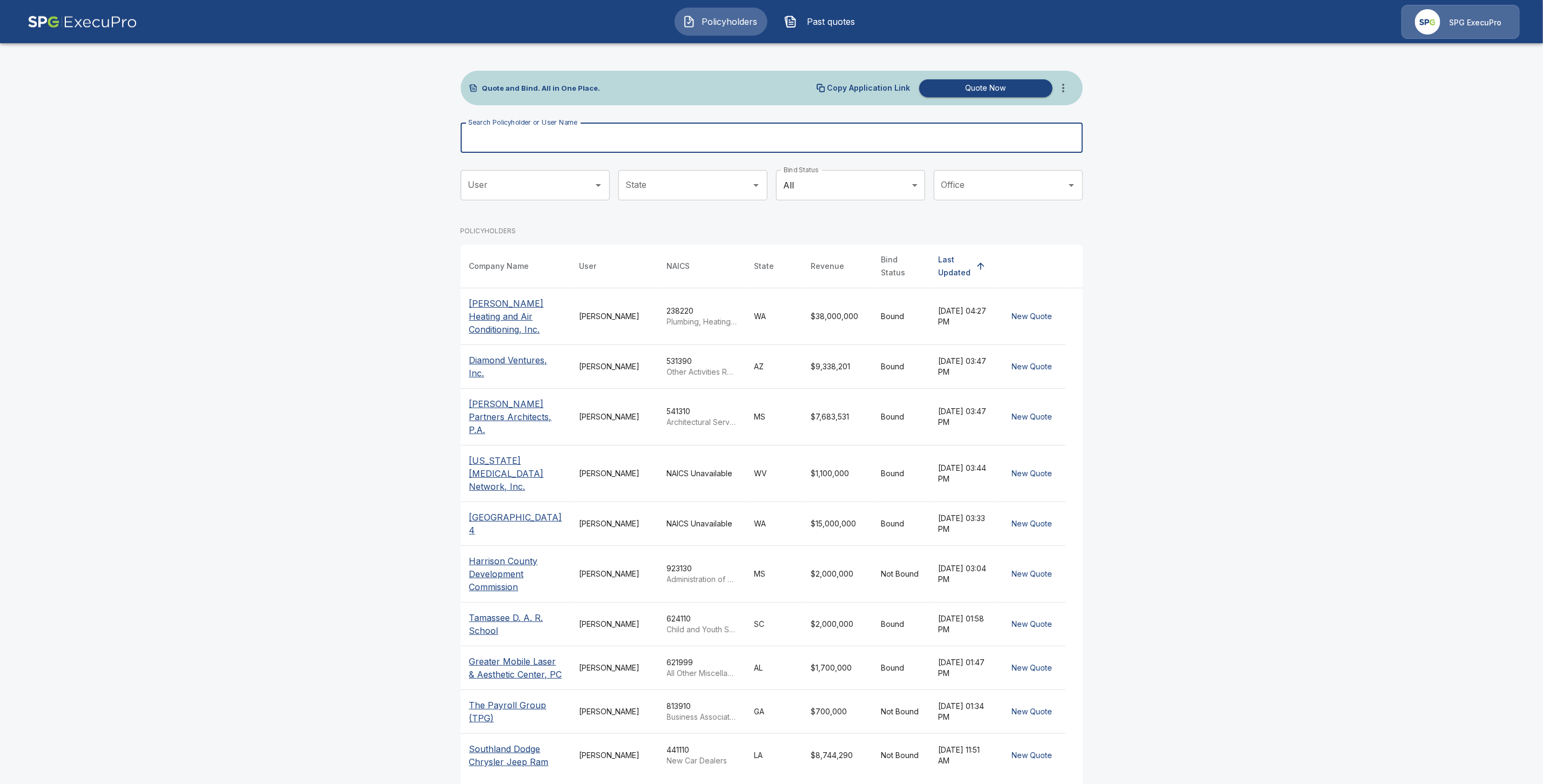
paste input "**********"
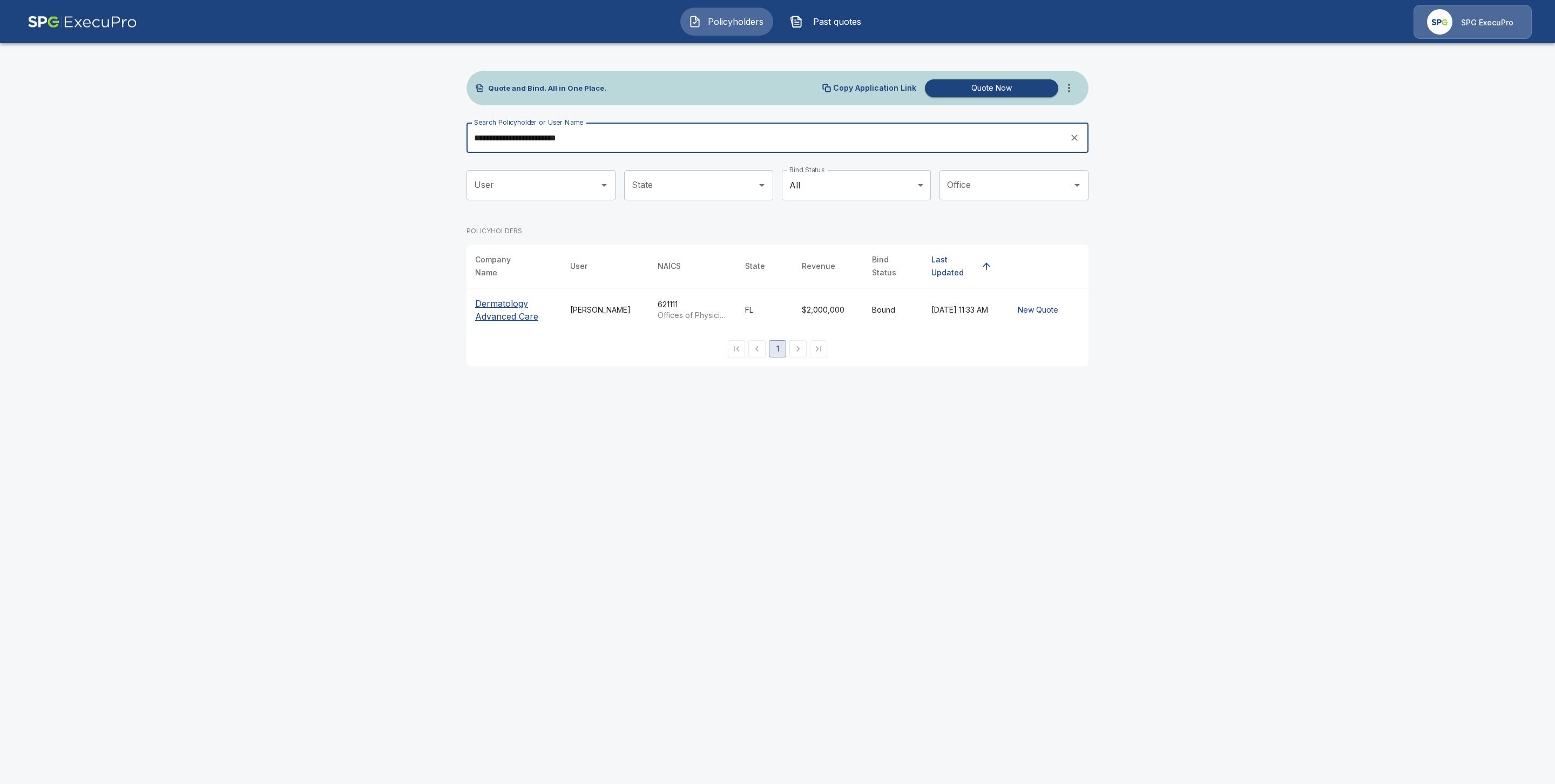
type input "**********"
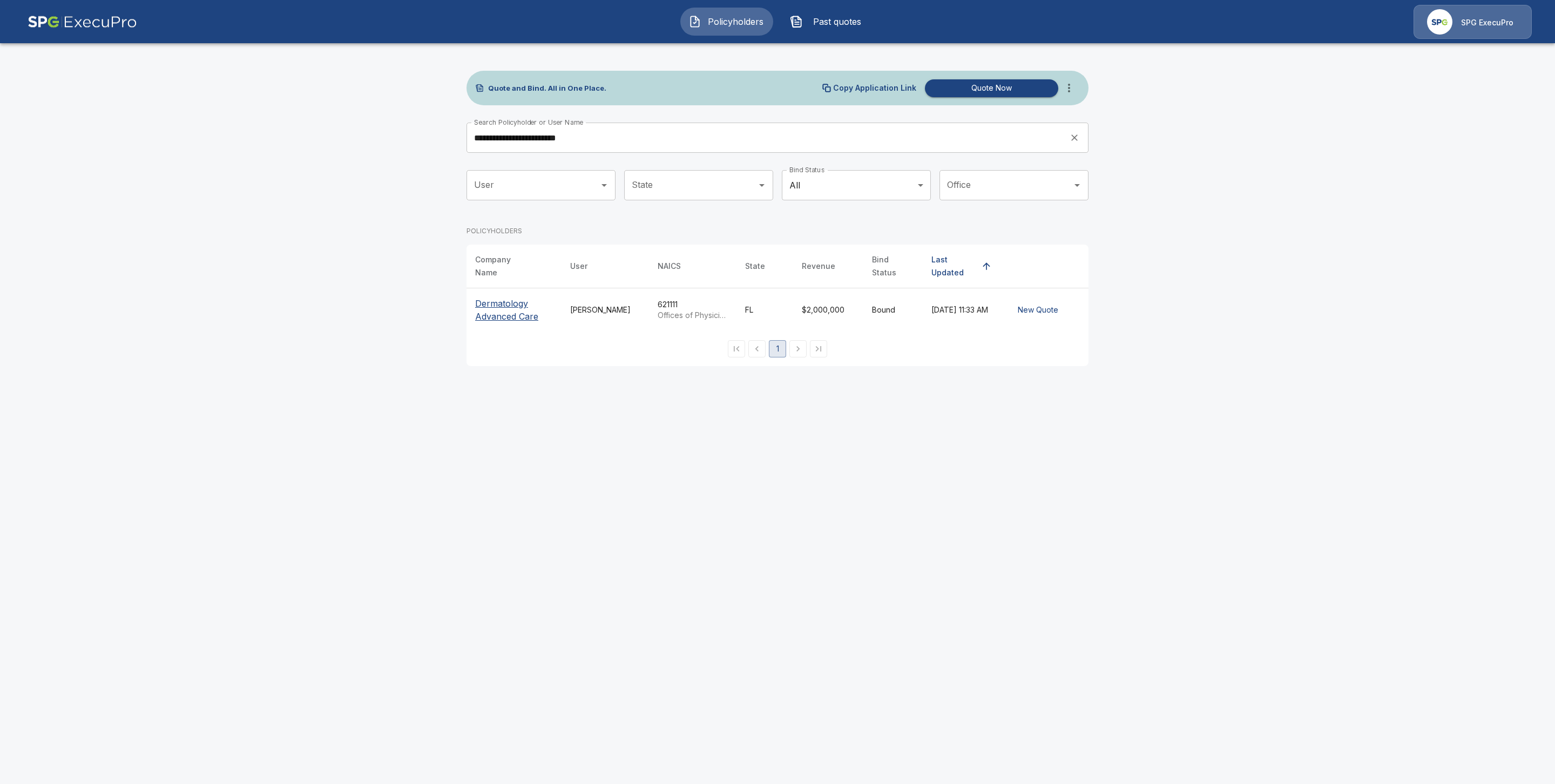
click at [518, 304] on p "Dermatology Advanced Care" at bounding box center [514, 310] width 78 height 26
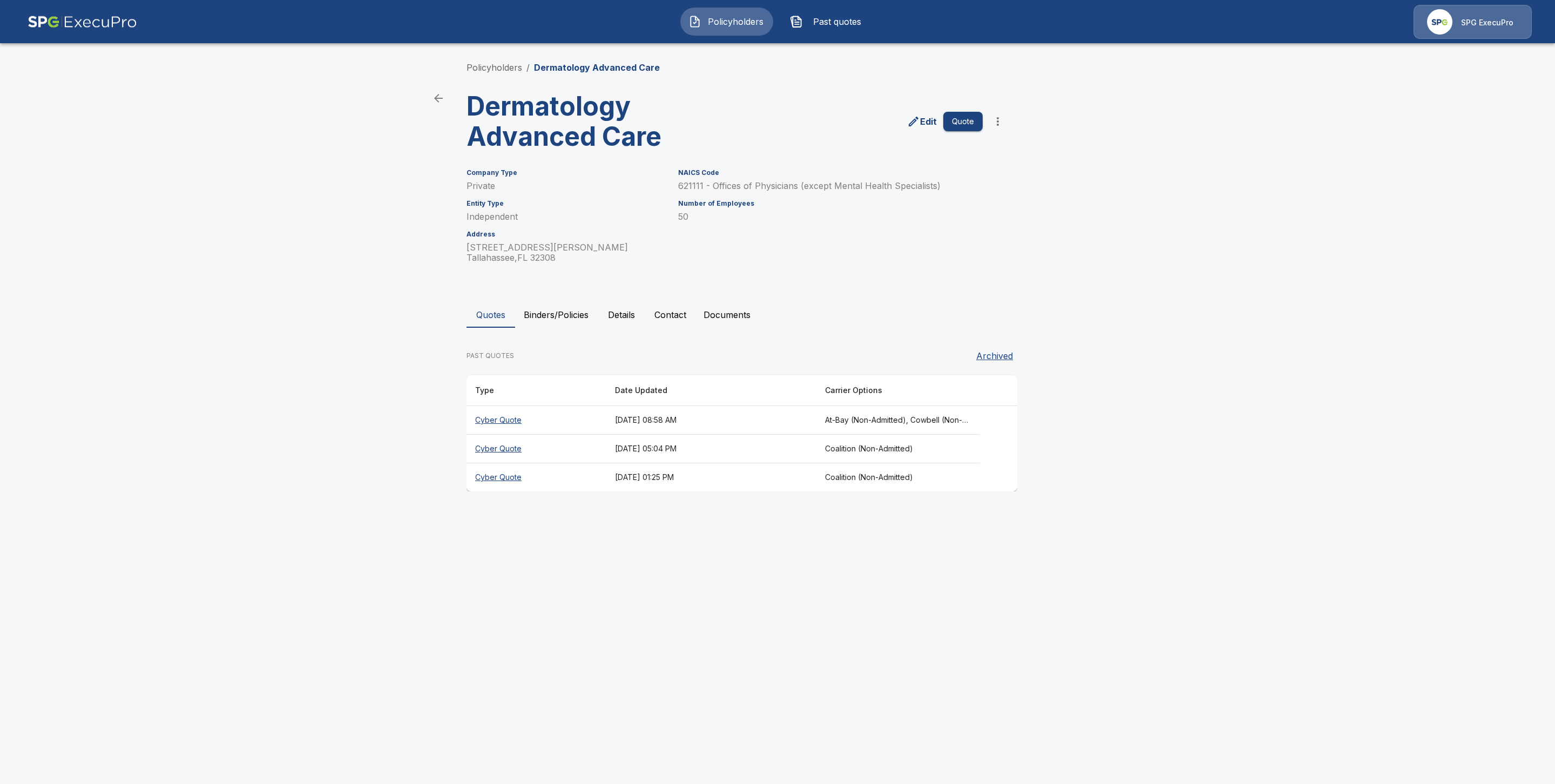
click at [556, 317] on button "Binders/Policies" at bounding box center [556, 314] width 82 height 26
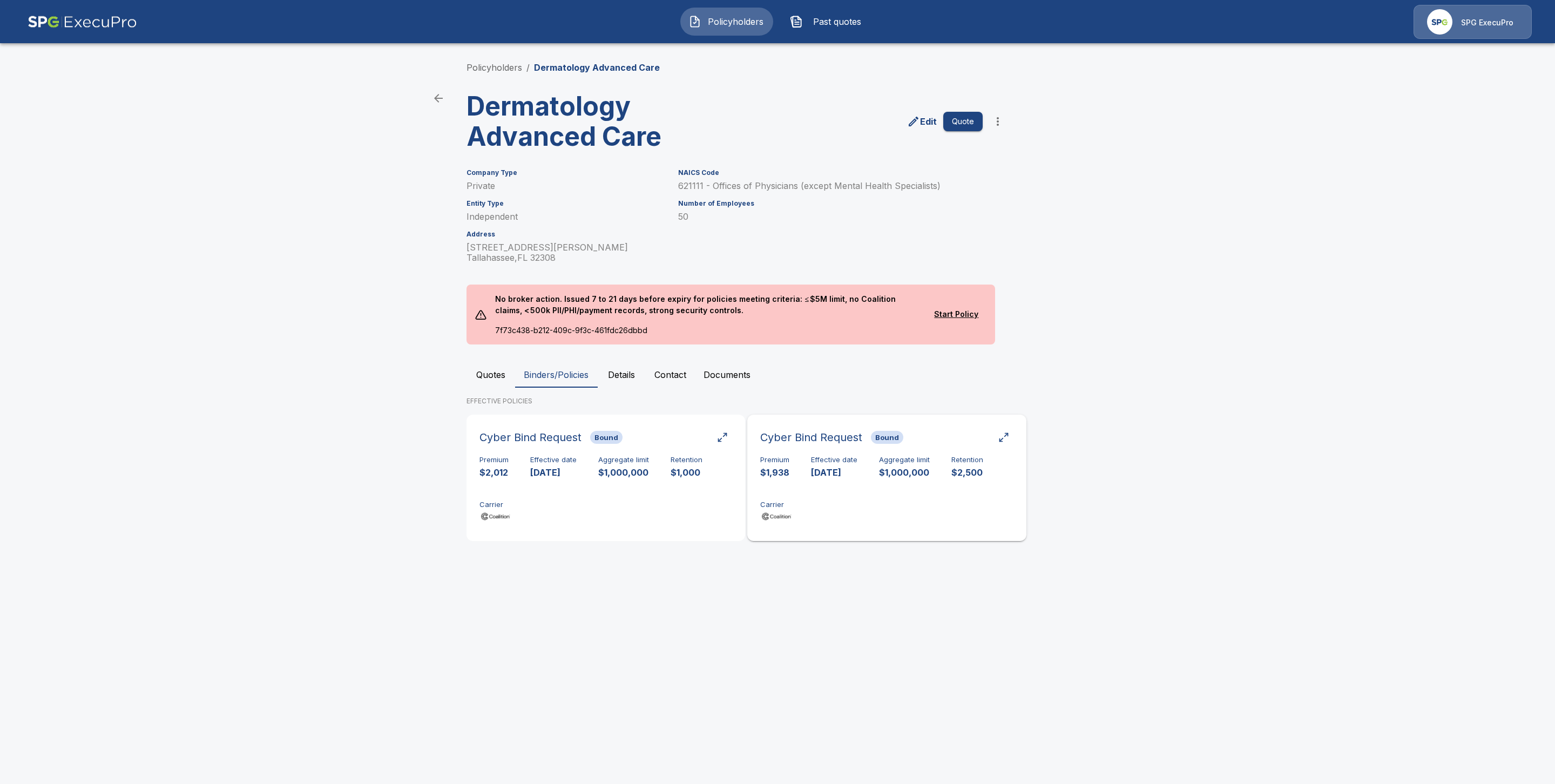
drag, startPoint x: 887, startPoint y: 479, endPoint x: 892, endPoint y: 485, distance: 7.8
click at [887, 479] on div "Premium $1,938 Effective date 10/18/2025 Aggregate limit $1,000,000 Retention $…" at bounding box center [886, 489] width 253 height 68
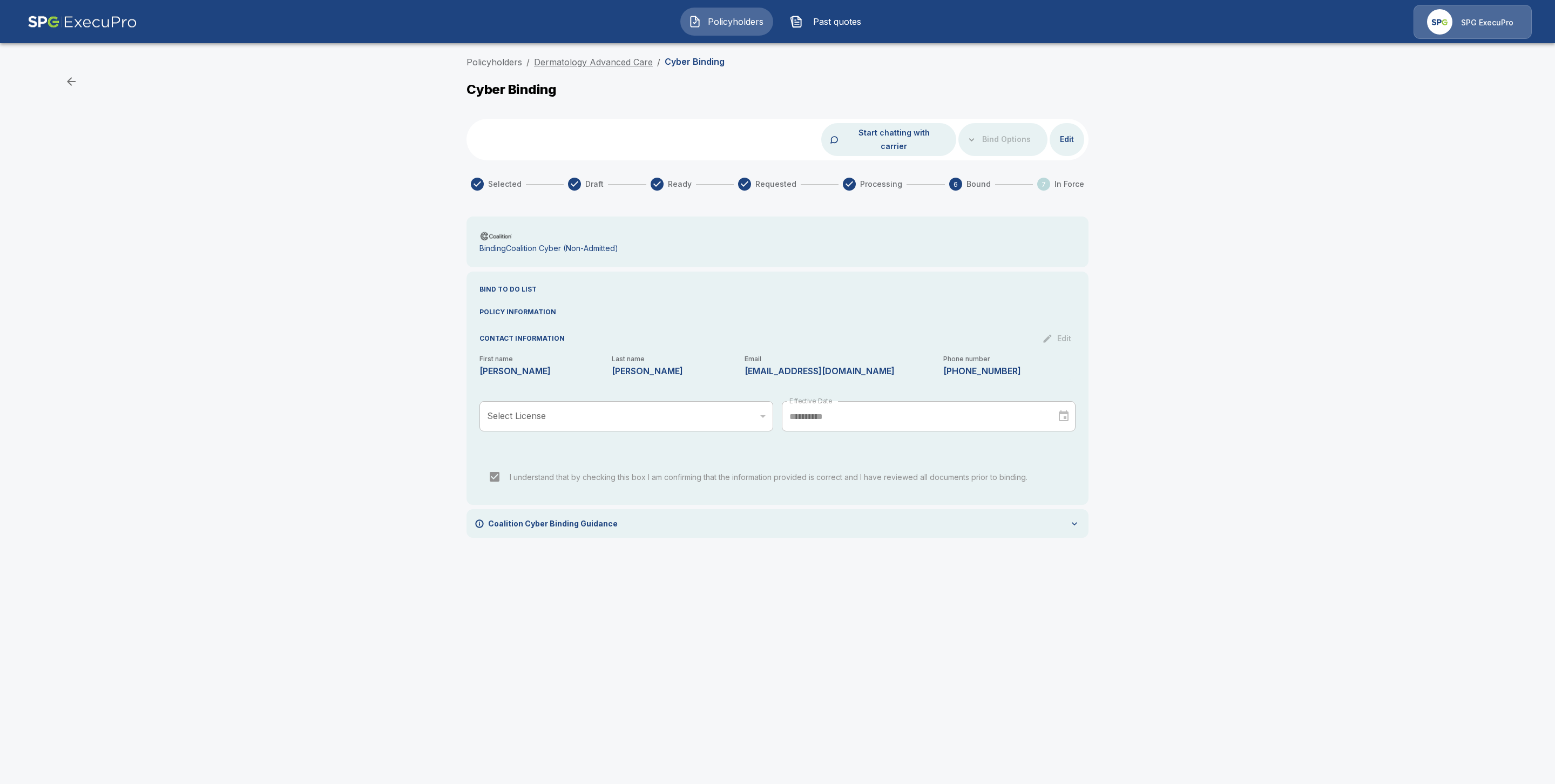
click at [608, 60] on link "Dermatology Advanced Care" at bounding box center [593, 62] width 119 height 11
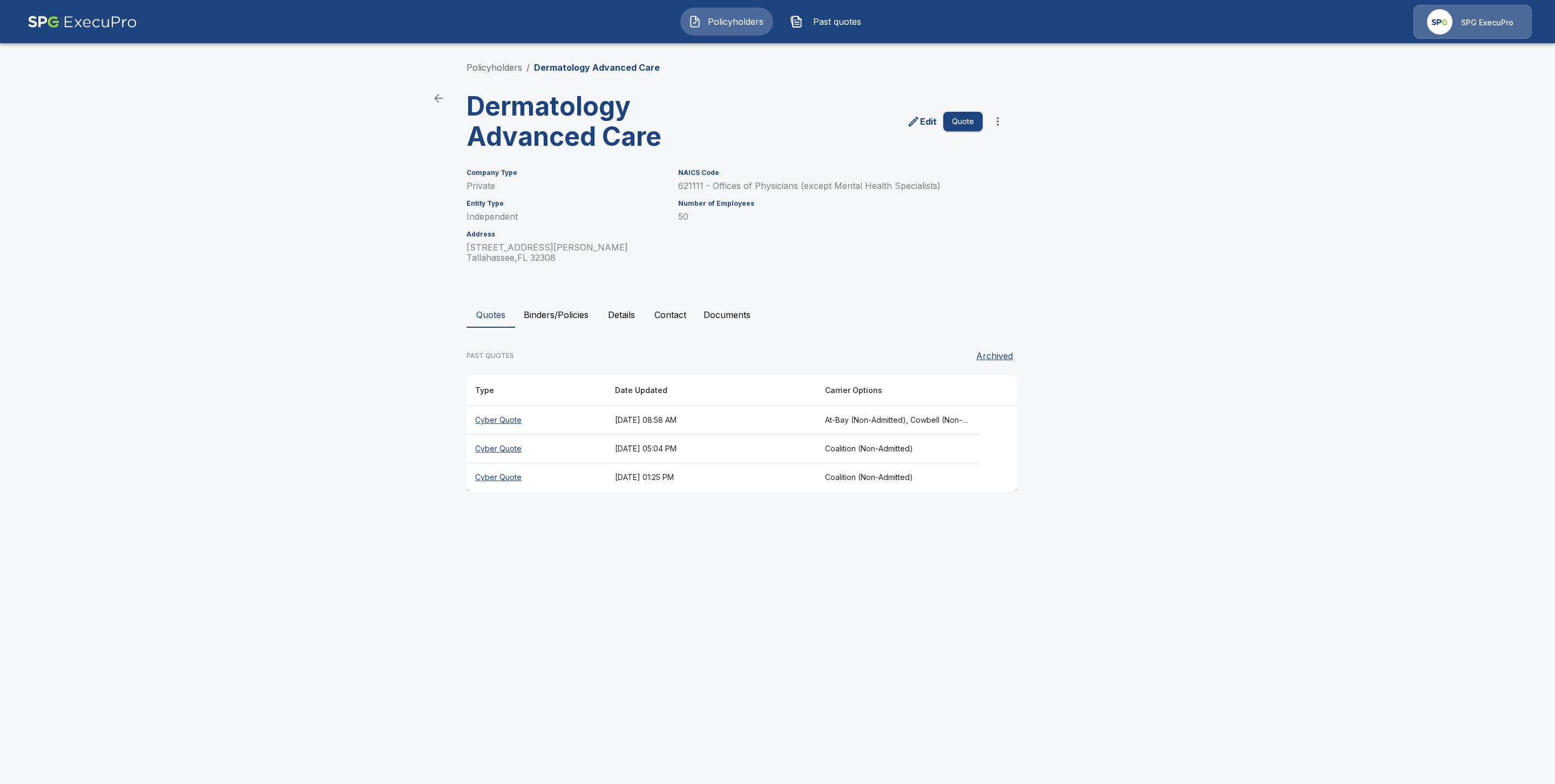
click at [567, 72] on p "Dermatology Advanced Care" at bounding box center [597, 67] width 126 height 13
click at [546, 316] on button "Binders/Policies" at bounding box center [556, 314] width 82 height 26
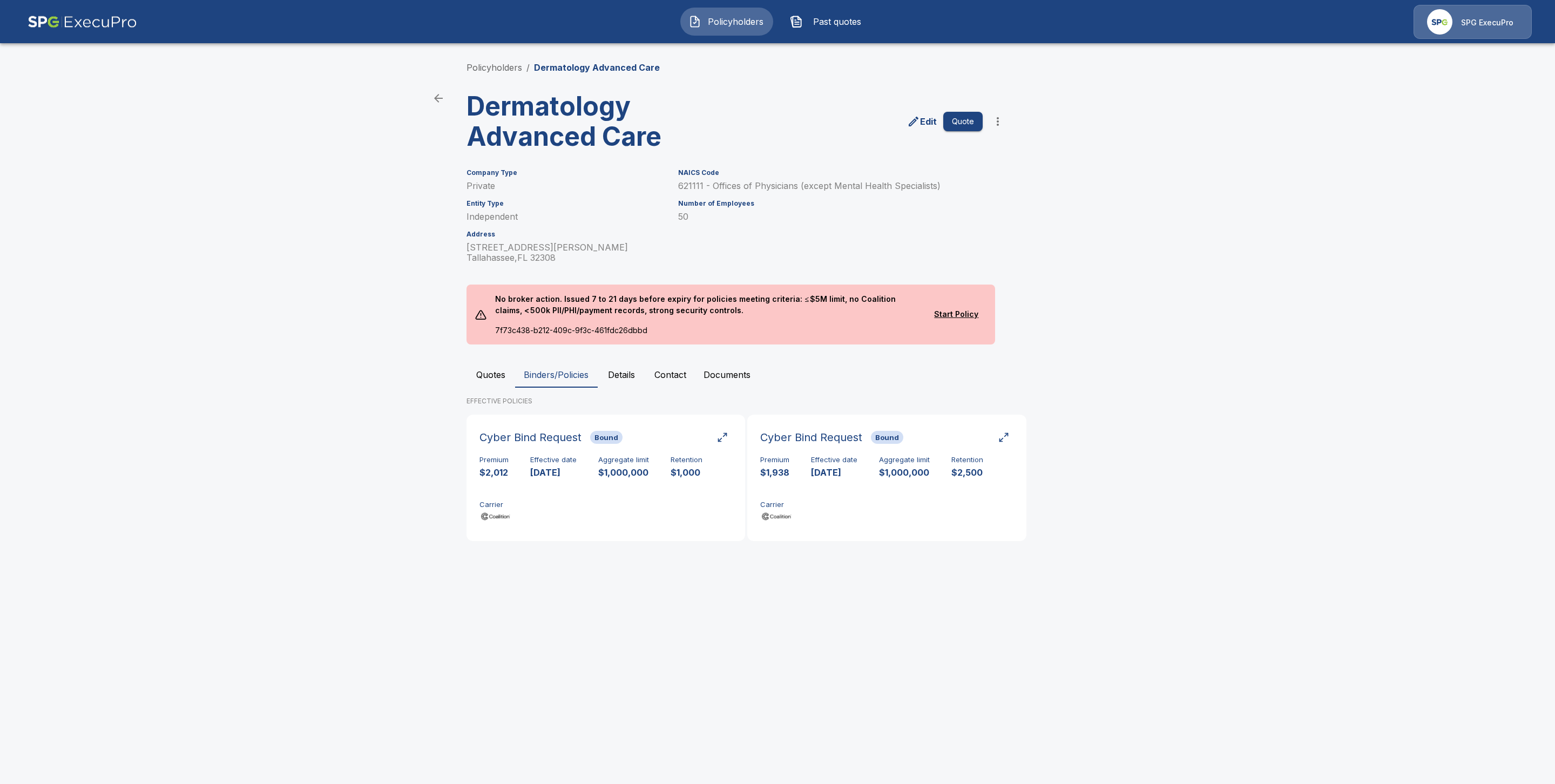
click at [488, 378] on button "Quotes" at bounding box center [491, 374] width 48 height 26
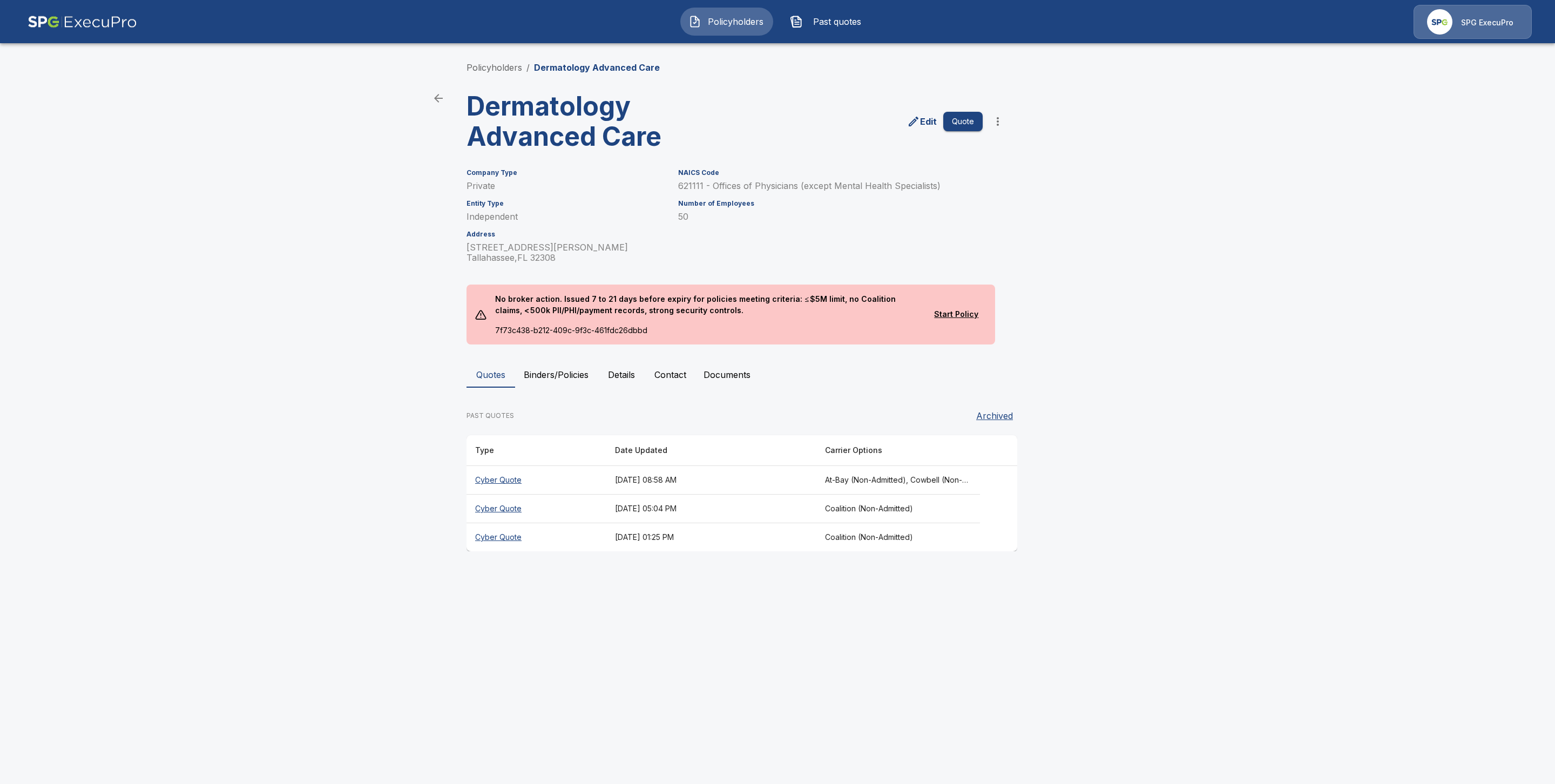
click at [505, 480] on th "Cyber Quote" at bounding box center [537, 480] width 140 height 28
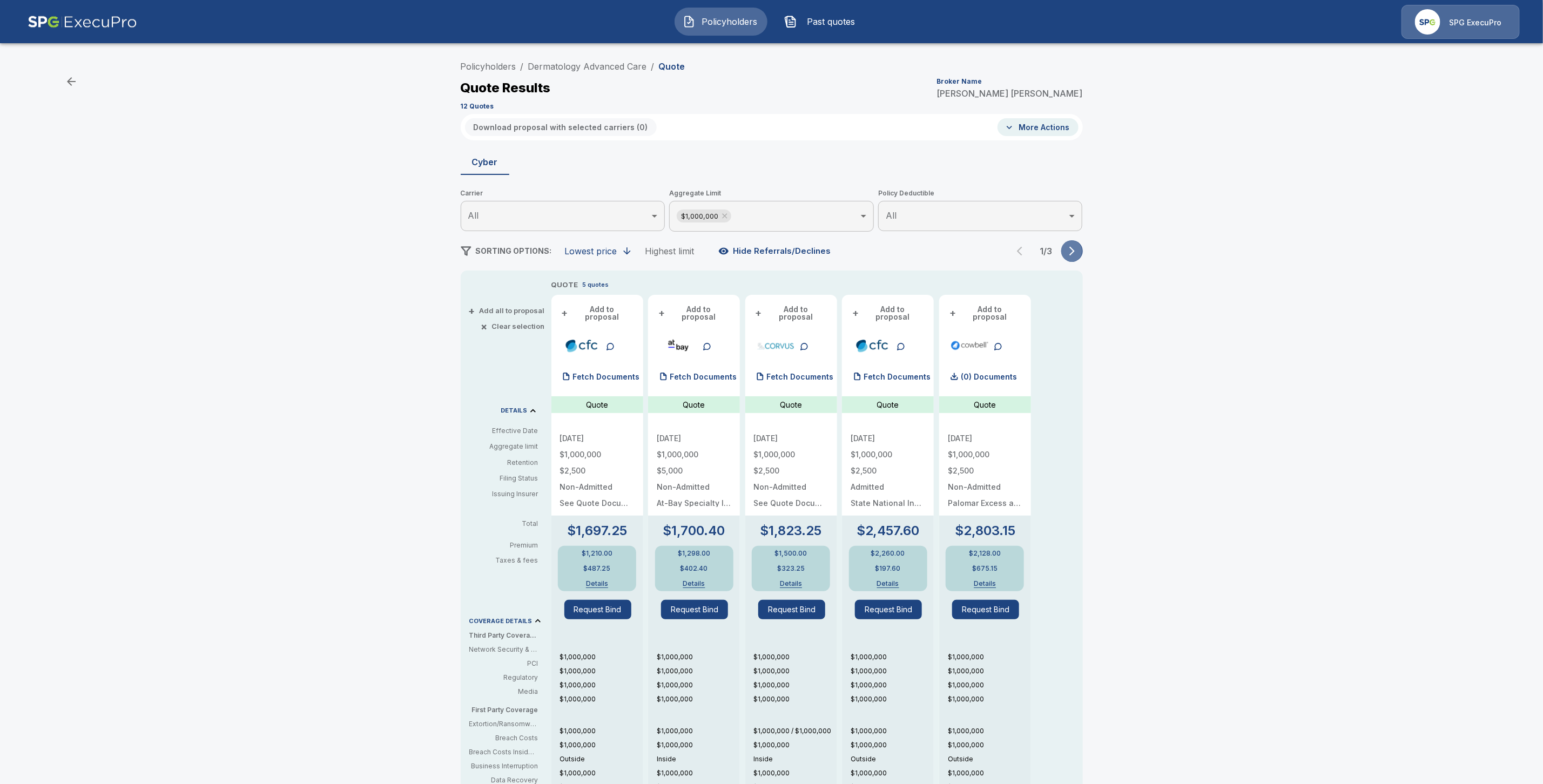
click at [1077, 252] on icon "button" at bounding box center [1073, 251] width 11 height 11
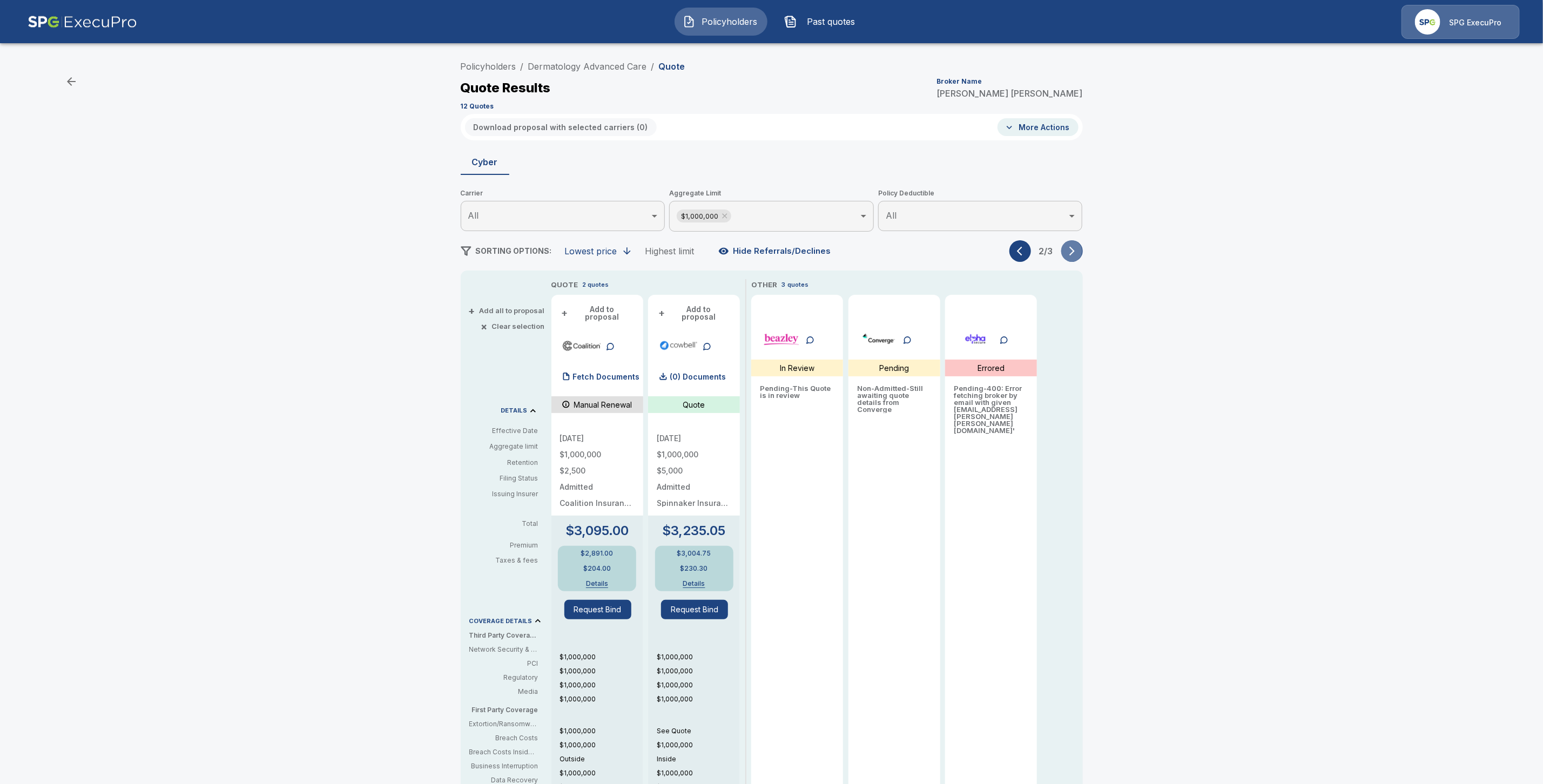
click at [1077, 252] on icon "button" at bounding box center [1073, 251] width 11 height 11
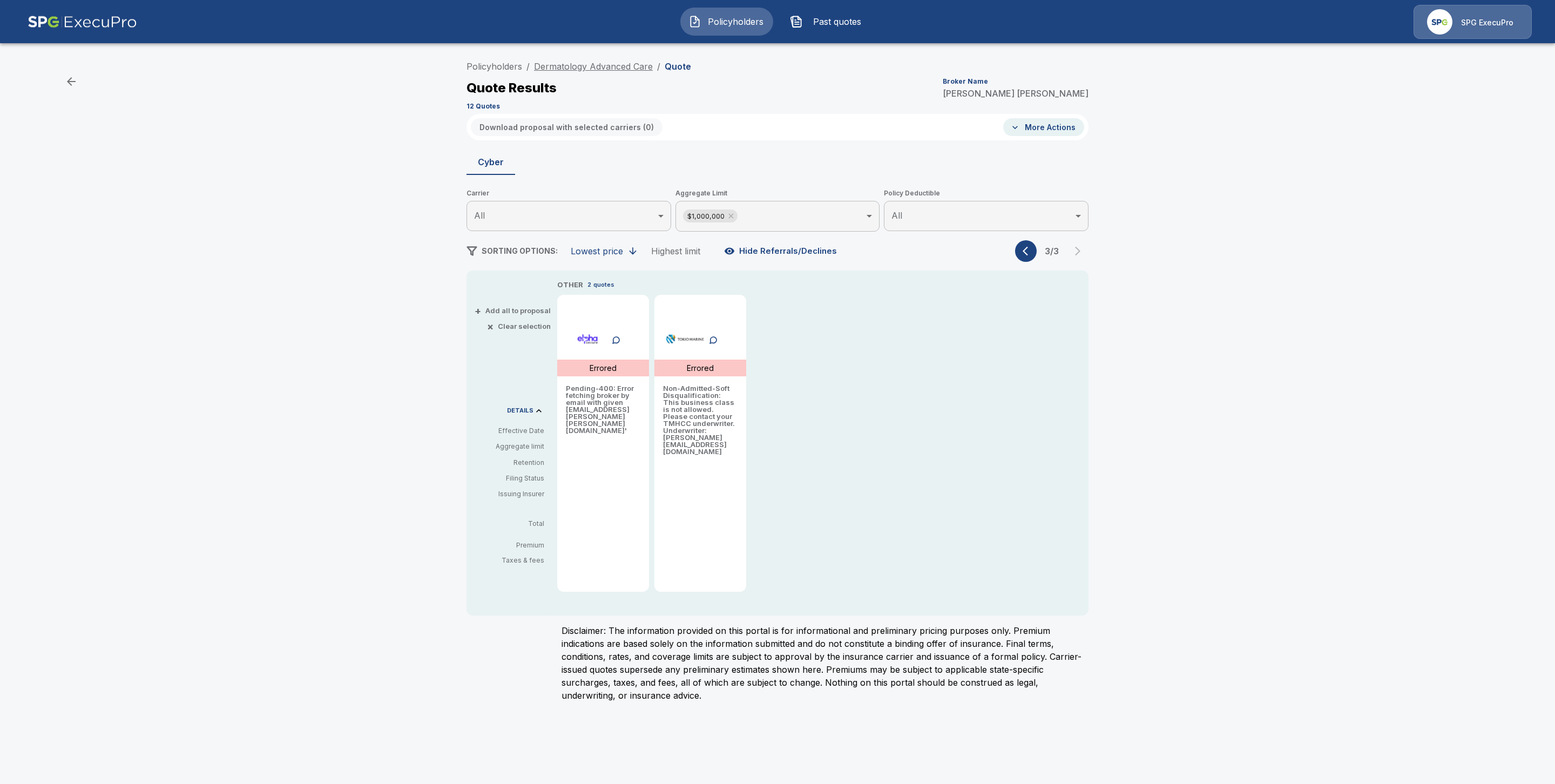
click at [611, 67] on link "Dermatology Advanced Care" at bounding box center [593, 66] width 119 height 11
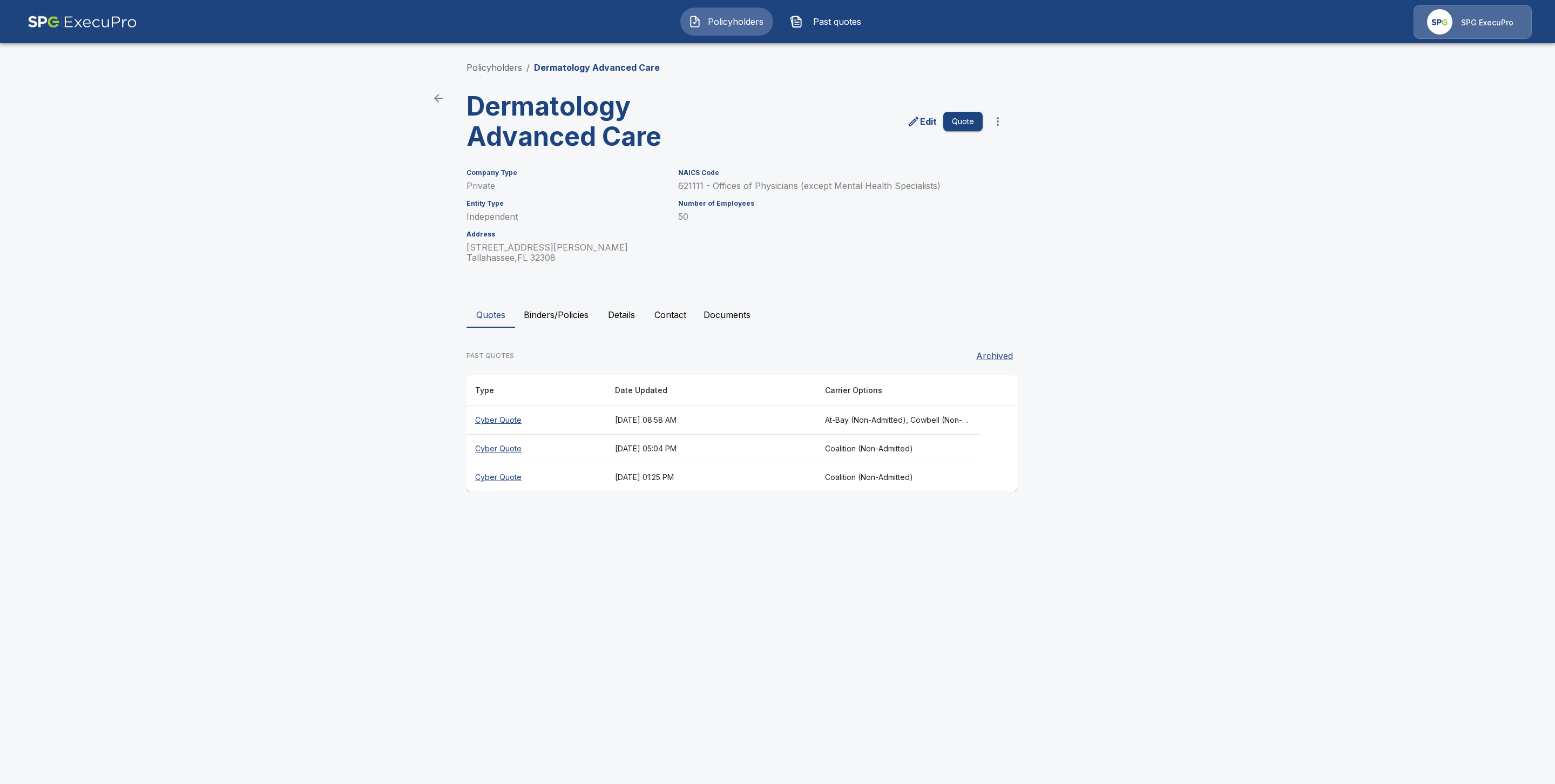
click at [643, 450] on th "[DATE] 05:04 PM" at bounding box center [711, 448] width 210 height 28
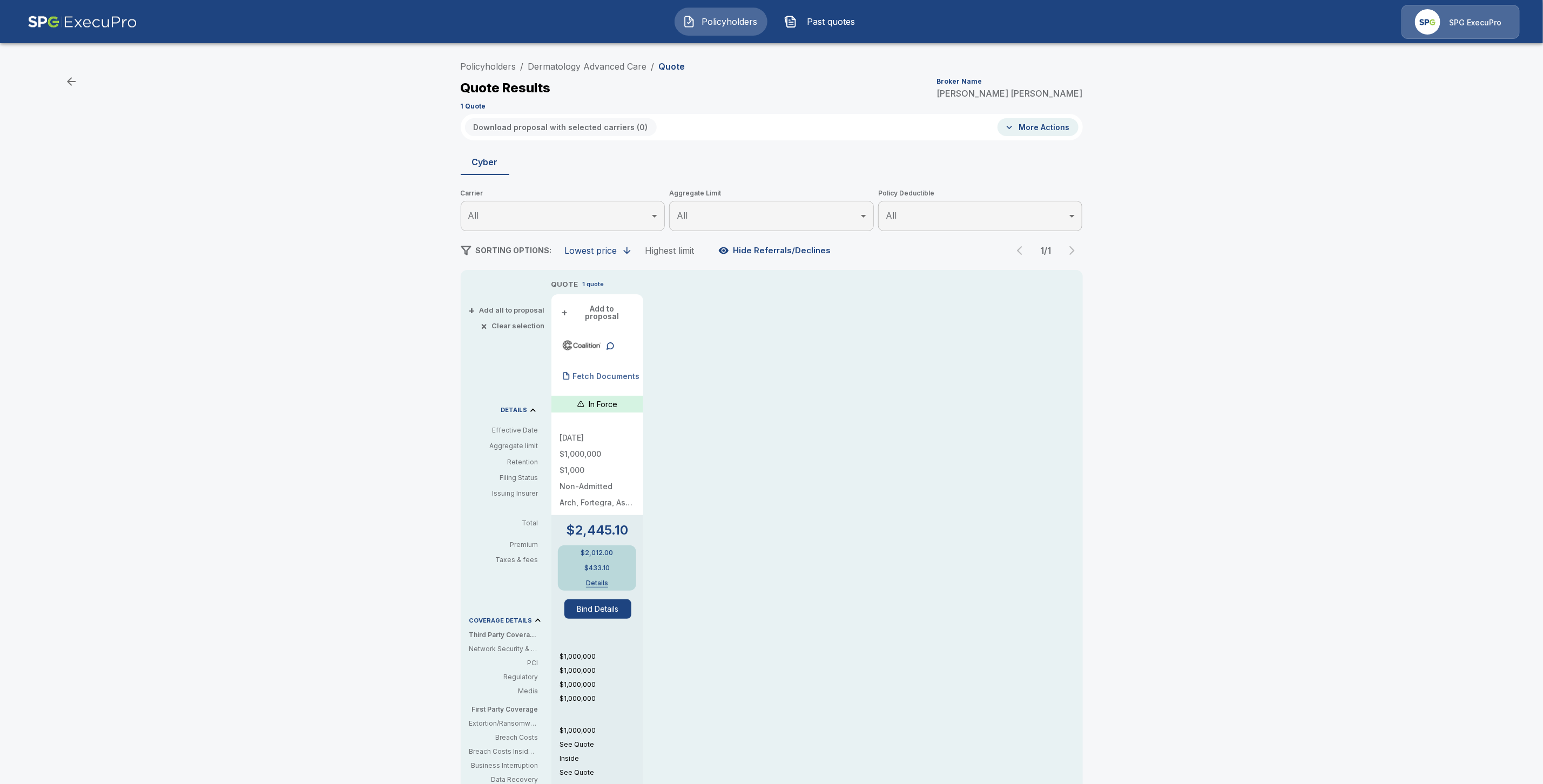
click at [584, 372] on p "Fetch Documents" at bounding box center [606, 376] width 67 height 8
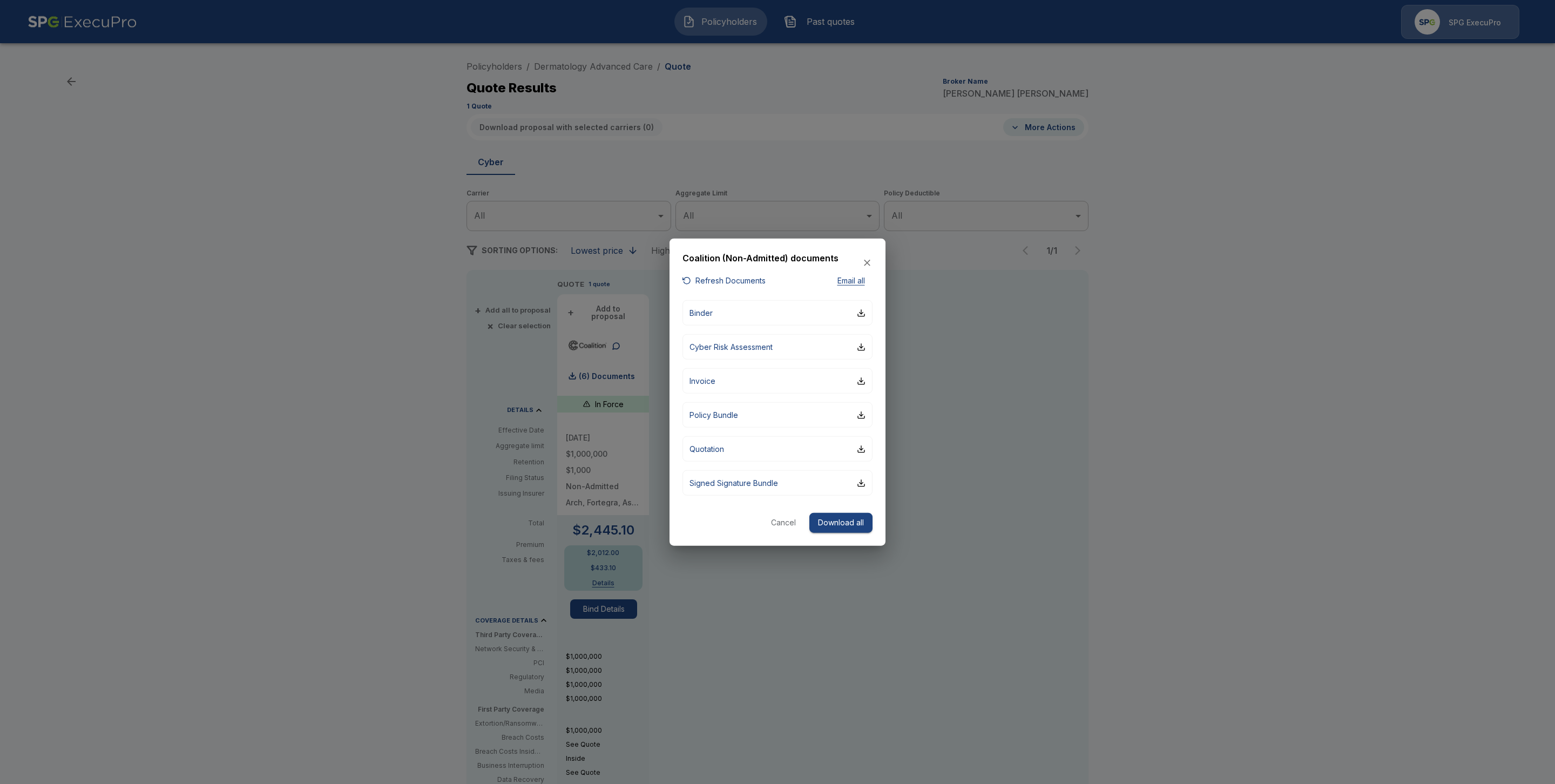
click at [1184, 514] on div at bounding box center [778, 392] width 1555 height 784
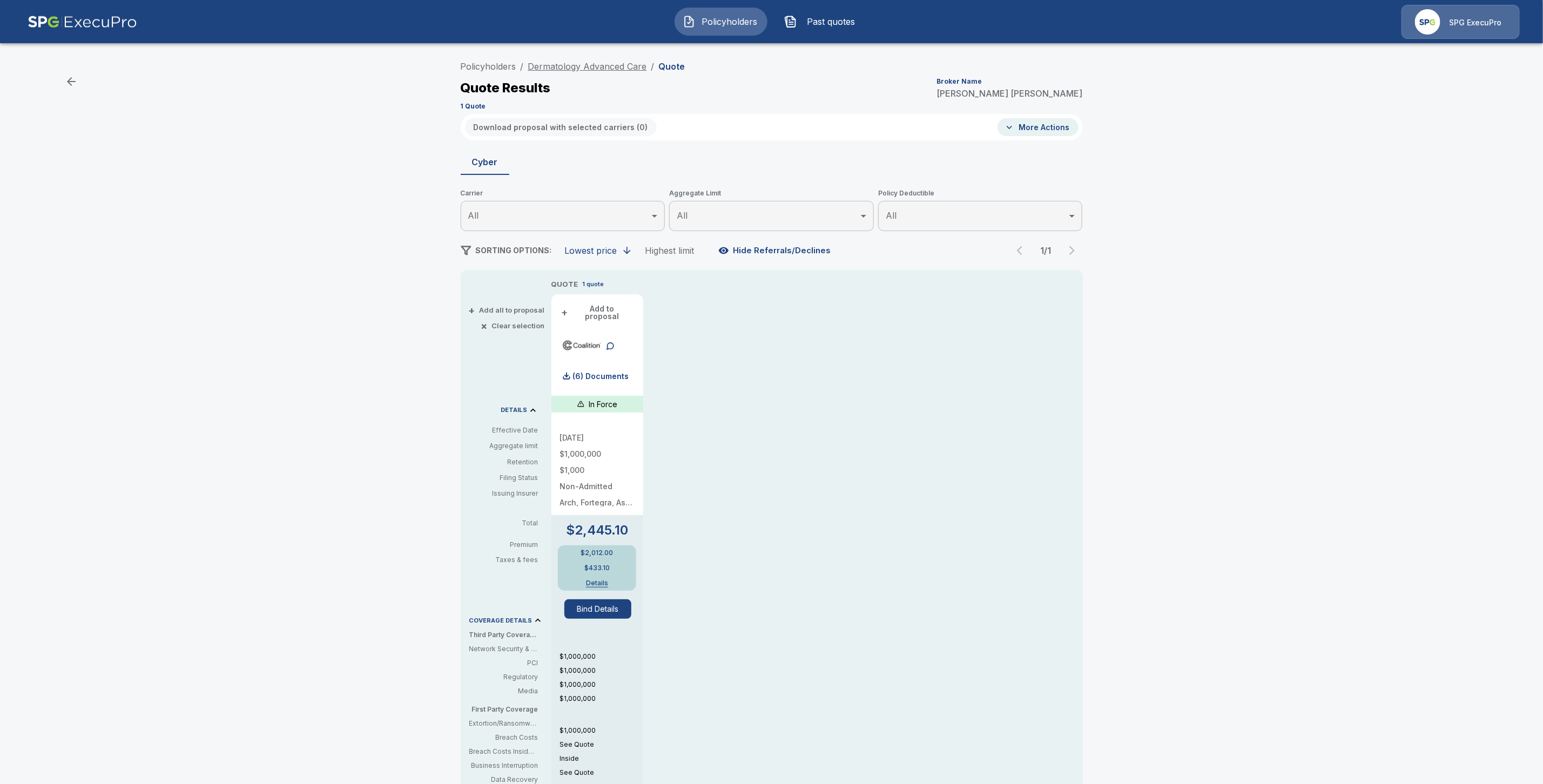
click at [594, 70] on link "Dermatology Advanced Care" at bounding box center [588, 66] width 119 height 11
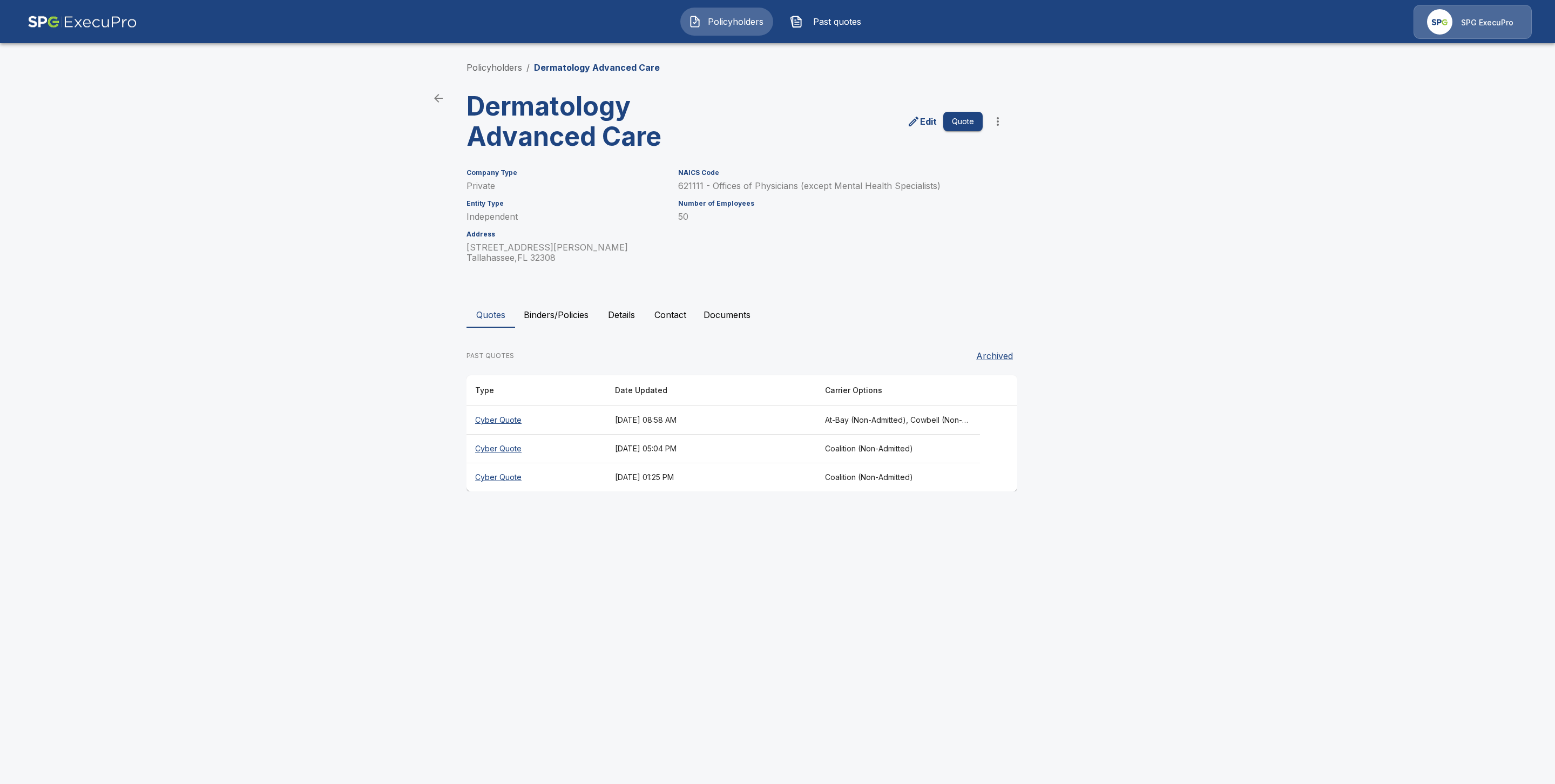
click at [561, 313] on button "Binders/Policies" at bounding box center [556, 314] width 82 height 26
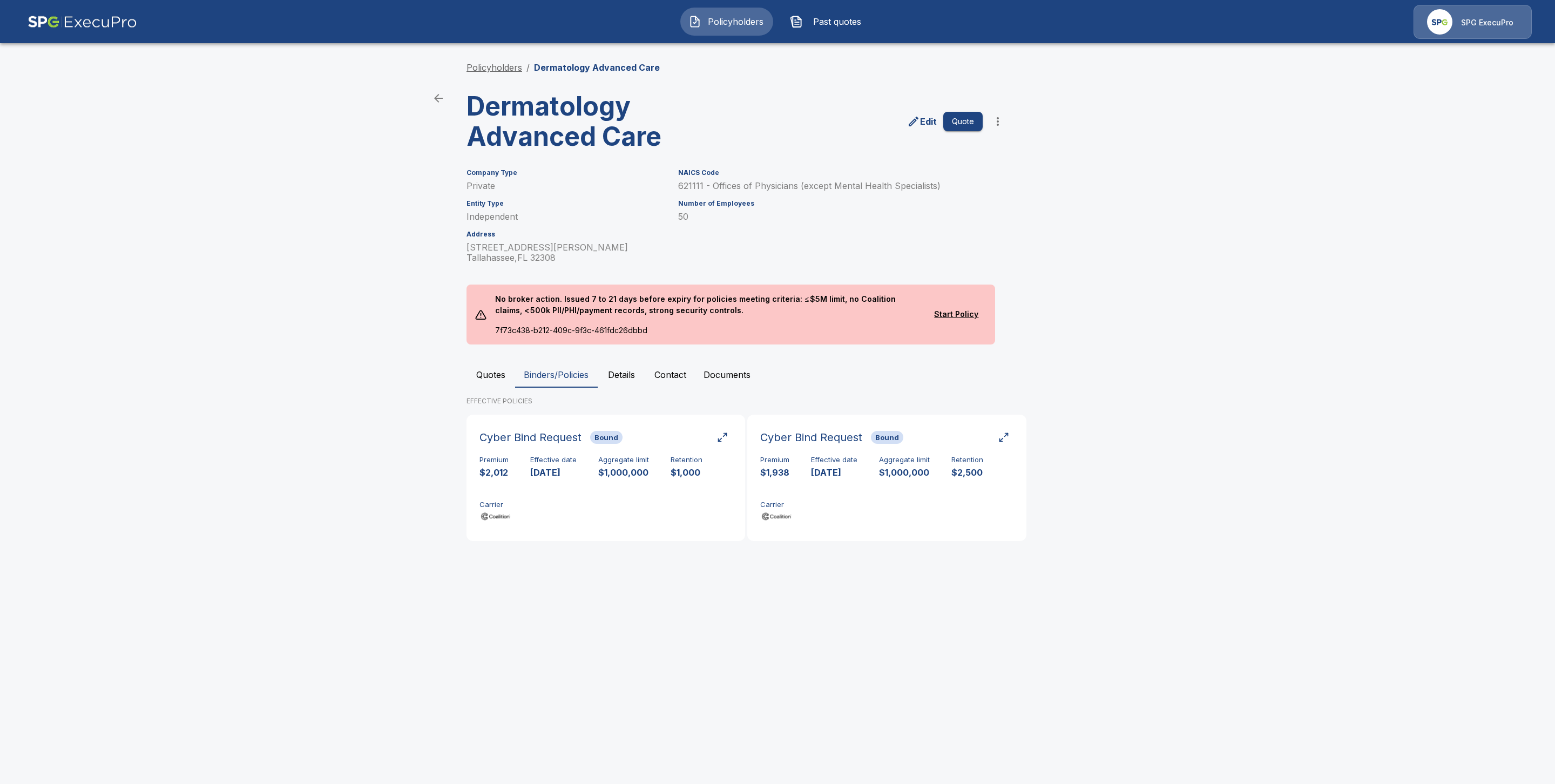
click at [498, 69] on link "Policyholders" at bounding box center [494, 68] width 56 height 11
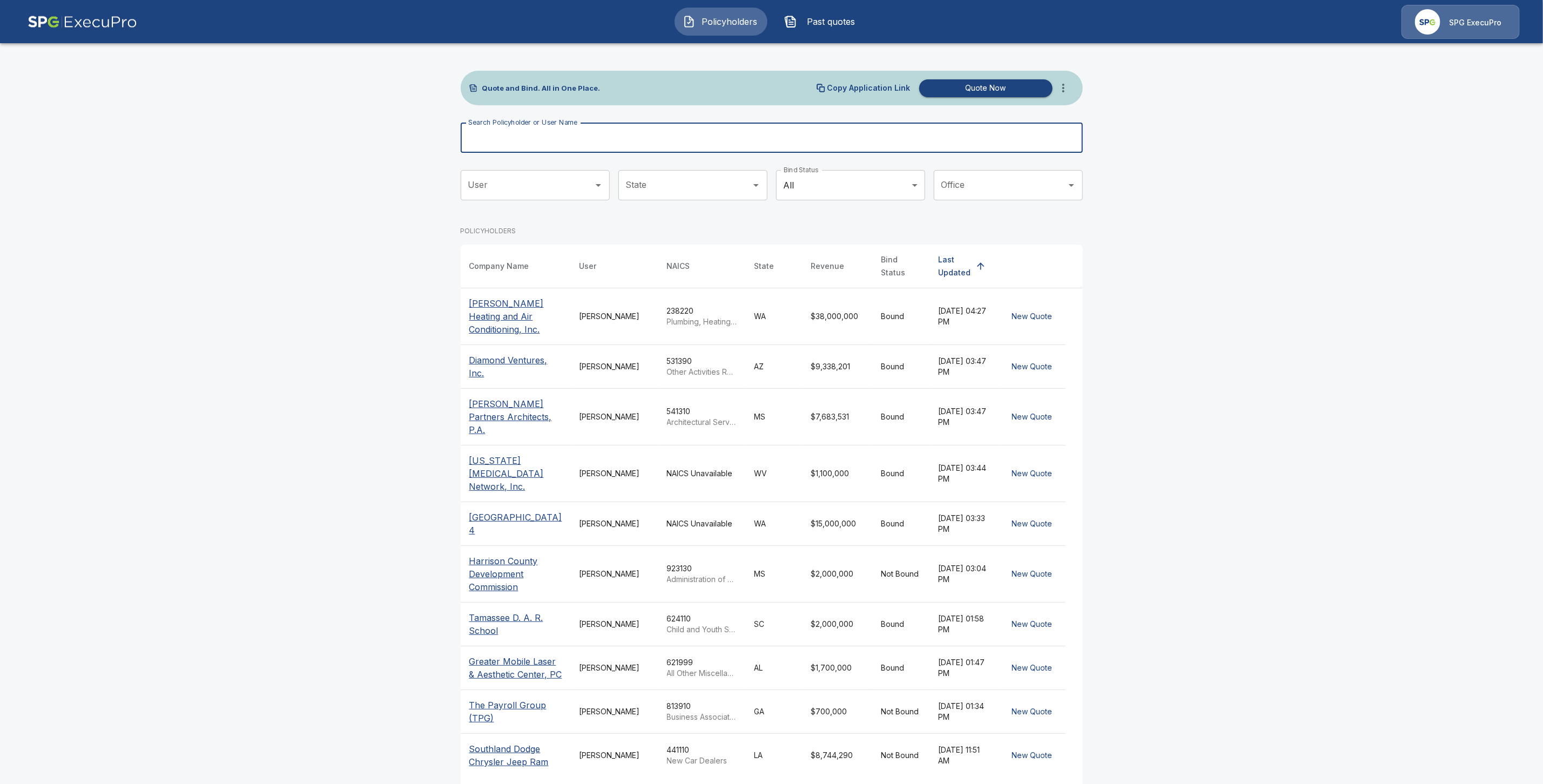
click at [519, 138] on div "Search Policyholder or User Name Search Policyholder or User Name" at bounding box center [772, 138] width 622 height 30
paste input "**********"
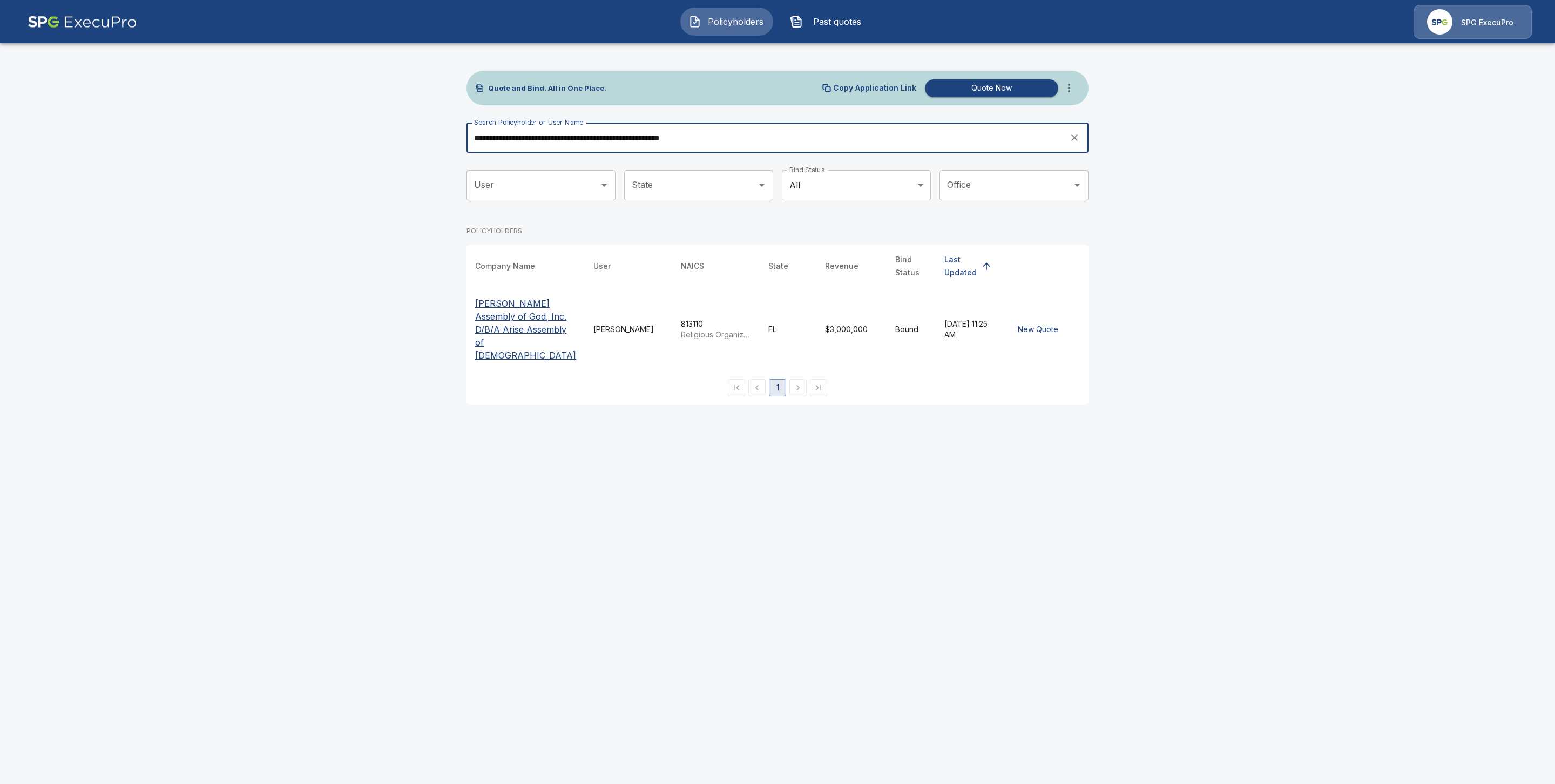
type input "**********"
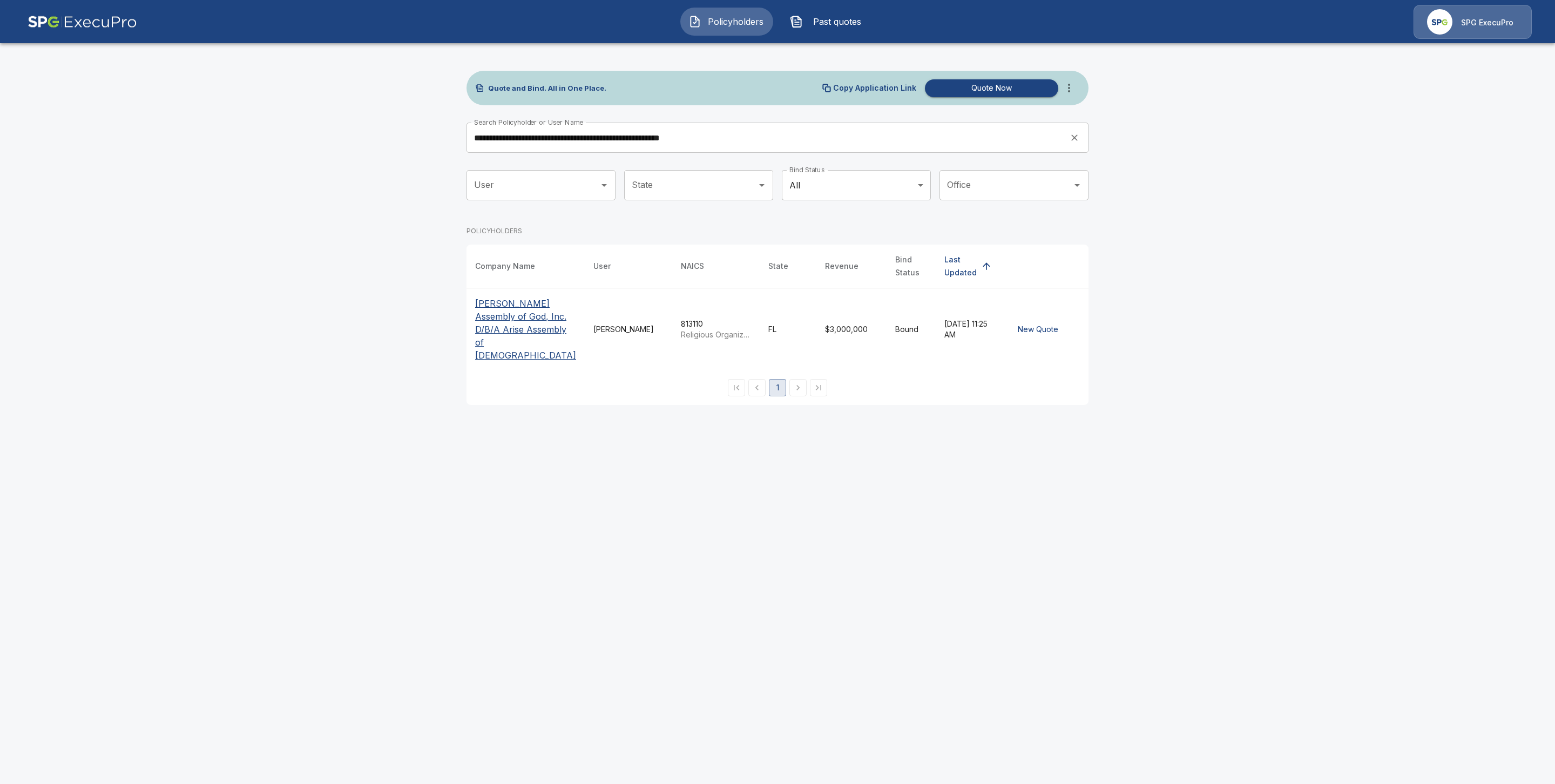
click at [504, 326] on p "Brandon Assembly of God, Inc. D/B/A Arise Assembly of God" at bounding box center [525, 329] width 101 height 65
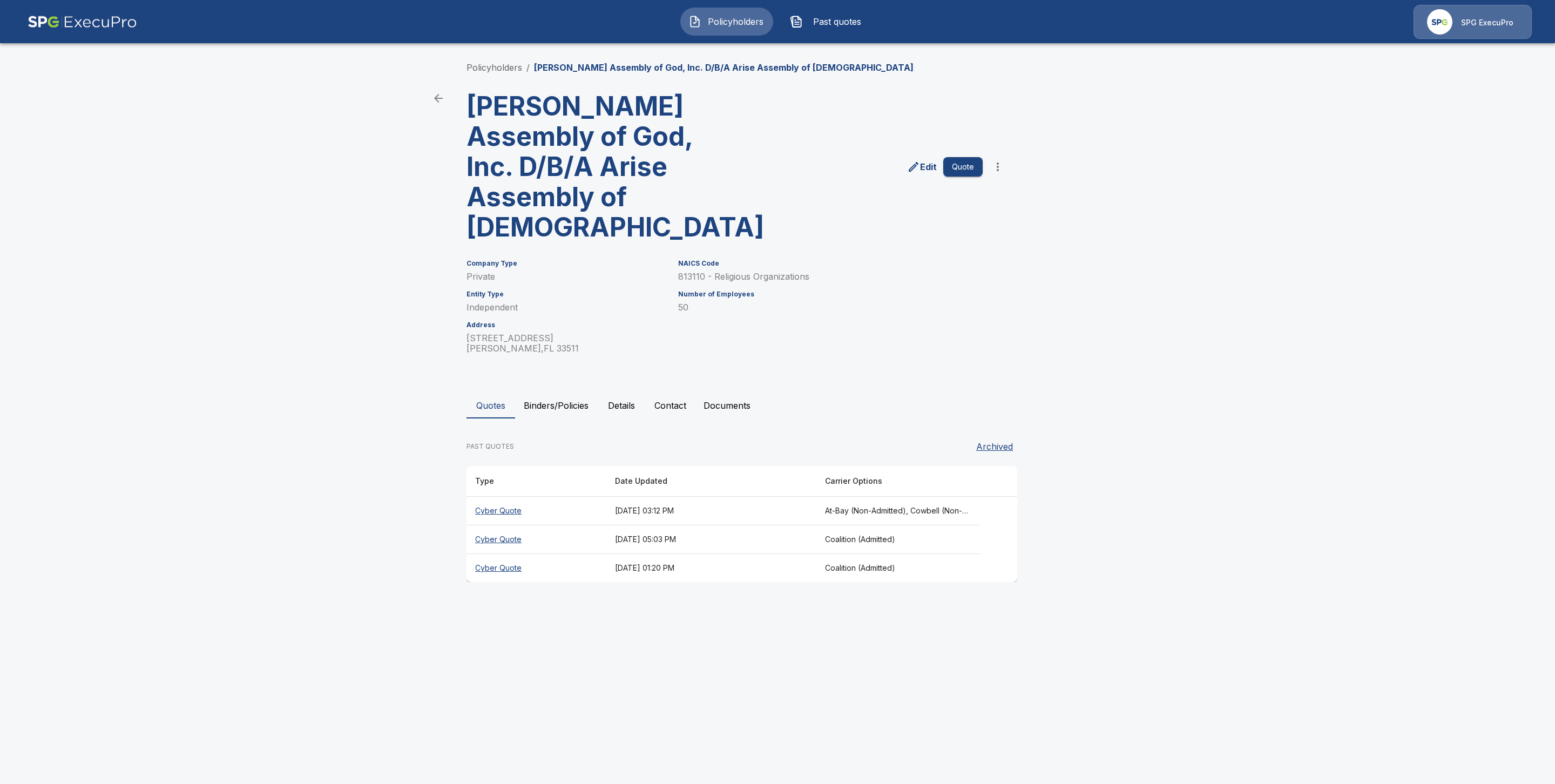
click at [564, 392] on button "Binders/Policies" at bounding box center [556, 405] width 82 height 26
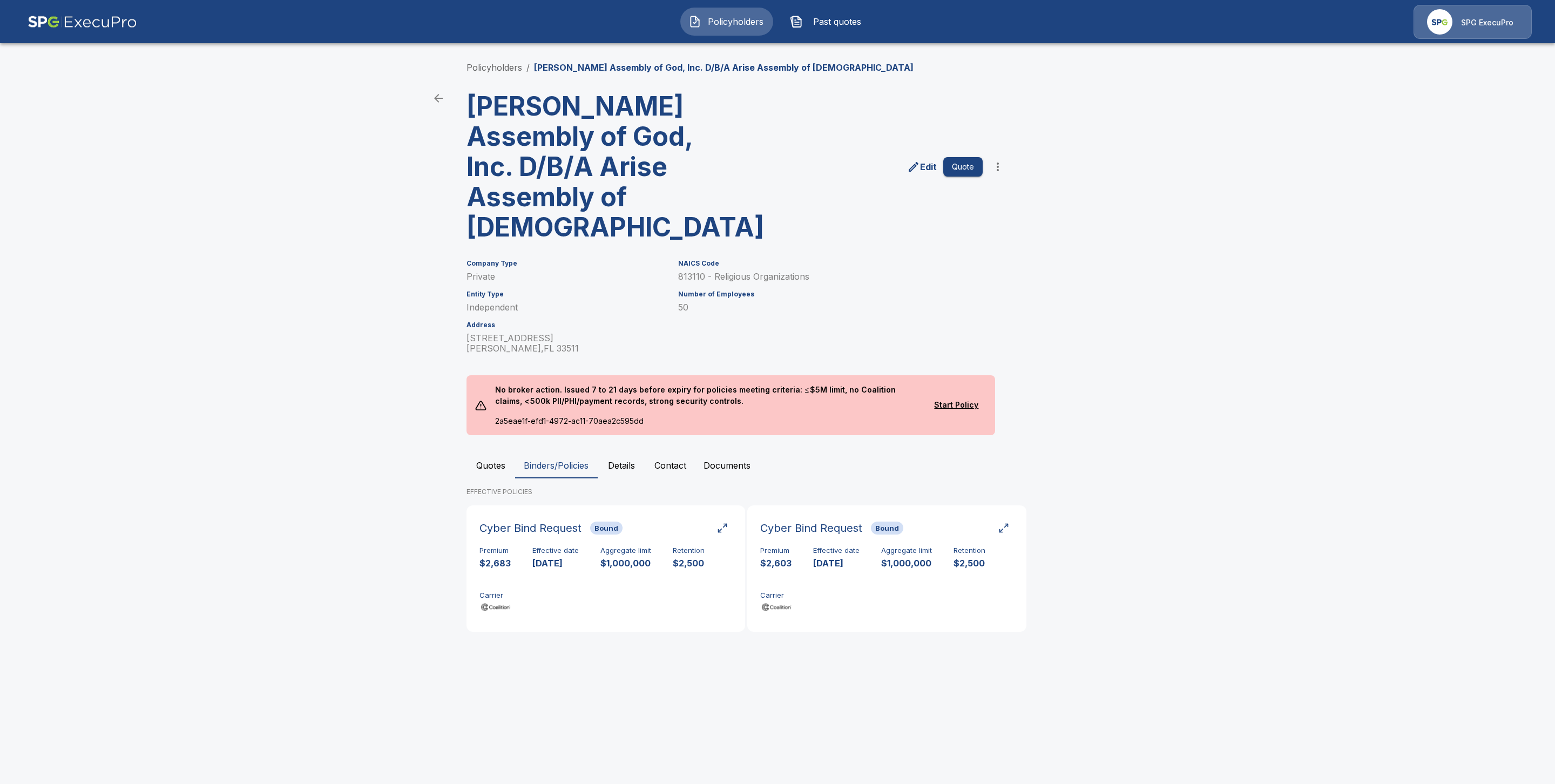
click at [499, 69] on link "Policyholders" at bounding box center [494, 68] width 56 height 11
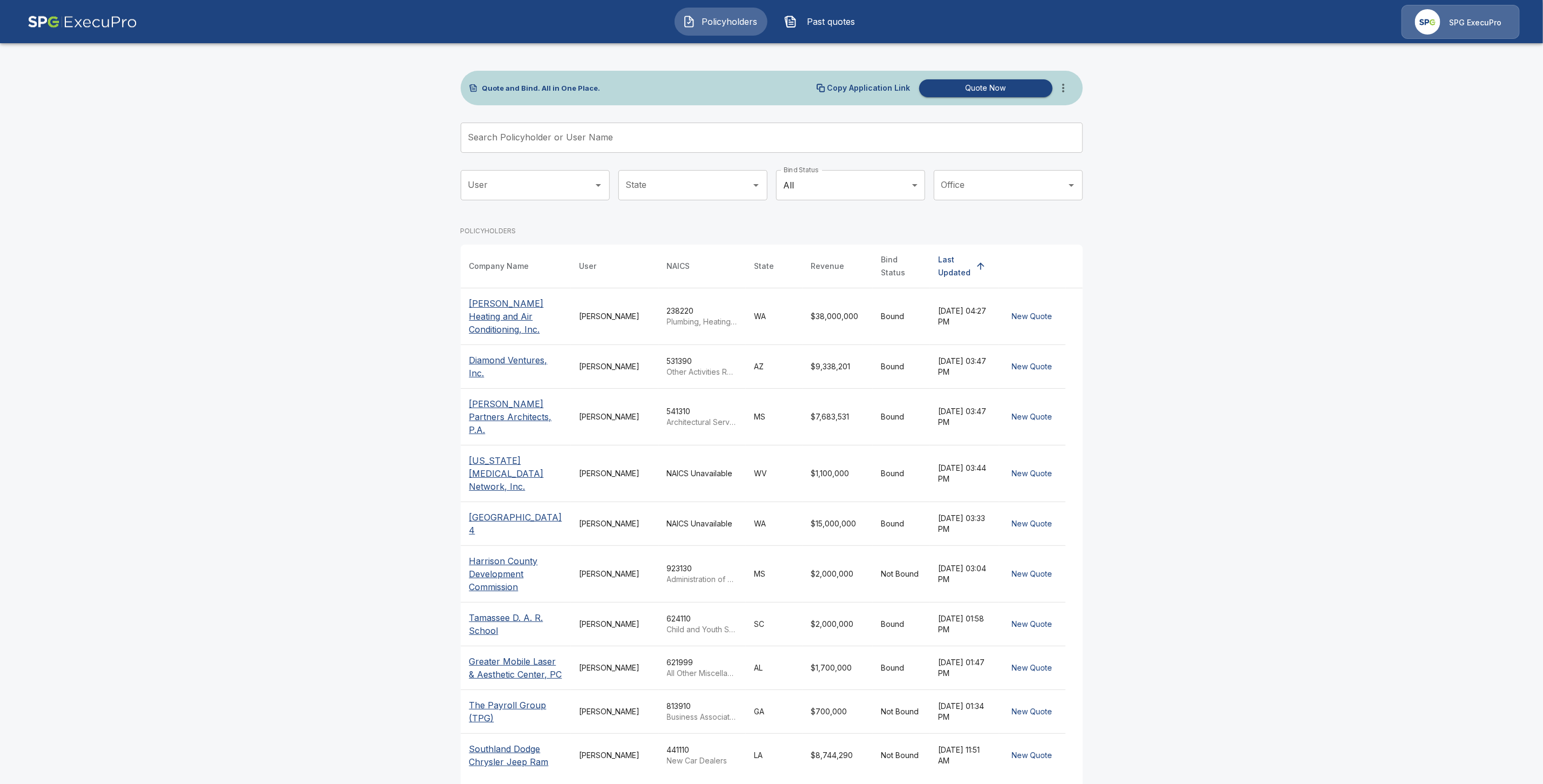
click at [498, 138] on input "Search Policyholder or User Name" at bounding box center [766, 138] width 611 height 30
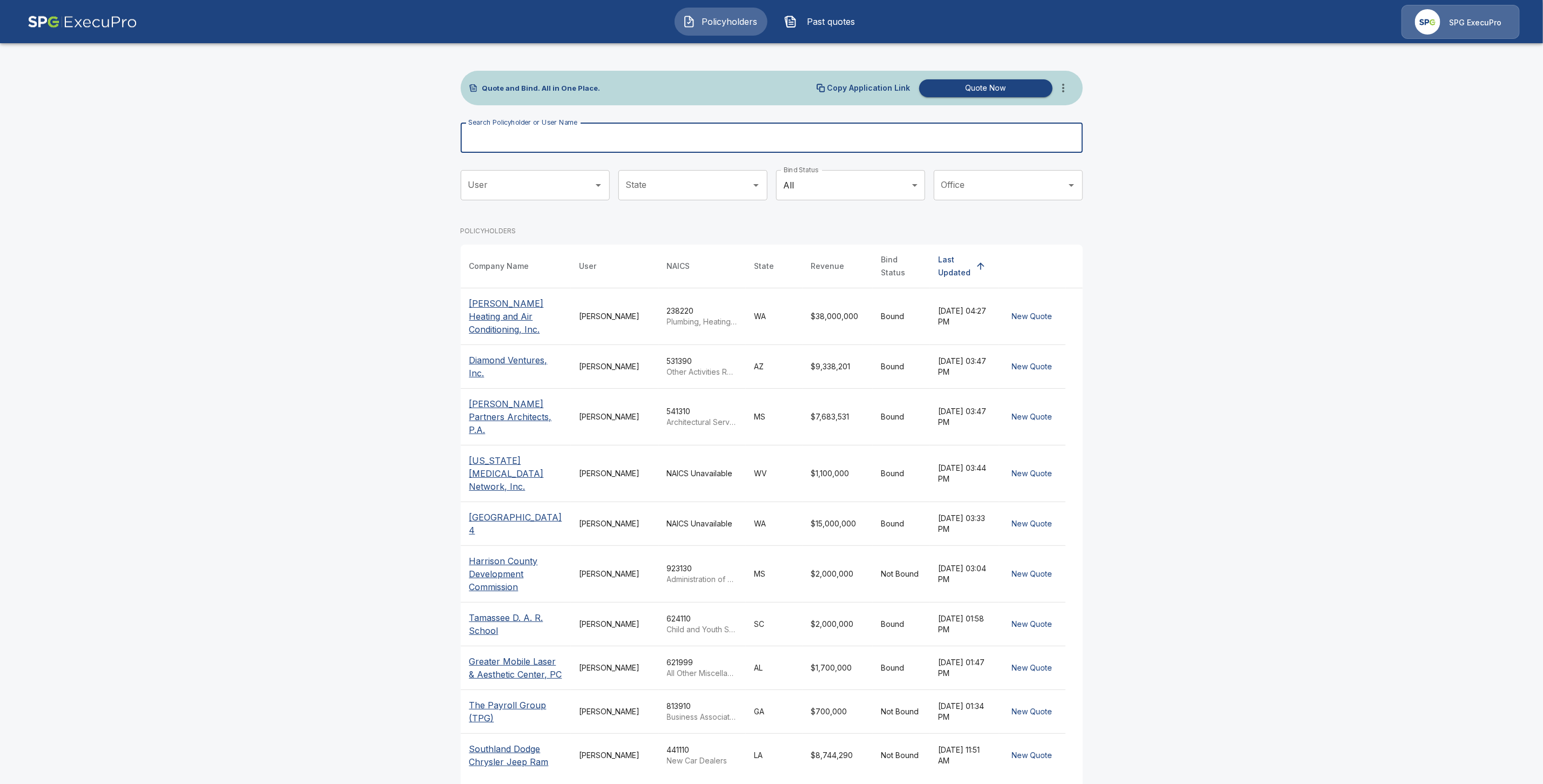
paste input "**********"
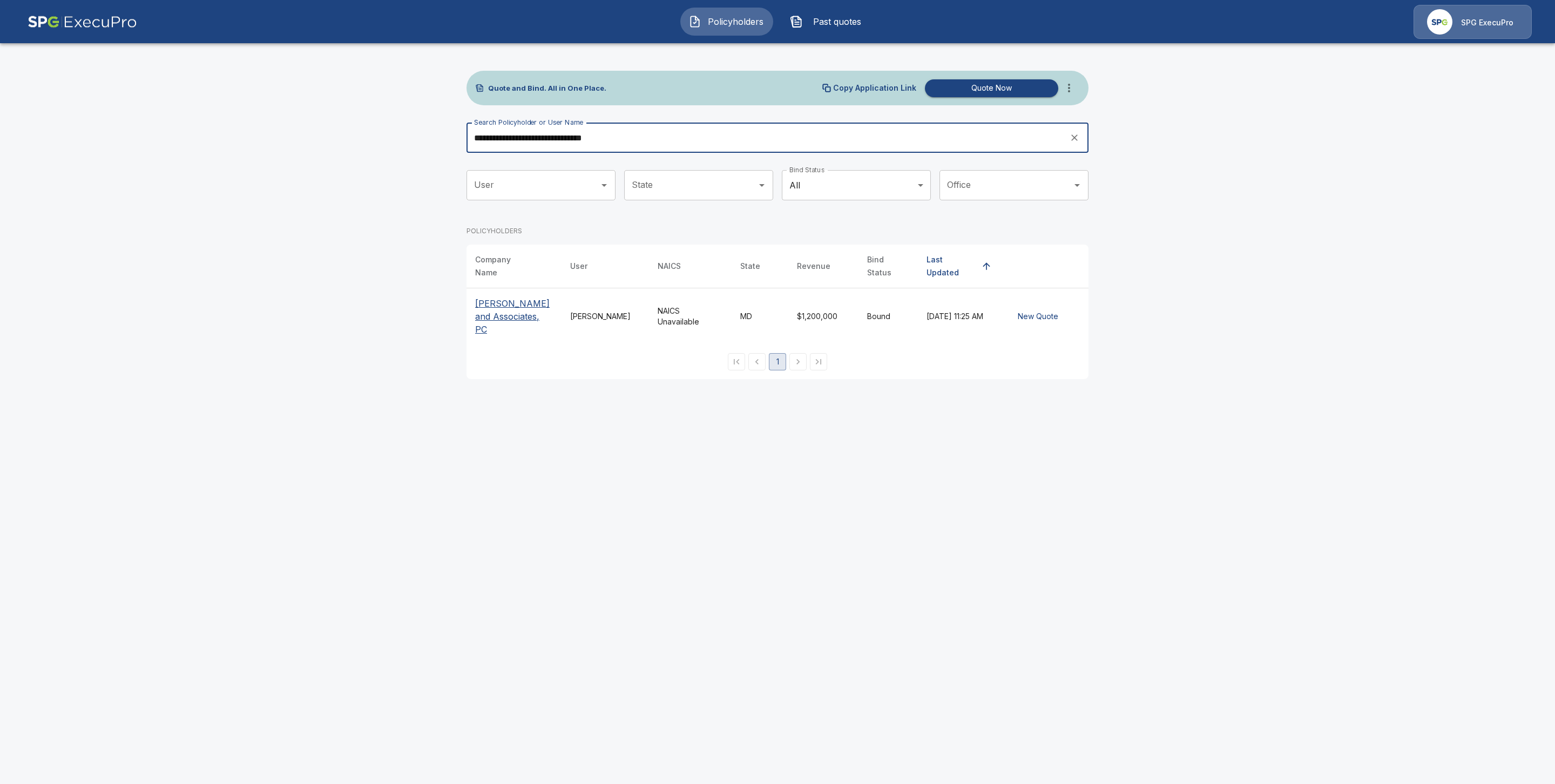
type input "**********"
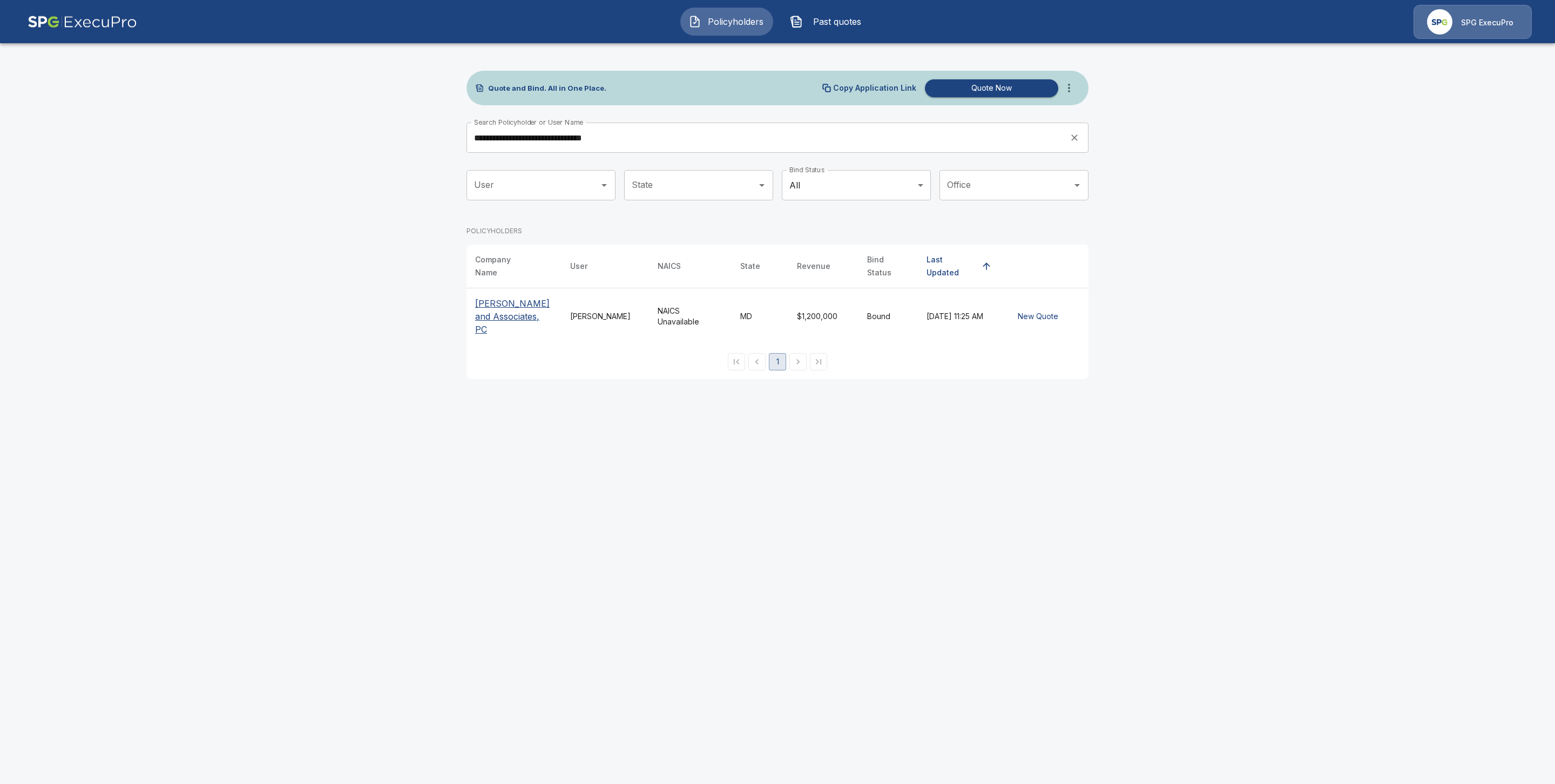
click at [502, 304] on p "[PERSON_NAME] and Associates, PC" at bounding box center [514, 316] width 78 height 39
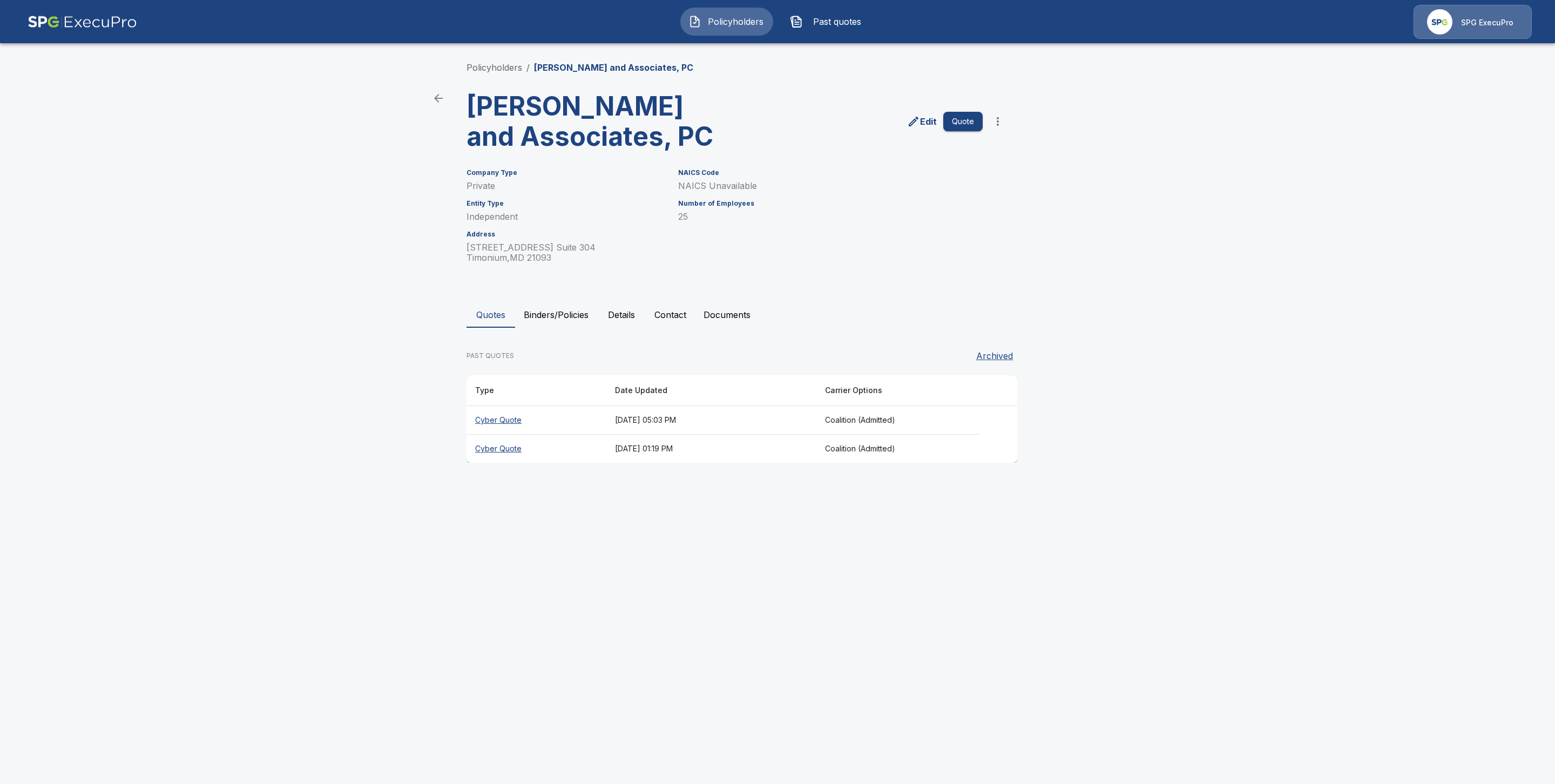
click at [565, 298] on div "Policyholders / Marc S. Dorman and Associates, PC Marc S. Dorman and Associates…" at bounding box center [777, 261] width 648 height 442
click at [565, 304] on button "Binders/Policies" at bounding box center [556, 314] width 82 height 26
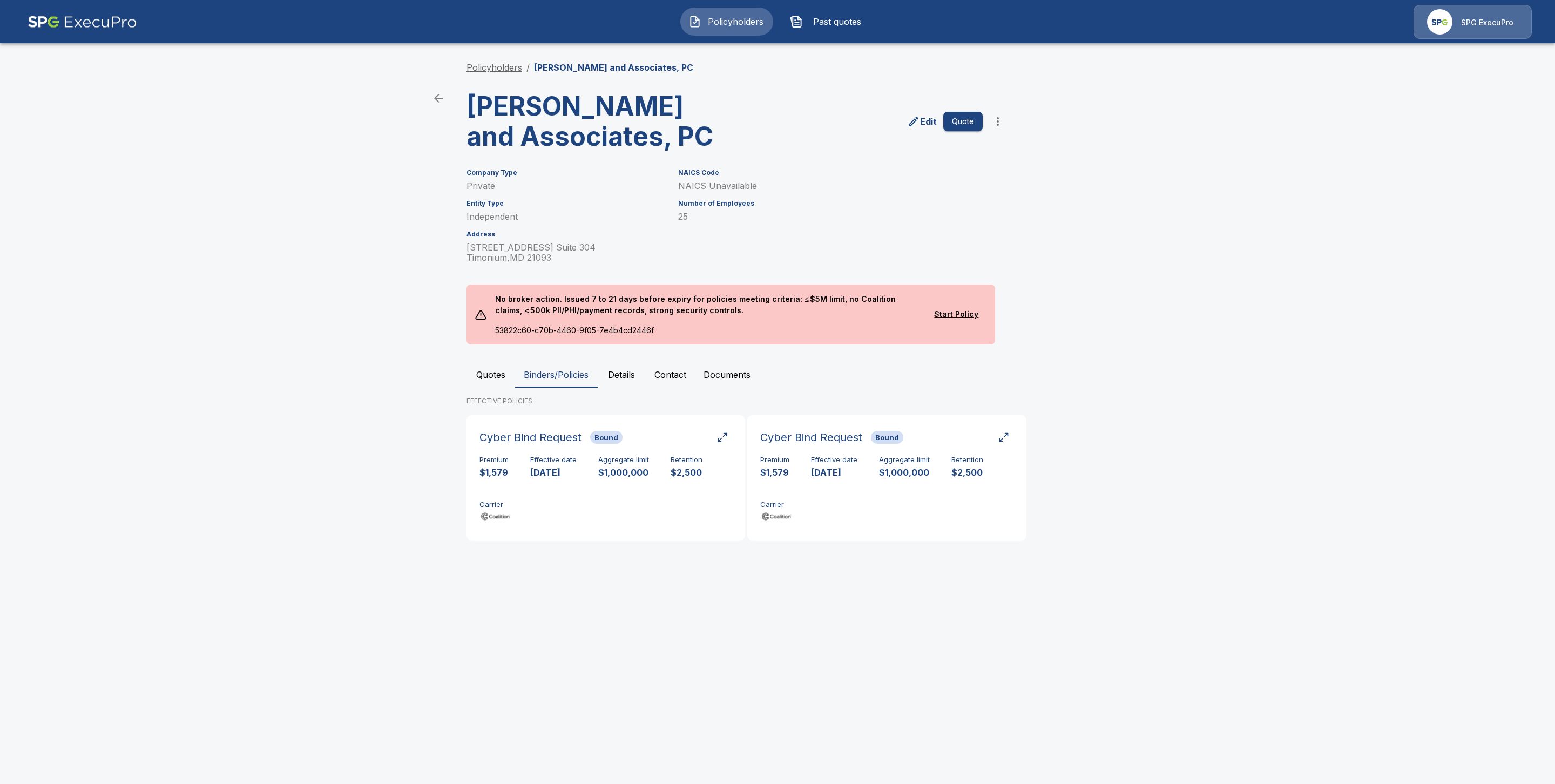
click at [478, 64] on link "Policyholders" at bounding box center [494, 68] width 56 height 11
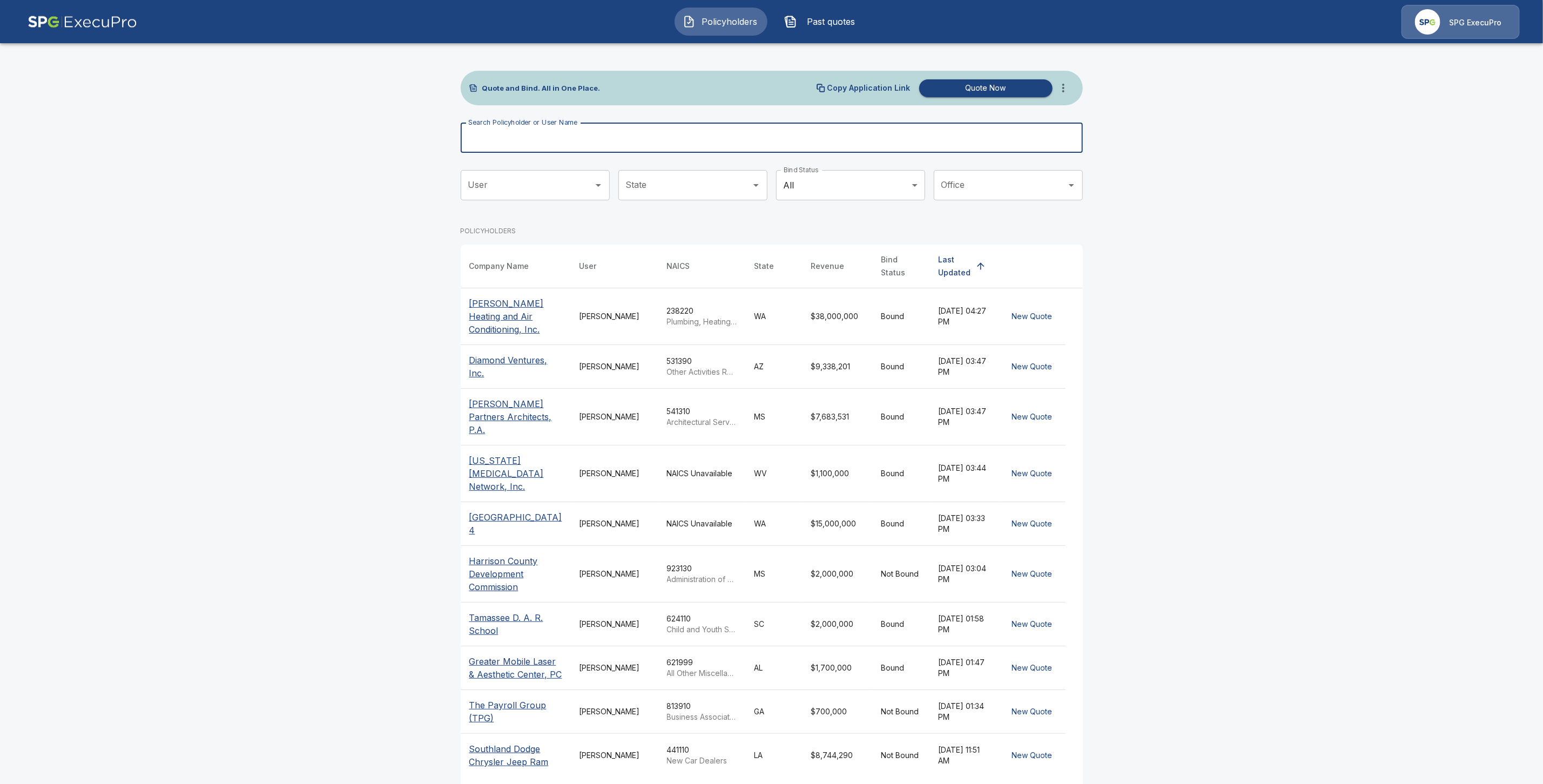
click at [496, 139] on input "Search Policyholder or User Name" at bounding box center [766, 138] width 611 height 30
paste input "**********"
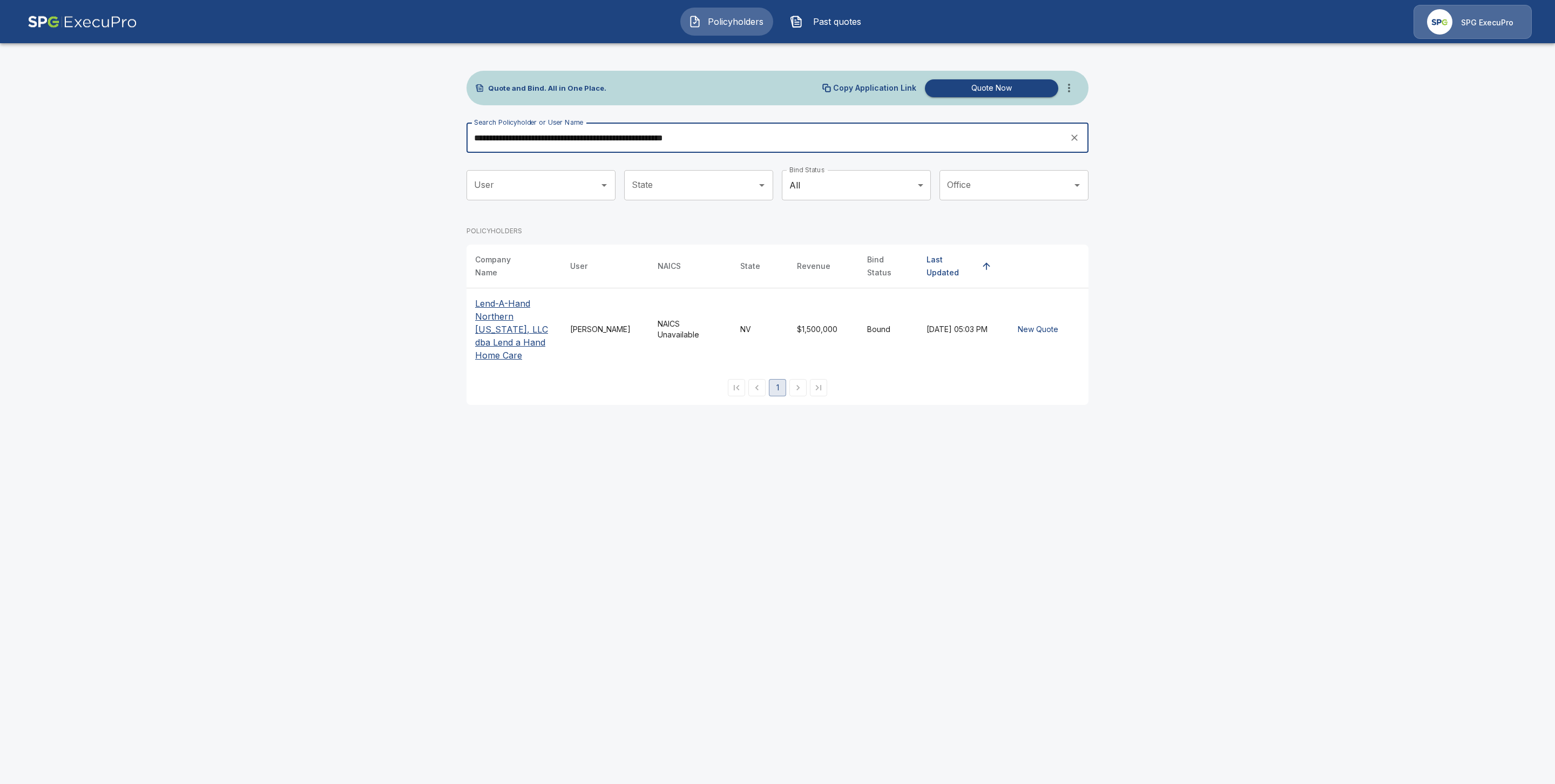
type input "**********"
click at [523, 318] on p "Lend-A-Hand Northern [US_STATE], LLC dba Lend a Hand Home Care" at bounding box center [514, 329] width 78 height 65
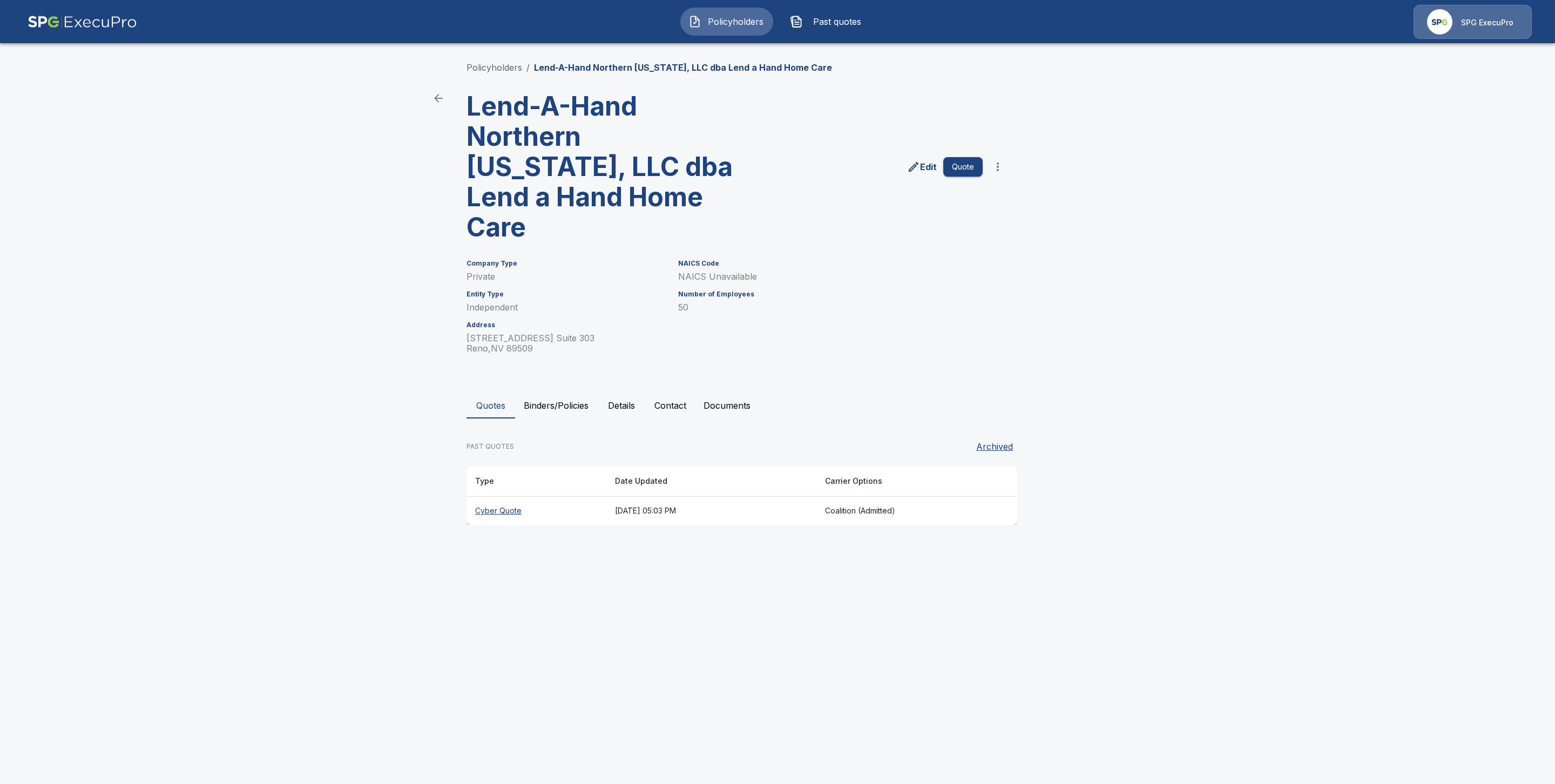
click at [510, 497] on th "Cyber Quote" at bounding box center [537, 511] width 140 height 28
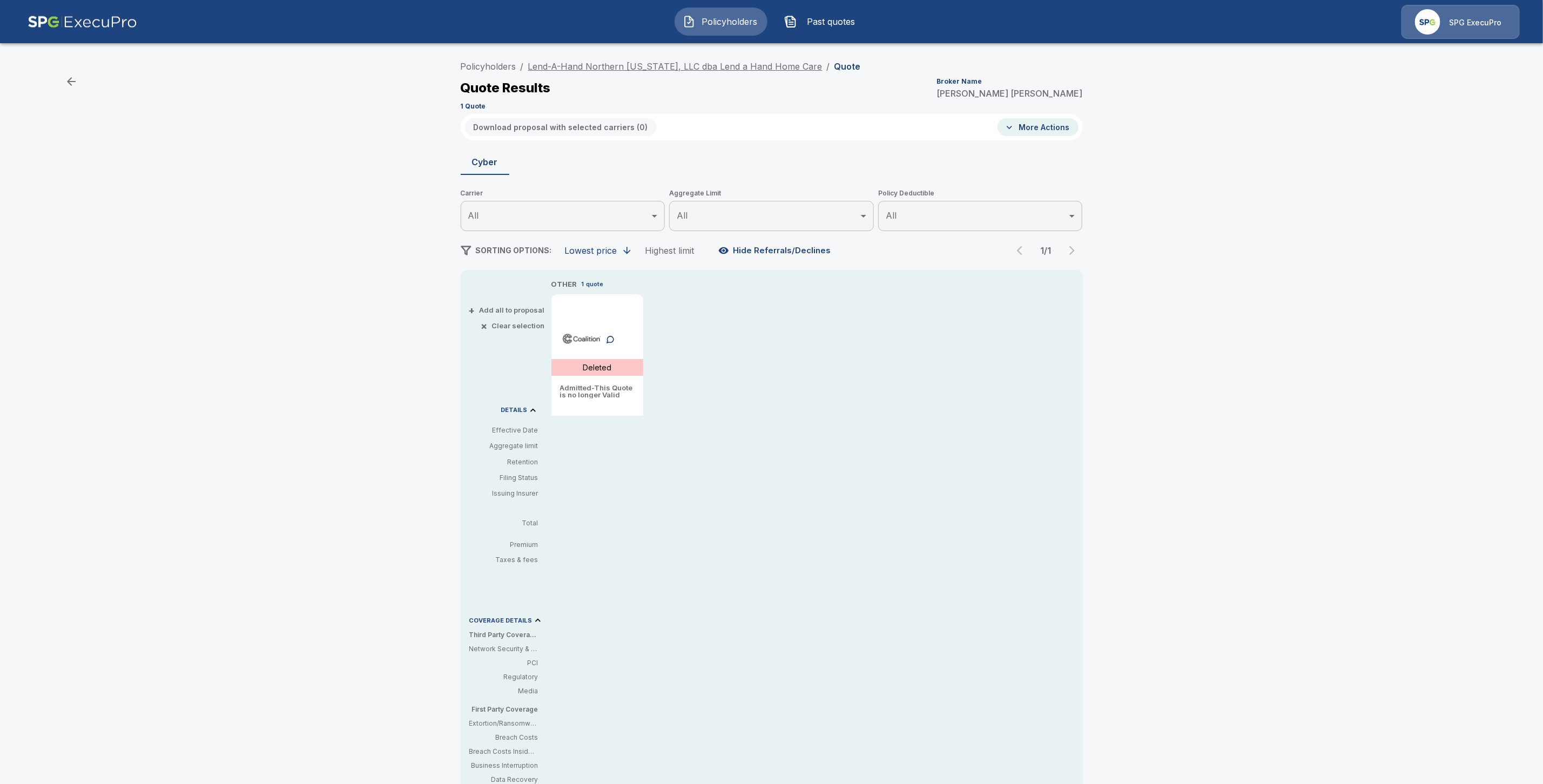
click at [585, 68] on link "Lend-A-Hand Northern [US_STATE], LLC dba Lend a Hand Home Care" at bounding box center [675, 66] width 294 height 11
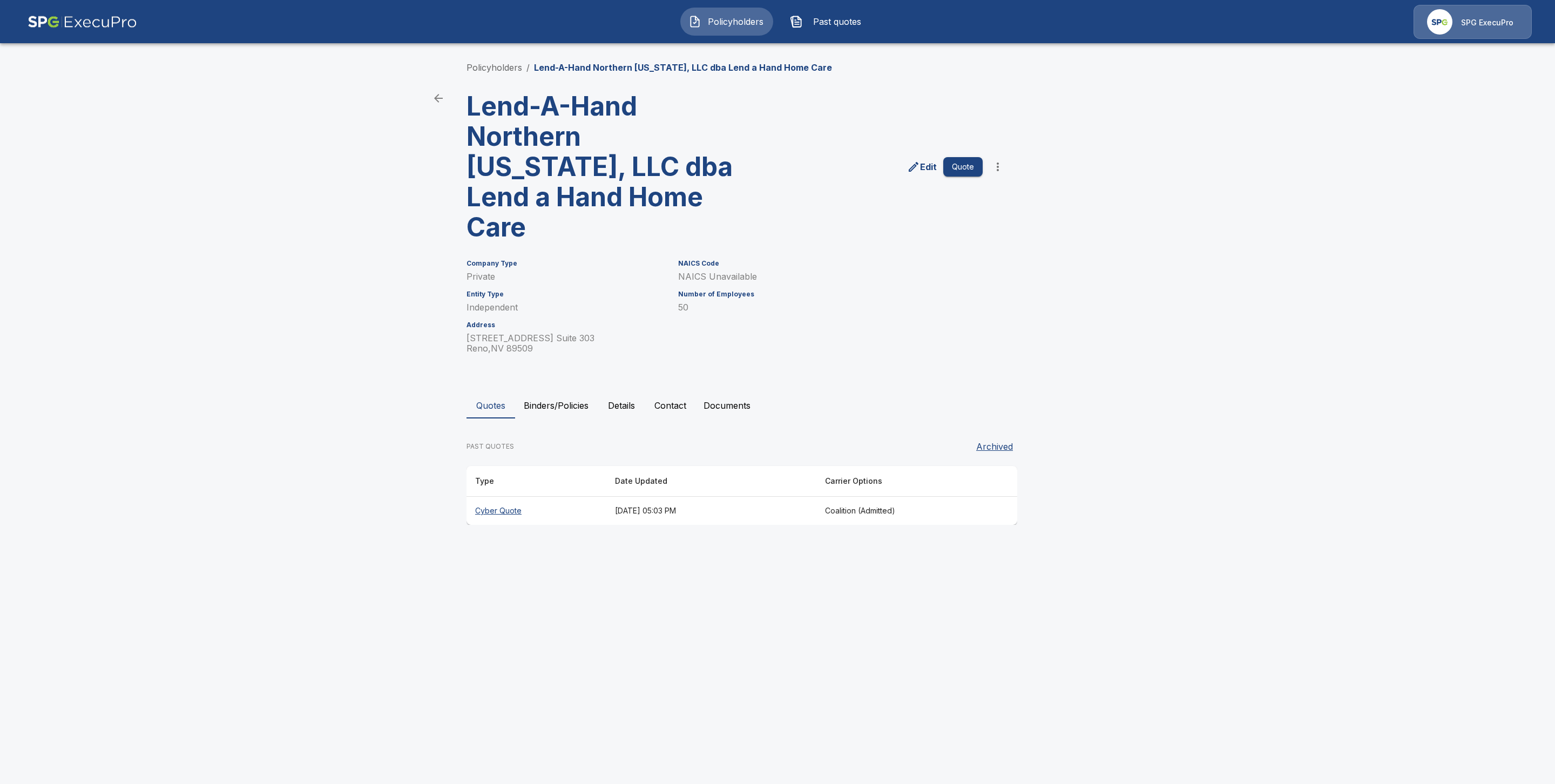
click at [467, 59] on div "Policyholders / Lend-A-Hand Northern Nevada, LLC dba Lend a Hand Home Care Lend…" at bounding box center [777, 293] width 648 height 505
click at [480, 72] on link "Policyholders" at bounding box center [494, 68] width 56 height 11
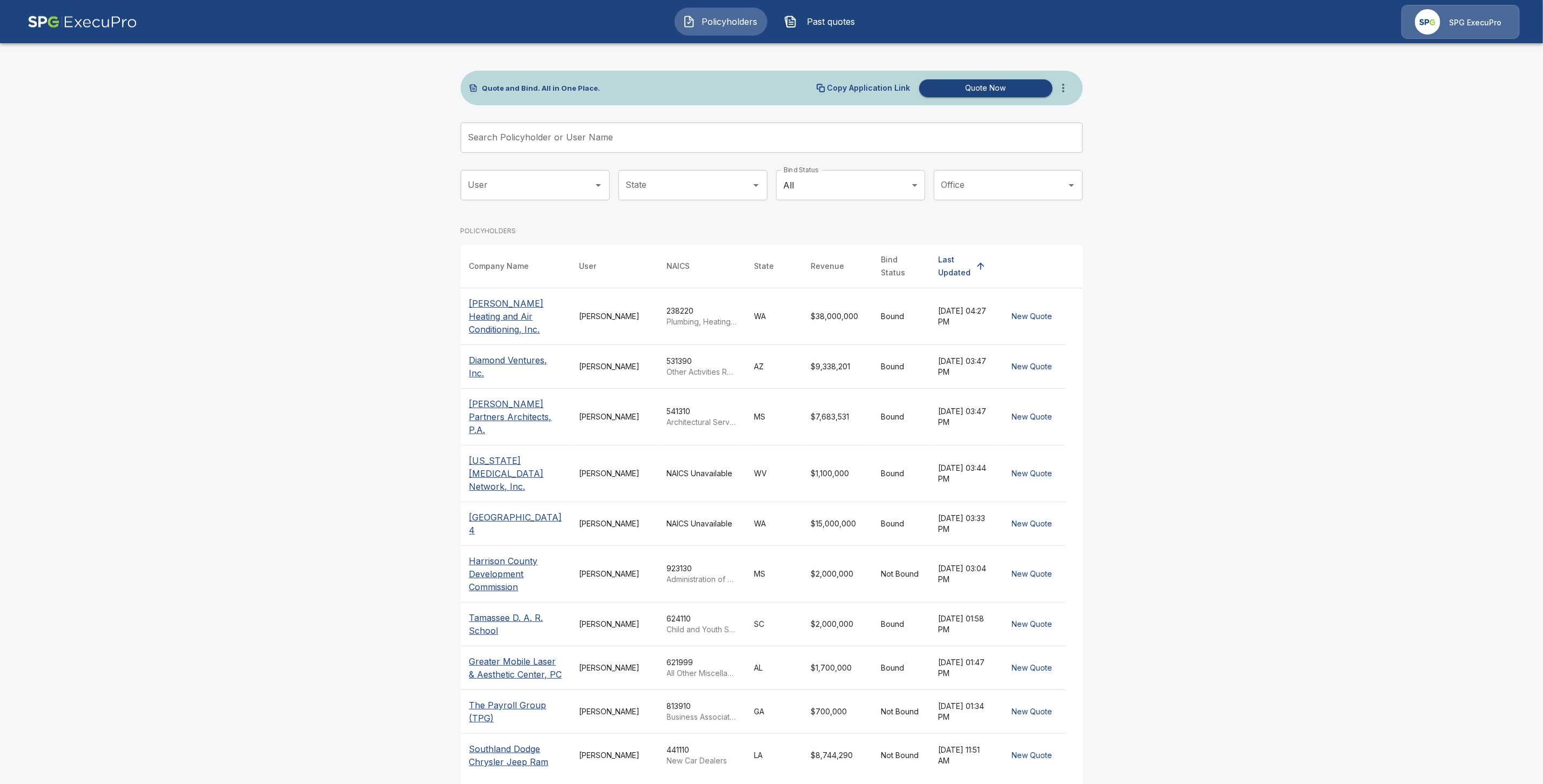
click at [500, 141] on input "Search Policyholder or User Name" at bounding box center [766, 138] width 611 height 30
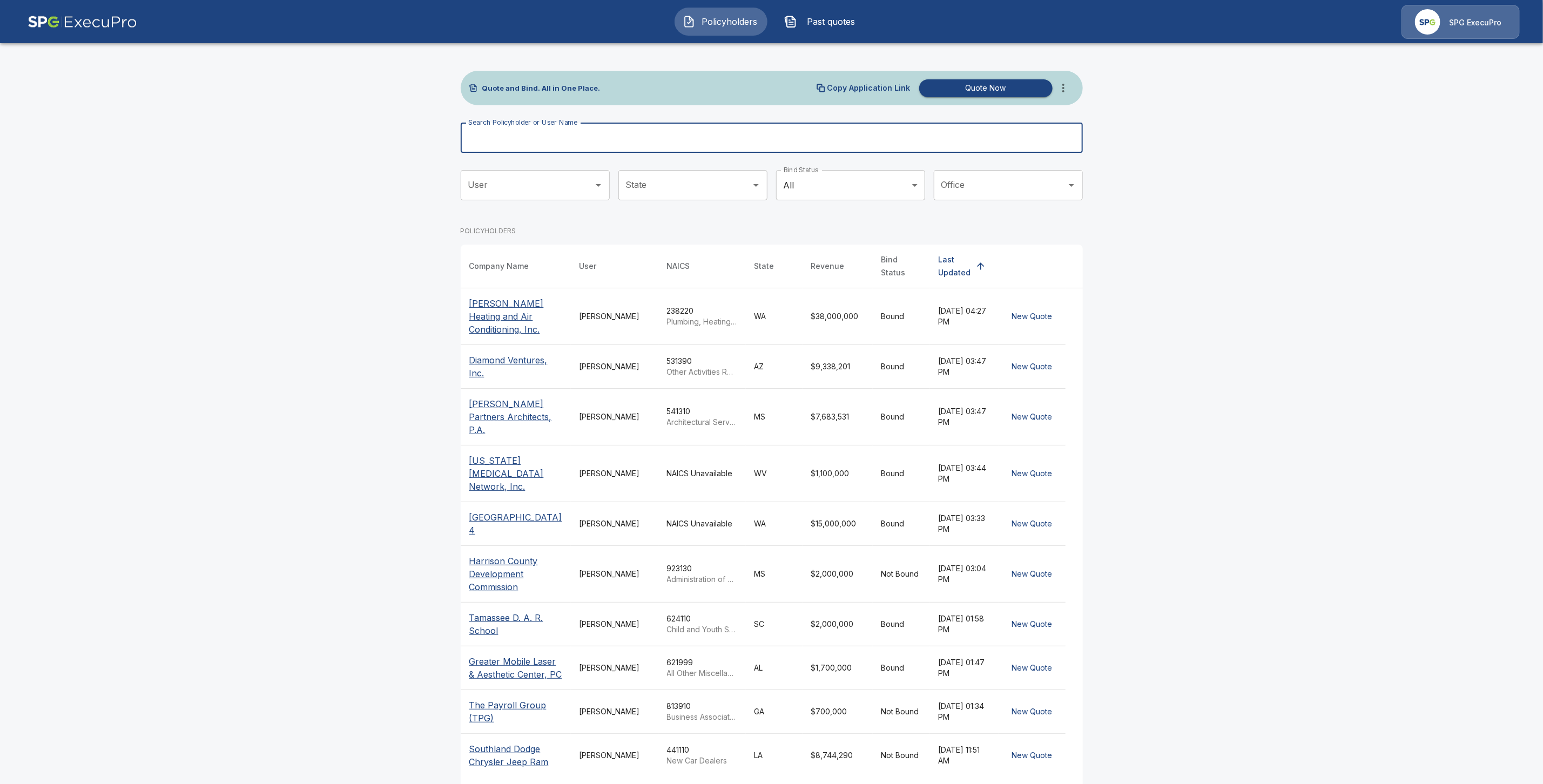
paste input "**********"
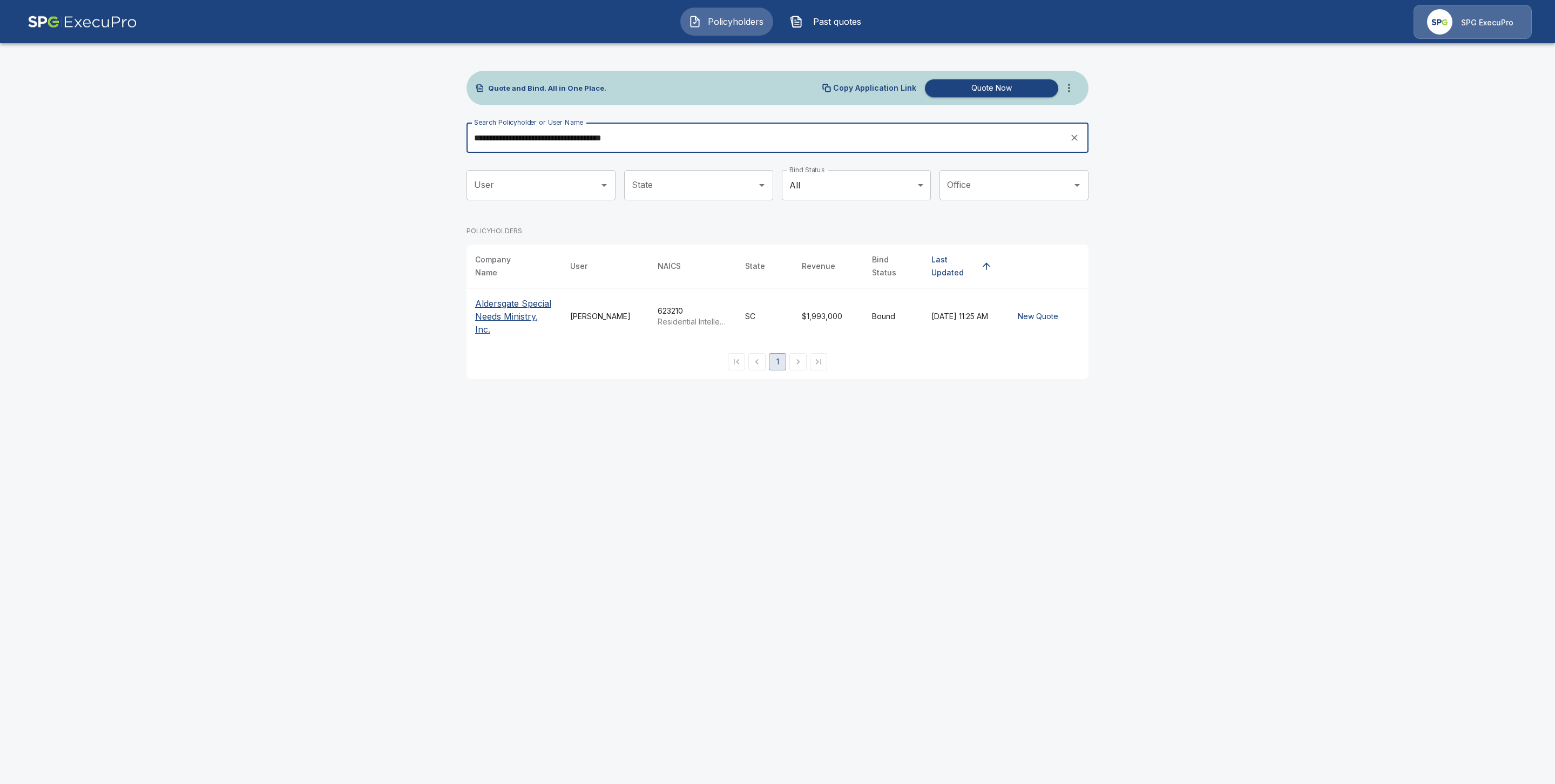
type input "**********"
click at [493, 310] on p "Aldersgate Special Needs Ministry, Inc." at bounding box center [514, 316] width 78 height 39
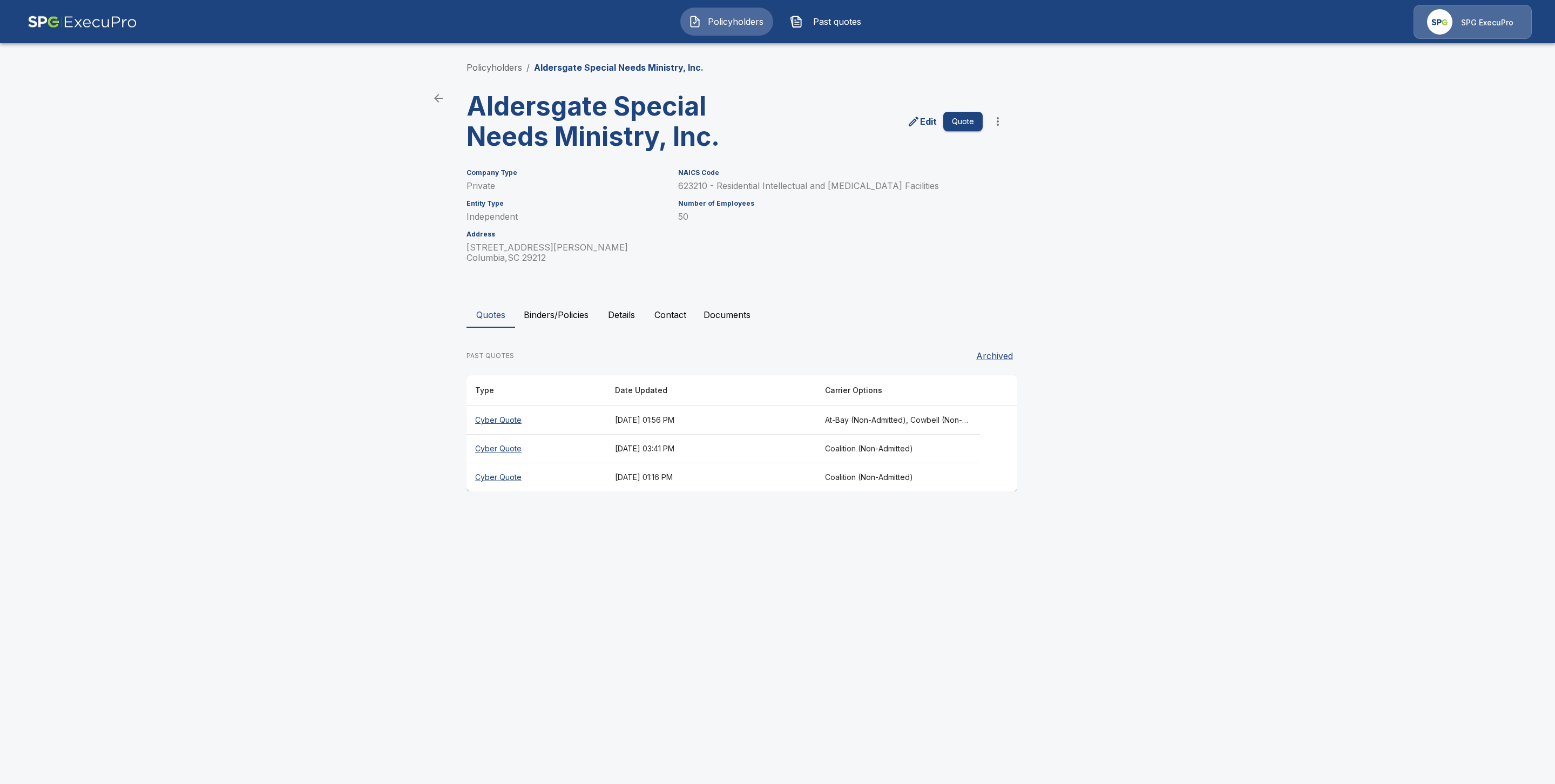
click at [525, 311] on button "Binders/Policies" at bounding box center [556, 314] width 82 height 26
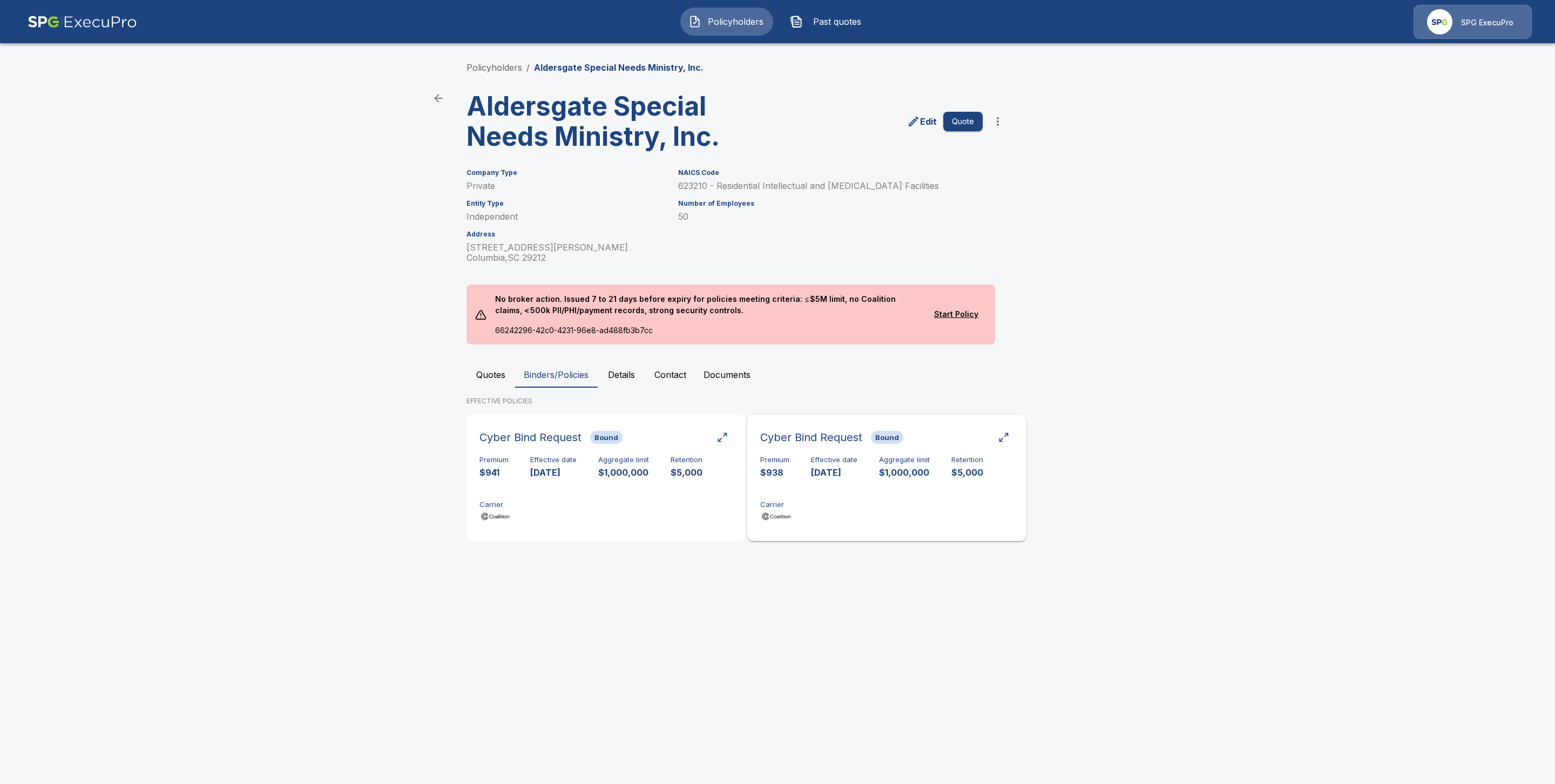
click at [928, 473] on p "$1,000,000" at bounding box center [904, 473] width 51 height 13
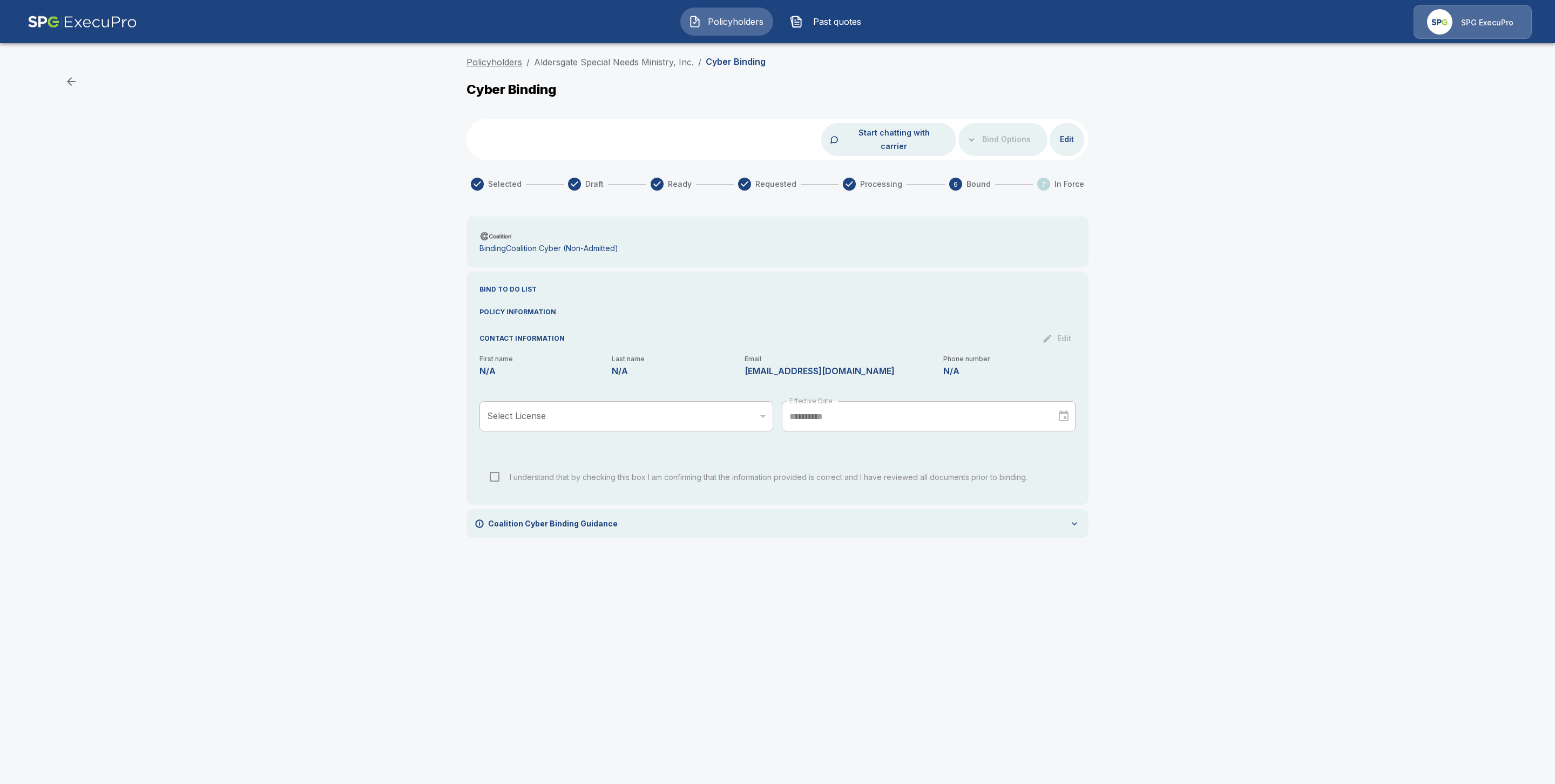
click at [468, 62] on link "Policyholders" at bounding box center [494, 62] width 56 height 11
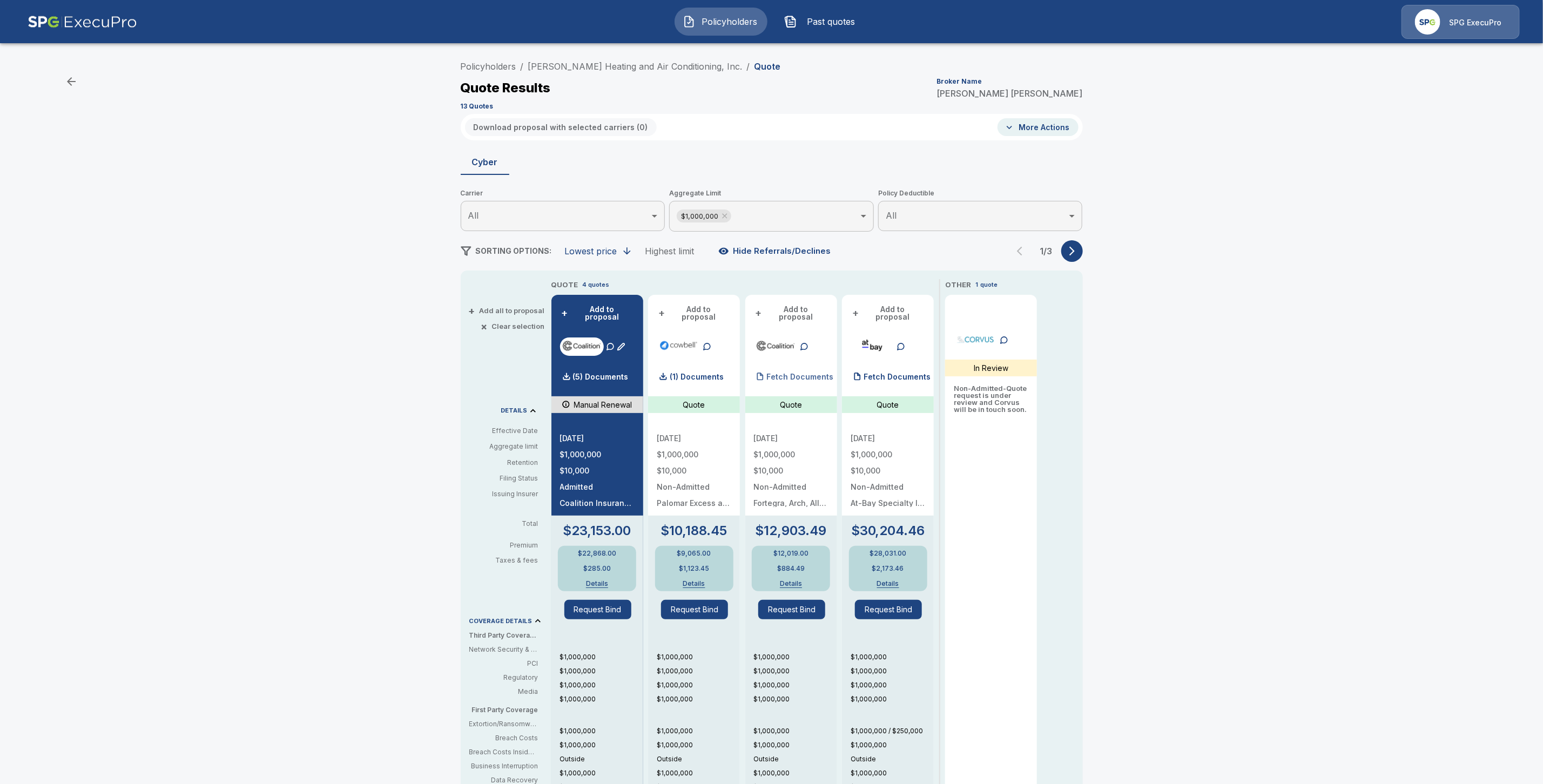
click at [806, 366] on div "Fetch Documents" at bounding box center [794, 377] width 80 height 22
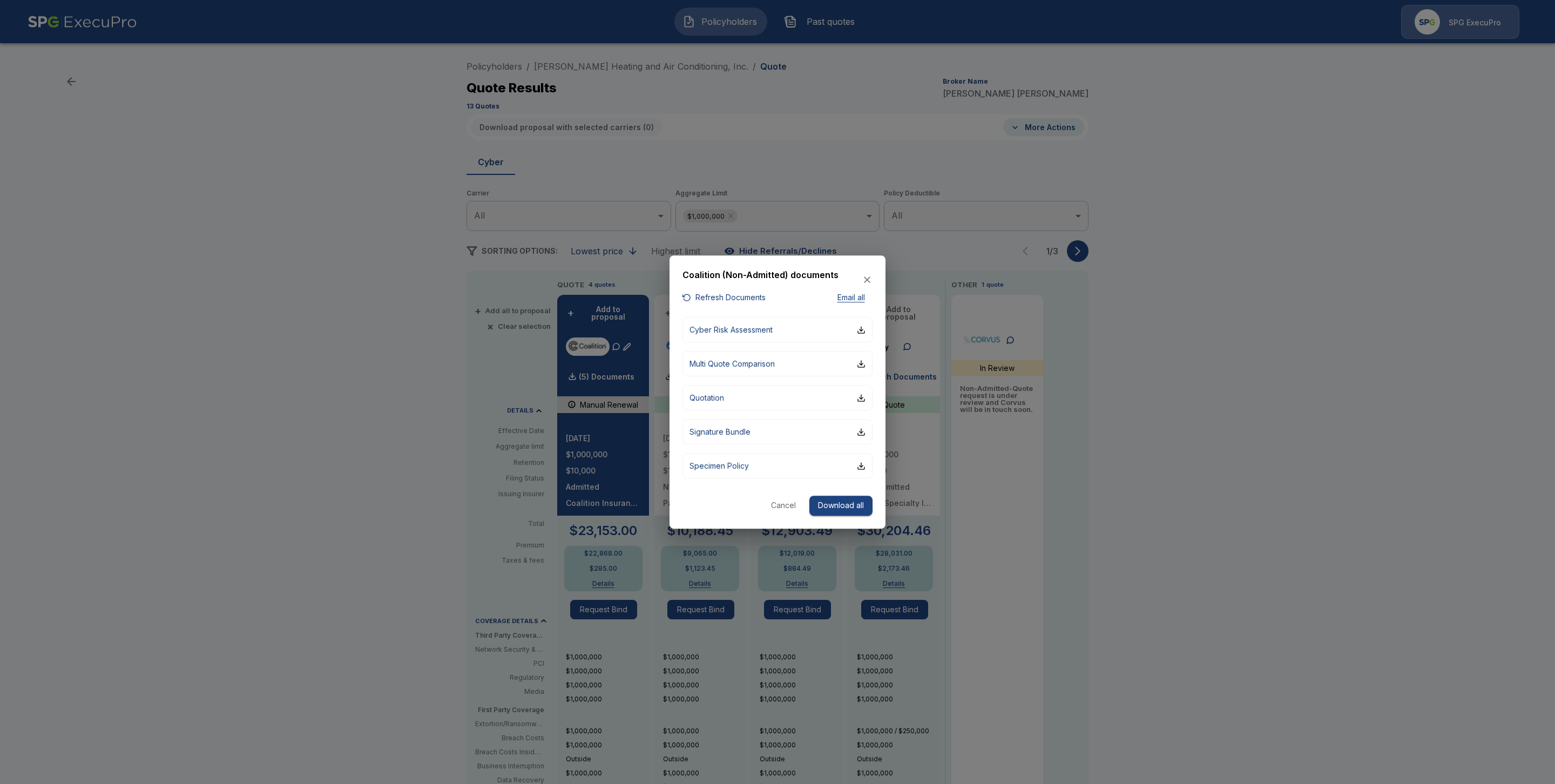
click at [753, 297] on button "Refresh Documents" at bounding box center [724, 298] width 83 height 13
click at [847, 508] on button "Download all" at bounding box center [841, 505] width 63 height 20
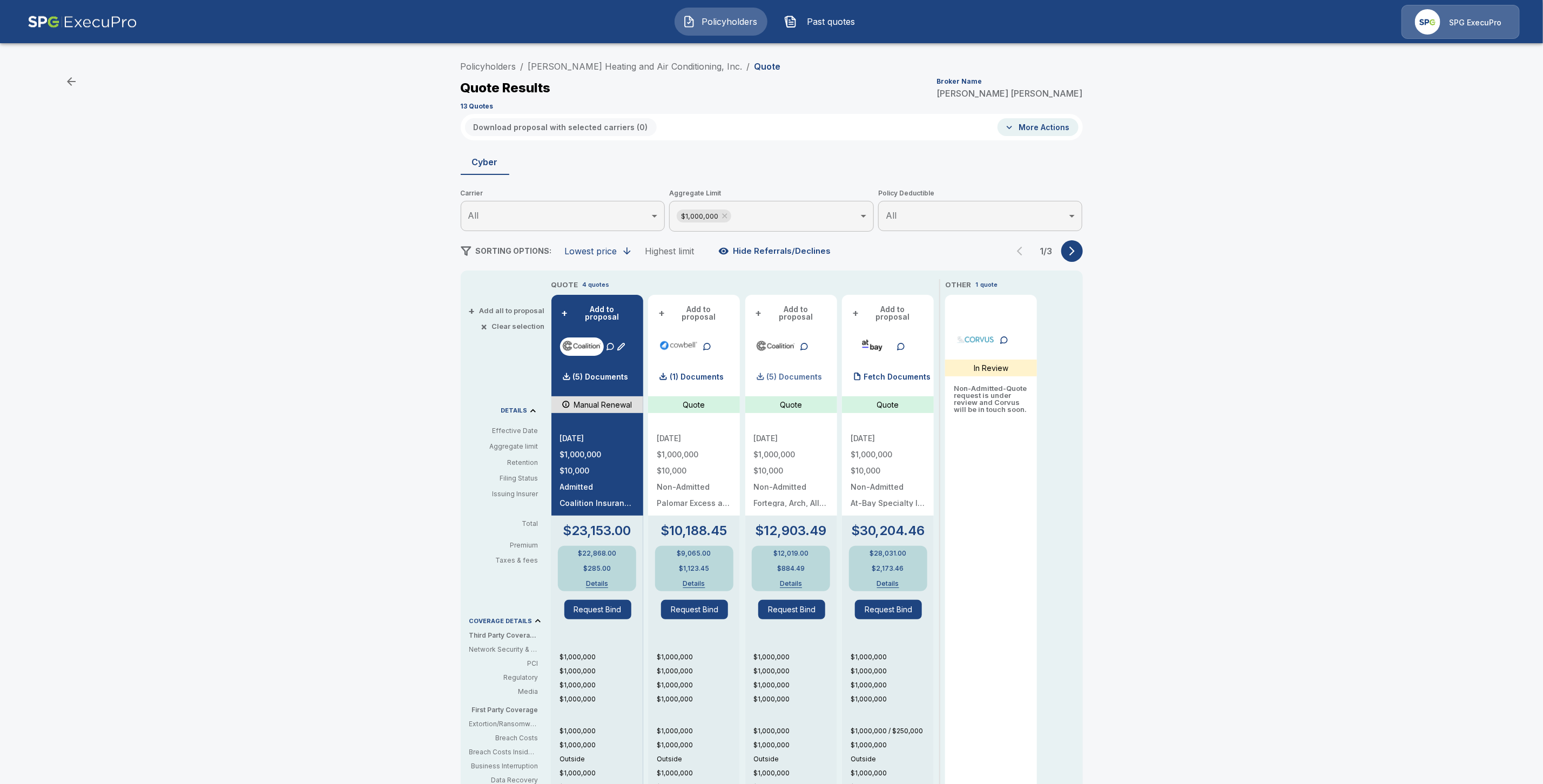
click at [803, 373] on p "(5) Documents" at bounding box center [795, 377] width 56 height 8
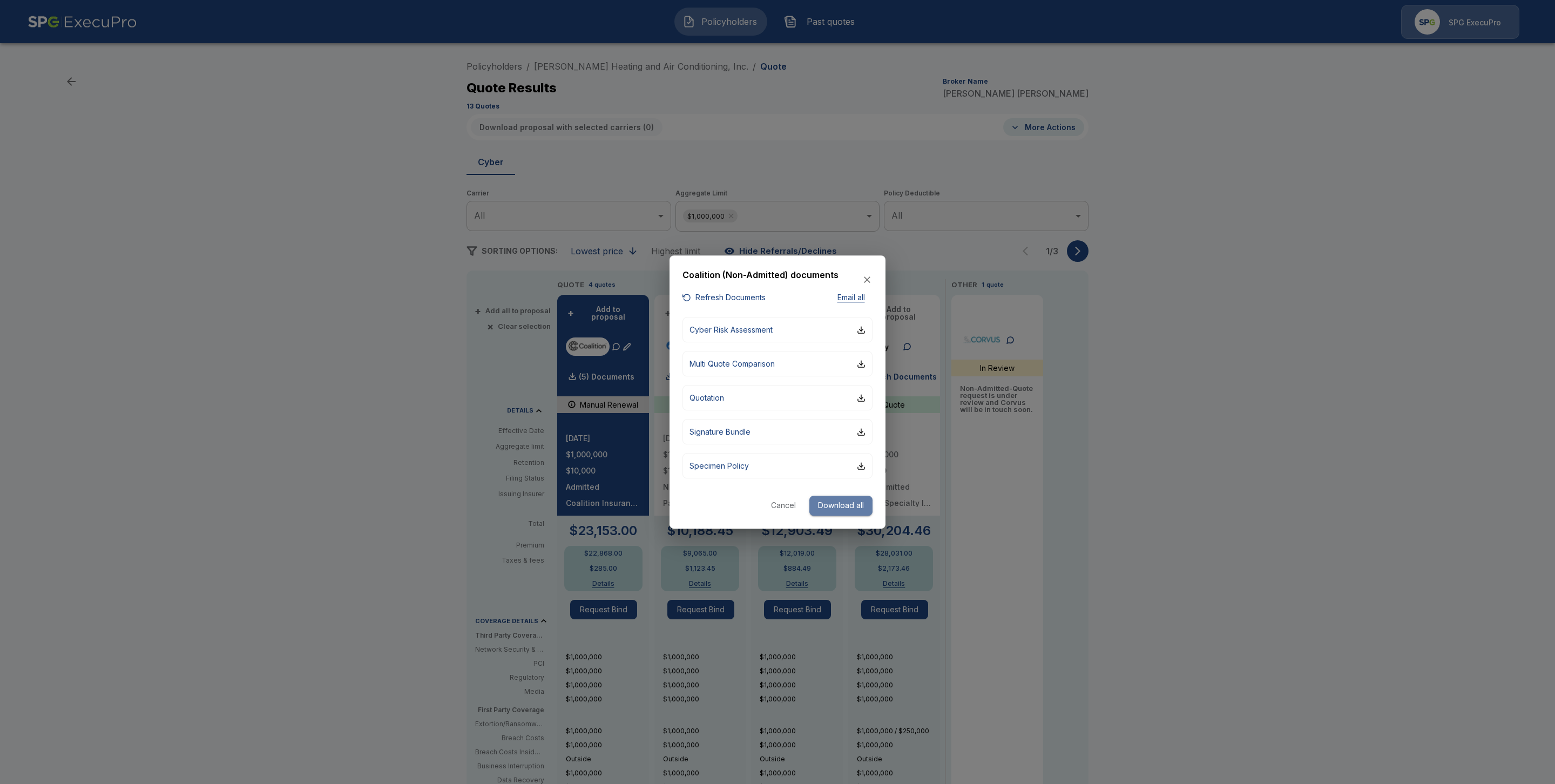
click at [825, 507] on button "Download all" at bounding box center [841, 505] width 63 height 20
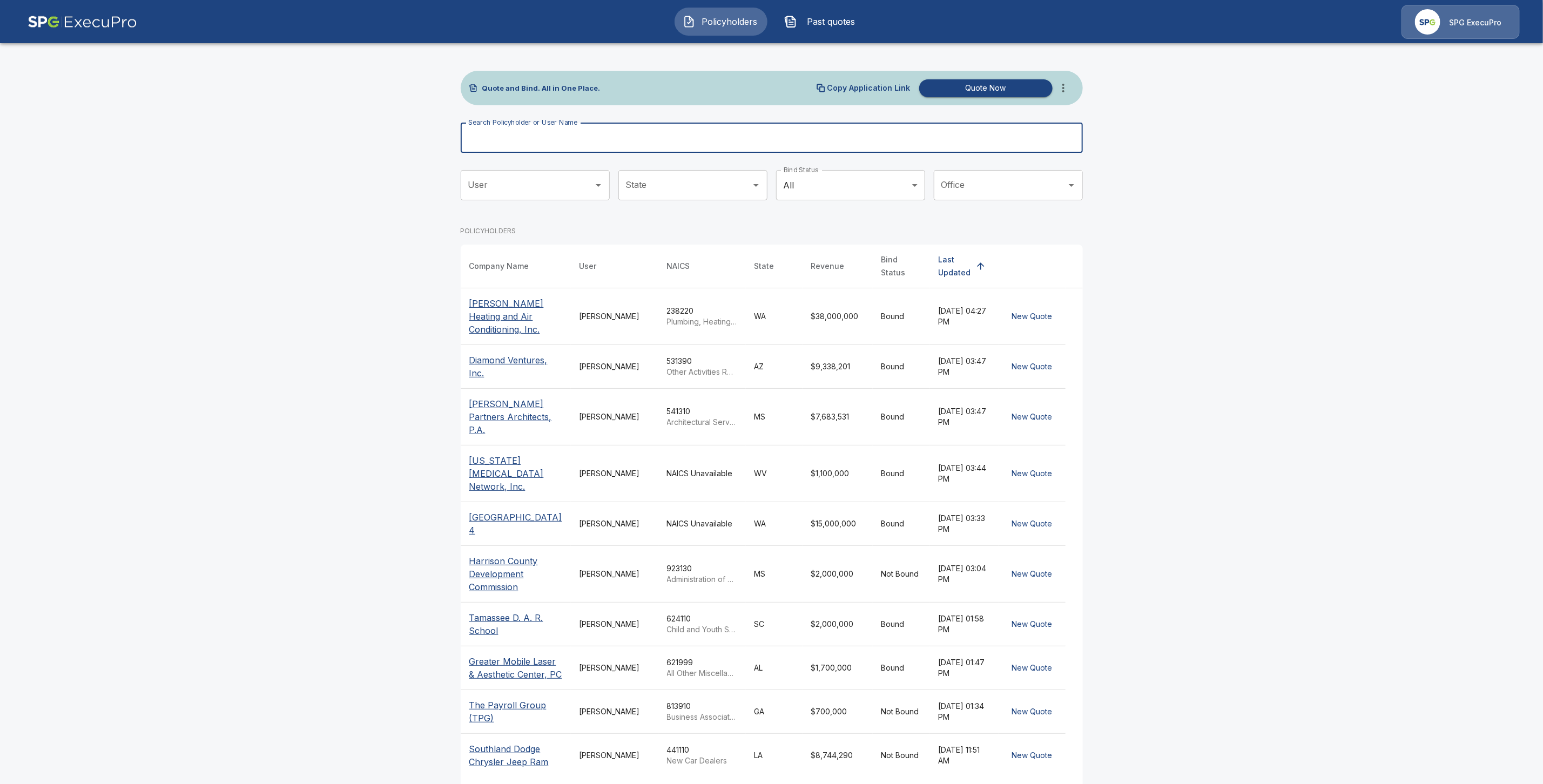
click at [499, 139] on input "Search Policyholder or User Name" at bounding box center [766, 138] width 611 height 30
paste input "**********"
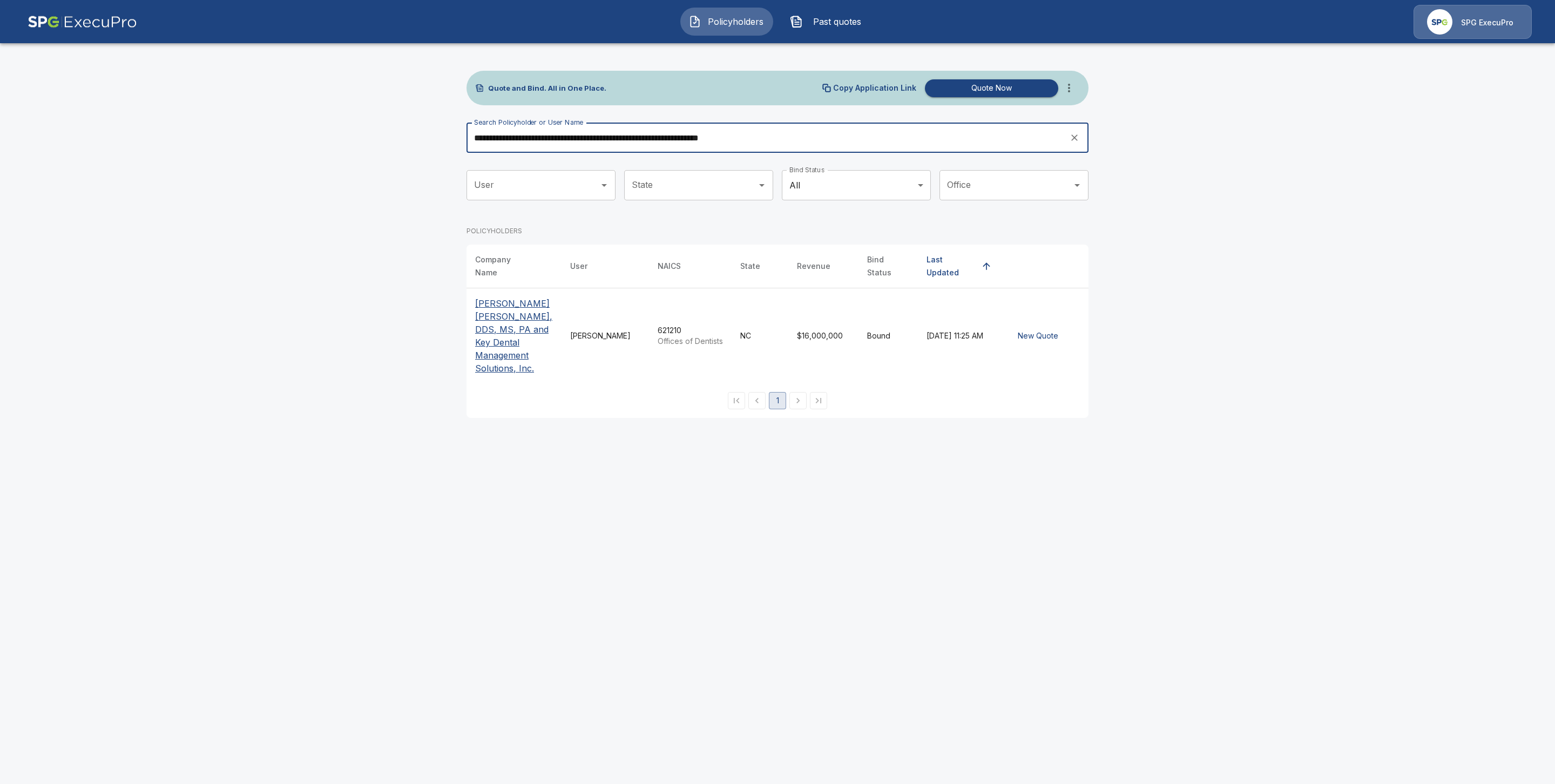
type input "**********"
click at [478, 330] on p "[PERSON_NAME] [PERSON_NAME], DDS, MS, PA and Key Dental Management Solutions, I…" at bounding box center [514, 336] width 78 height 78
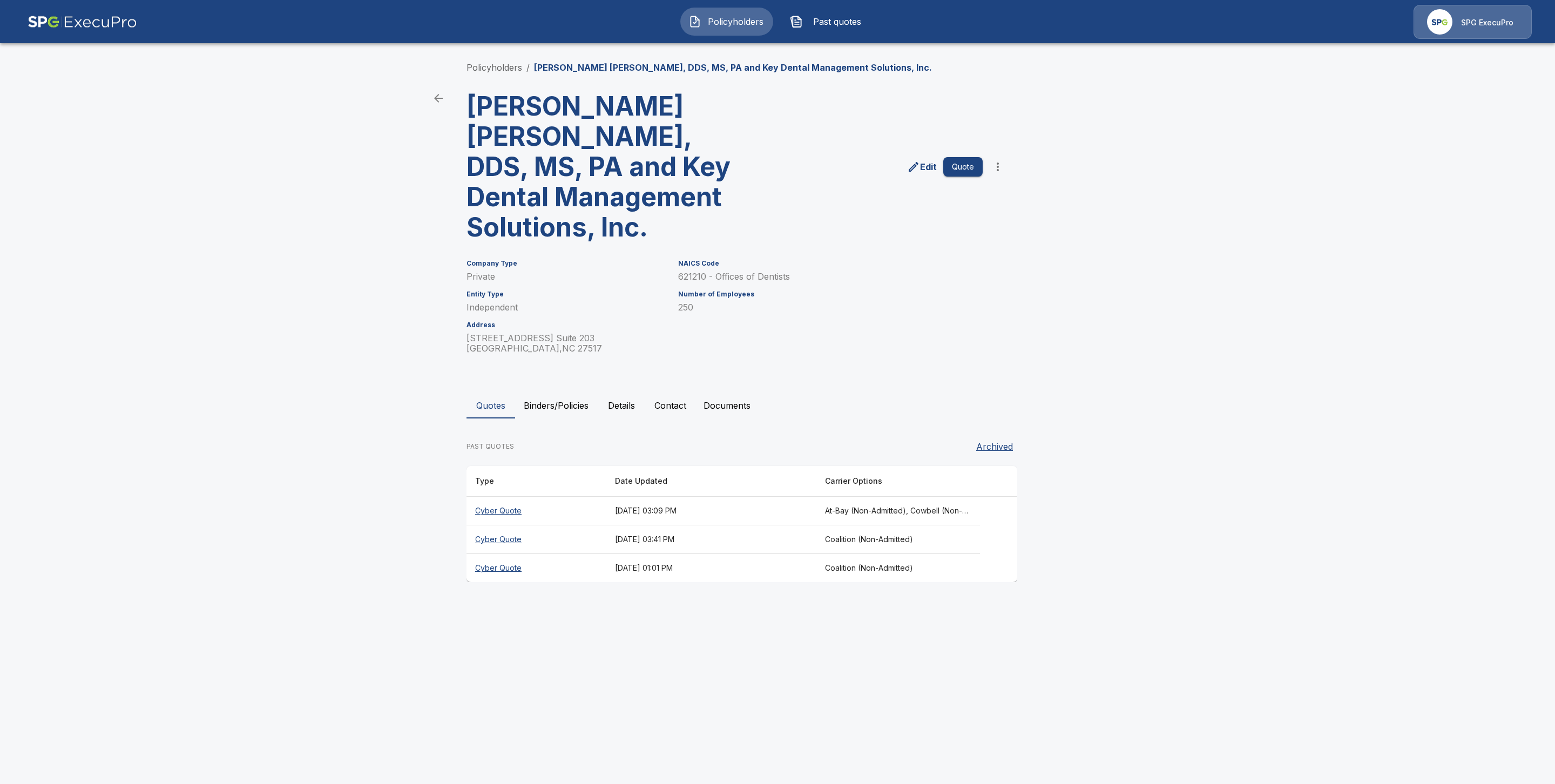
click at [541, 392] on button "Binders/Policies" at bounding box center [556, 405] width 82 height 26
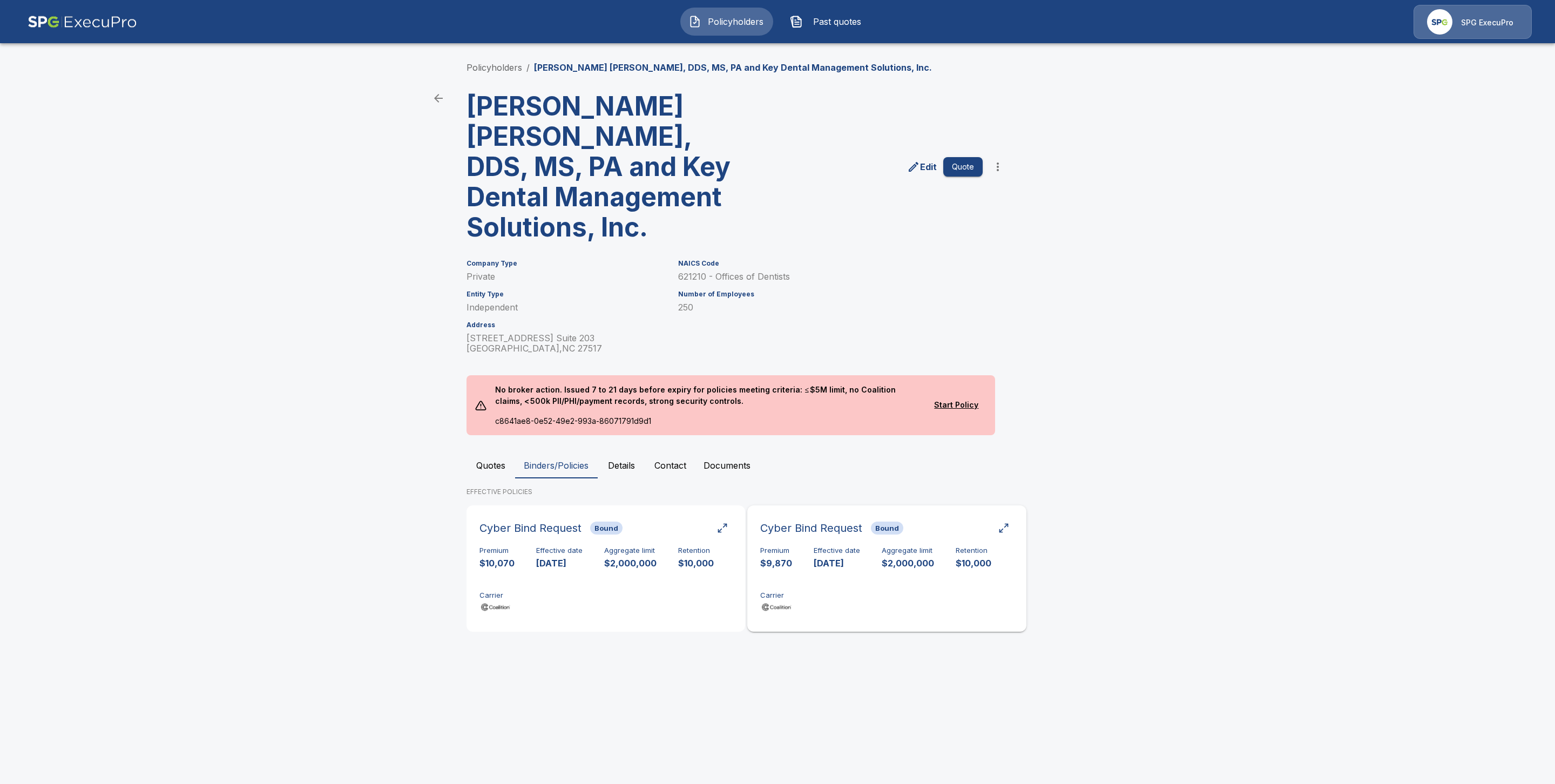
click at [844, 557] on p "[DATE]" at bounding box center [837, 563] width 46 height 13
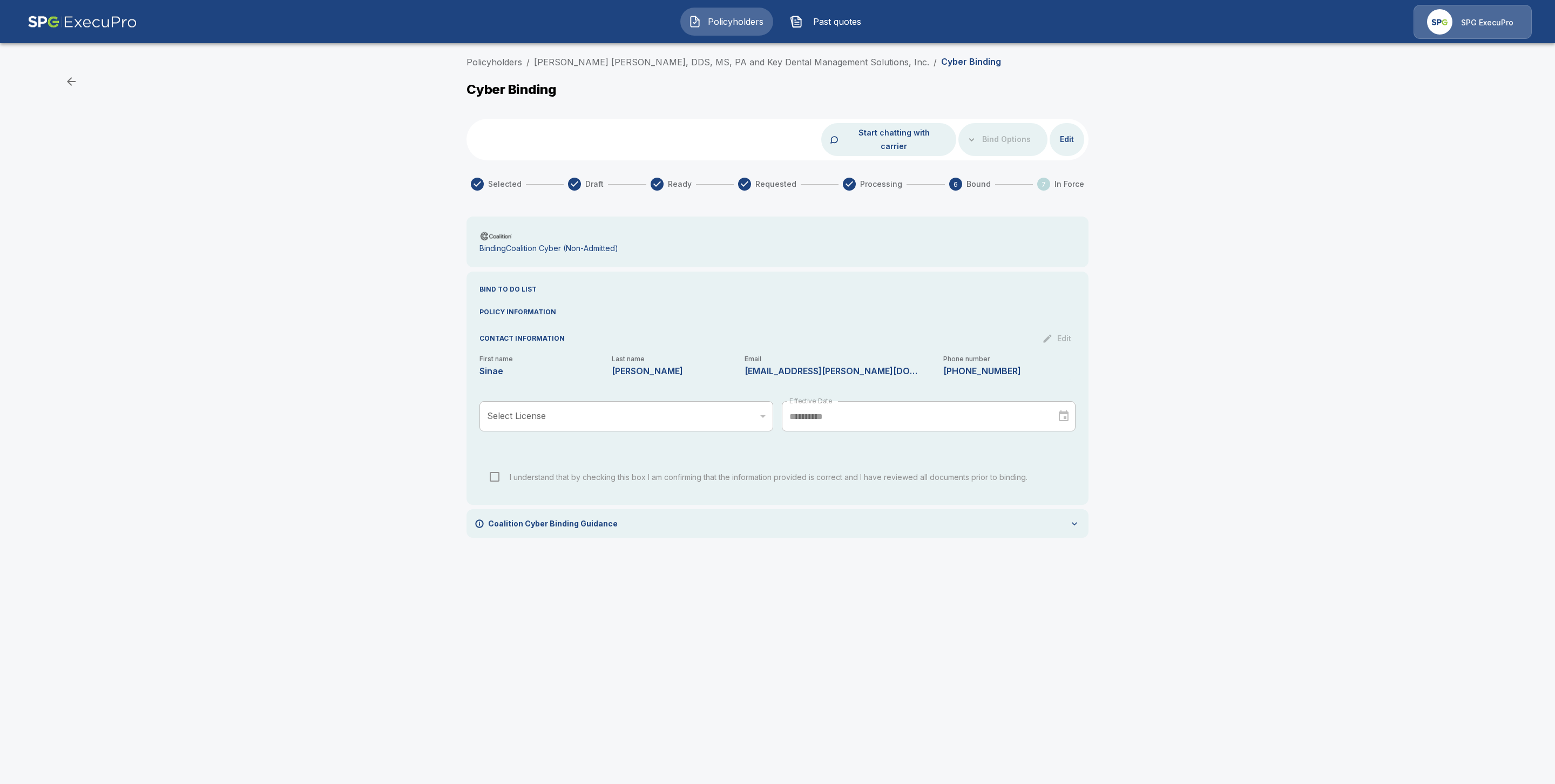
drag, startPoint x: 602, startPoint y: 499, endPoint x: 602, endPoint y: 506, distance: 7.0
click at [602, 509] on div "Coalition Cyber Binding Guidance" at bounding box center [778, 523] width 622 height 28
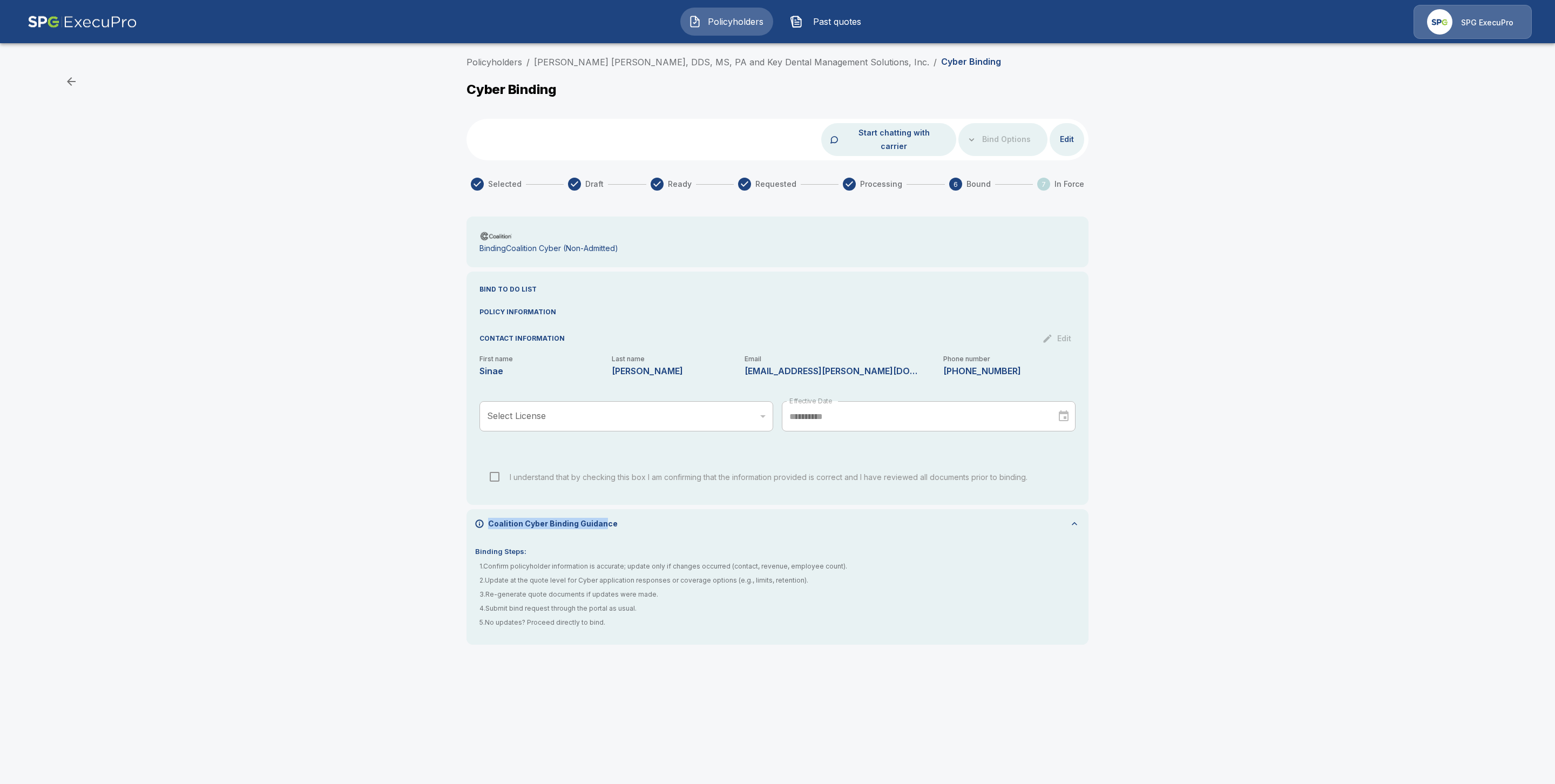
click at [602, 518] on p "Coalition Cyber Binding Guidance" at bounding box center [553, 523] width 130 height 11
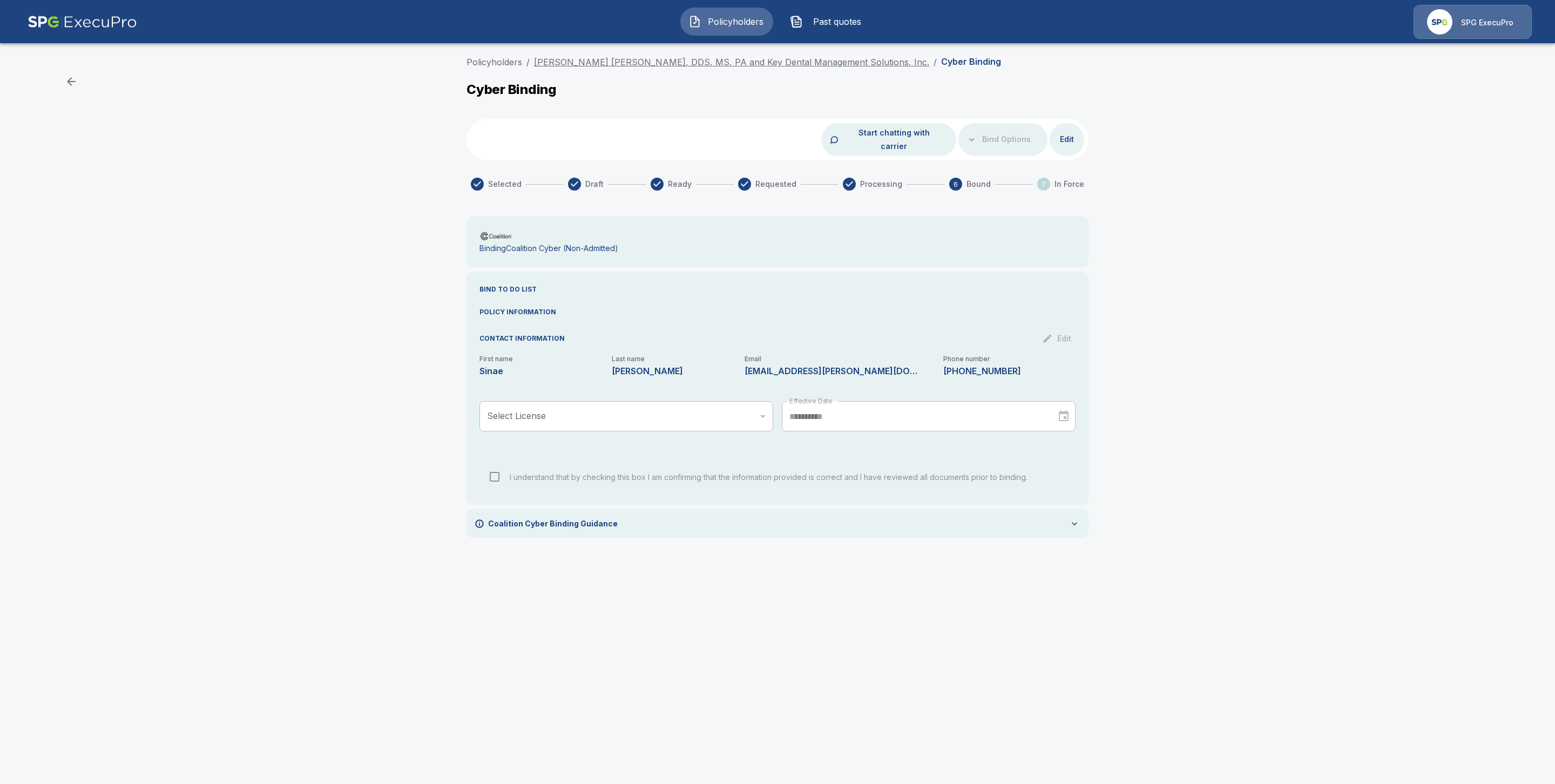
click at [626, 64] on link "Larry J. Moray, DDS, MS, PA and Key Dental Management Solutions, Inc." at bounding box center [732, 62] width 395 height 11
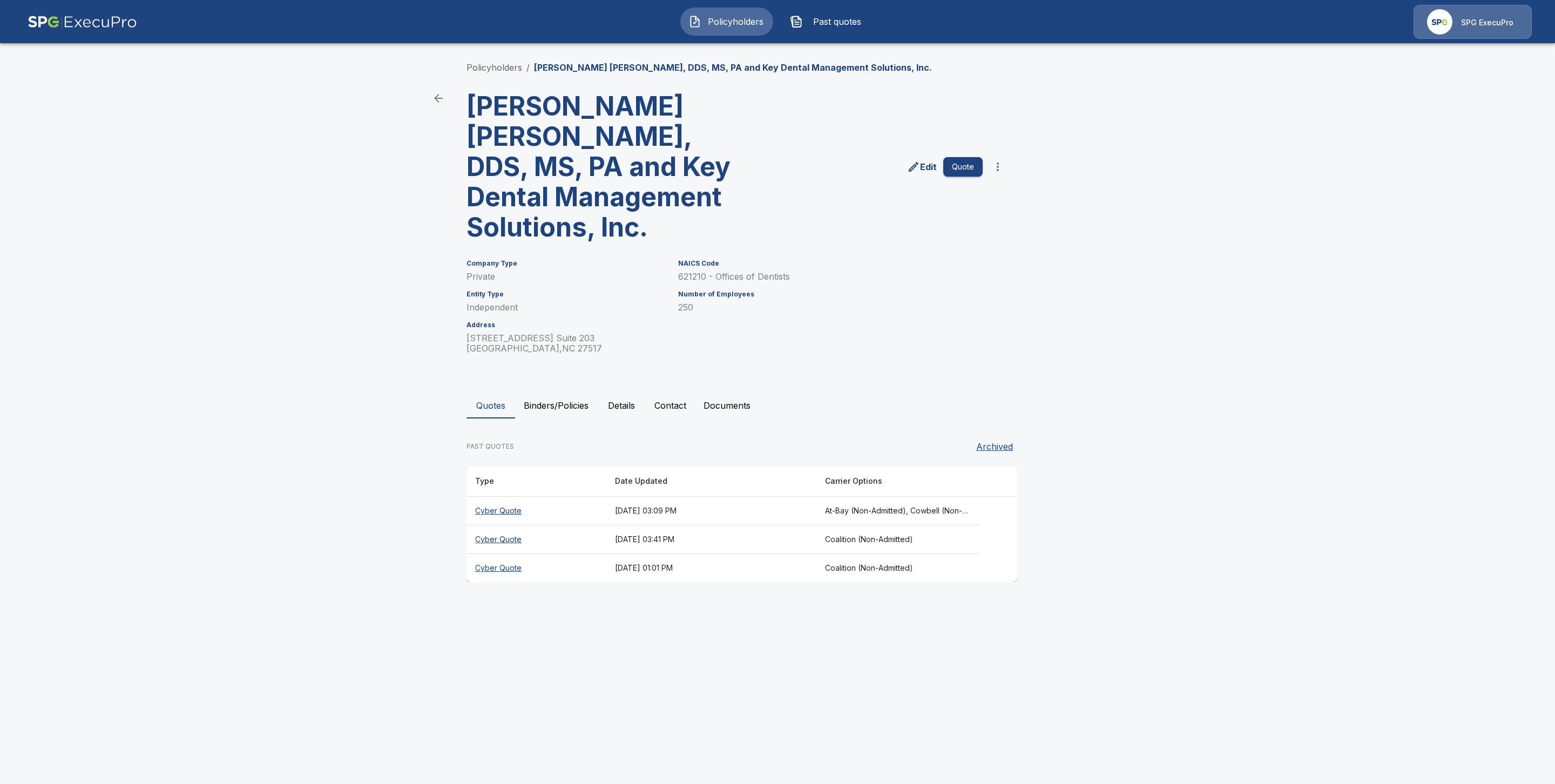
click at [550, 392] on button "Binders/Policies" at bounding box center [556, 405] width 82 height 26
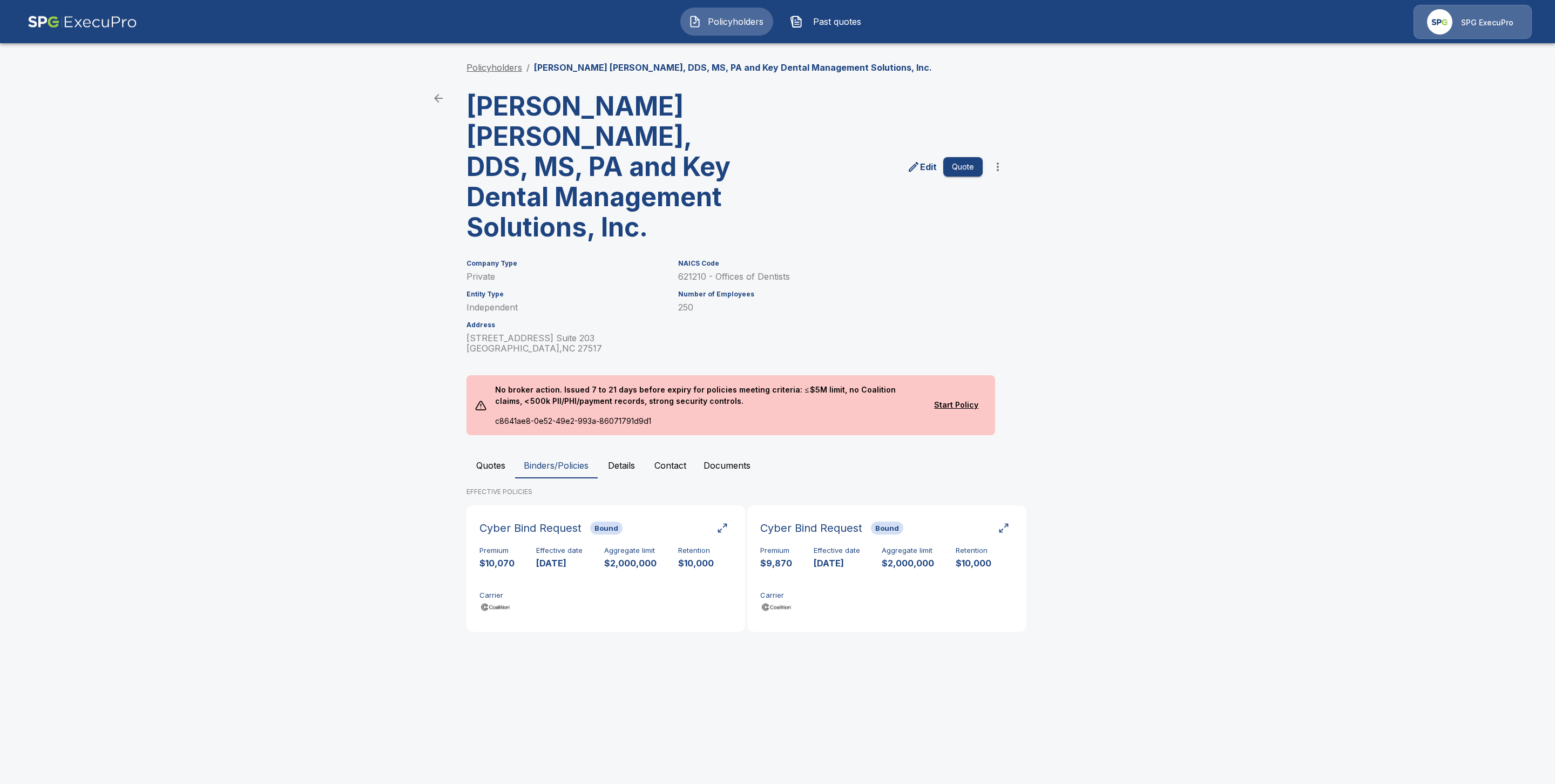
click at [496, 64] on link "Policyholders" at bounding box center [494, 68] width 56 height 11
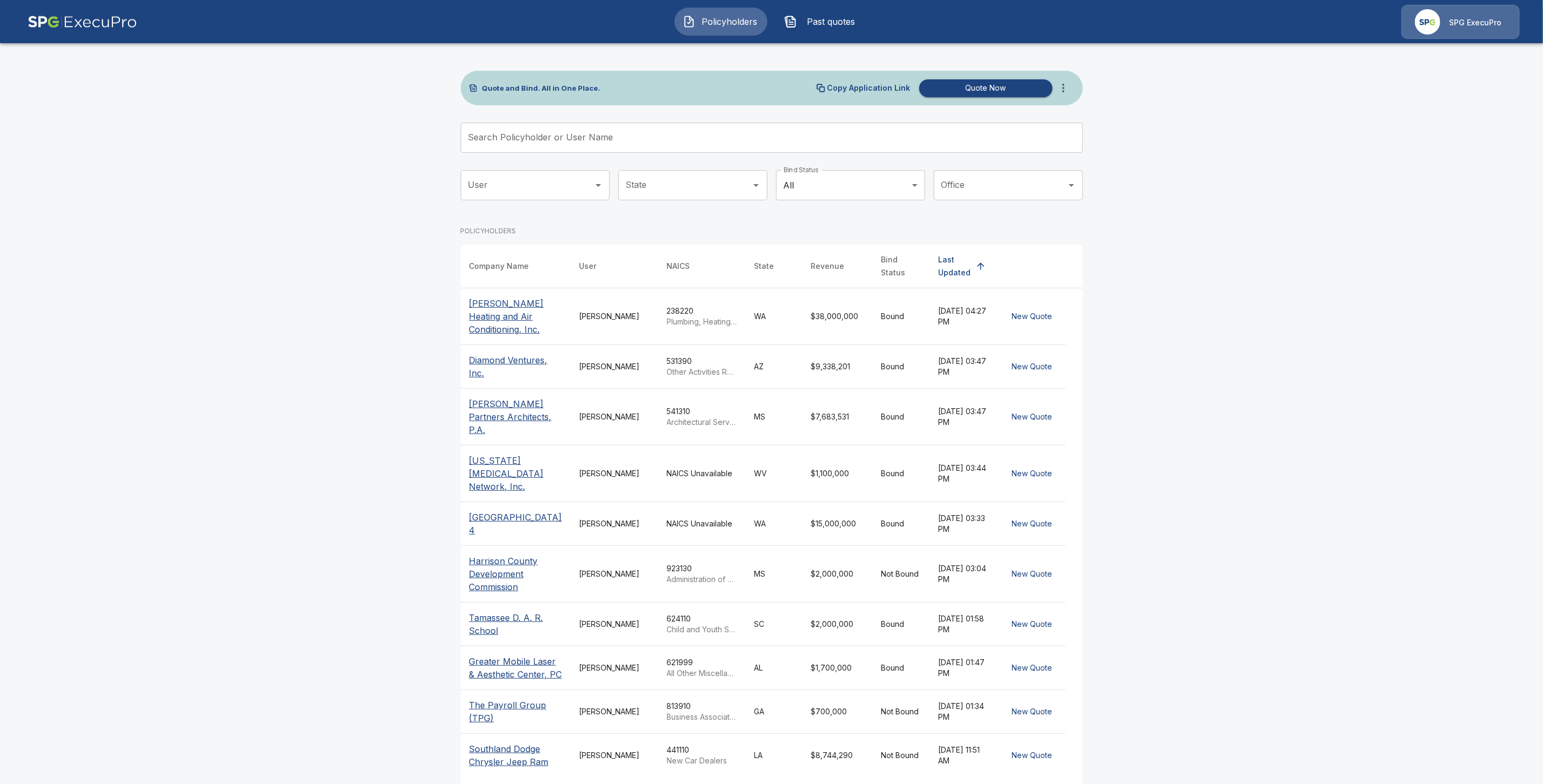
click at [520, 138] on input "Search Policyholder or User Name" at bounding box center [766, 138] width 611 height 30
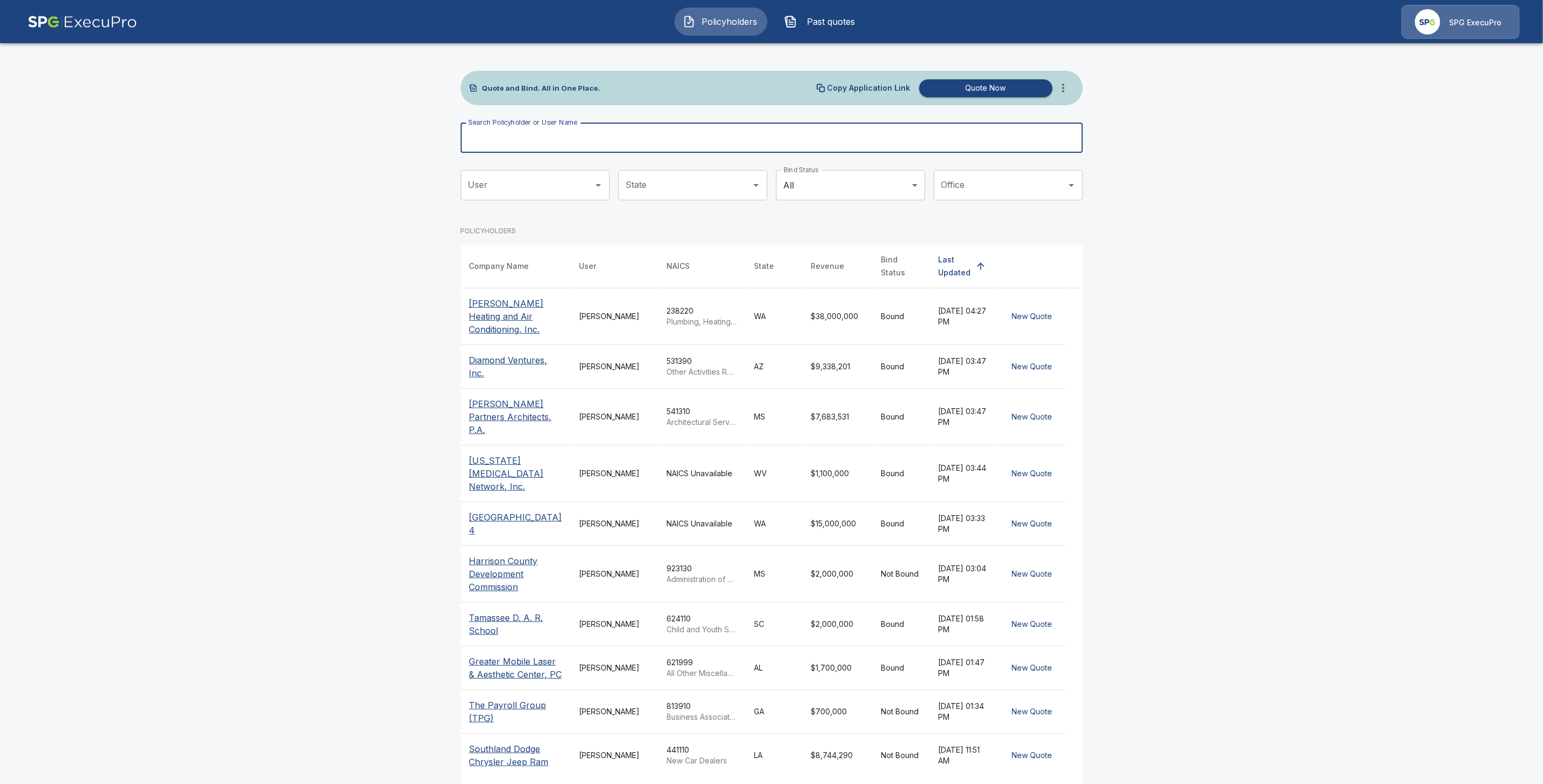
paste input "**********"
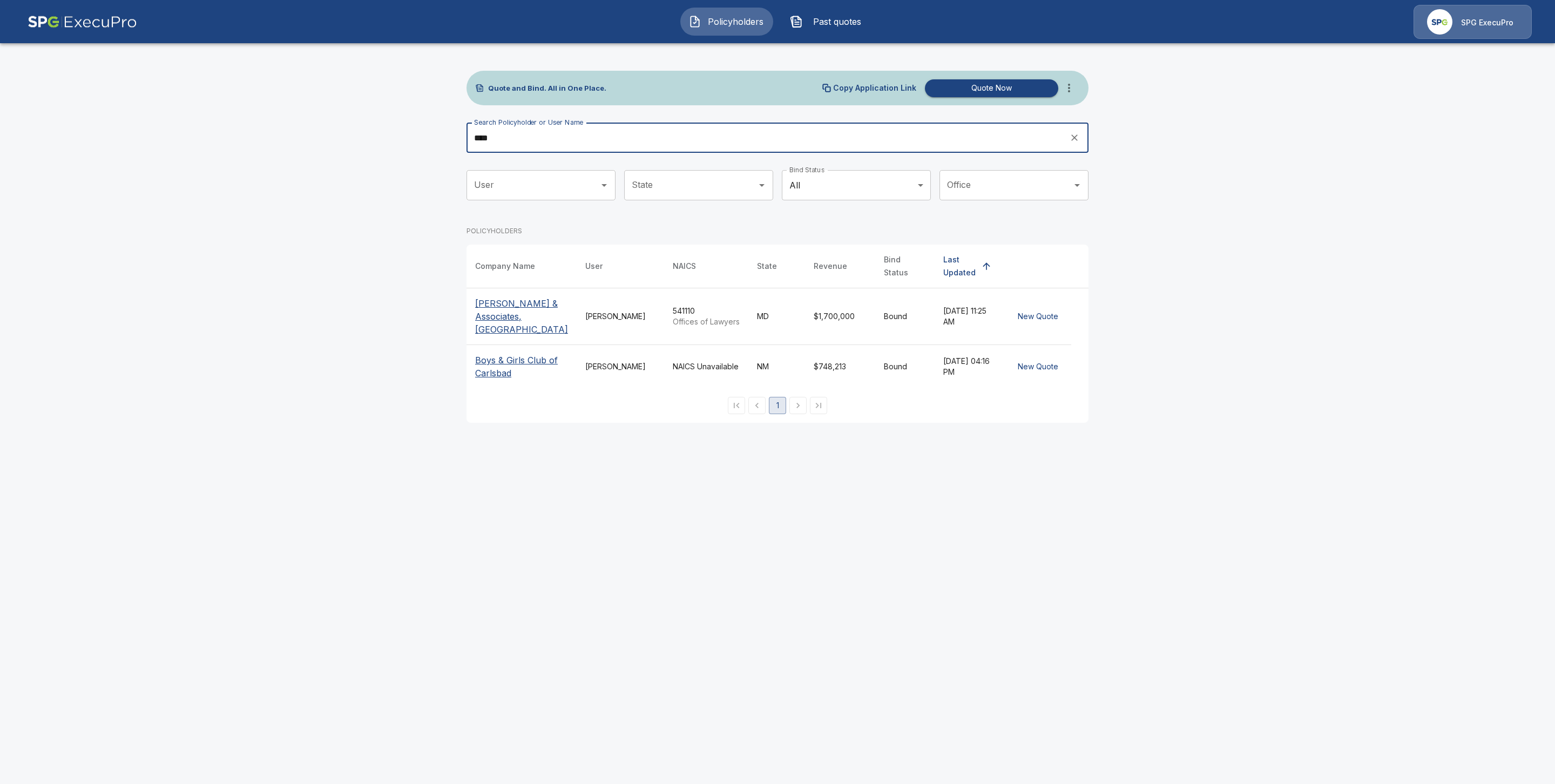
type input "****"
click at [507, 312] on p "[PERSON_NAME] & Associates, [GEOGRAPHIC_DATA]" at bounding box center [522, 316] width 93 height 39
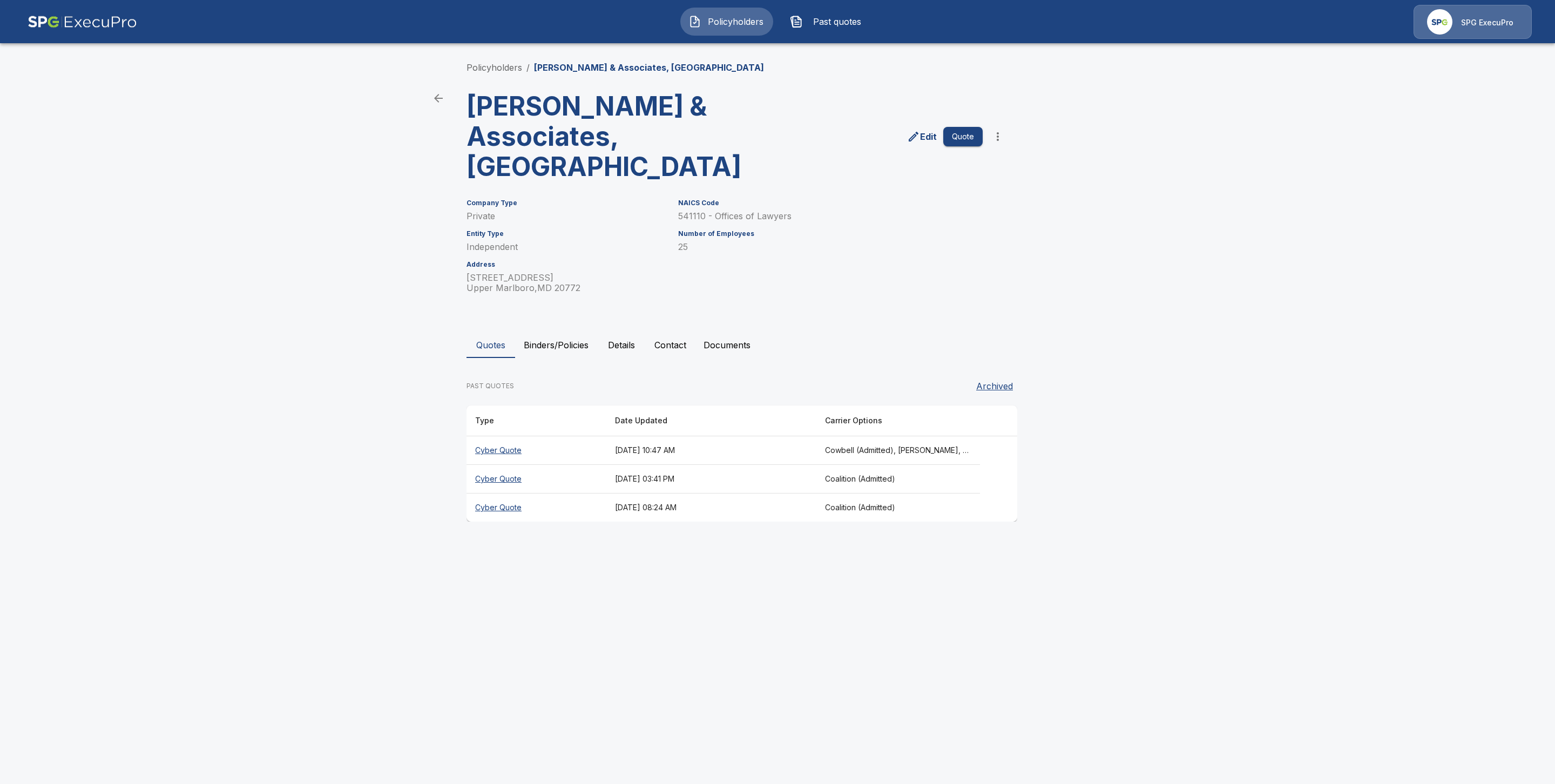
click at [573, 332] on button "Binders/Policies" at bounding box center [556, 345] width 82 height 26
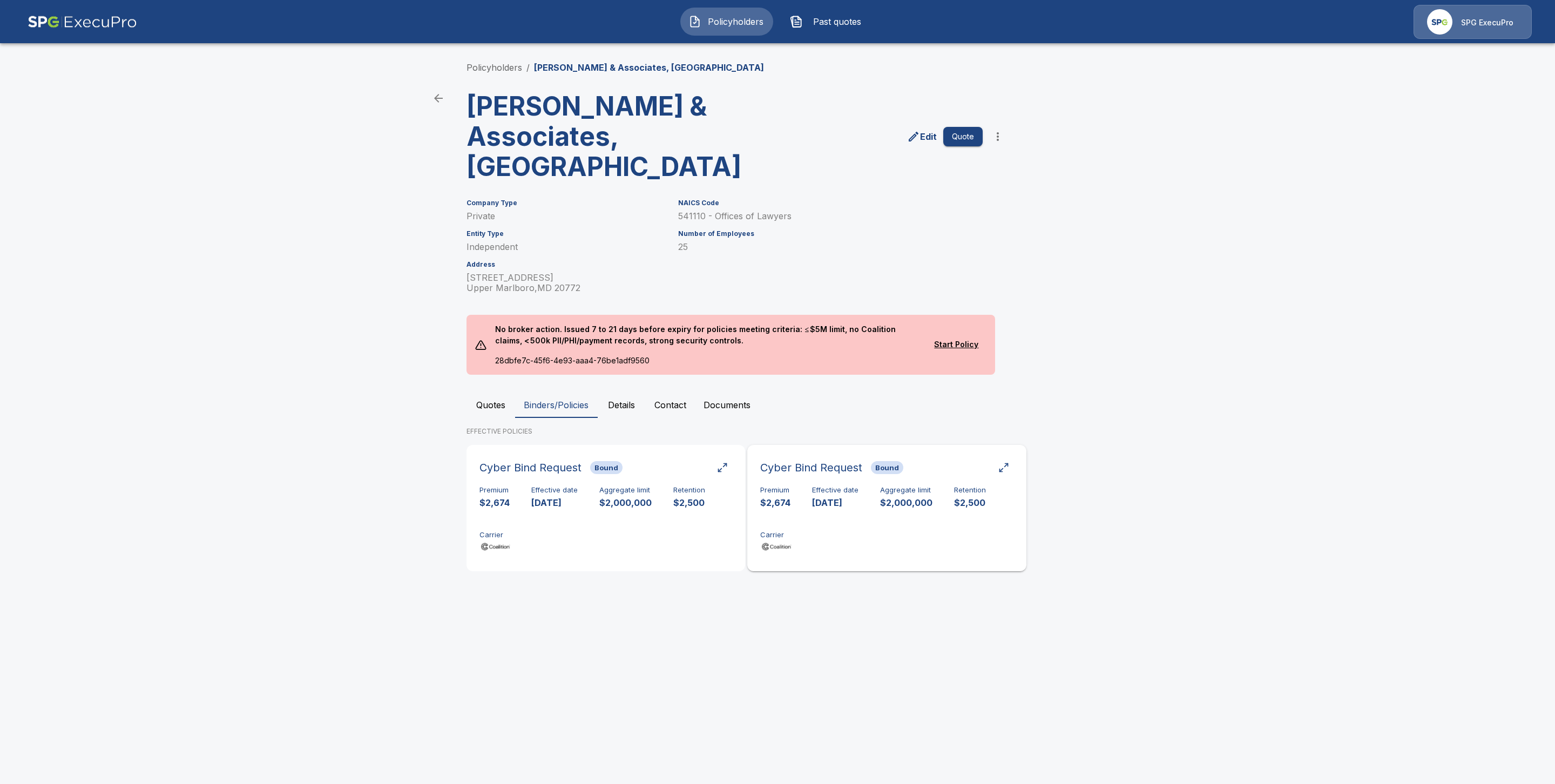
click at [867, 486] on div "Premium $2,674 Effective date [DATE] Aggregate limit $2,000,000 Retention $2,50…" at bounding box center [886, 520] width 253 height 68
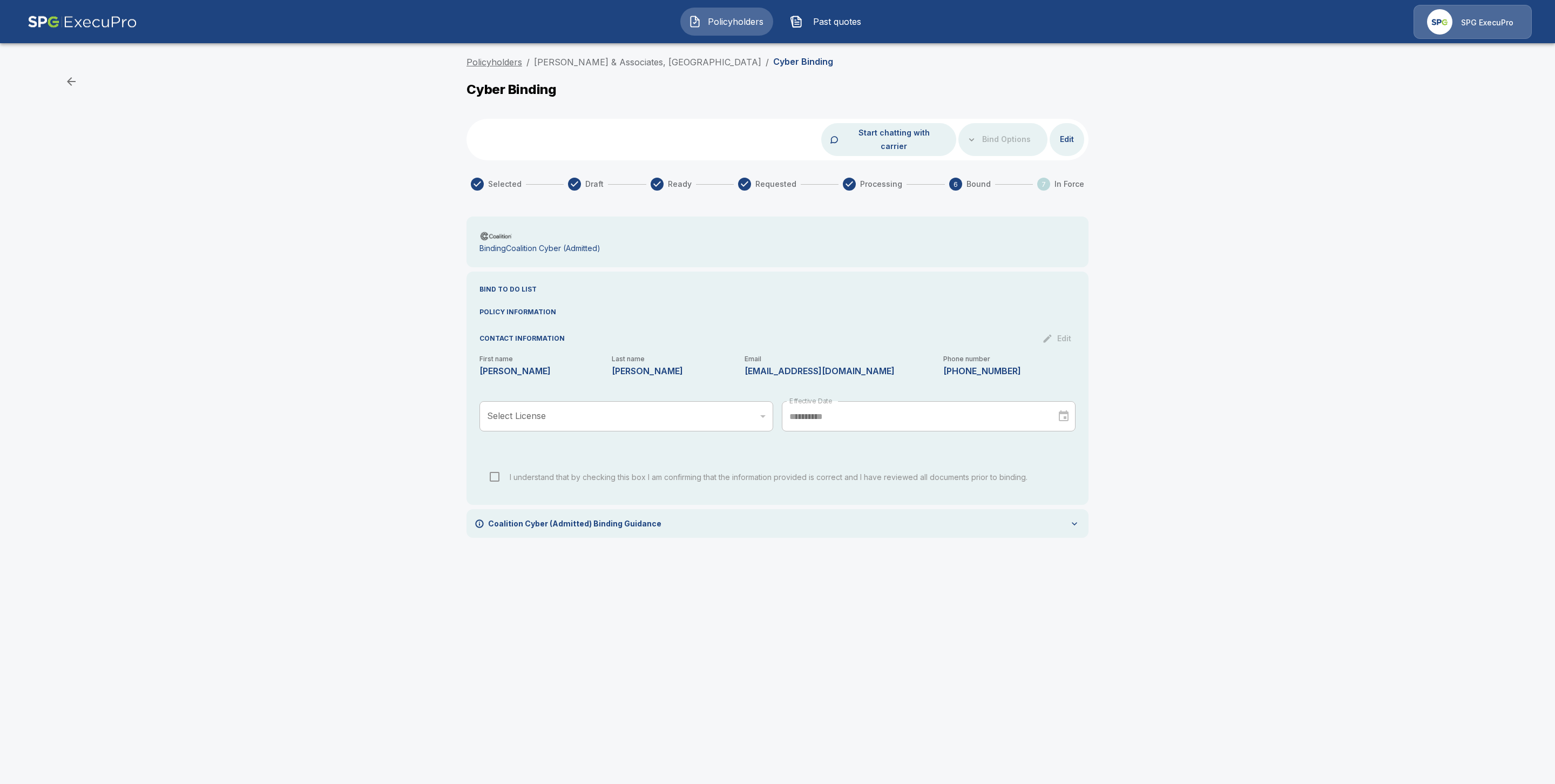
click at [493, 62] on link "Policyholders" at bounding box center [494, 62] width 56 height 11
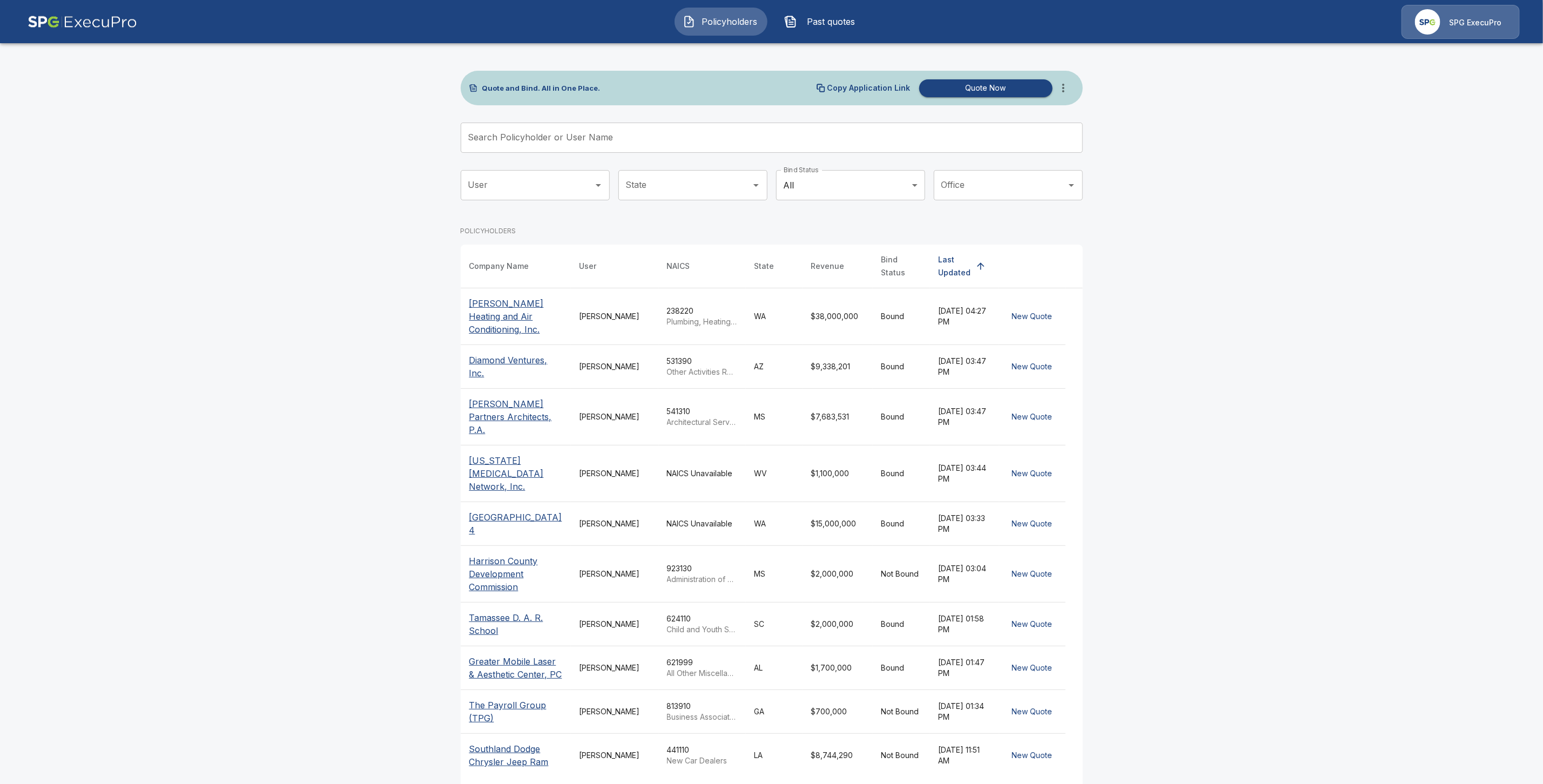
click at [559, 141] on input "Search Policyholder or User Name" at bounding box center [766, 138] width 611 height 30
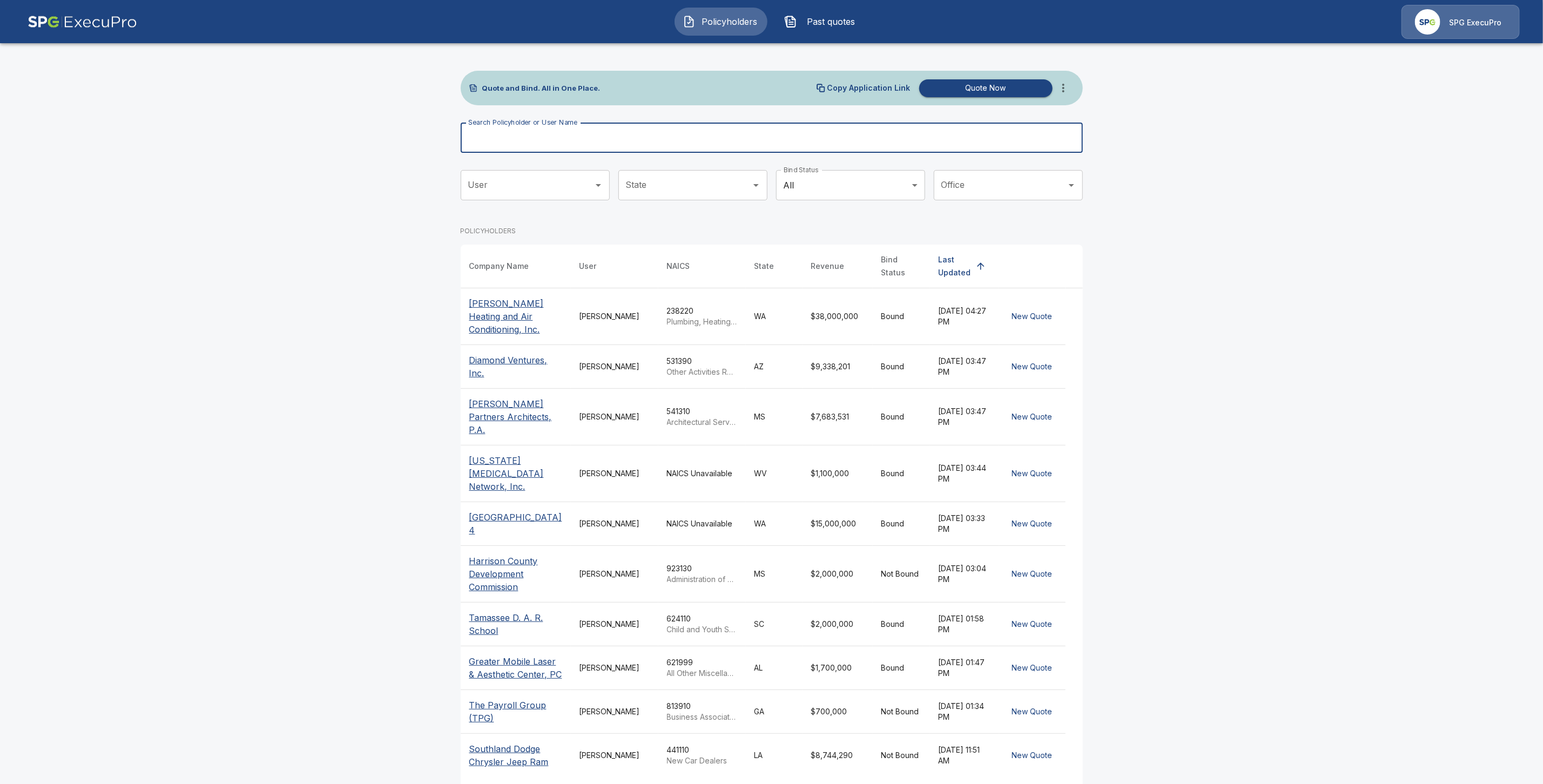
paste input "**********"
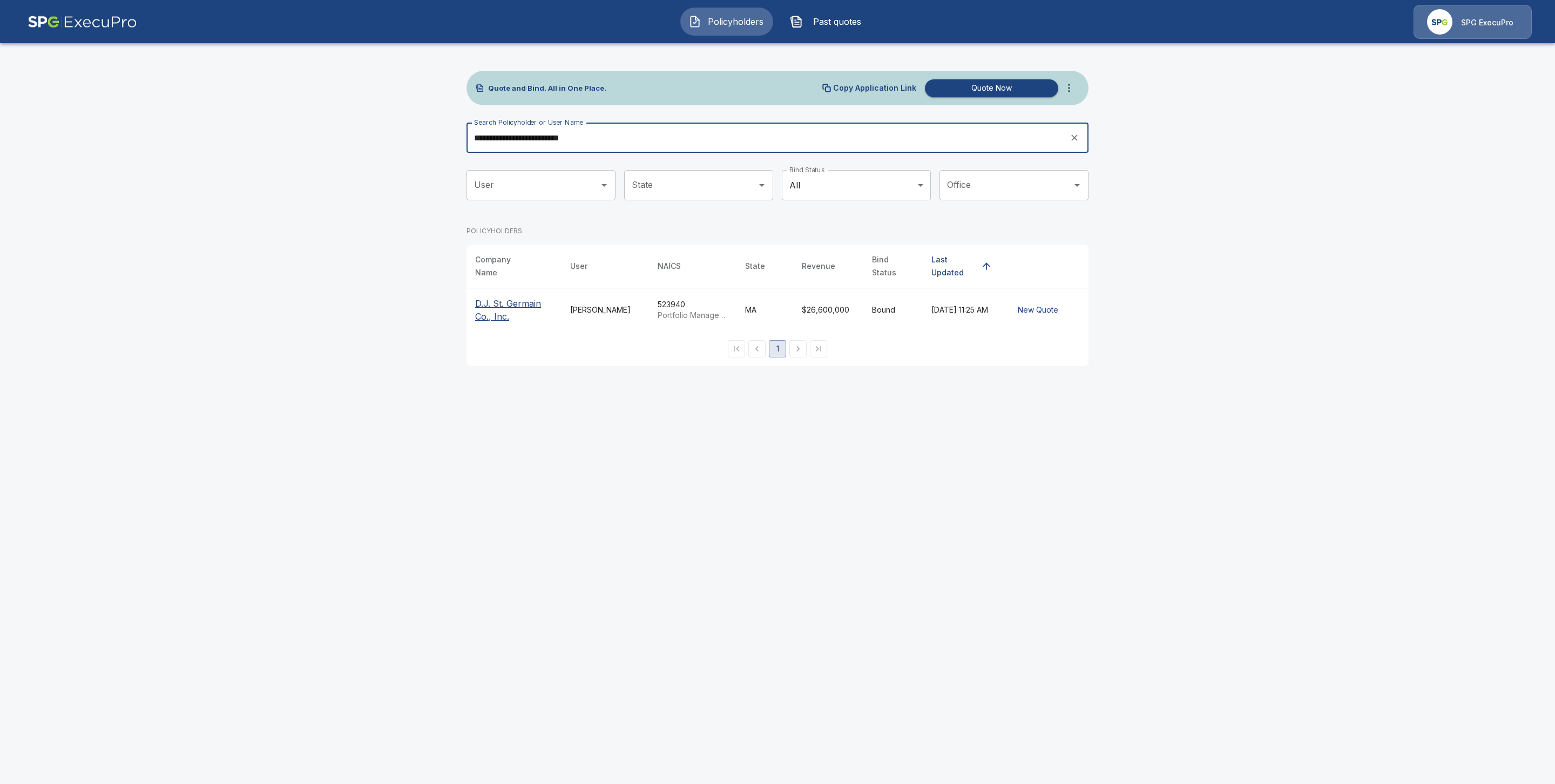
type input "**********"
click at [502, 306] on p "D.J. St. Germain Co., Inc." at bounding box center [514, 310] width 78 height 26
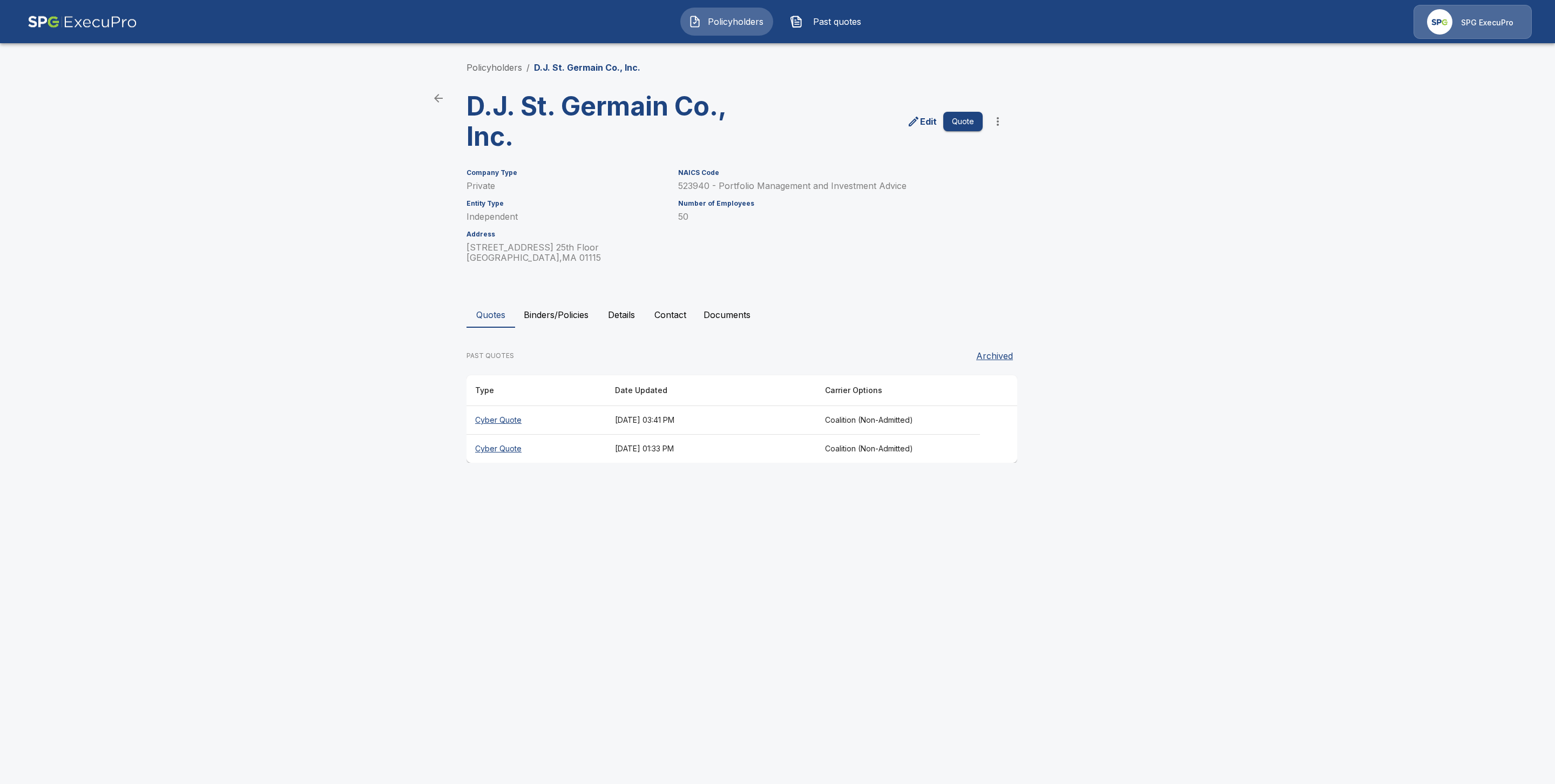
click at [563, 310] on button "Binders/Policies" at bounding box center [556, 314] width 82 height 26
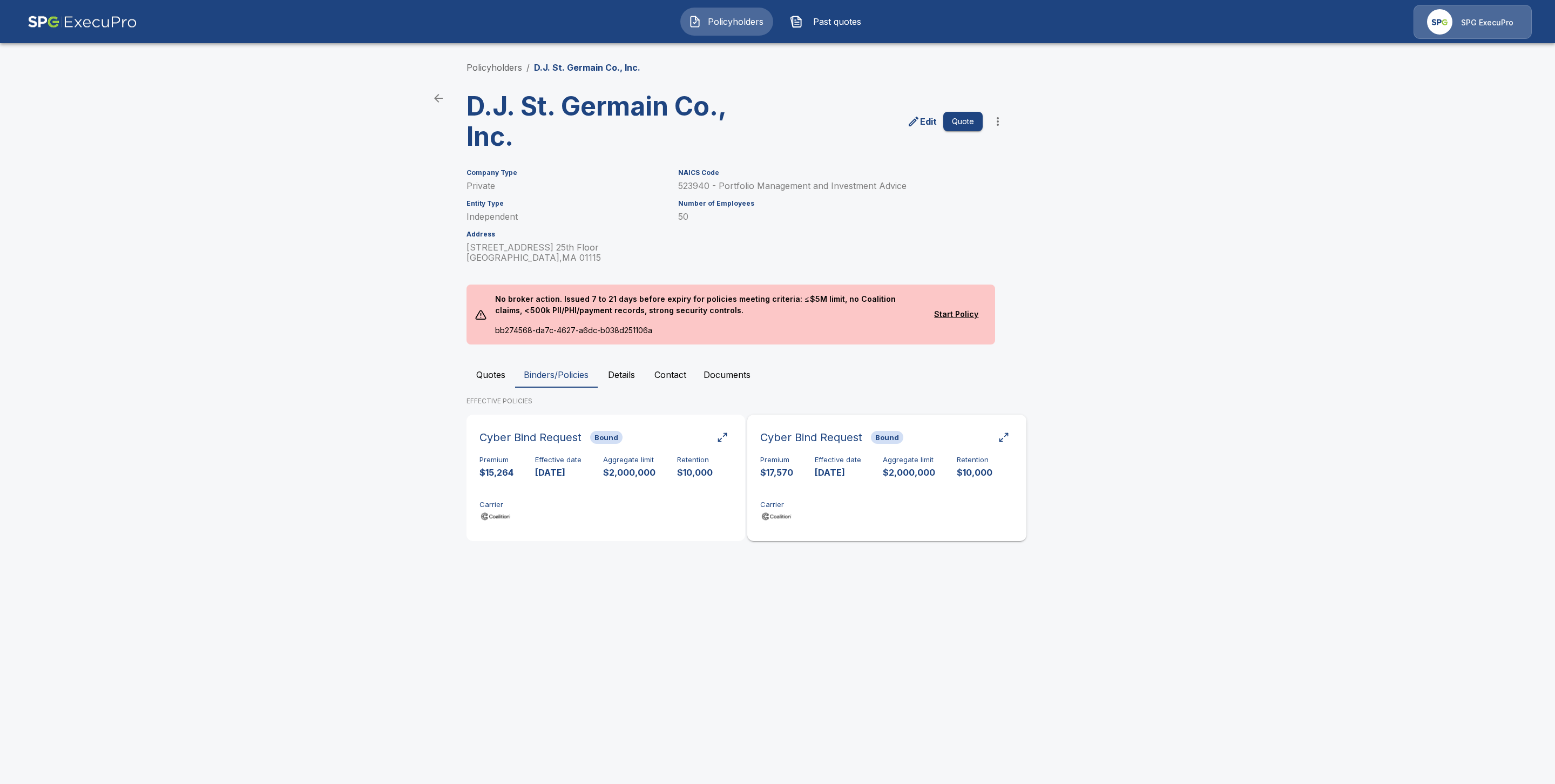
click at [797, 442] on h6 "Cyber Bind Request" at bounding box center [811, 437] width 102 height 18
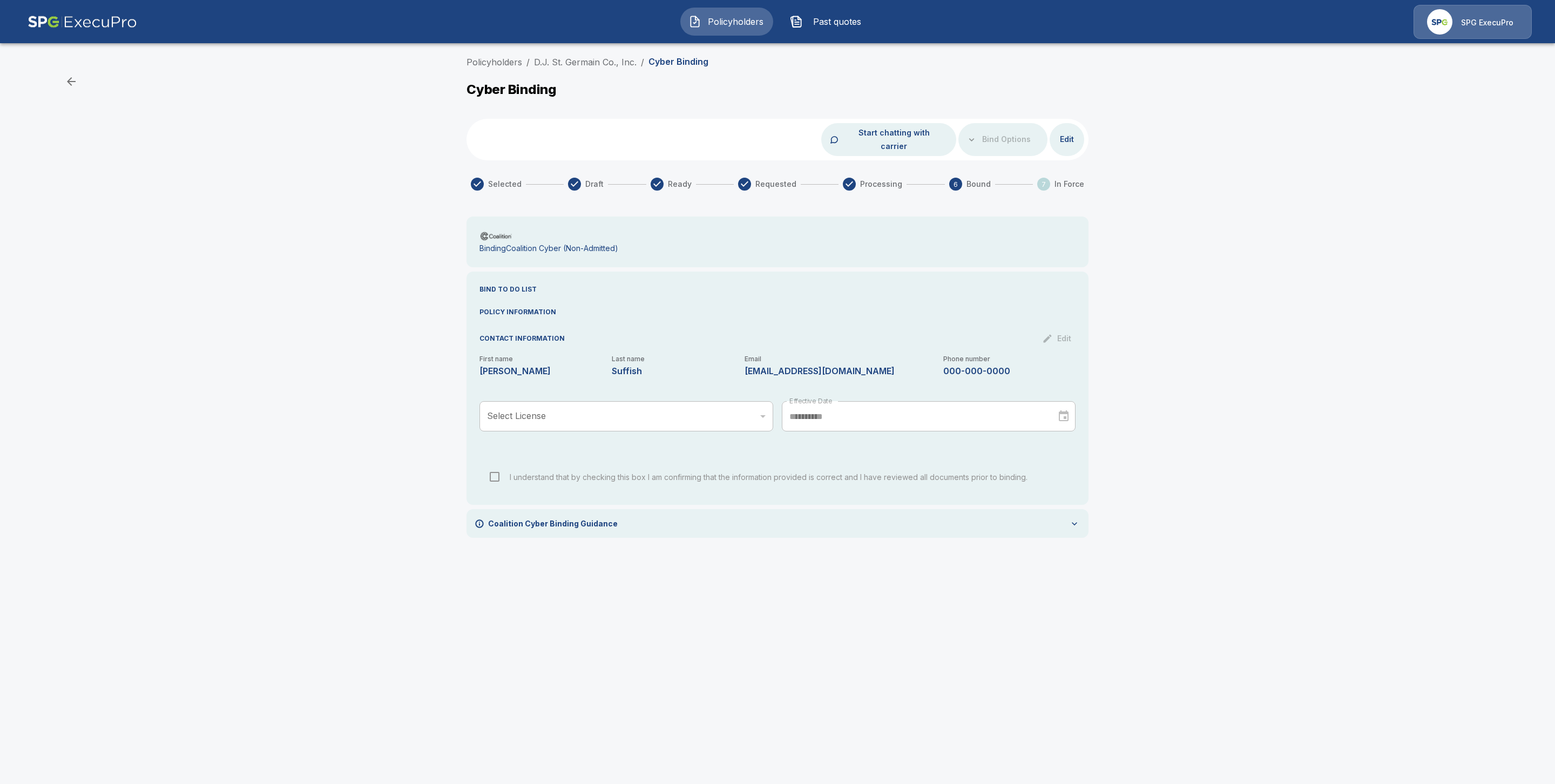
click at [568, 62] on link "D.J. St. Germain Co., Inc." at bounding box center [586, 62] width 103 height 11
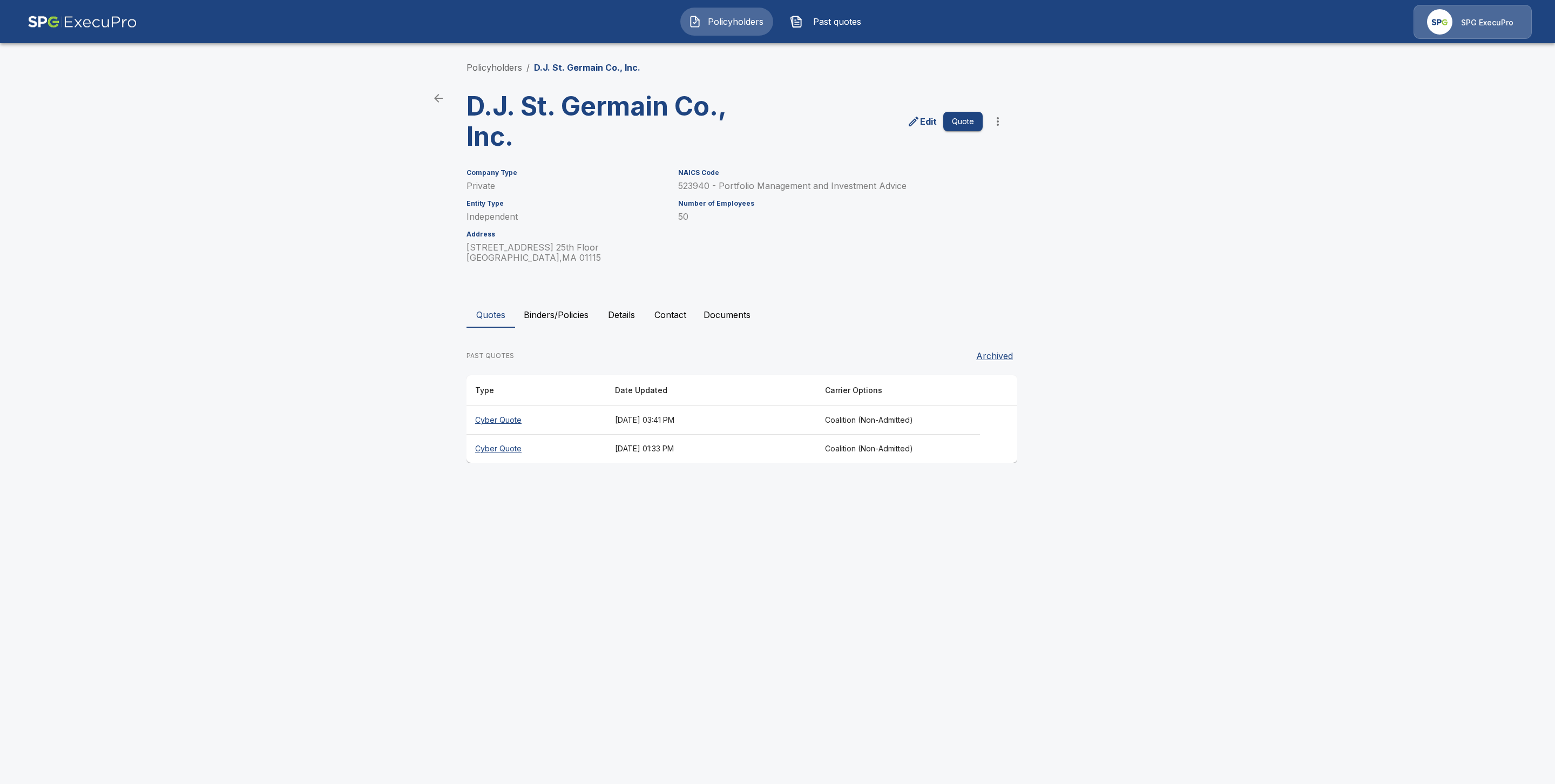
click at [487, 418] on th "Cyber Quote" at bounding box center [537, 420] width 140 height 28
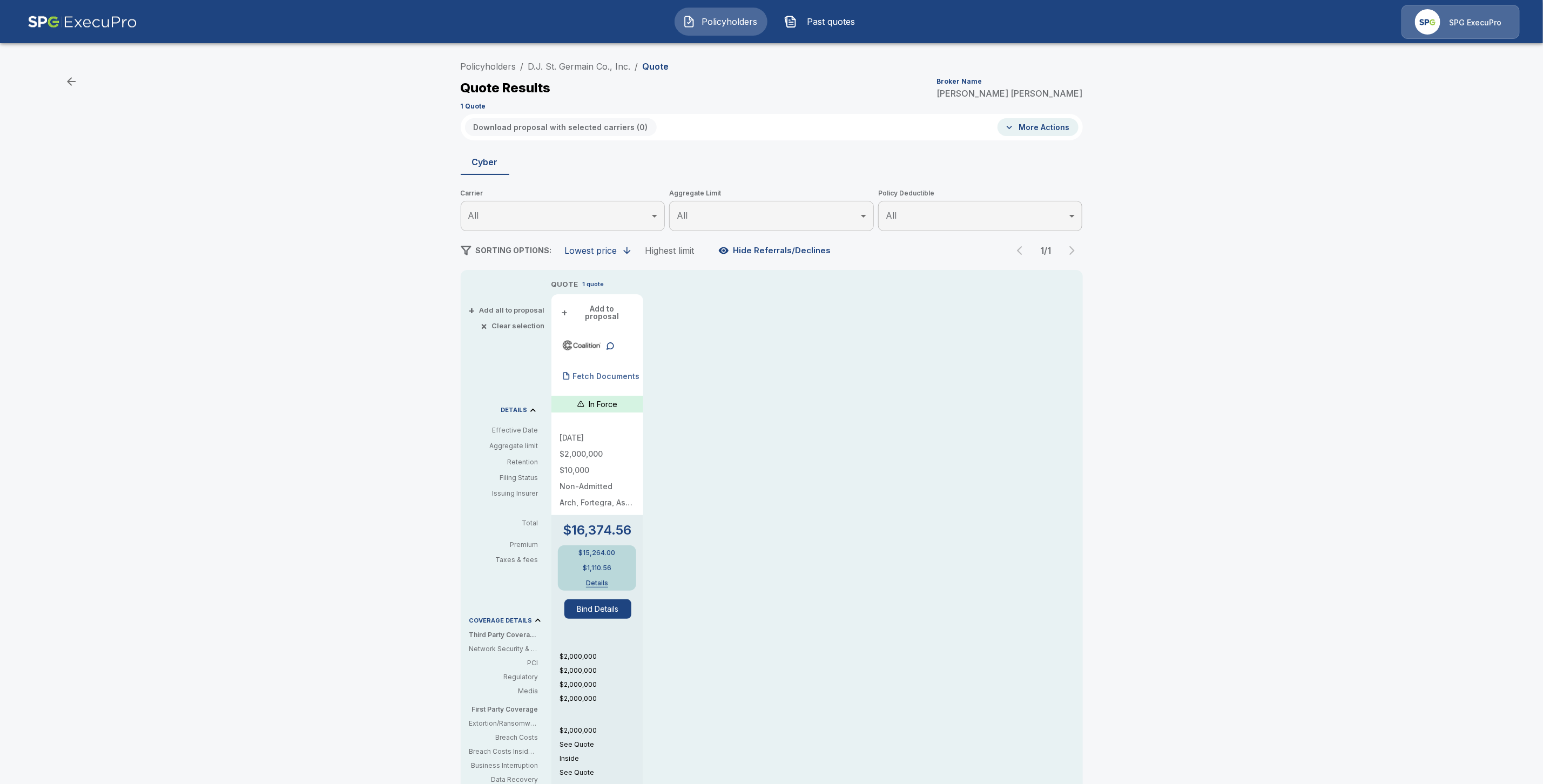
click at [598, 372] on p "Fetch Documents" at bounding box center [606, 376] width 67 height 8
click at [589, 64] on link "D.J. St. Germain Co., Inc." at bounding box center [580, 66] width 103 height 11
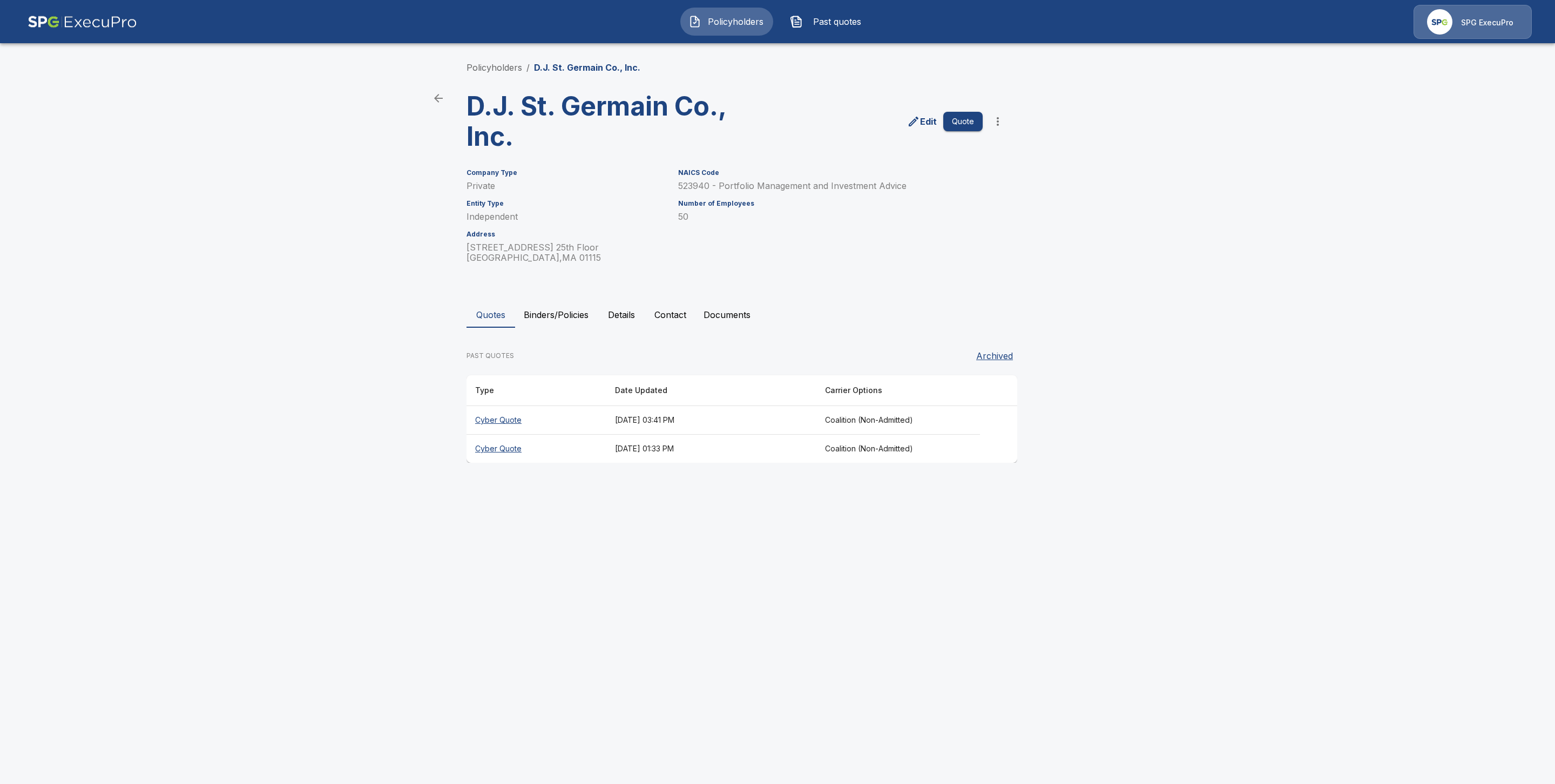
click at [499, 447] on th "Cyber Quote" at bounding box center [537, 448] width 140 height 28
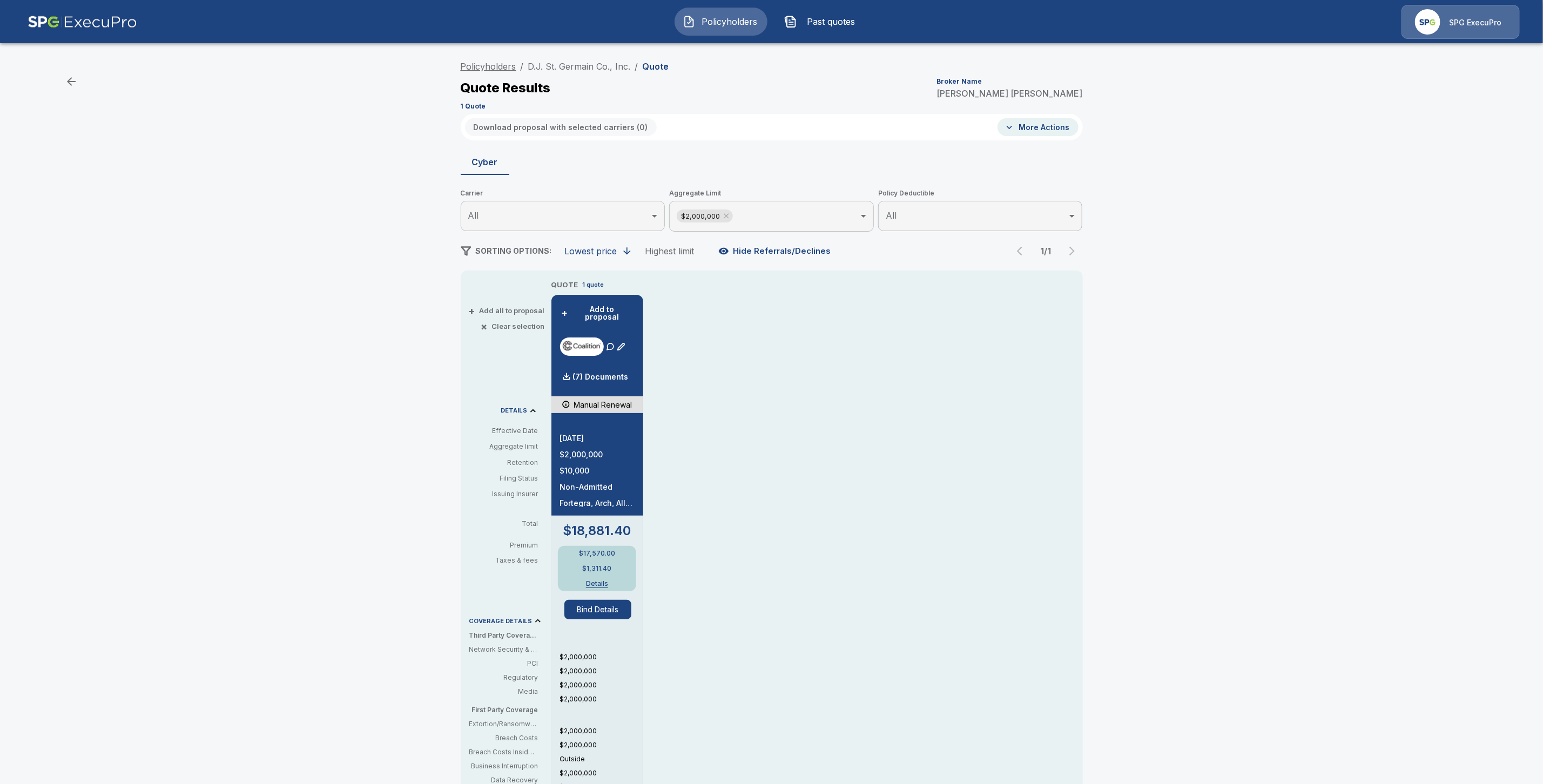
click at [510, 68] on link "Policyholders" at bounding box center [489, 66] width 56 height 11
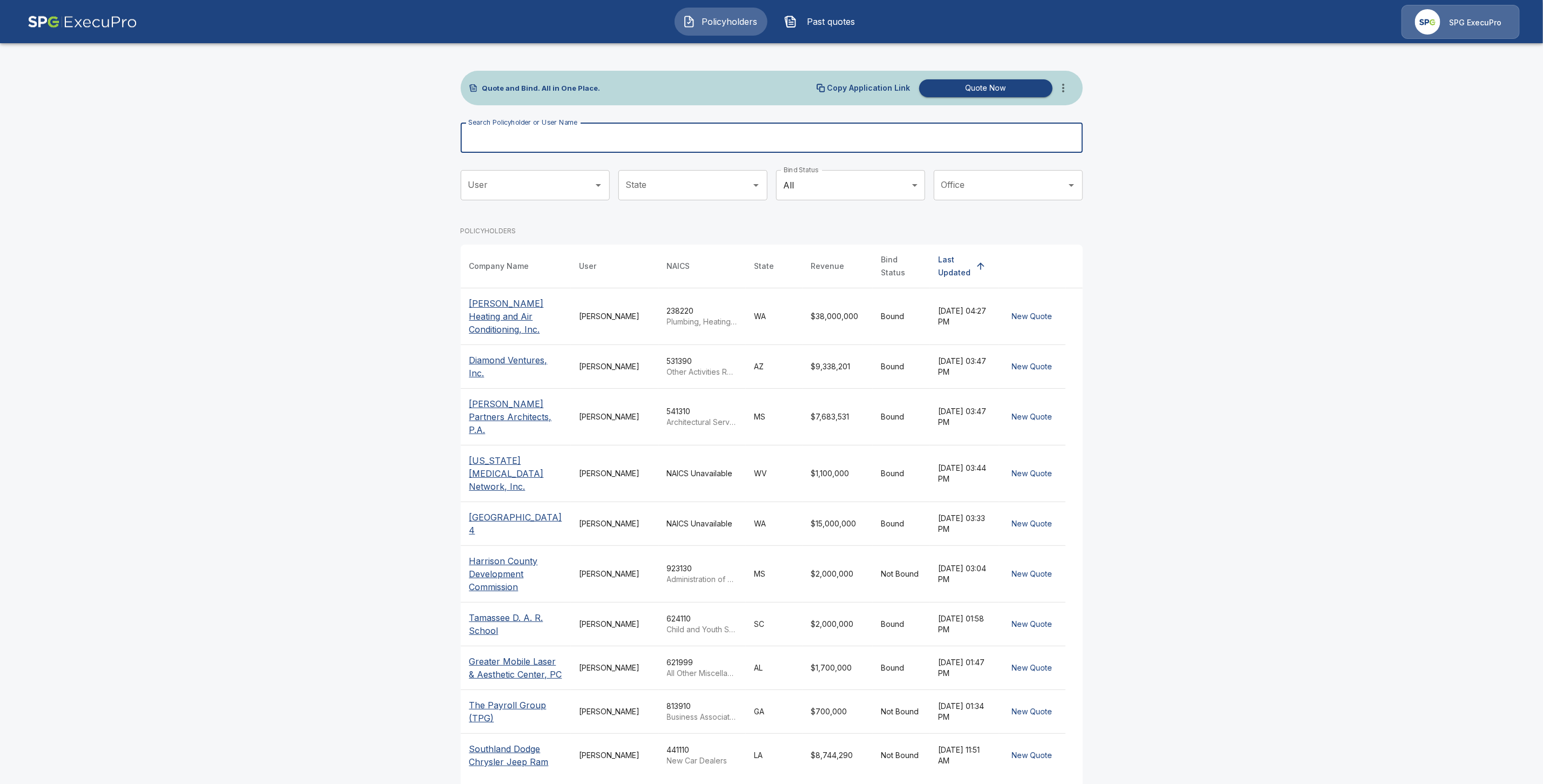
click at [542, 139] on input "Search Policyholder or User Name" at bounding box center [766, 138] width 611 height 30
paste input "**********"
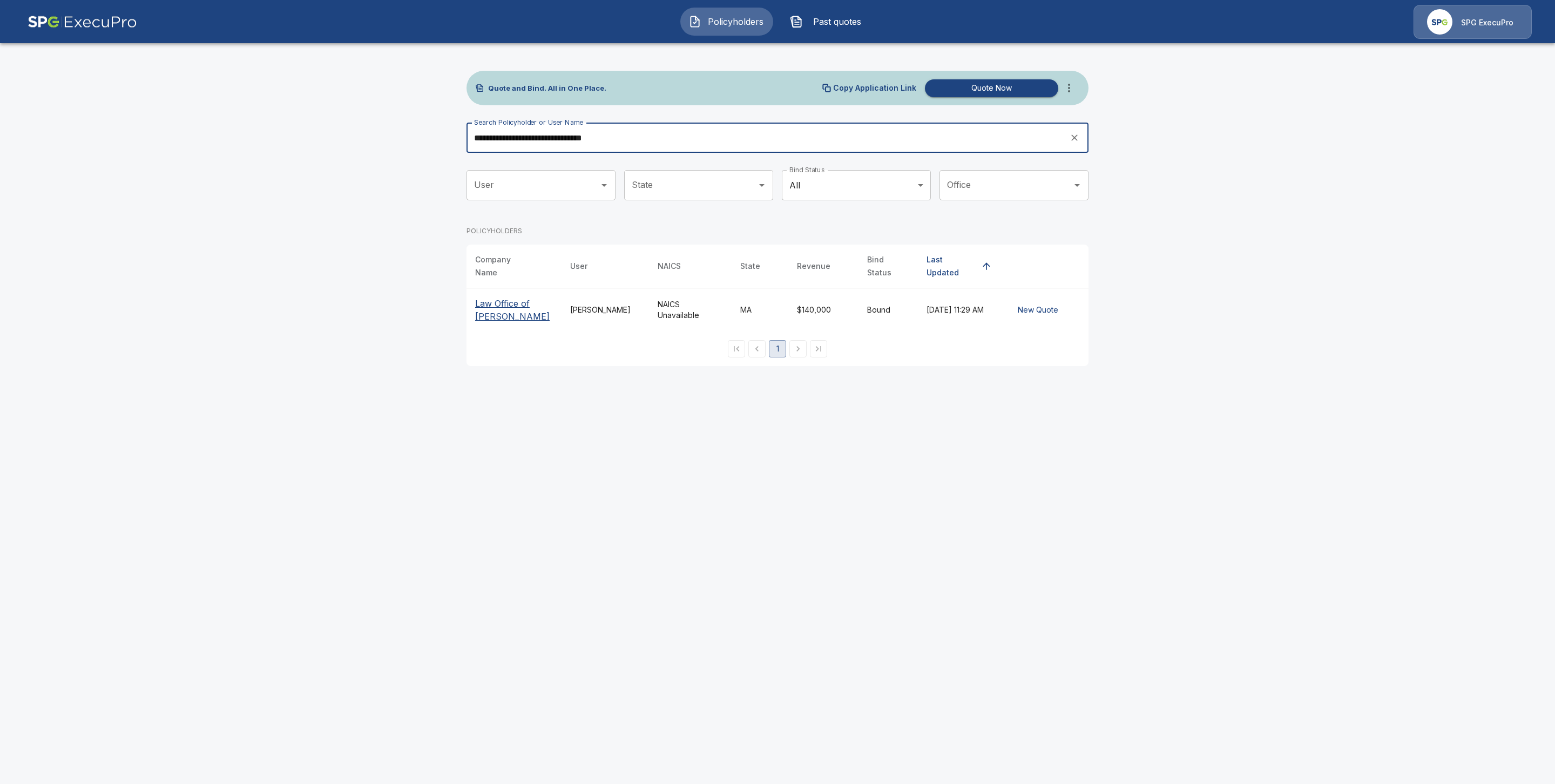
type input "**********"
click at [504, 304] on p "Law Office of Constance M. Castro" at bounding box center [514, 310] width 78 height 26
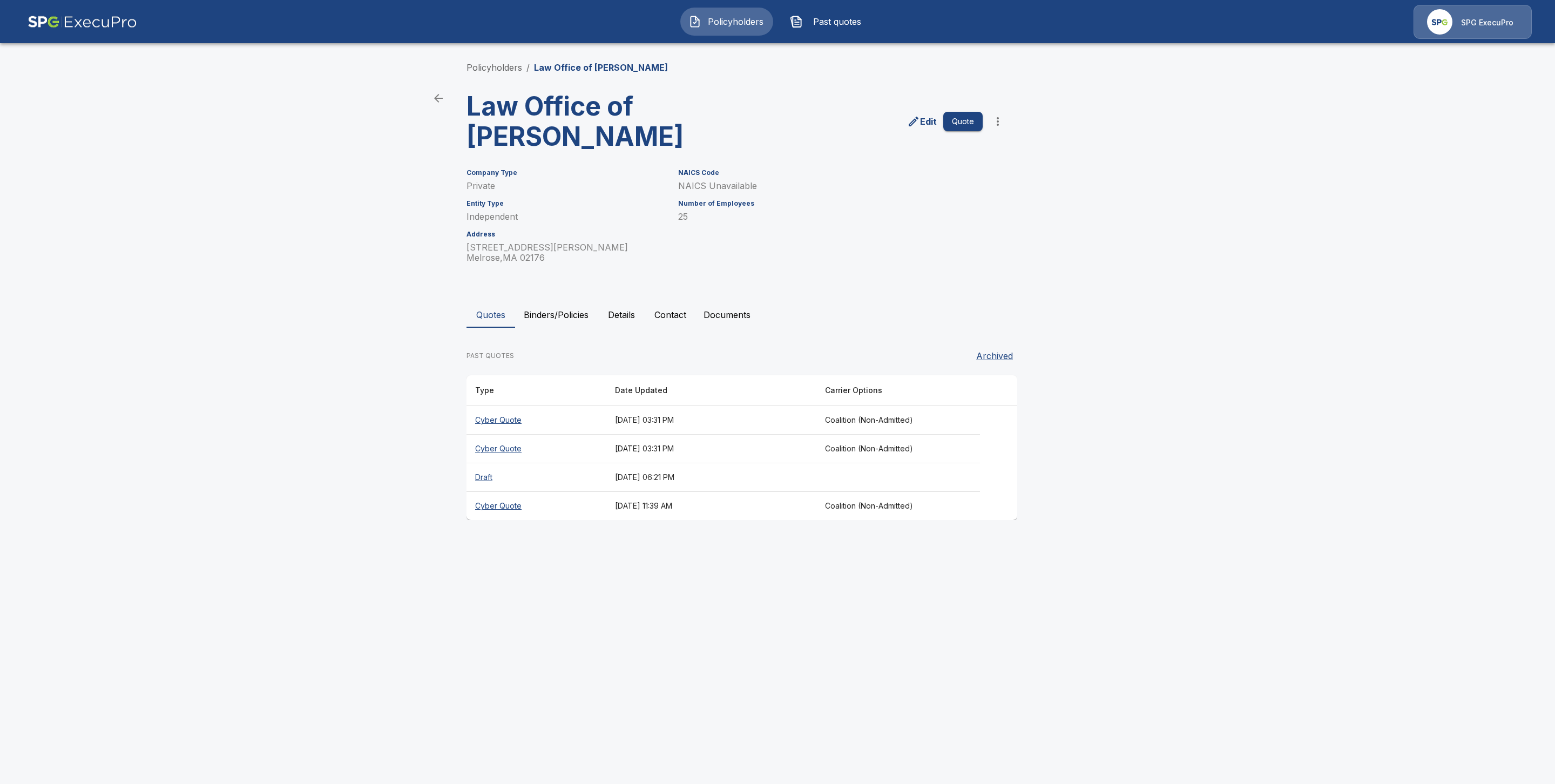
click at [558, 317] on button "Binders/Policies" at bounding box center [556, 314] width 82 height 26
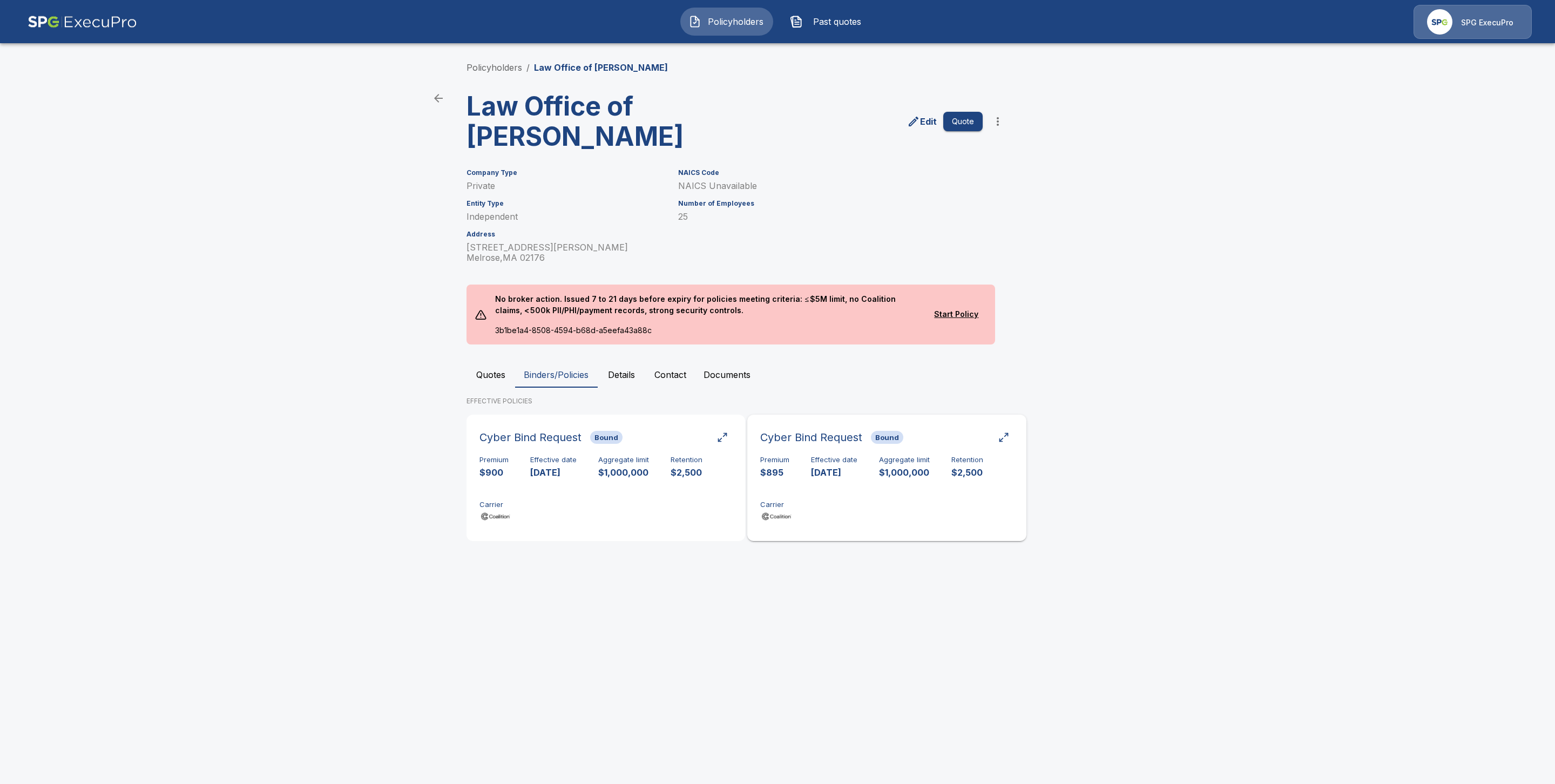
click at [900, 471] on p "$1,000,000" at bounding box center [904, 473] width 51 height 13
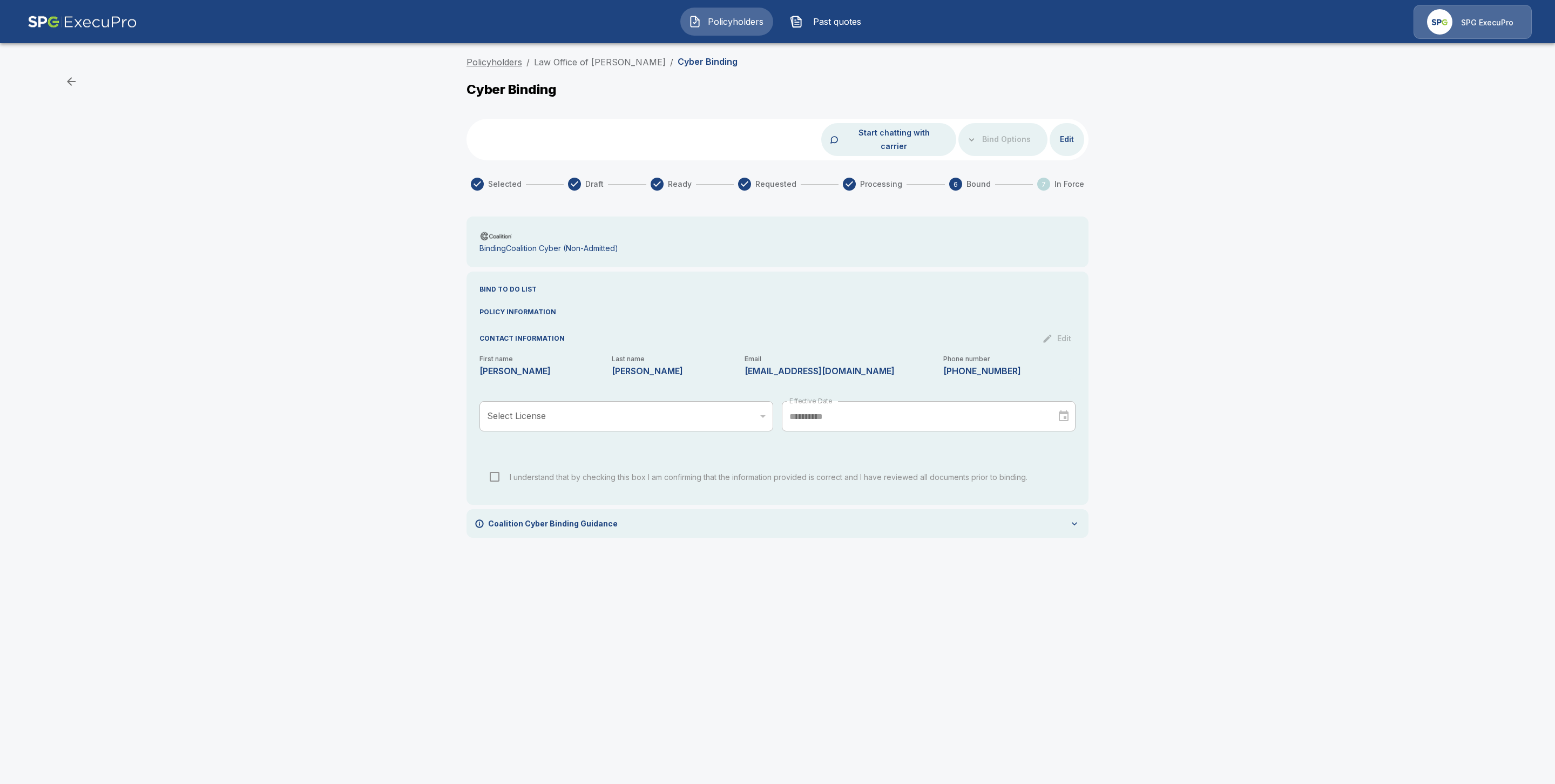
click at [502, 65] on link "Policyholders" at bounding box center [494, 62] width 56 height 11
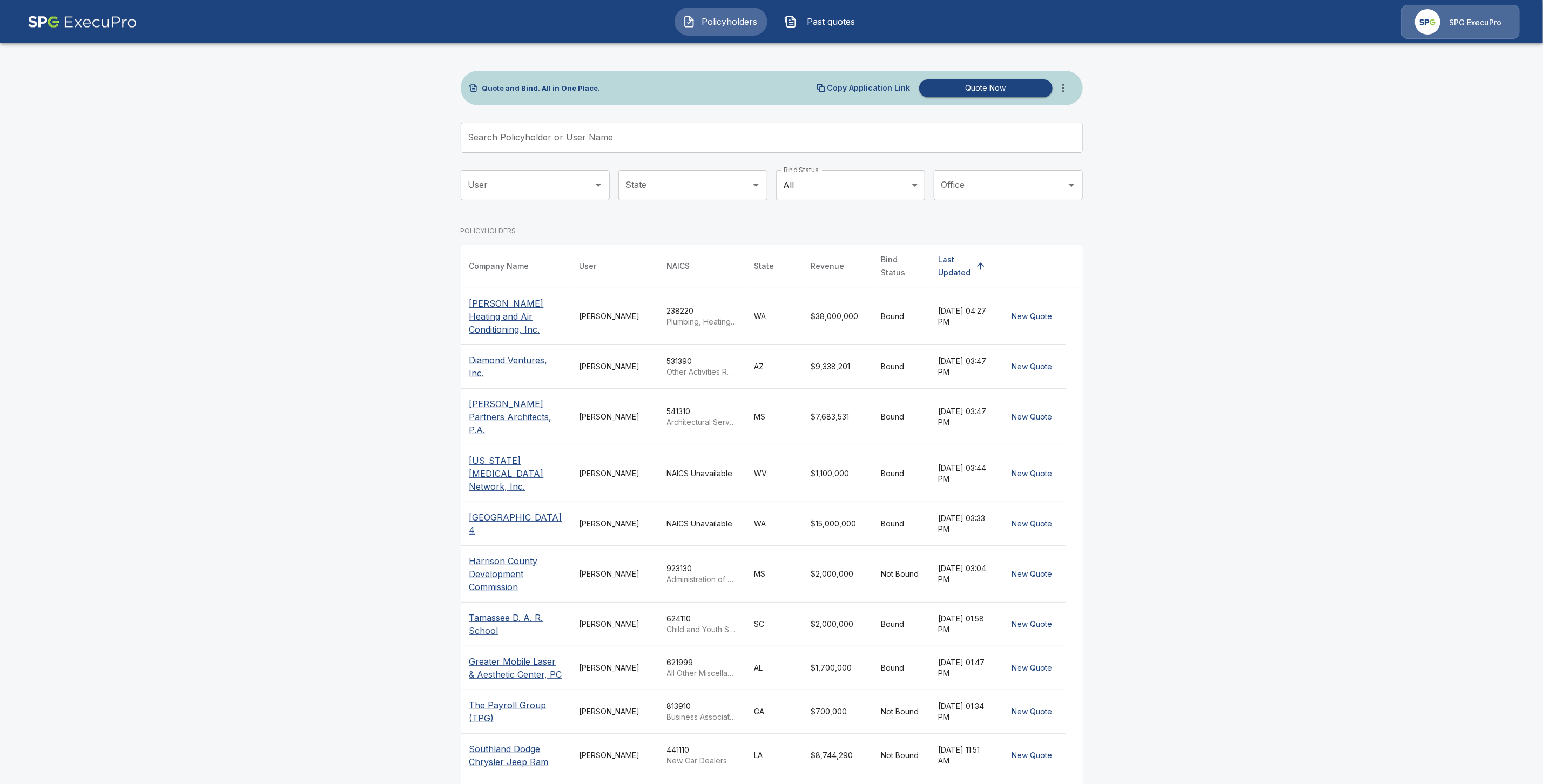
click at [500, 142] on input "Search Policyholder or User Name" at bounding box center [766, 138] width 611 height 30
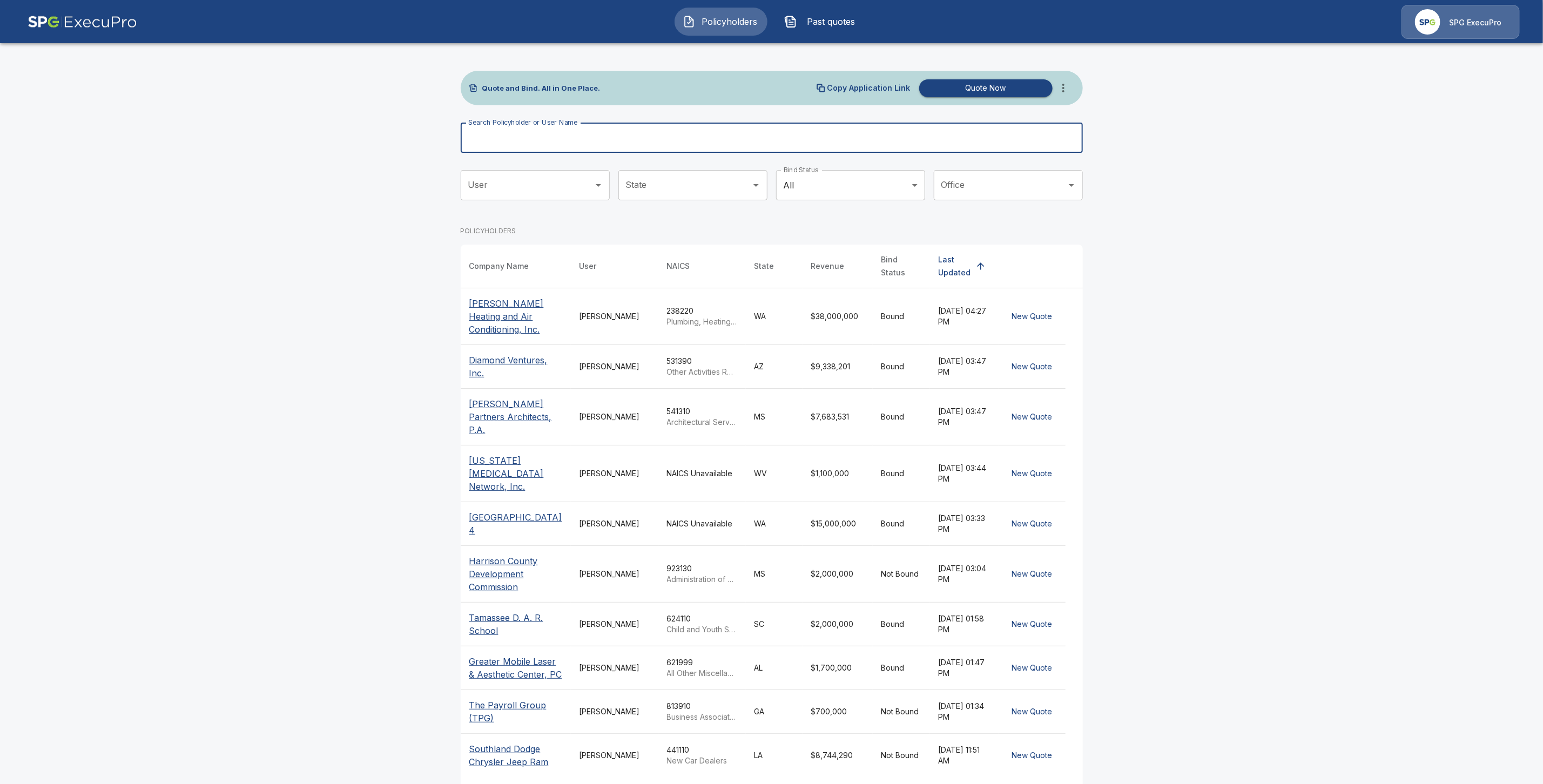
paste input "**********"
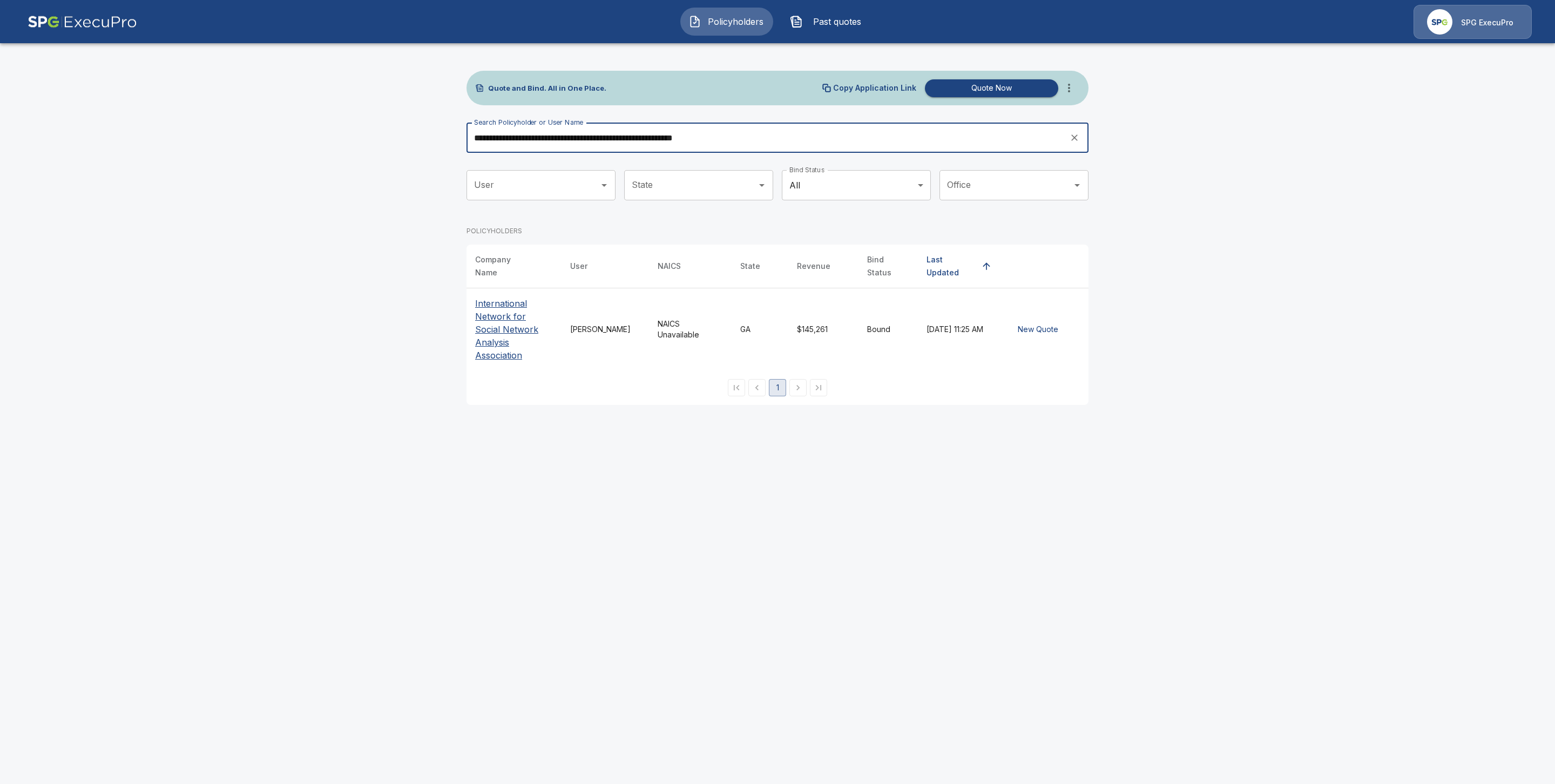
type input "**********"
click at [508, 345] on th "International Network for Social Network Analysis Association" at bounding box center [514, 330] width 95 height 83
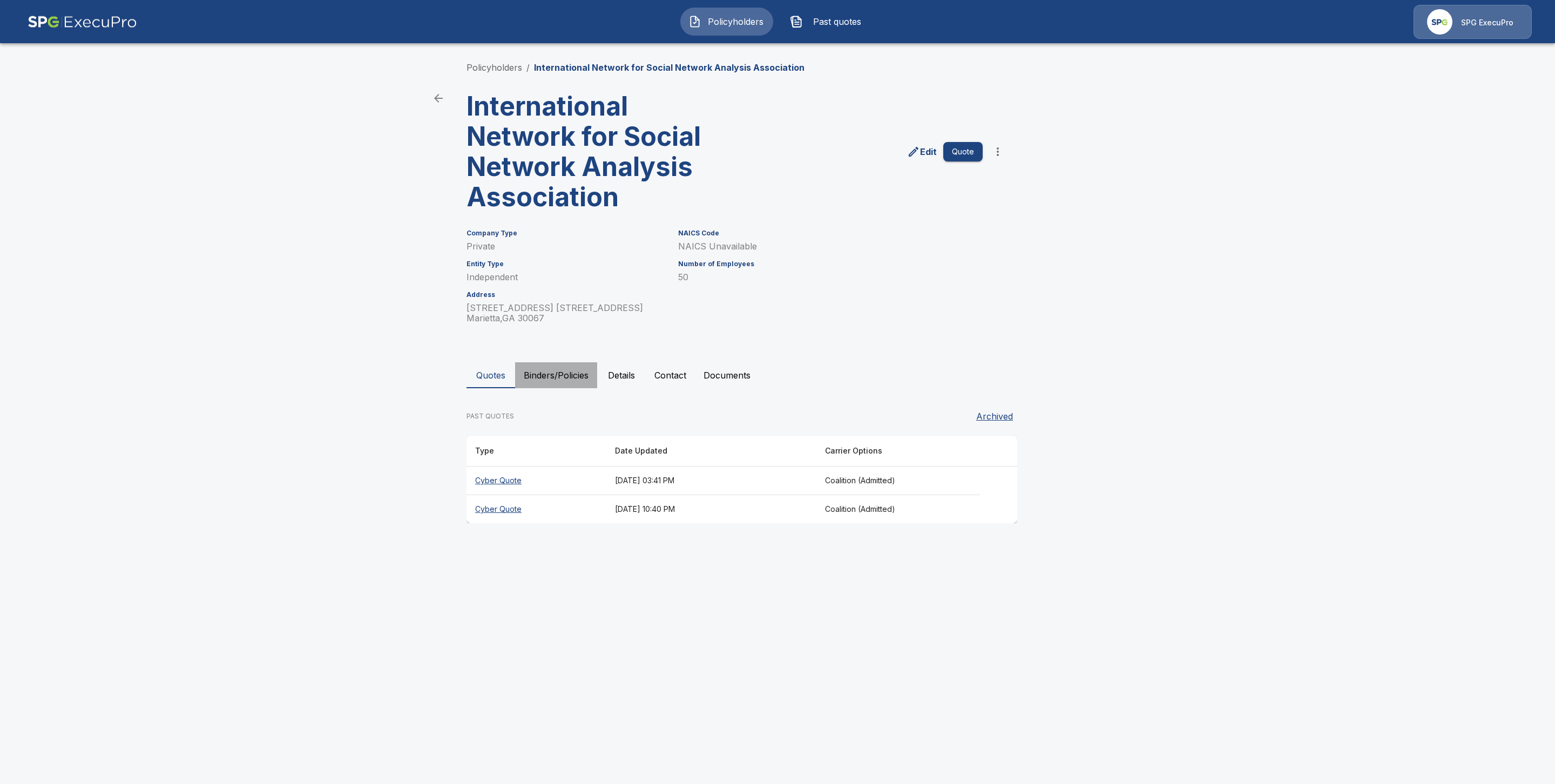
click at [565, 377] on button "Binders/Policies" at bounding box center [556, 375] width 82 height 26
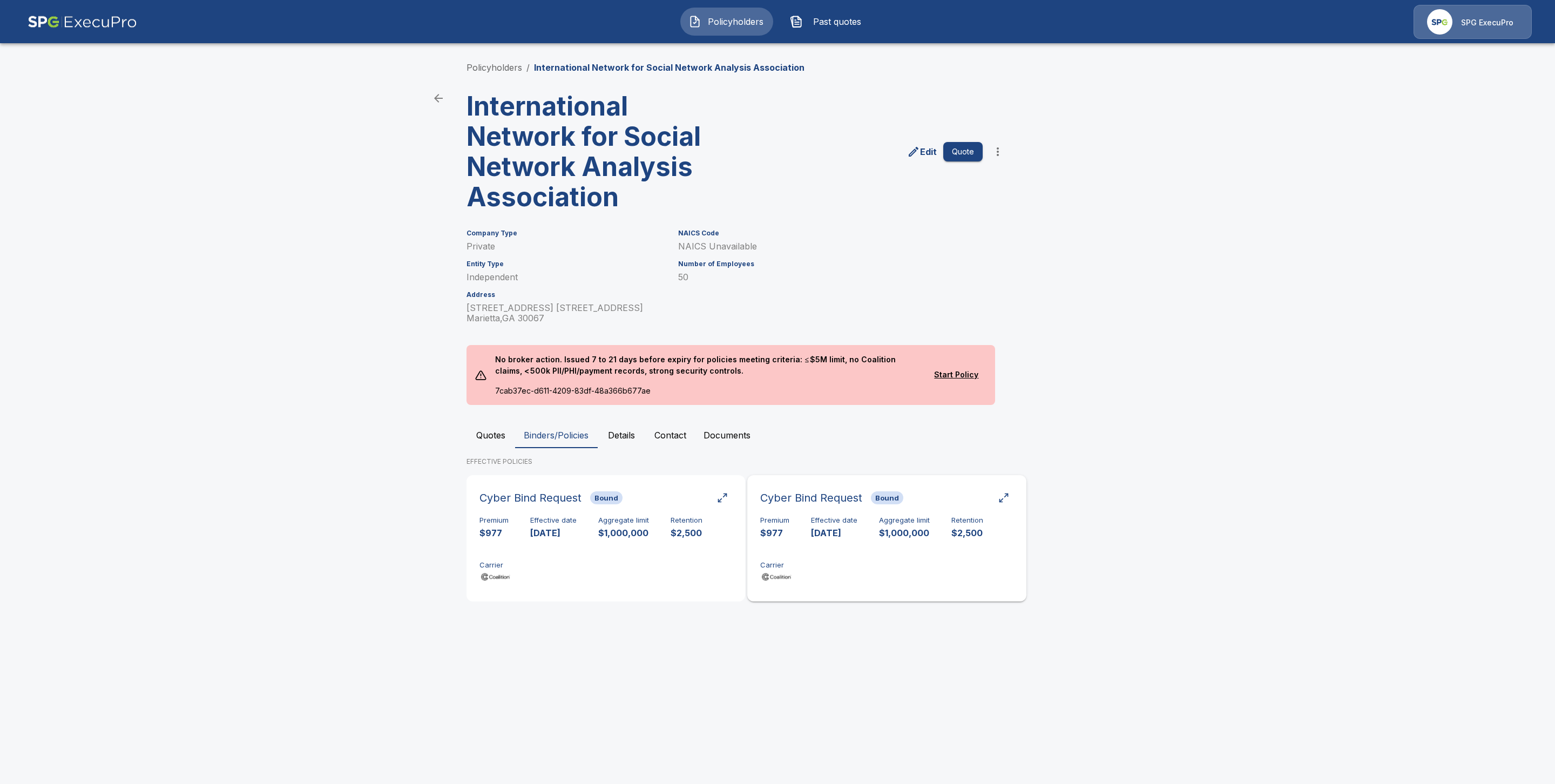
click at [838, 535] on p "[DATE]" at bounding box center [834, 533] width 46 height 13
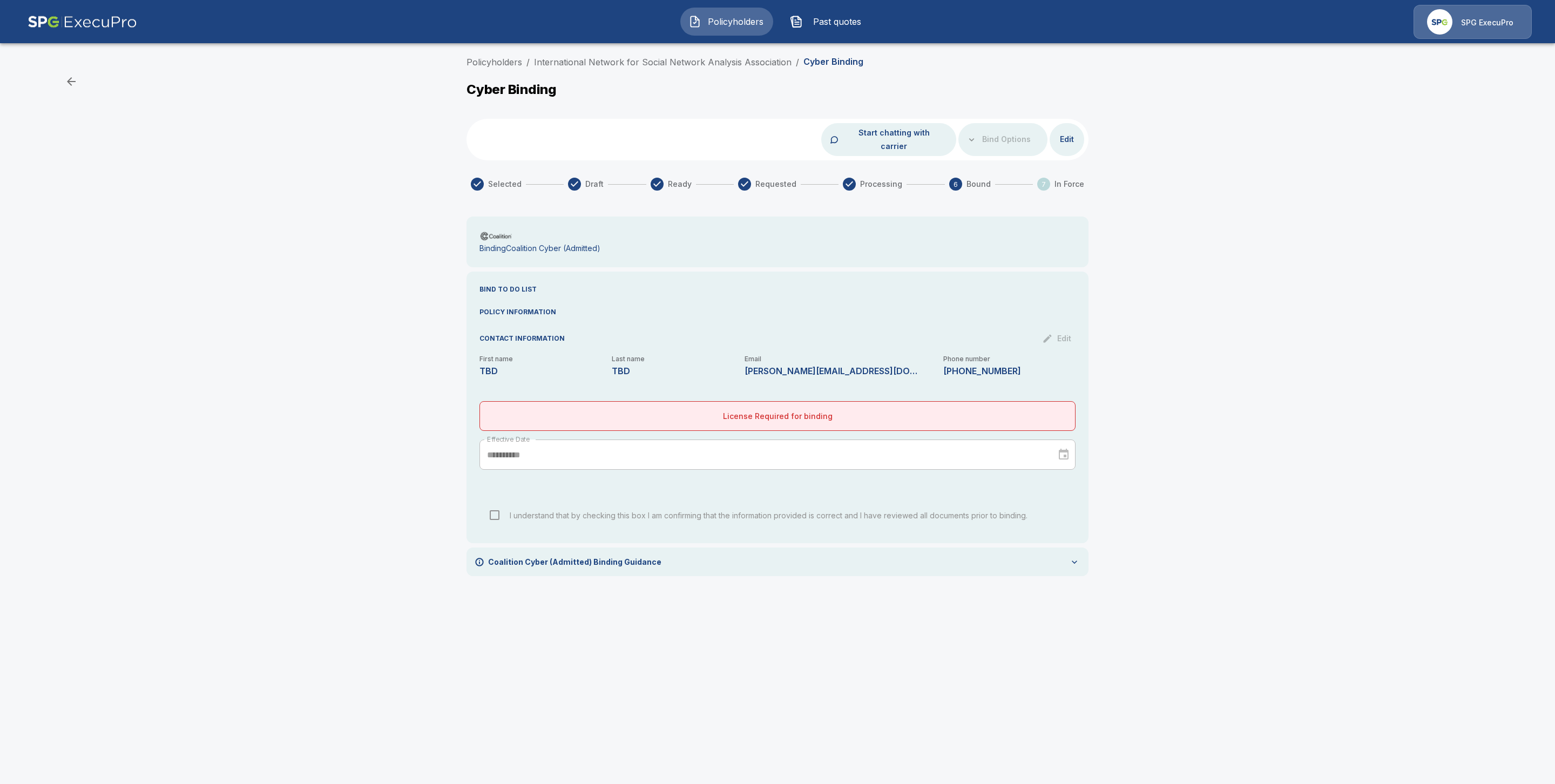
click at [478, 56] on li "Policyholders" at bounding box center [494, 62] width 56 height 13
click at [493, 63] on link "Policyholders" at bounding box center [494, 62] width 56 height 11
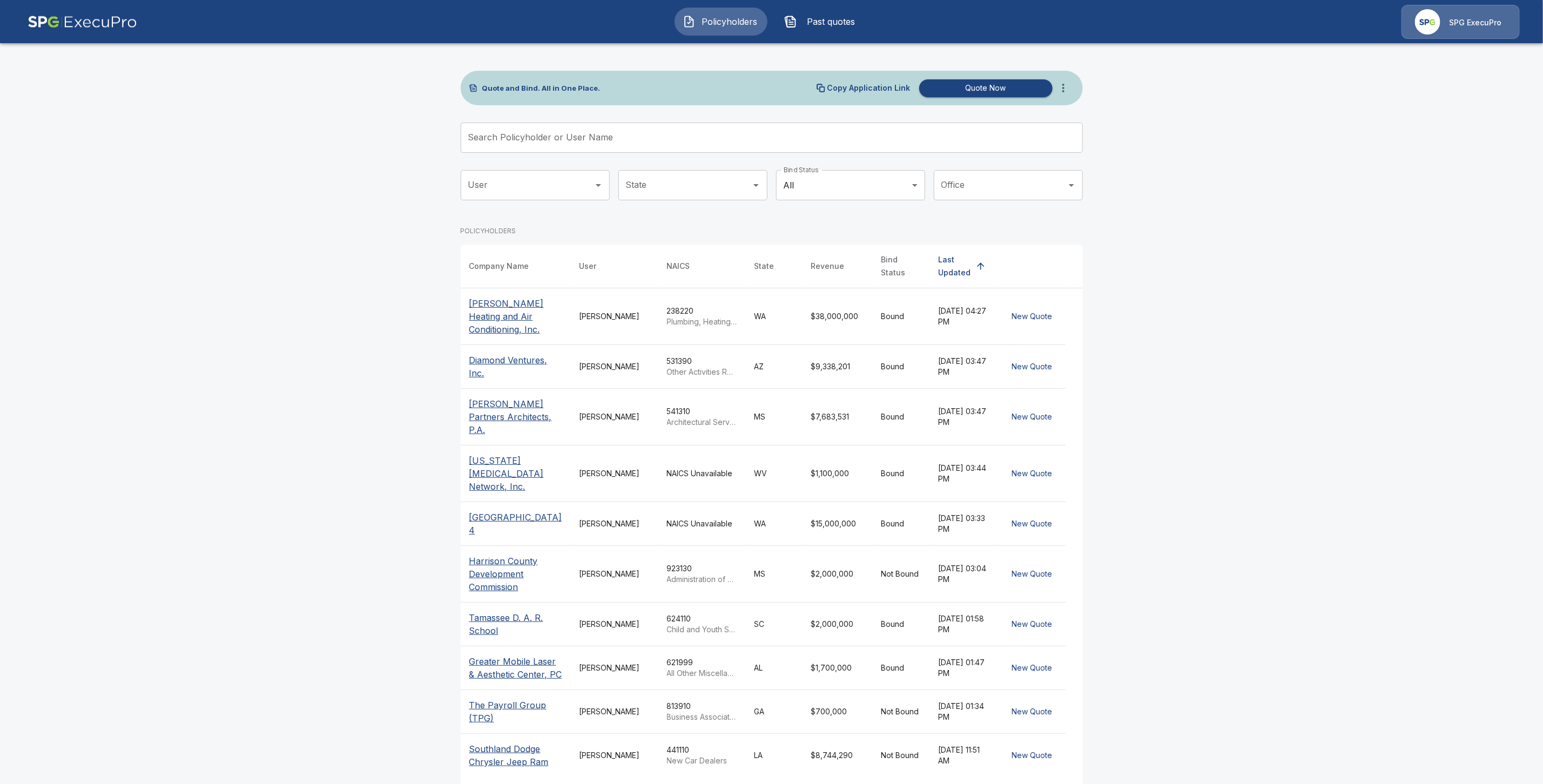
click at [575, 135] on input "Search Policyholder or User Name" at bounding box center [766, 138] width 611 height 30
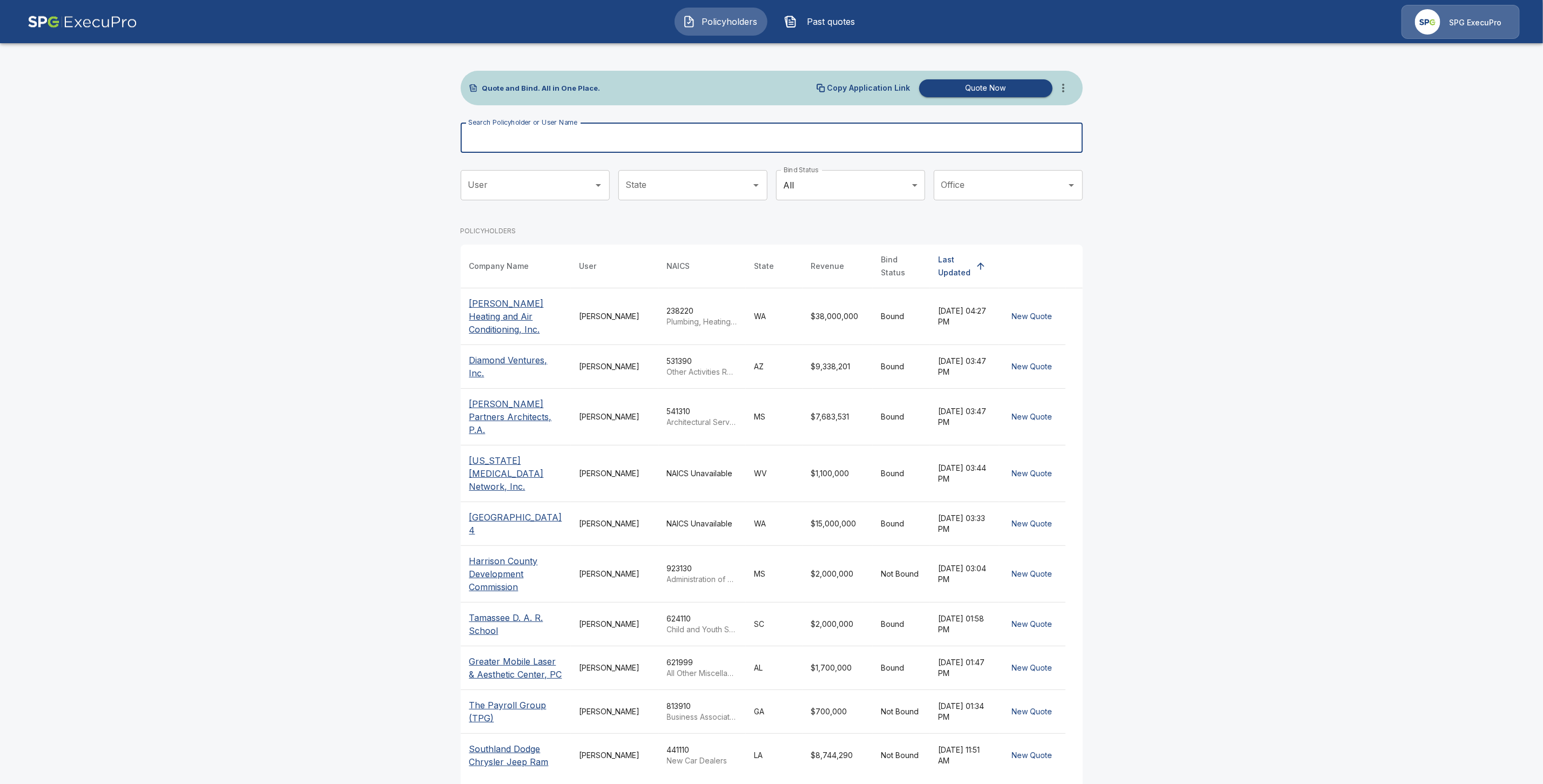
paste input "**********"
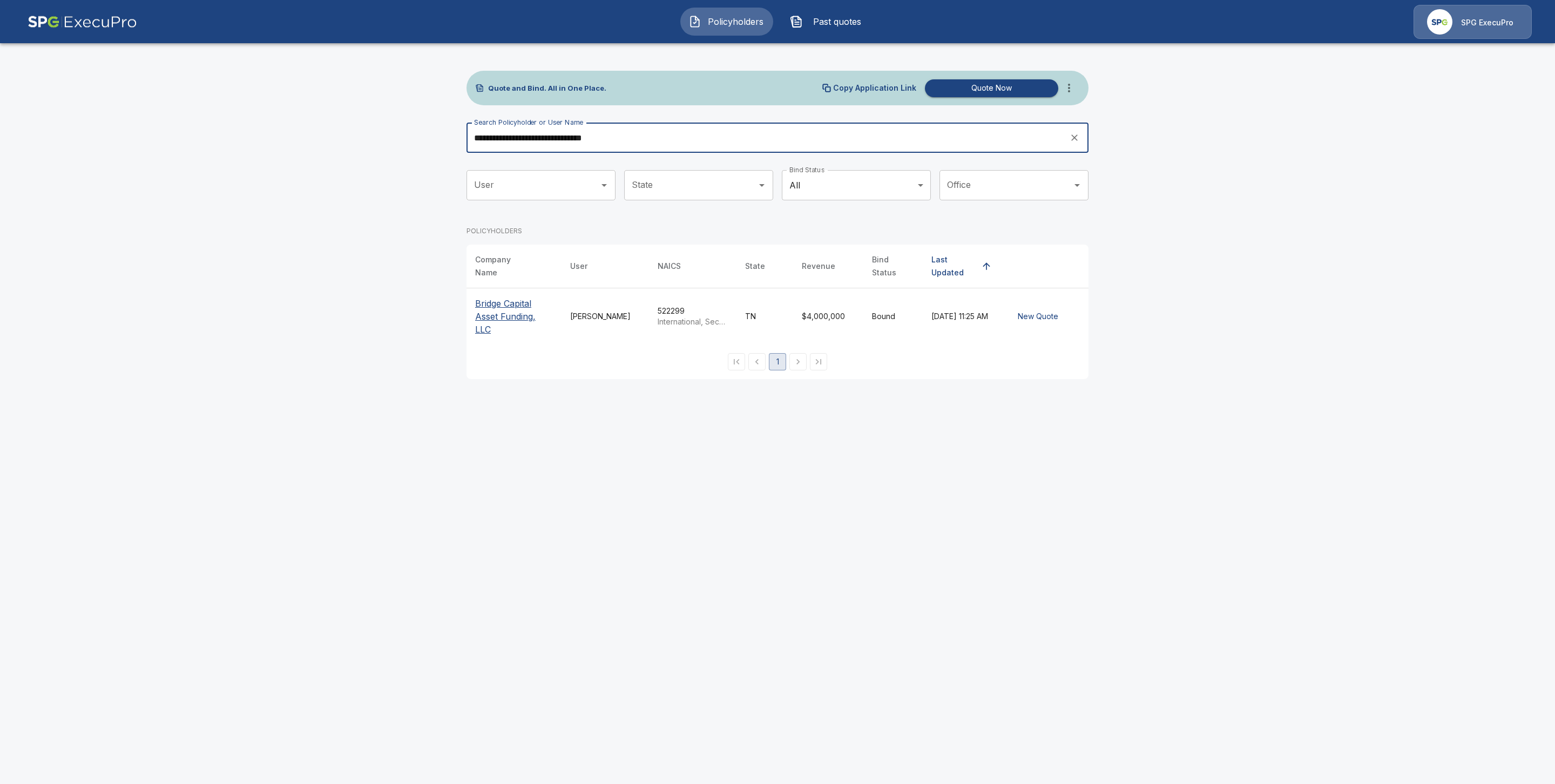
type input "**********"
click at [504, 303] on p "Bridge Capital Asset Funding, LLC" at bounding box center [514, 316] width 78 height 39
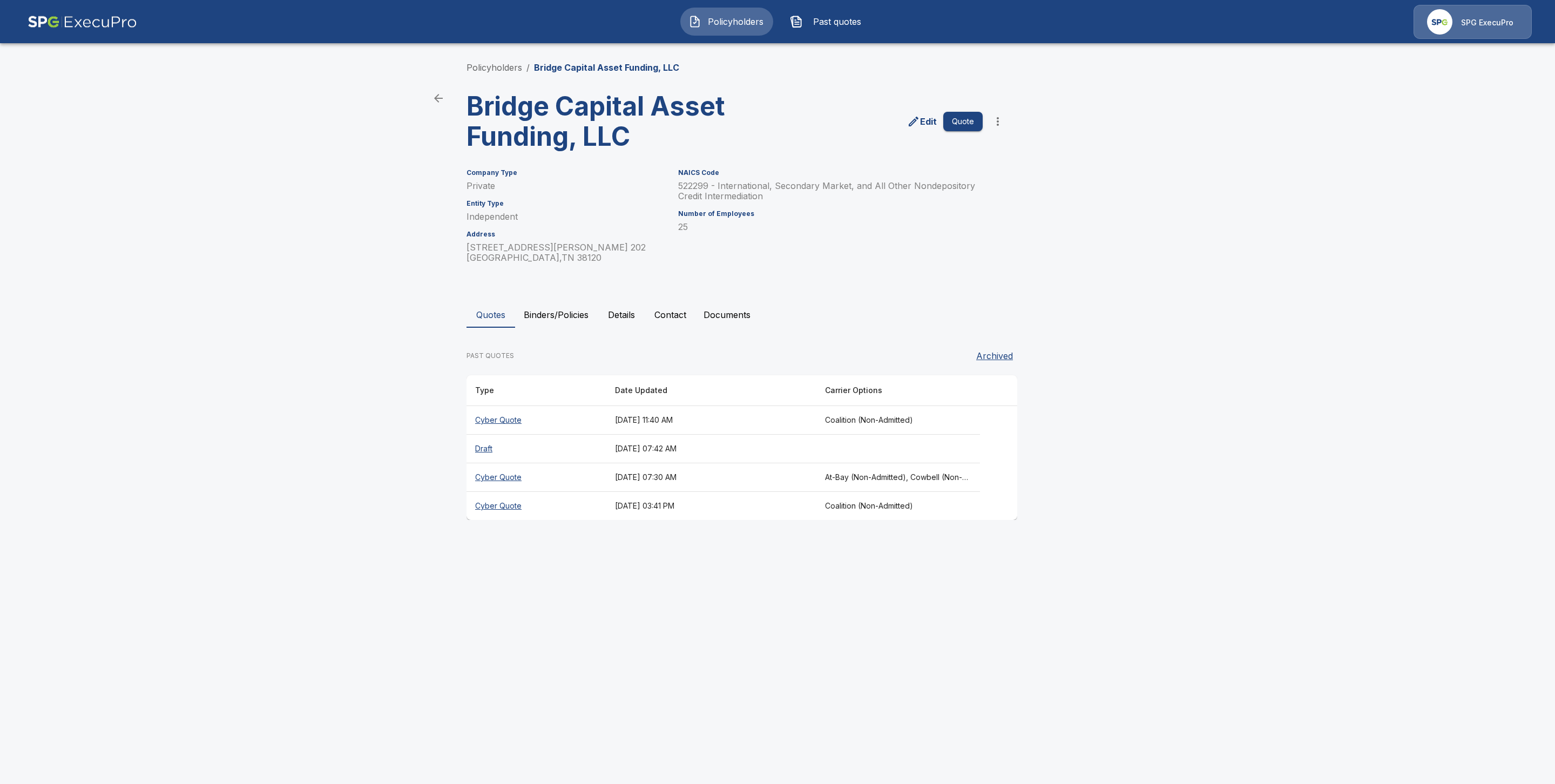
click at [573, 314] on button "Binders/Policies" at bounding box center [556, 314] width 82 height 26
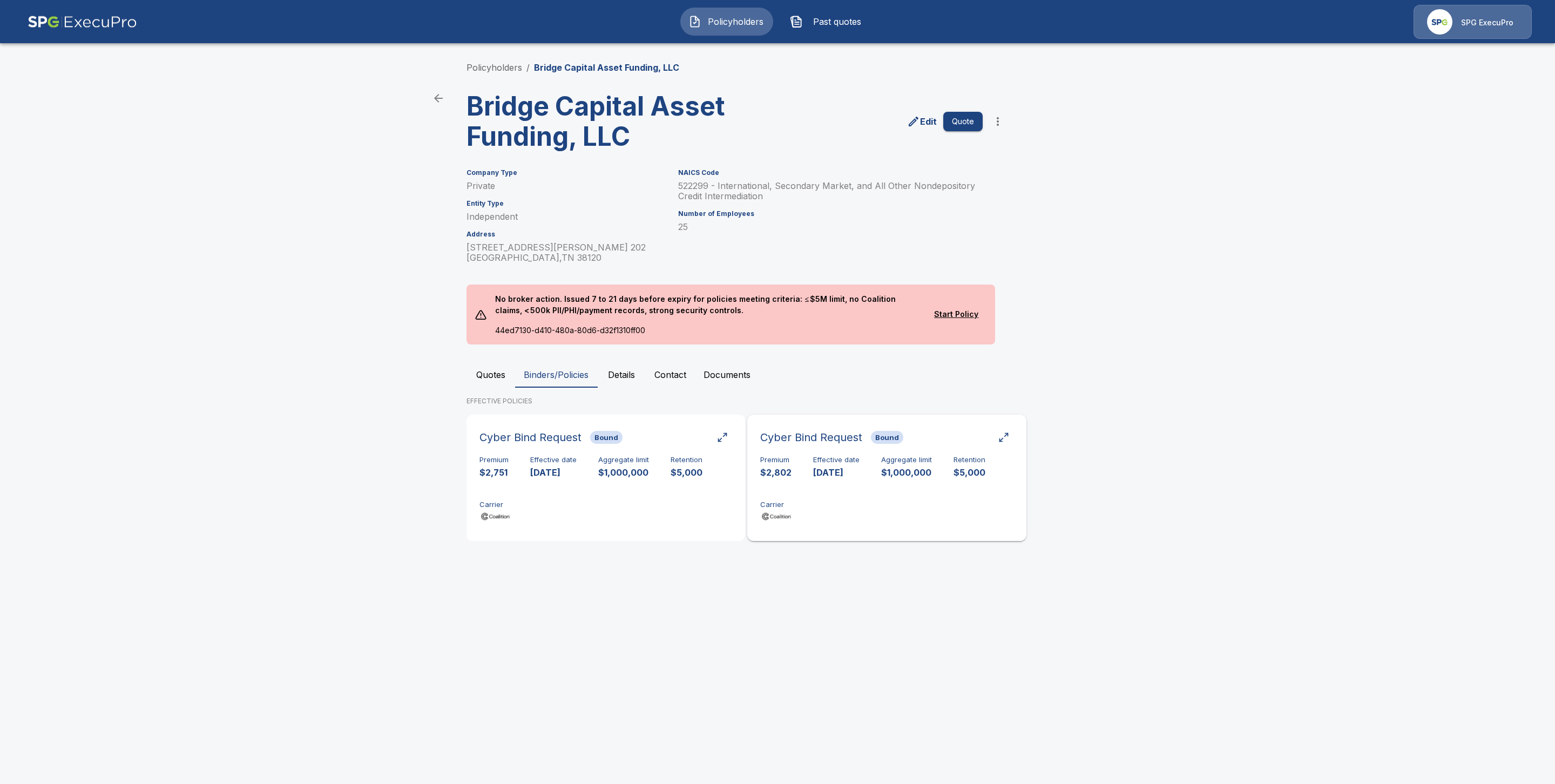
click at [884, 476] on p "$1,000,000" at bounding box center [907, 473] width 51 height 13
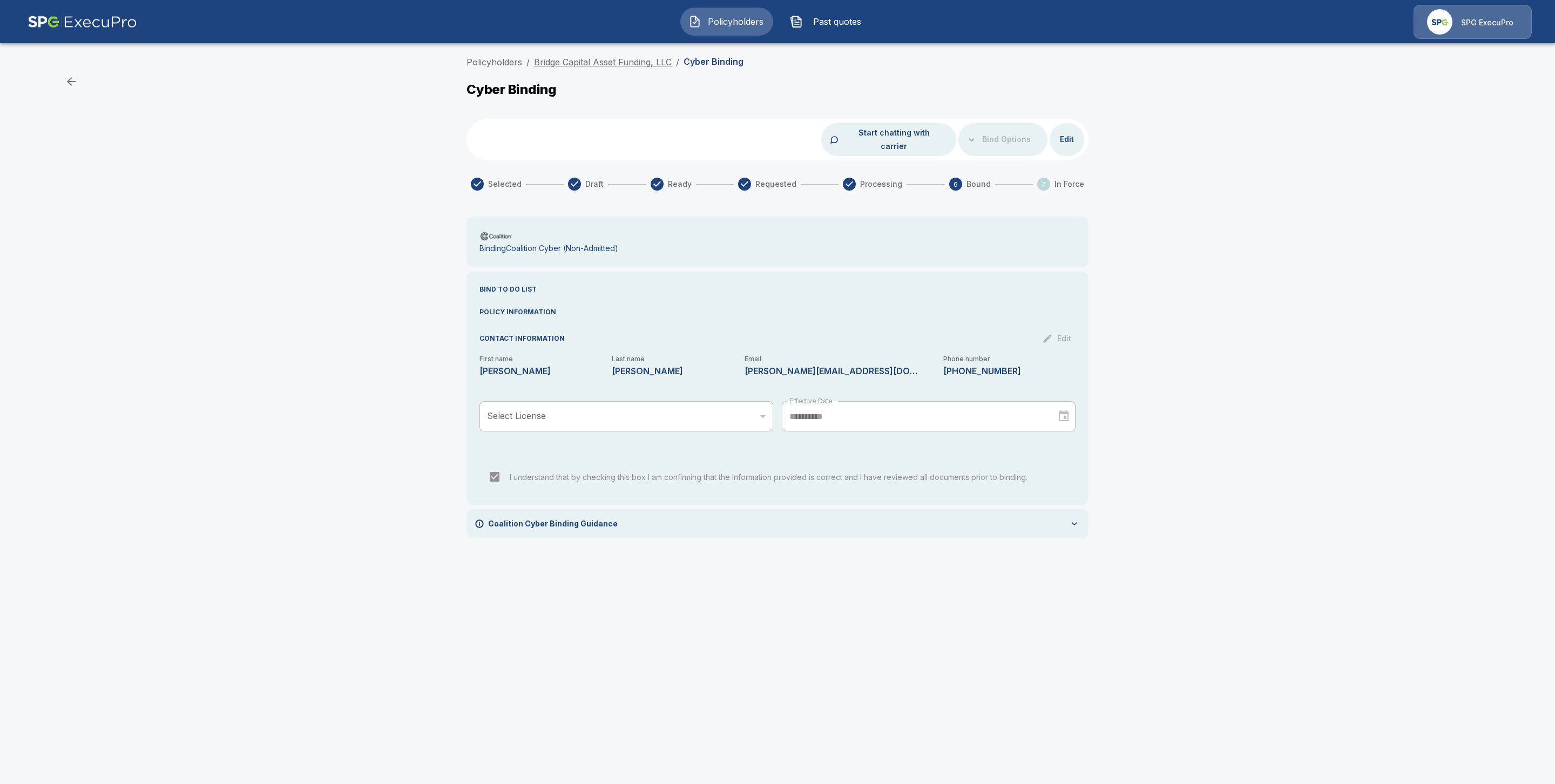
click at [597, 64] on link "Bridge Capital Asset Funding, LLC" at bounding box center [603, 62] width 138 height 11
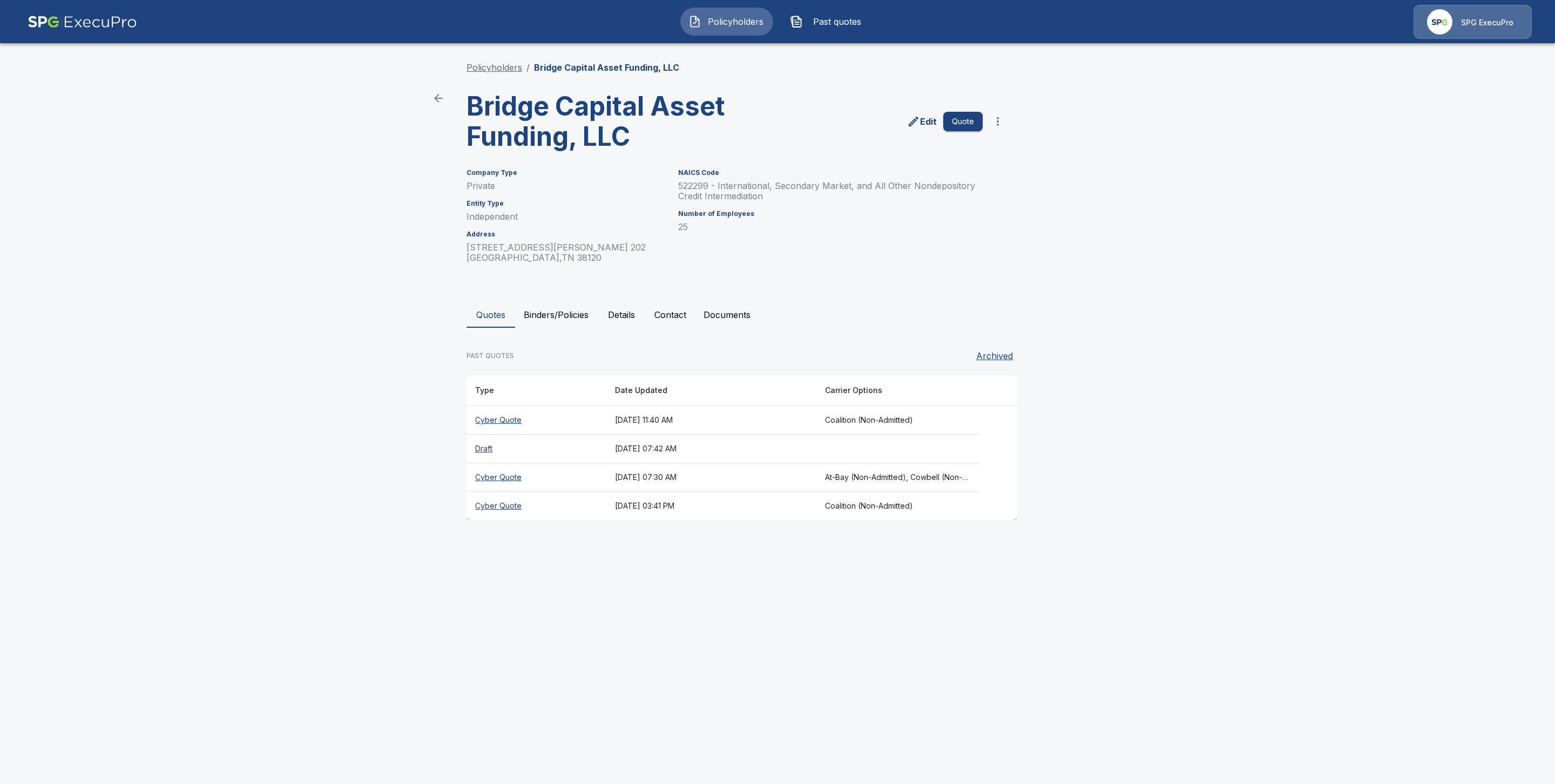
click at [503, 66] on link "Policyholders" at bounding box center [494, 68] width 56 height 11
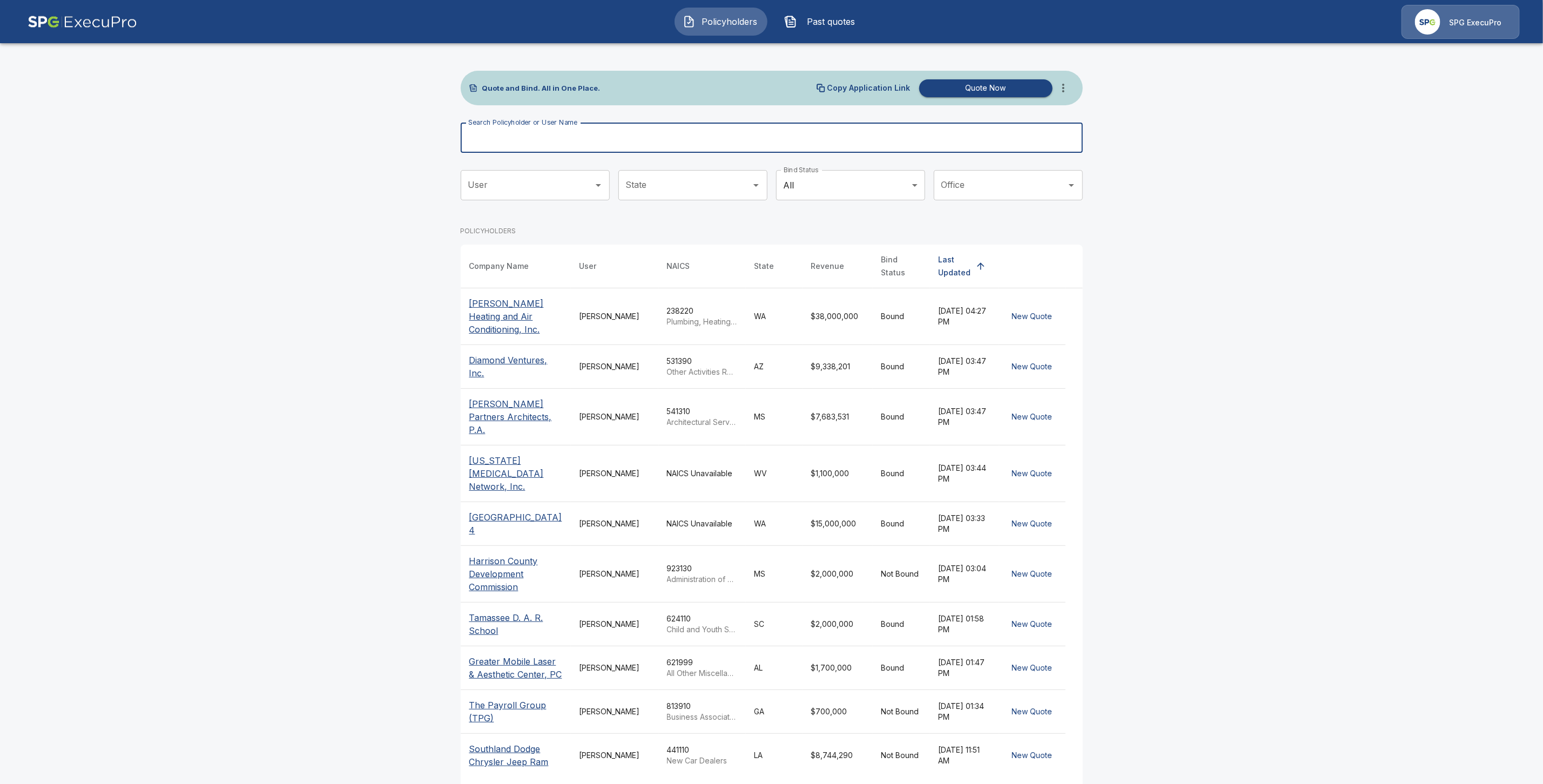
click at [480, 136] on input "Search Policyholder or User Name" at bounding box center [766, 138] width 611 height 30
paste input "**********"
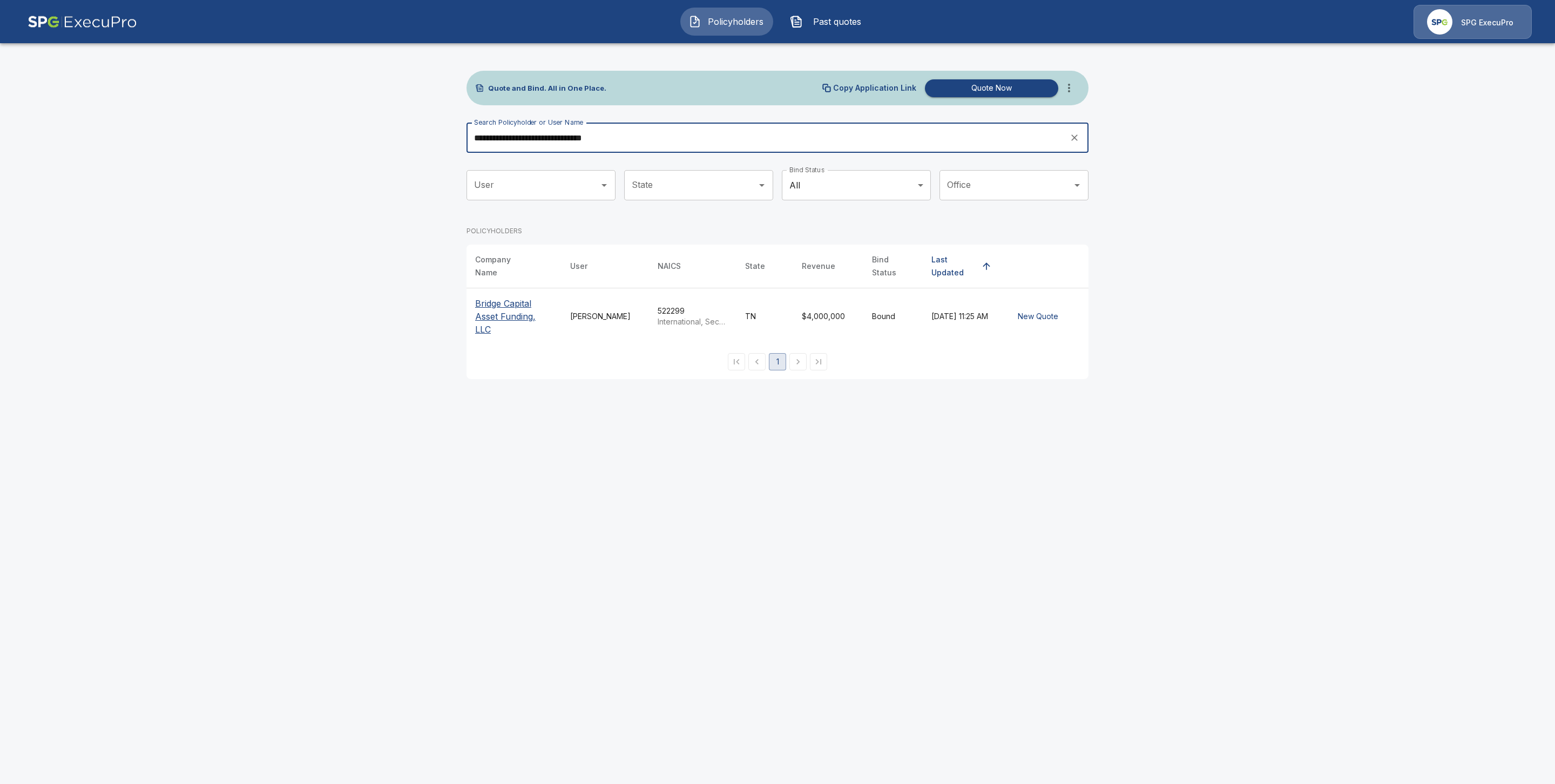
type input "**********"
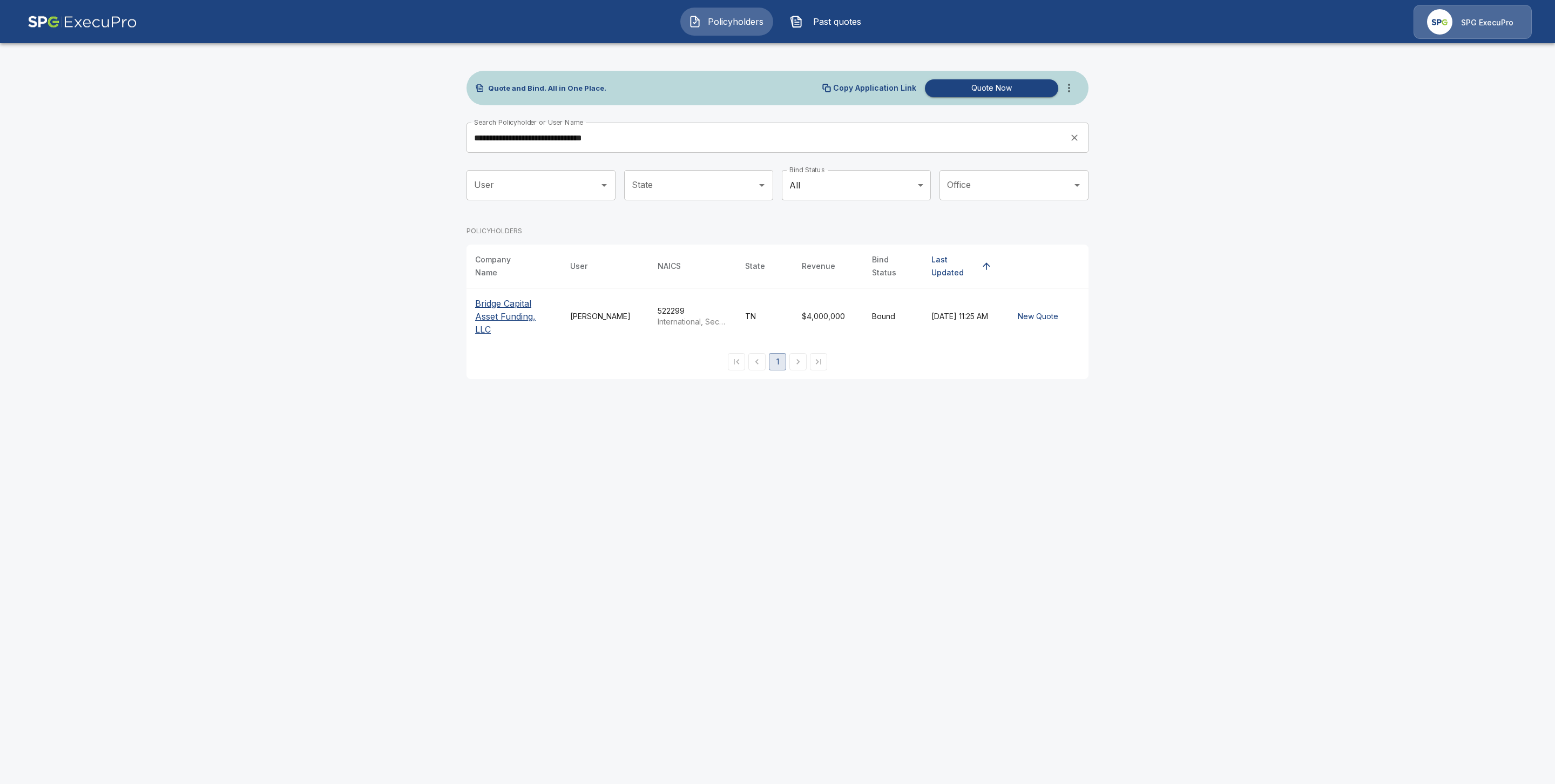
click at [492, 303] on p "Bridge Capital Asset Funding, LLC" at bounding box center [514, 316] width 78 height 39
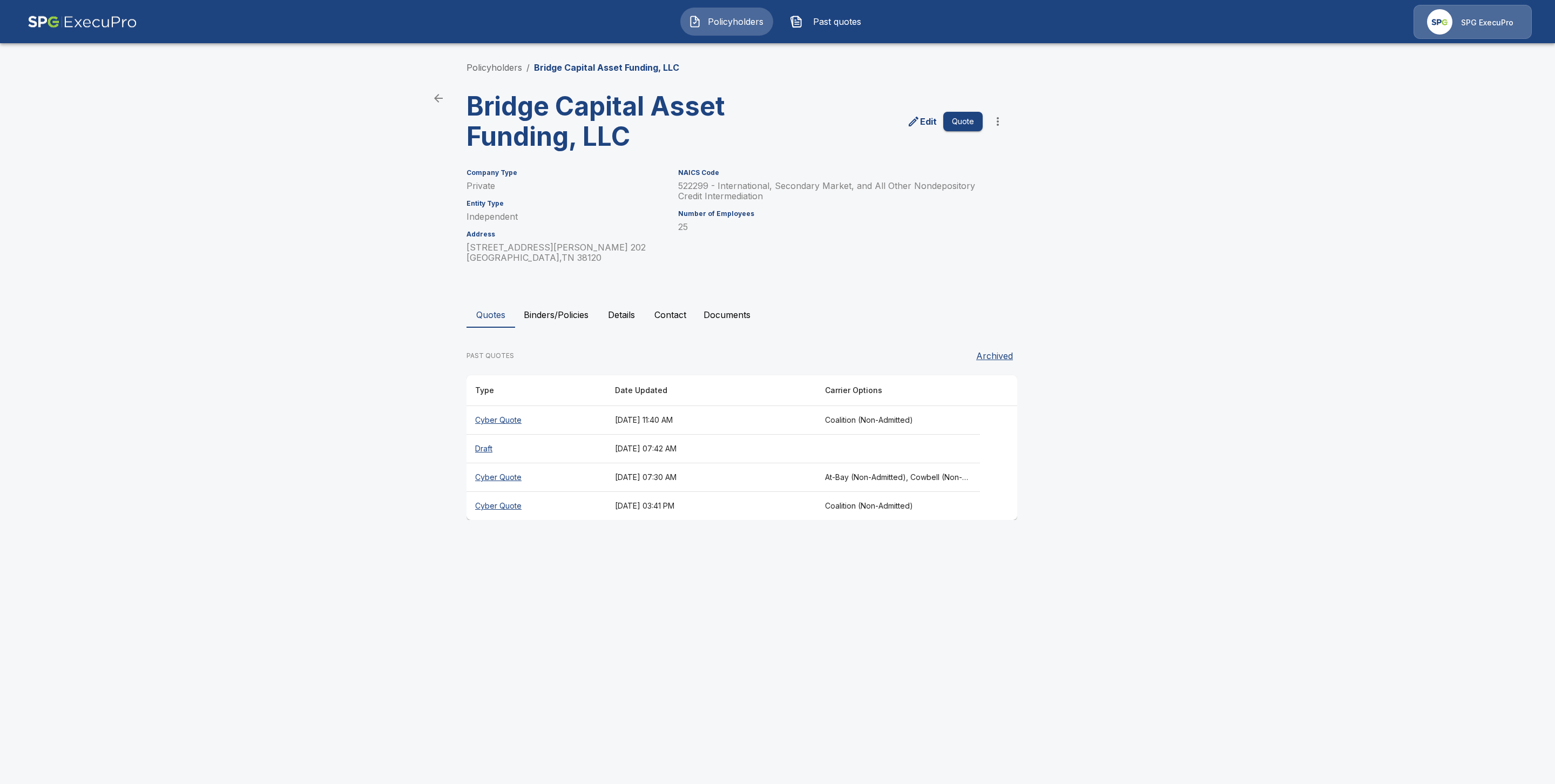
click at [540, 314] on button "Binders/Policies" at bounding box center [556, 314] width 82 height 26
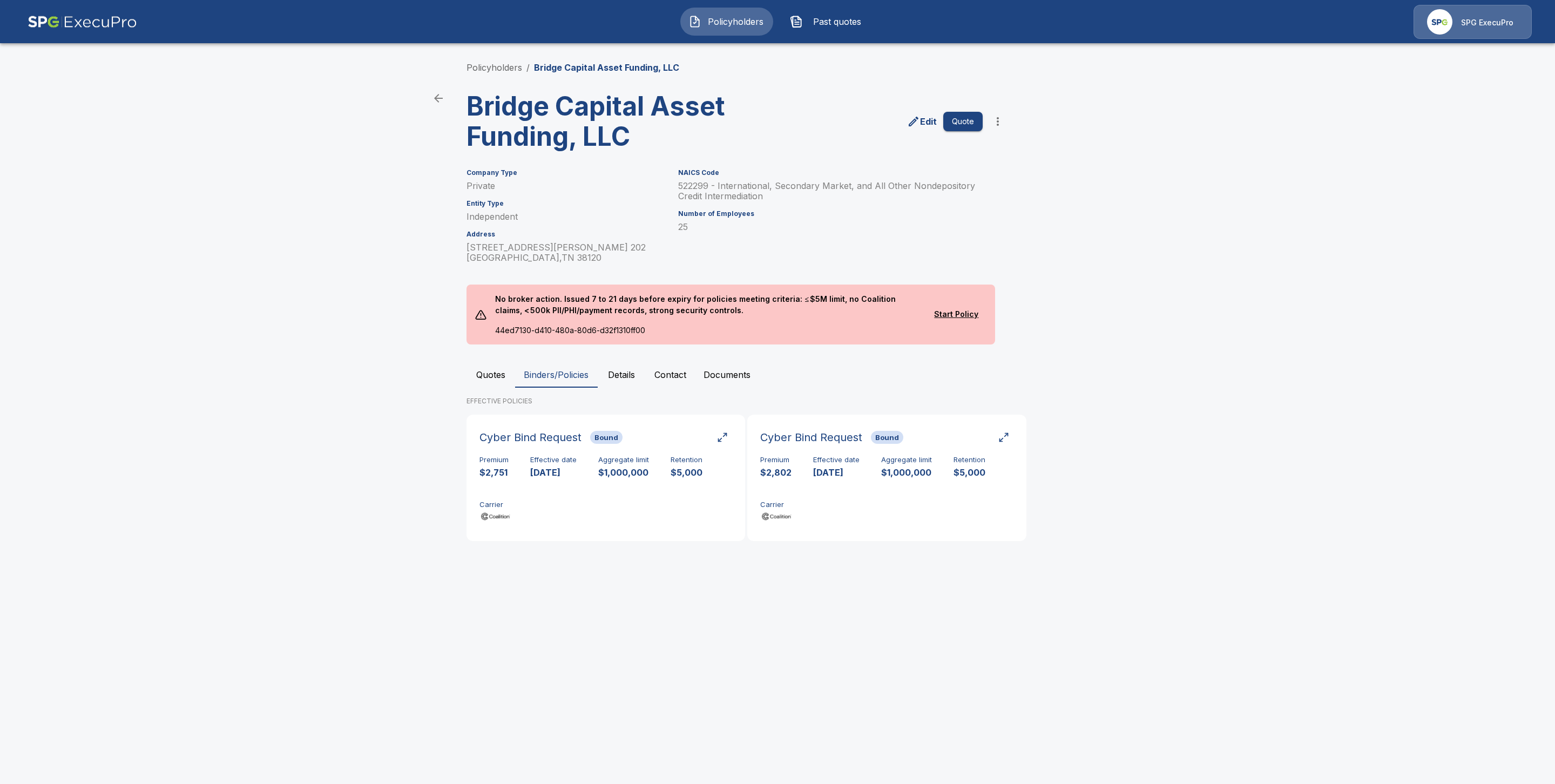
click at [476, 377] on button "Quotes" at bounding box center [491, 374] width 48 height 26
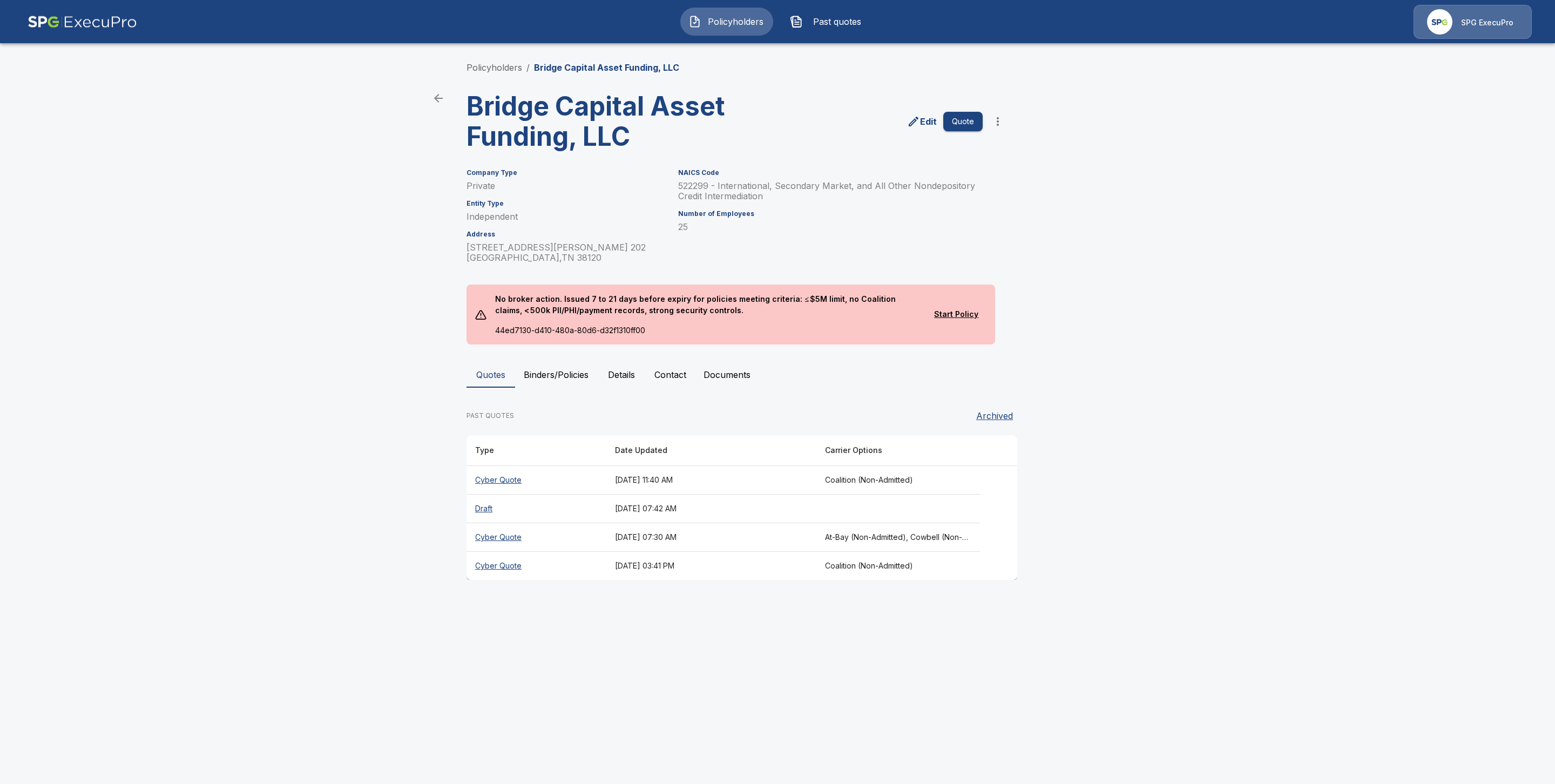
drag, startPoint x: 497, startPoint y: 477, endPoint x: 502, endPoint y: 483, distance: 7.8
click at [497, 478] on th "Cyber Quote" at bounding box center [537, 480] width 140 height 28
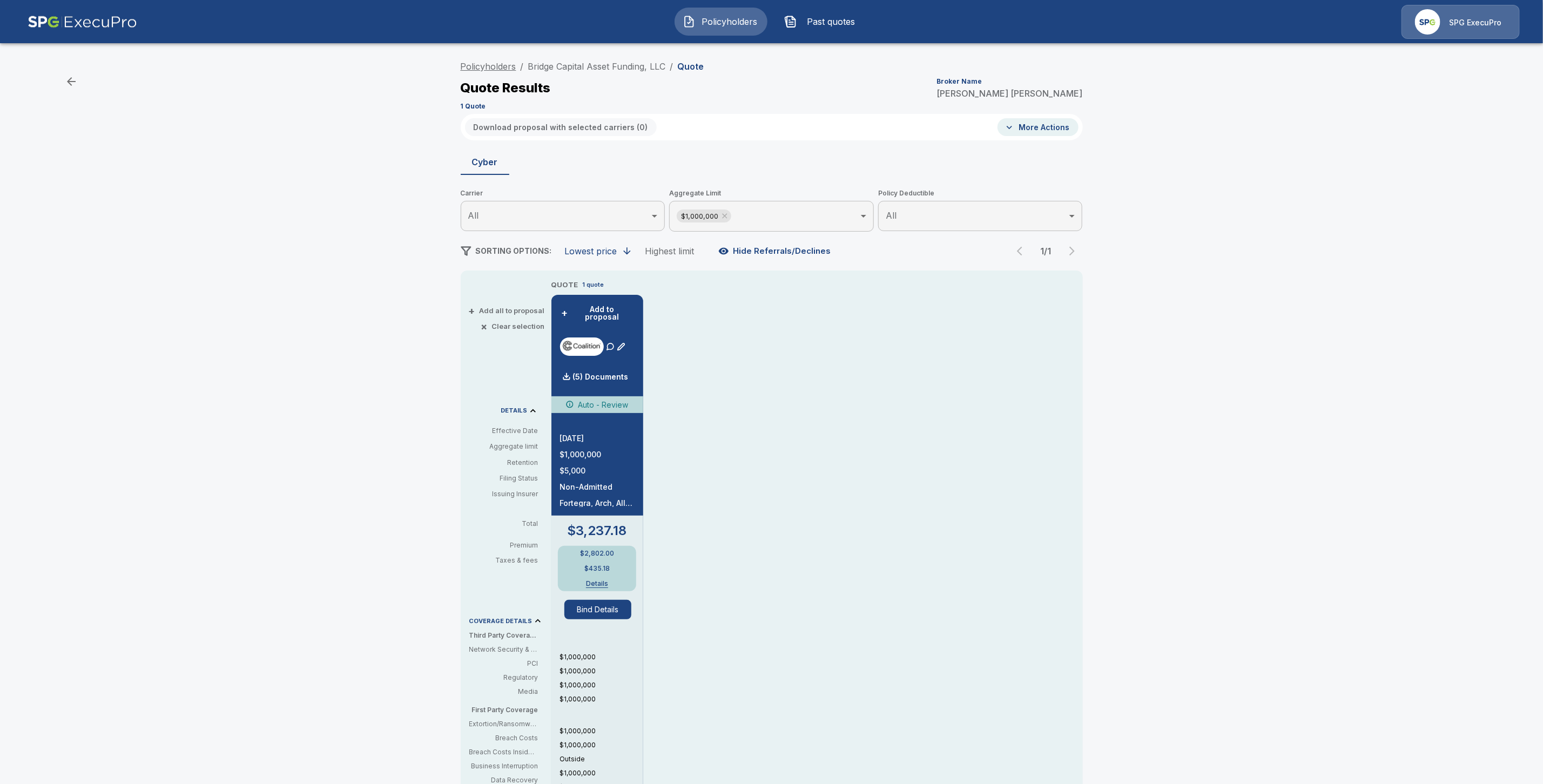
click at [488, 67] on link "Policyholders" at bounding box center [489, 66] width 56 height 11
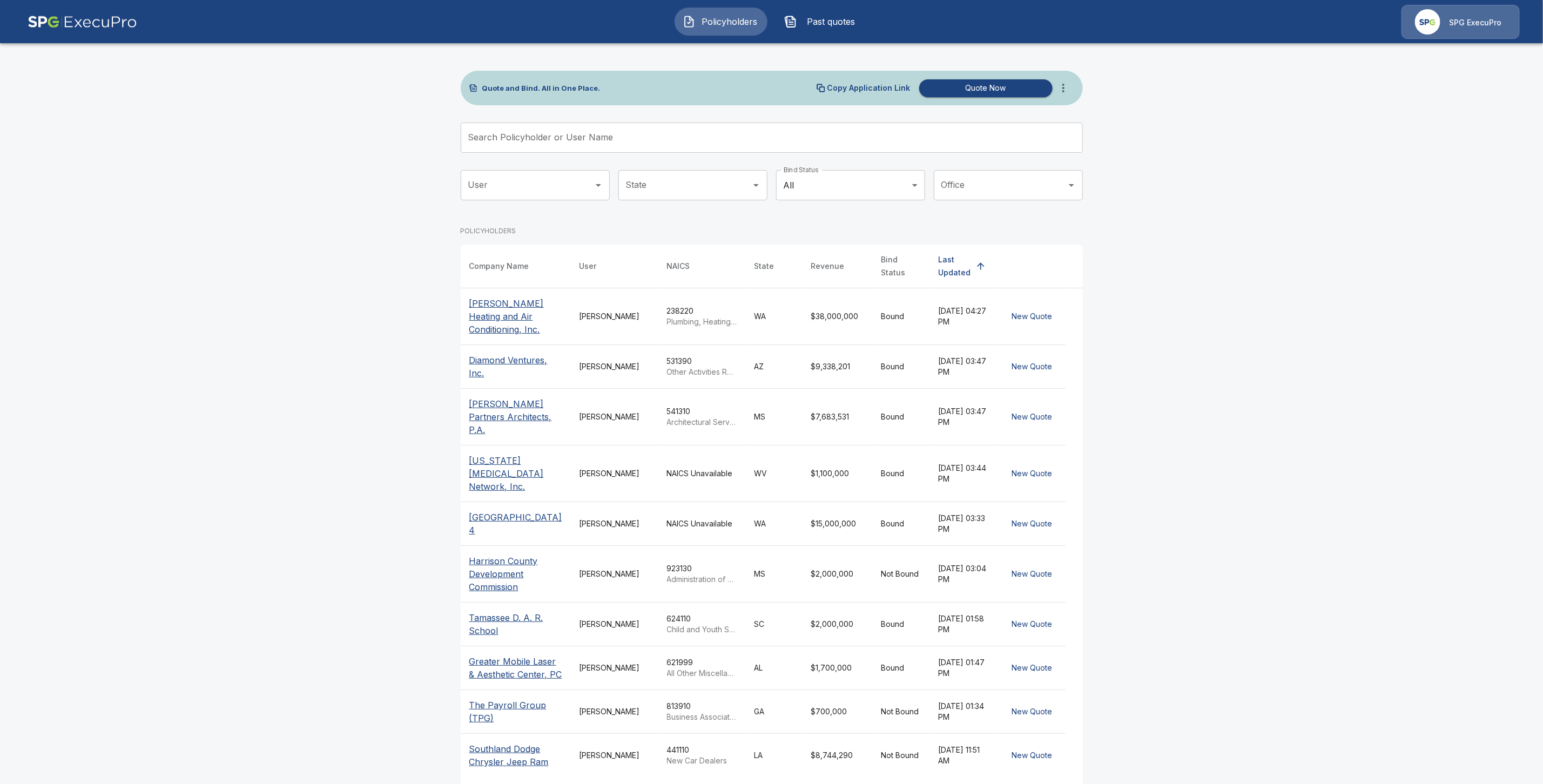
drag, startPoint x: 492, startPoint y: 124, endPoint x: 498, endPoint y: 141, distance: 18.0
click at [493, 130] on div "Search Policyholder or User Name Search Policyholder or User Name" at bounding box center [772, 138] width 622 height 30
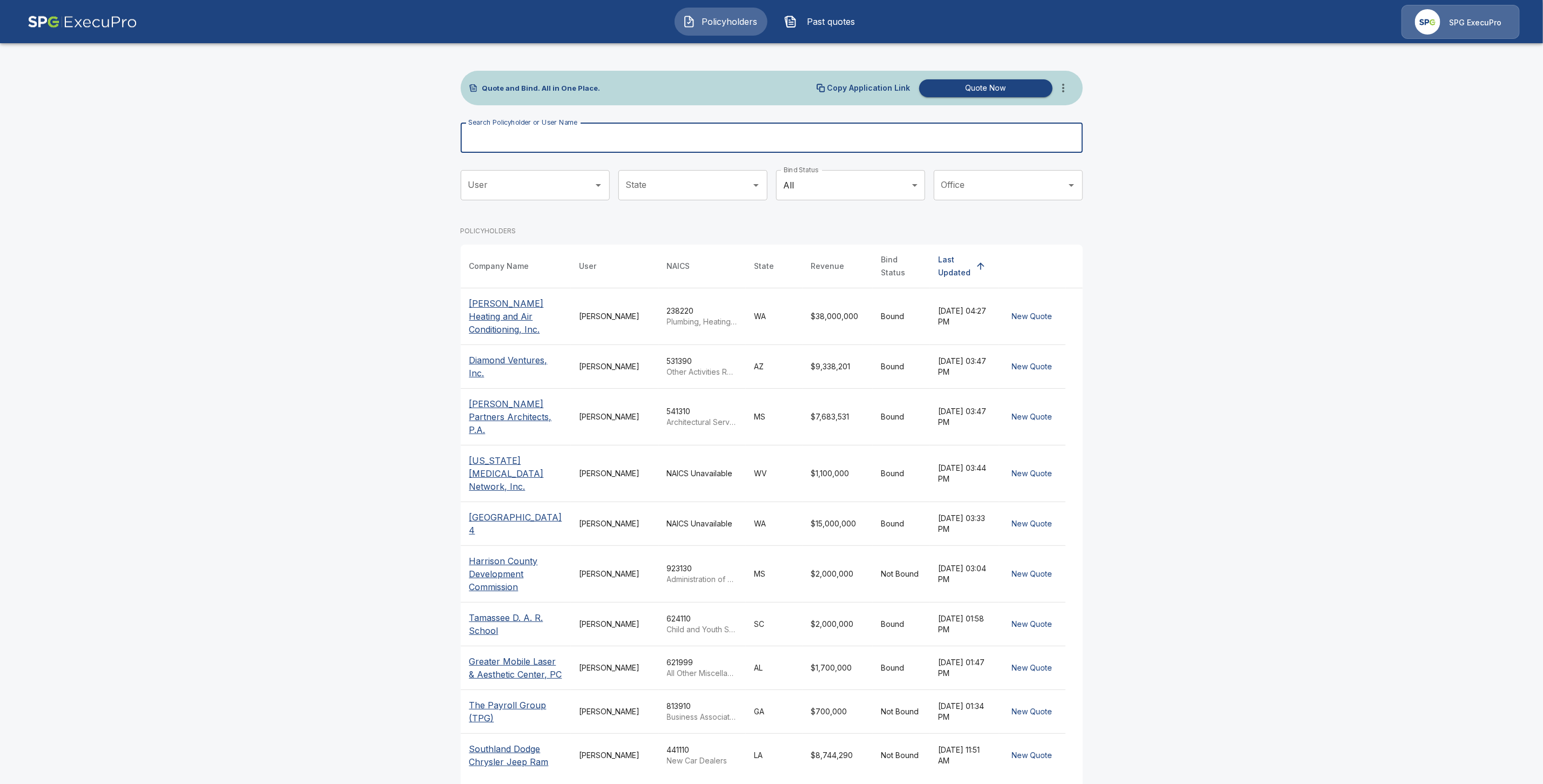
paste input "**********"
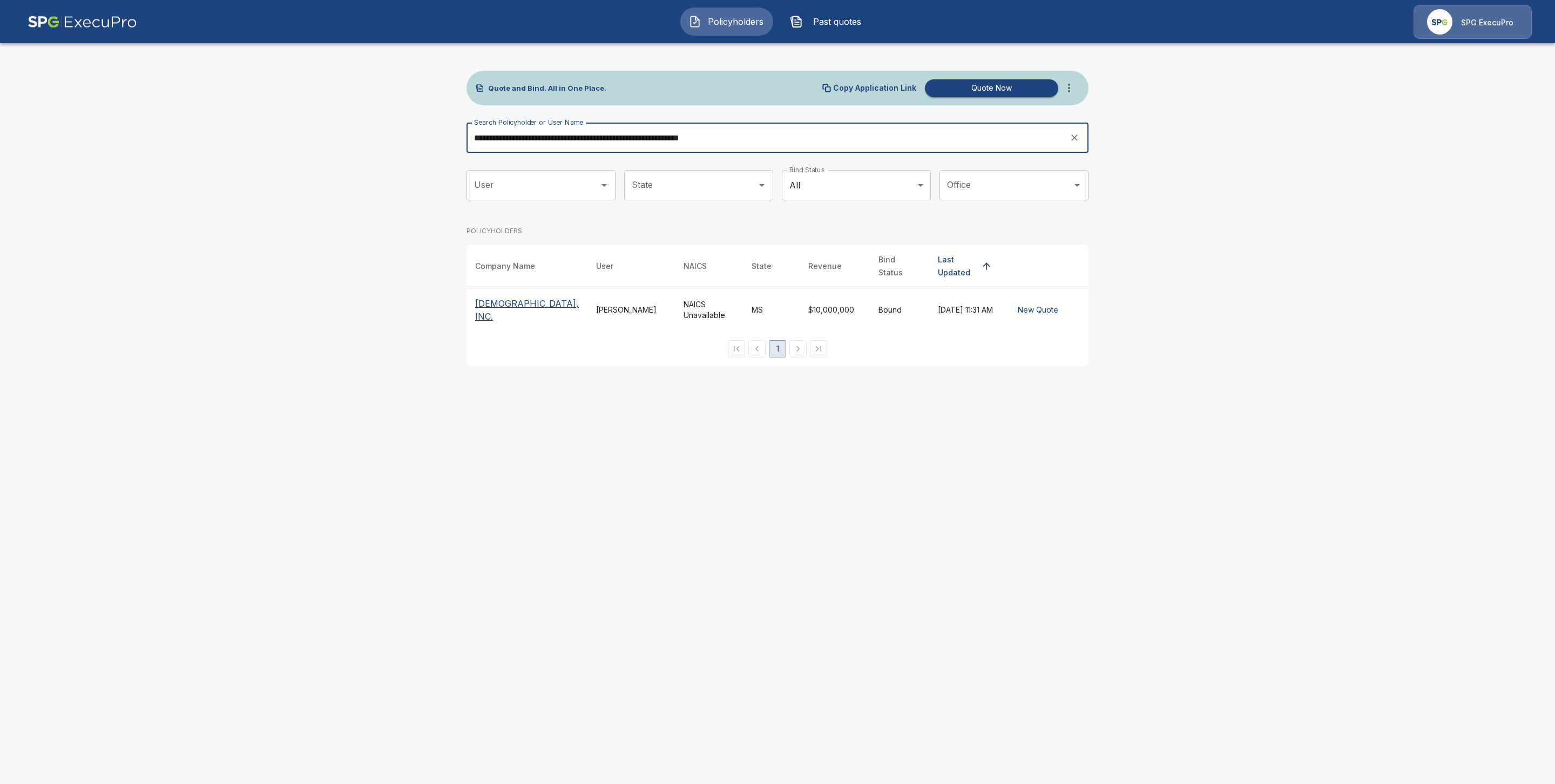
type input "**********"
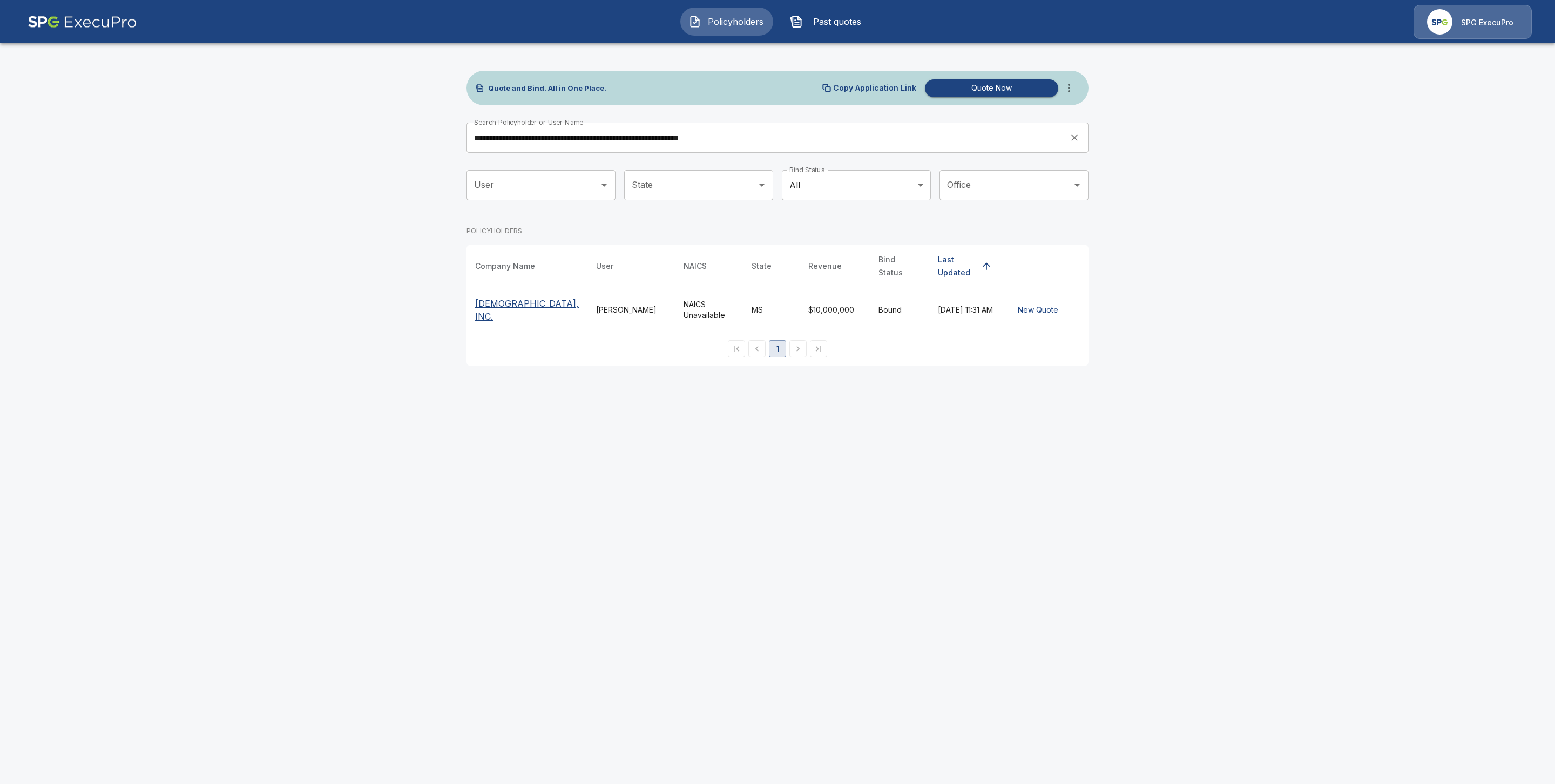
click at [496, 305] on p "BROADMOOR BAPTIST CHURCH OF THE METRO BAPTIST ASSOCIATION, INC." at bounding box center [527, 310] width 104 height 26
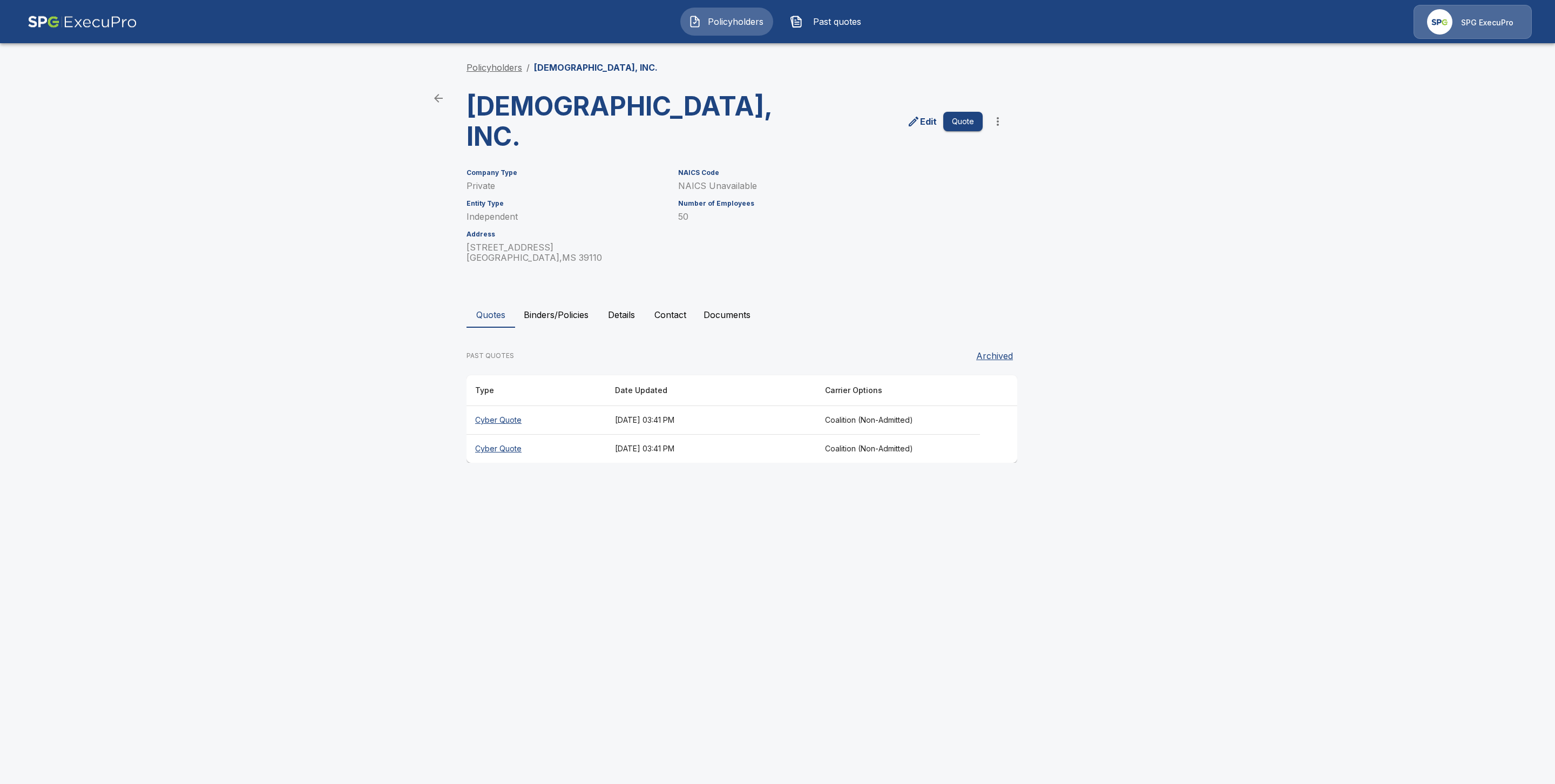
click at [496, 66] on link "Policyholders" at bounding box center [494, 68] width 56 height 11
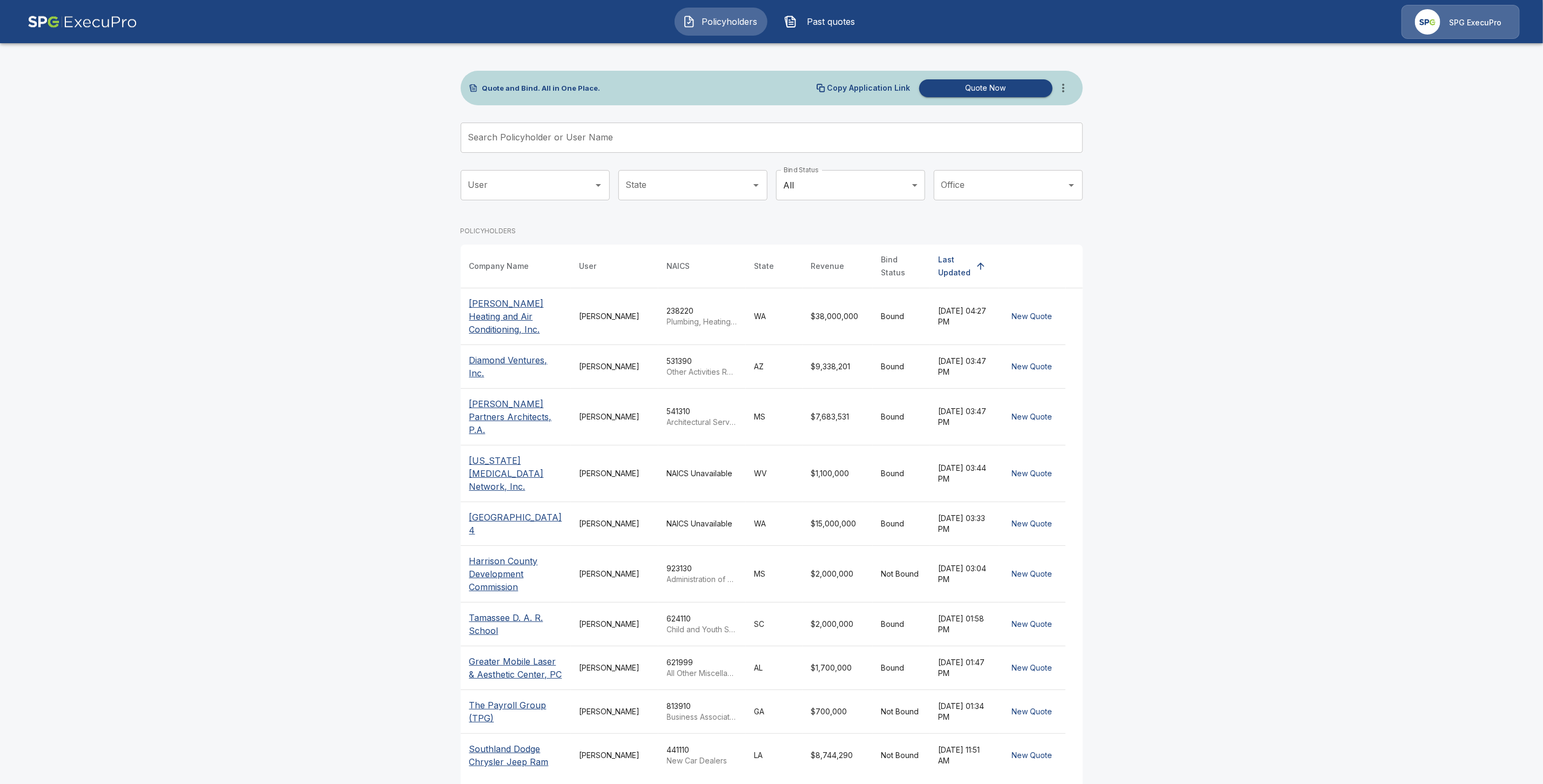
click at [506, 133] on div "Search Policyholder or User Name Search Policyholder or User Name" at bounding box center [772, 138] width 622 height 30
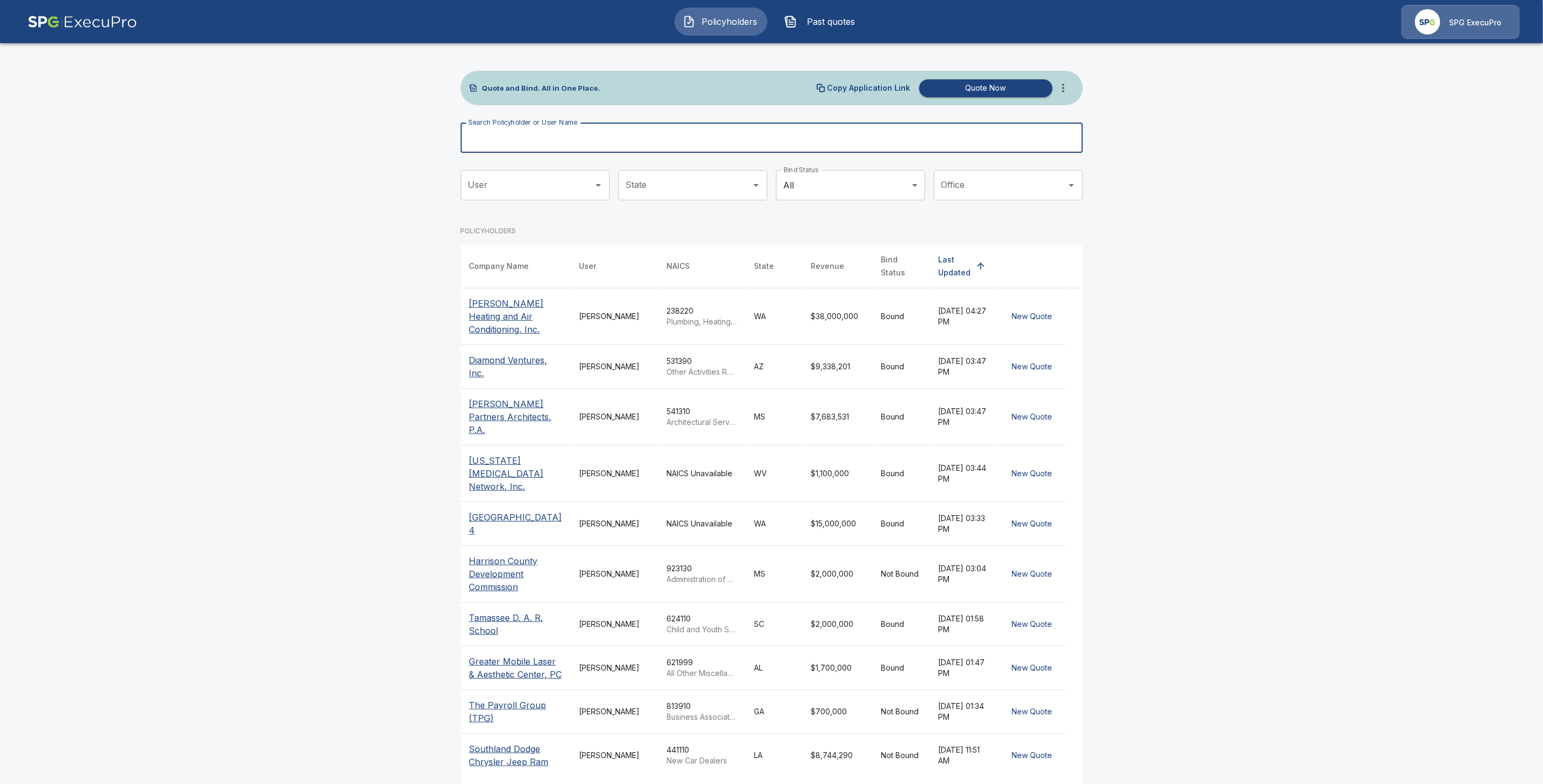
paste input "**********"
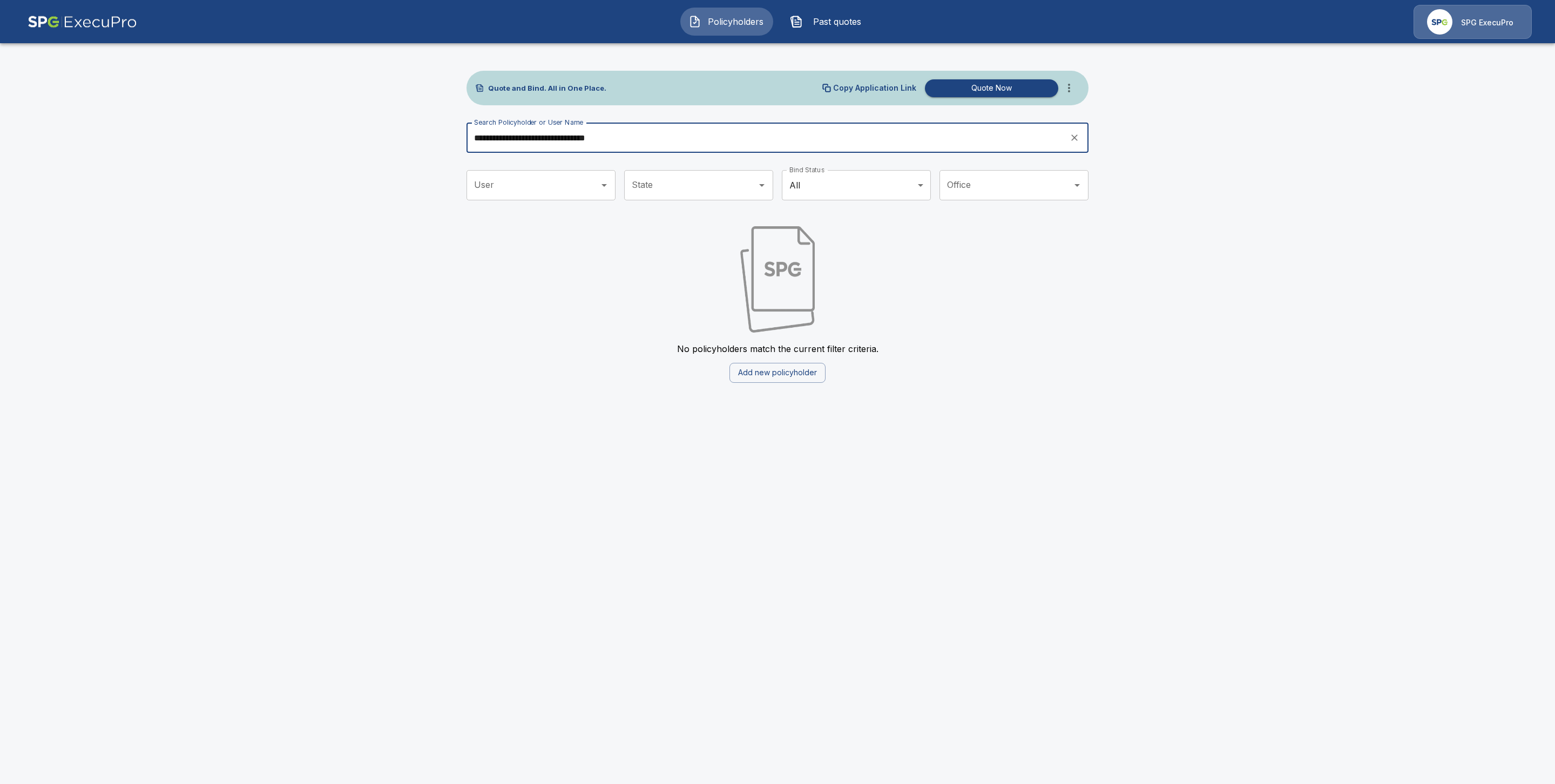
drag, startPoint x: 654, startPoint y: 141, endPoint x: 451, endPoint y: 139, distance: 203.0
click at [451, 139] on main "**********" at bounding box center [778, 198] width 1555 height 396
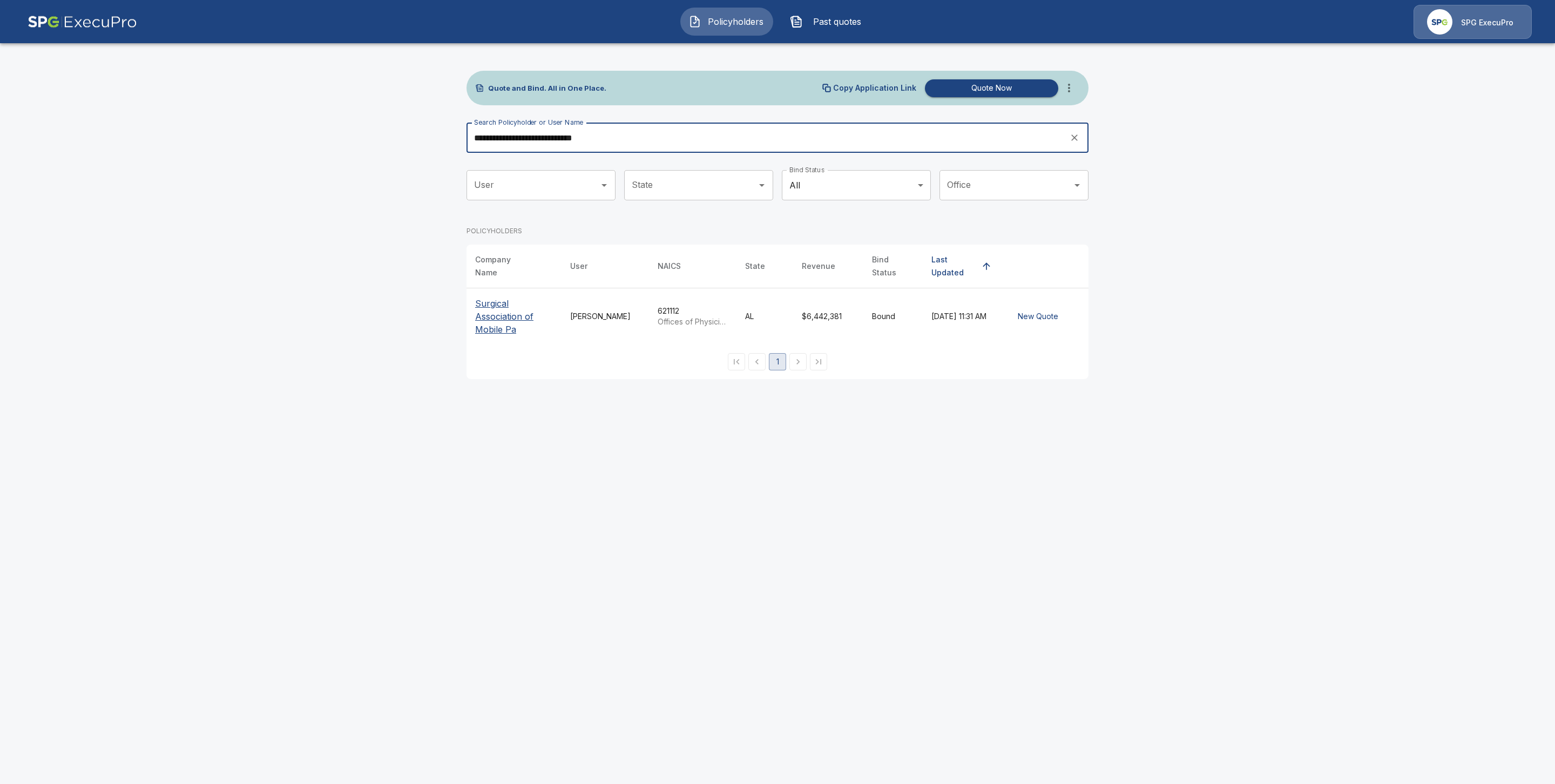
type input "**********"
drag, startPoint x: 491, startPoint y: 287, endPoint x: 474, endPoint y: 302, distance: 22.7
click at [491, 288] on th "Surgical Association of Mobile Pa" at bounding box center [514, 317] width 95 height 57
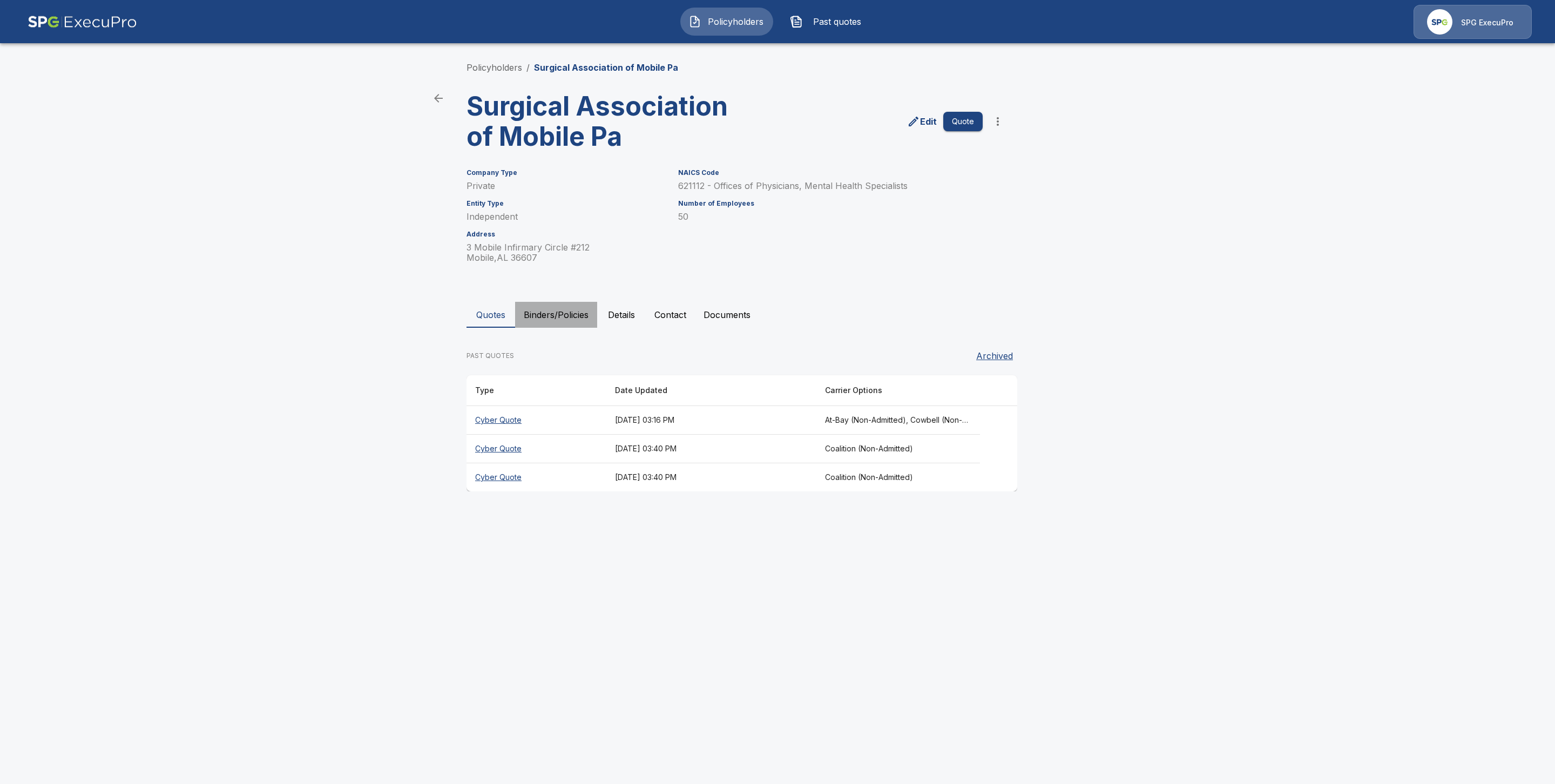
click at [569, 317] on button "Binders/Policies" at bounding box center [556, 314] width 82 height 26
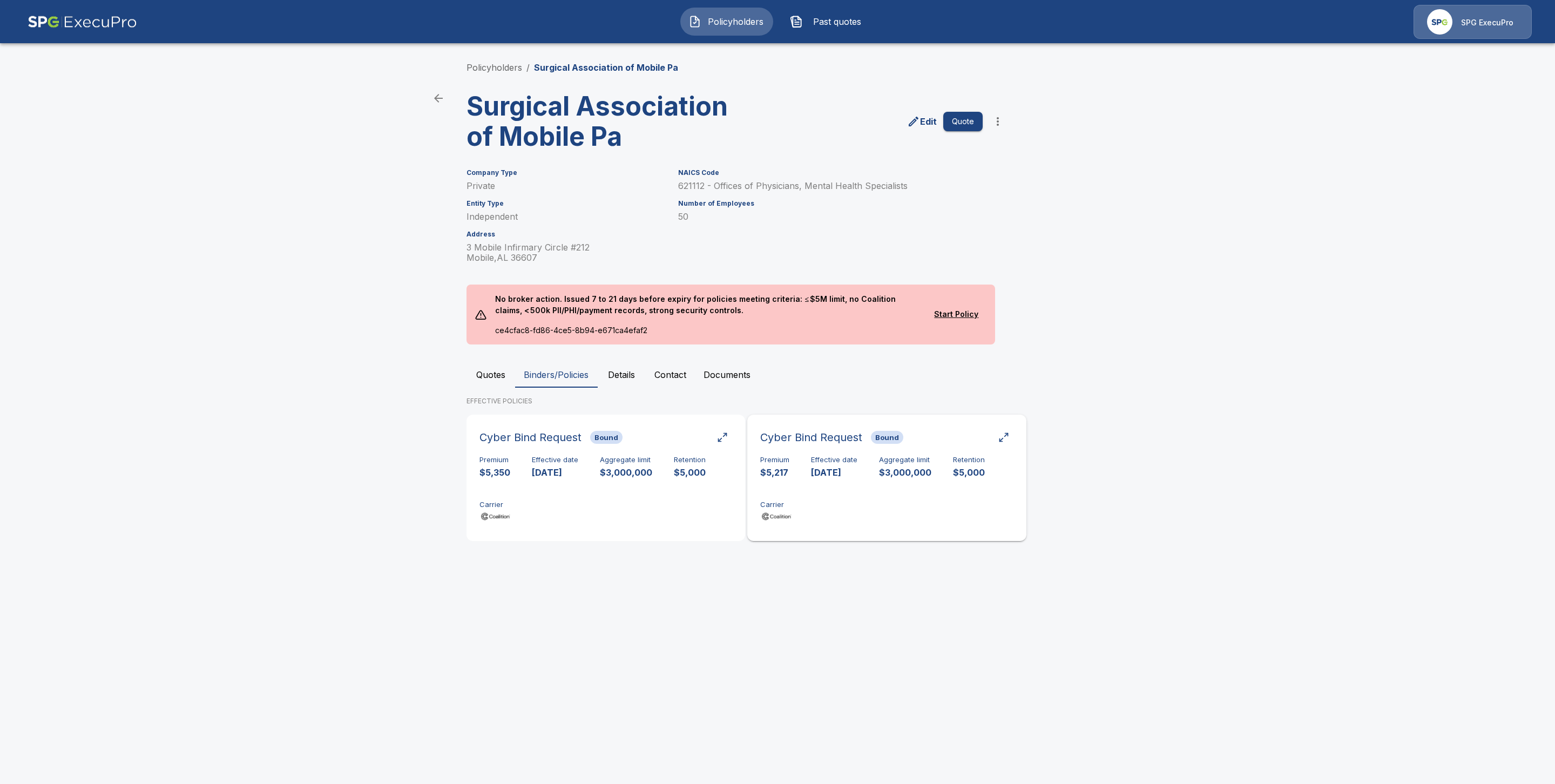
click at [847, 462] on h6 "Effective date" at bounding box center [834, 460] width 46 height 8
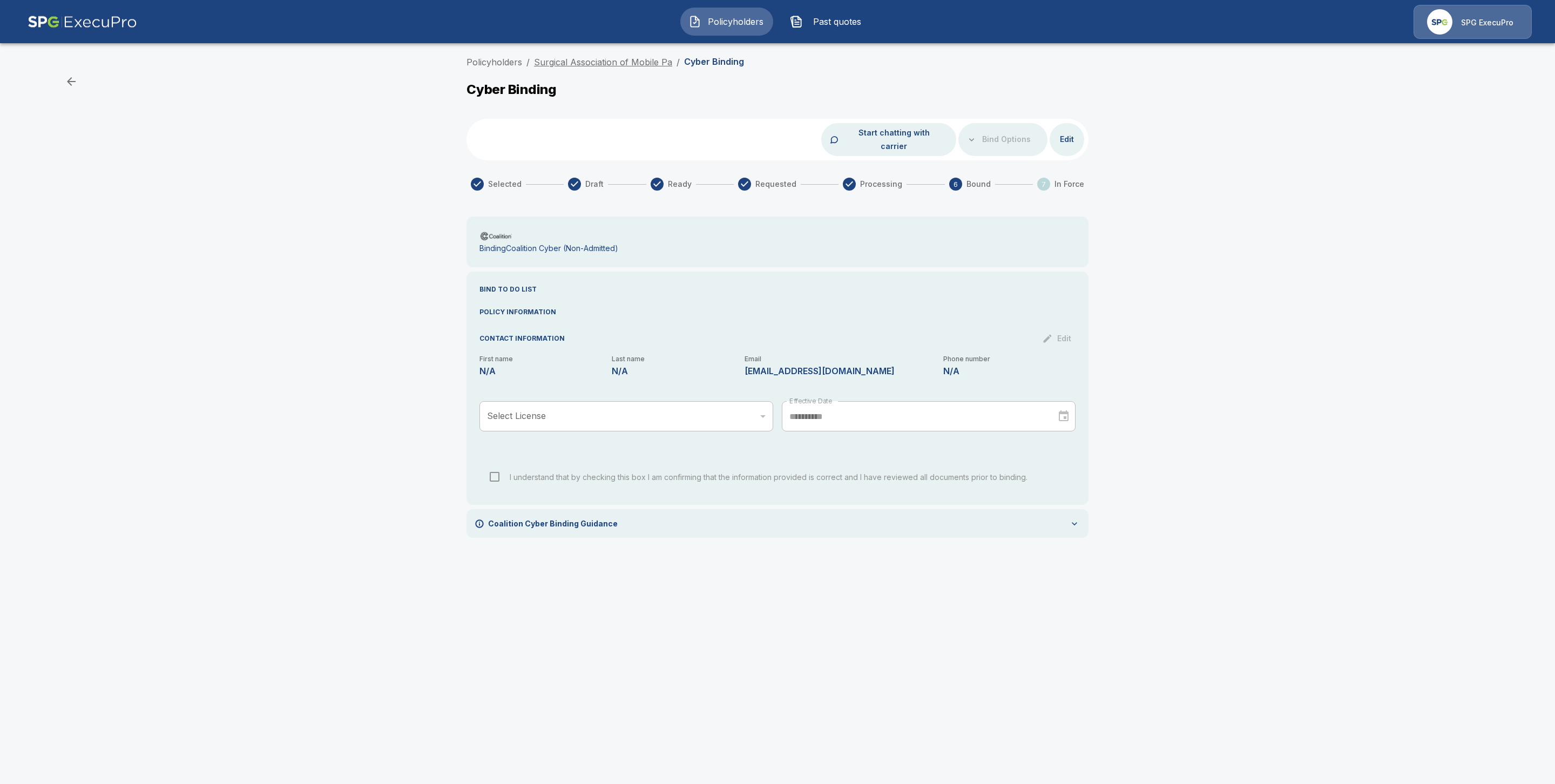
click at [563, 65] on link "Surgical Association of Mobile Pa" at bounding box center [603, 62] width 138 height 11
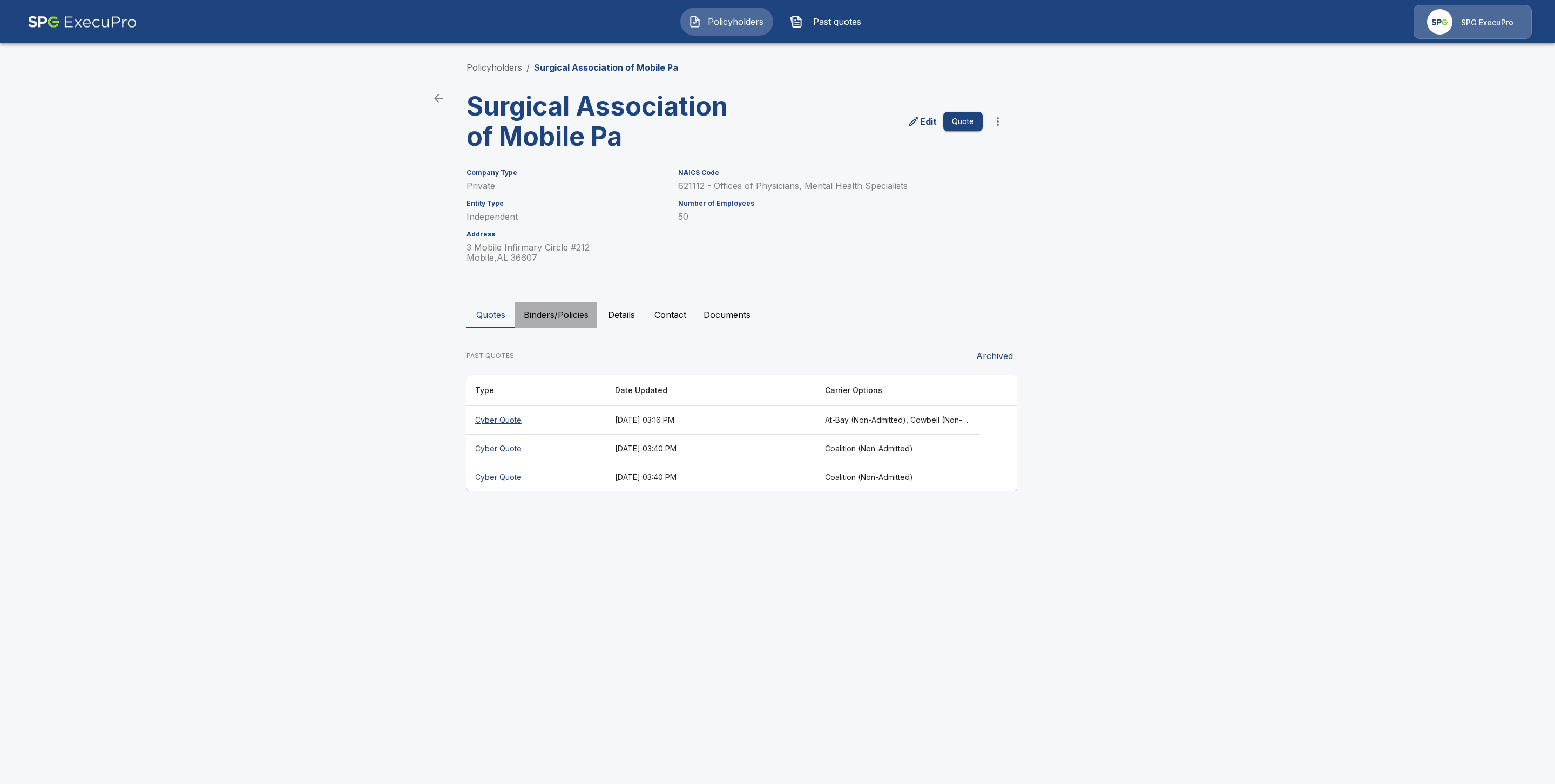
drag, startPoint x: 543, startPoint y: 316, endPoint x: 560, endPoint y: 334, distance: 24.8
click at [545, 319] on button "Binders/Policies" at bounding box center [556, 314] width 82 height 26
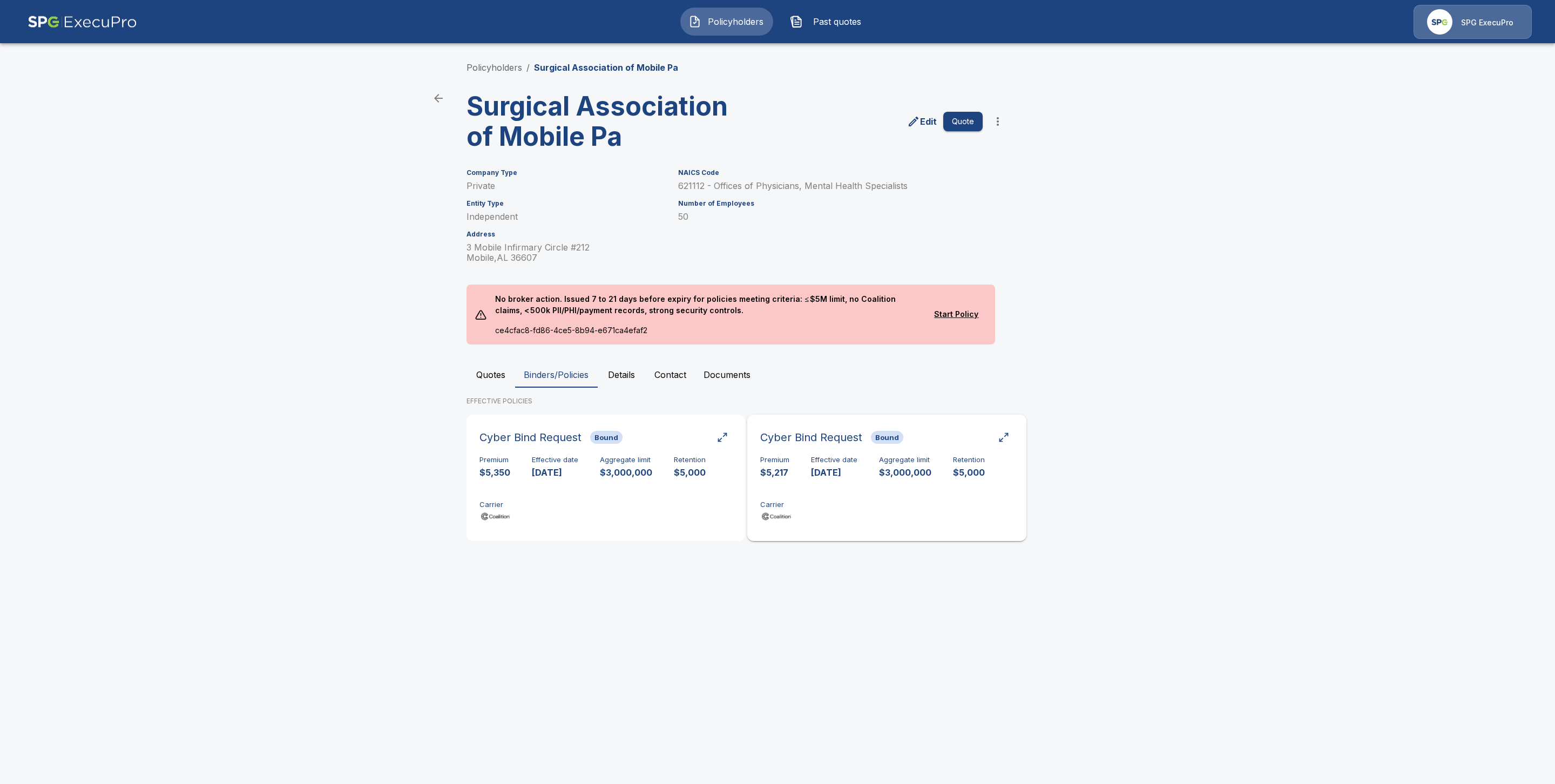
click at [828, 488] on div "Premium $5,217 Effective date 10/8/2025 Aggregate limit $3,000,000 Retention $5…" at bounding box center [886, 489] width 253 height 68
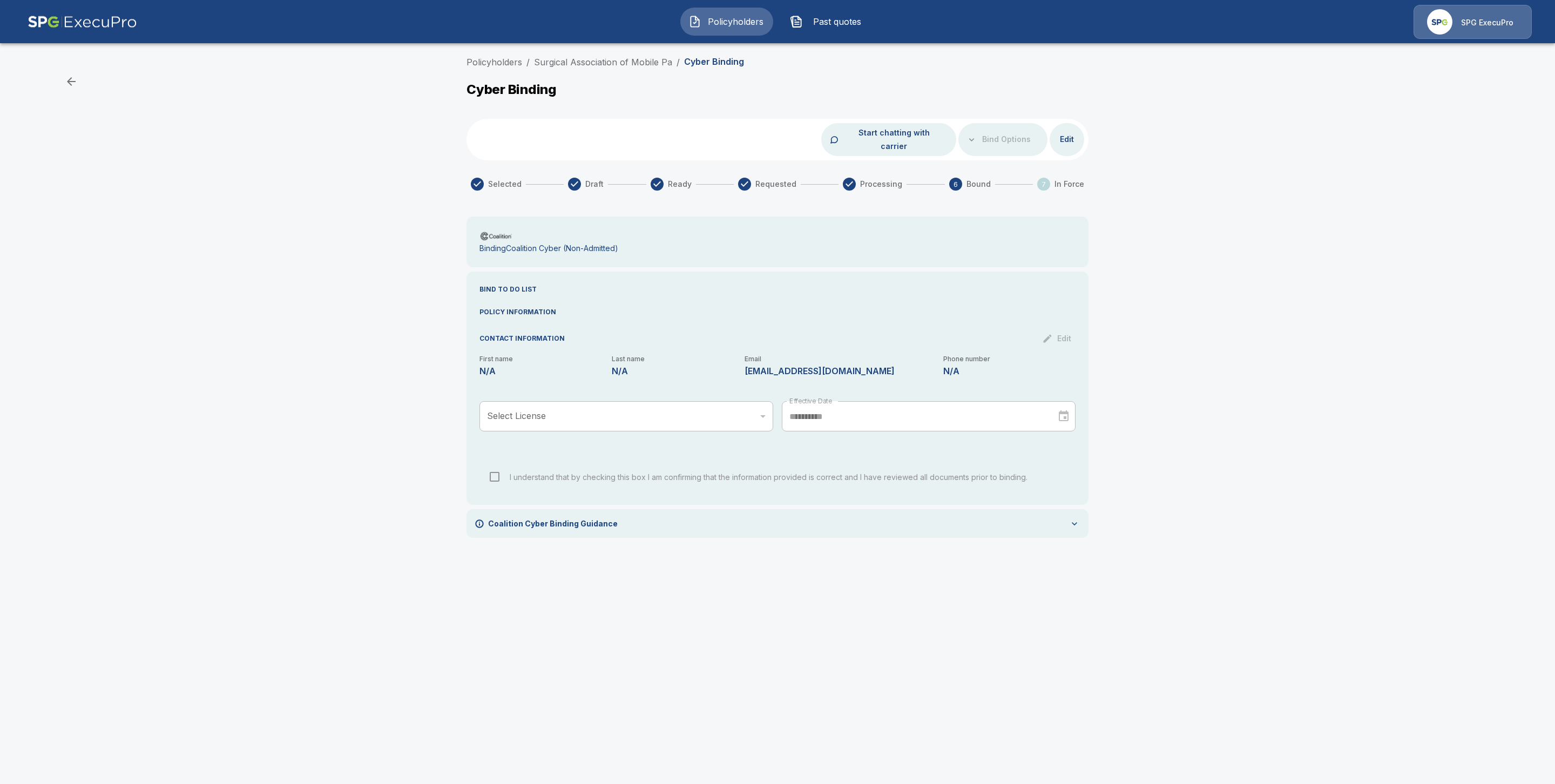
click at [1082, 511] on div "Coalition Cyber Binding Guidance" at bounding box center [778, 523] width 622 height 28
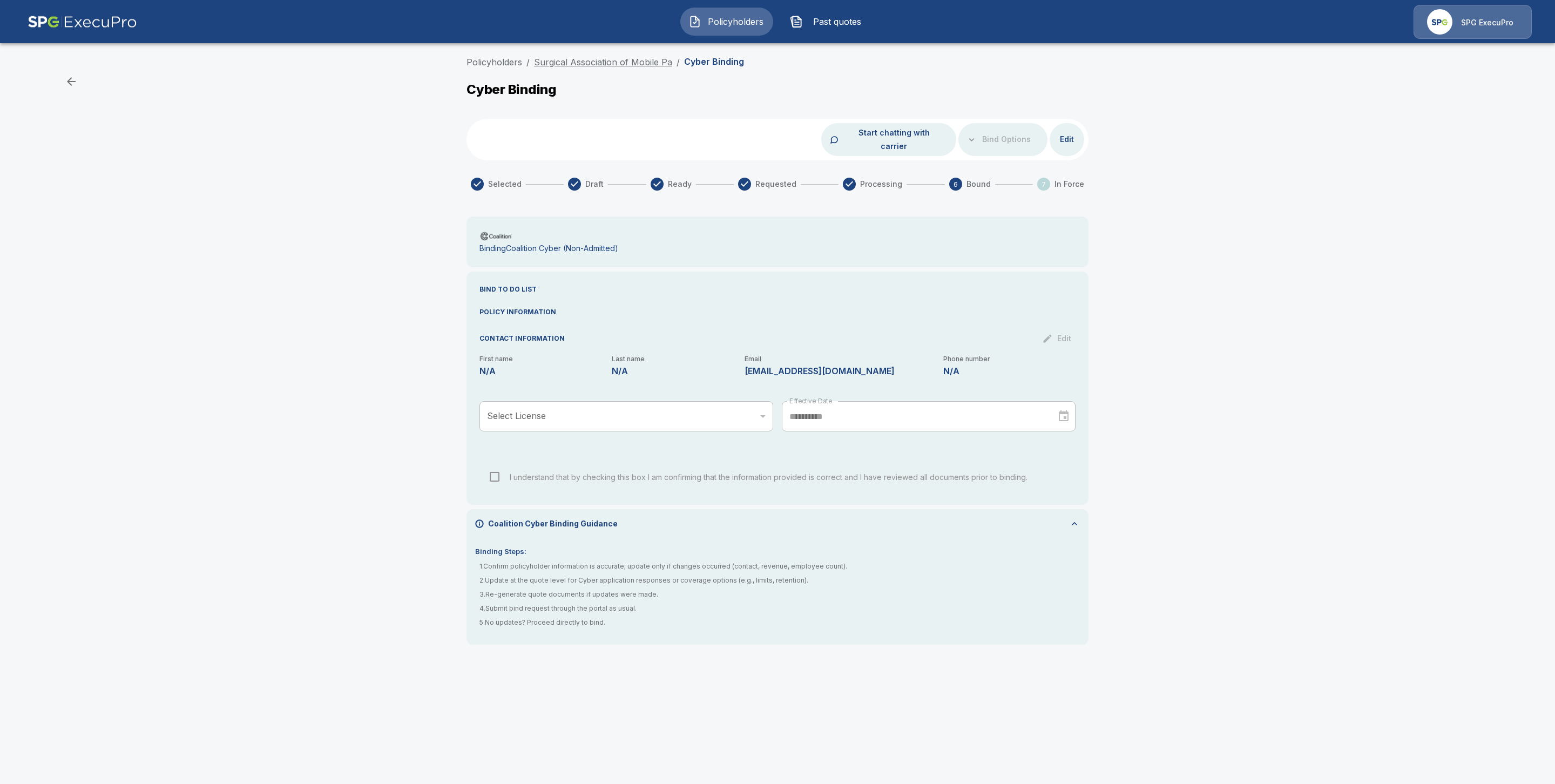
click at [585, 59] on link "Surgical Association of Mobile Pa" at bounding box center [603, 62] width 138 height 11
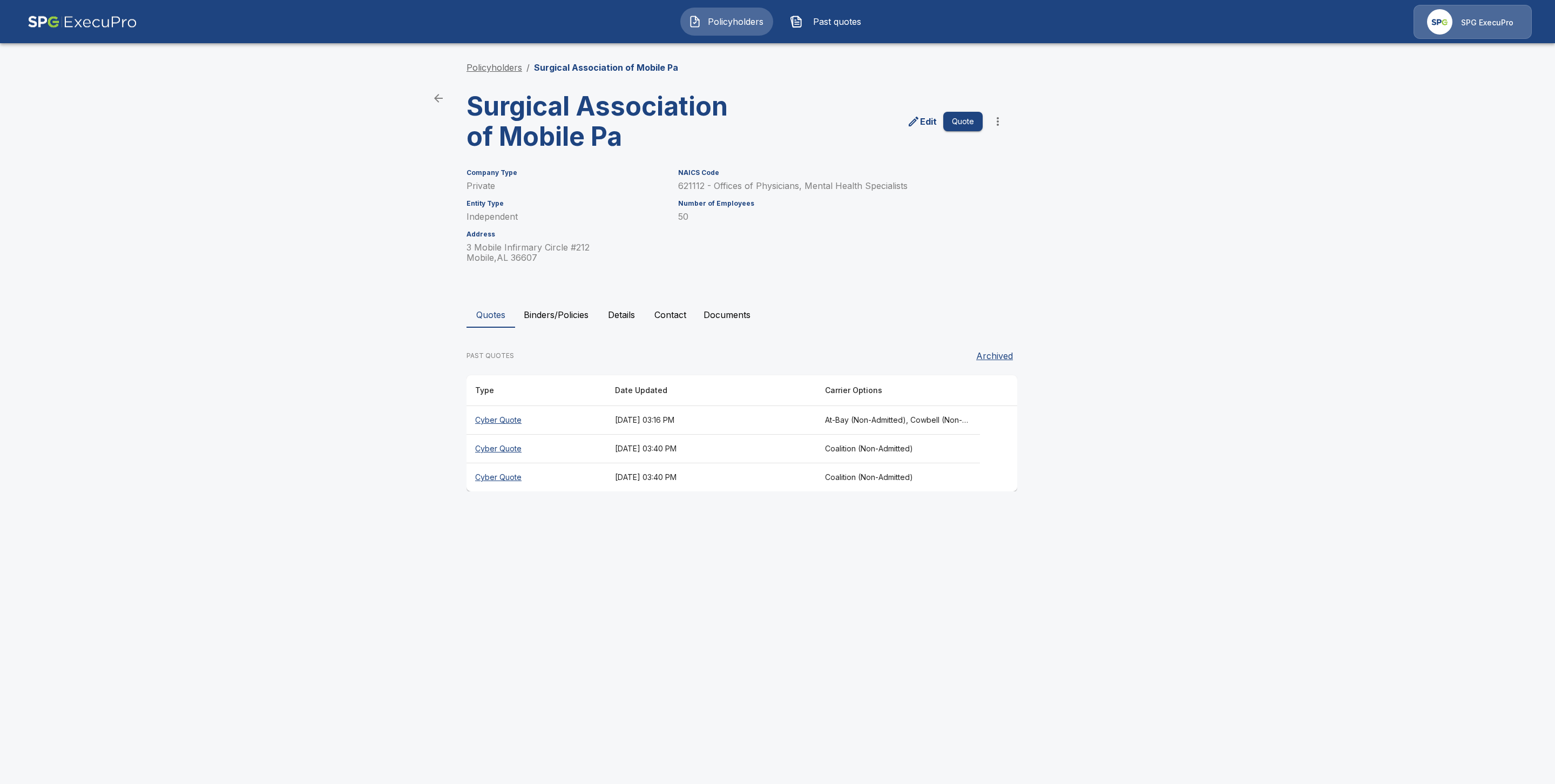
click at [503, 65] on link "Policyholders" at bounding box center [494, 68] width 56 height 11
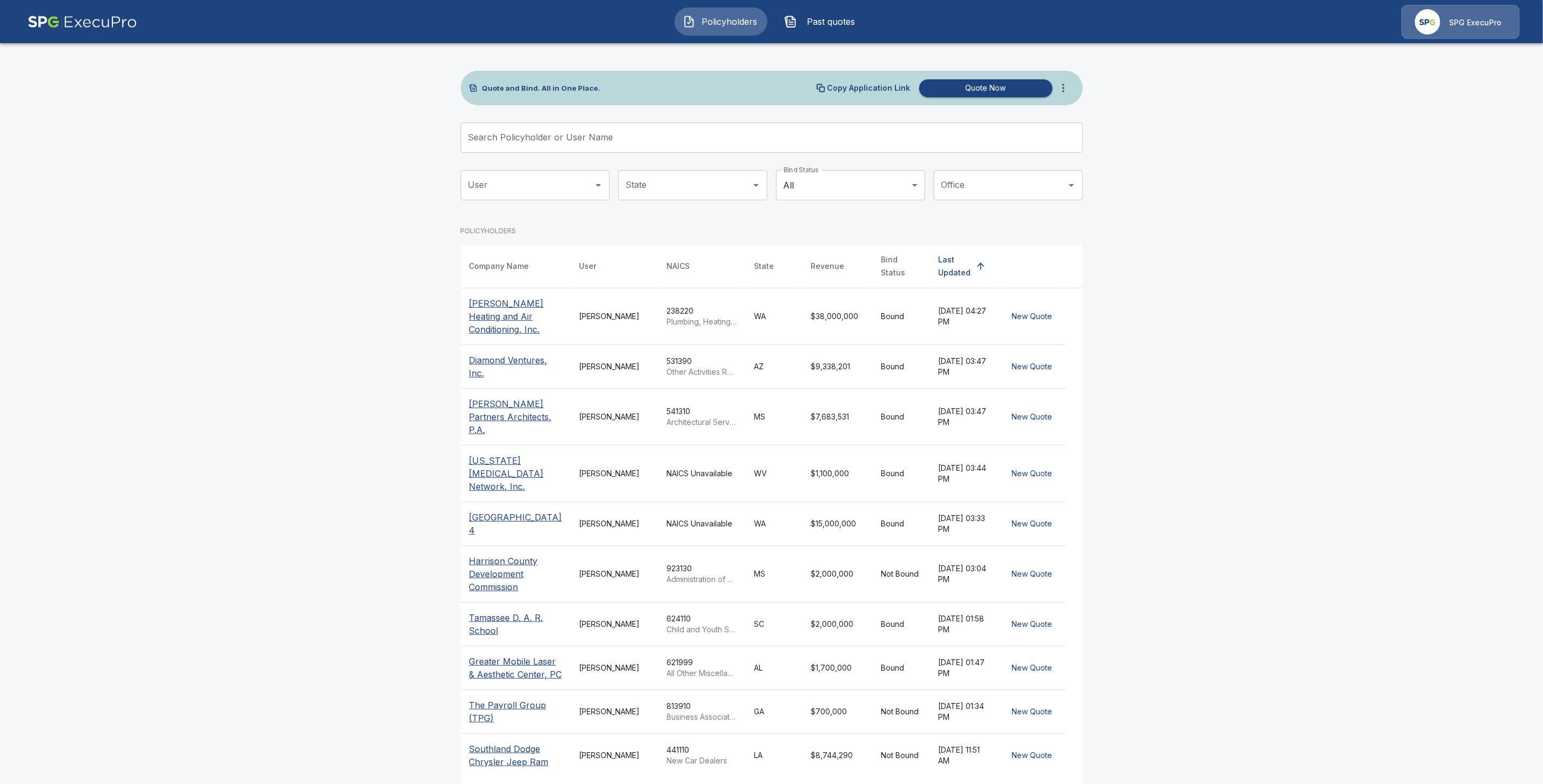
click at [496, 141] on input "Search Policyholder or User Name" at bounding box center [766, 138] width 611 height 30
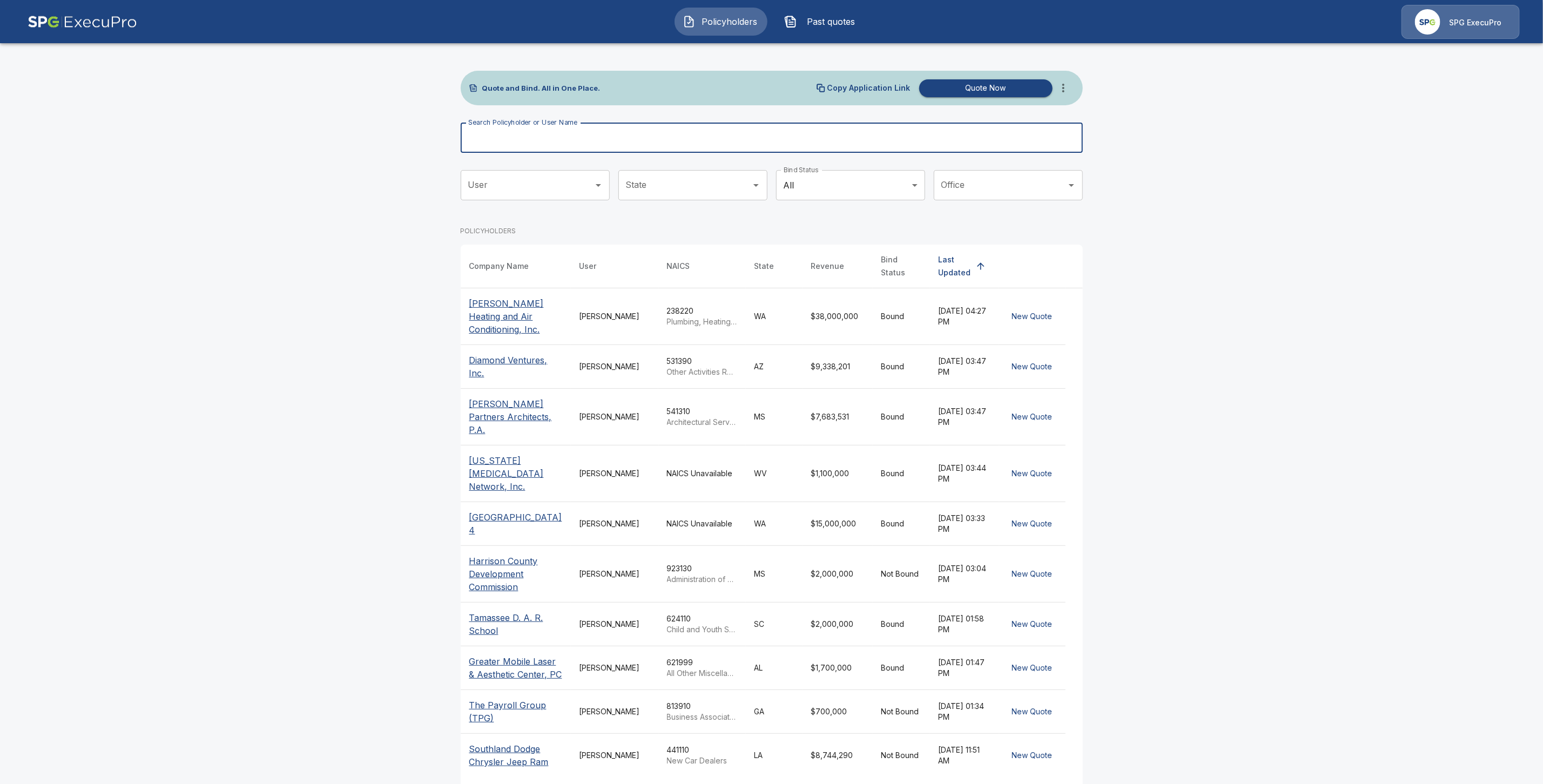
paste input "**********"
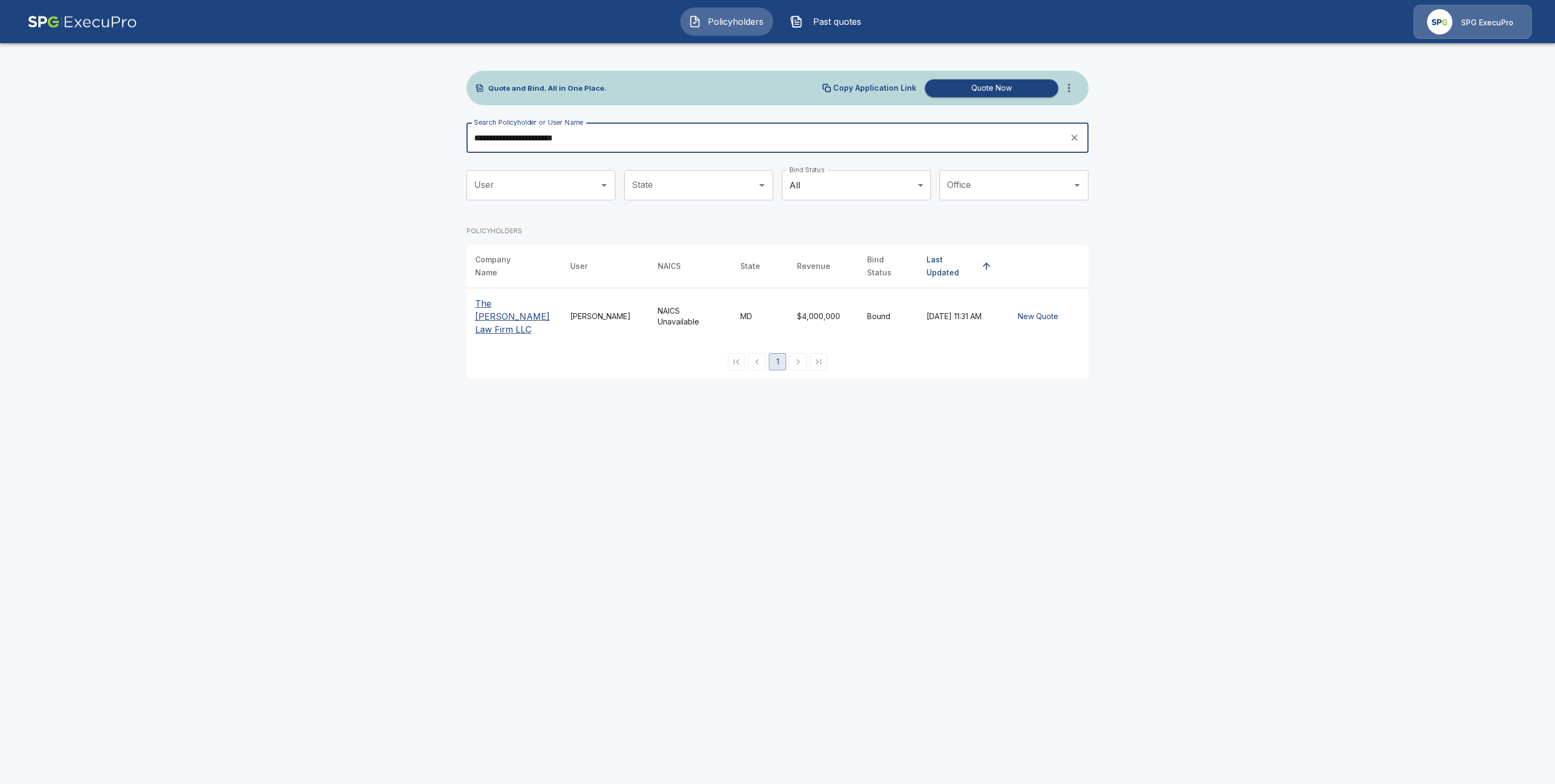
type input "**********"
click at [482, 301] on p "The Ruckdeschel Law Firm LLC" at bounding box center [514, 316] width 78 height 39
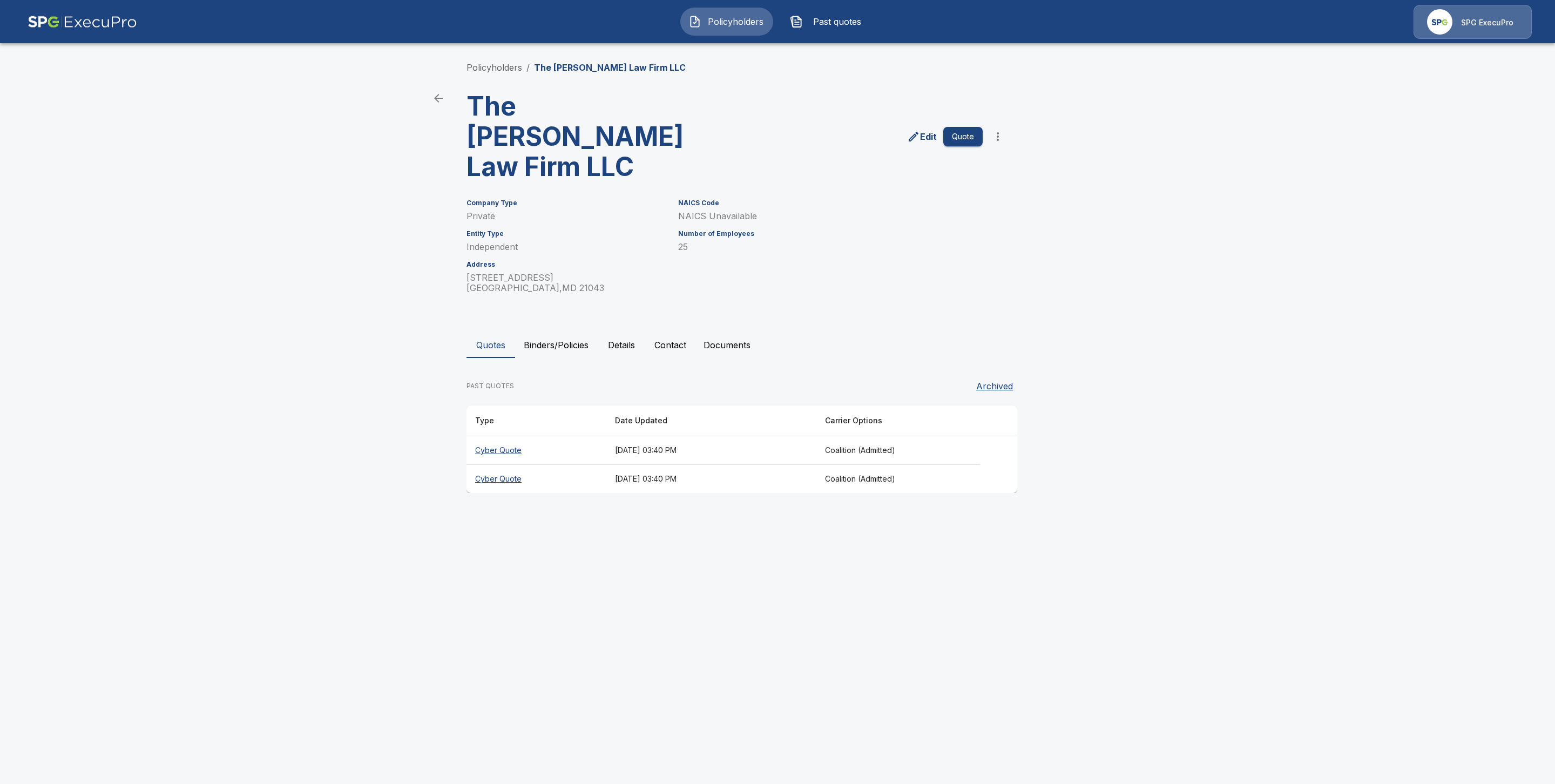
click at [563, 332] on button "Binders/Policies" at bounding box center [556, 345] width 82 height 26
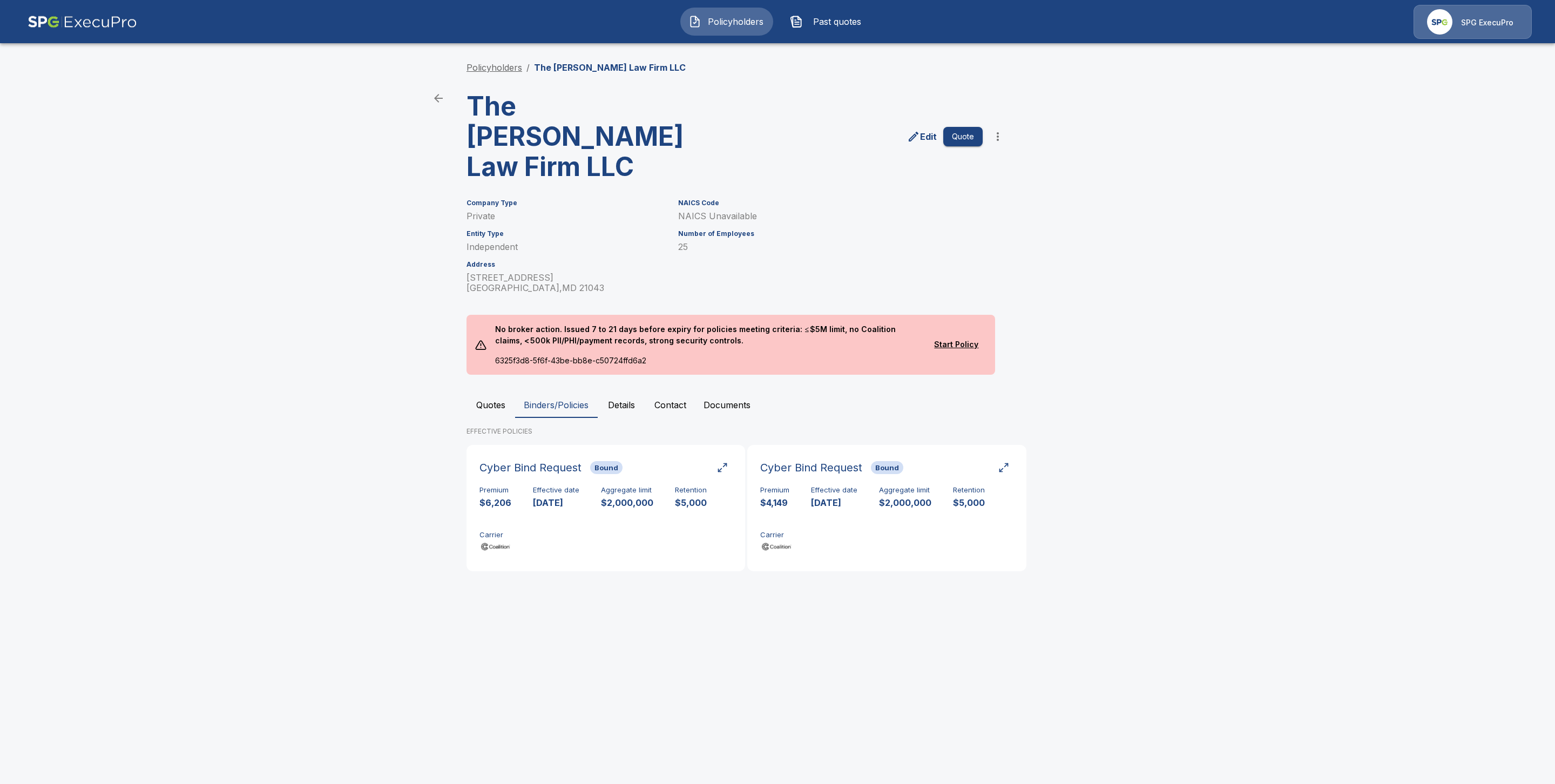
click at [499, 72] on link "Policyholders" at bounding box center [494, 68] width 56 height 11
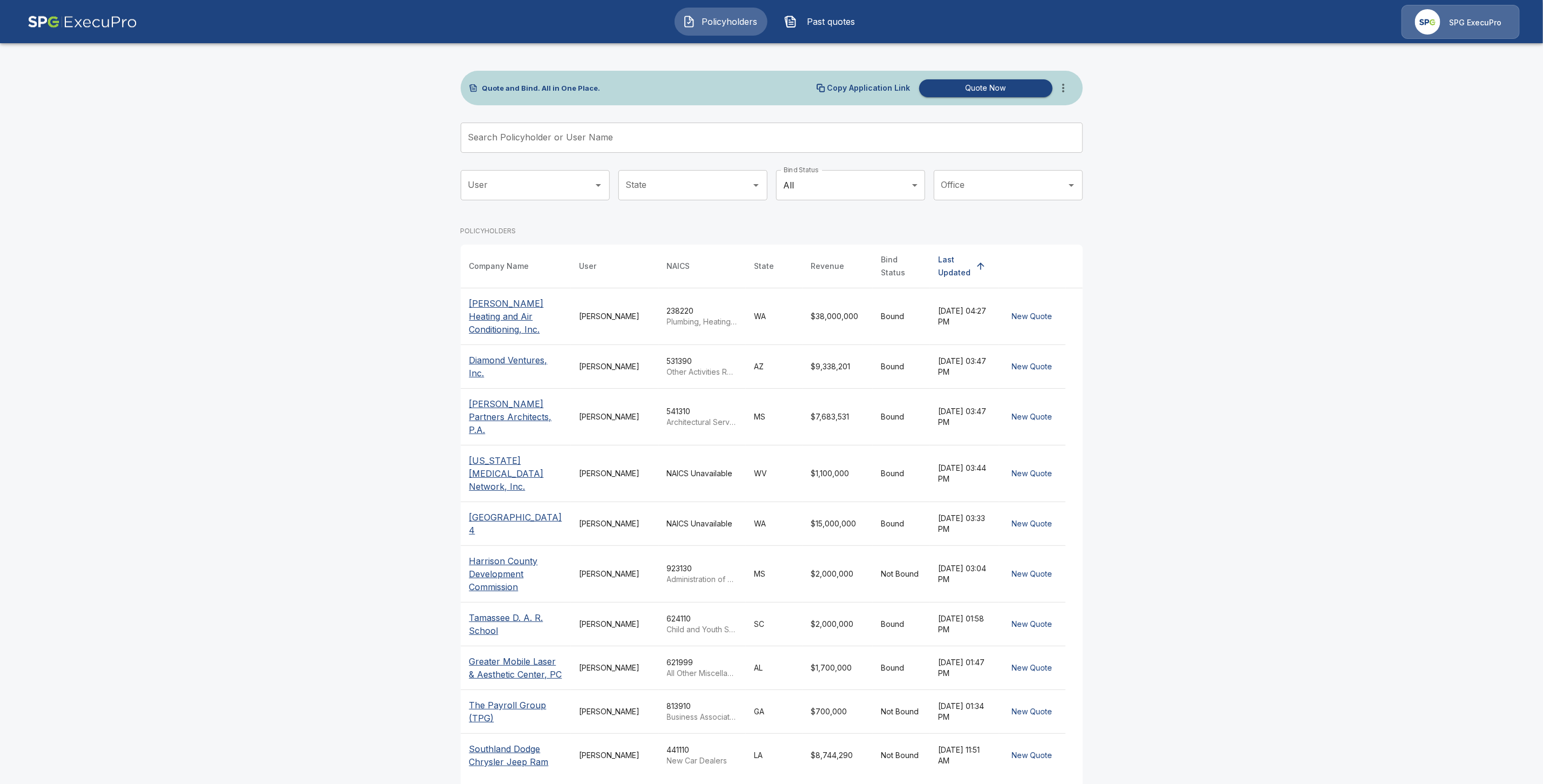
drag, startPoint x: 481, startPoint y: 118, endPoint x: 484, endPoint y: 133, distance: 15.3
click at [483, 128] on div "Quote and Bind. All in One Place. Copy Application Link Quote Now Search Policy…" at bounding box center [772, 441] width 622 height 741
click at [485, 133] on input "Search Policyholder or User Name" at bounding box center [766, 138] width 611 height 30
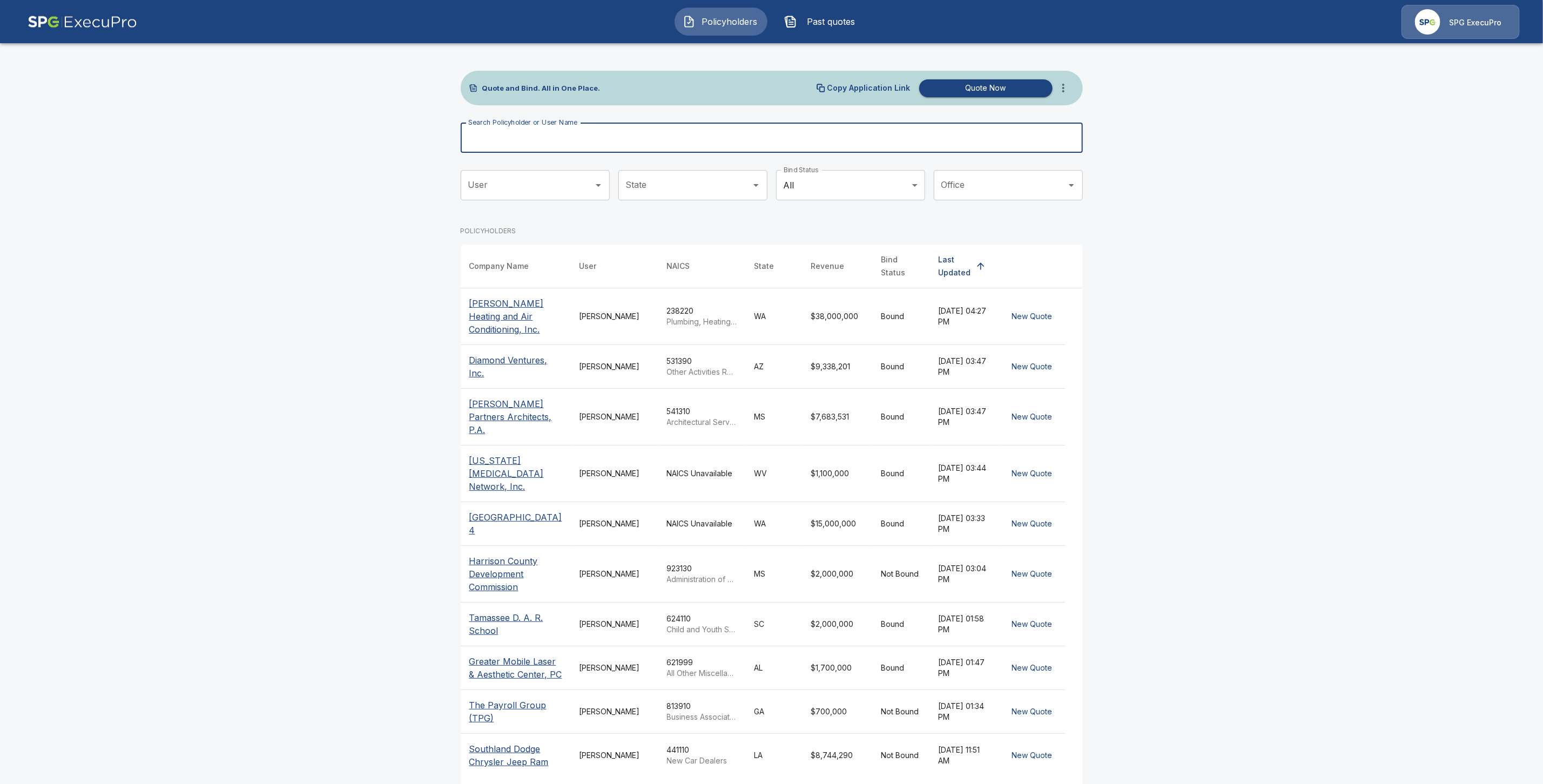
paste input "**********"
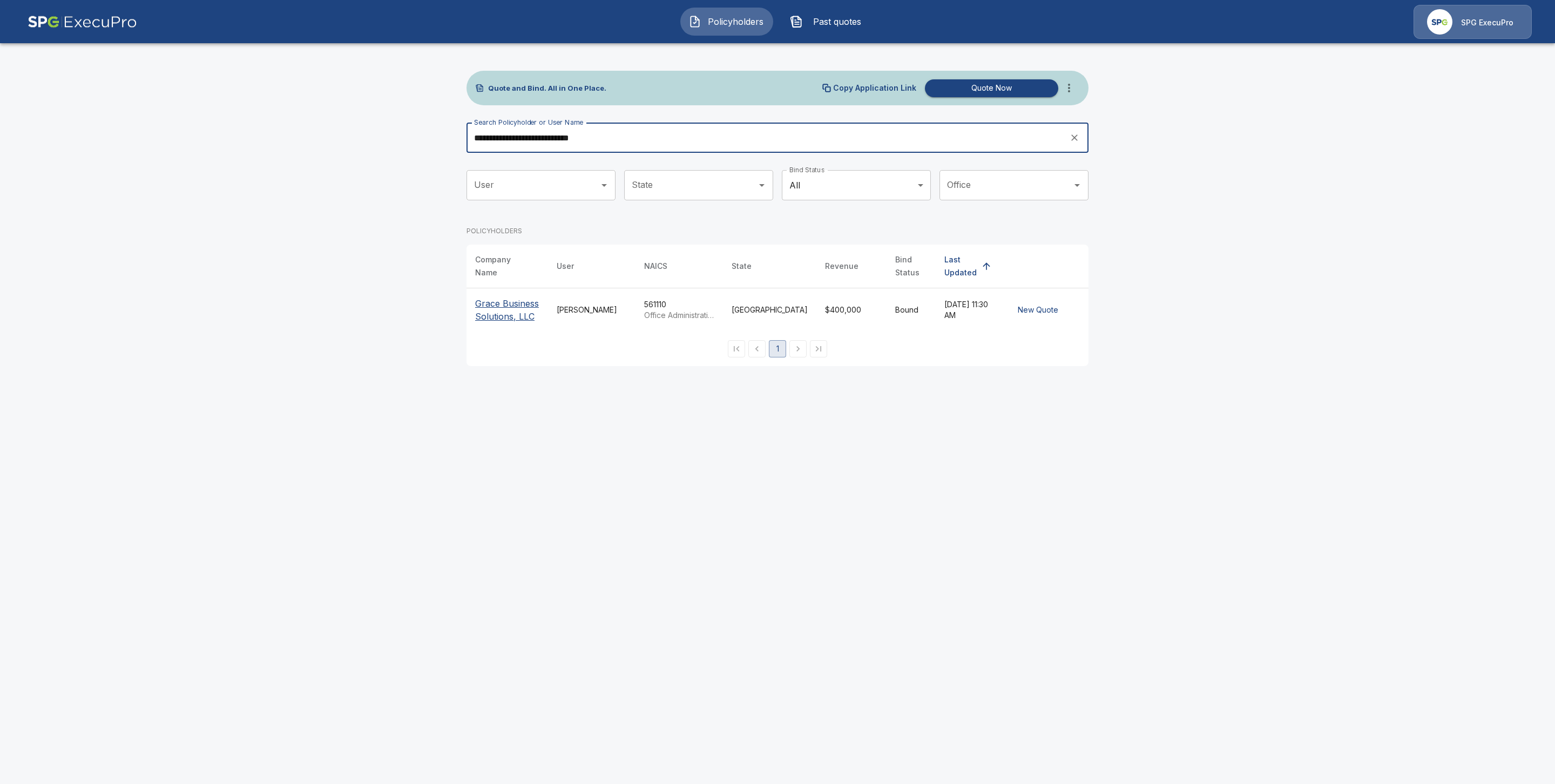
type input "**********"
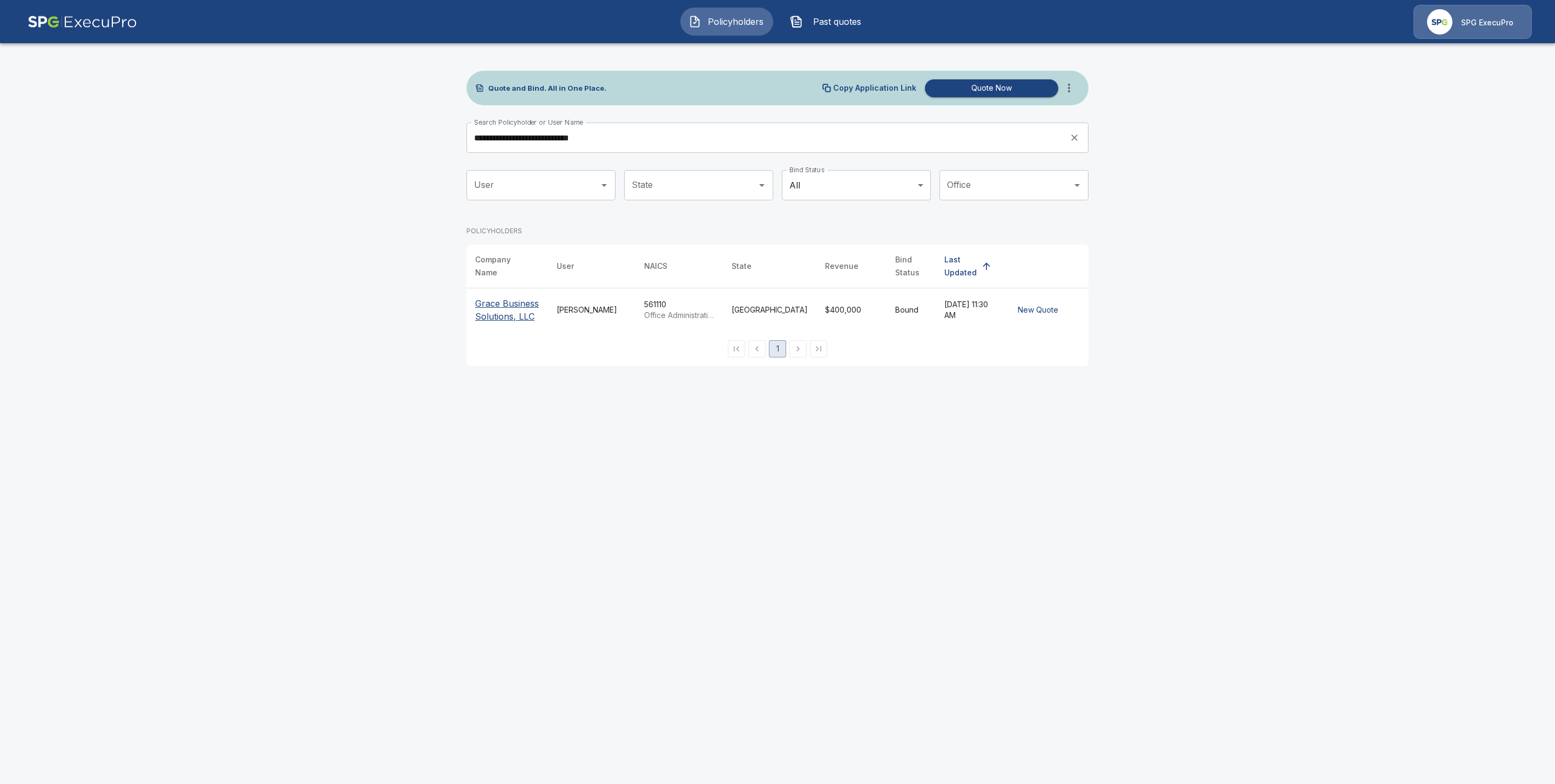
click at [494, 298] on p "Grace Business Solutions, LLC" at bounding box center [507, 310] width 64 height 26
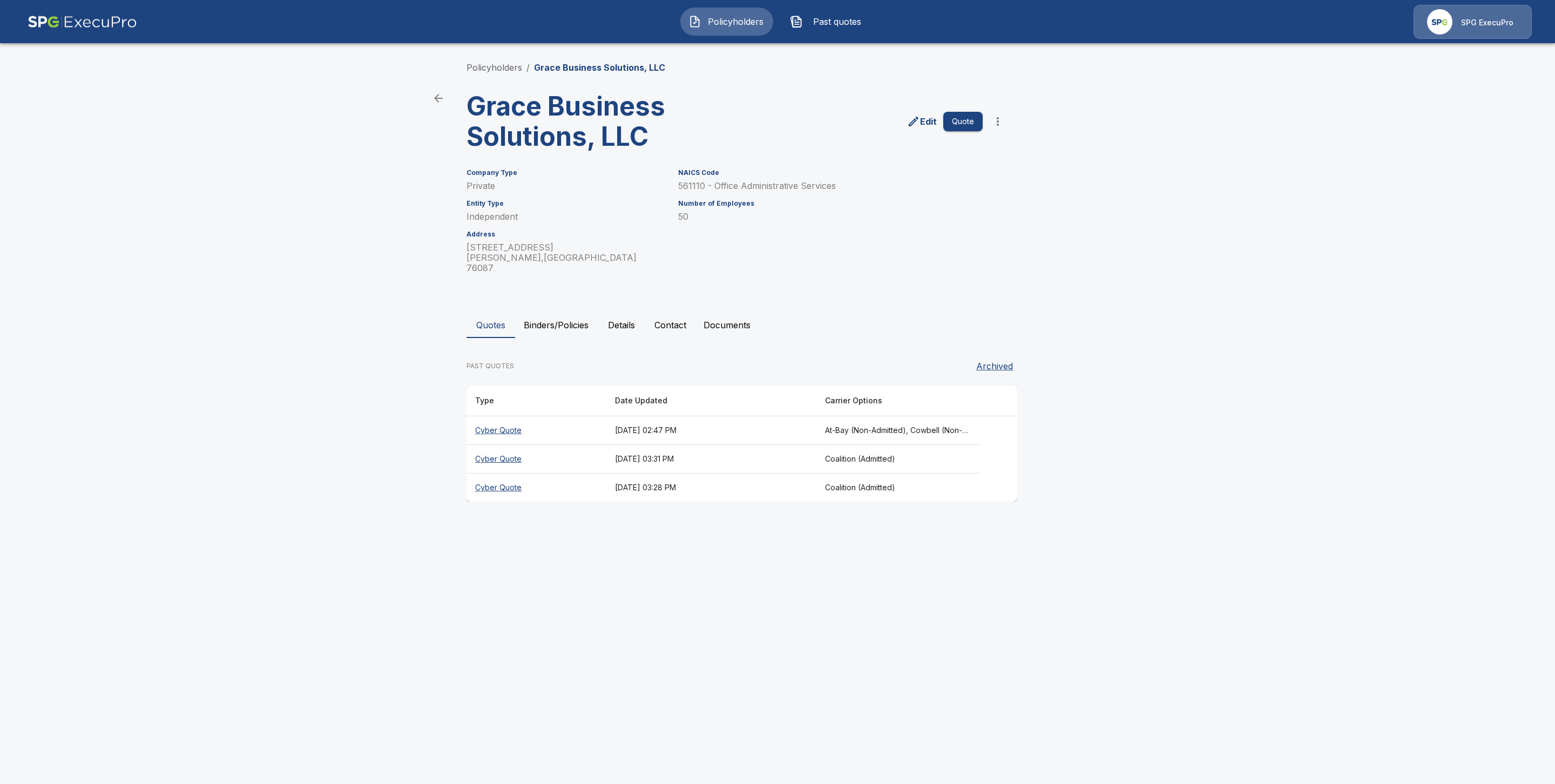
click at [572, 314] on button "Binders/Policies" at bounding box center [556, 325] width 82 height 26
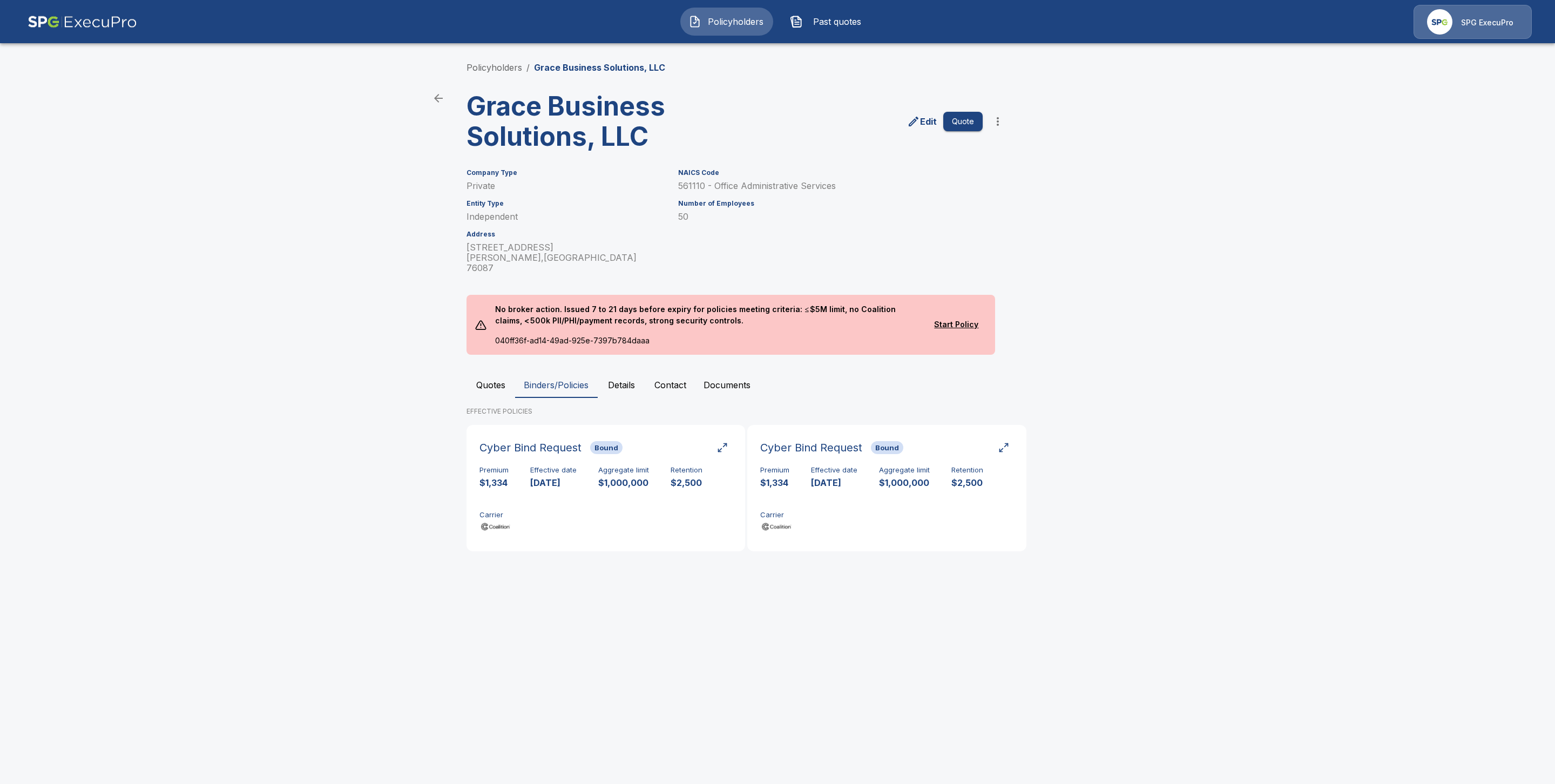
click at [502, 59] on div "Policyholders / Grace Business Solutions, LLC Grace Business Solutions, LLC Edi…" at bounding box center [777, 310] width 648 height 540
click at [503, 68] on link "Policyholders" at bounding box center [494, 68] width 56 height 11
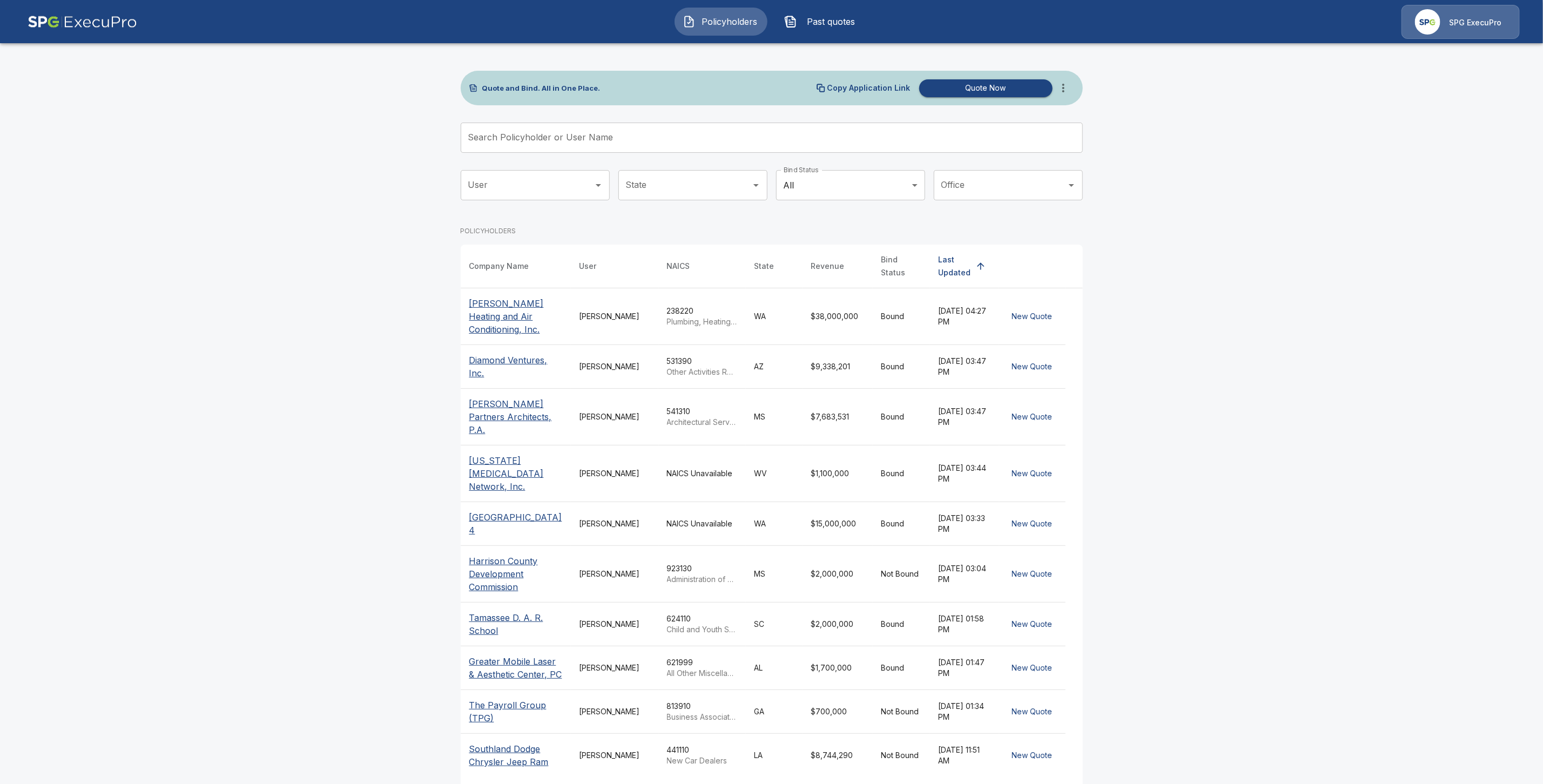
click at [525, 135] on input "Search Policyholder or User Name" at bounding box center [766, 138] width 611 height 30
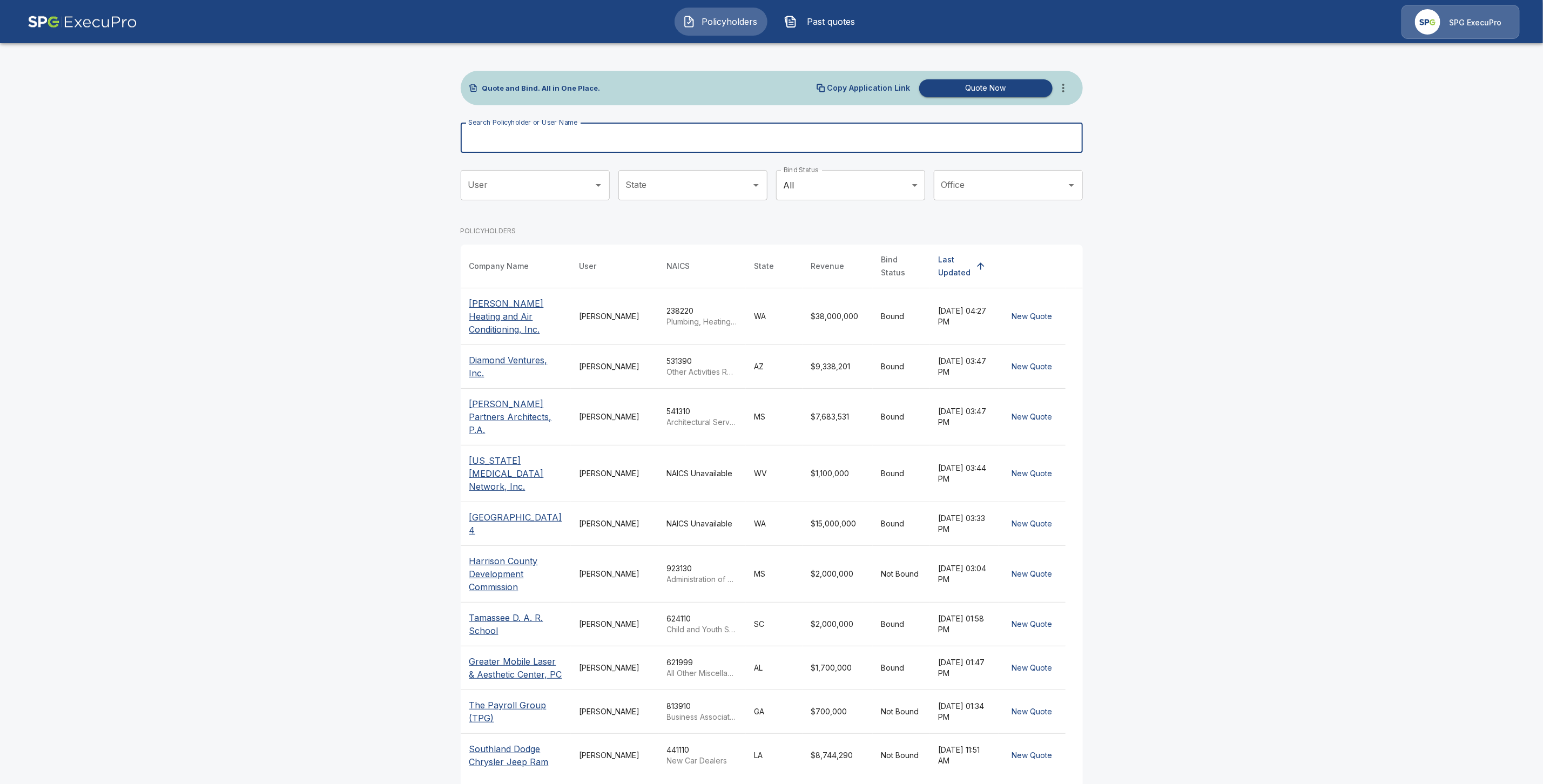
paste input "**********"
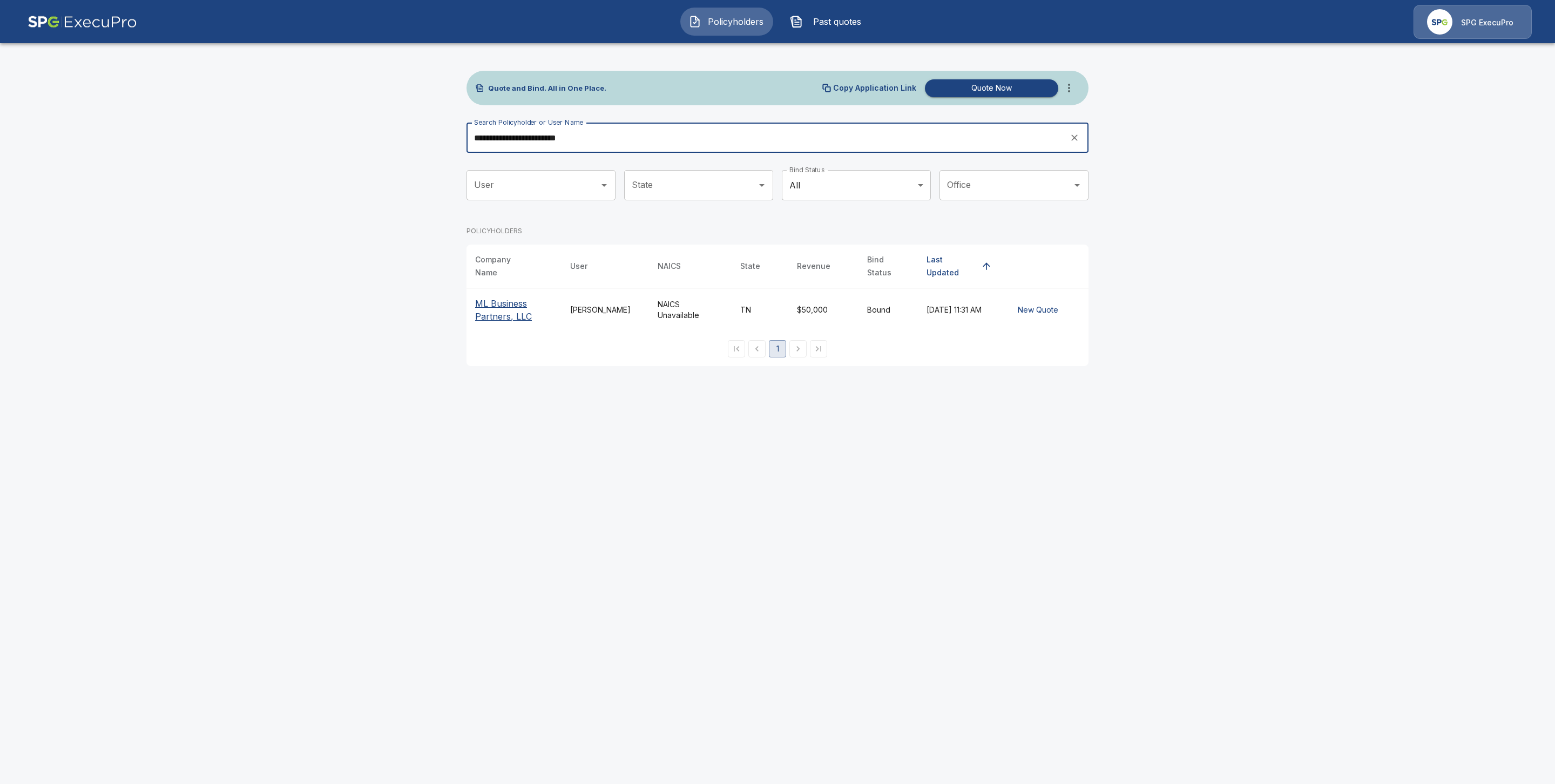
type input "**********"
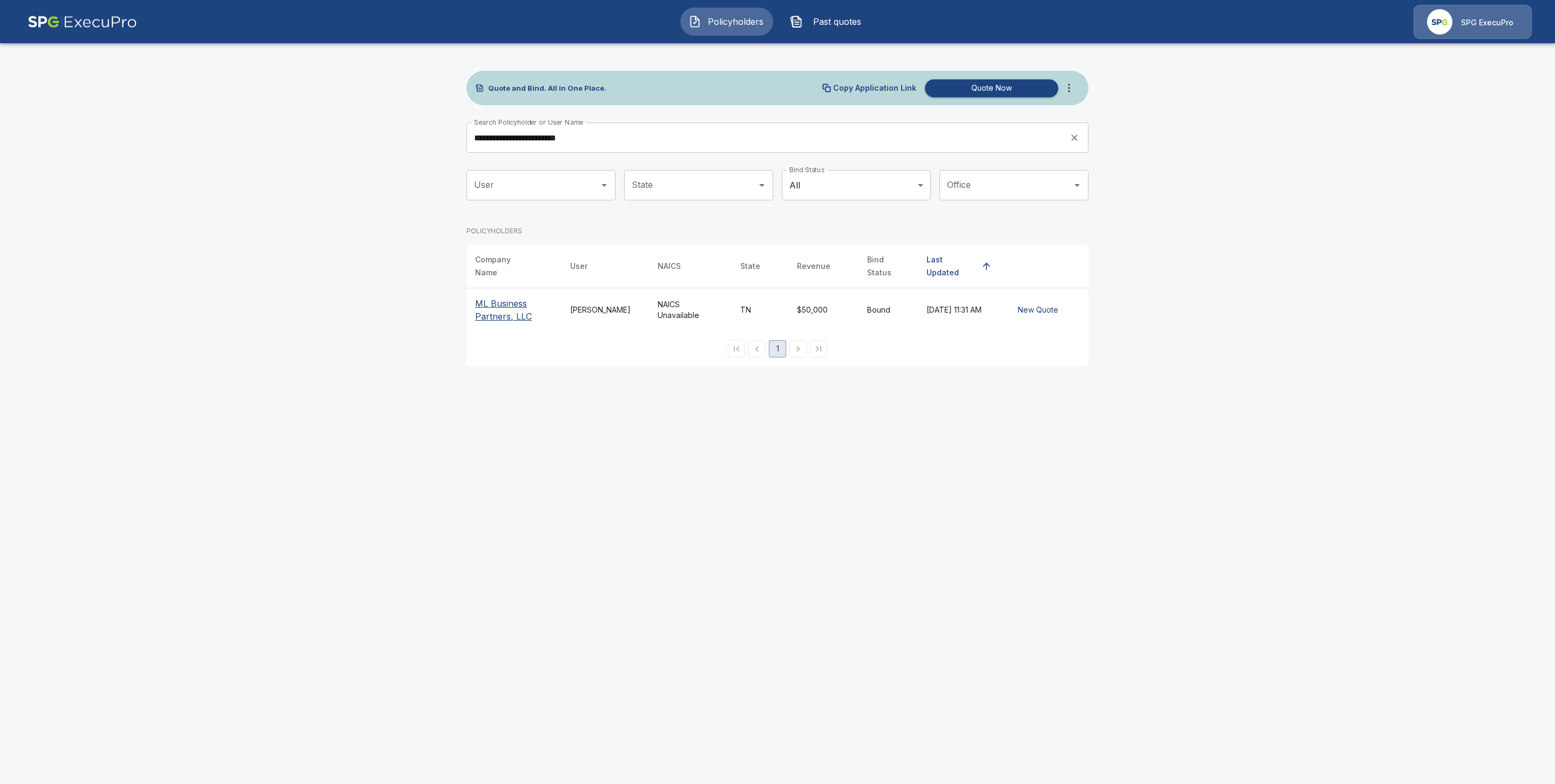
click at [481, 304] on p "ML Business Partners, LLC" at bounding box center [514, 310] width 78 height 26
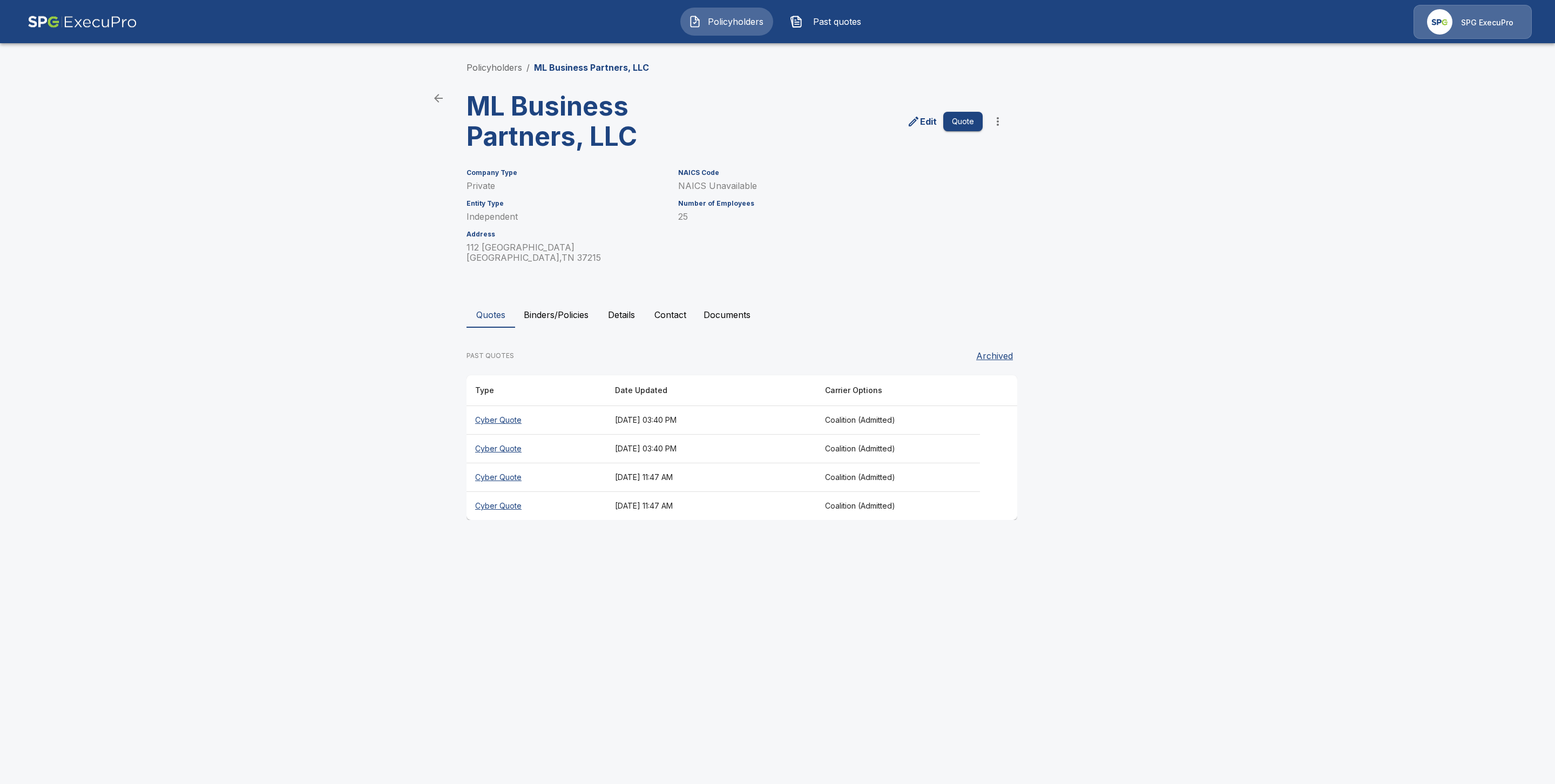
click at [564, 314] on button "Binders/Policies" at bounding box center [556, 314] width 82 height 26
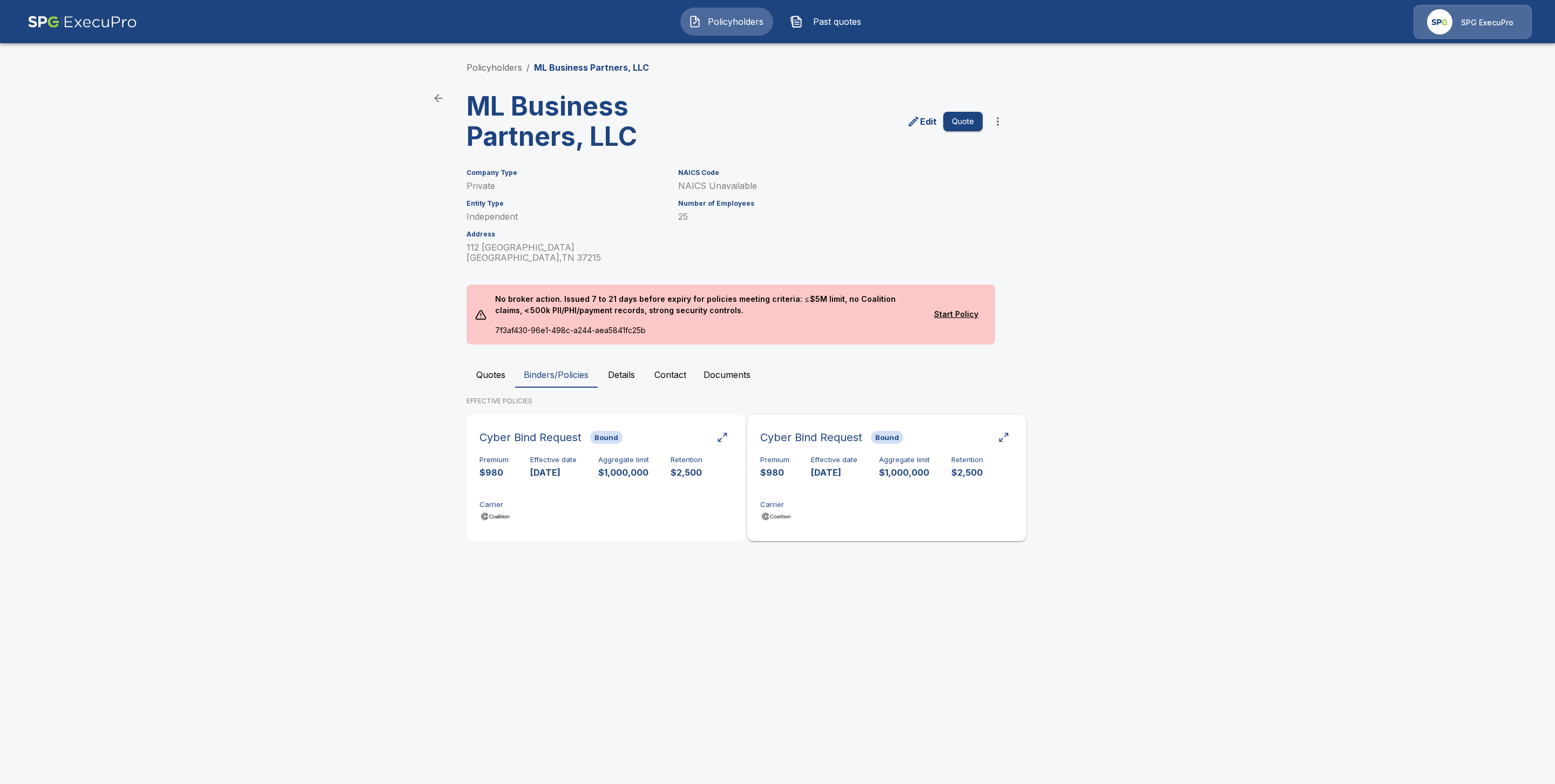
click at [877, 462] on div "Premium $980 Effective date 10/5/2025 Aggregate limit $1,000,000 Retention $2,5…" at bounding box center [886, 489] width 253 height 68
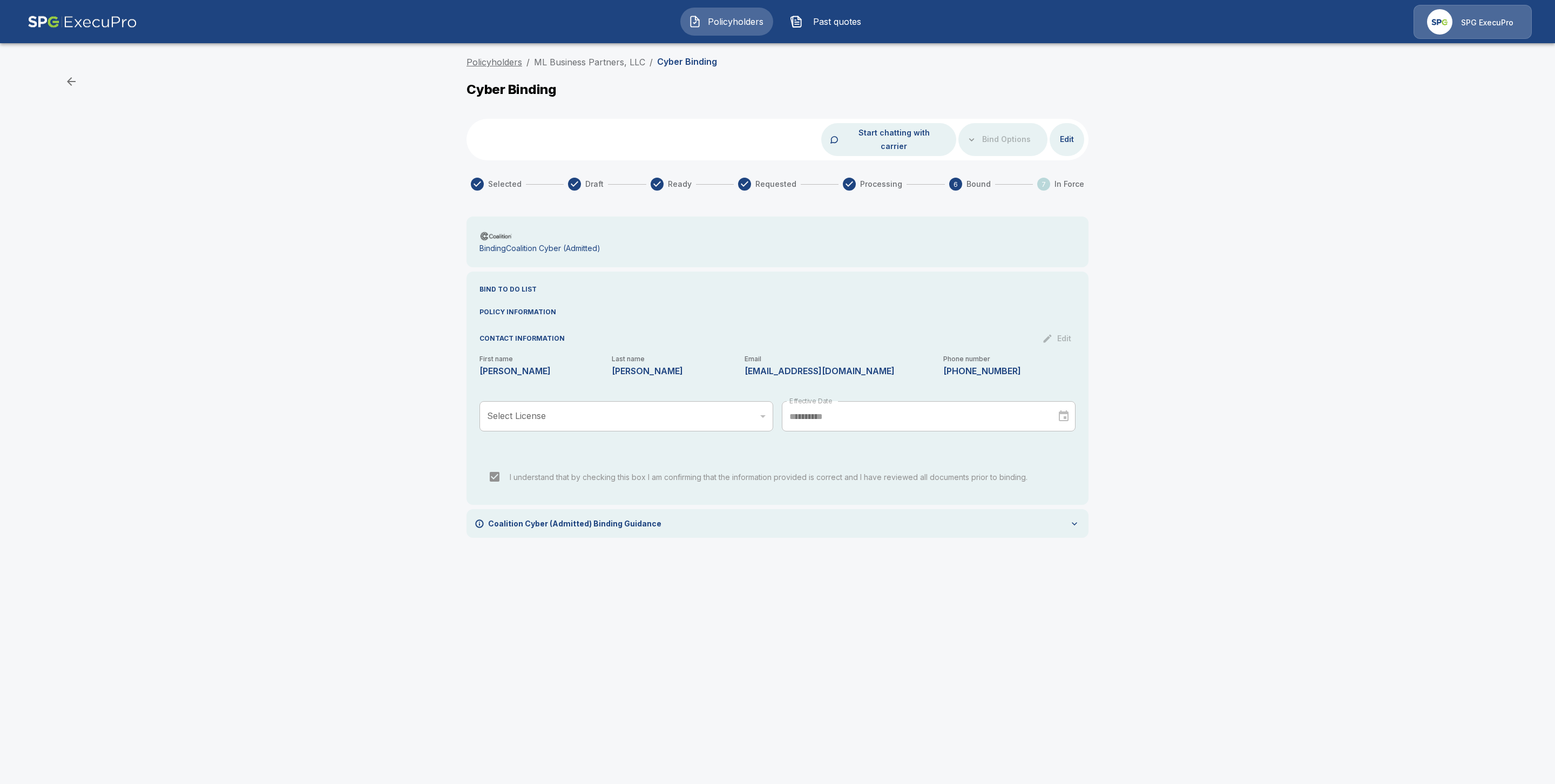
click at [501, 59] on link "Policyholders" at bounding box center [494, 62] width 56 height 11
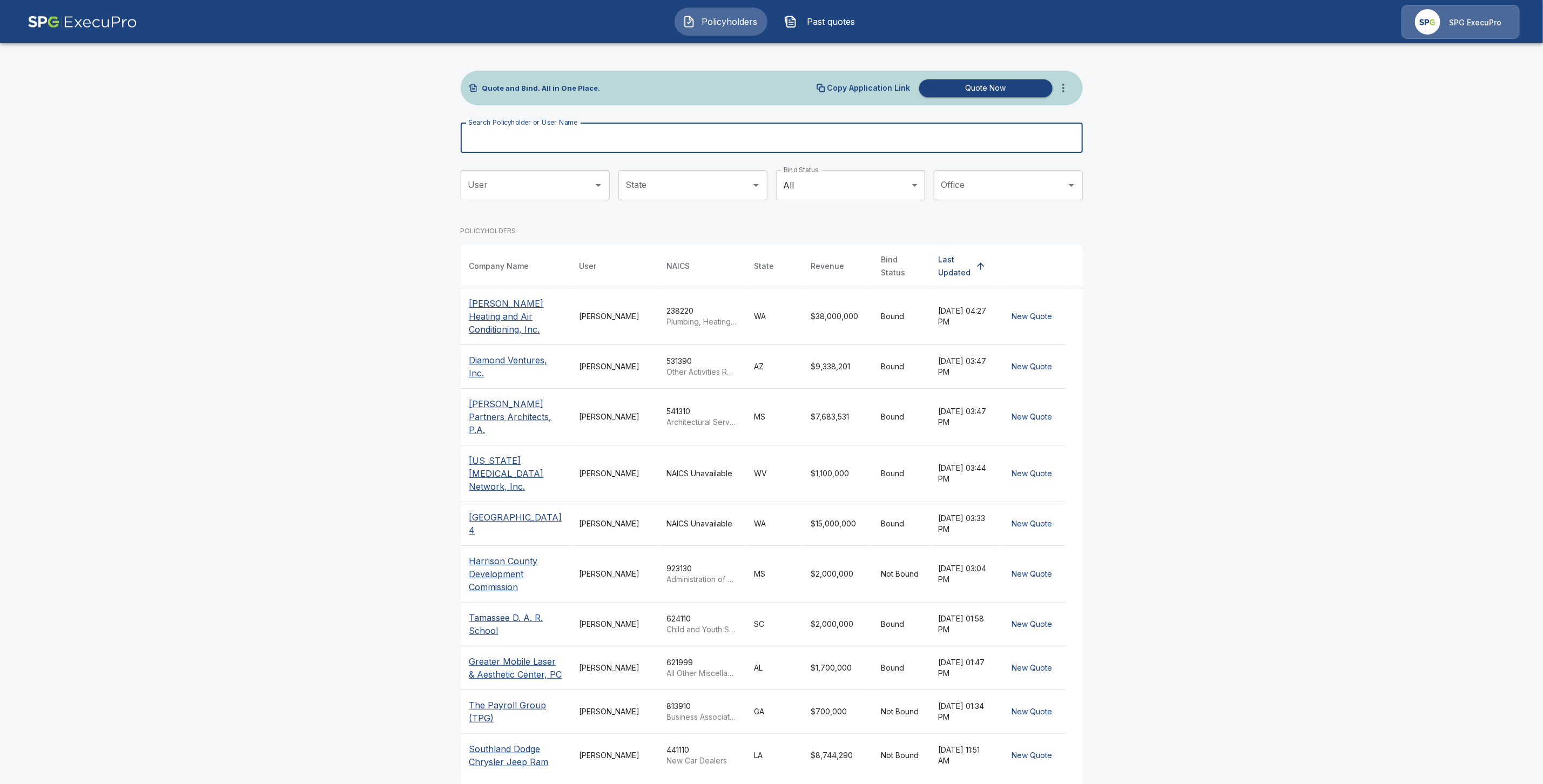
click at [523, 128] on div "Search Policyholder or User Name Search Policyholder or User Name" at bounding box center [772, 138] width 622 height 30
paste input "**********"
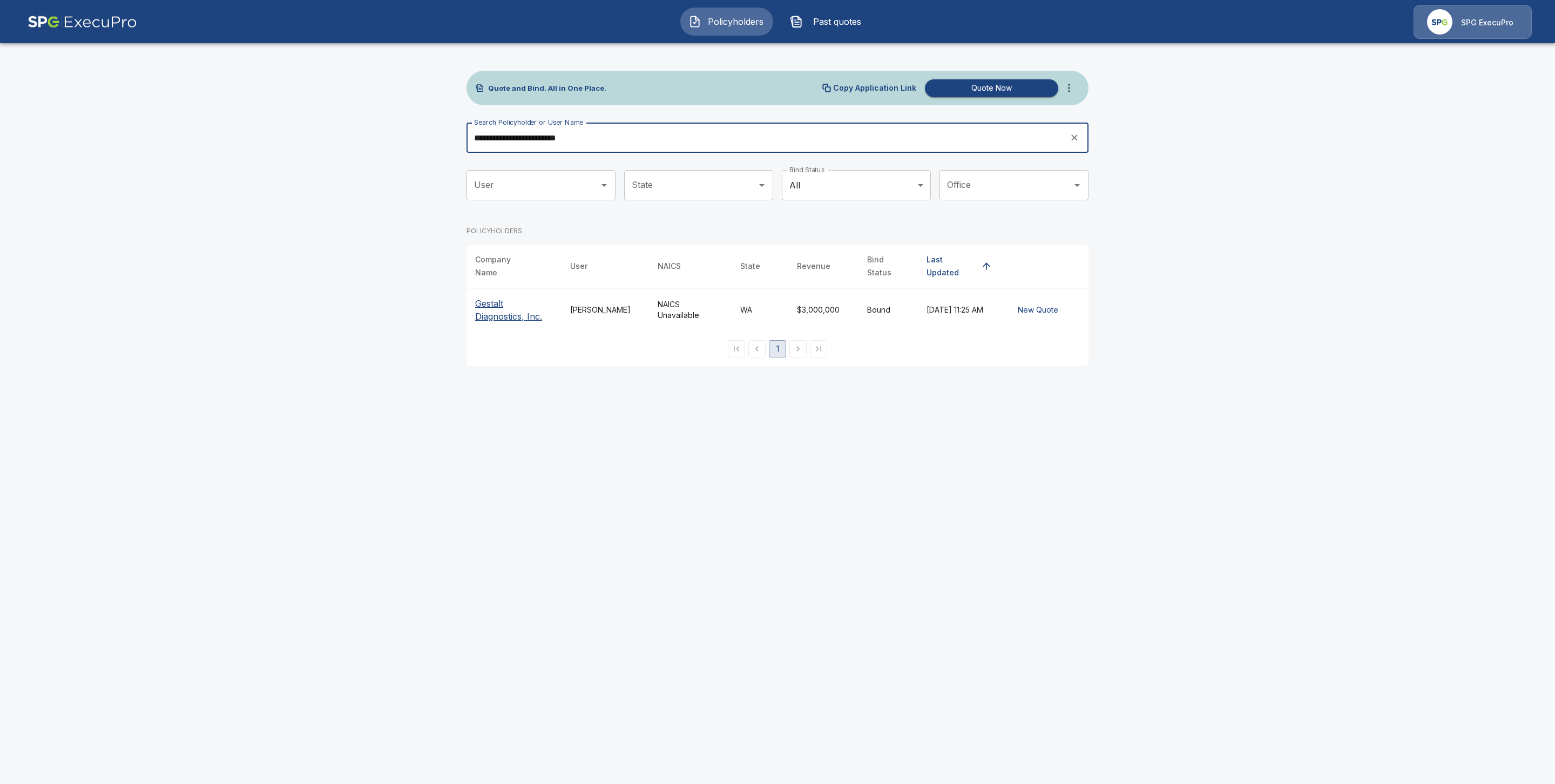
type input "**********"
click at [515, 310] on p "Gestalt Diagnostics, Inc." at bounding box center [514, 310] width 78 height 26
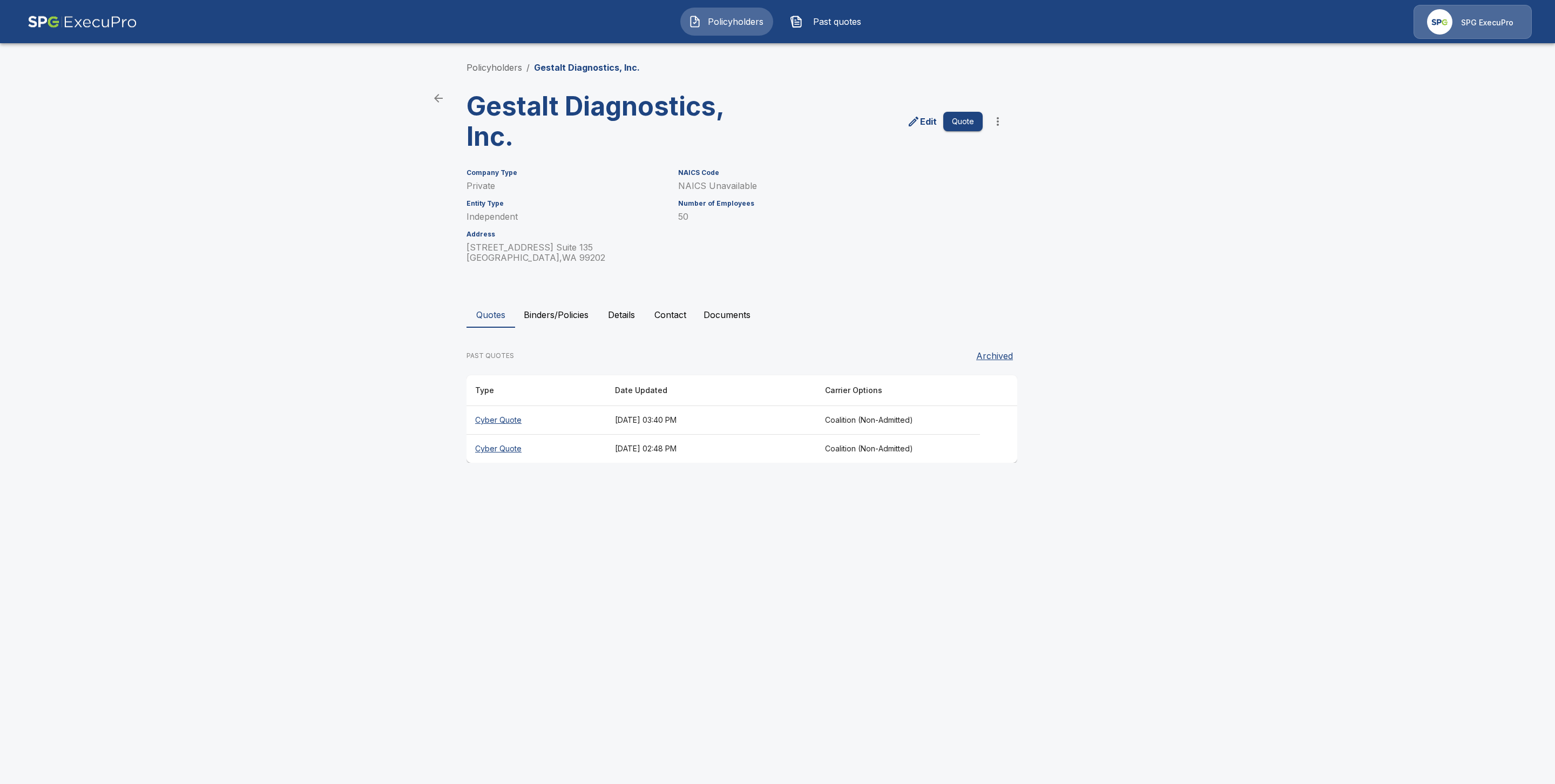
click at [593, 323] on button "Binders/Policies" at bounding box center [556, 314] width 82 height 26
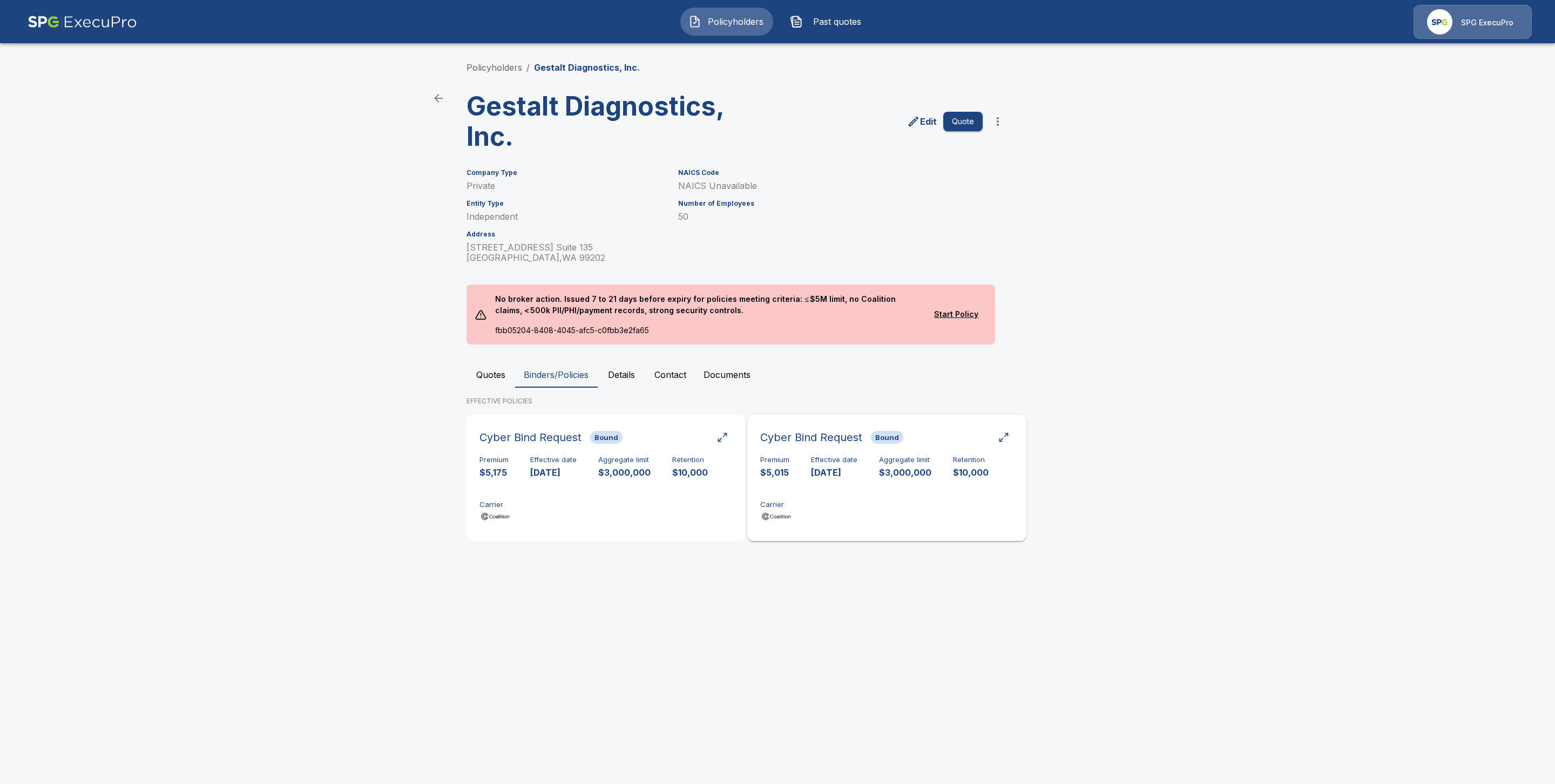
click at [846, 486] on div "Premium $5,015 Effective date 10/1/2025 Aggregate limit $3,000,000 Retention $1…" at bounding box center [886, 489] width 253 height 68
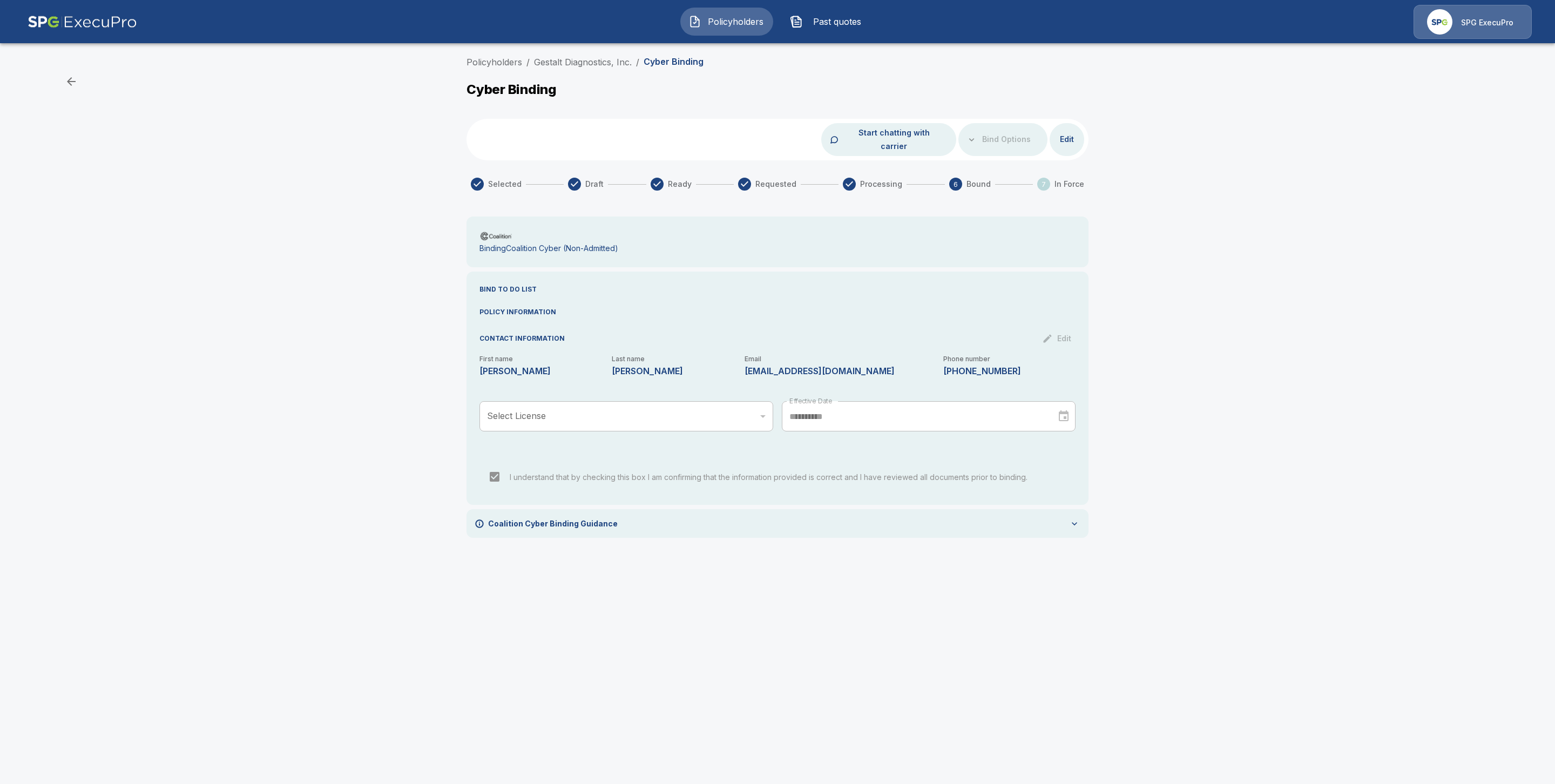
drag, startPoint x: 484, startPoint y: 64, endPoint x: 534, endPoint y: 113, distance: 70.0
click at [484, 64] on link "Policyholders" at bounding box center [494, 62] width 56 height 11
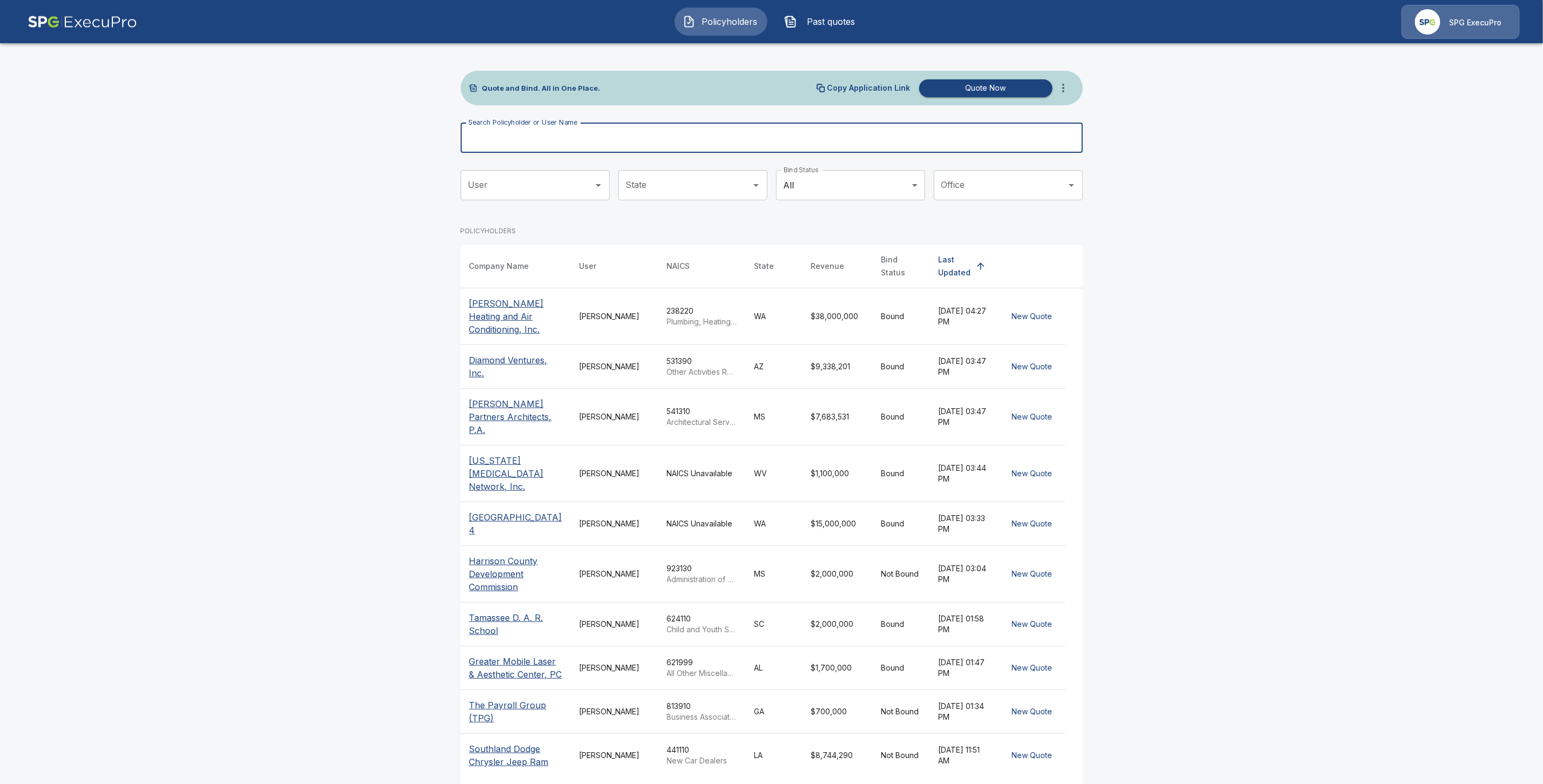
click at [553, 141] on input "Search Policyholder or User Name" at bounding box center [766, 138] width 611 height 30
paste input "**********"
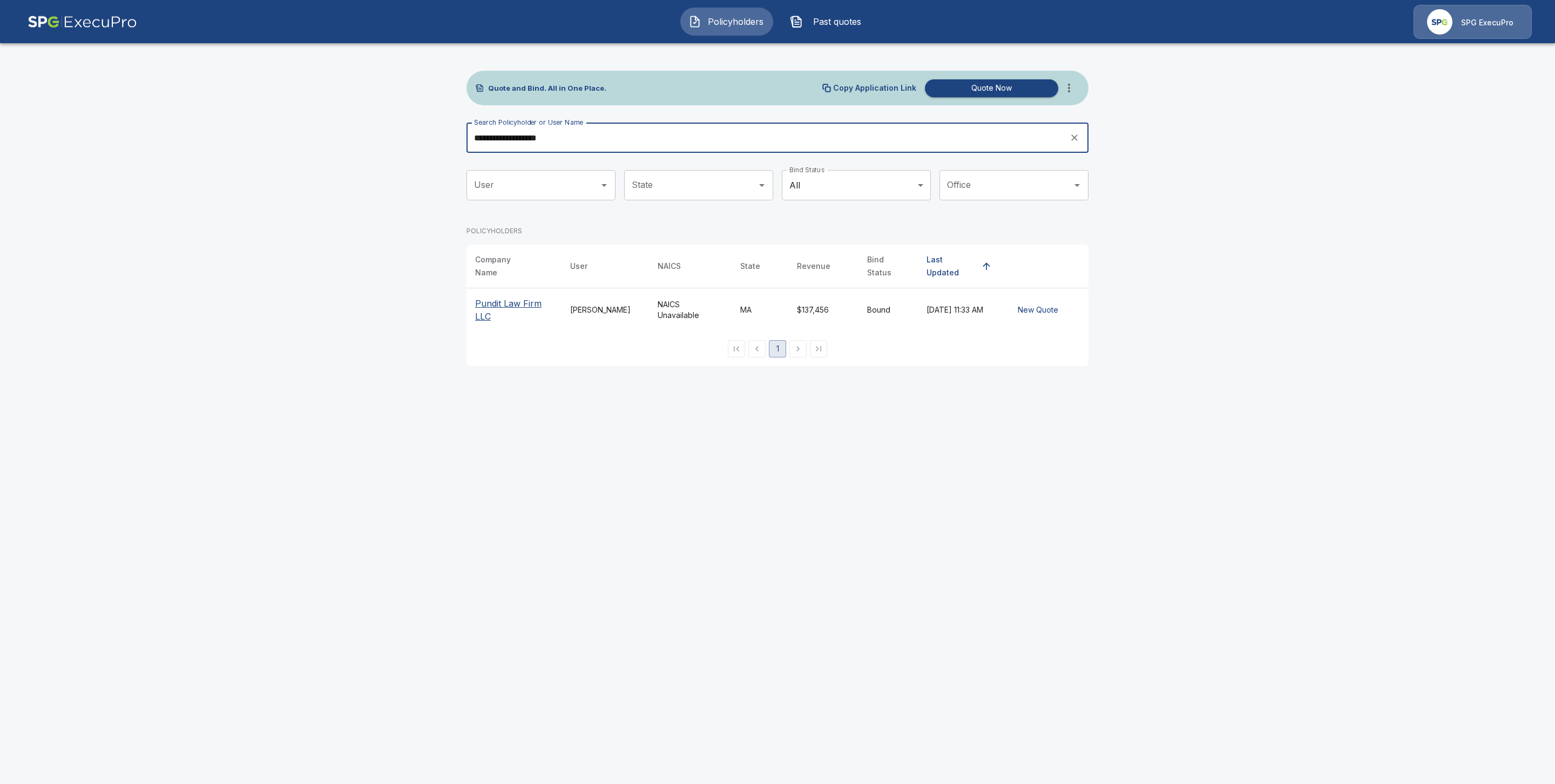
type input "**********"
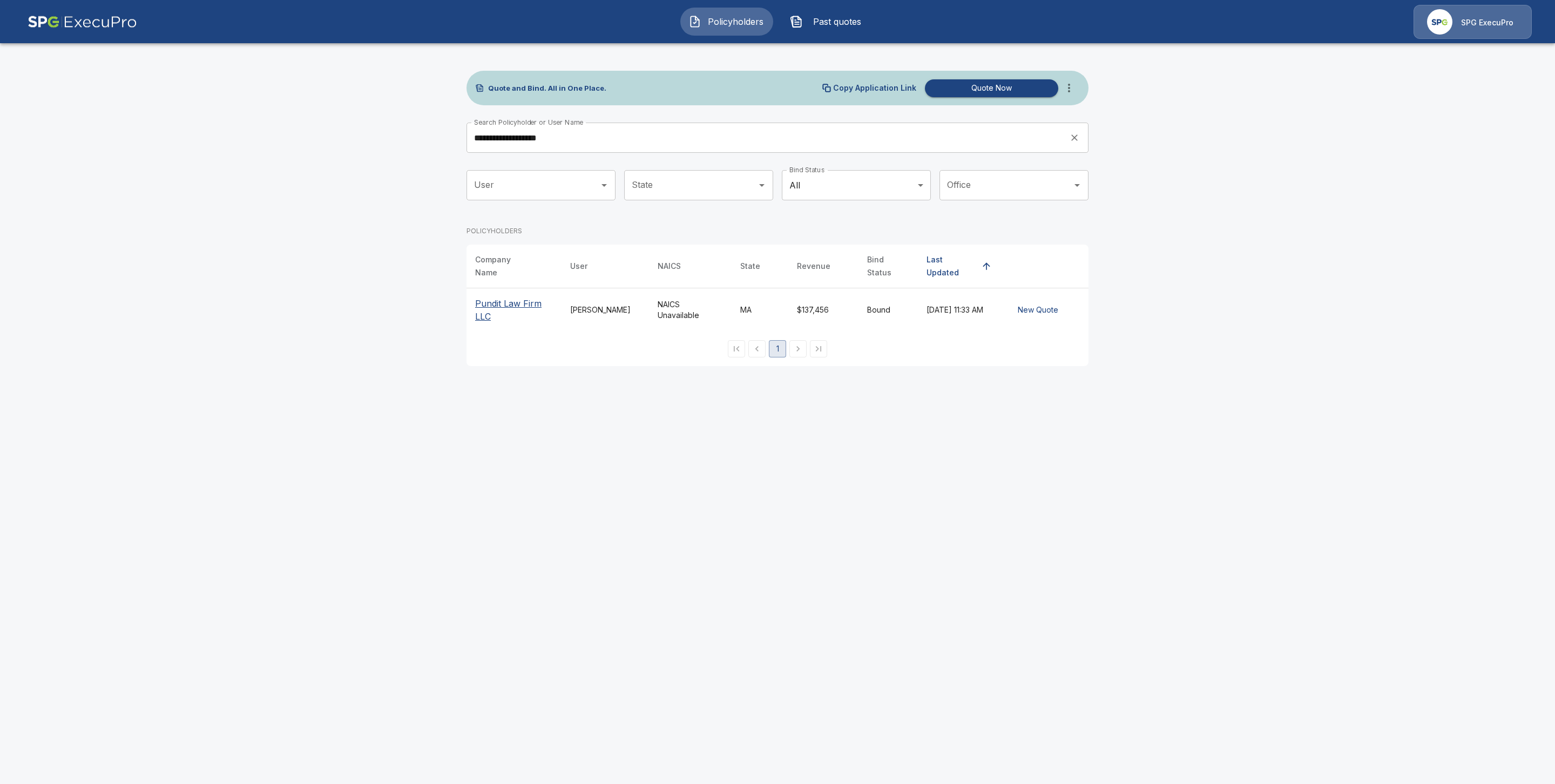
click at [514, 288] on th "Pundit Law Firm LLC" at bounding box center [514, 310] width 95 height 43
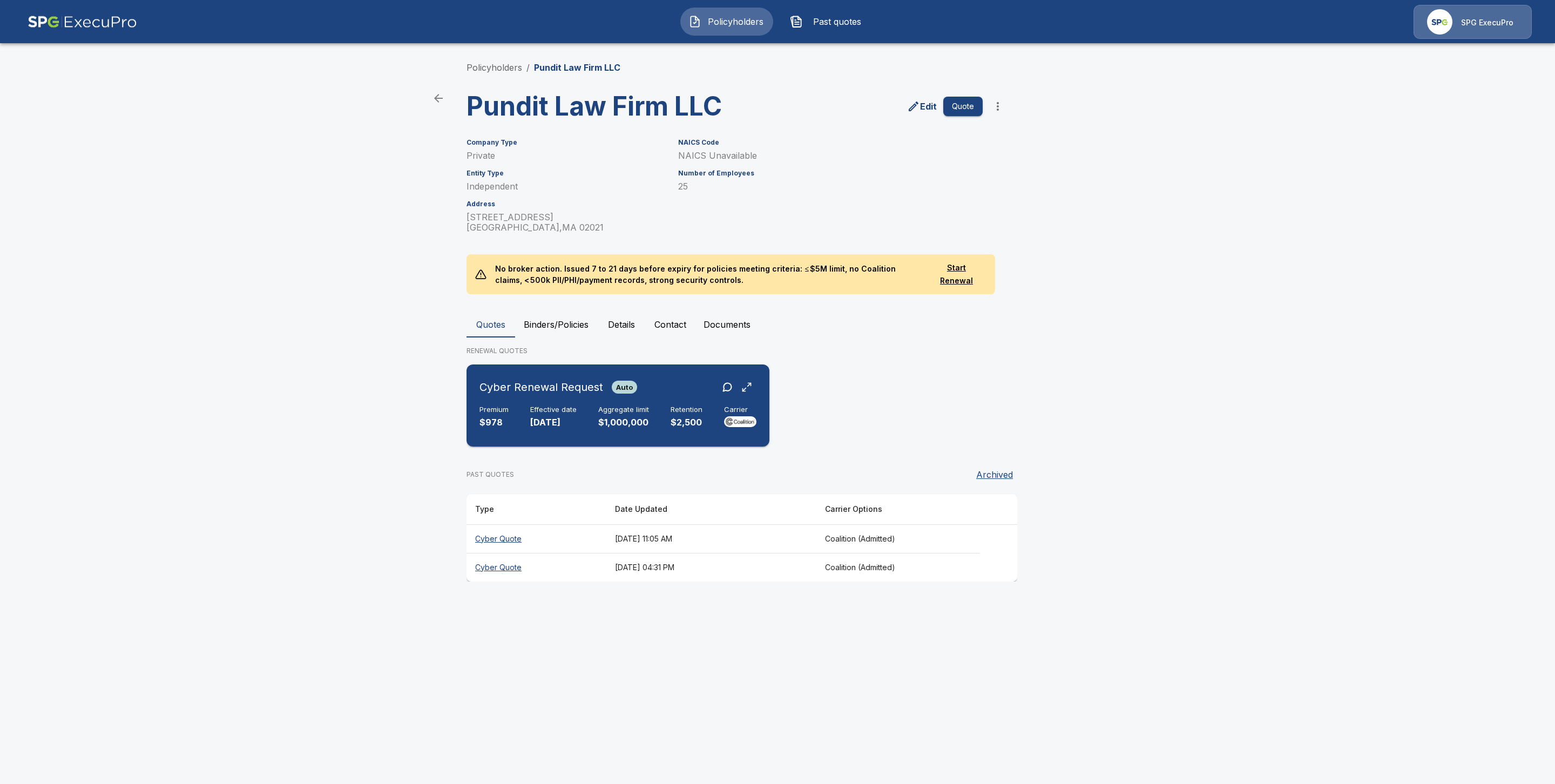
click at [535, 412] on h6 "Effective date" at bounding box center [553, 410] width 46 height 8
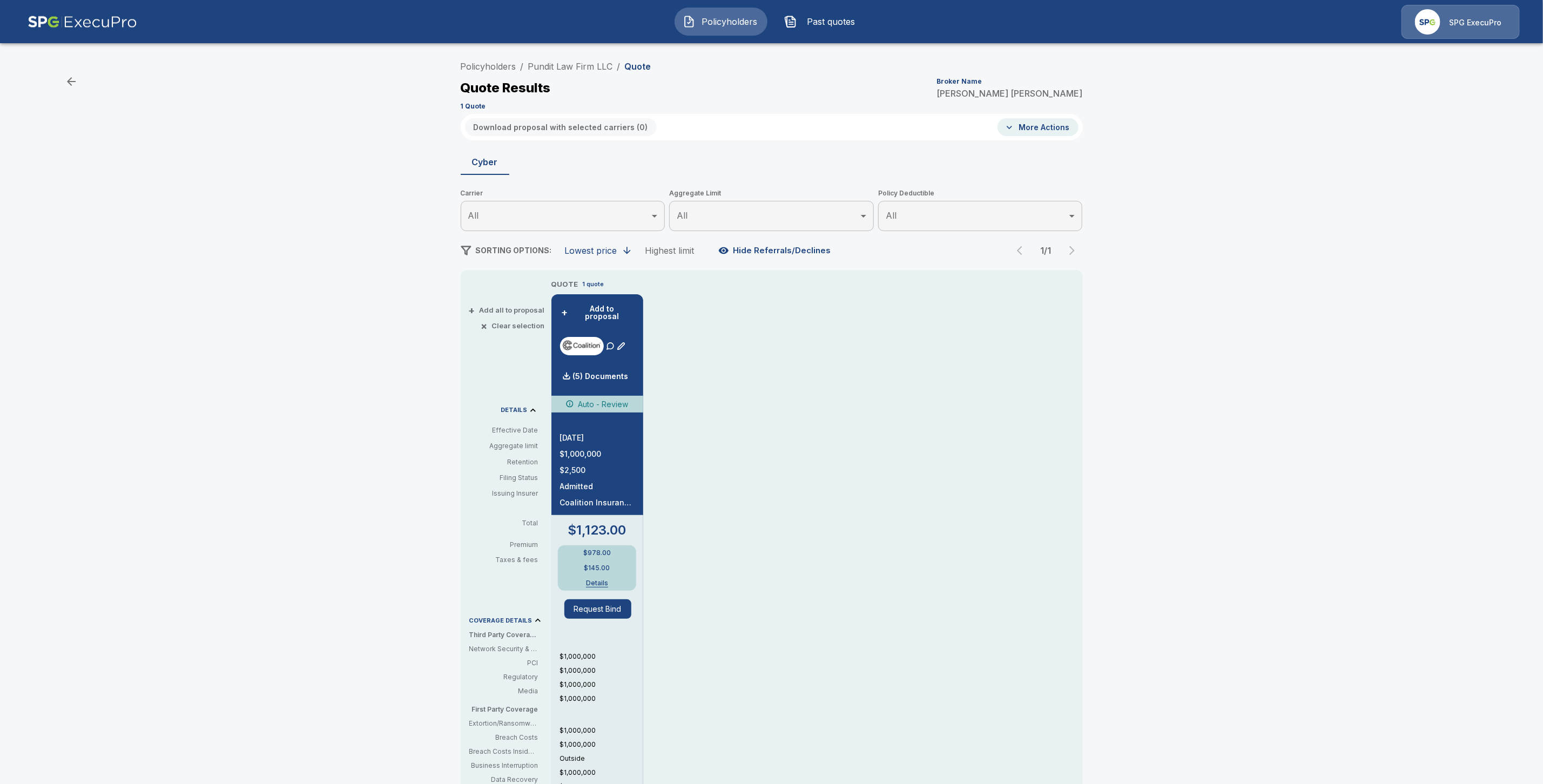
click at [572, 72] on li "Pundit Law Firm LLC" at bounding box center [571, 66] width 85 height 13
click at [574, 69] on link "Pundit Law Firm LLC" at bounding box center [571, 66] width 85 height 11
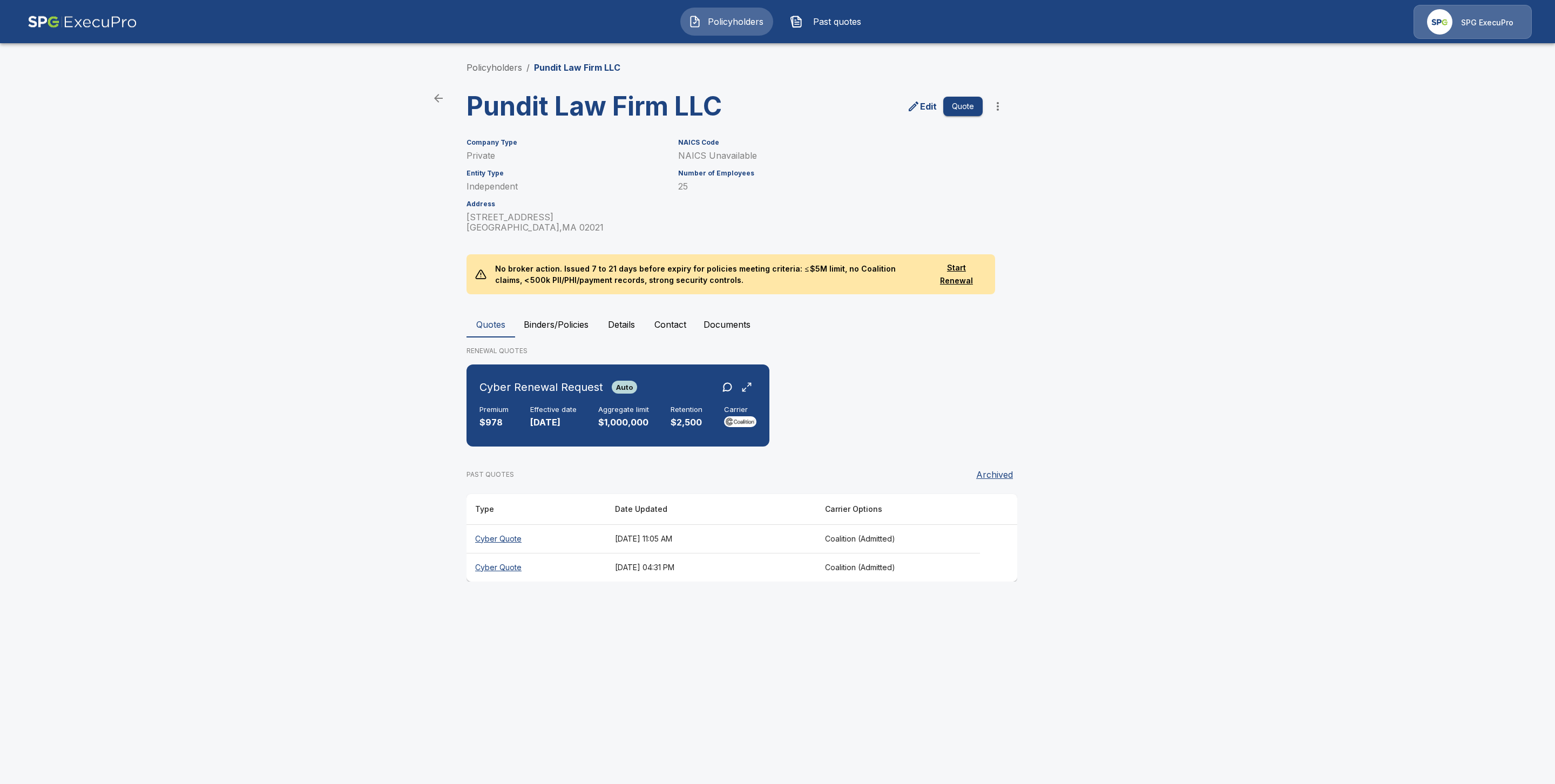
click at [497, 572] on th "Cyber Quote" at bounding box center [537, 567] width 140 height 28
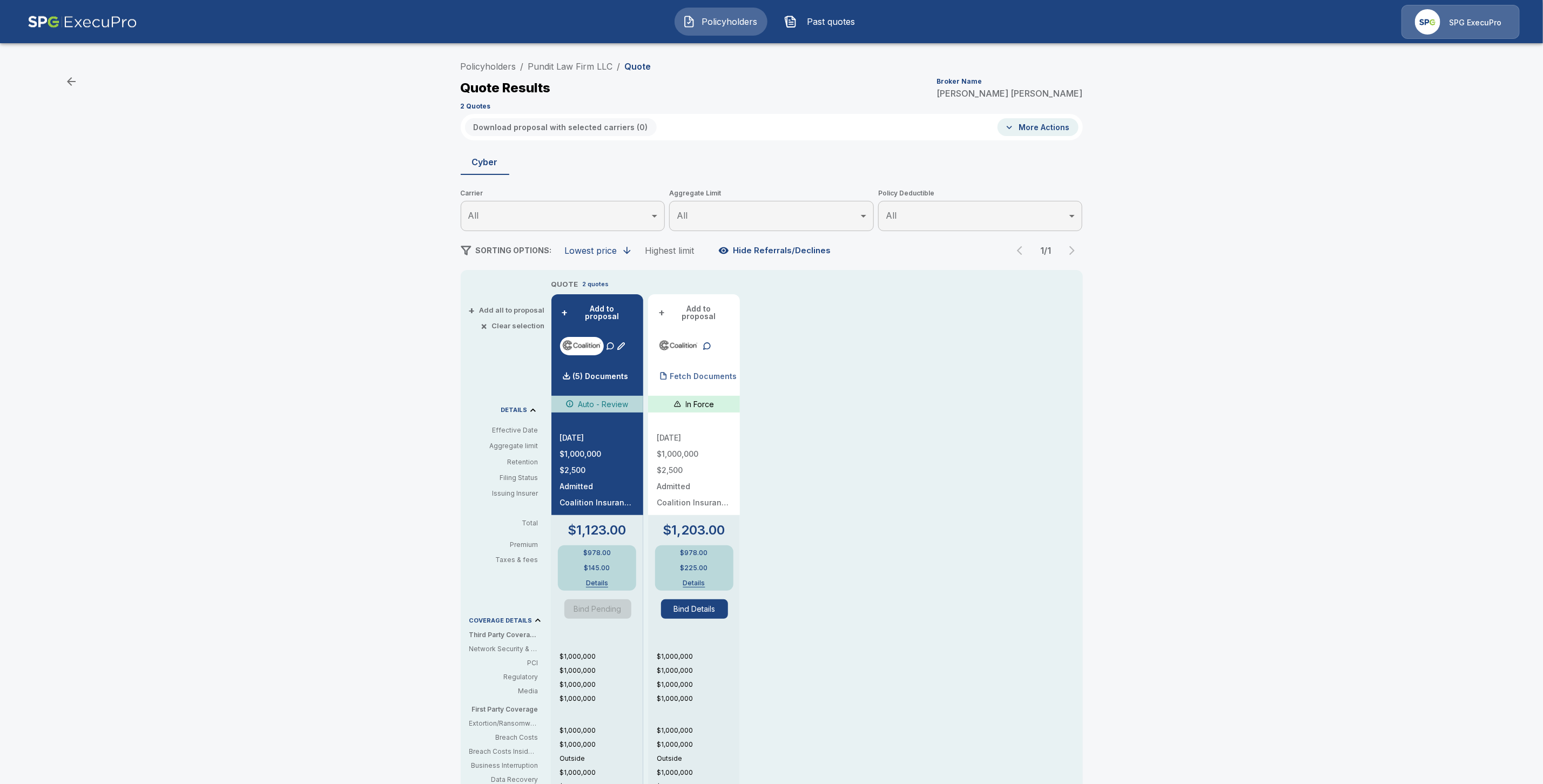
click at [690, 366] on div "Fetch Documents" at bounding box center [697, 377] width 80 height 22
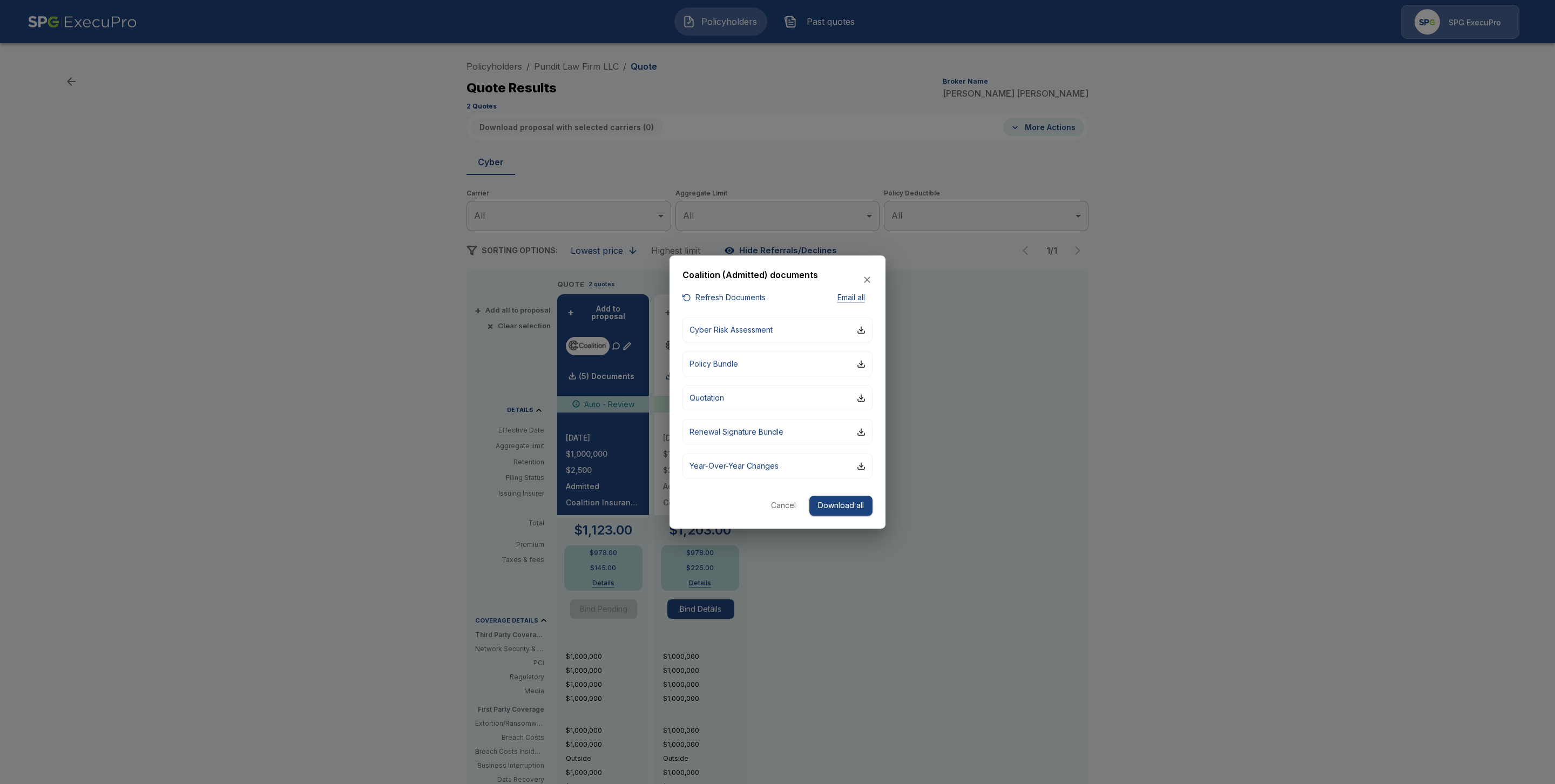
drag, startPoint x: 1180, startPoint y: 436, endPoint x: 1128, endPoint y: 390, distance: 69.4
click at [1178, 433] on div at bounding box center [778, 392] width 1555 height 784
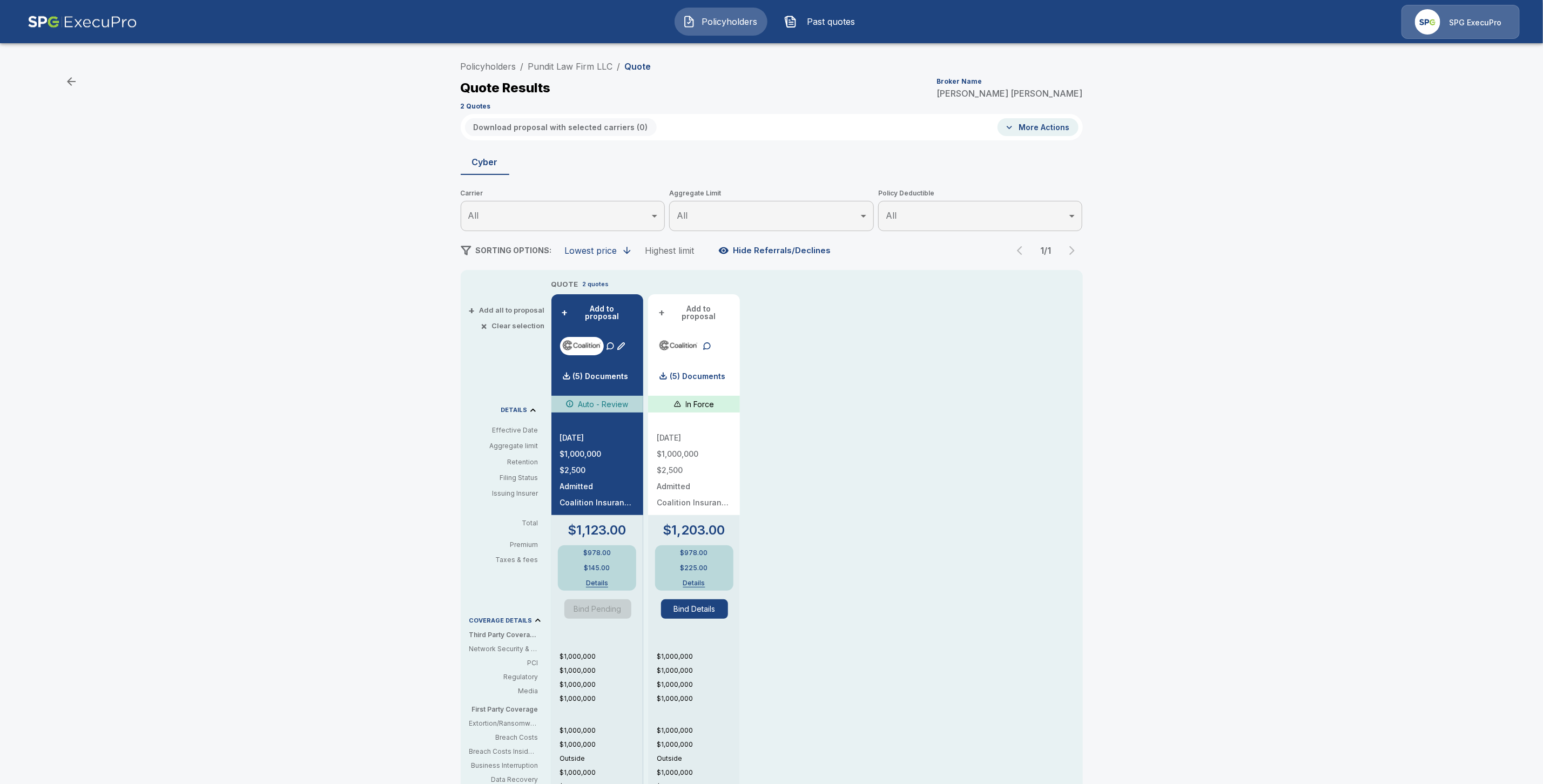
click at [499, 63] on link "Policyholders" at bounding box center [489, 66] width 56 height 11
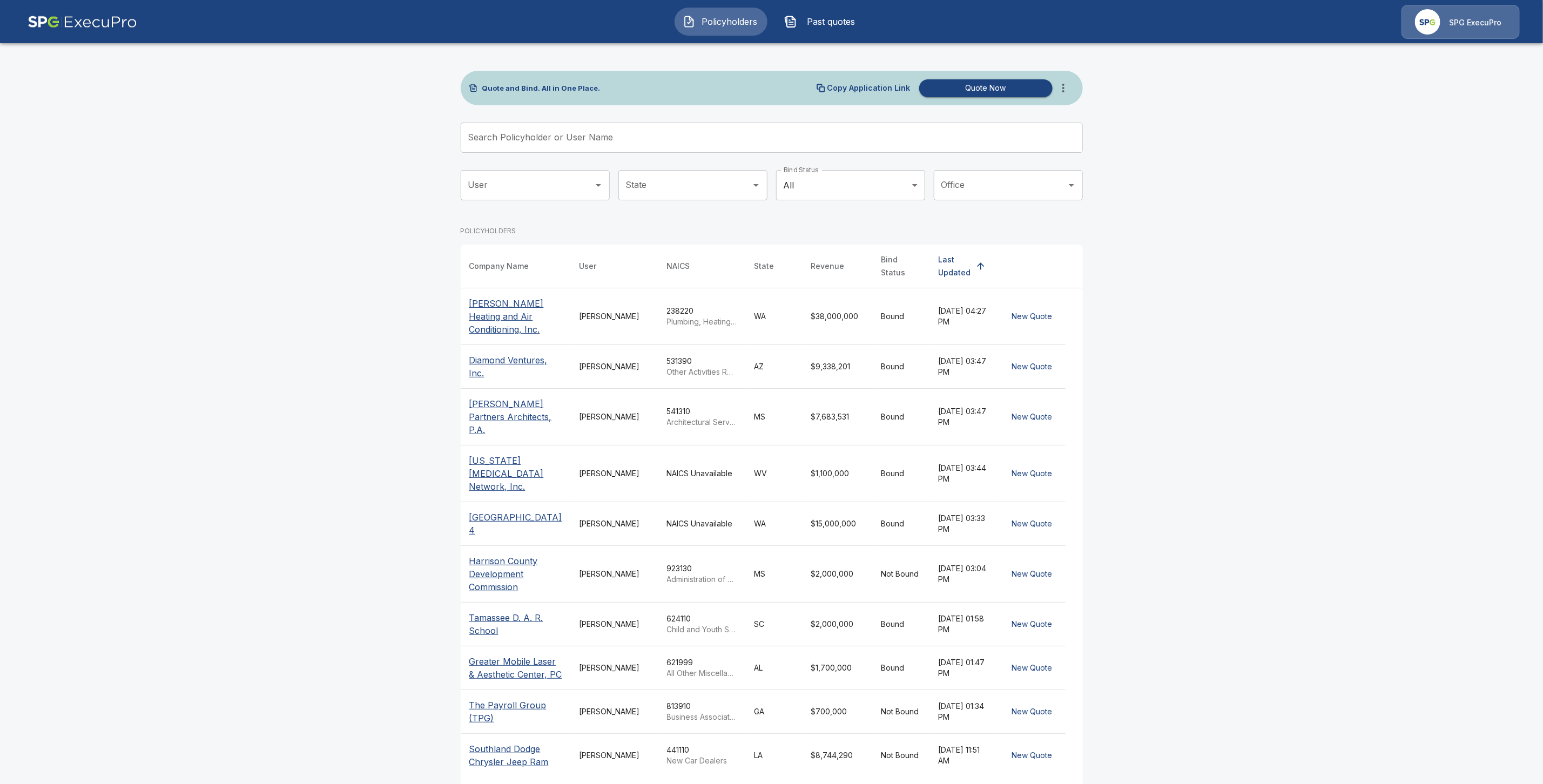
click at [526, 136] on input "Search Policyholder or User Name" at bounding box center [766, 138] width 611 height 30
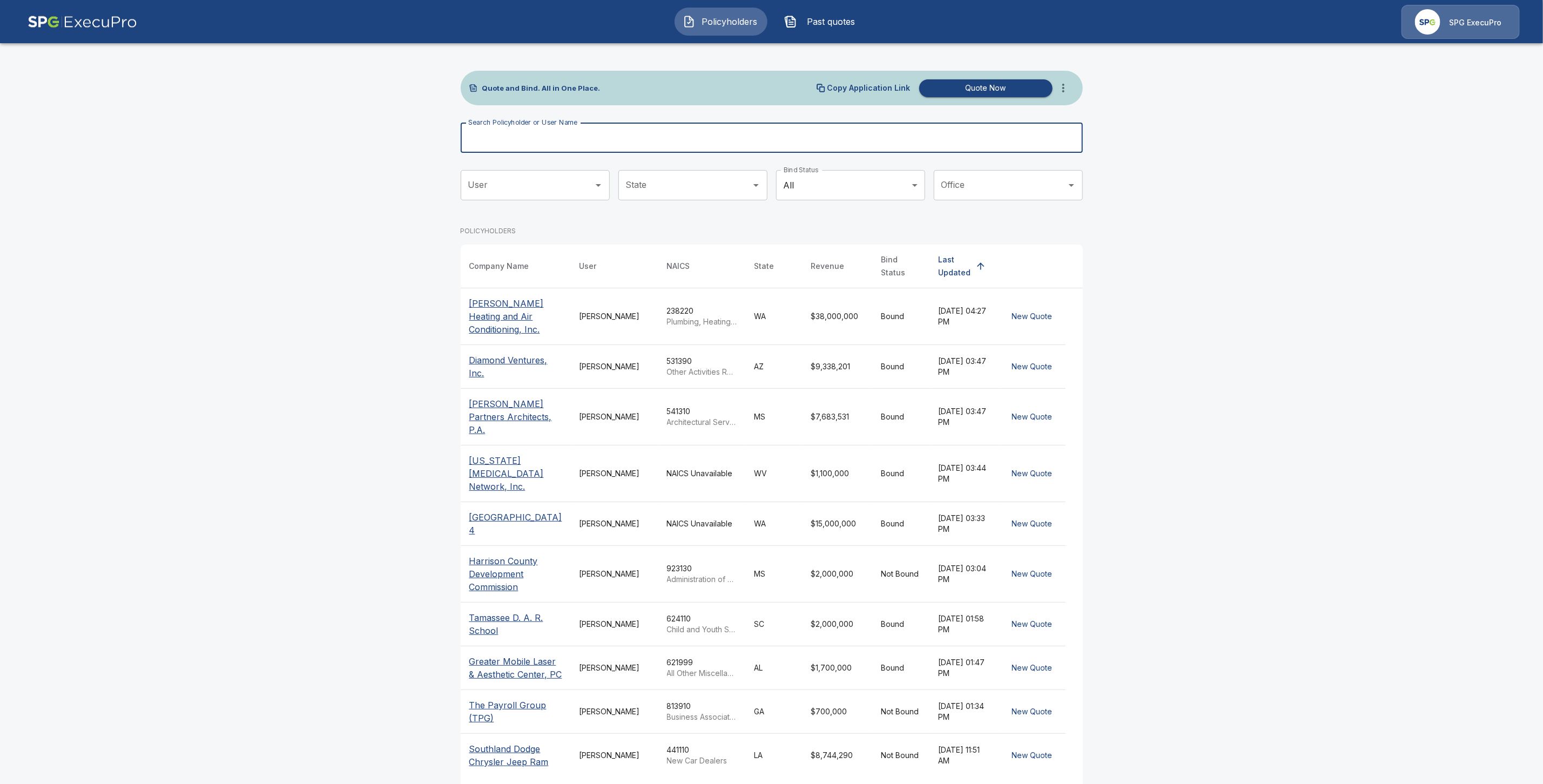
paste input "**********"
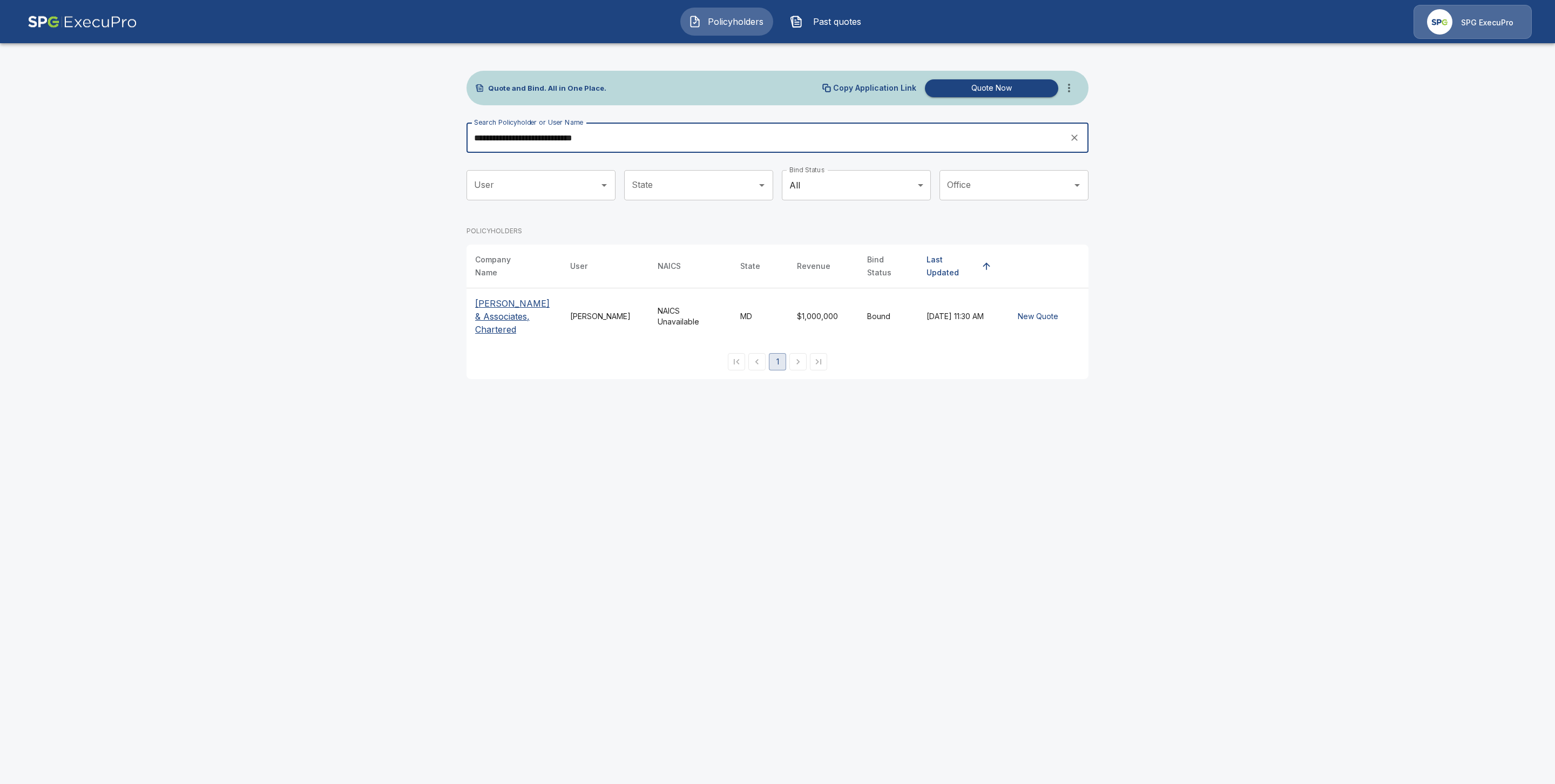
type input "**********"
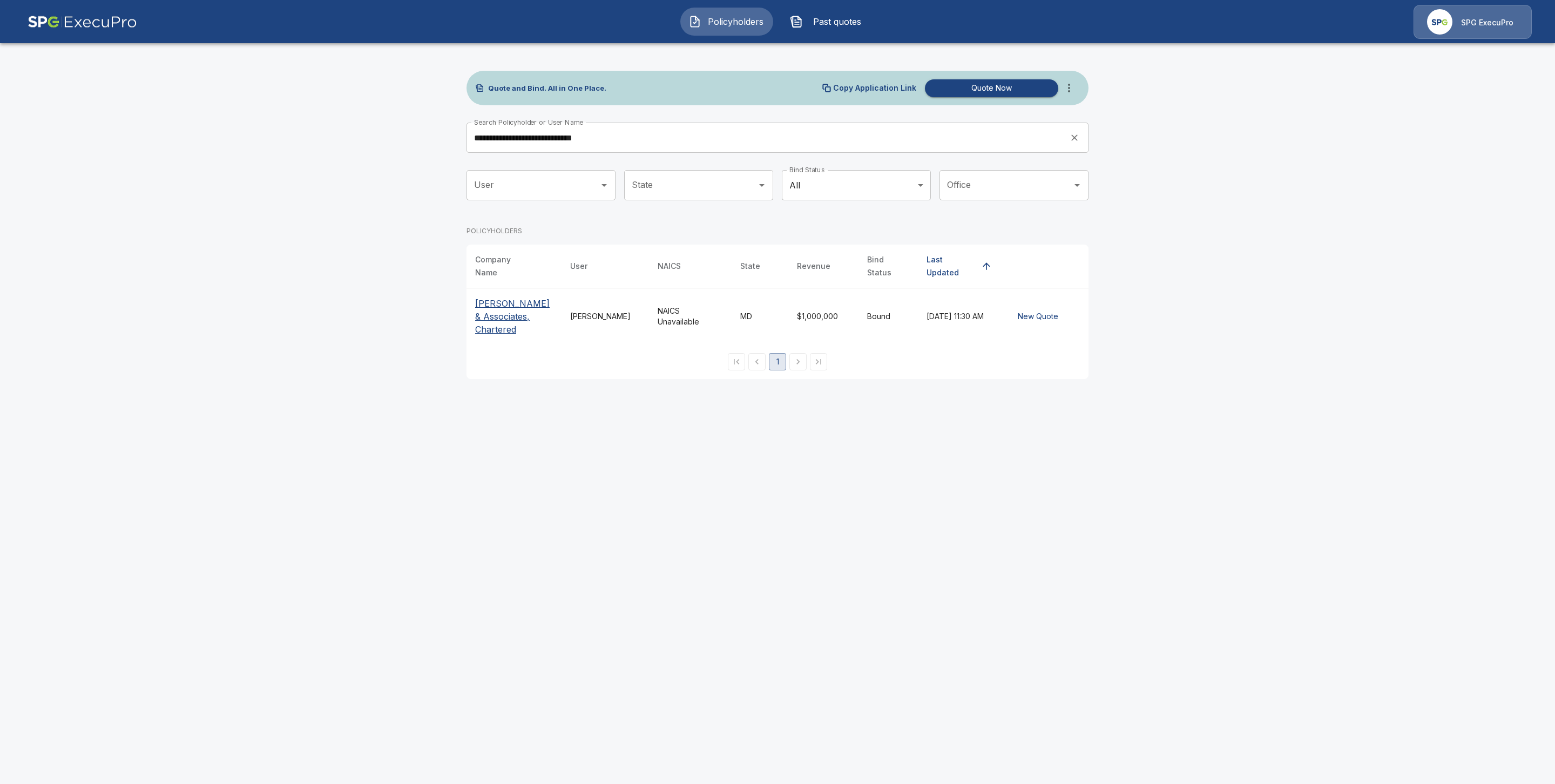
drag, startPoint x: 499, startPoint y: 305, endPoint x: 502, endPoint y: 312, distance: 7.6
click at [499, 307] on p "[PERSON_NAME] & Associates, Chartered" at bounding box center [514, 316] width 78 height 39
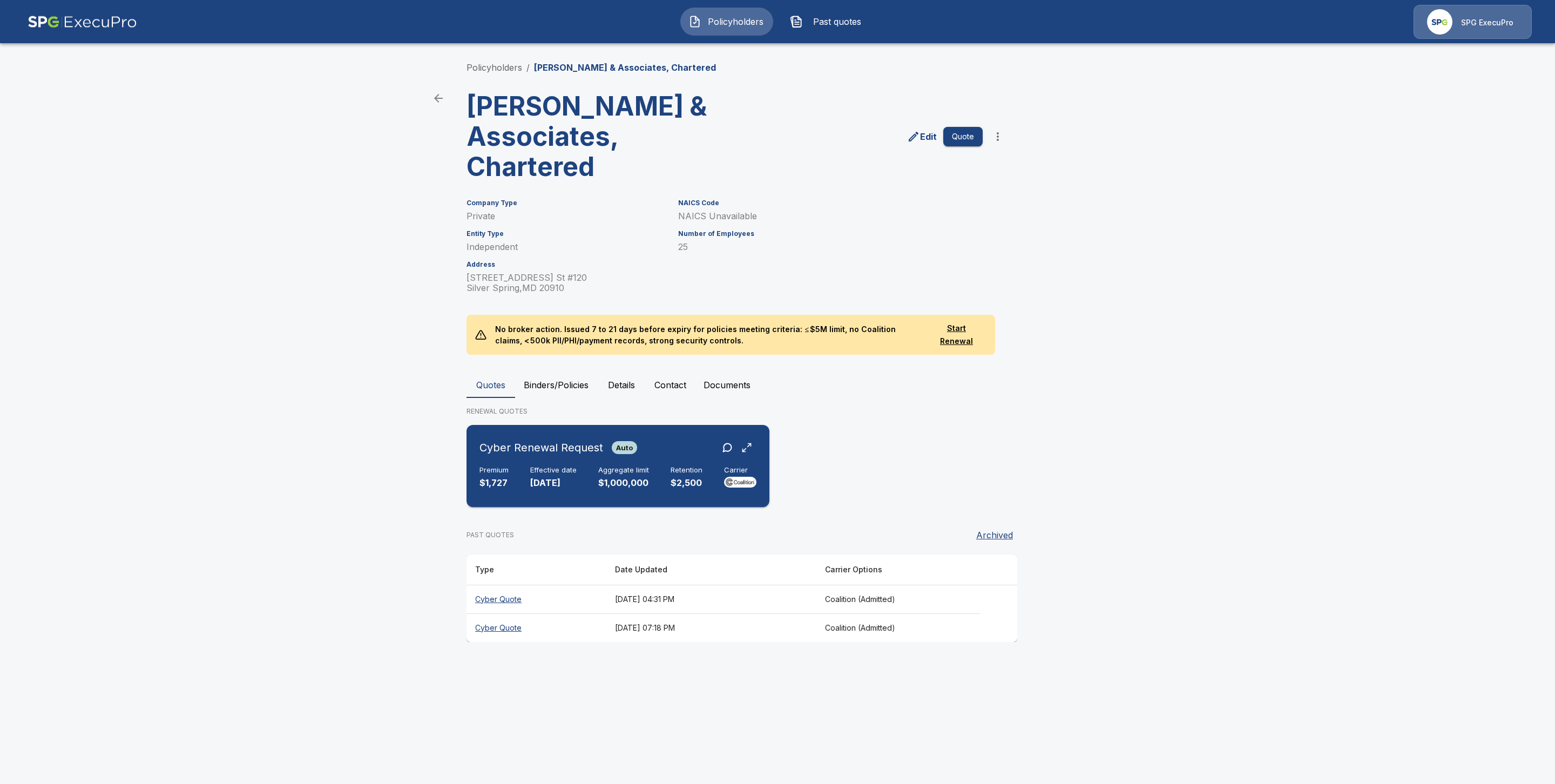
click at [531, 435] on div "Cyber Renewal Request Auto Premium $1,727 Effective date [DATE] Aggregate limit…" at bounding box center [618, 466] width 294 height 74
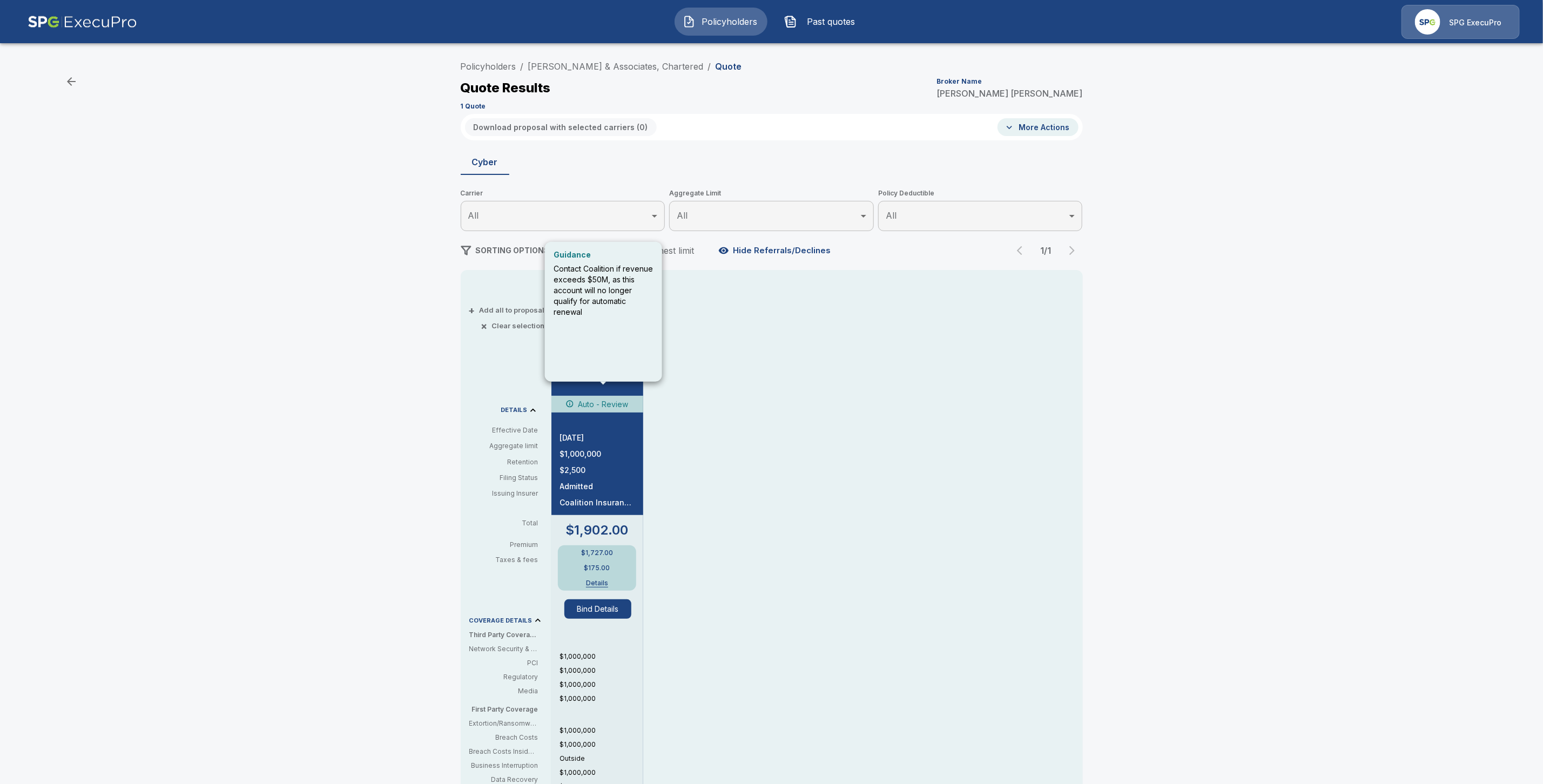
click at [595, 371] on div "Guidance Contact Coalition if revenue exceeds $50M, as this account will no lon…" at bounding box center [603, 312] width 117 height 140
click at [762, 403] on div "QUOTE 1 quote + Add to proposal Fetch Documents Auto - Review 11/30/2025 $1,000…" at bounding box center [795, 605] width 489 height 652
click at [577, 373] on div at bounding box center [566, 376] width 22 height 22
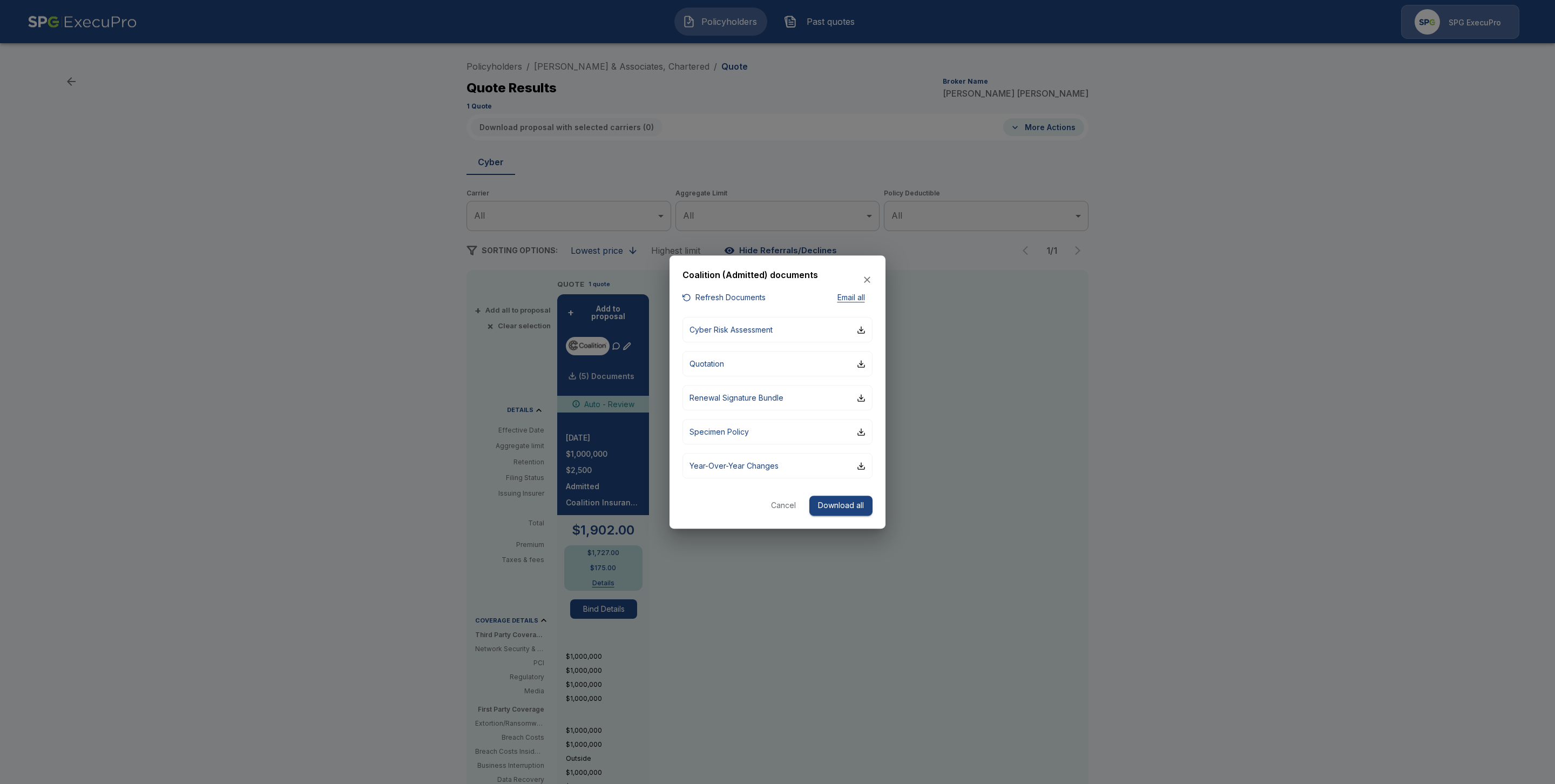
drag, startPoint x: 1135, startPoint y: 410, endPoint x: 1138, endPoint y: 418, distance: 8.5
click at [1135, 410] on div at bounding box center [778, 392] width 1555 height 784
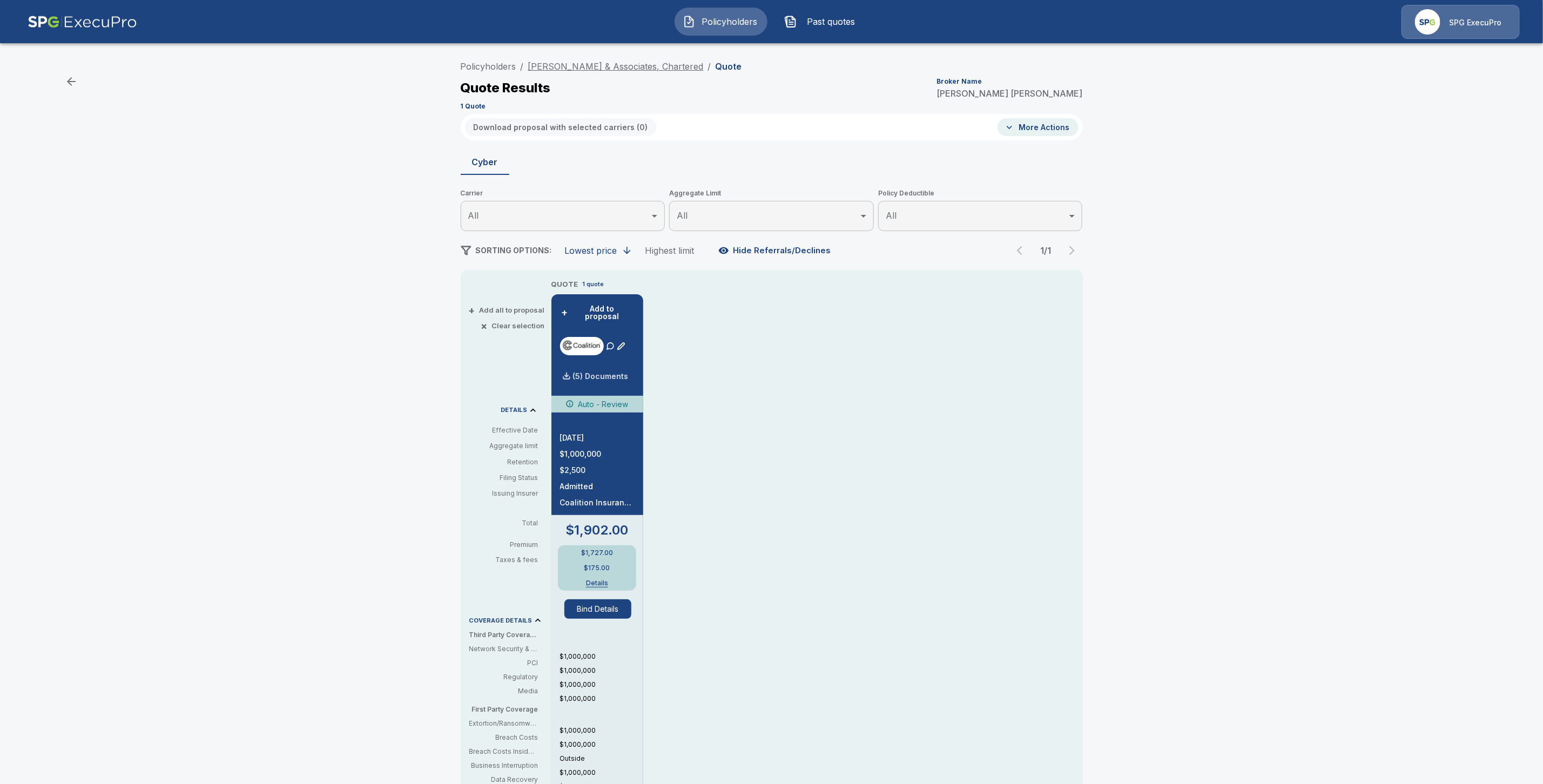
click at [601, 67] on link "DuBoff & Associates, Chartered" at bounding box center [616, 66] width 176 height 11
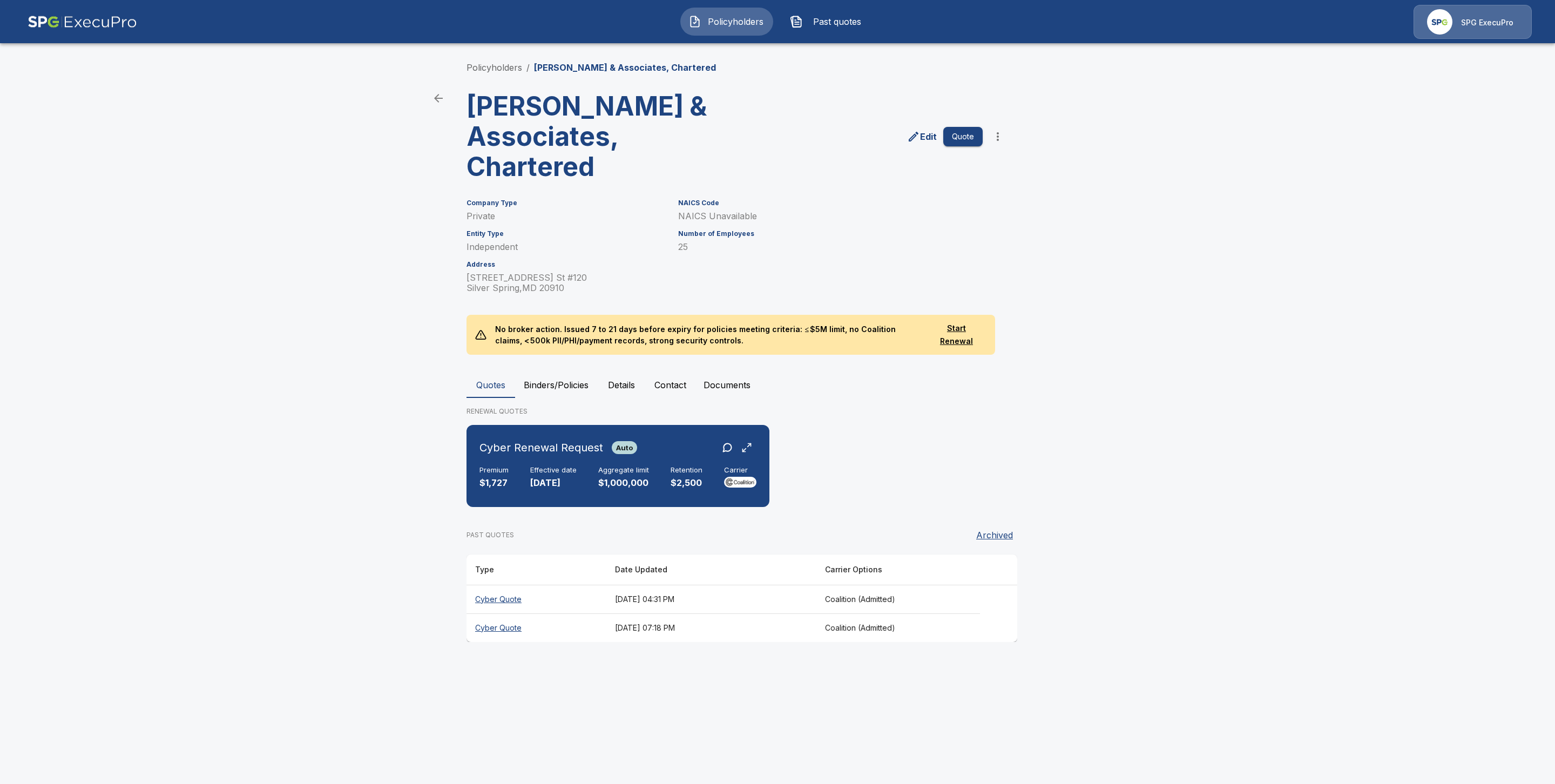
click at [519, 585] on th "Cyber Quote" at bounding box center [537, 599] width 140 height 28
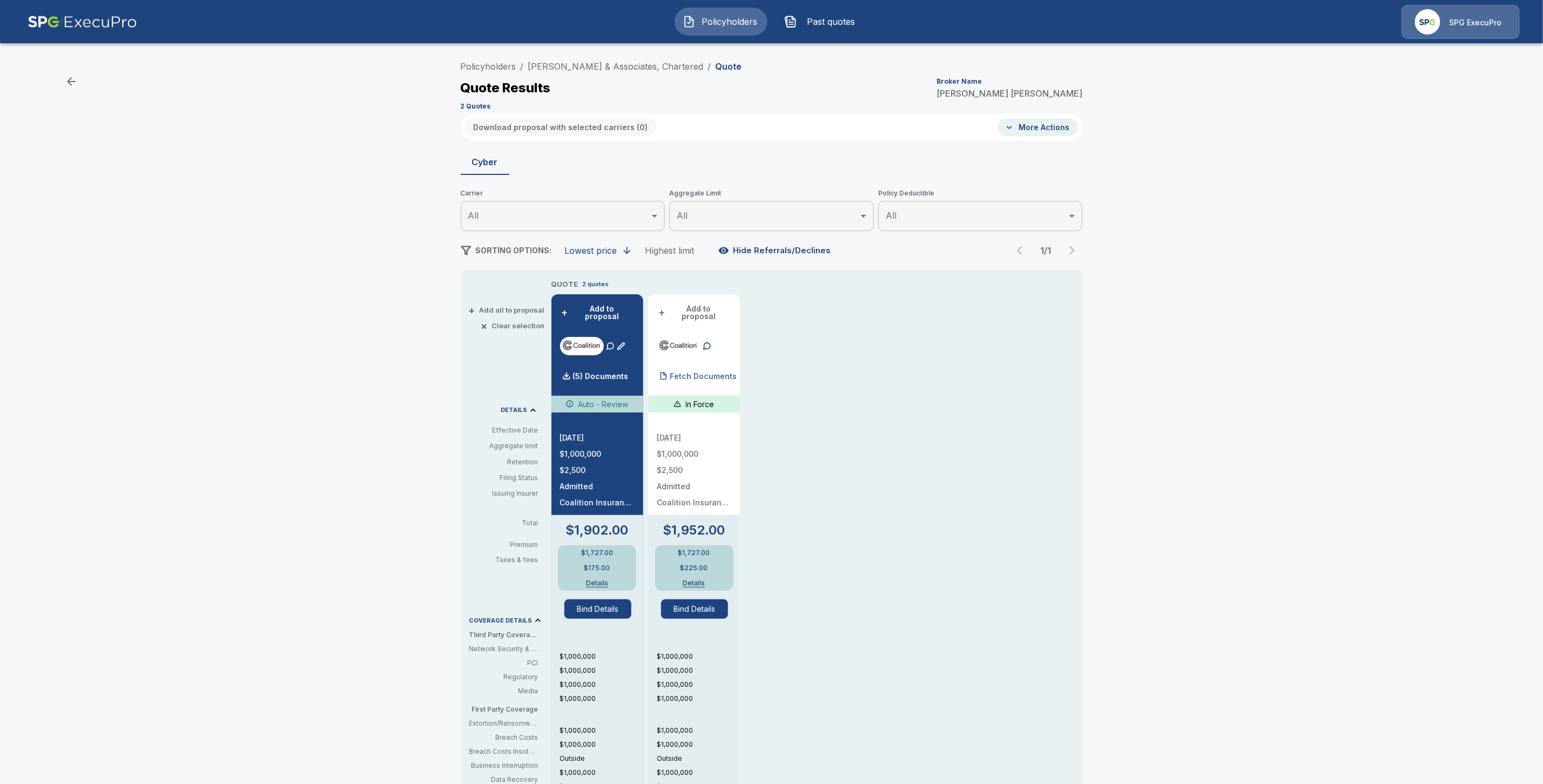
click at [720, 372] on p "Fetch Documents" at bounding box center [703, 376] width 67 height 8
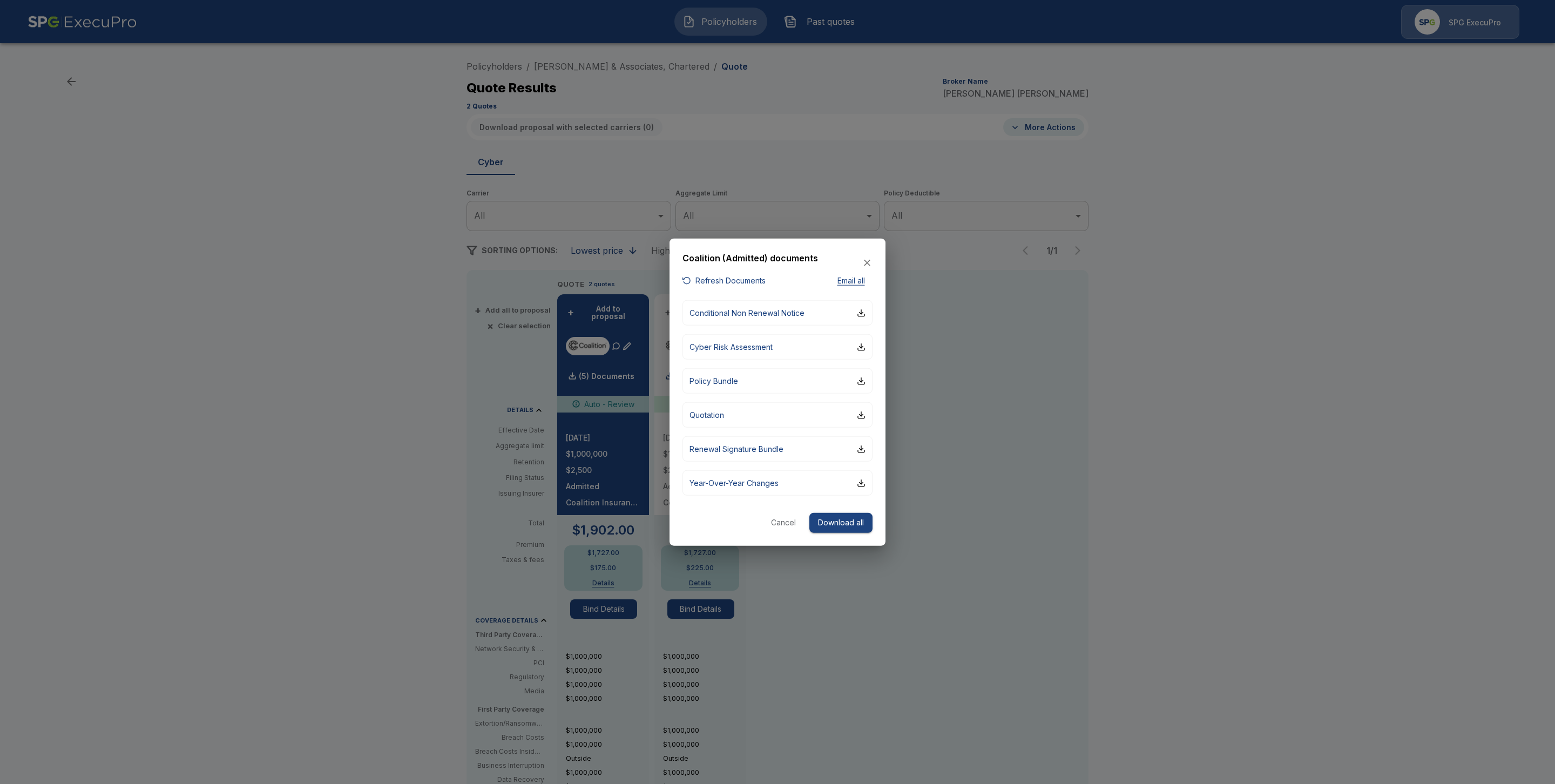
drag, startPoint x: 1135, startPoint y: 464, endPoint x: 1047, endPoint y: 384, distance: 118.9
click at [1135, 464] on div at bounding box center [778, 392] width 1555 height 784
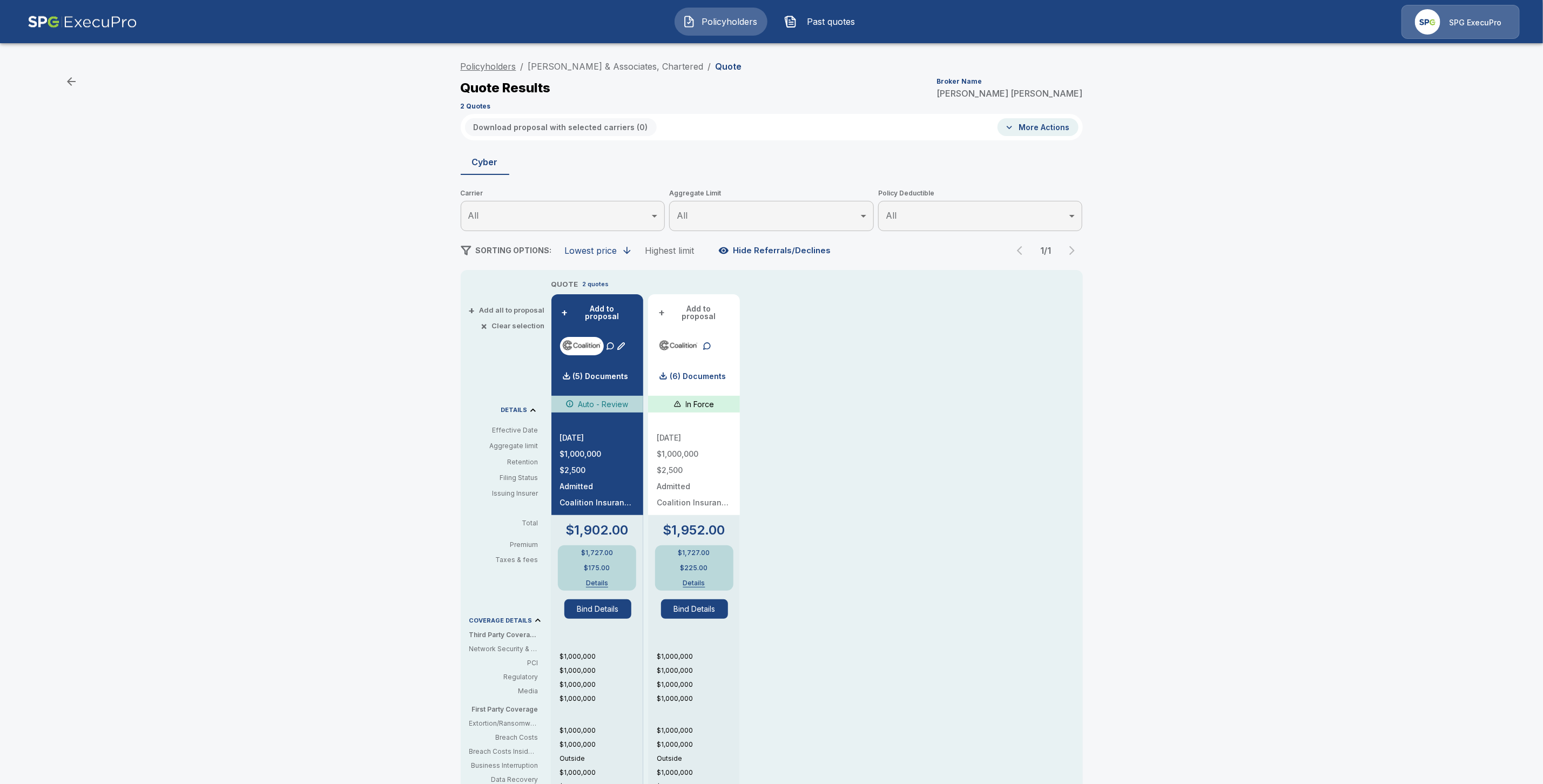
click at [502, 65] on link "Policyholders" at bounding box center [489, 66] width 56 height 11
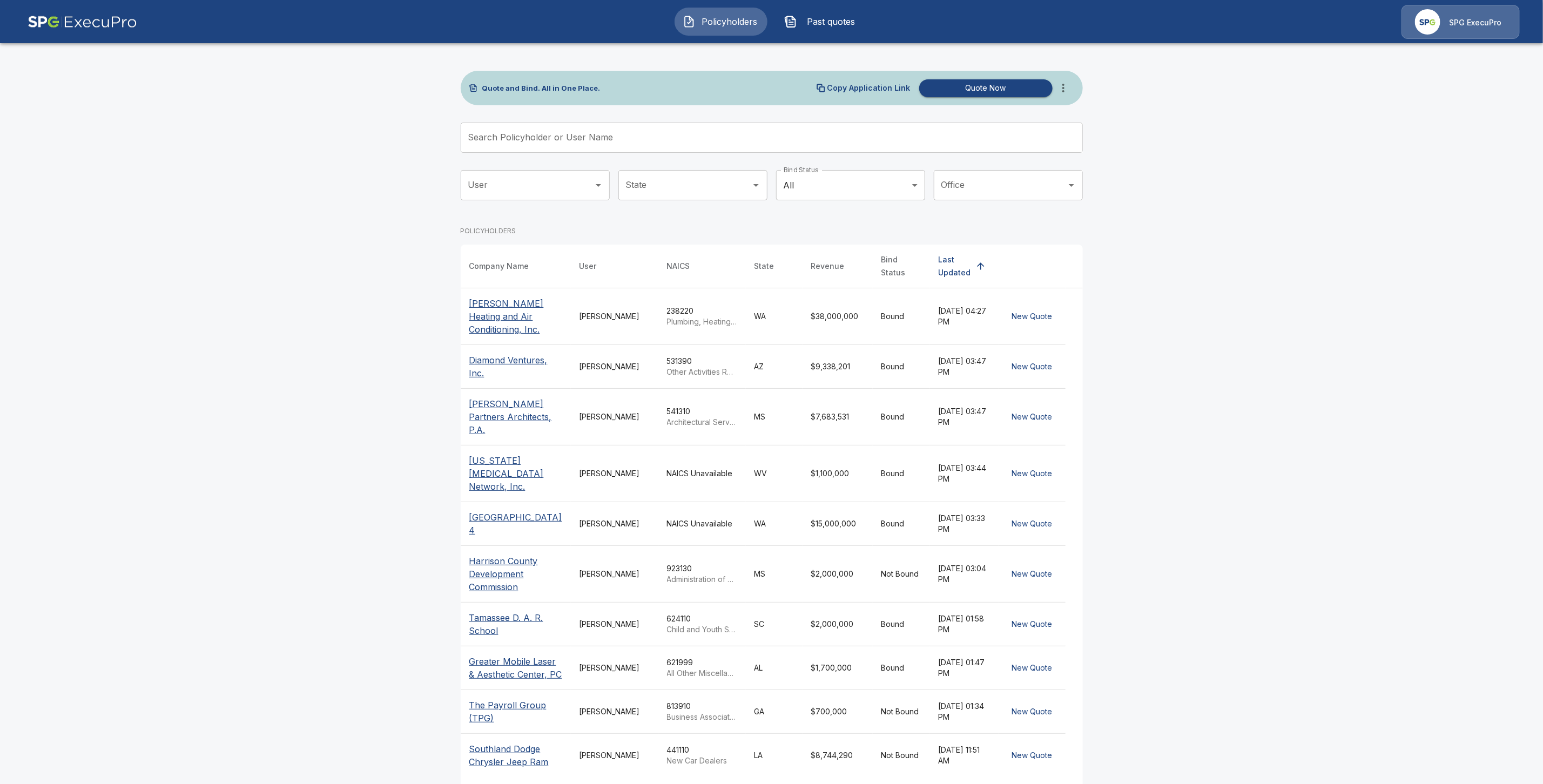
click at [517, 142] on input "Search Policyholder or User Name" at bounding box center [766, 138] width 611 height 30
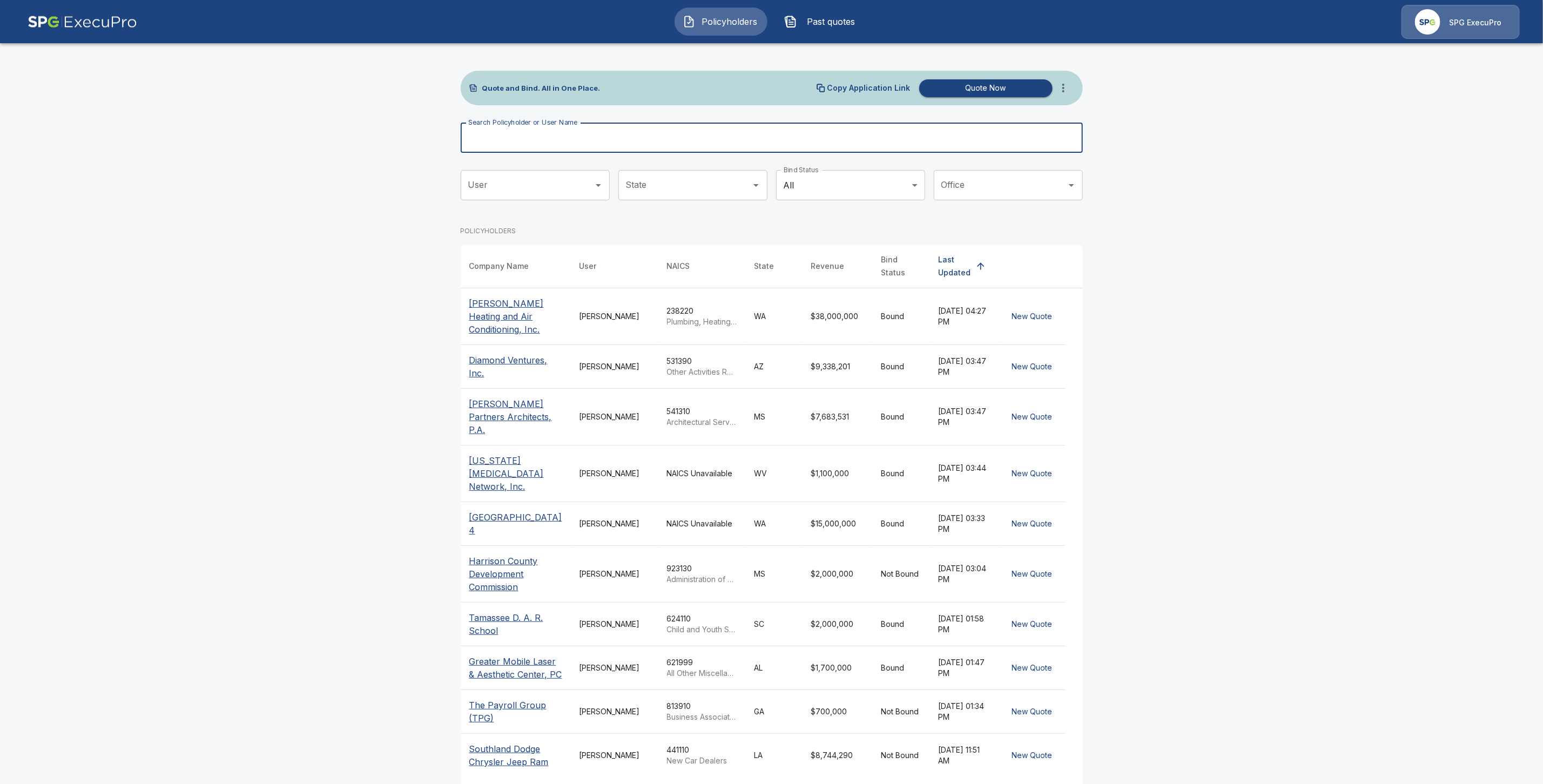
paste input "**********"
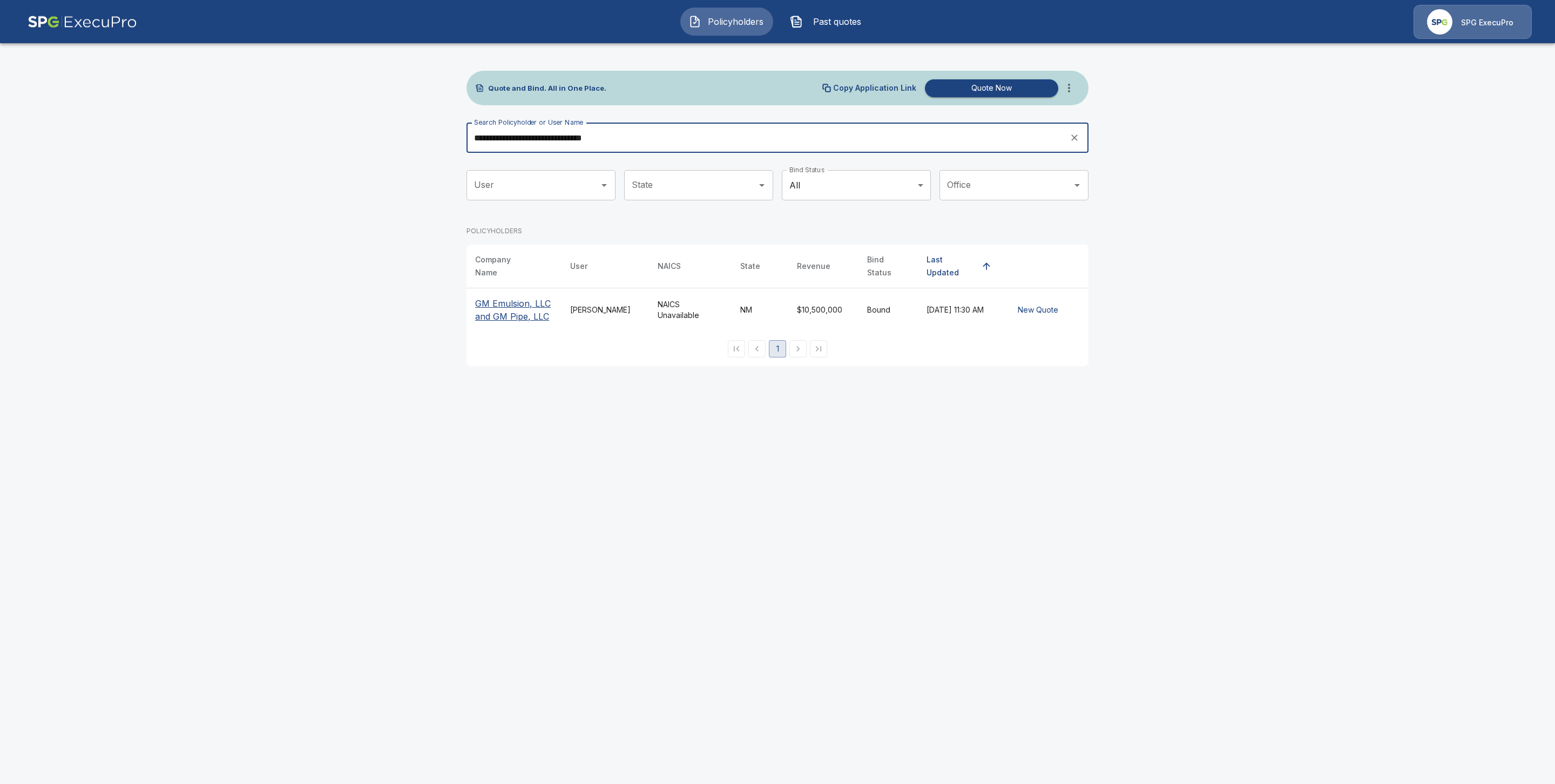
type input "**********"
drag, startPoint x: 494, startPoint y: 298, endPoint x: 472, endPoint y: 317, distance: 29.1
click at [494, 298] on p "GM Emulsion, LLC and GM Pipe, LLC" at bounding box center [514, 310] width 78 height 26
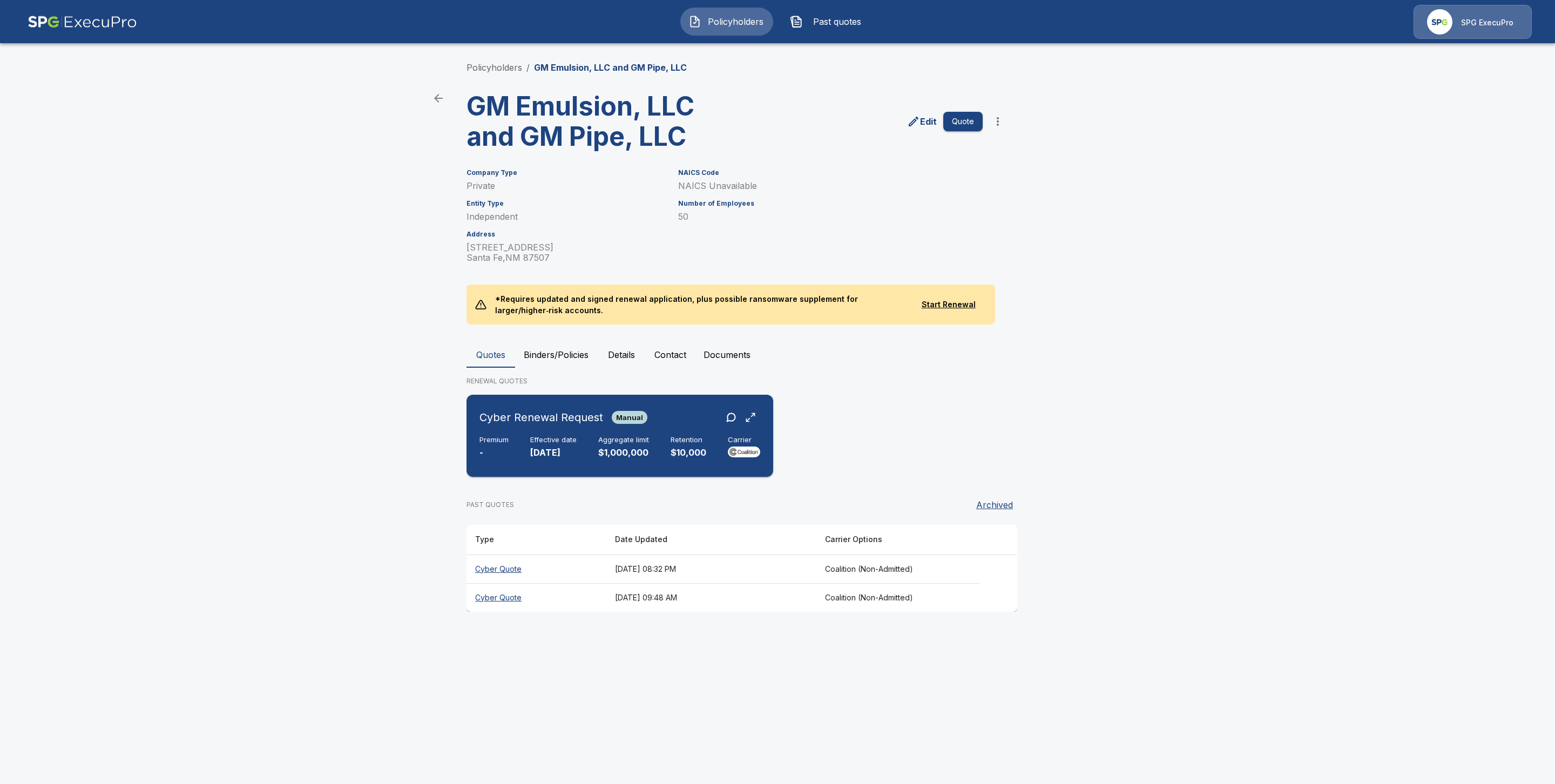
click at [561, 434] on div "Cyber Renewal Request Manual Premium - Effective date [DATE] Aggregate limit $1…" at bounding box center [620, 436] width 298 height 74
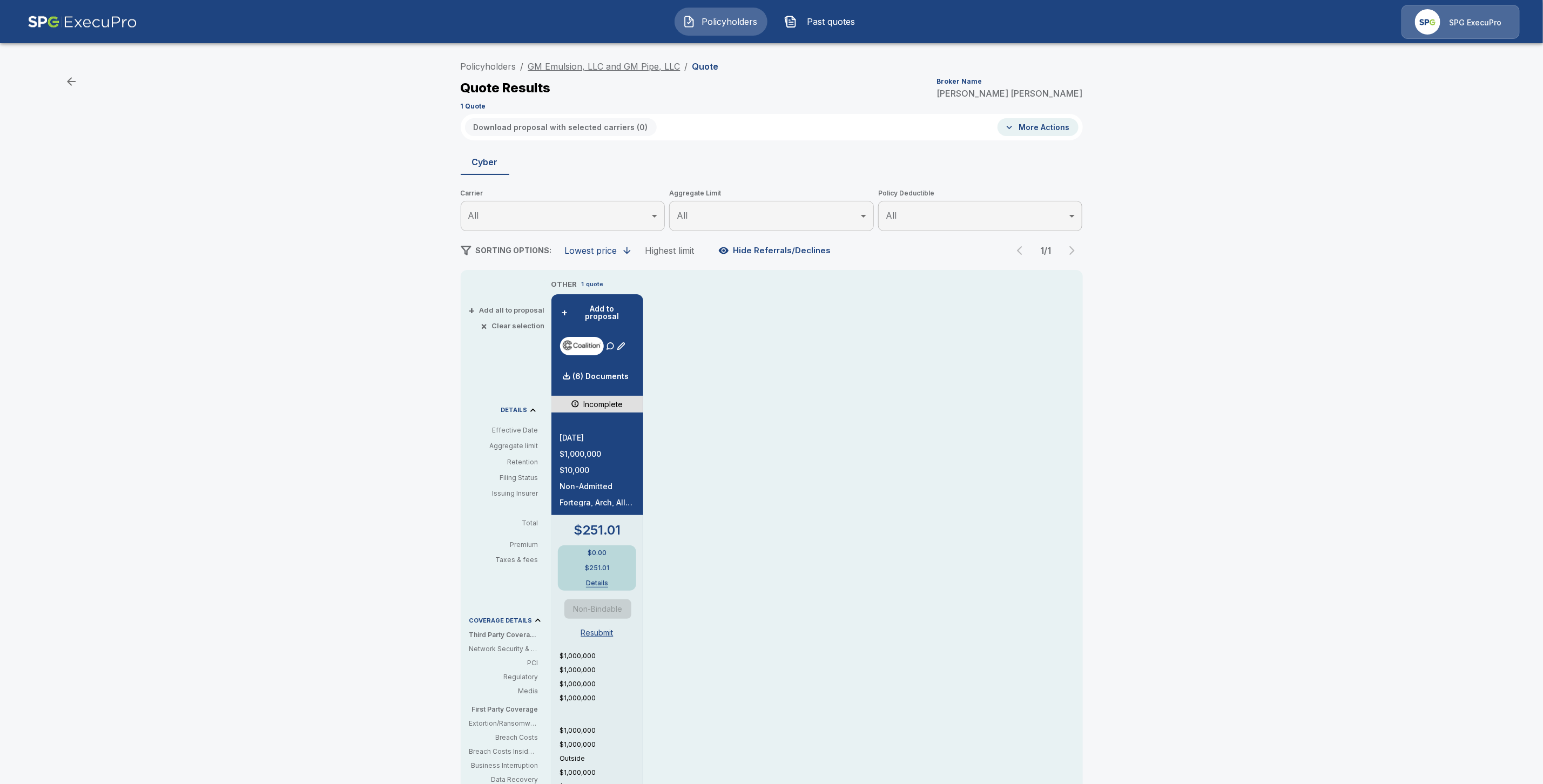
click at [561, 69] on link "GM Emulsion, LLC and GM Pipe, LLC" at bounding box center [605, 66] width 152 height 11
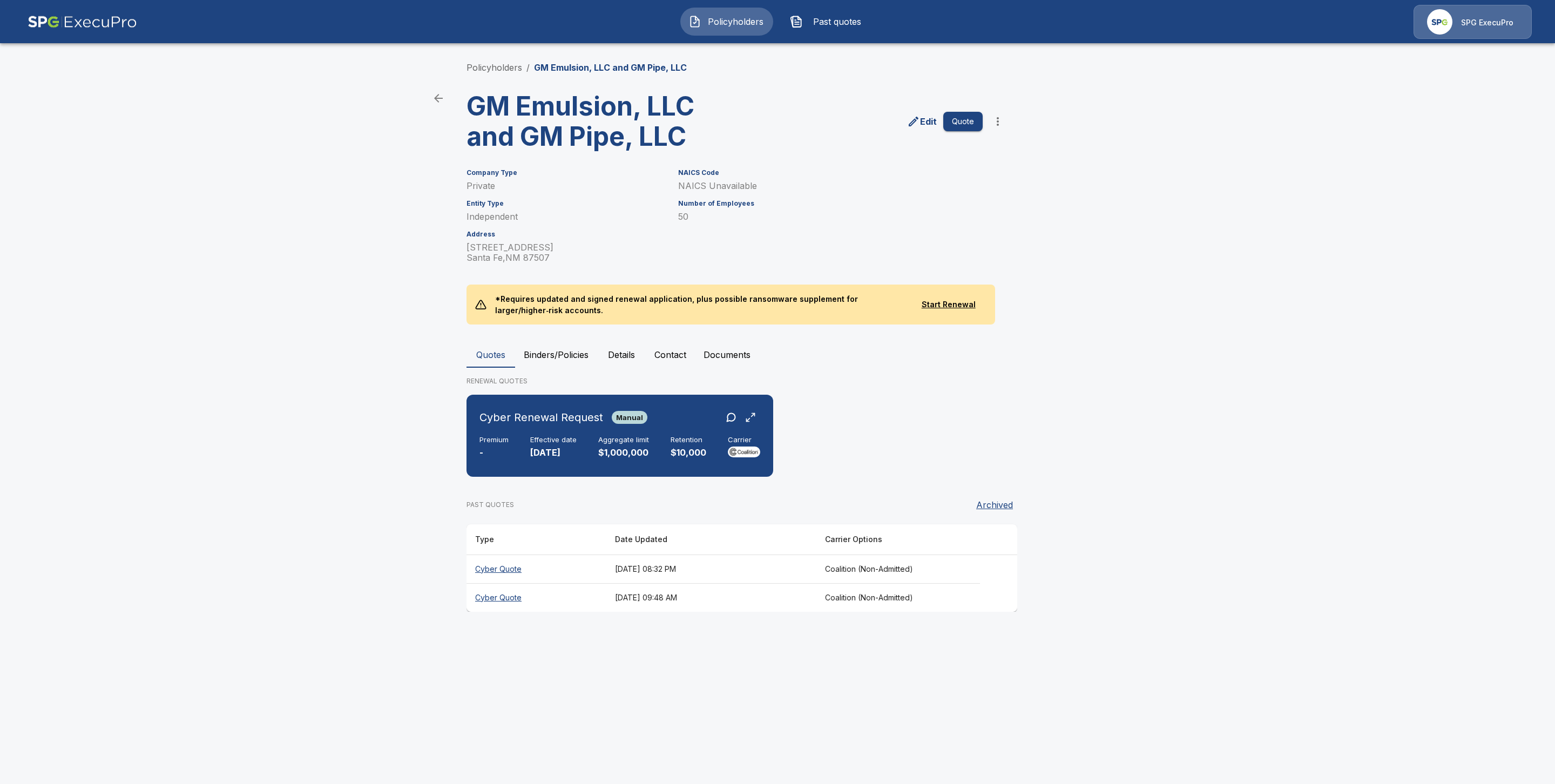
click at [504, 570] on th "Cyber Quote" at bounding box center [537, 569] width 140 height 28
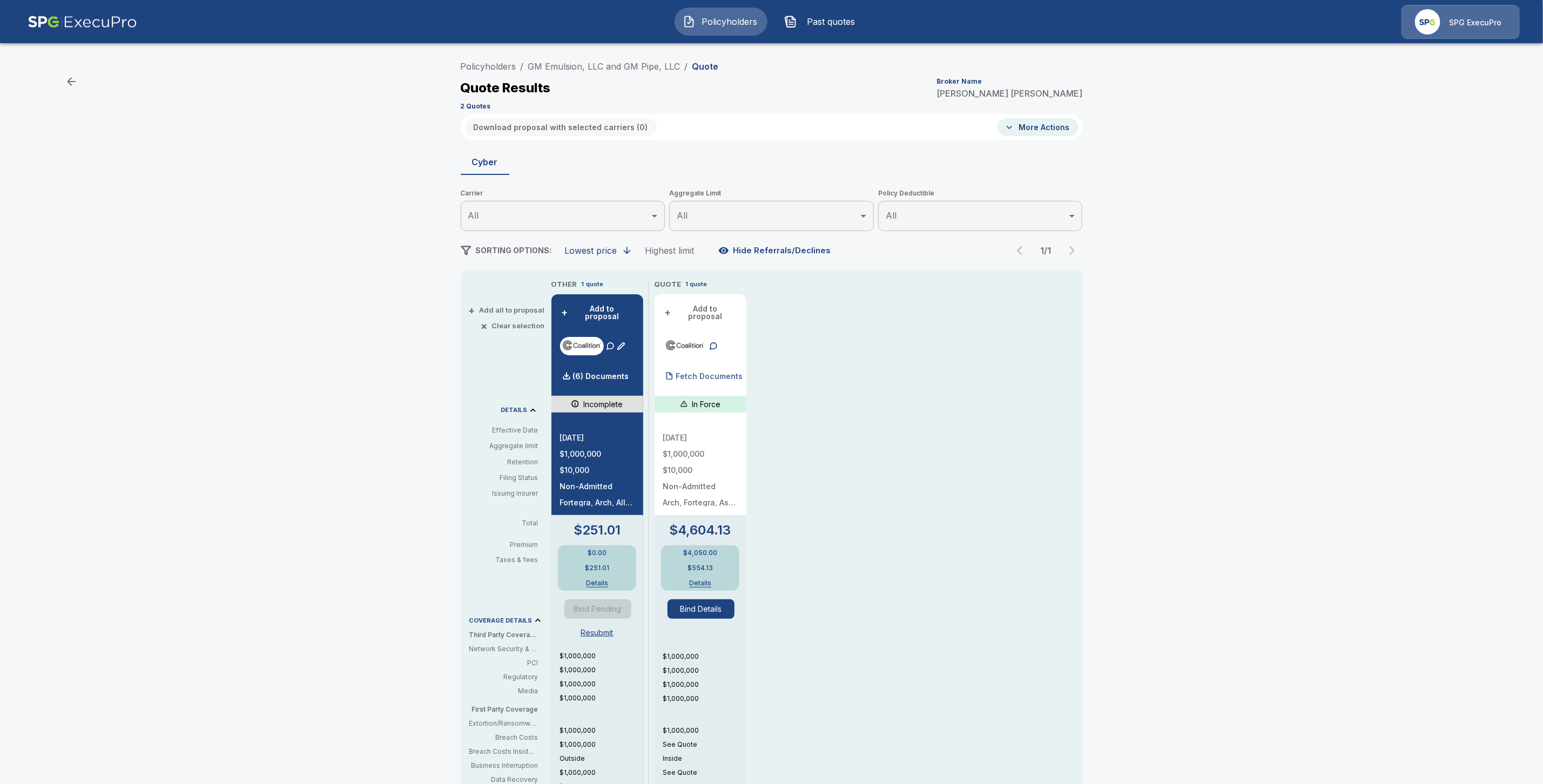
click at [701, 372] on p "Fetch Documents" at bounding box center [710, 376] width 67 height 8
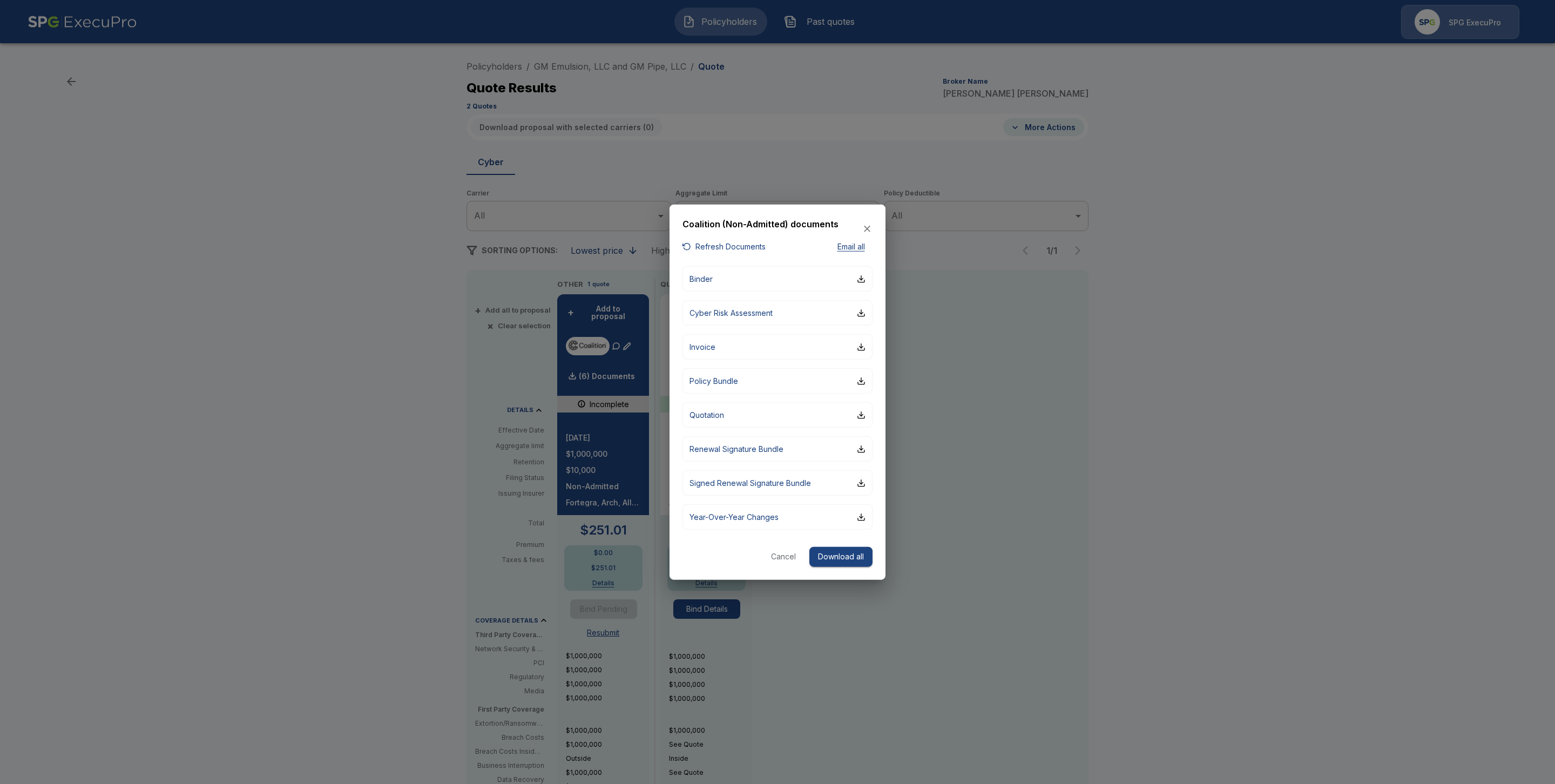
click at [1228, 479] on div at bounding box center [778, 392] width 1555 height 784
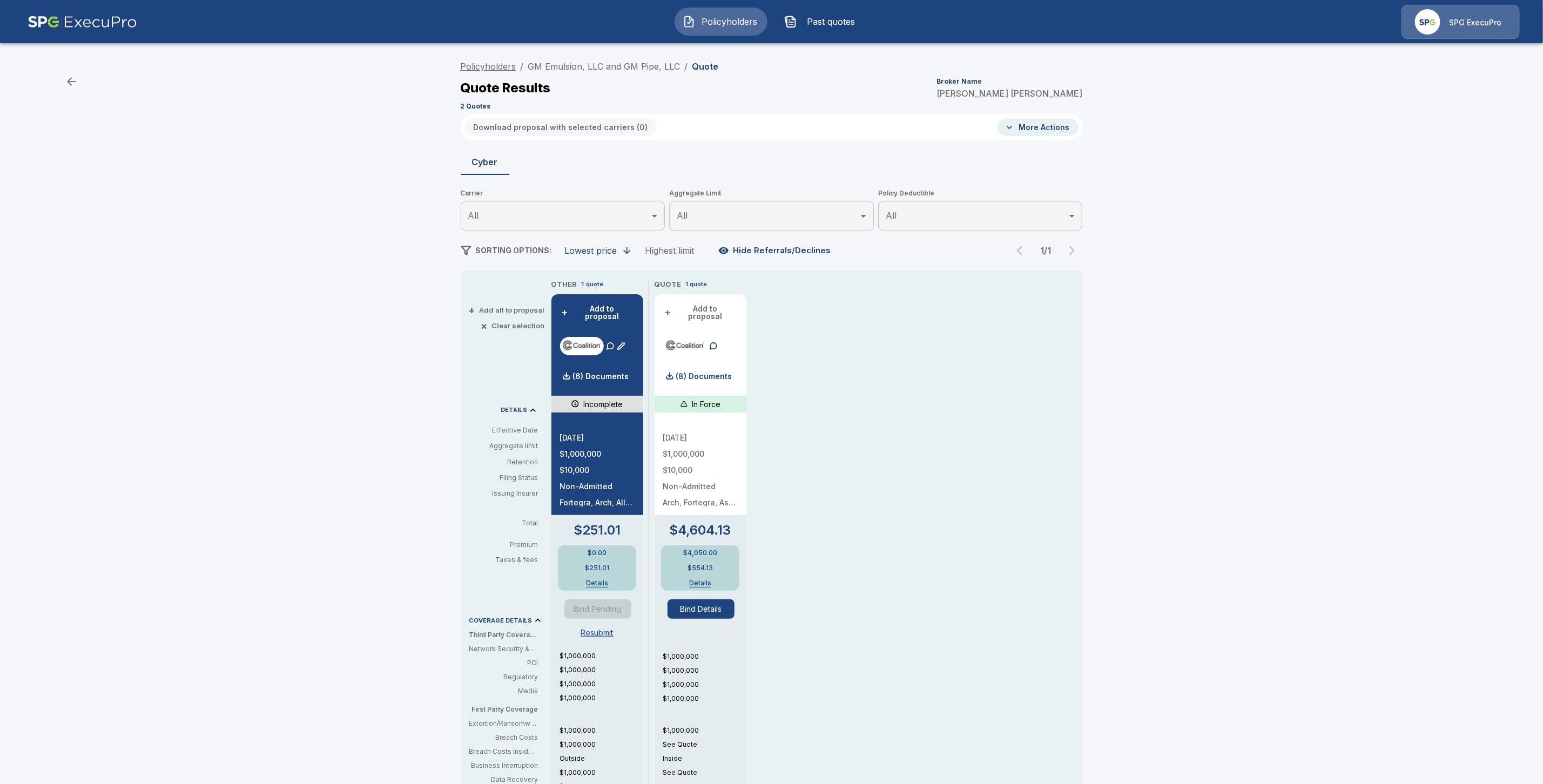
click at [485, 63] on link "Policyholders" at bounding box center [489, 66] width 56 height 11
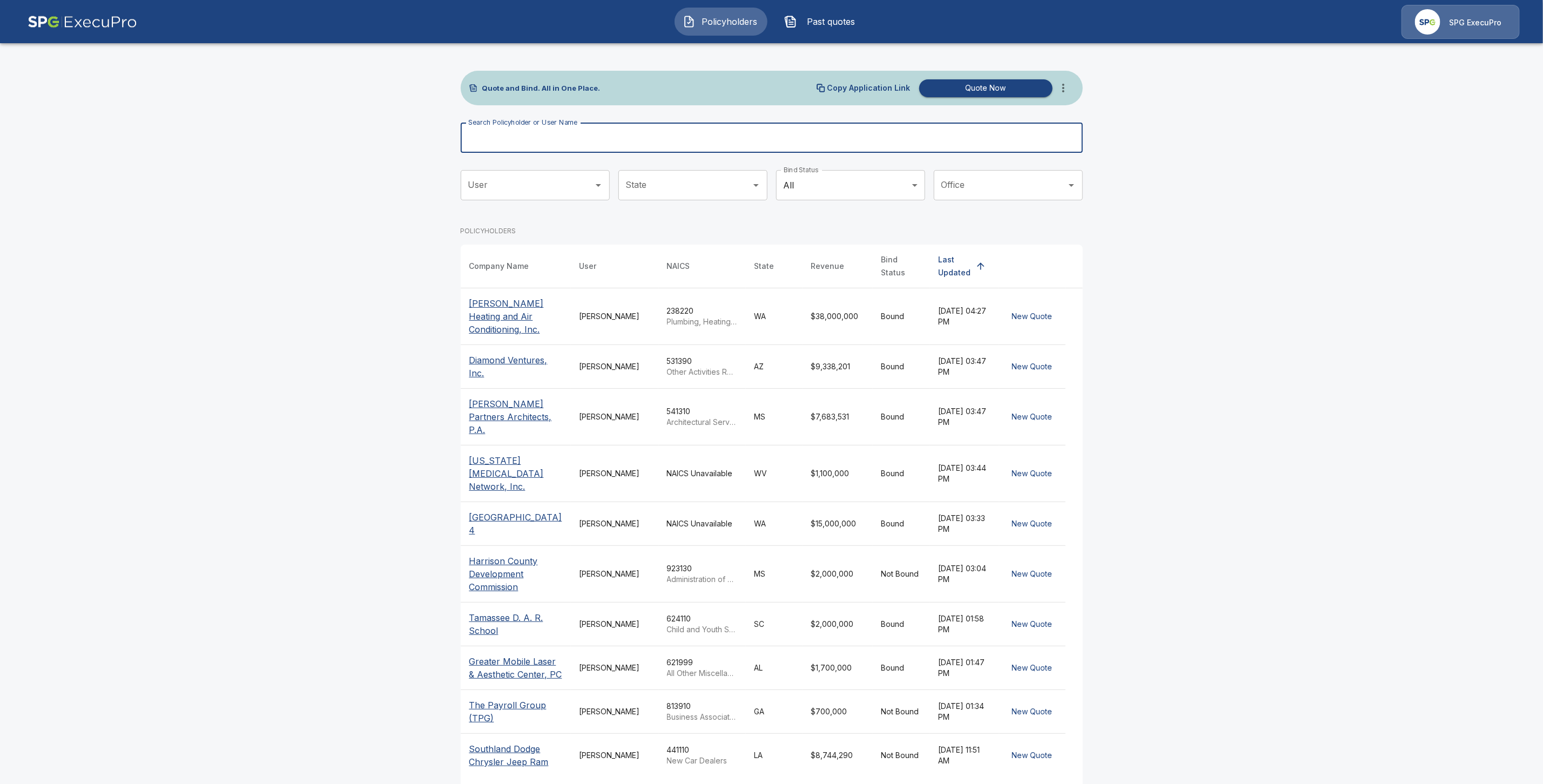
click at [580, 139] on input "Search Policyholder or User Name" at bounding box center [766, 138] width 611 height 30
paste input "**********"
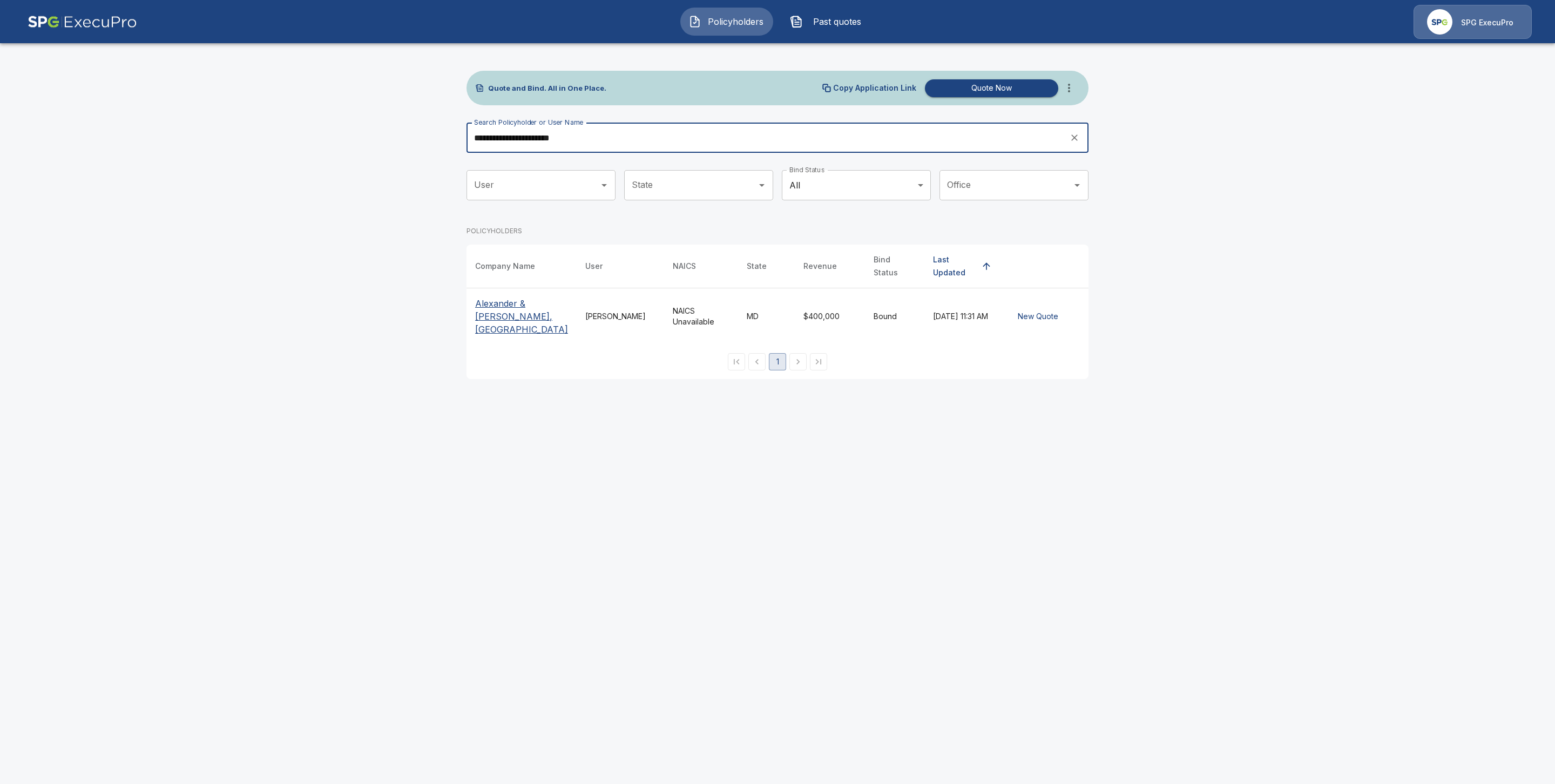
type input "**********"
click at [490, 297] on p "Alexander & [PERSON_NAME], [GEOGRAPHIC_DATA]" at bounding box center [522, 316] width 93 height 39
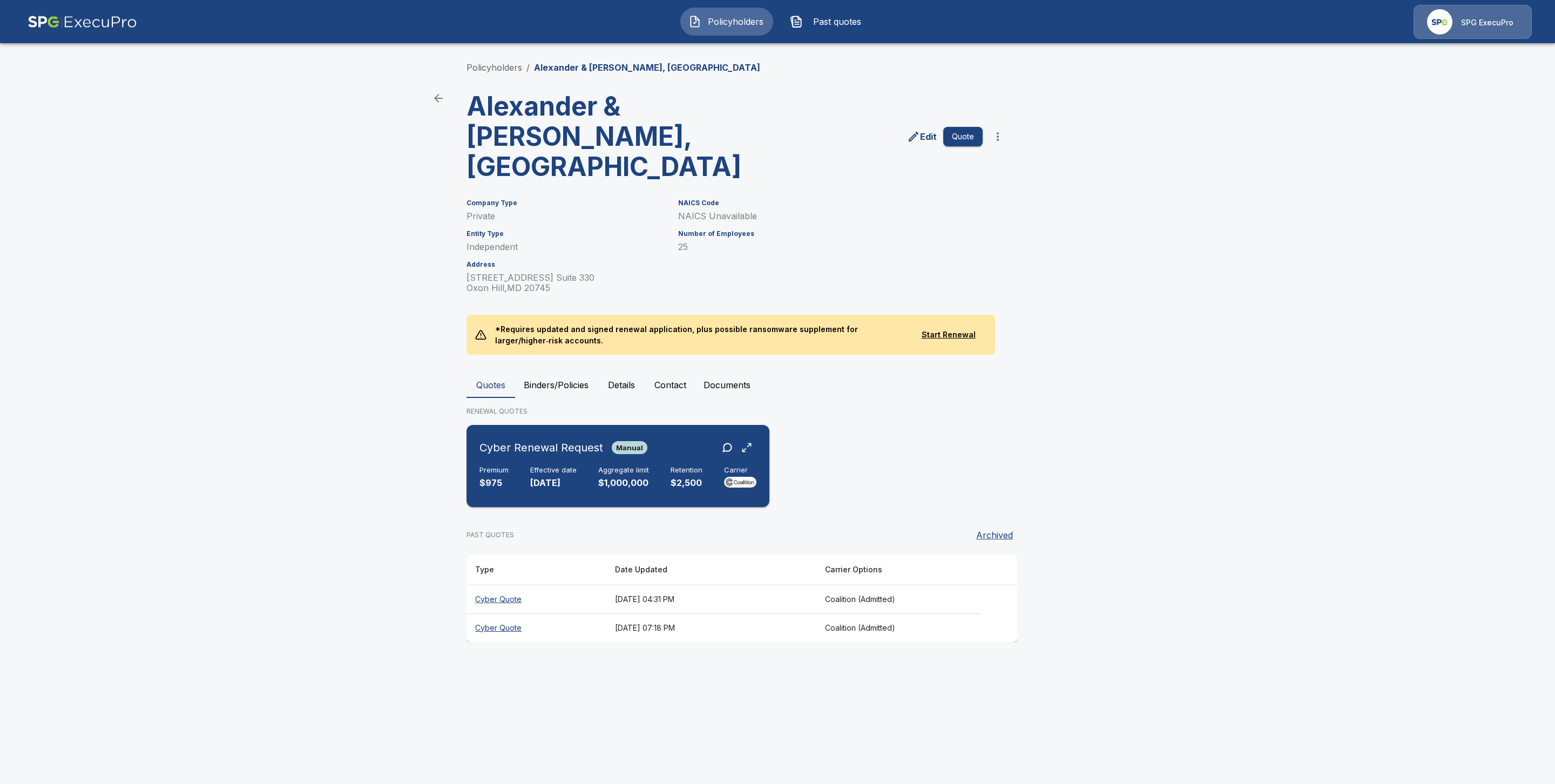
click at [535, 466] on h6 "Effective date" at bounding box center [553, 470] width 46 height 8
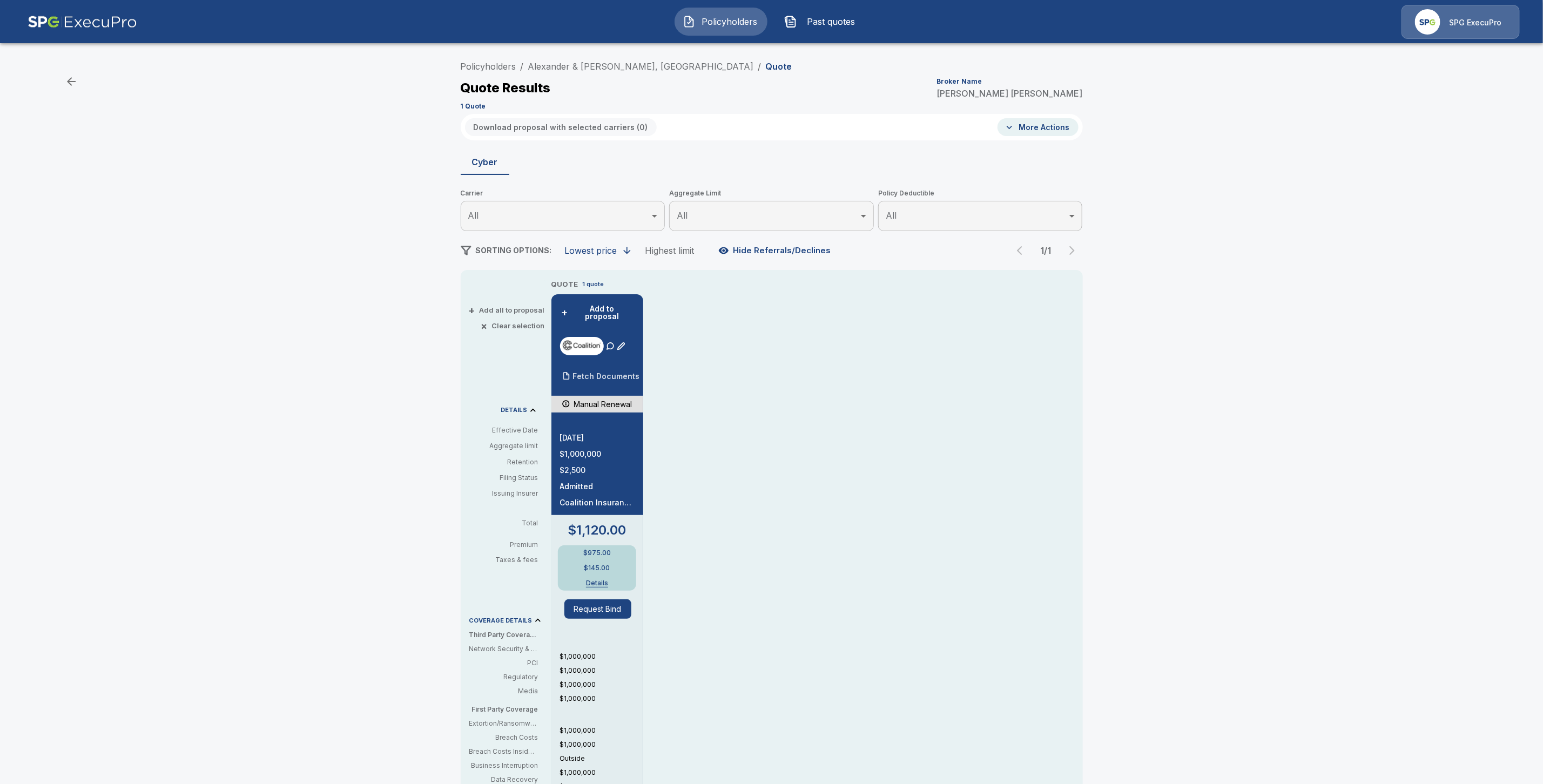
click at [602, 372] on p "Fetch Documents" at bounding box center [606, 376] width 67 height 8
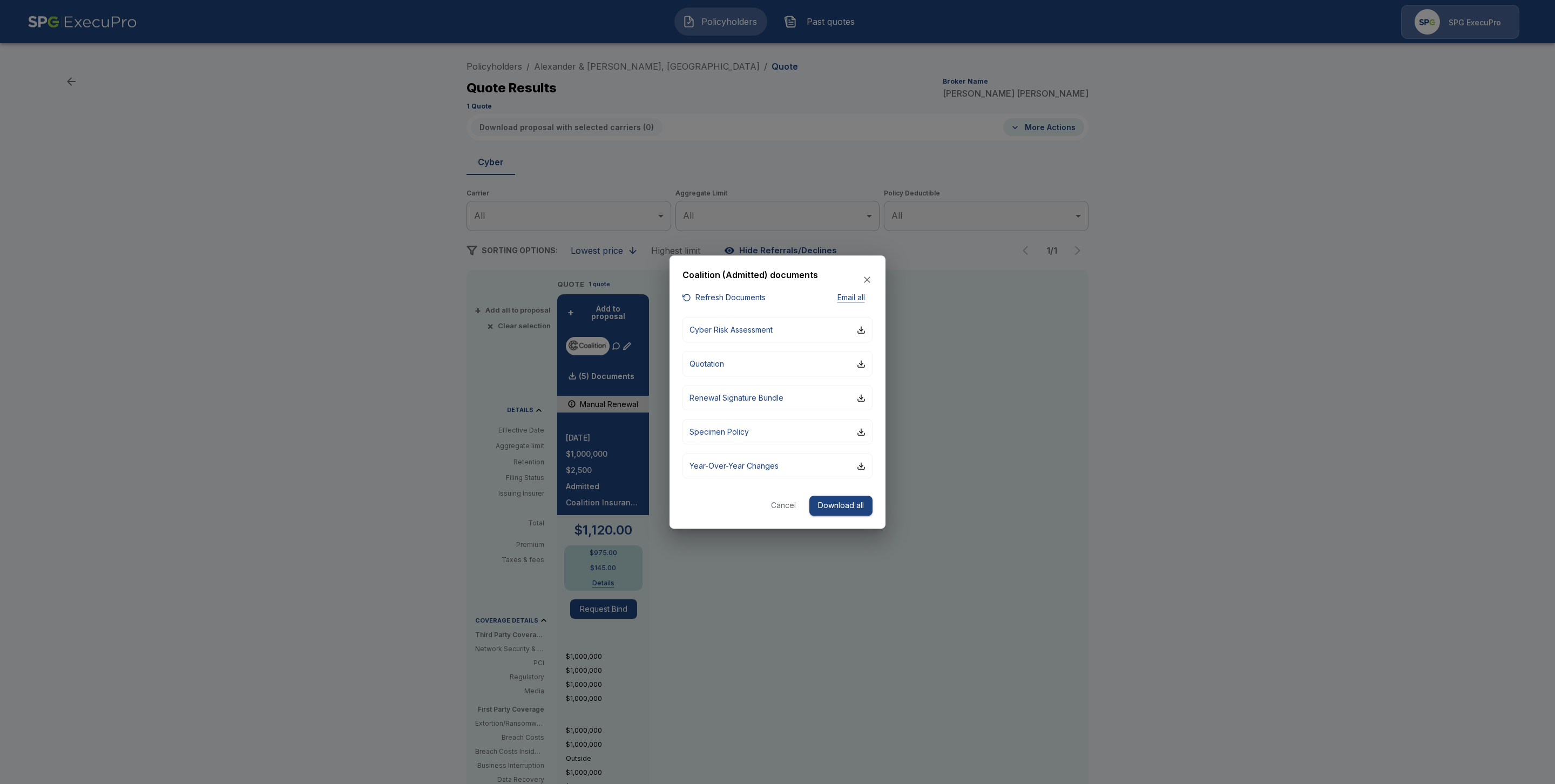
click at [809, 591] on div at bounding box center [778, 392] width 1555 height 784
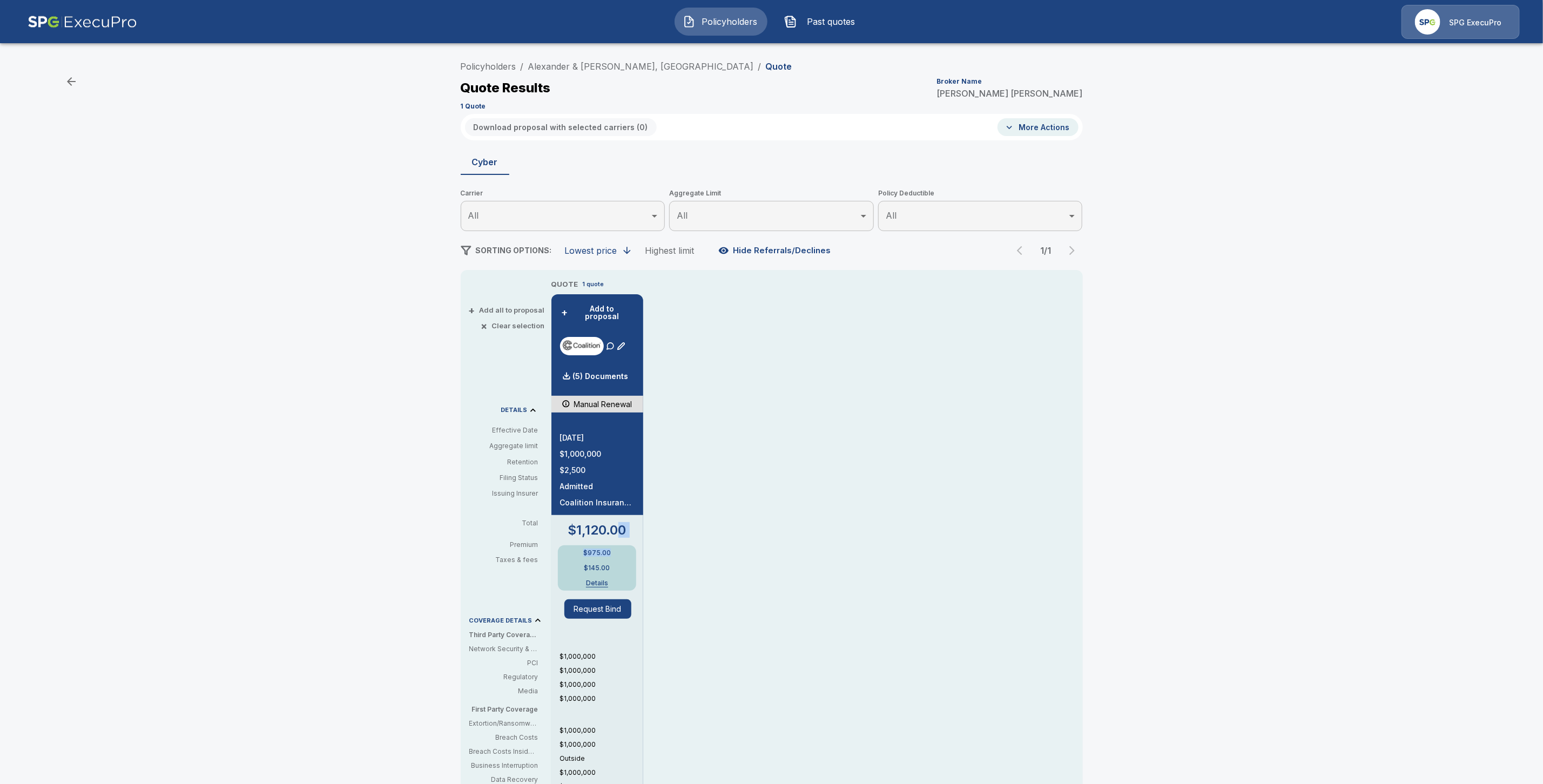
drag, startPoint x: 620, startPoint y: 550, endPoint x: 617, endPoint y: 557, distance: 7.6
click at [617, 556] on div "$1,120.00 $975.00 $145.00 Details" at bounding box center [597, 557] width 74 height 67
click at [580, 62] on link "Alexander & [PERSON_NAME], [GEOGRAPHIC_DATA]" at bounding box center [641, 66] width 226 height 11
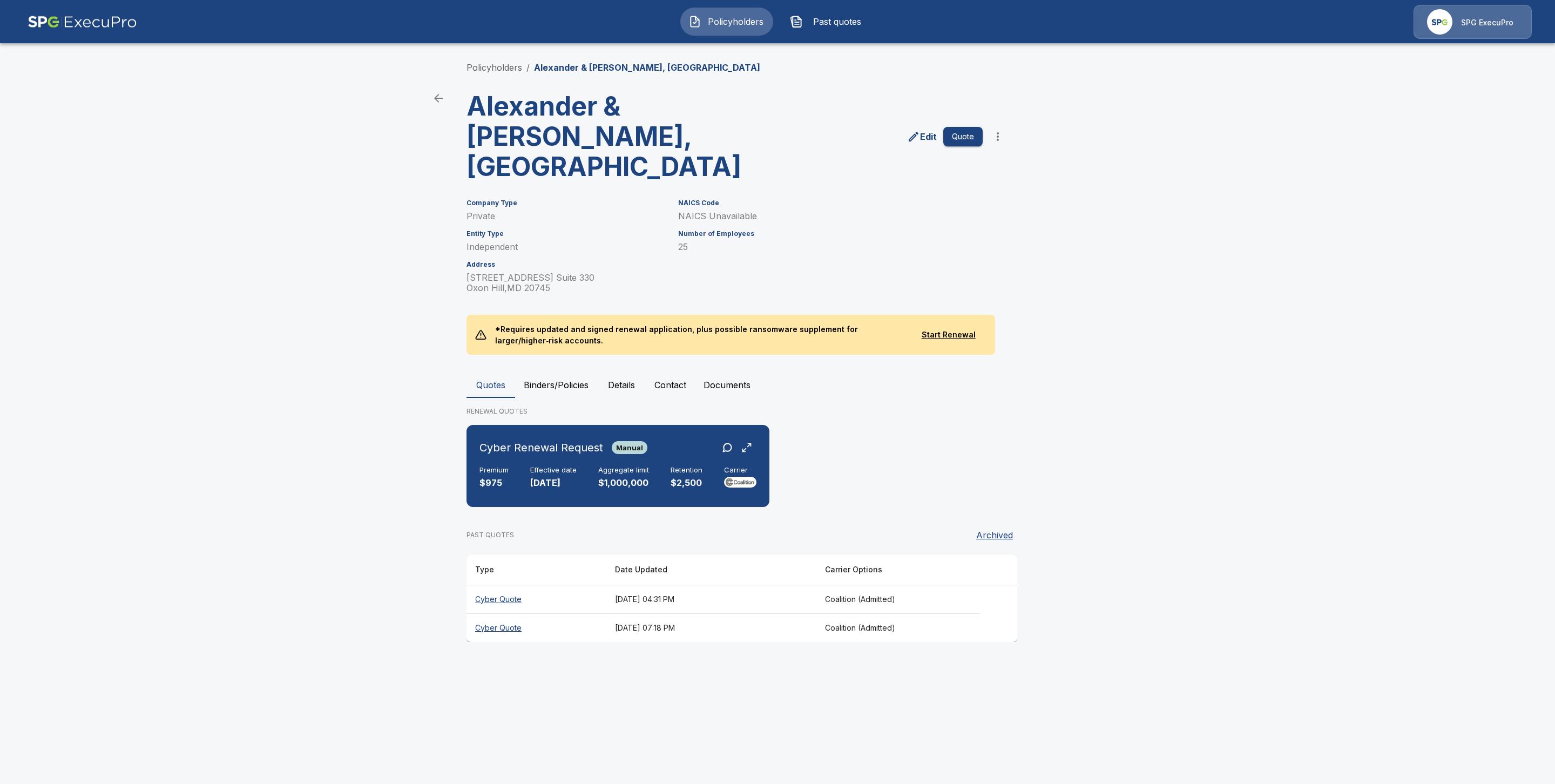
click at [503, 585] on th "Cyber Quote" at bounding box center [537, 599] width 140 height 28
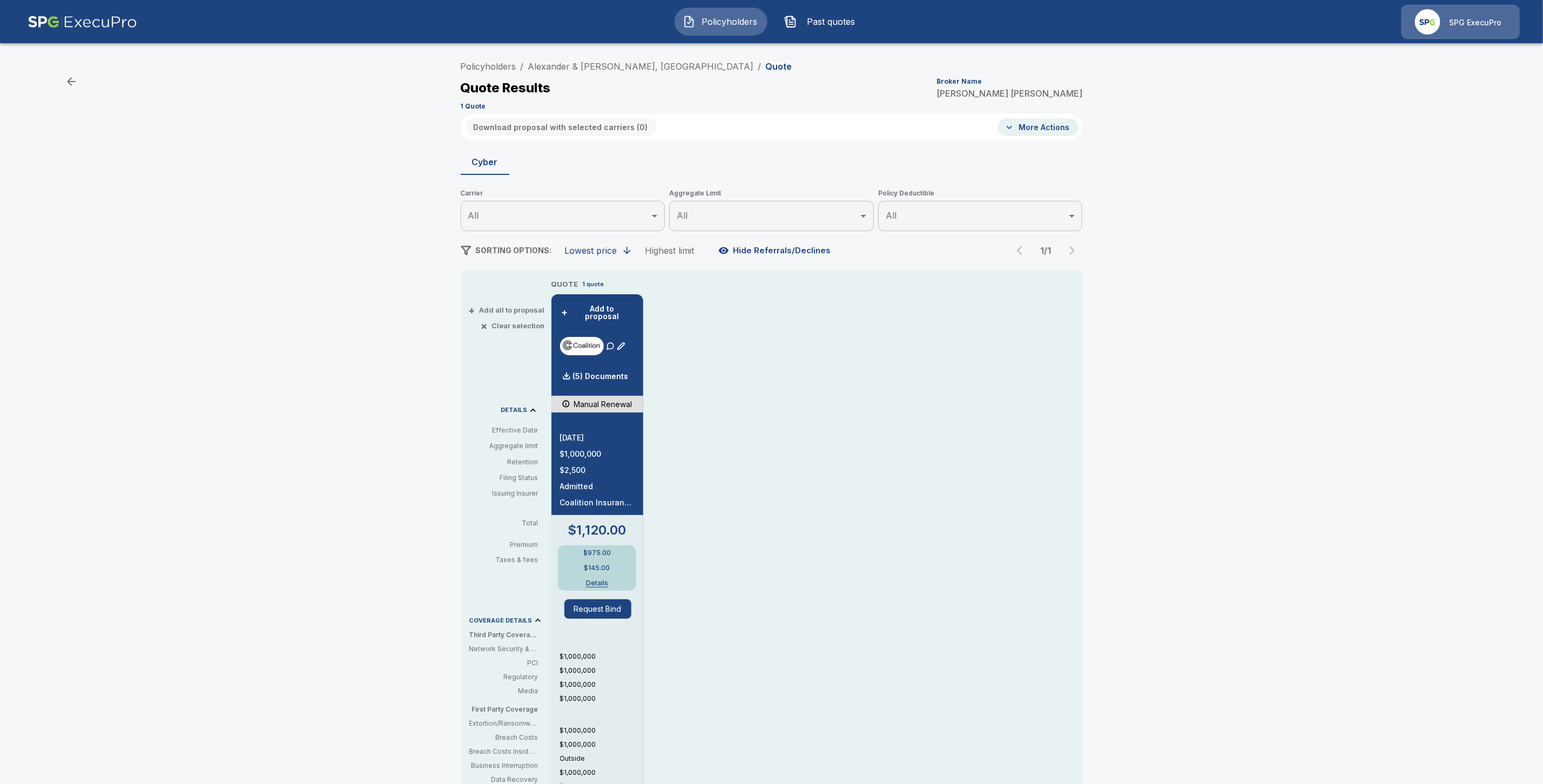
click at [590, 54] on div "Policyholders / Alexander & [PERSON_NAME], [GEOGRAPHIC_DATA] / Quote Quote Resu…" at bounding box center [771, 544] width 1543 height 987
click at [591, 62] on link "Alexander & [PERSON_NAME], [GEOGRAPHIC_DATA]" at bounding box center [641, 66] width 226 height 11
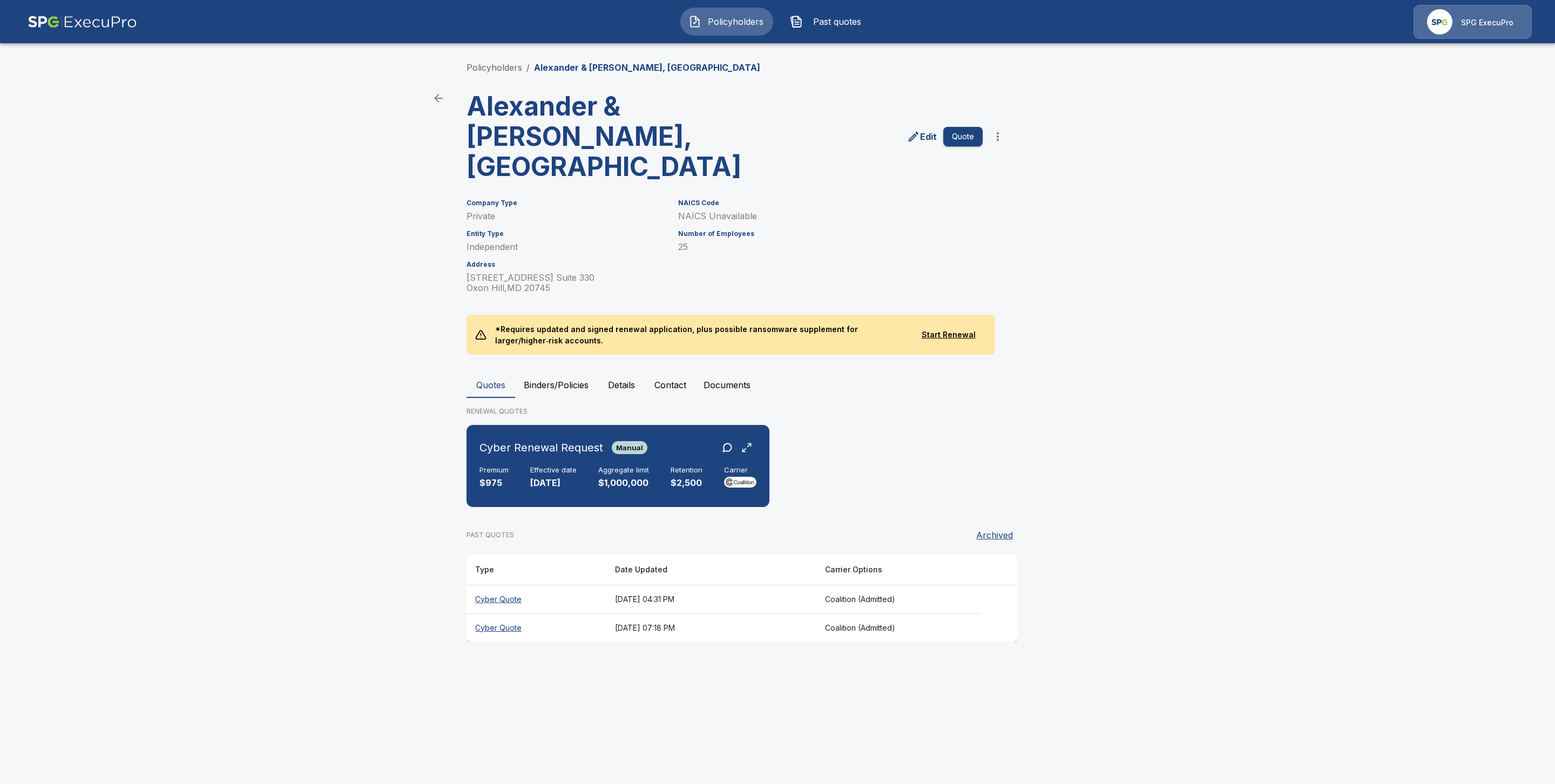
click at [499, 613] on th "Cyber Quote" at bounding box center [537, 627] width 140 height 28
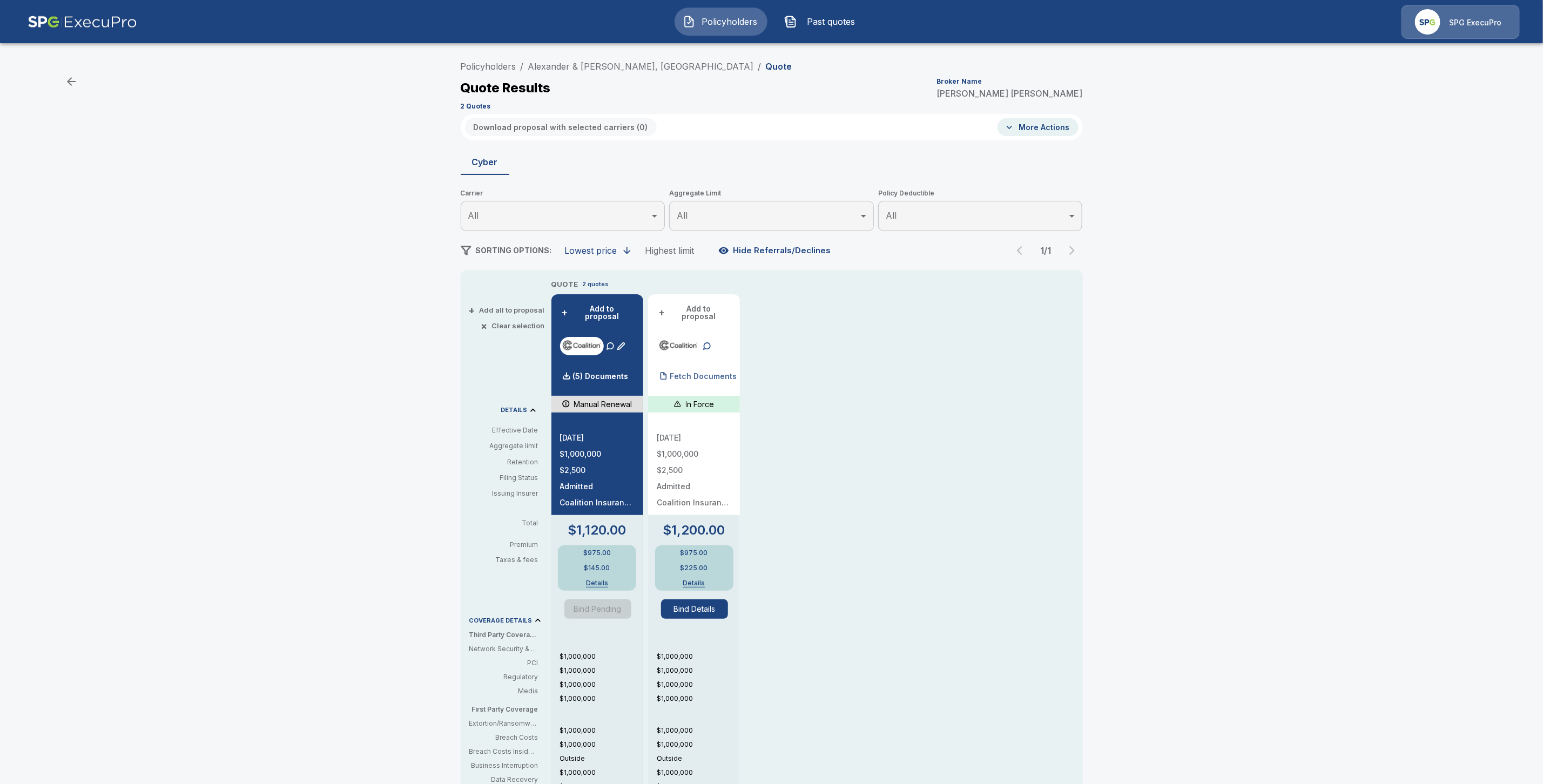
click at [686, 373] on p "Fetch Documents" at bounding box center [703, 376] width 67 height 8
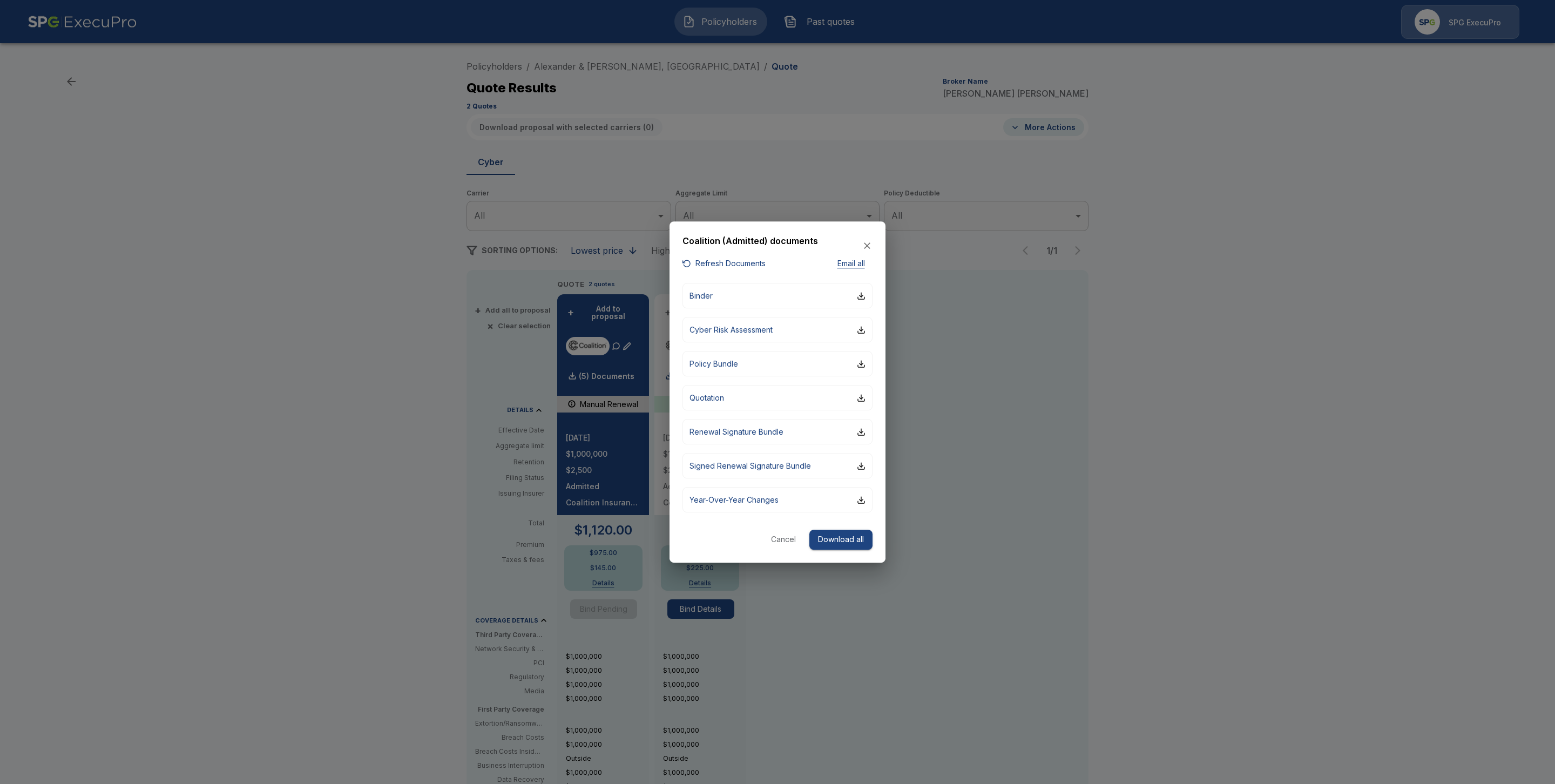
drag, startPoint x: 333, startPoint y: 313, endPoint x: 339, endPoint y: 304, distance: 10.8
click at [333, 313] on div at bounding box center [778, 392] width 1555 height 784
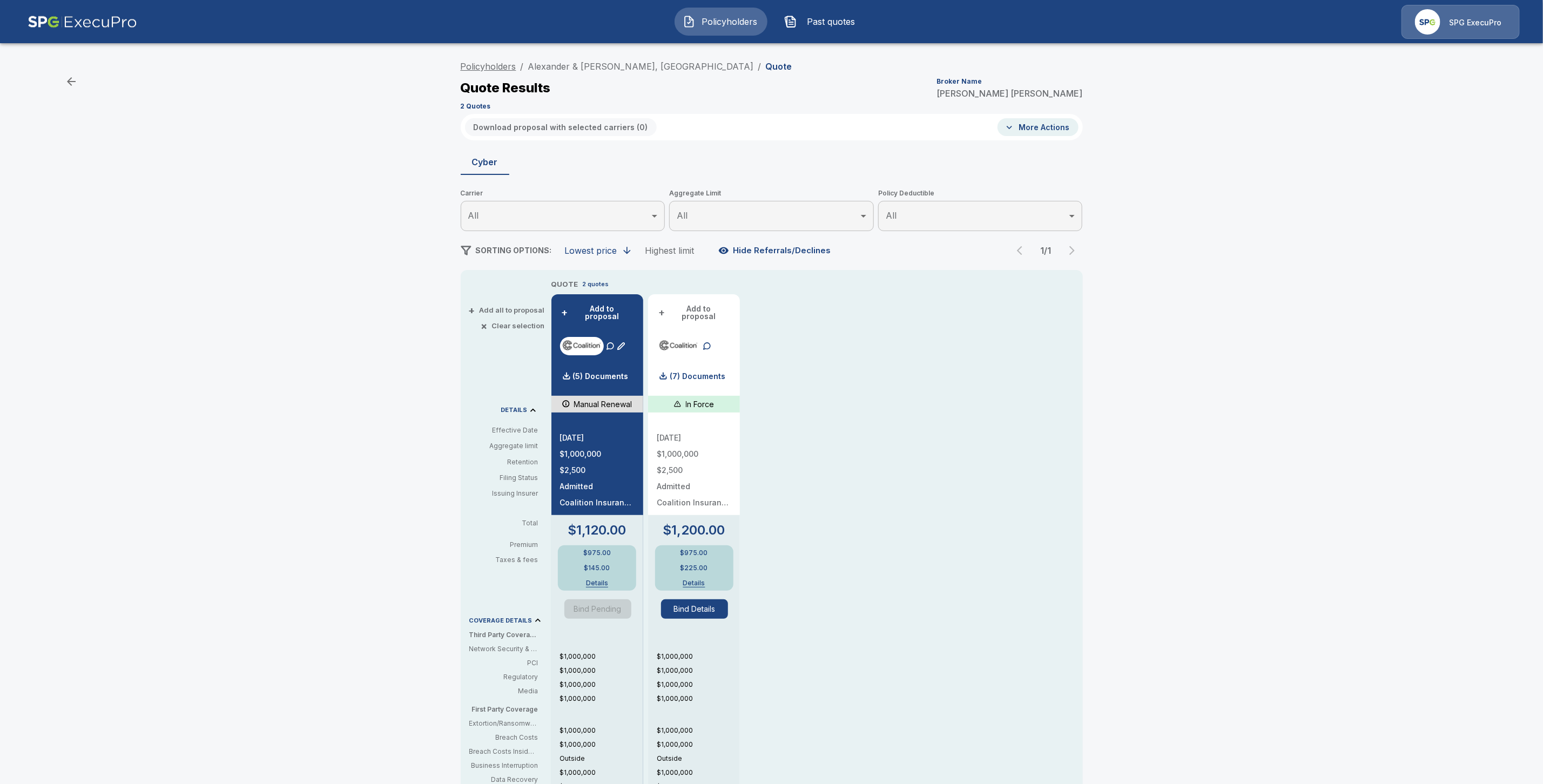
click at [498, 68] on link "Policyholders" at bounding box center [489, 66] width 56 height 11
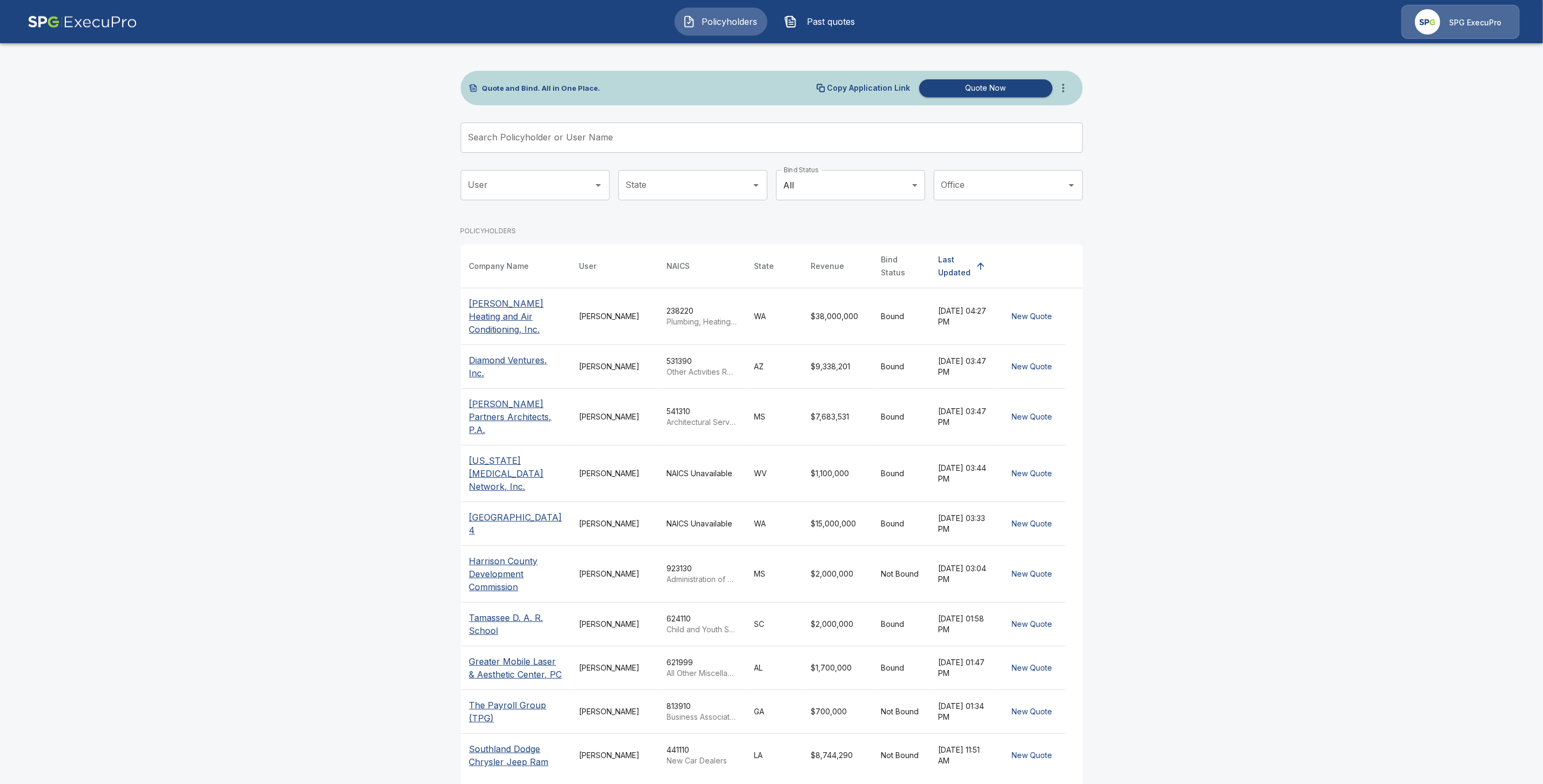
click at [504, 132] on div "Search Policyholder or User Name Search Policyholder or User Name" at bounding box center [772, 138] width 622 height 30
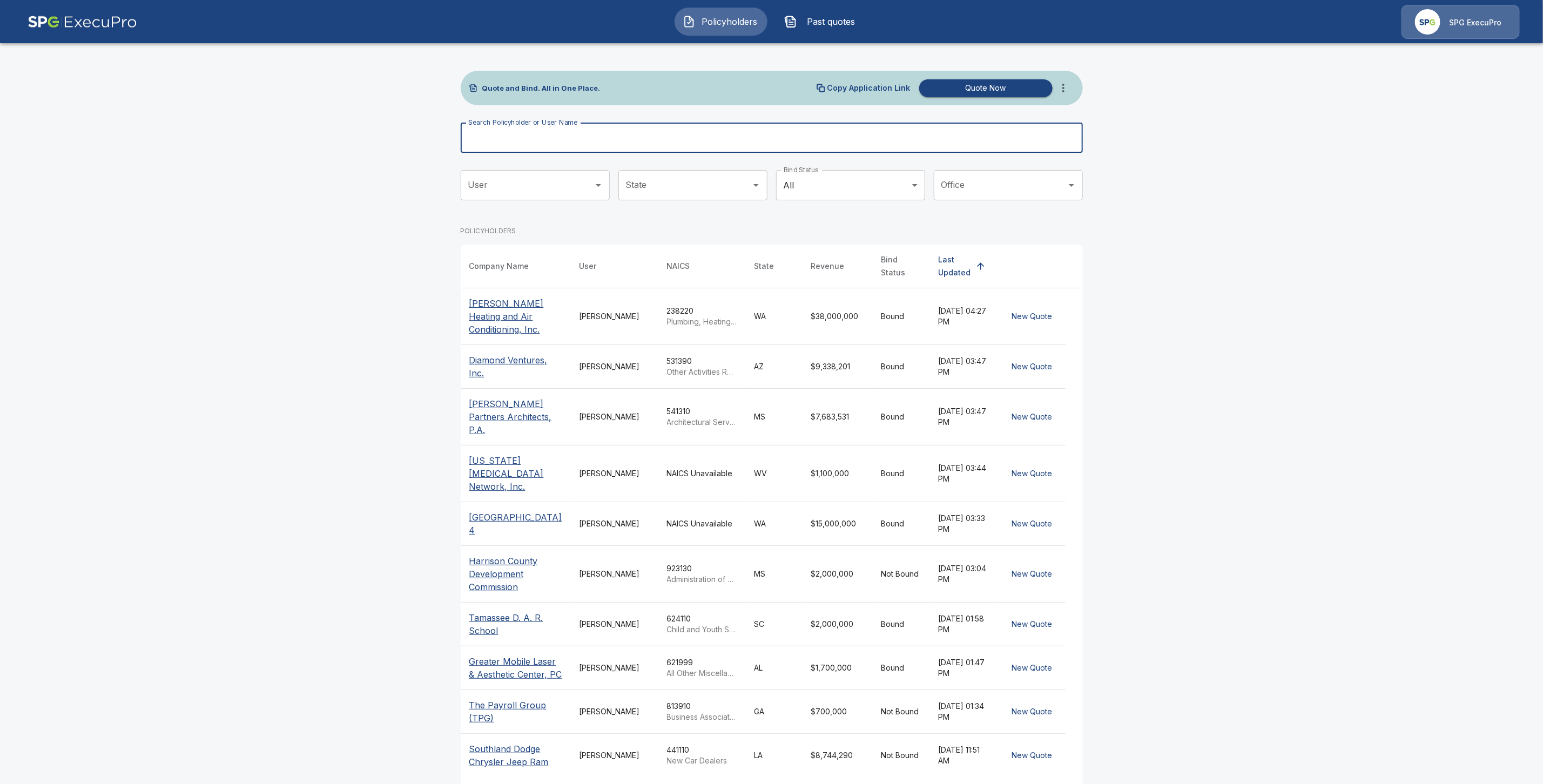
paste input "**********"
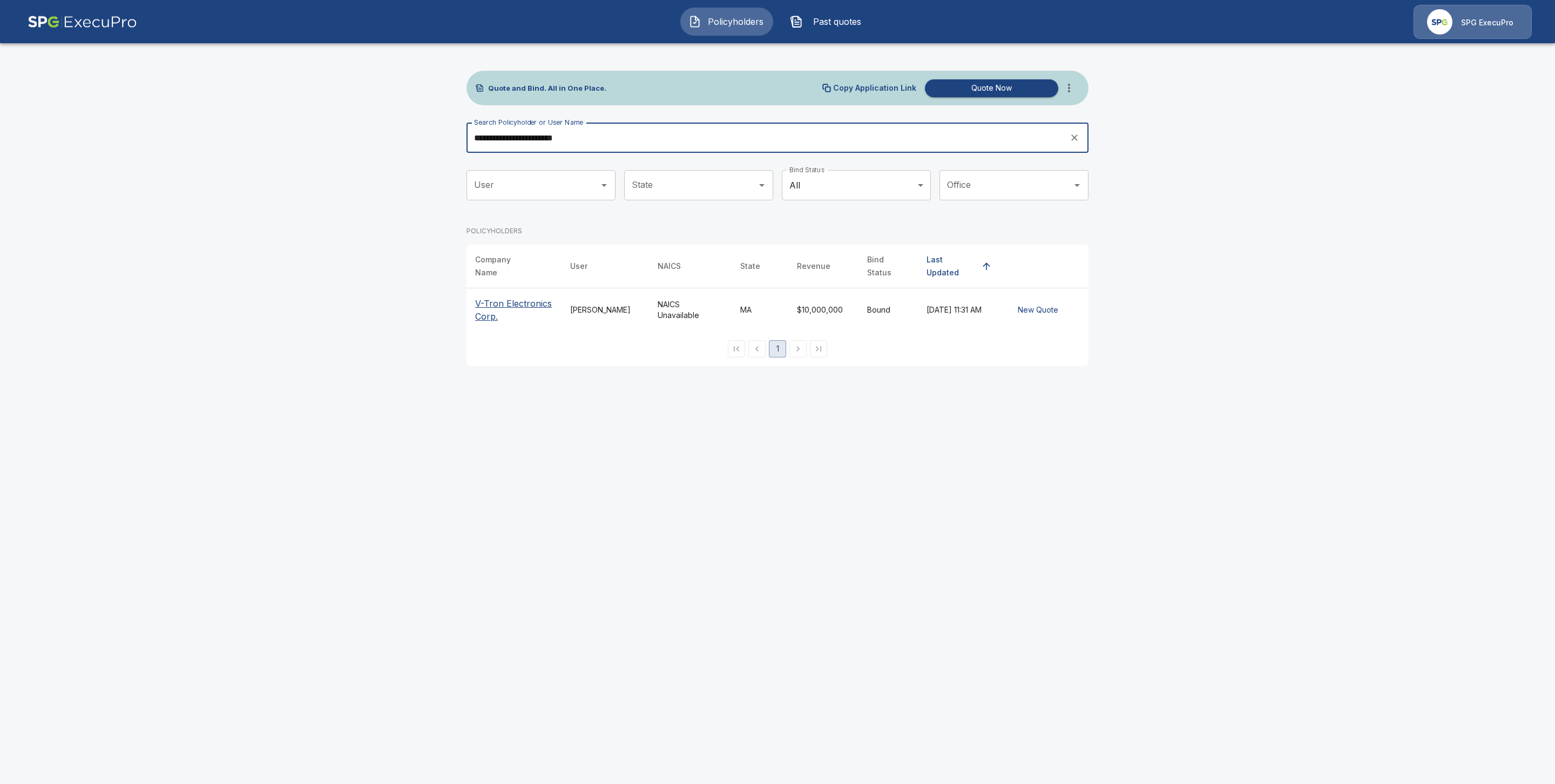
type input "**********"
drag, startPoint x: 483, startPoint y: 300, endPoint x: 576, endPoint y: 395, distance: 132.9
click at [483, 302] on p "V-Tron Electronics Corp." at bounding box center [514, 310] width 78 height 26
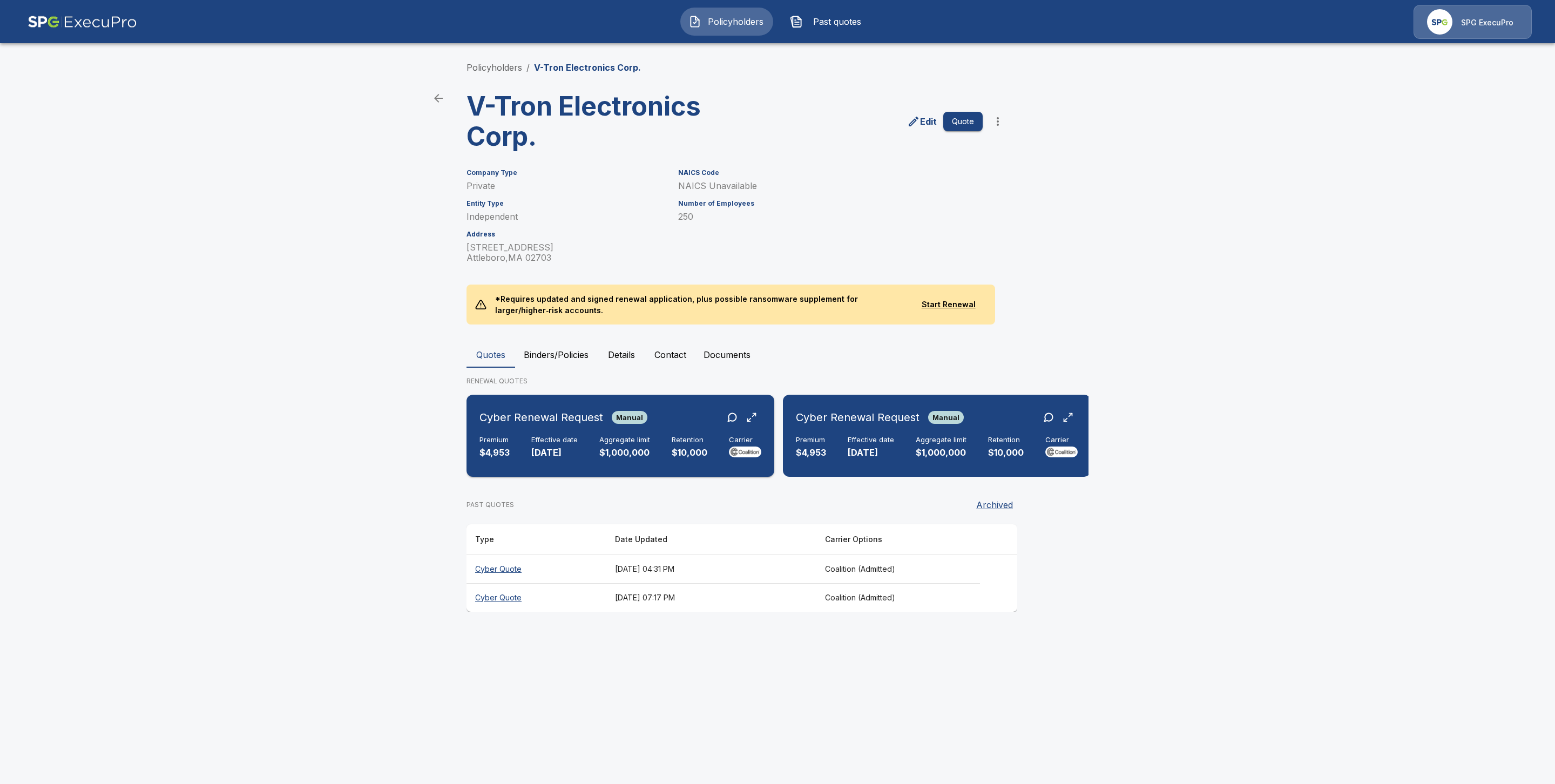
click at [541, 450] on p "11/29/2025" at bounding box center [554, 453] width 46 height 13
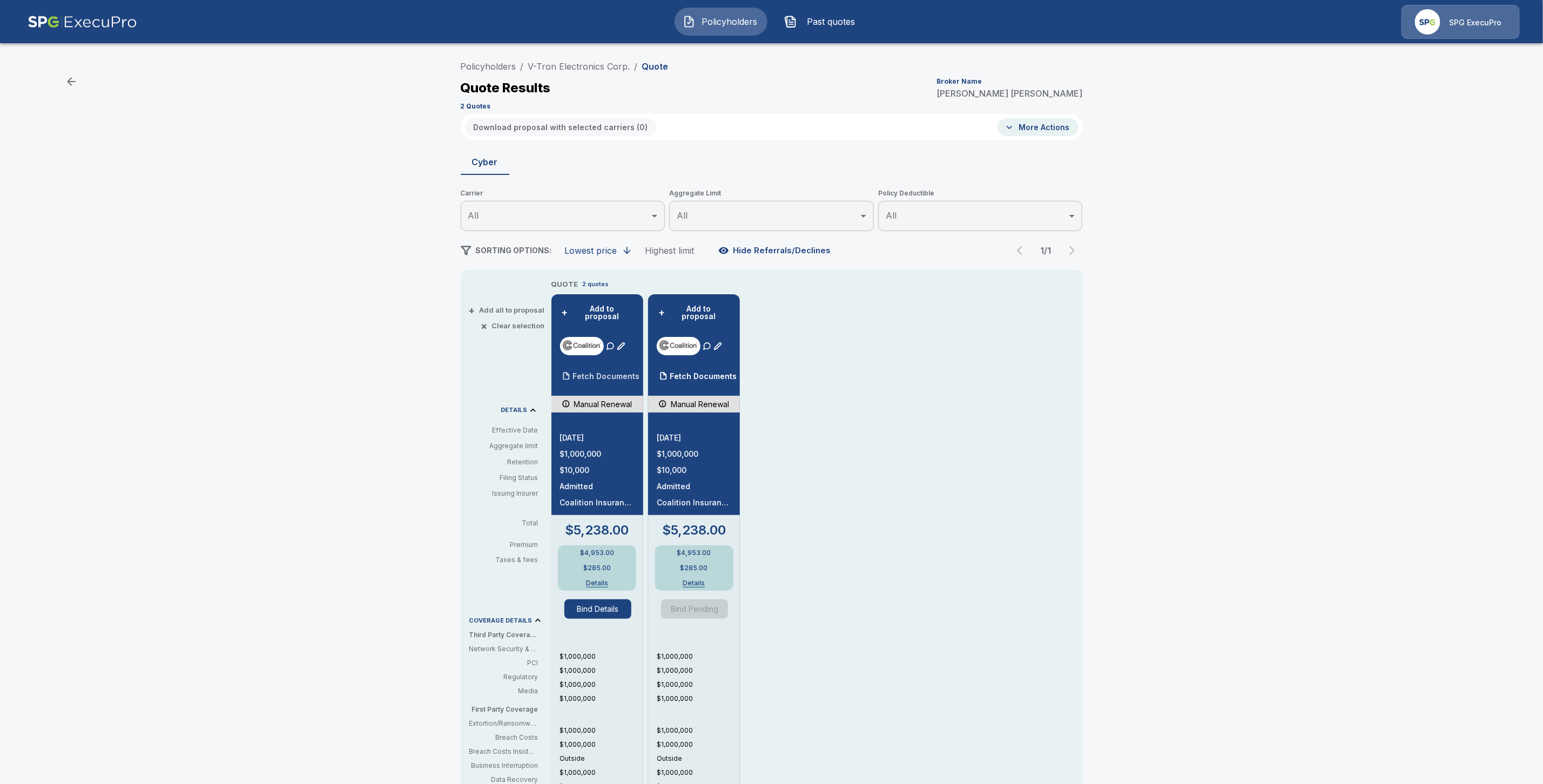
click at [619, 372] on p "Fetch Documents" at bounding box center [606, 376] width 67 height 8
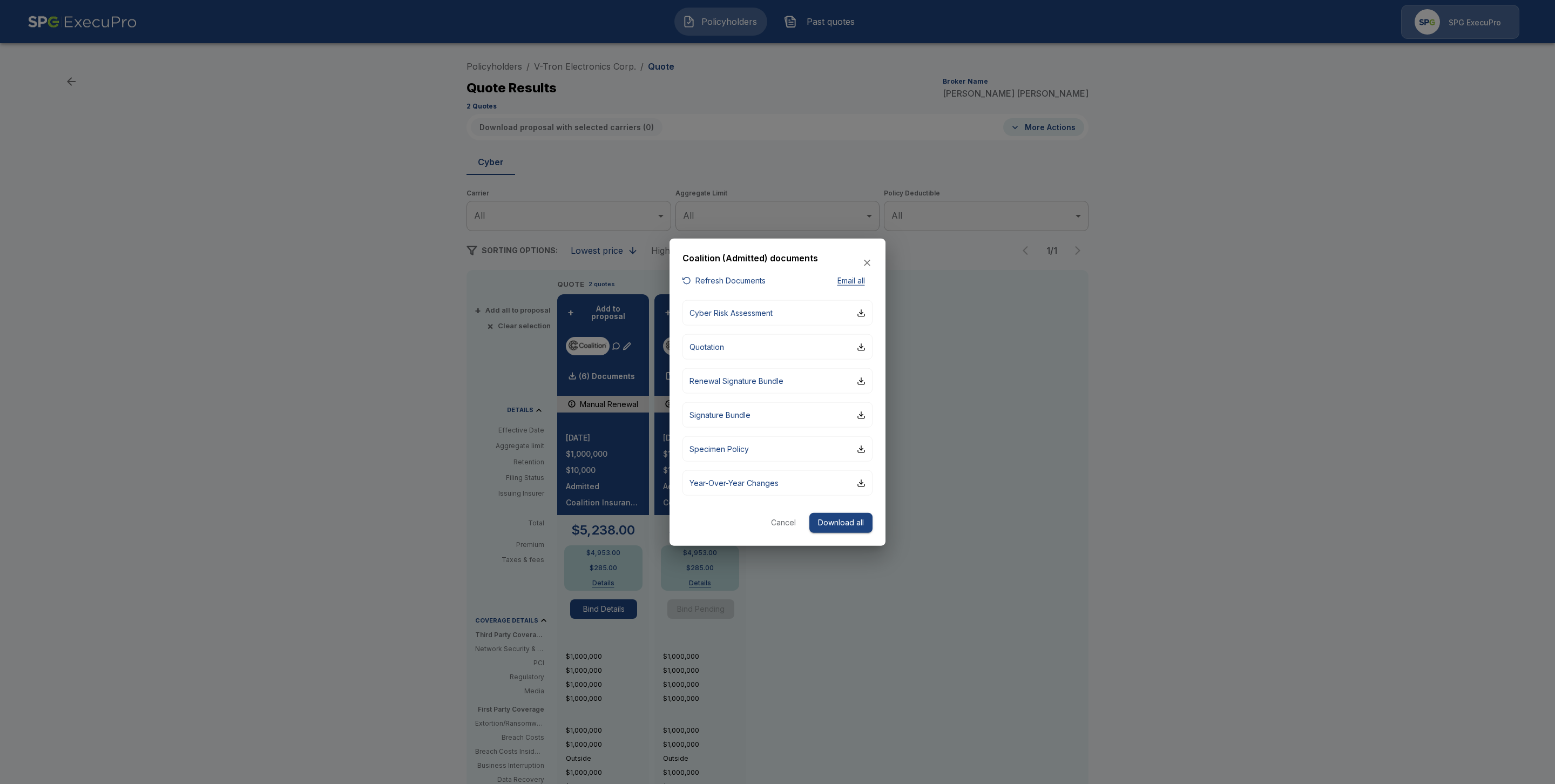
drag, startPoint x: 1093, startPoint y: 390, endPoint x: 1007, endPoint y: 390, distance: 86.0
click at [1093, 390] on div at bounding box center [778, 392] width 1555 height 784
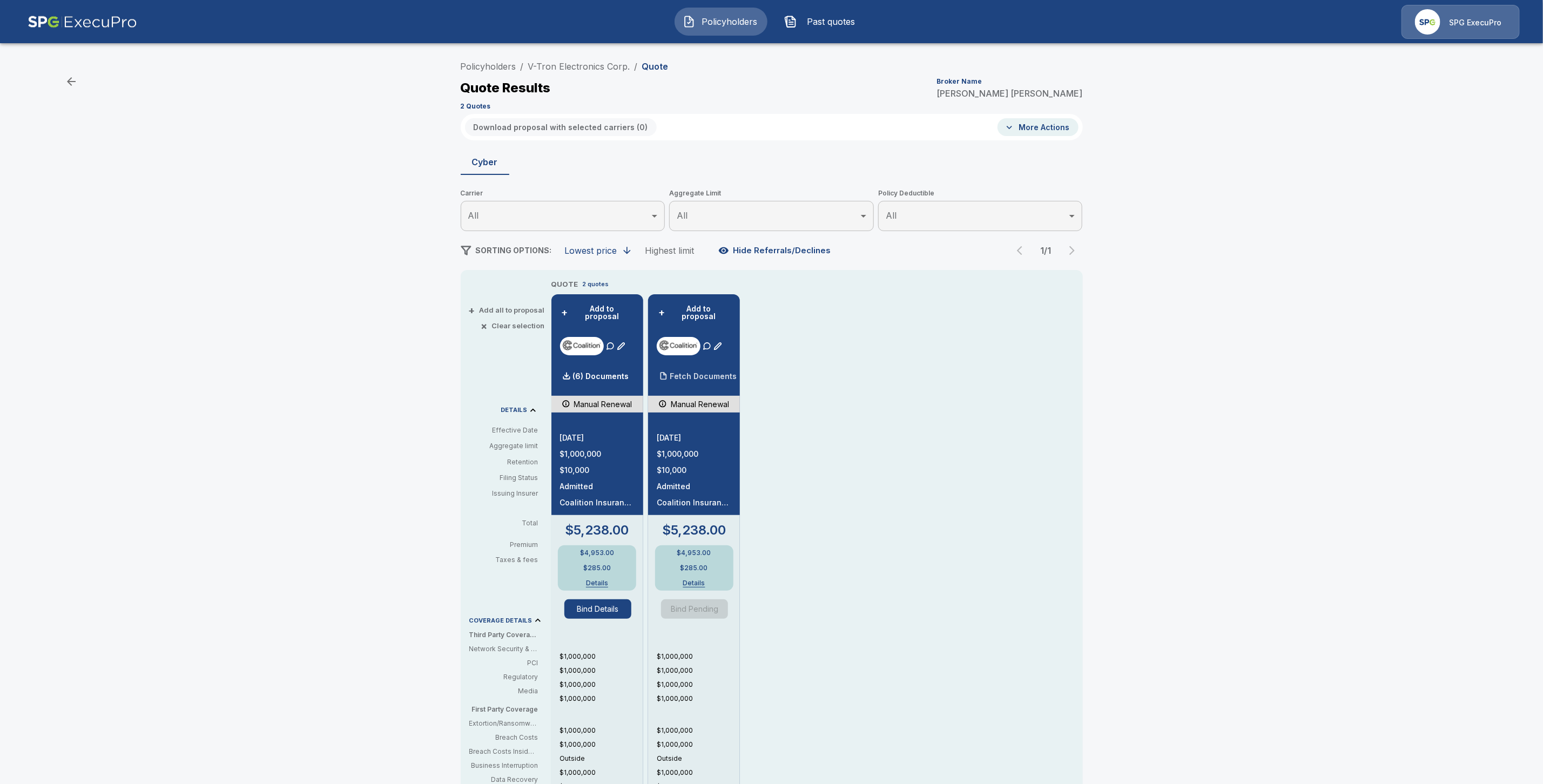
click at [720, 372] on p "Fetch Documents" at bounding box center [703, 376] width 67 height 8
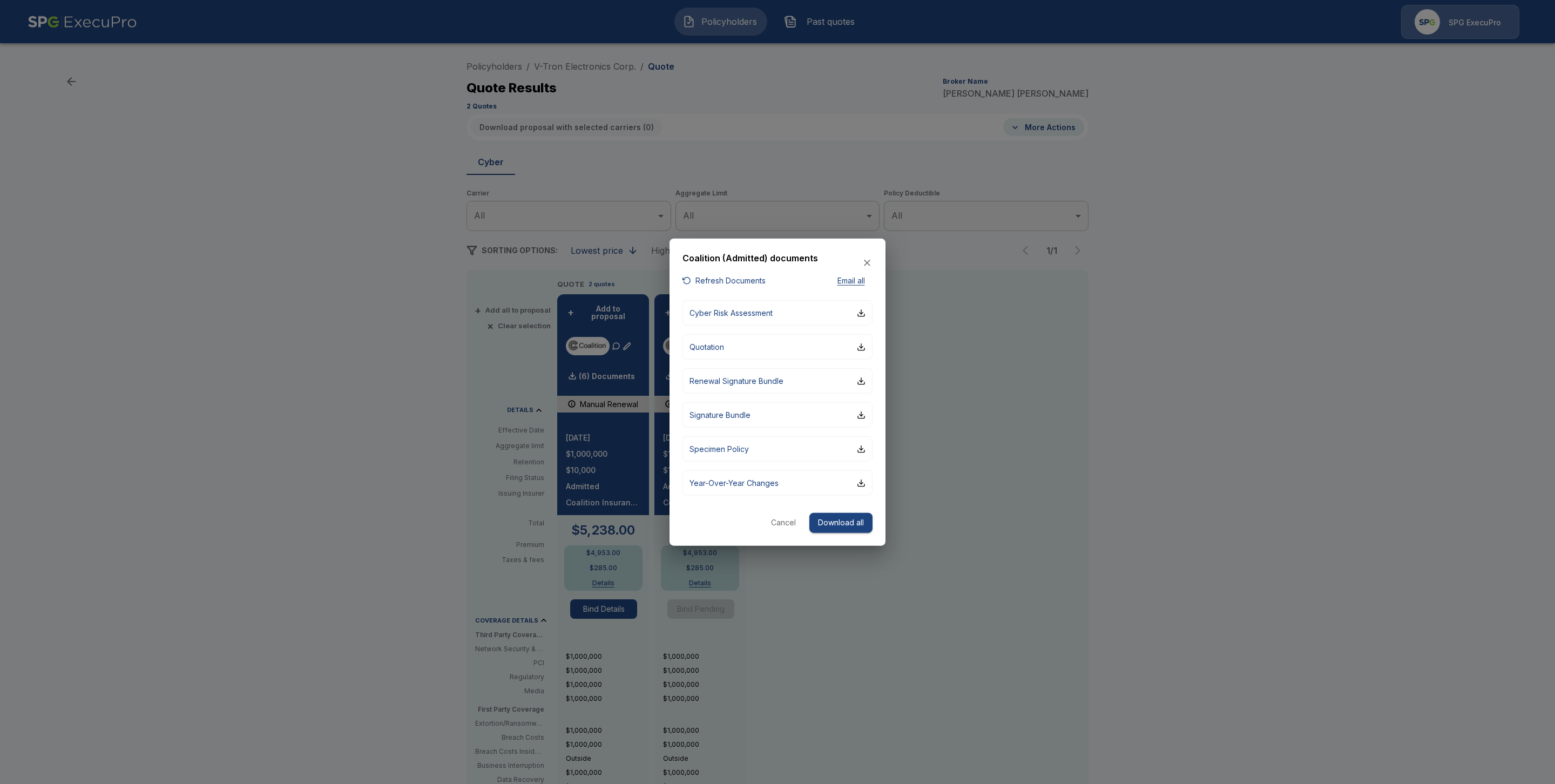
drag, startPoint x: 777, startPoint y: 521, endPoint x: 710, endPoint y: 477, distance: 80.2
click at [777, 521] on button "Cancel" at bounding box center [783, 523] width 34 height 20
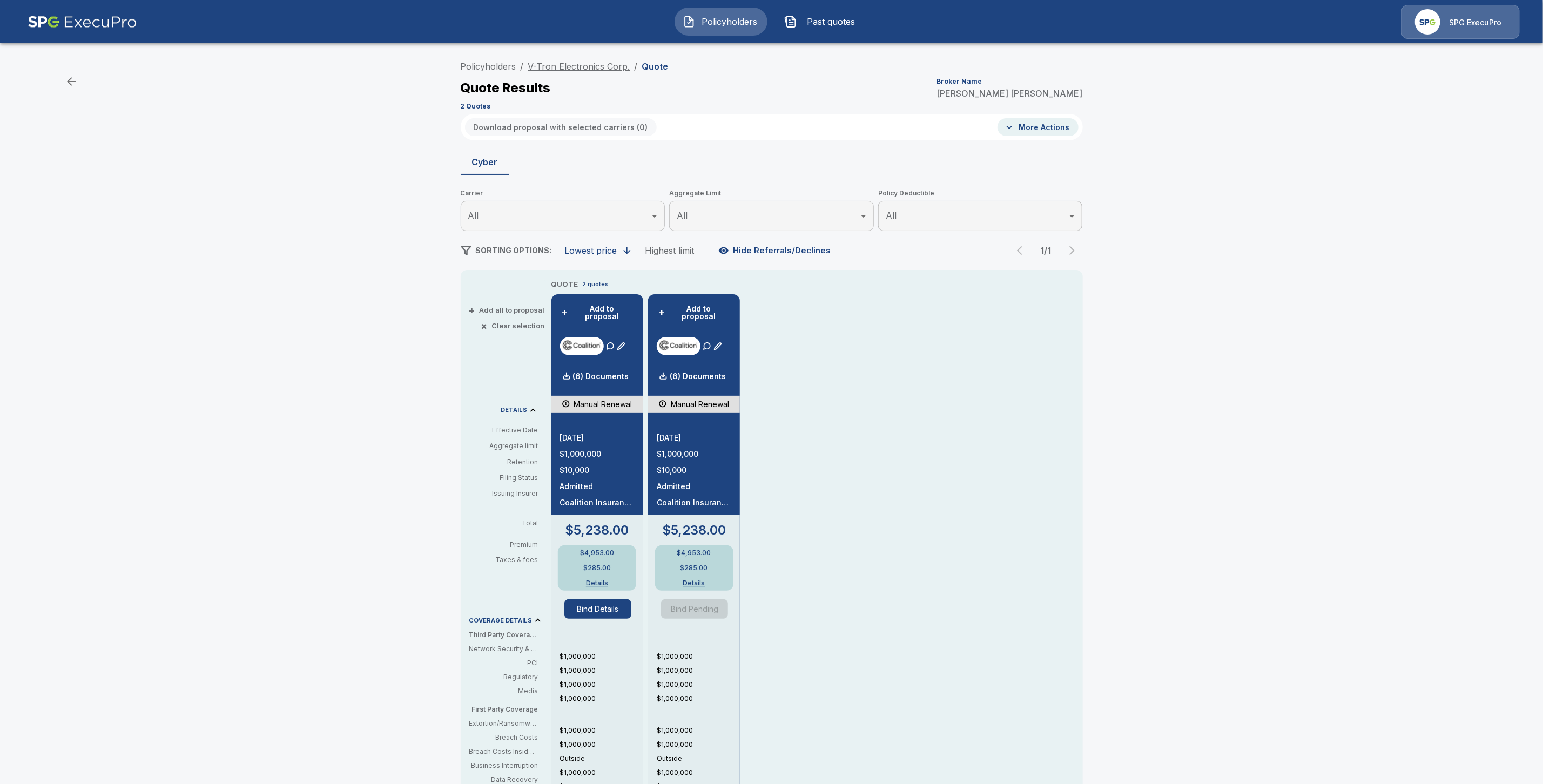
click at [566, 64] on link "V-Tron Electronics Corp." at bounding box center [579, 66] width 102 height 11
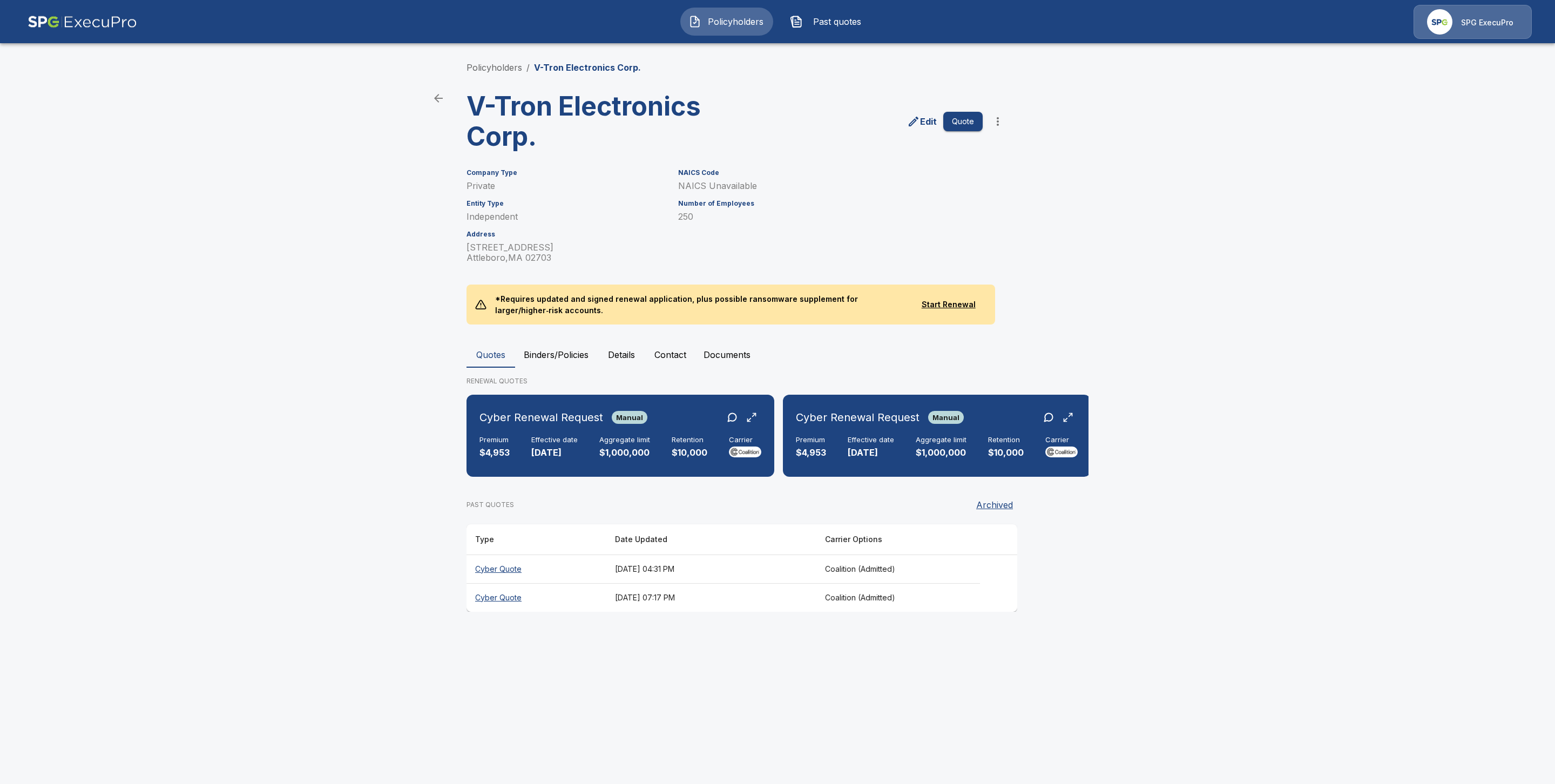
drag, startPoint x: 484, startPoint y: 604, endPoint x: 488, endPoint y: 609, distance: 6.4
click at [484, 605] on th "Cyber Quote" at bounding box center [537, 597] width 140 height 28
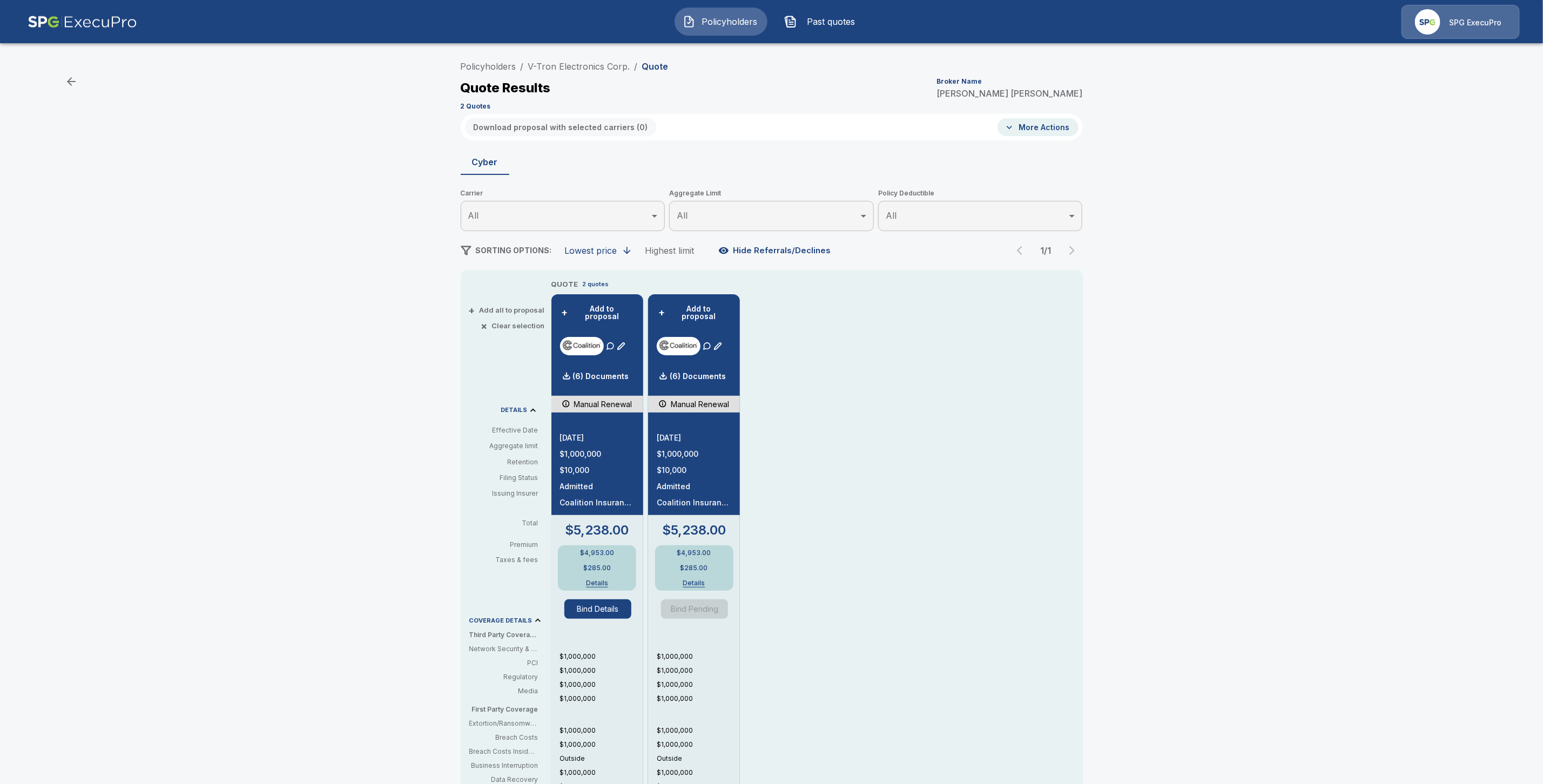
click at [582, 72] on li "V-Tron Electronics Corp." at bounding box center [579, 66] width 102 height 13
click at [583, 69] on link "V-Tron Electronics Corp." at bounding box center [579, 66] width 102 height 11
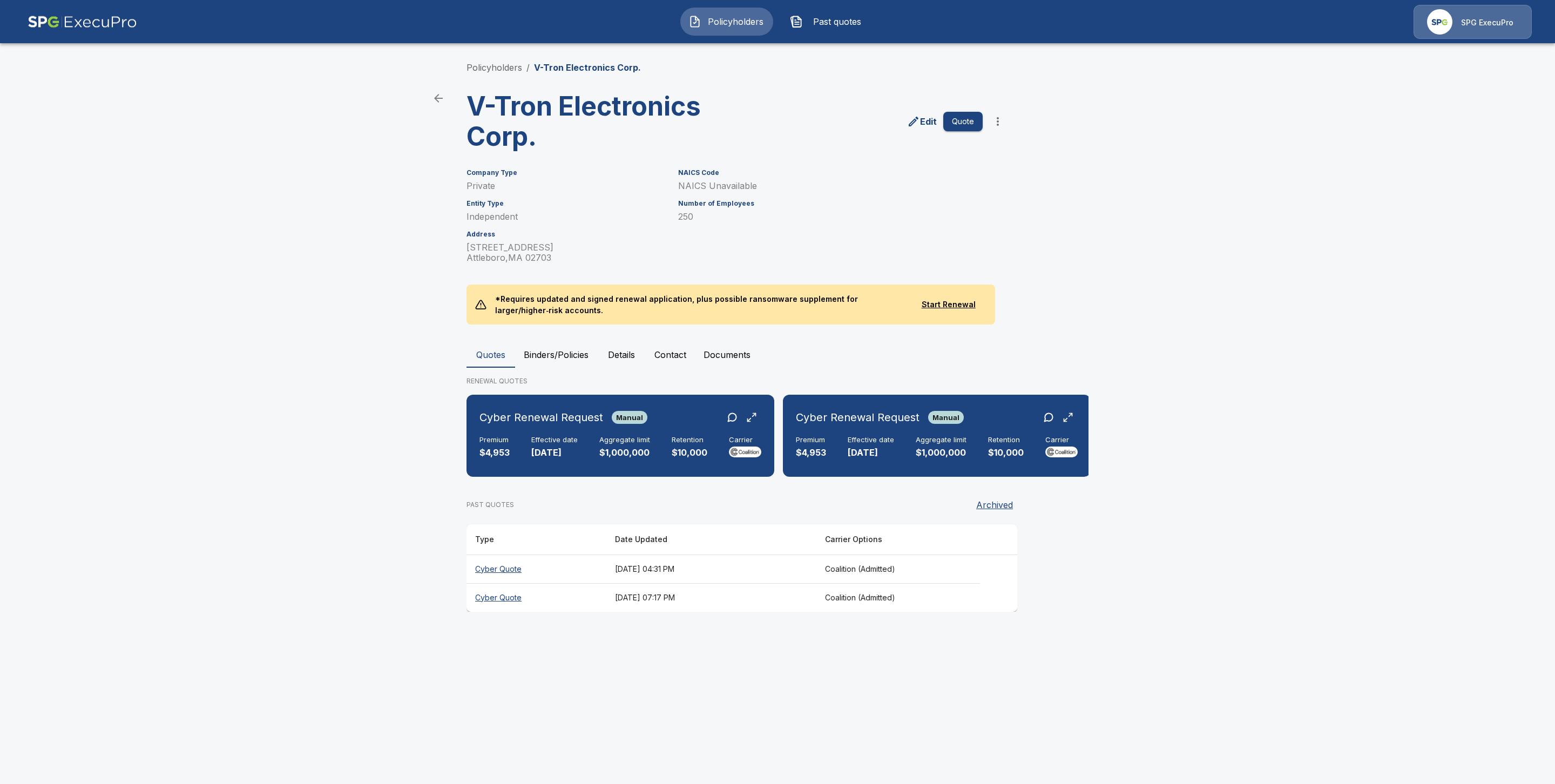
drag, startPoint x: 504, startPoint y: 575, endPoint x: 619, endPoint y: 573, distance: 115.0
click at [504, 575] on th "Cyber Quote" at bounding box center [537, 569] width 140 height 28
